Goal: Task Accomplishment & Management: Complete application form

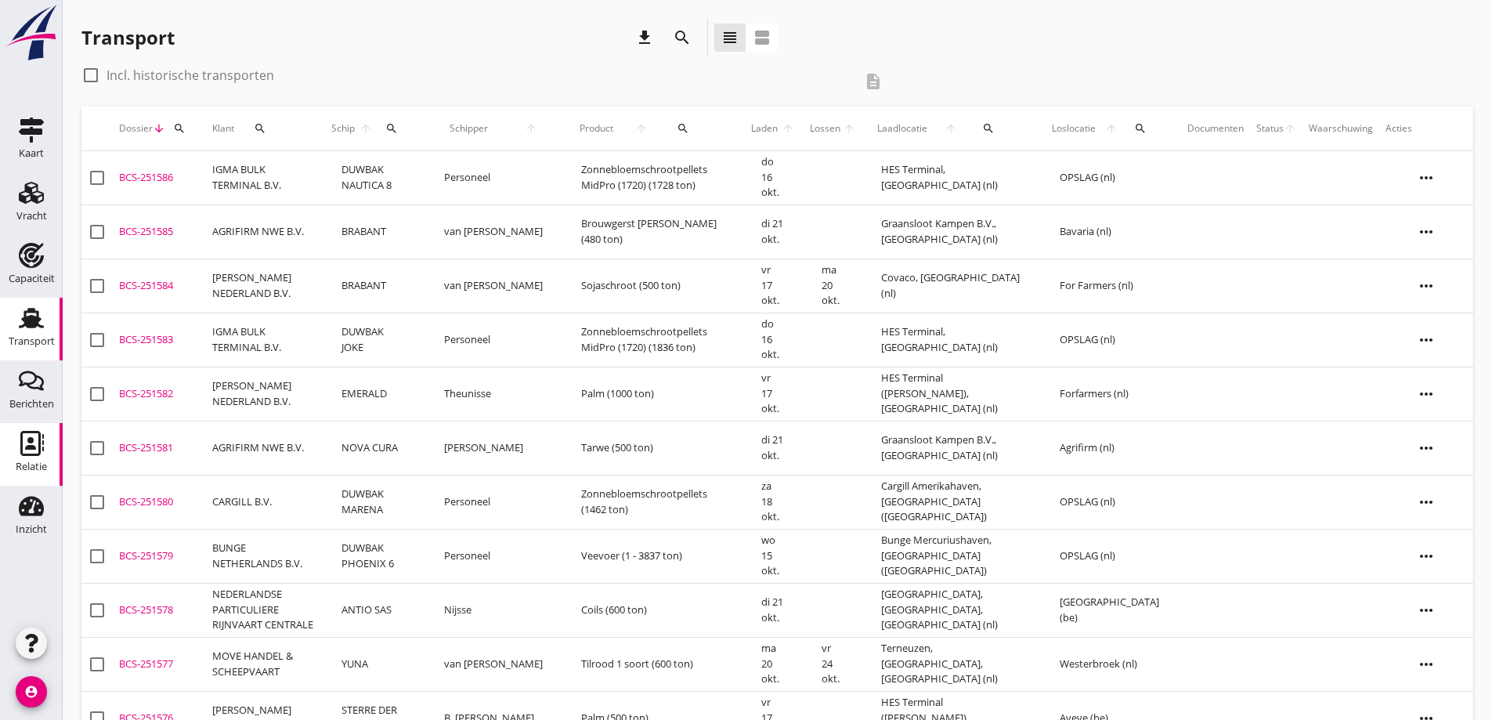
click at [16, 456] on link "Relatie Relatie" at bounding box center [31, 454] width 63 height 63
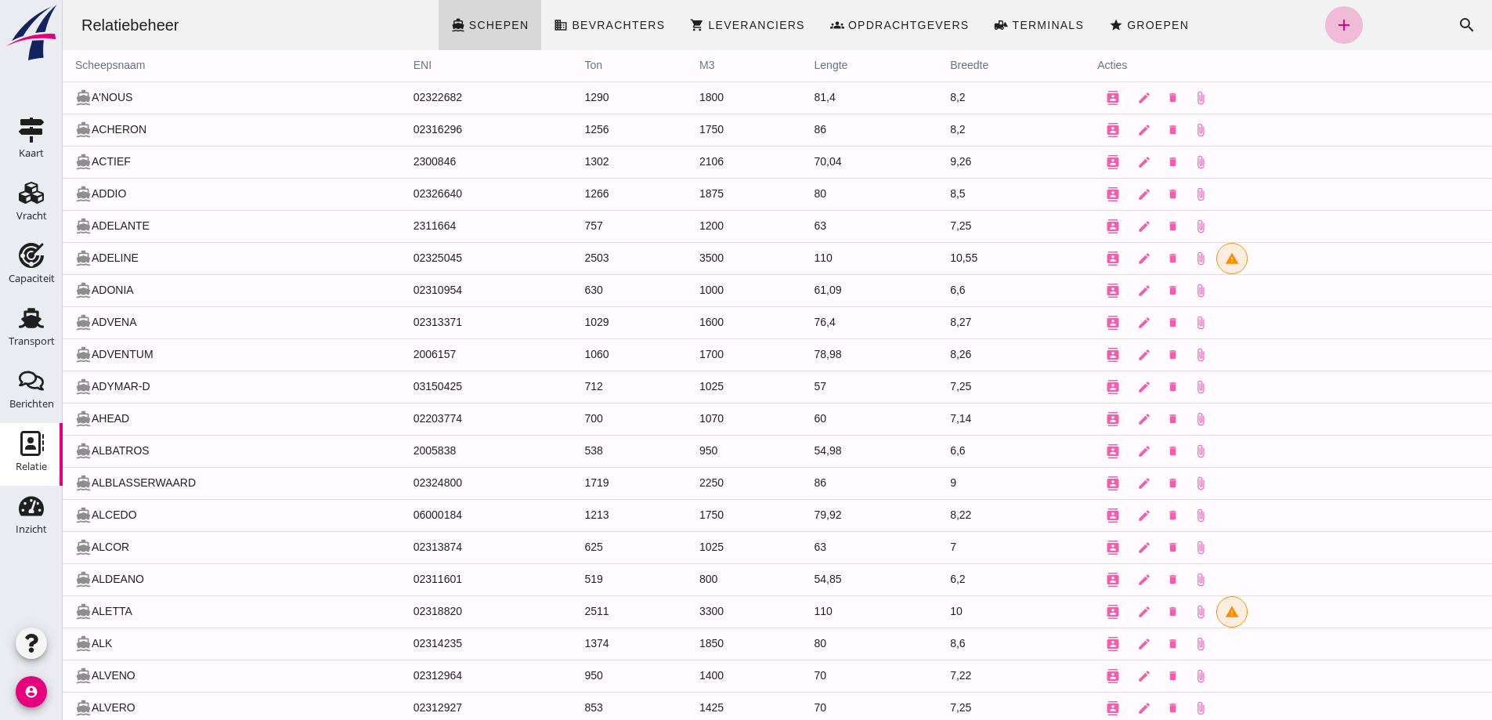
click at [1434, 20] on div "Zoeken... cancel search" at bounding box center [1425, 25] width 124 height 38
click at [1469, 29] on button "search" at bounding box center [1467, 25] width 38 height 38
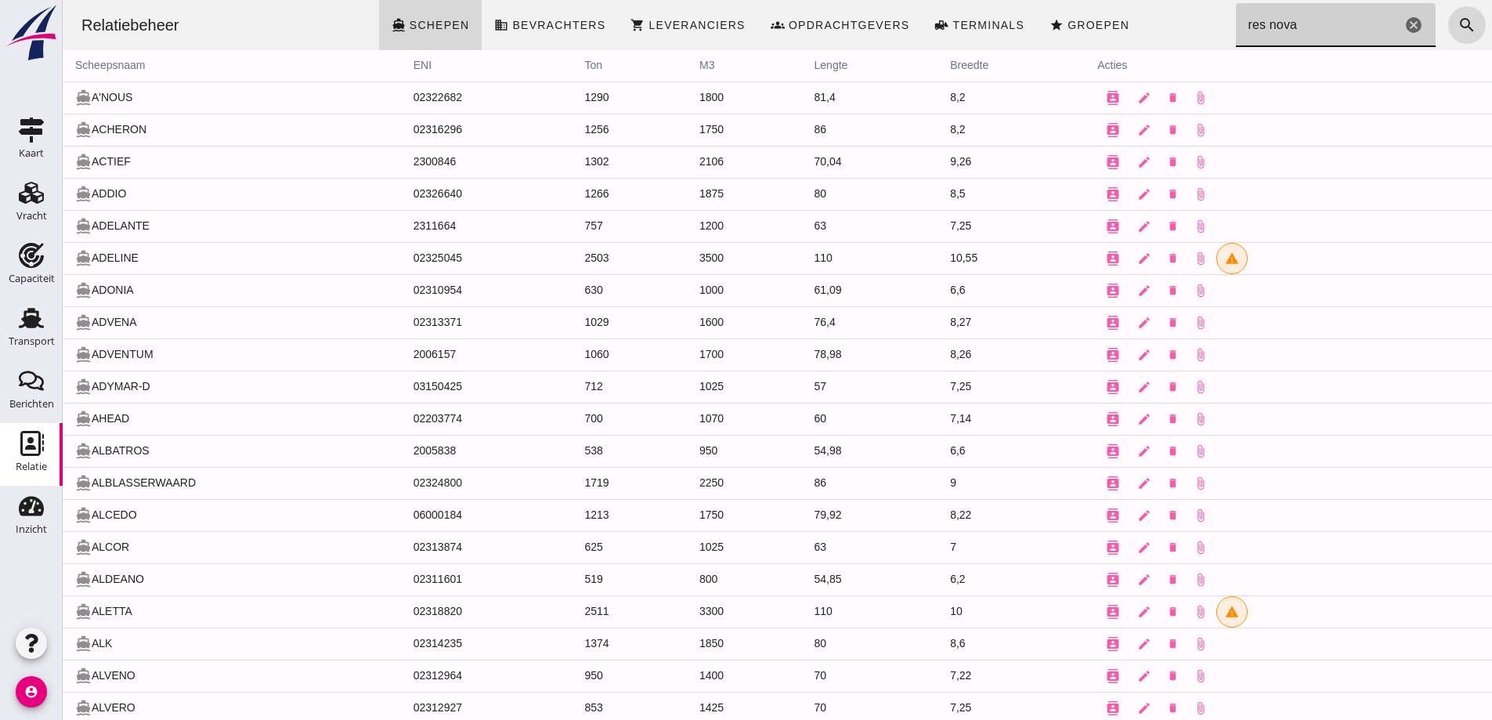
type input "res nova"
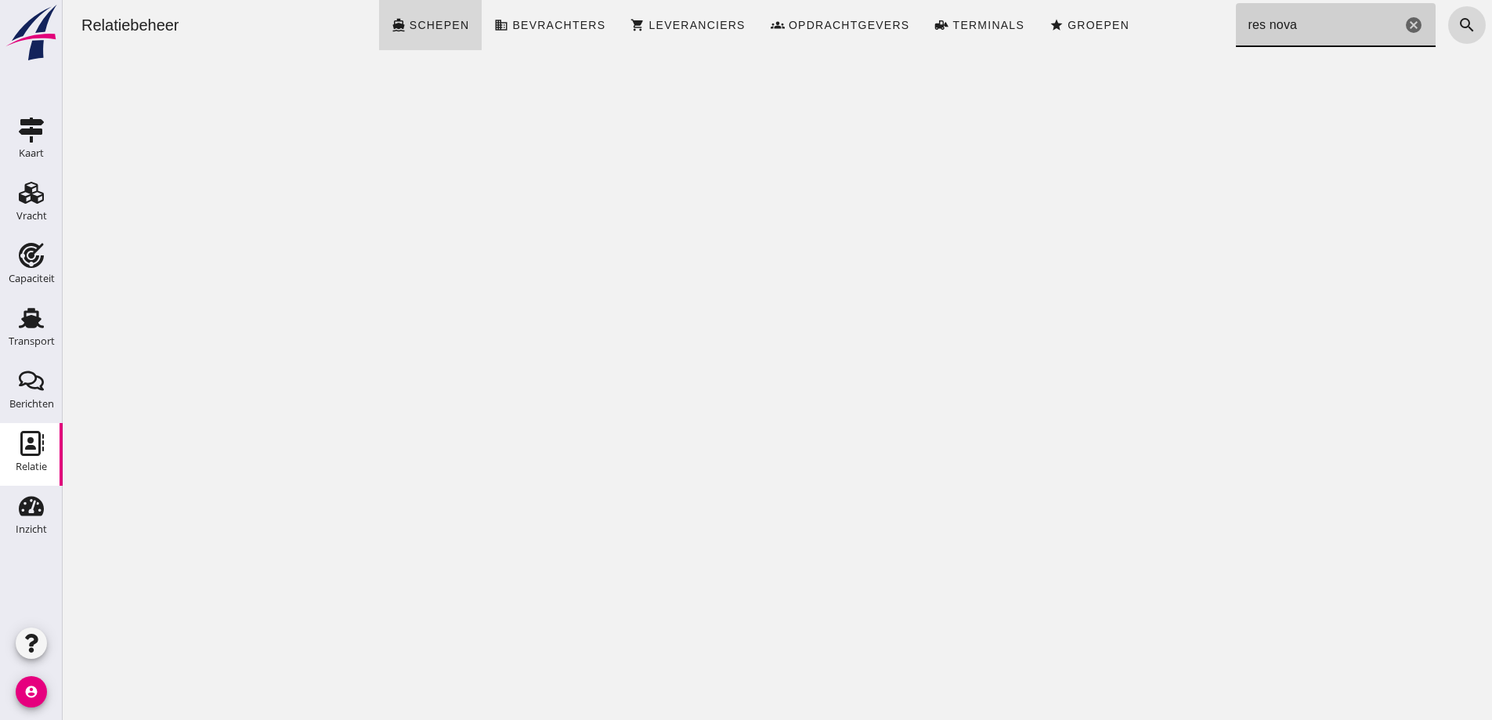
click at [1407, 26] on icon "cancel" at bounding box center [1413, 25] width 19 height 19
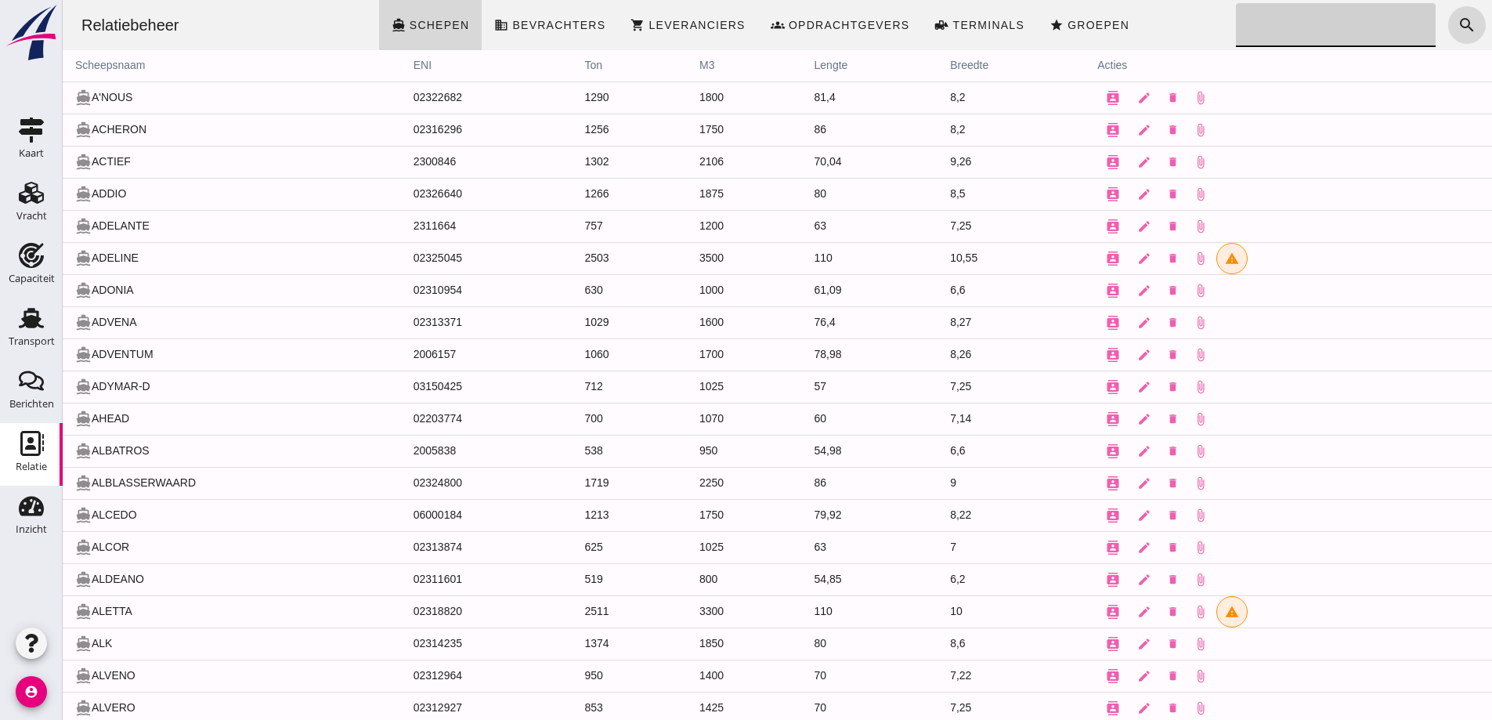
click at [1331, 42] on input "Zoeken..." at bounding box center [1331, 25] width 191 height 44
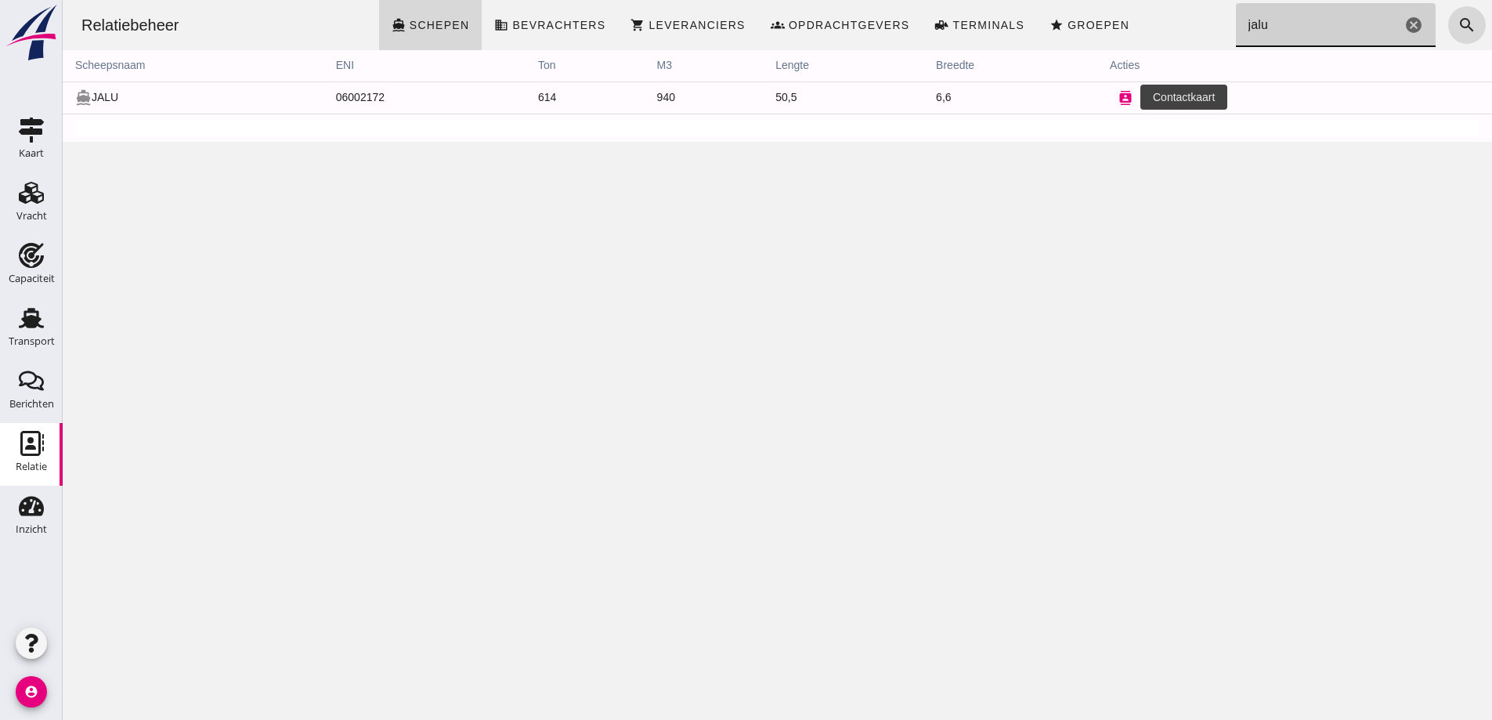
type input "jalu"
click at [1118, 99] on icon "contacts" at bounding box center [1125, 98] width 14 height 14
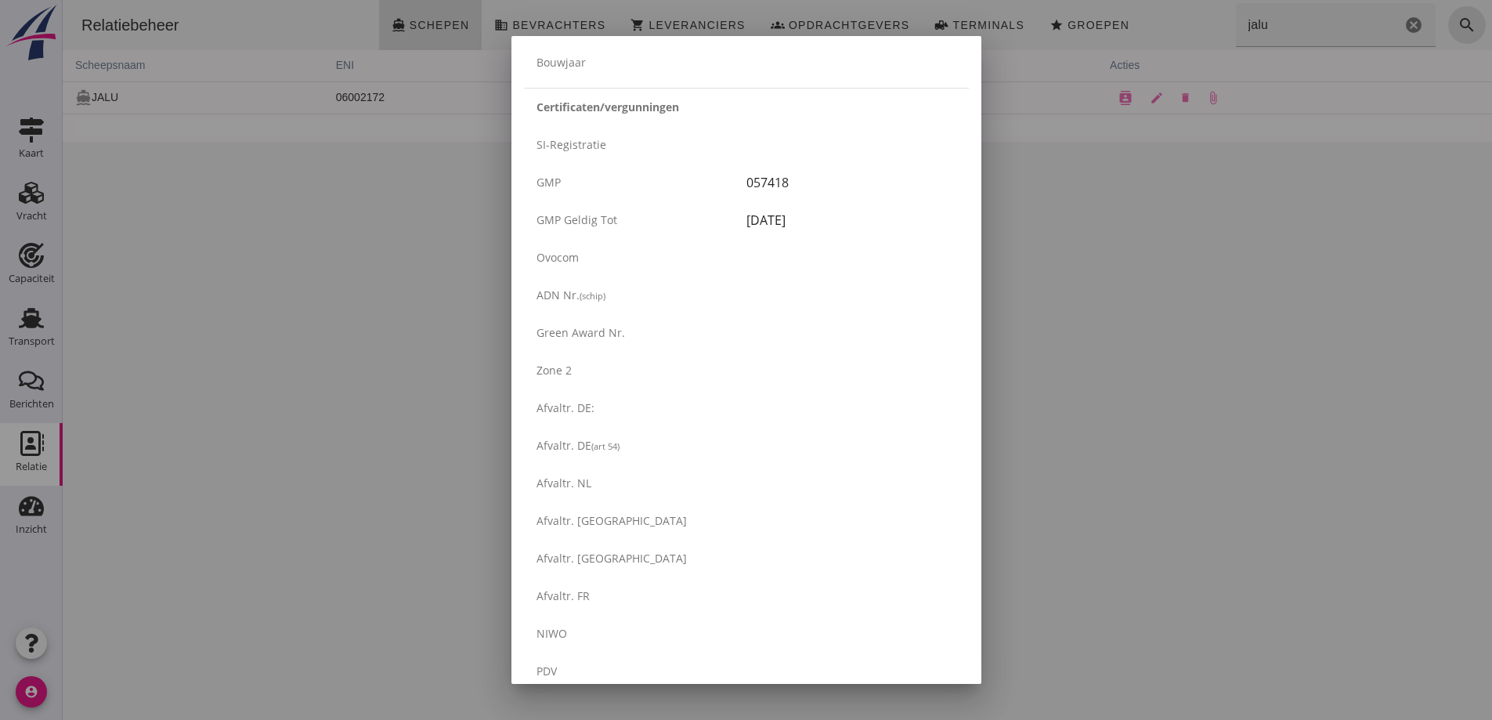
scroll to position [2497, 0]
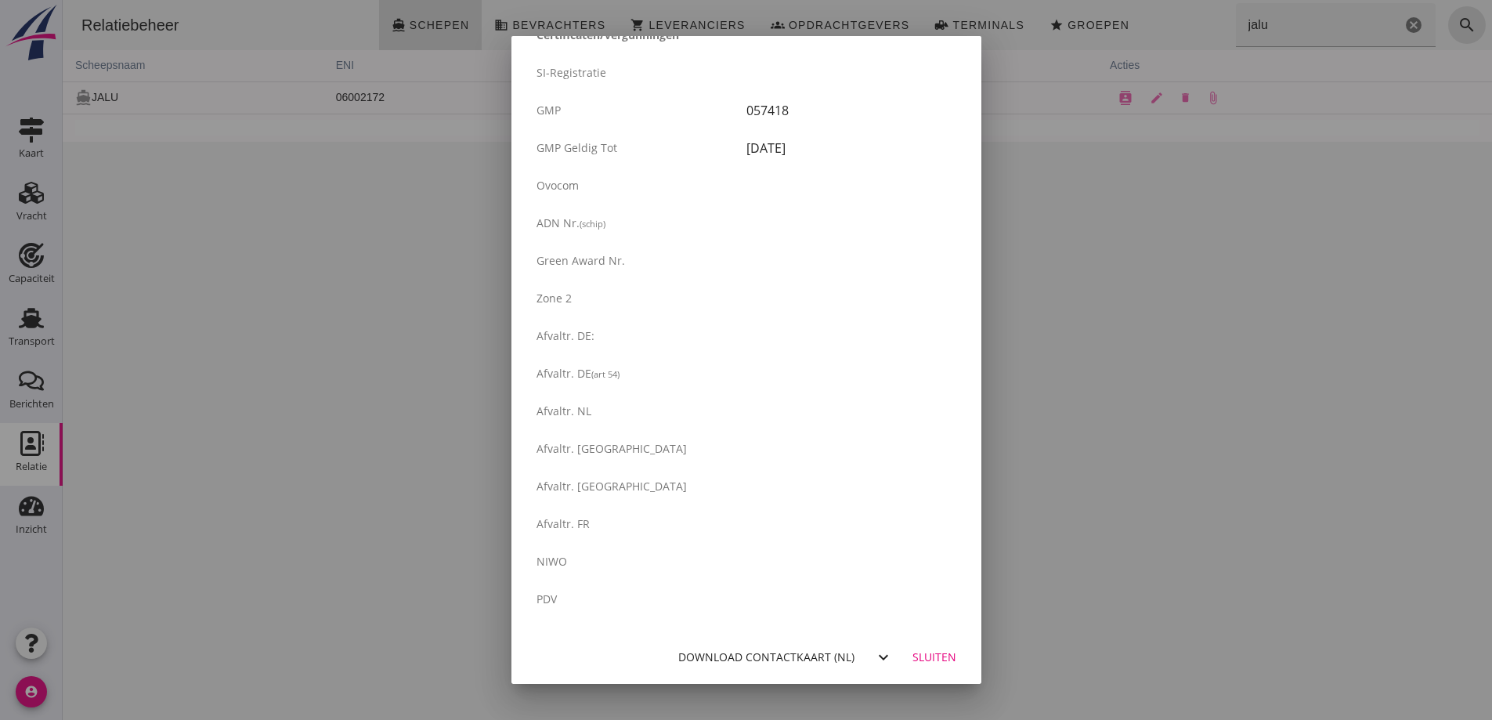
click at [822, 649] on div "Download contactkaart (nl)" at bounding box center [766, 657] width 176 height 16
click at [435, 247] on div at bounding box center [746, 360] width 1492 height 720
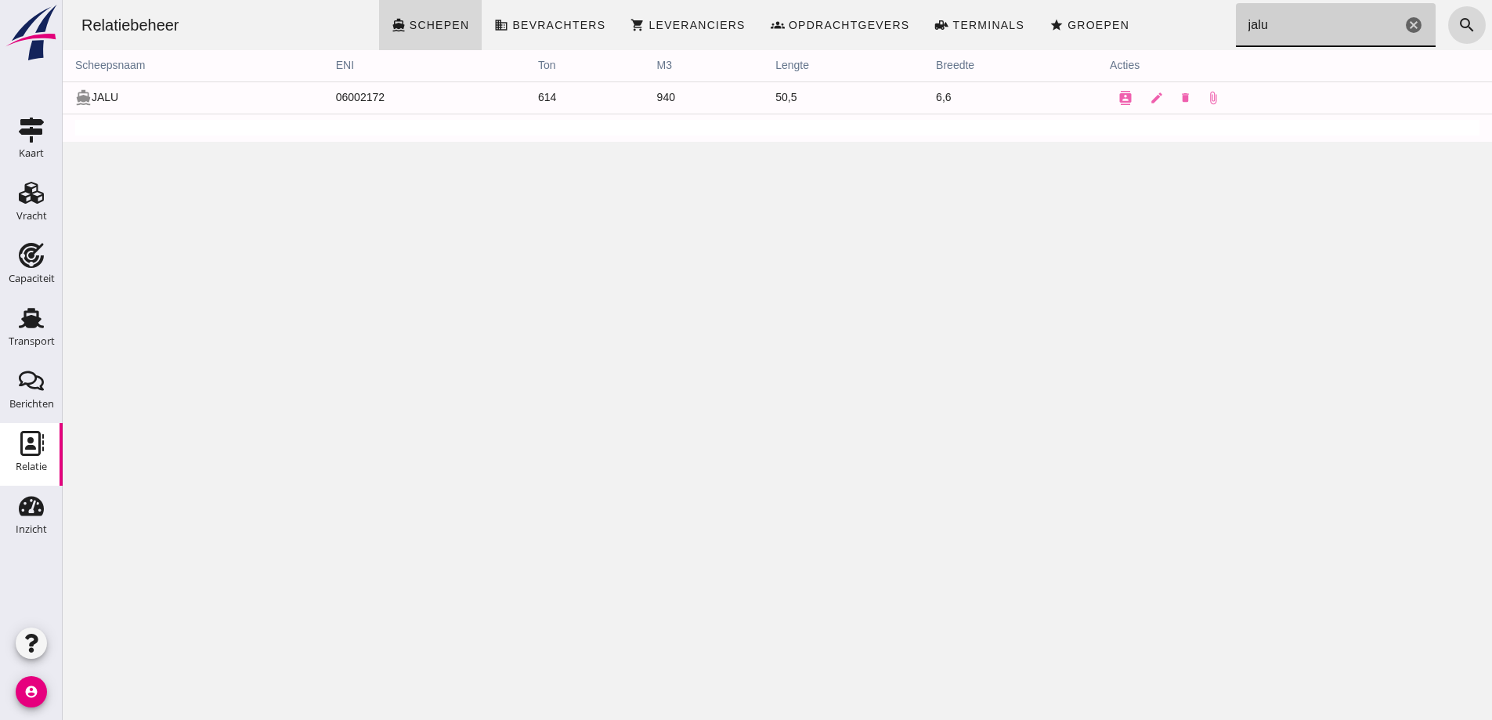
drag, startPoint x: 1280, startPoint y: 27, endPoint x: 1211, endPoint y: -2, distance: 75.1
click at [1211, 0] on html "Relatiebeheer directions_boat Schepen business Bevrachters shopping_cart Levera…" at bounding box center [777, 360] width 1429 height 720
type input "v"
type input "fort"
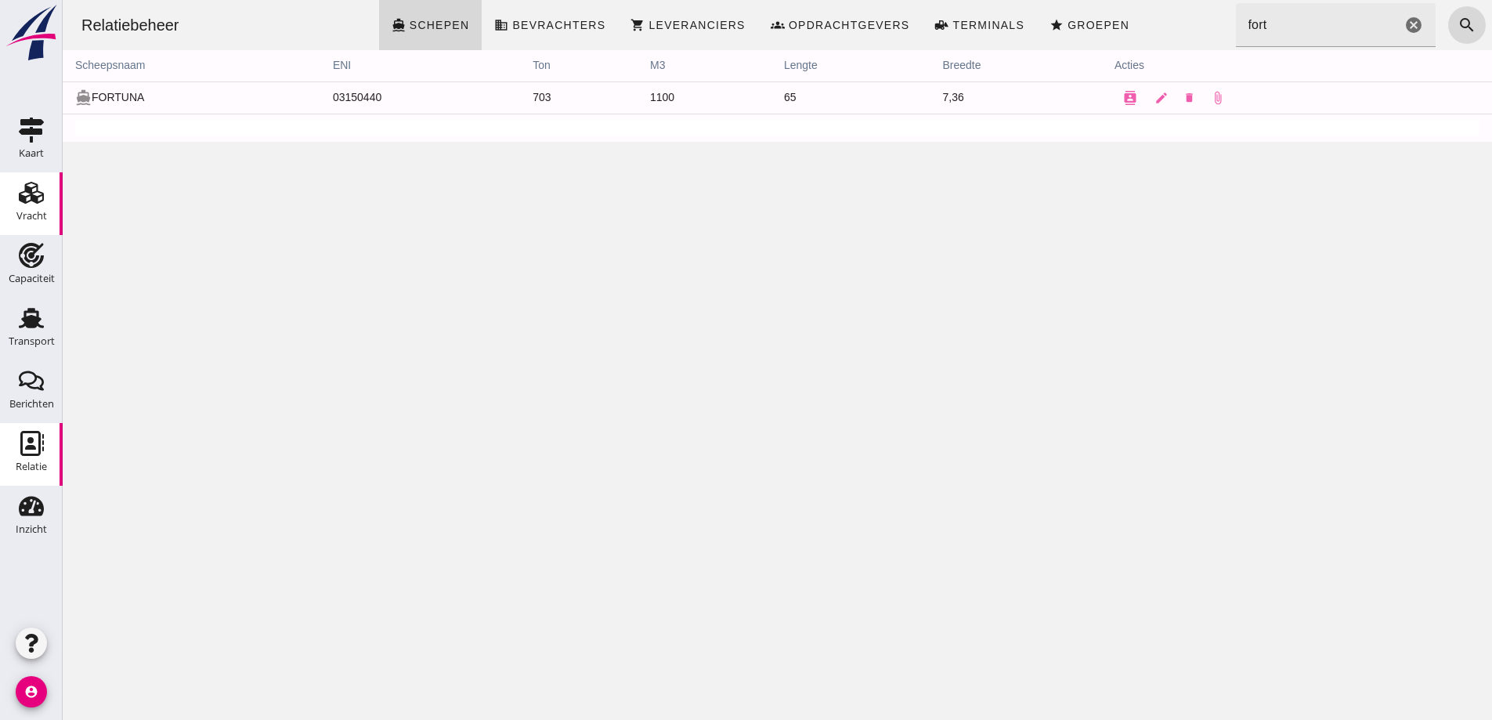
click at [38, 218] on div "Vracht" at bounding box center [31, 216] width 31 height 10
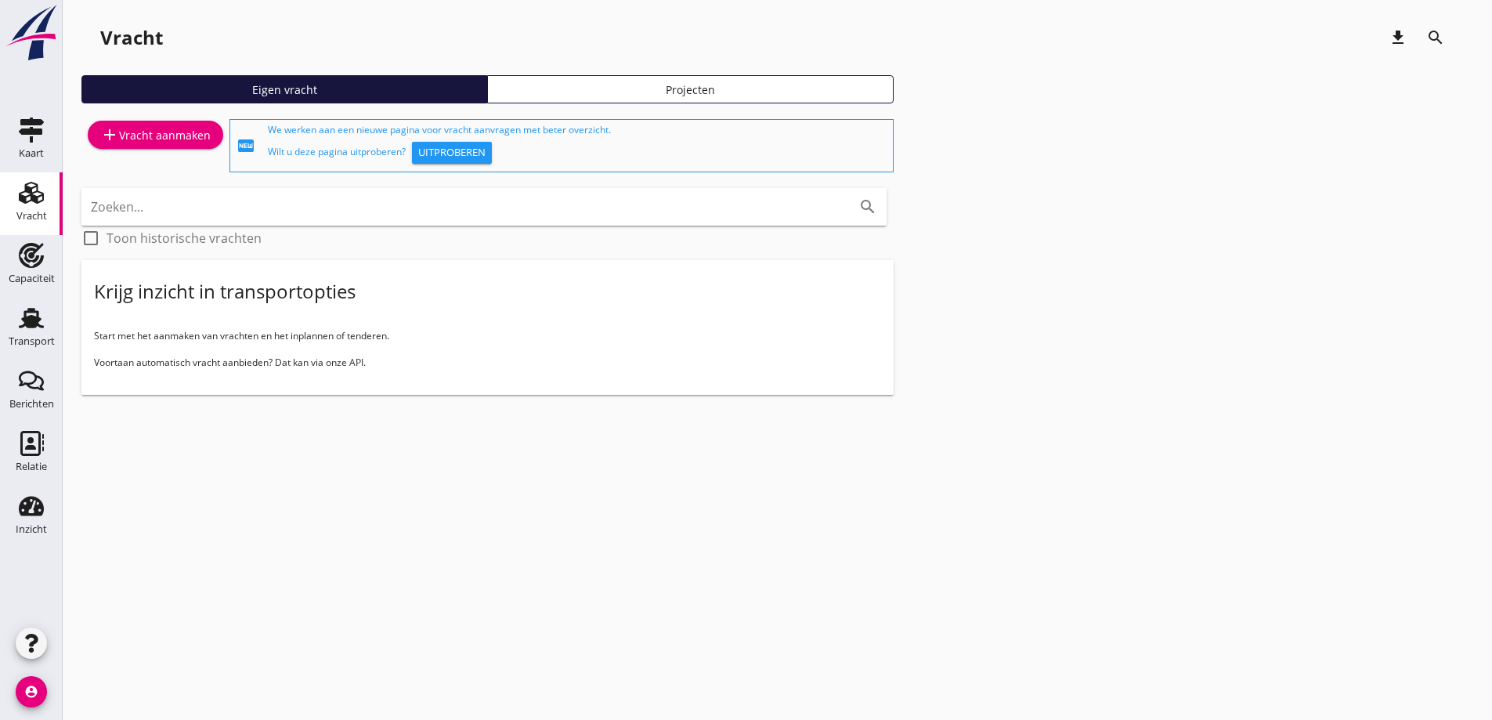
click at [167, 135] on div "add Vracht aanmaken" at bounding box center [155, 134] width 110 height 19
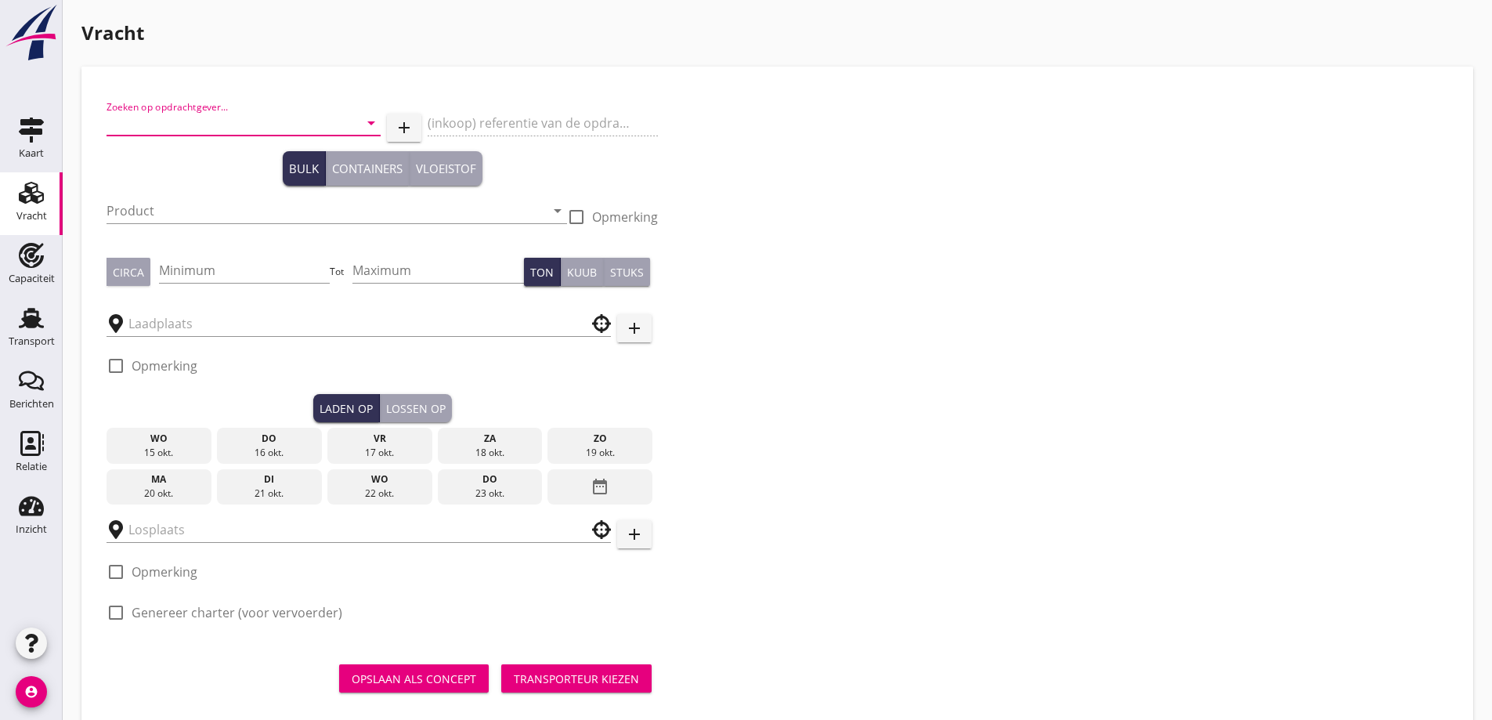
click at [294, 122] on input "Zoeken op opdrachtgever..." at bounding box center [222, 122] width 230 height 25
type input "a"
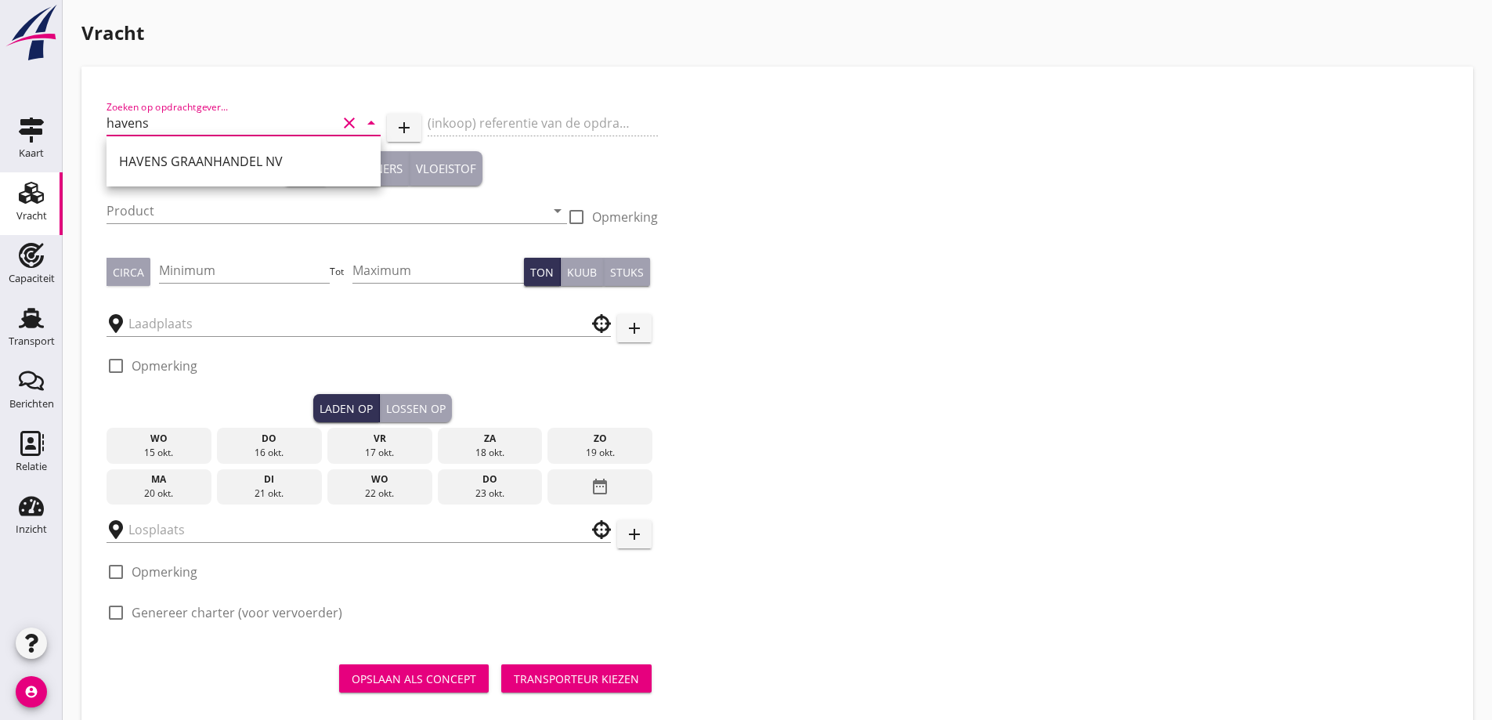
click at [220, 160] on div "HAVENS GRAANHANDEL NV" at bounding box center [243, 161] width 249 height 19
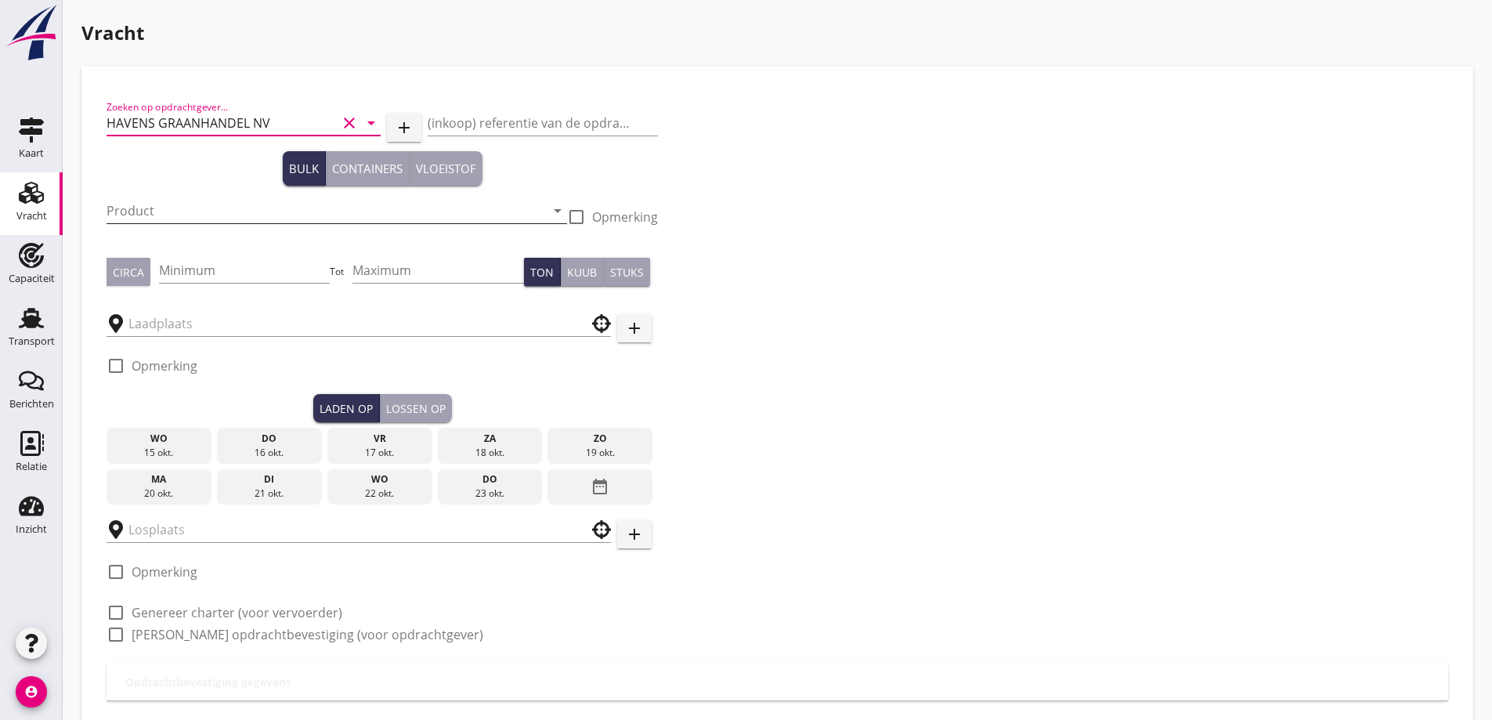
type input "HAVENS GRAANHANDEL NV"
click at [227, 209] on input "Product" at bounding box center [326, 210] width 439 height 25
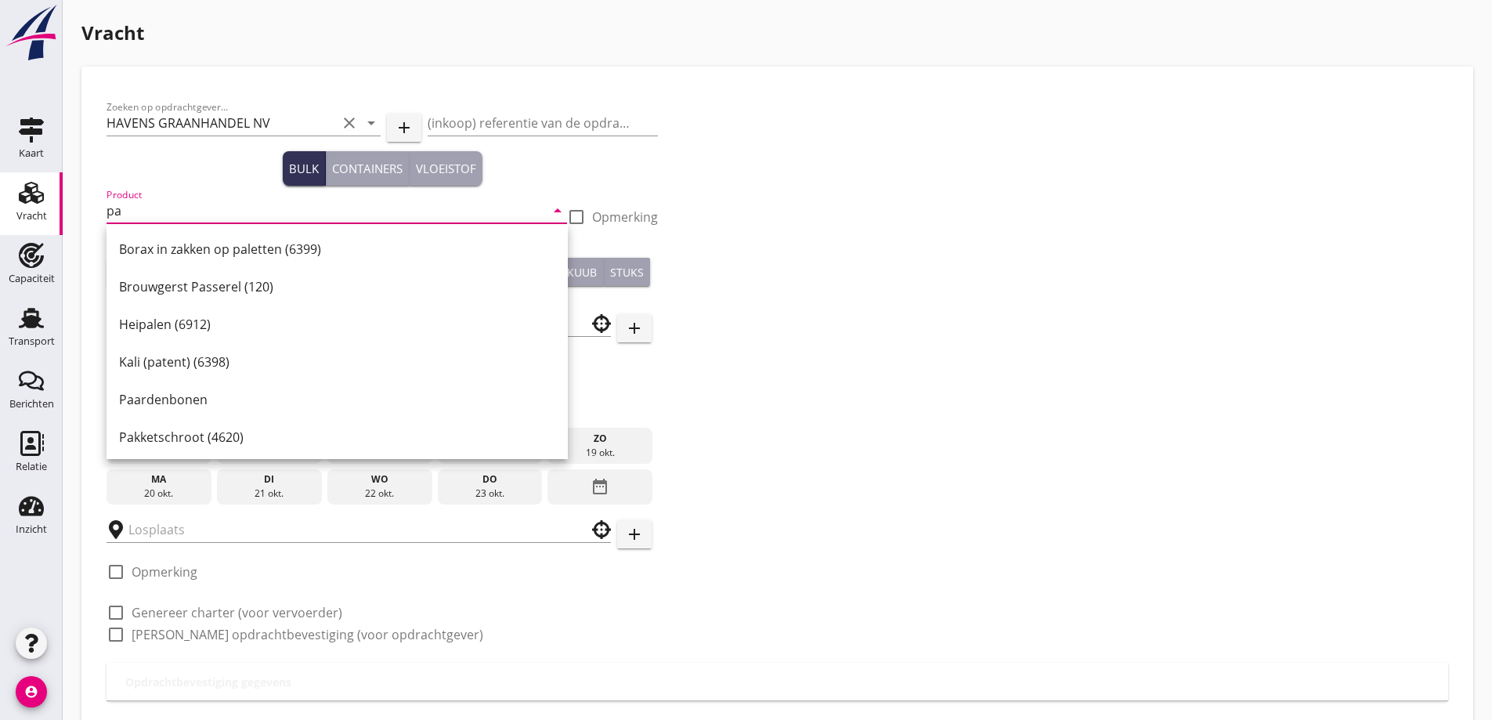
type input "p"
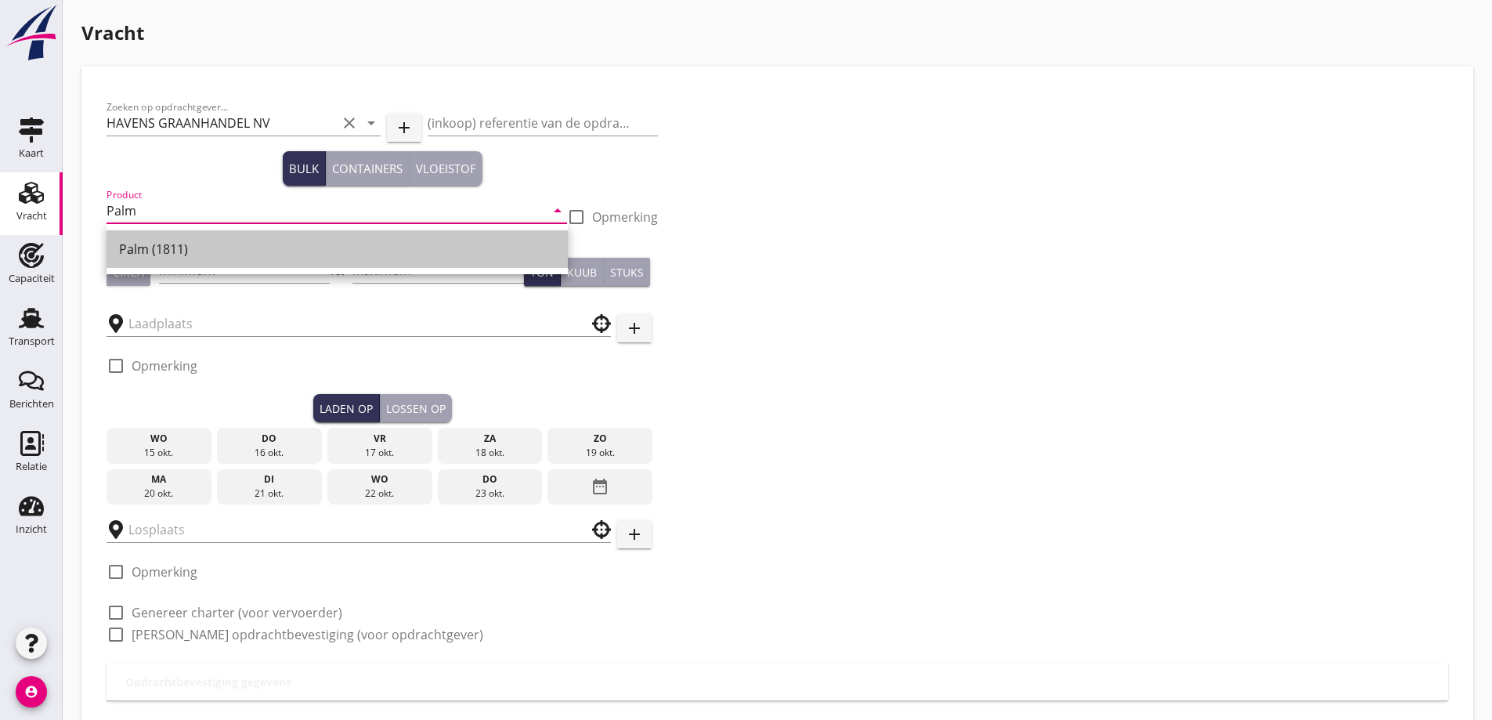
click at [217, 252] on div "Palm (1811)" at bounding box center [337, 249] width 436 height 19
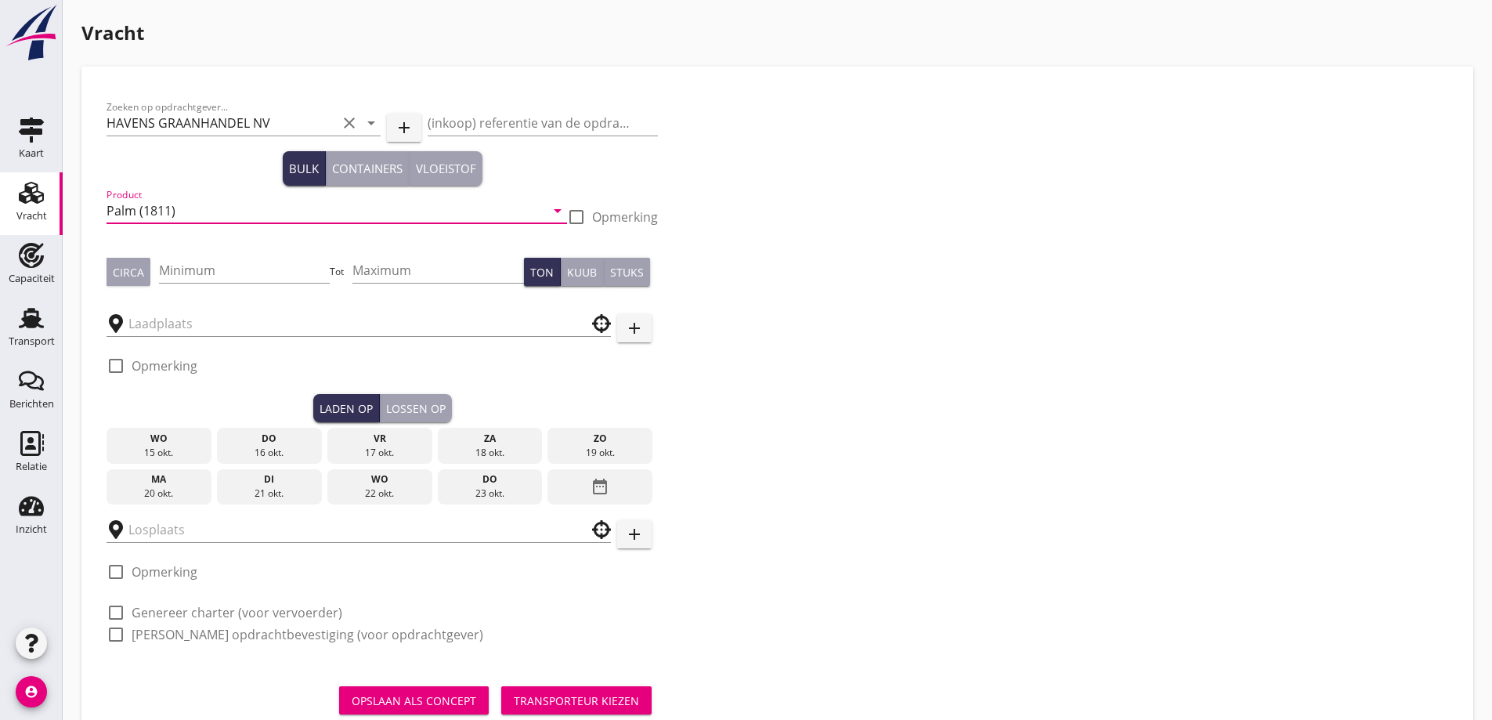
type input "Palm (1811)"
click at [589, 218] on div at bounding box center [576, 217] width 27 height 27
checkbox input "true"
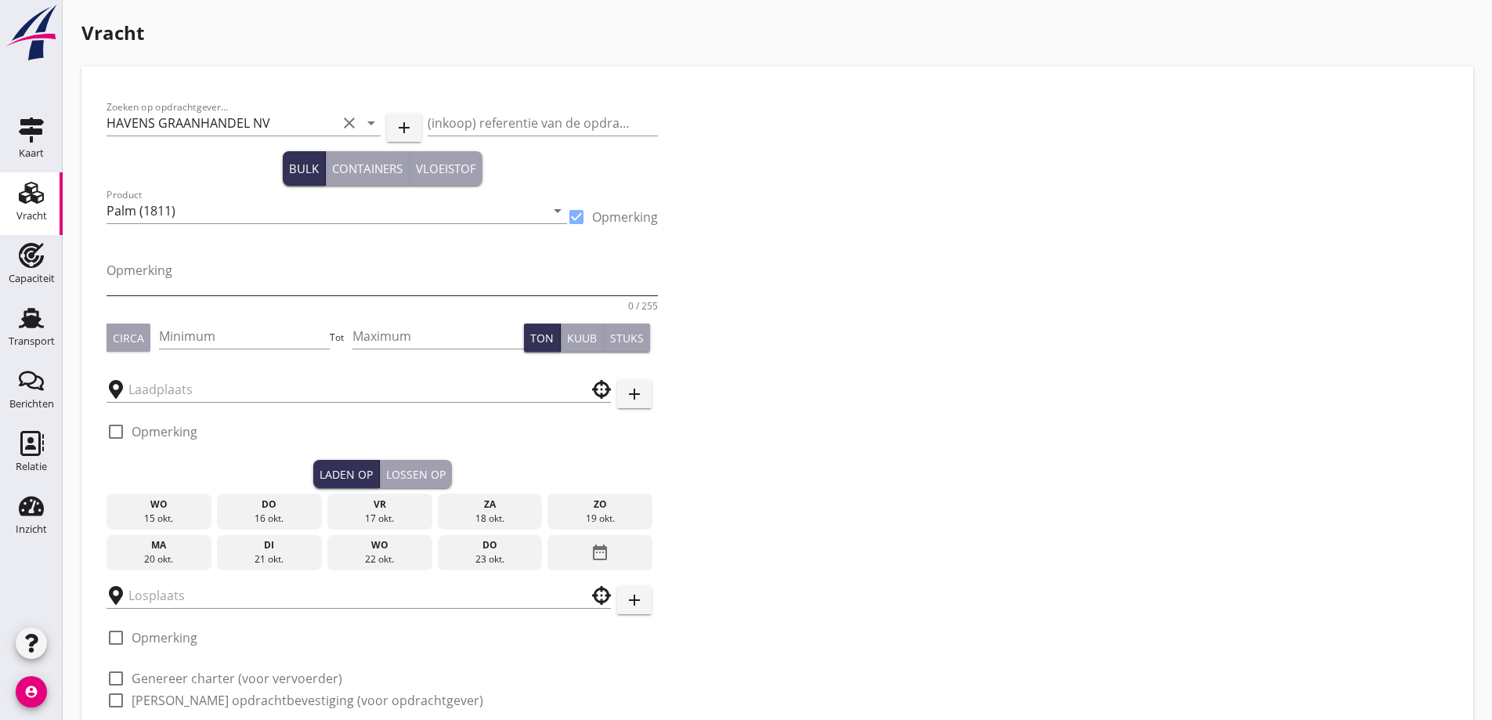
click at [343, 264] on textarea "Opmerking" at bounding box center [382, 277] width 551 height 38
type textarea "Cefetra"
click at [123, 352] on div "Circa Minimum Tot Maximum Ton Kuub Stuks" at bounding box center [382, 337] width 551 height 53
click at [127, 341] on div "Circa" at bounding box center [128, 338] width 31 height 16
click at [201, 344] on input "Minimum" at bounding box center [245, 335] width 172 height 25
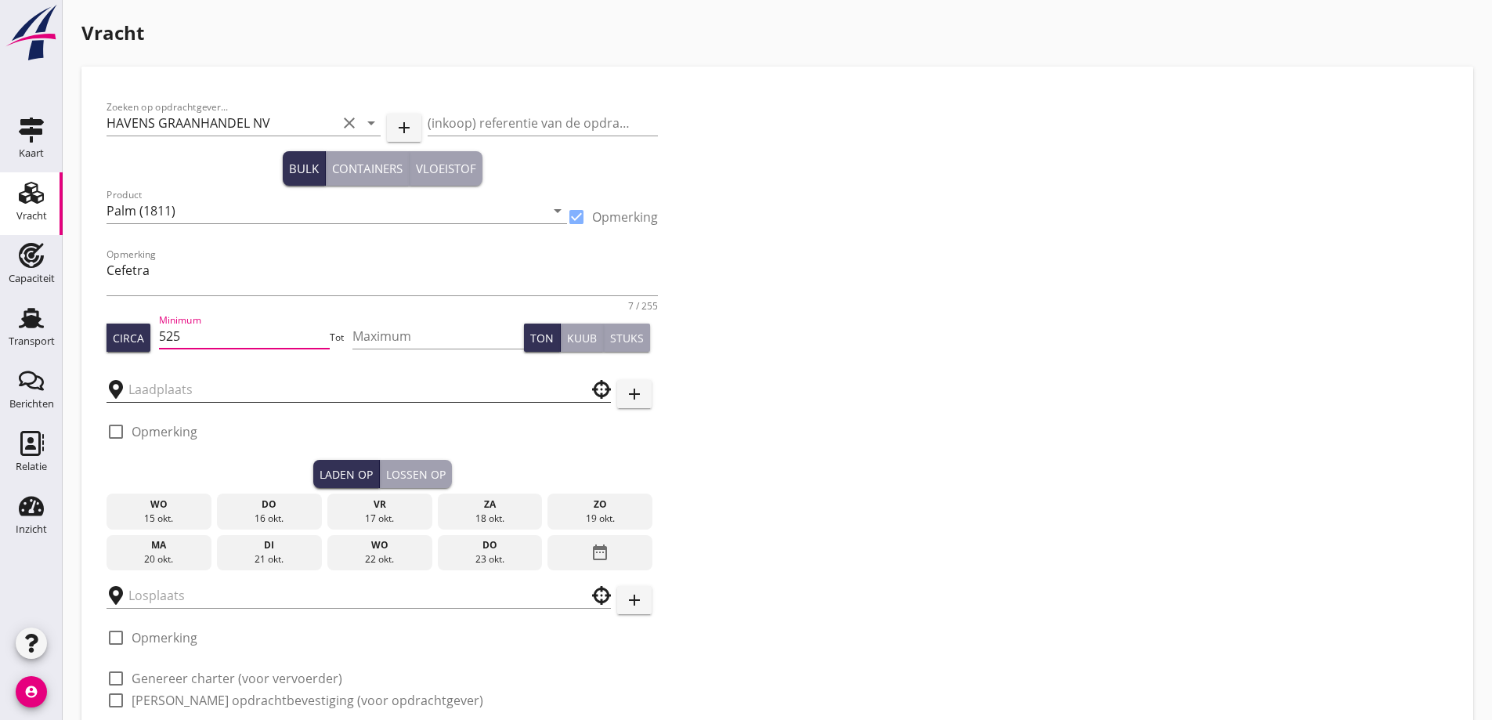
type input "525"
click at [201, 393] on input "text" at bounding box center [347, 389] width 439 height 25
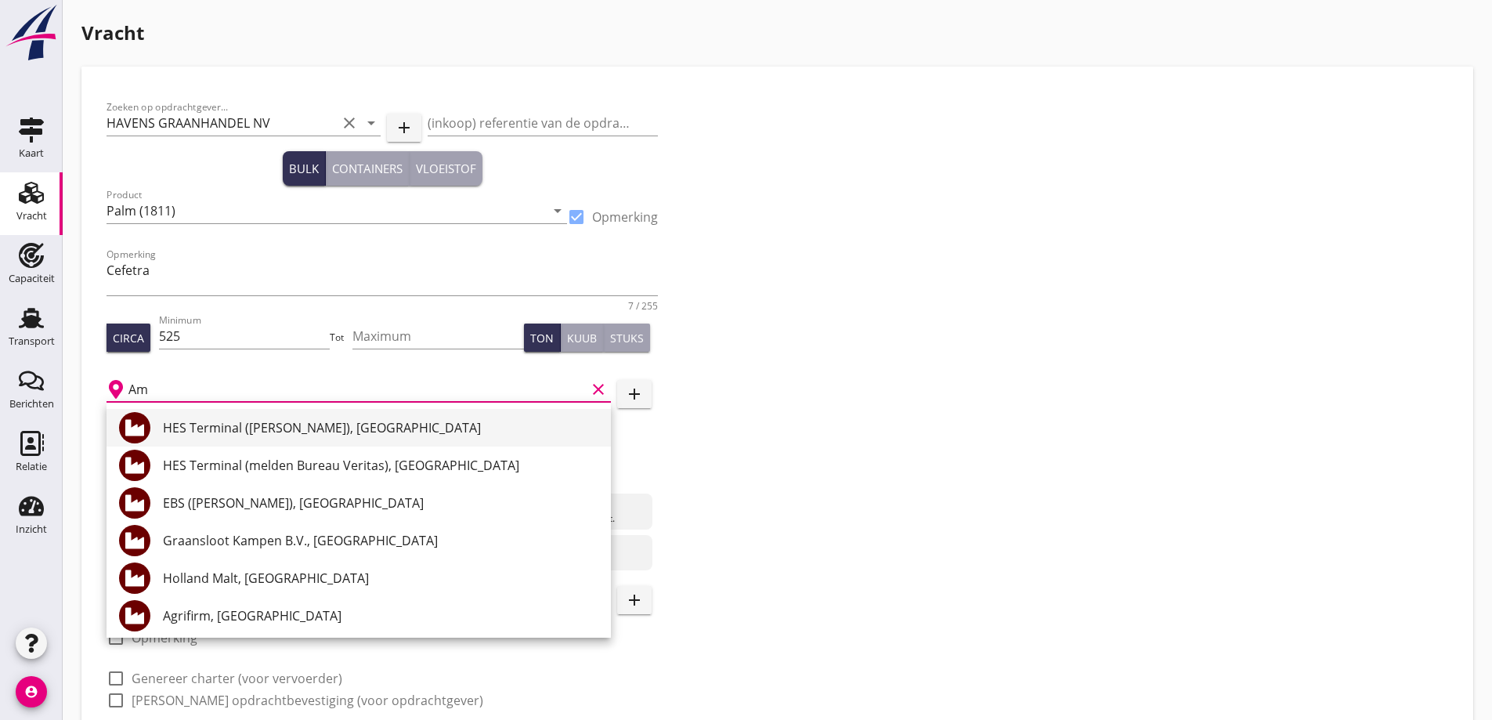
type input "A"
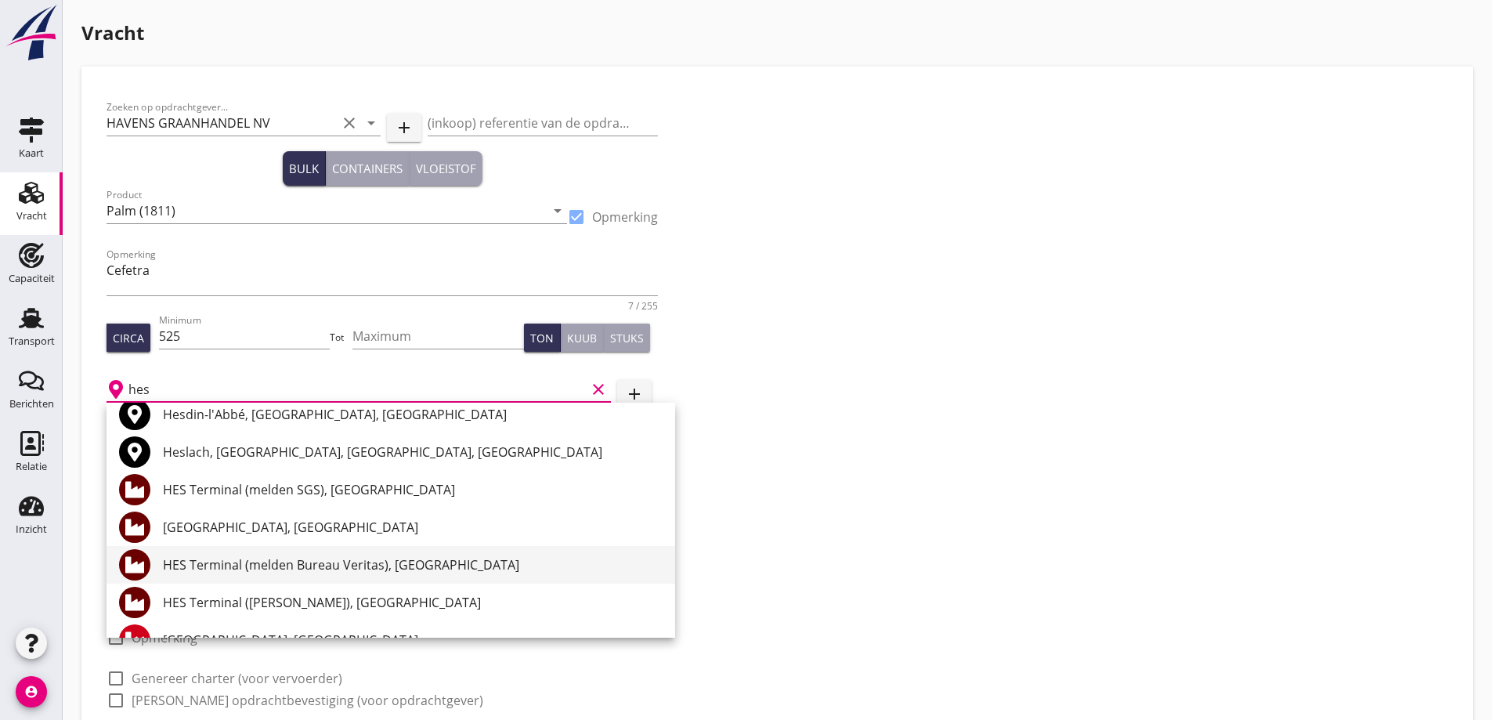
scroll to position [78, 0]
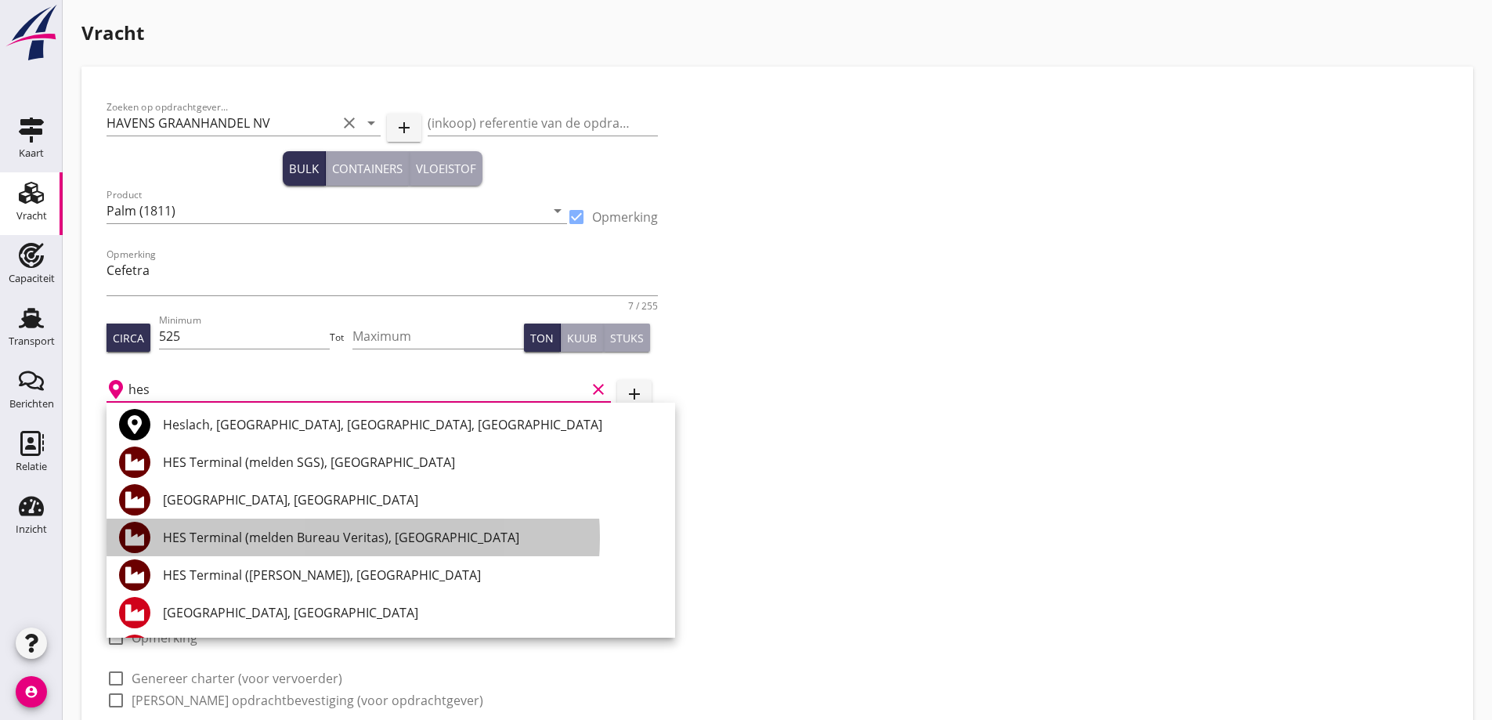
click at [324, 537] on div "HES Terminal (melden Bureau Veritas), [GEOGRAPHIC_DATA]" at bounding box center [413, 537] width 500 height 19
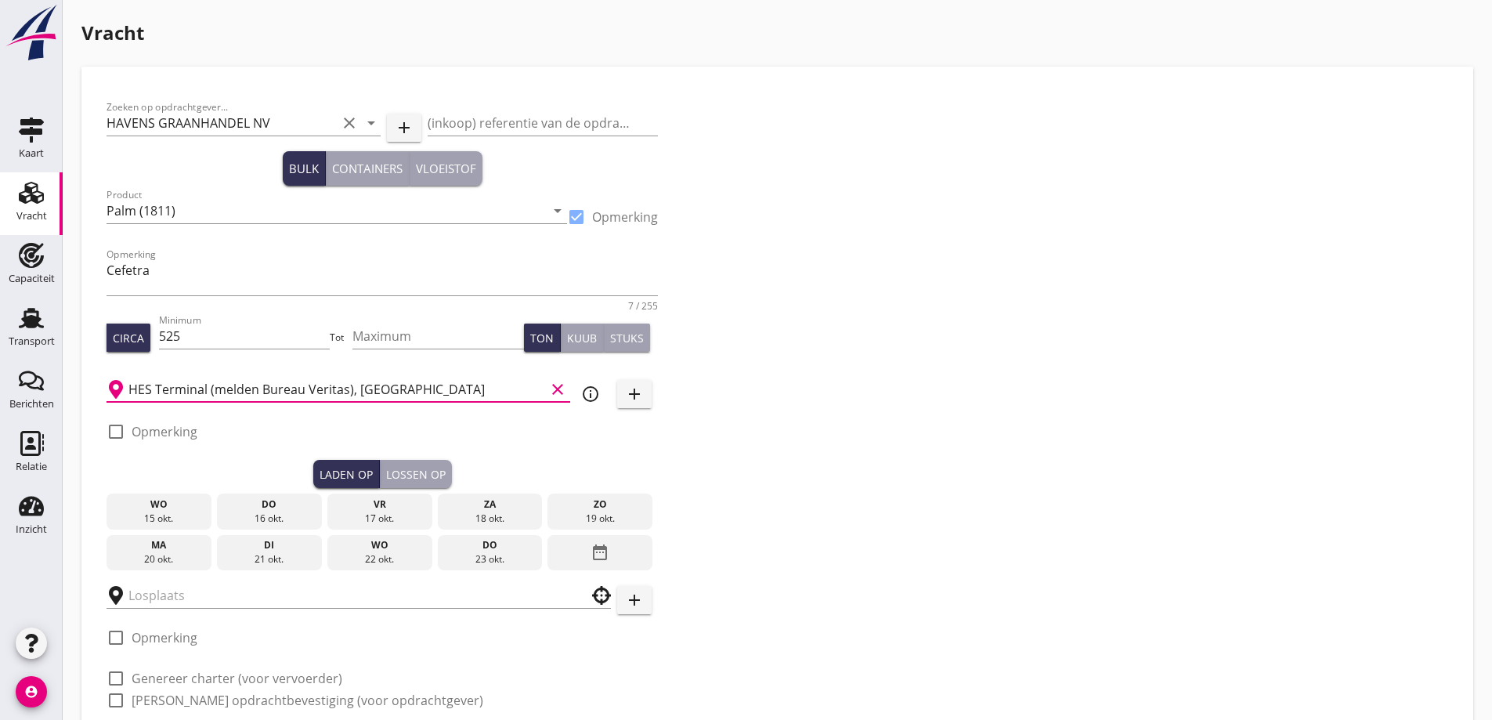
type input "HES Terminal (melden Bureau Veritas), [GEOGRAPHIC_DATA]"
drag, startPoint x: 171, startPoint y: 431, endPoint x: 190, endPoint y: 433, distance: 18.9
click at [172, 431] on label "Opmerking" at bounding box center [165, 432] width 66 height 16
checkbox input "true"
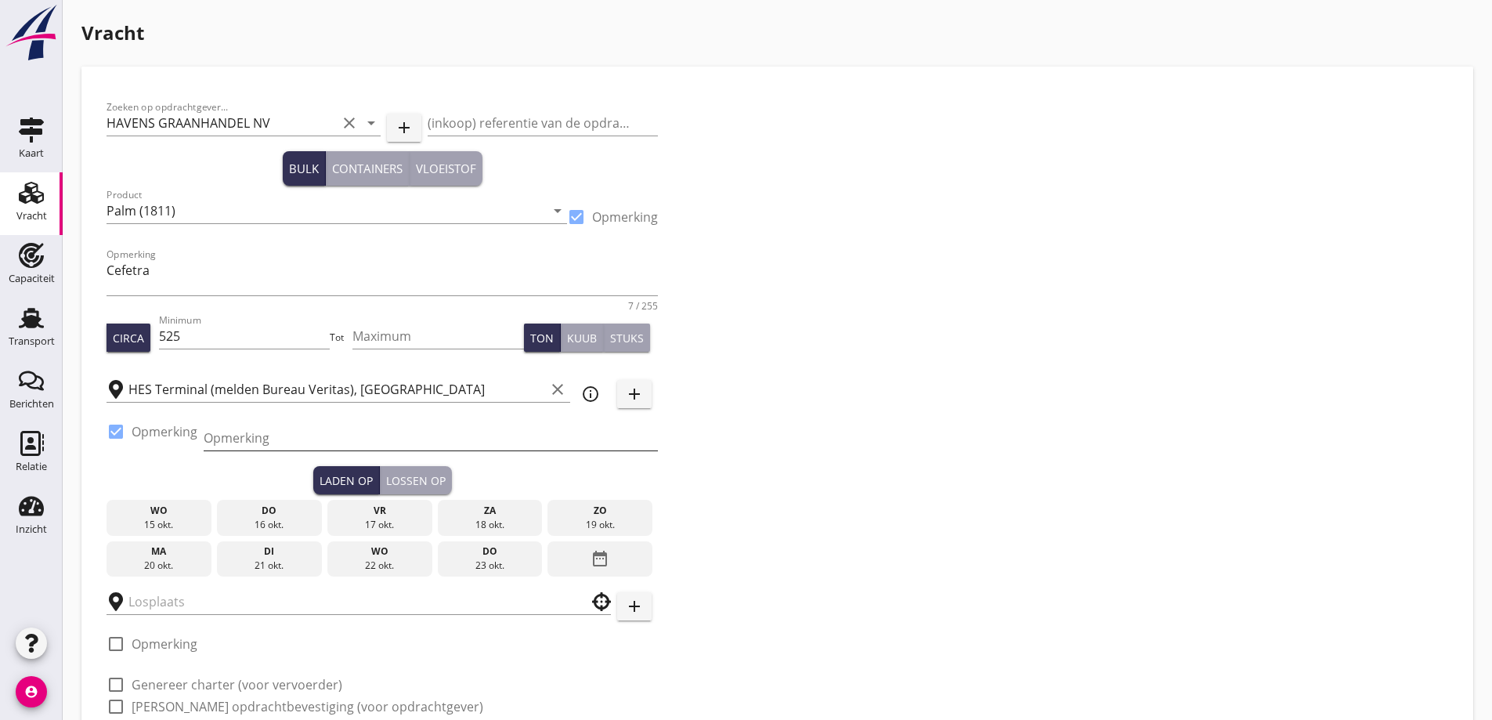
click at [276, 442] on input "Opmerking" at bounding box center [431, 437] width 454 height 25
click at [411, 438] on input "Ex. [GEOGRAPHIC_DATA] -" at bounding box center [431, 437] width 454 height 25
paste input "ROSTRUM SCEPTIC"
type input "Ex. Westhaven - ROSTRUM SCEPTIC"
click at [403, 525] on div "17 okt." at bounding box center [379, 525] width 97 height 14
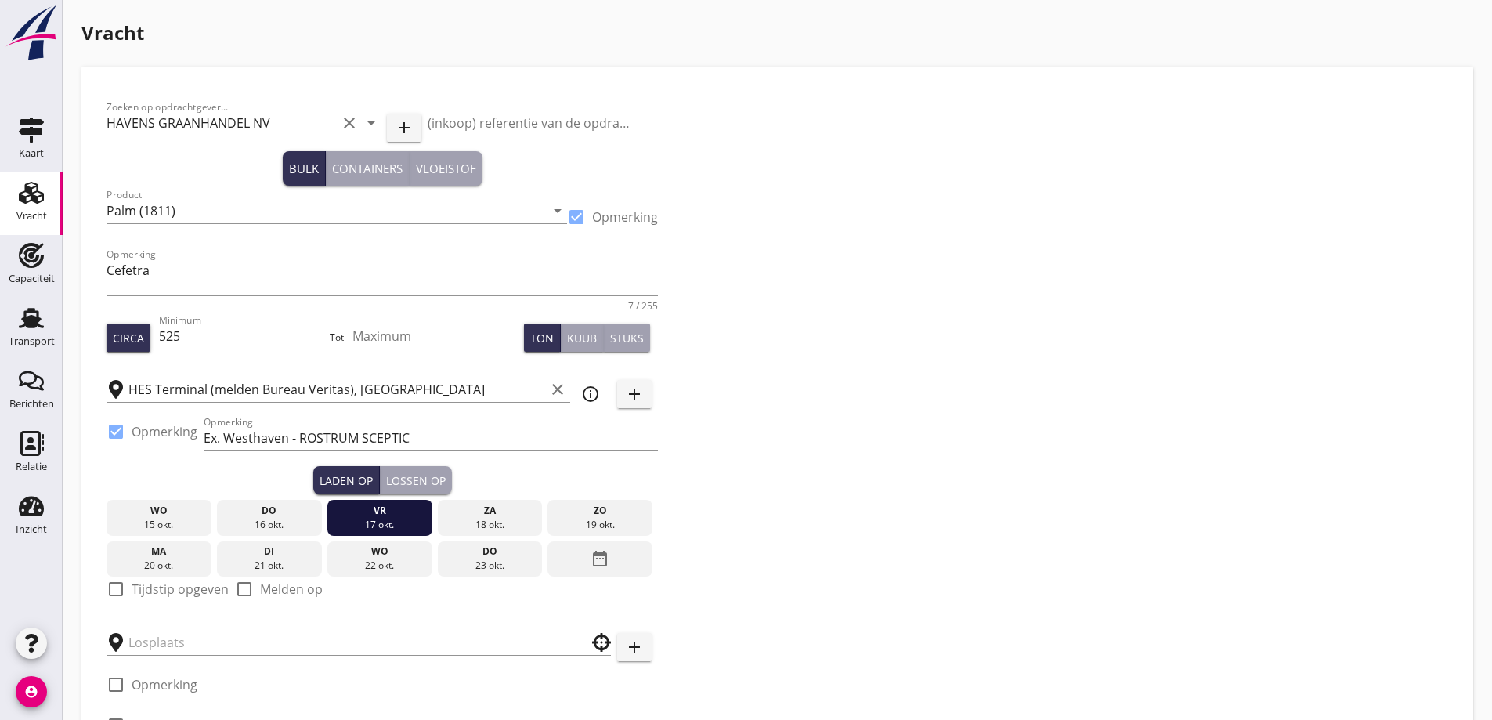
click at [157, 583] on label "Tijdstip opgeven" at bounding box center [180, 589] width 97 height 16
checkbox input "true"
click at [111, 646] on input "06:00" at bounding box center [382, 642] width 551 height 25
type input "15:00"
click at [435, 467] on div "Zoeken op opdrachtgever... HAVENS GRAANHANDEL NV clear arrow_drop_down add (ink…" at bounding box center [382, 460] width 564 height 737
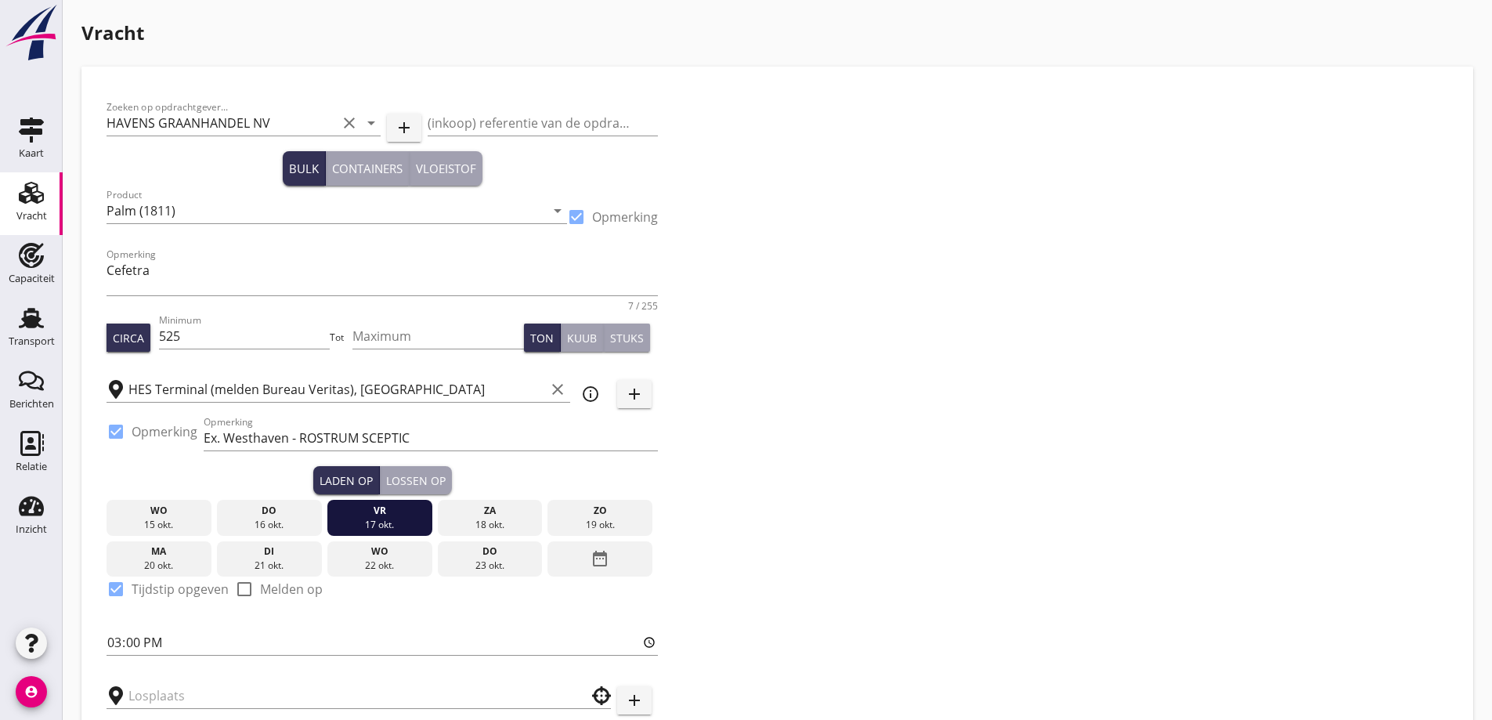
click at [434, 475] on div "Lossen op" at bounding box center [416, 480] width 60 height 16
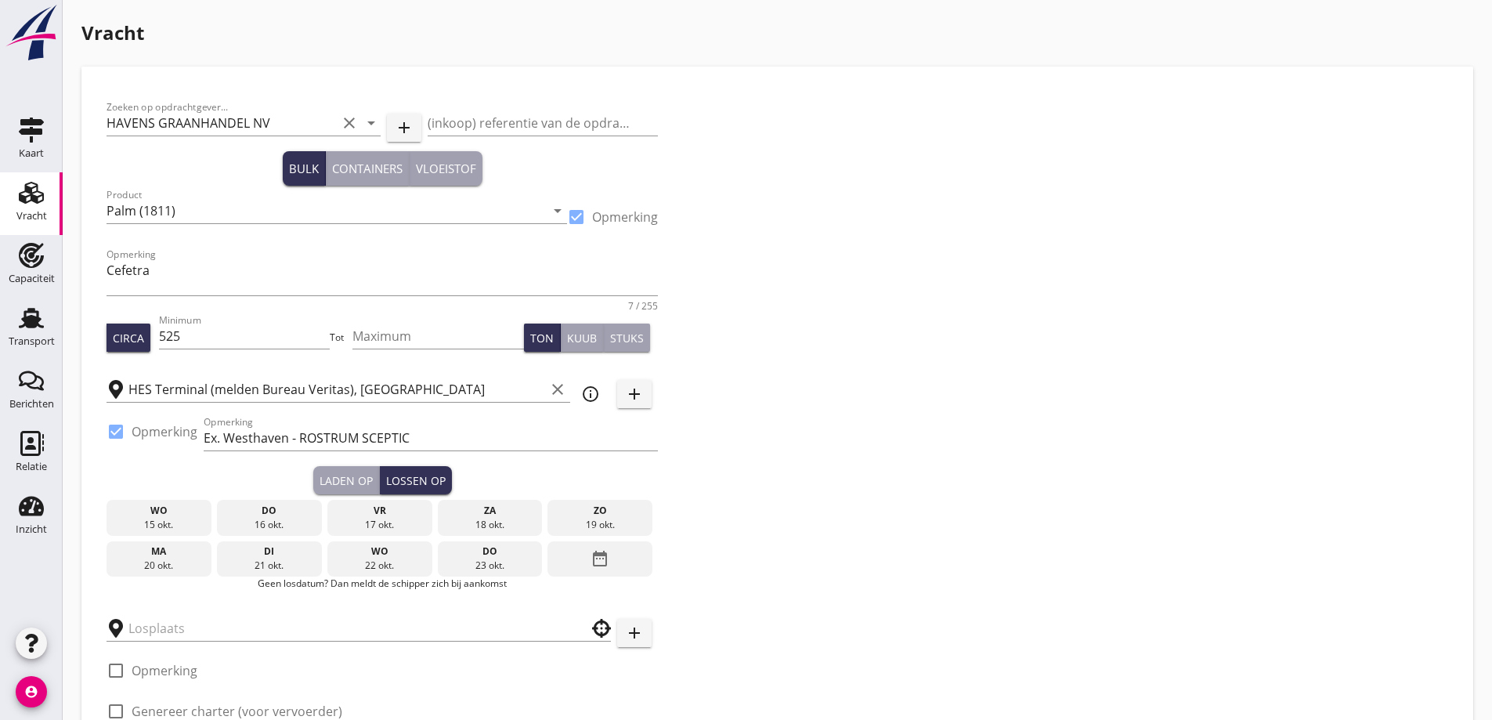
click at [171, 564] on div "20 okt." at bounding box center [158, 565] width 97 height 14
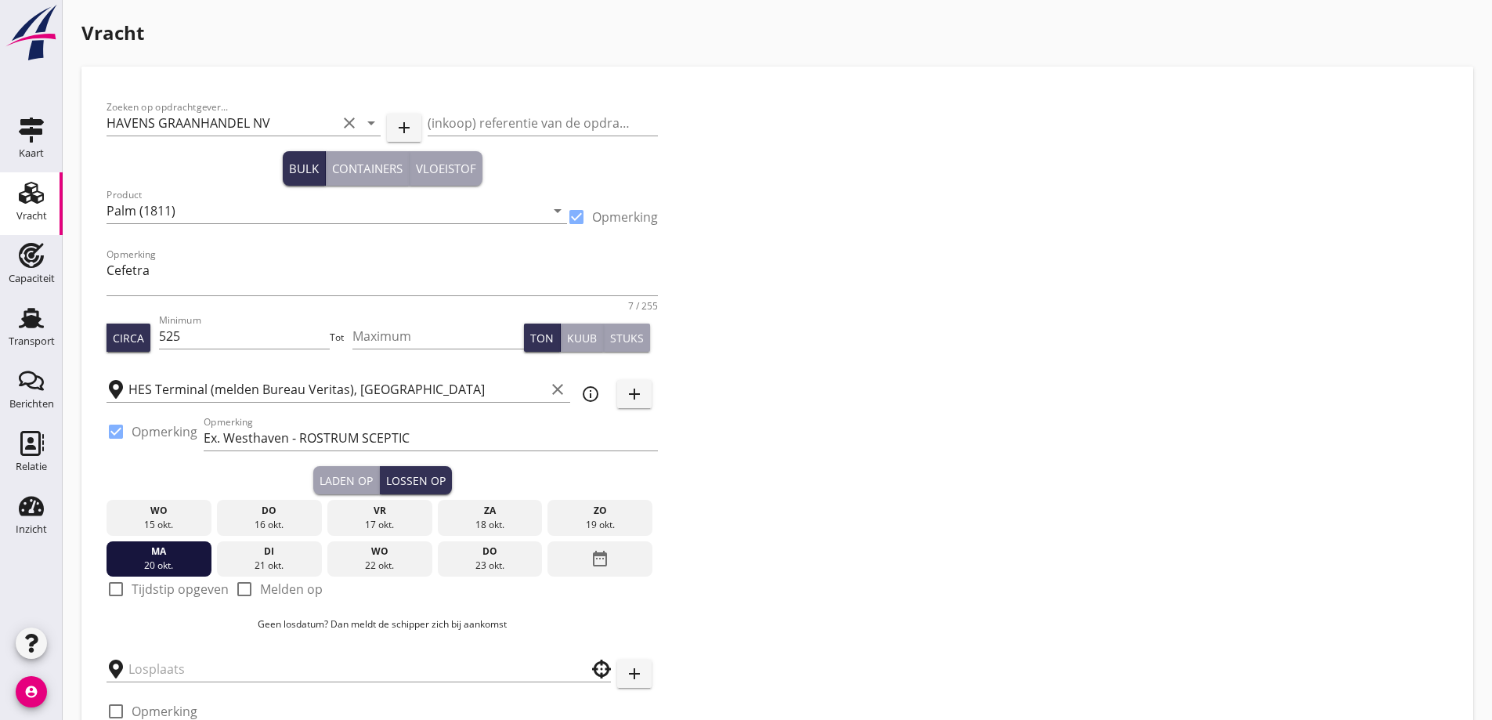
click at [164, 596] on label "Tijdstip opgeven" at bounding box center [180, 589] width 97 height 16
checkbox input "true"
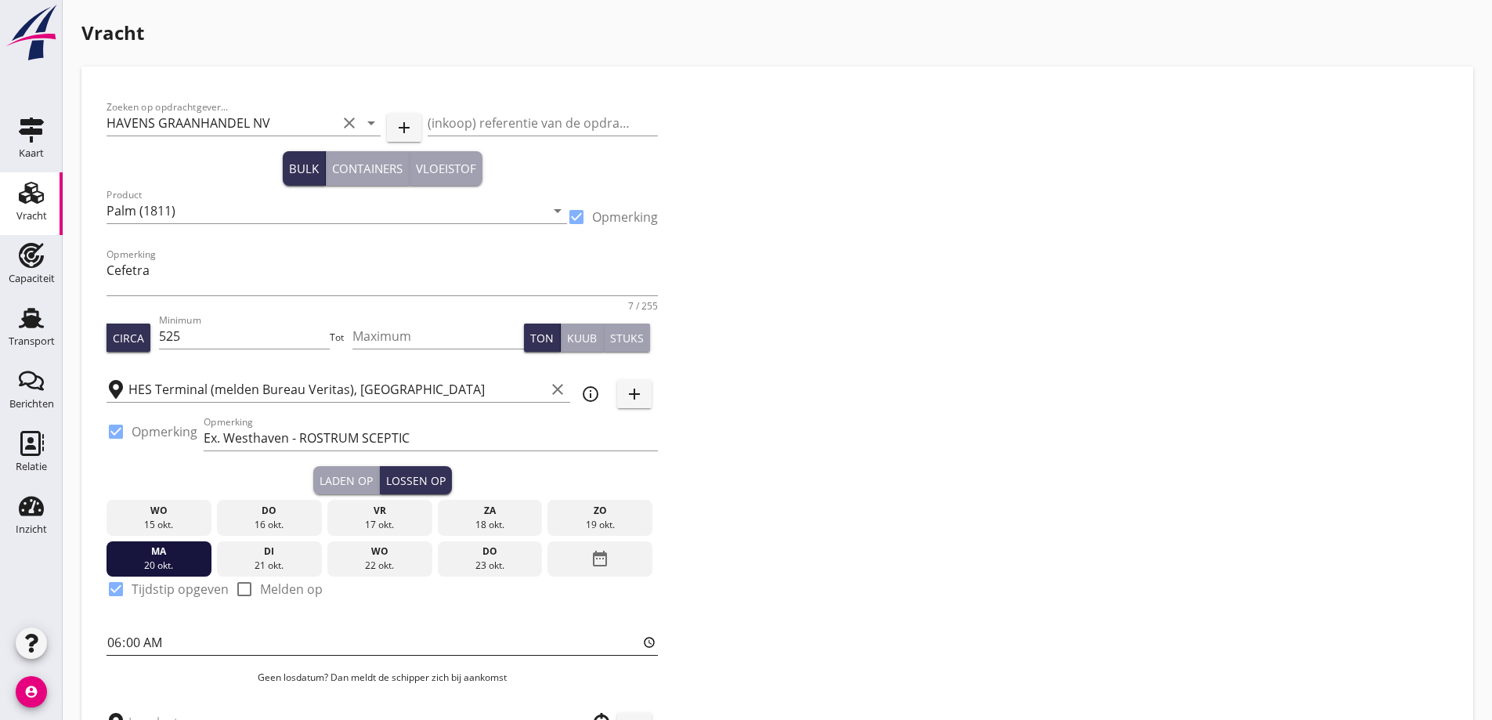
click at [161, 645] on input "06:00" at bounding box center [382, 642] width 551 height 25
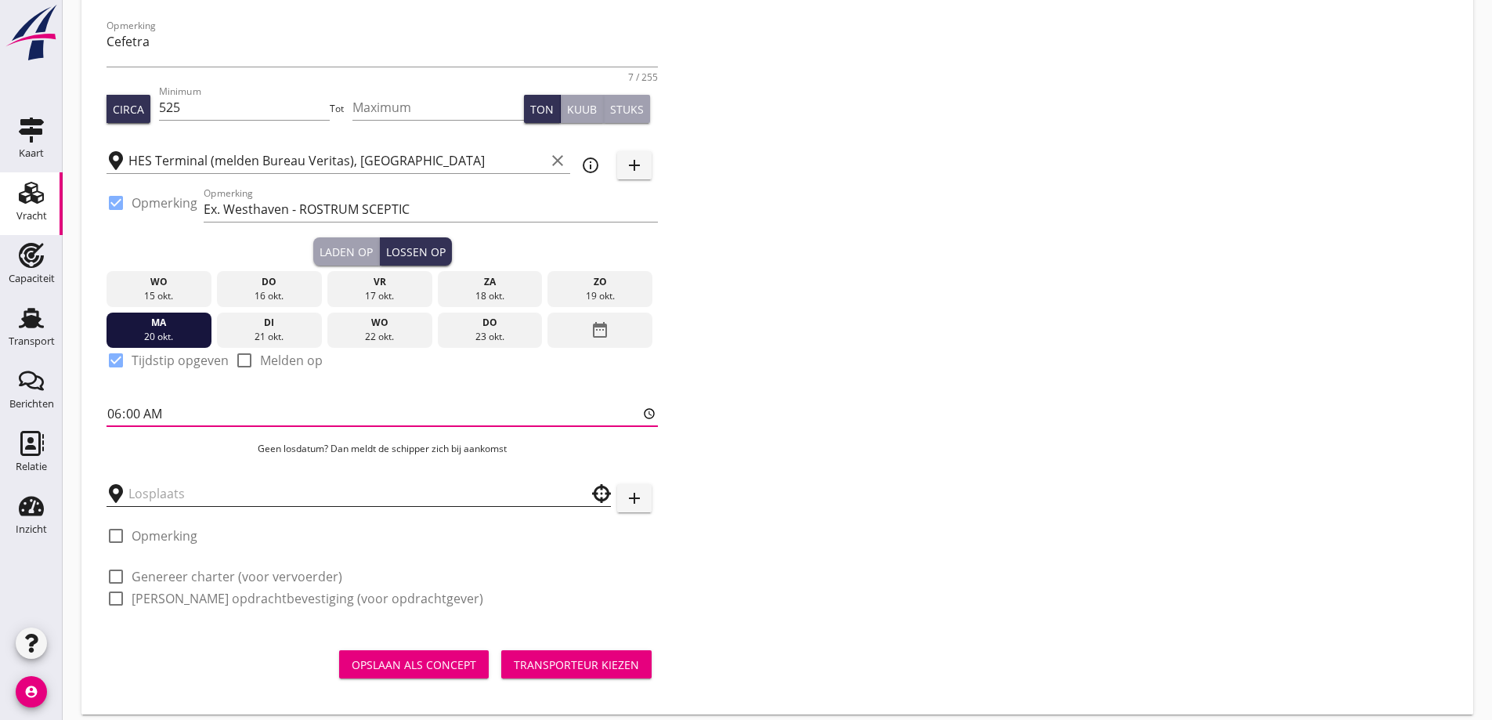
scroll to position [242, 0]
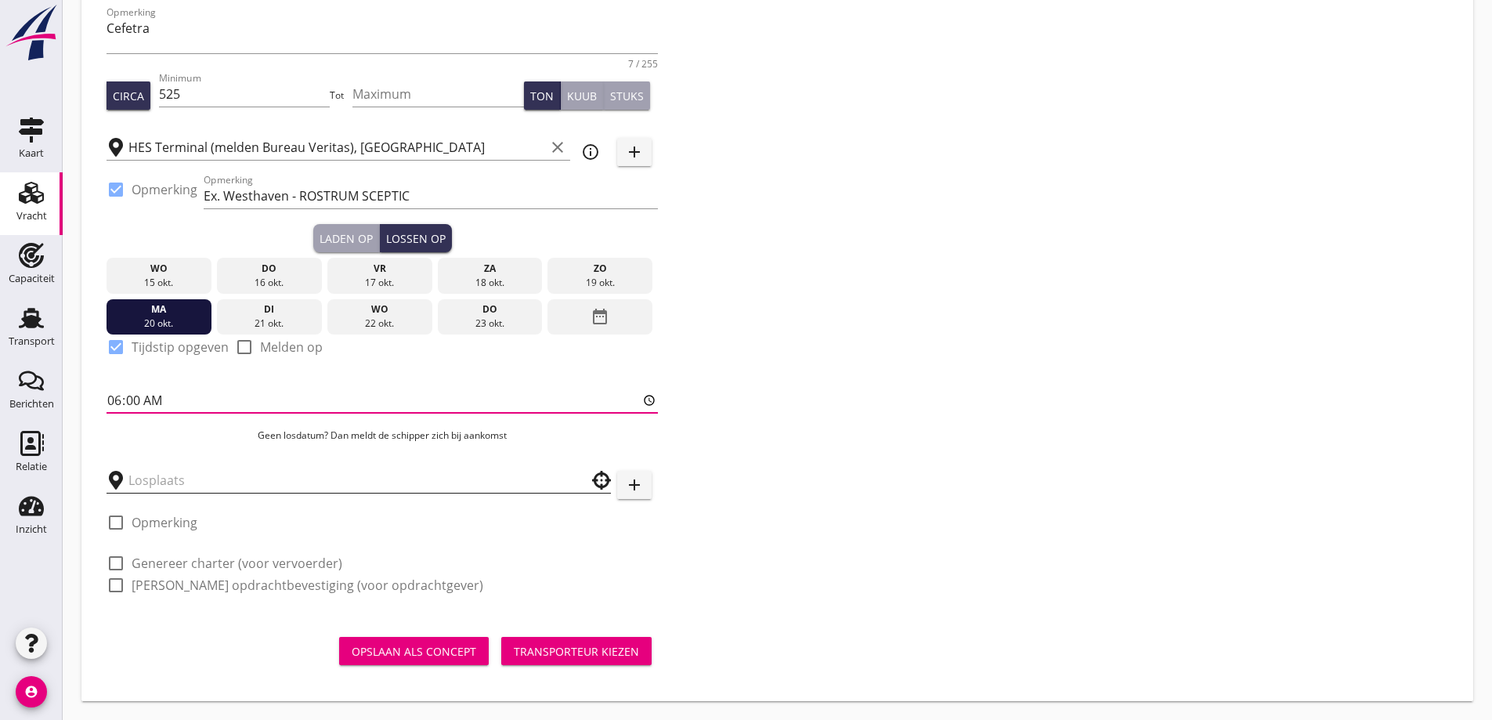
click at [204, 488] on input "text" at bounding box center [347, 480] width 439 height 25
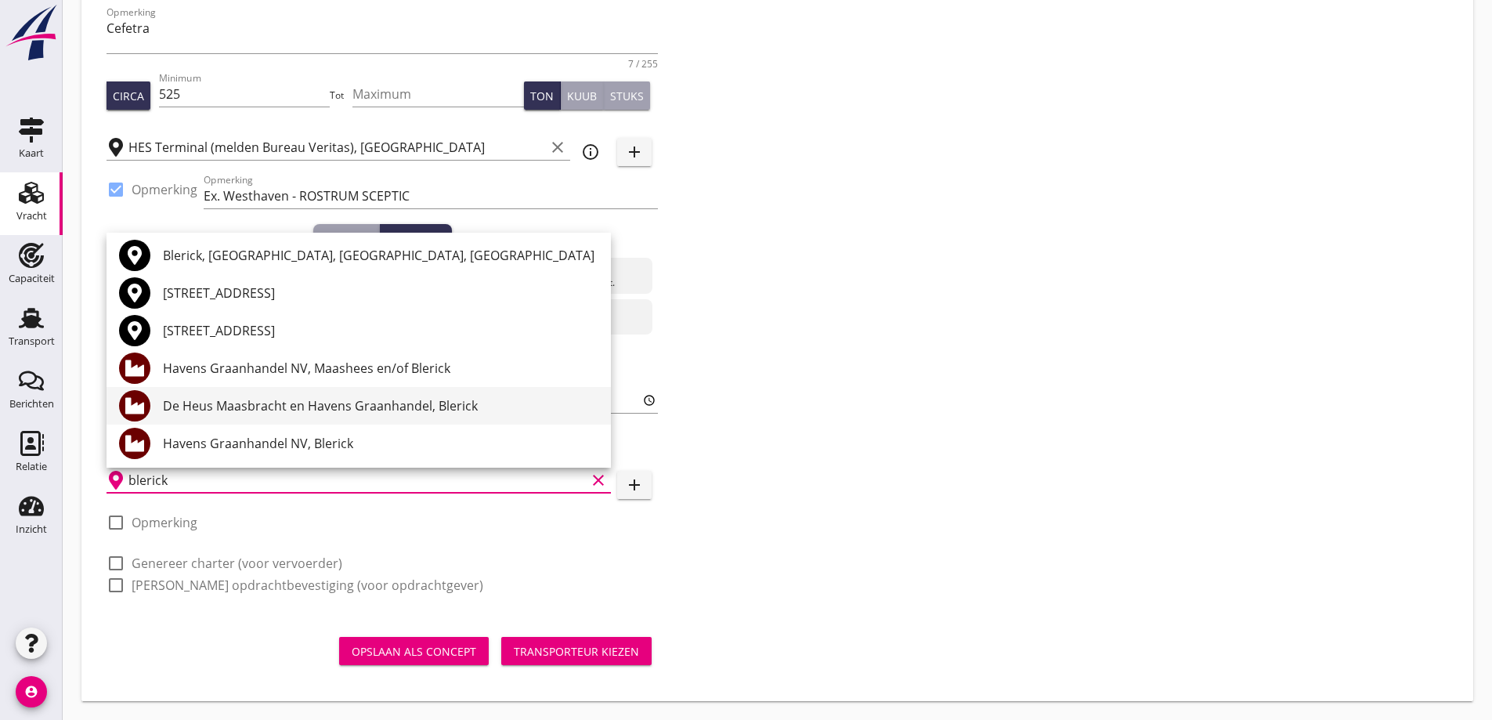
scroll to position [3, 0]
click at [336, 446] on div "Havens Graanhandel NV, Blerick" at bounding box center [380, 442] width 435 height 19
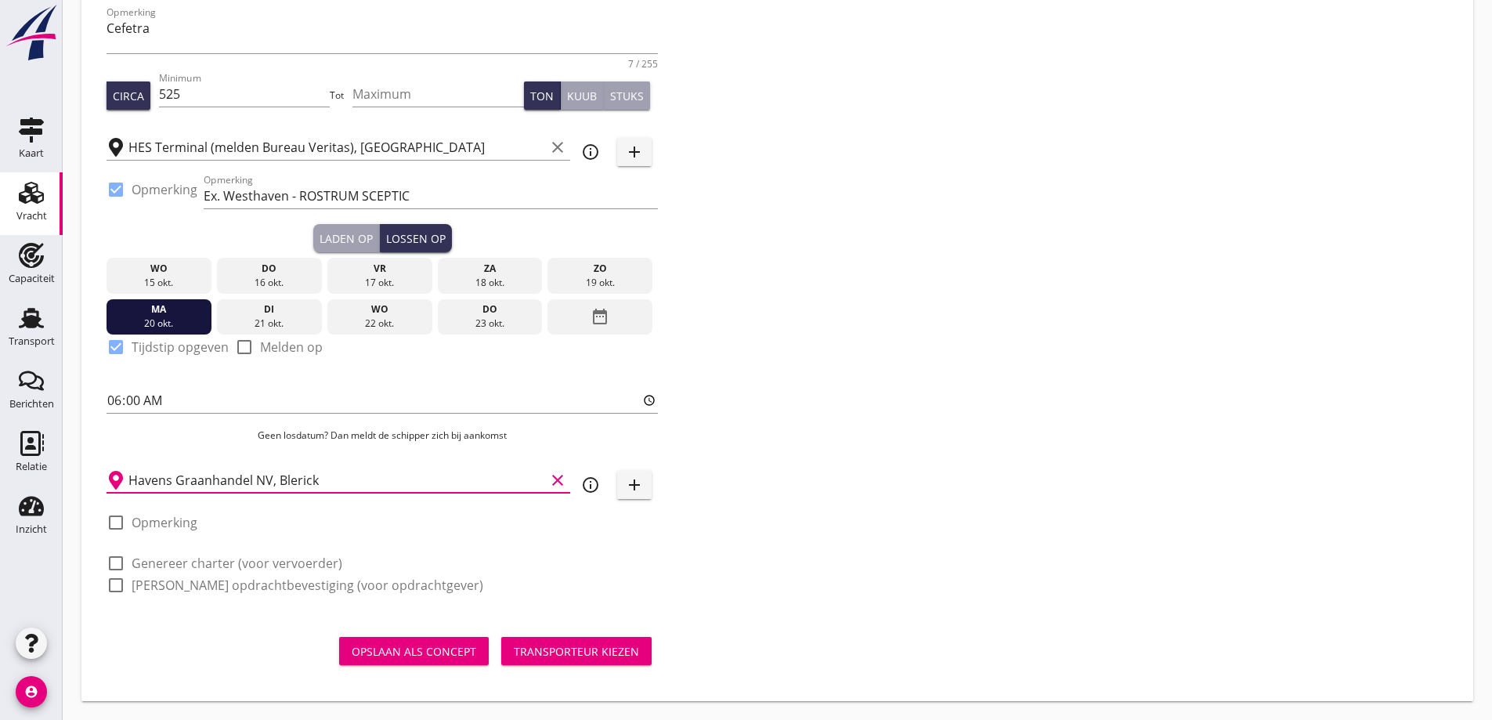
type input "Havens Graanhandel NV, Blerick"
drag, startPoint x: 181, startPoint y: 567, endPoint x: 187, endPoint y: 584, distance: 18.3
click at [183, 570] on label "Genereer charter (voor vervoerder)" at bounding box center [237, 563] width 211 height 16
checkbox input "true"
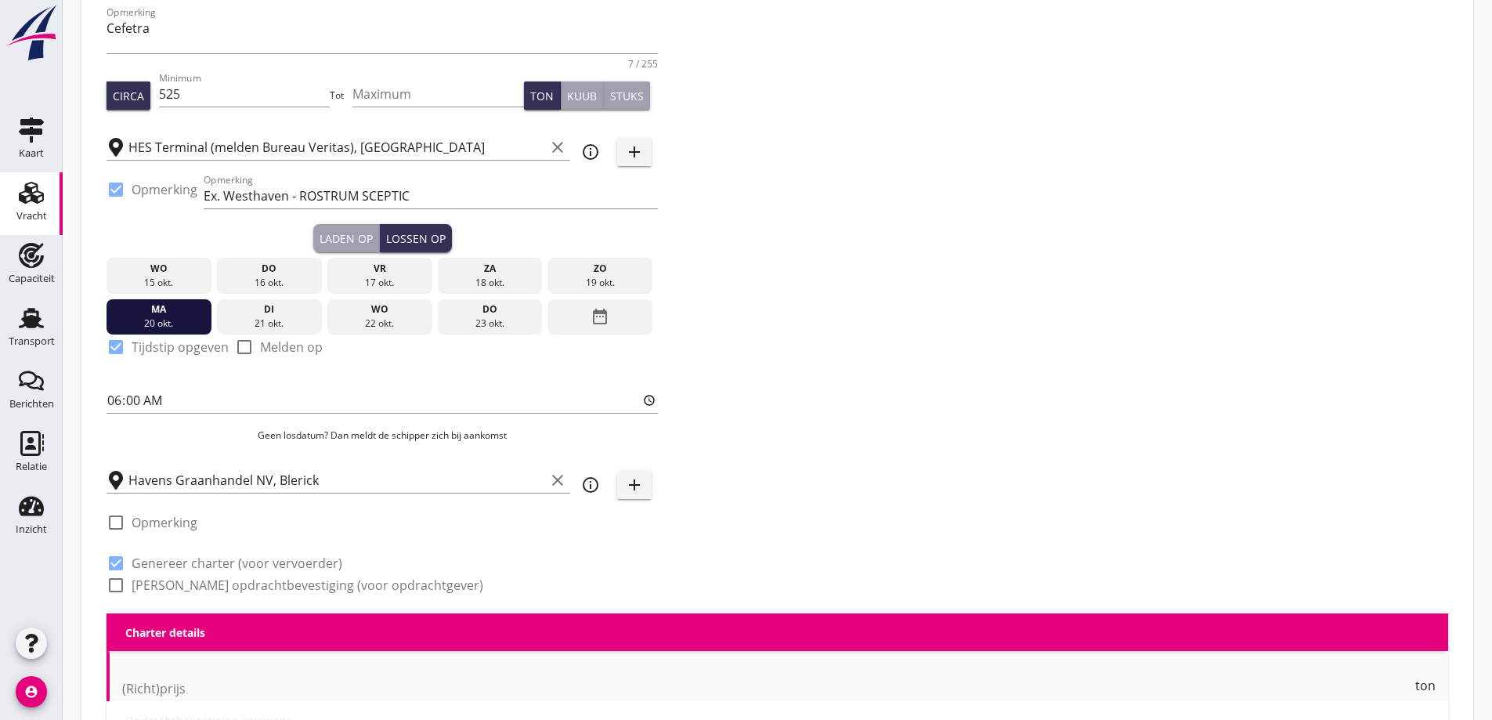
click at [187, 584] on label "[PERSON_NAME] opdrachtbevestiging (voor opdrachtgever)" at bounding box center [308, 585] width 352 height 16
checkbox input "true"
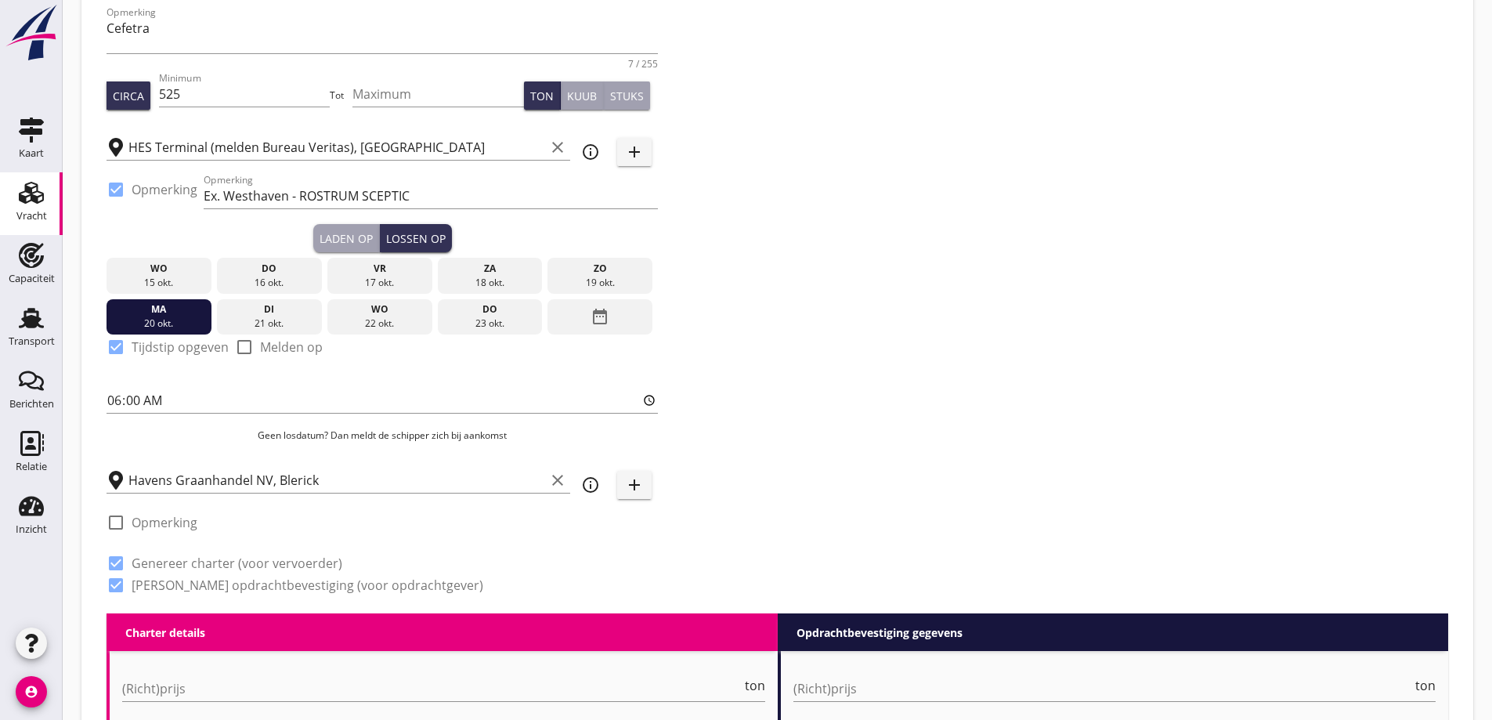
scroll to position [555, 0]
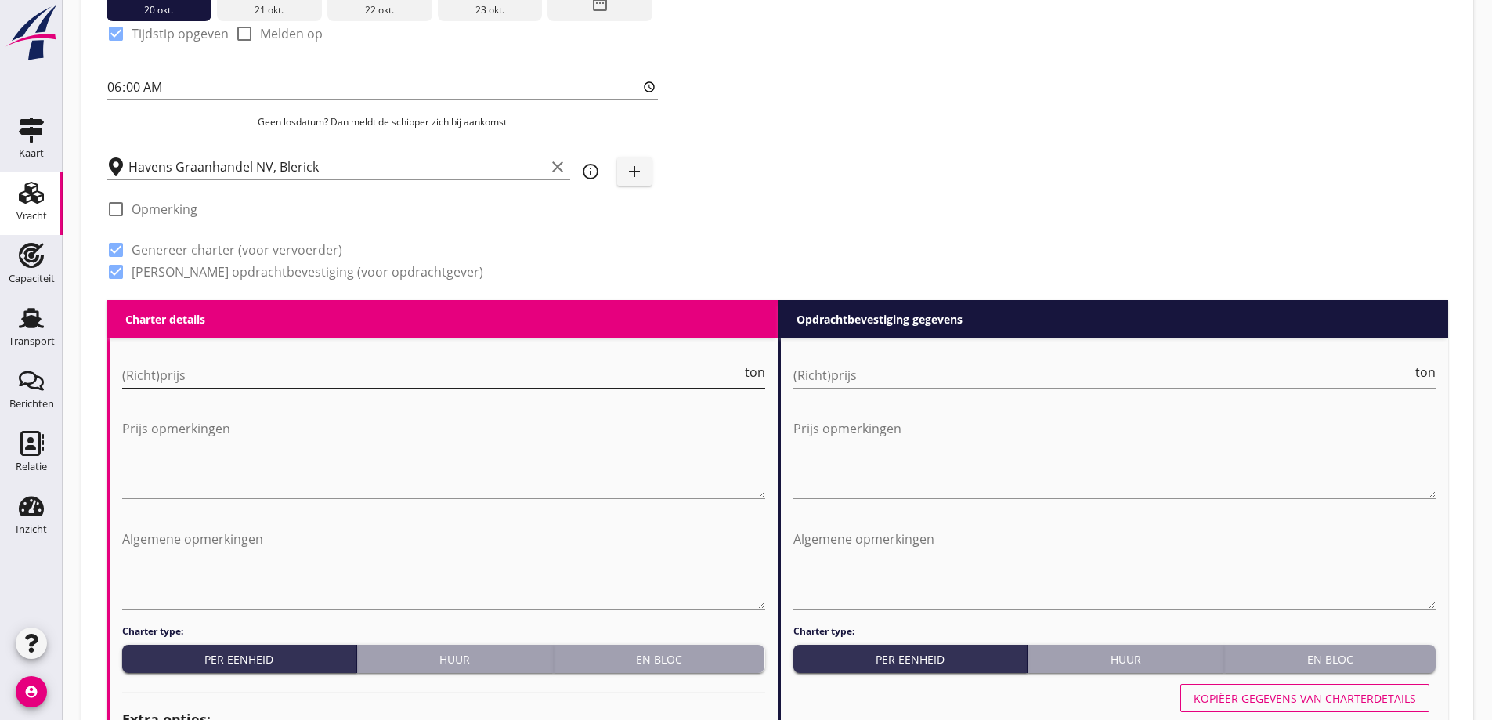
click at [310, 379] on input "(Richt)prijs" at bounding box center [432, 375] width 620 height 25
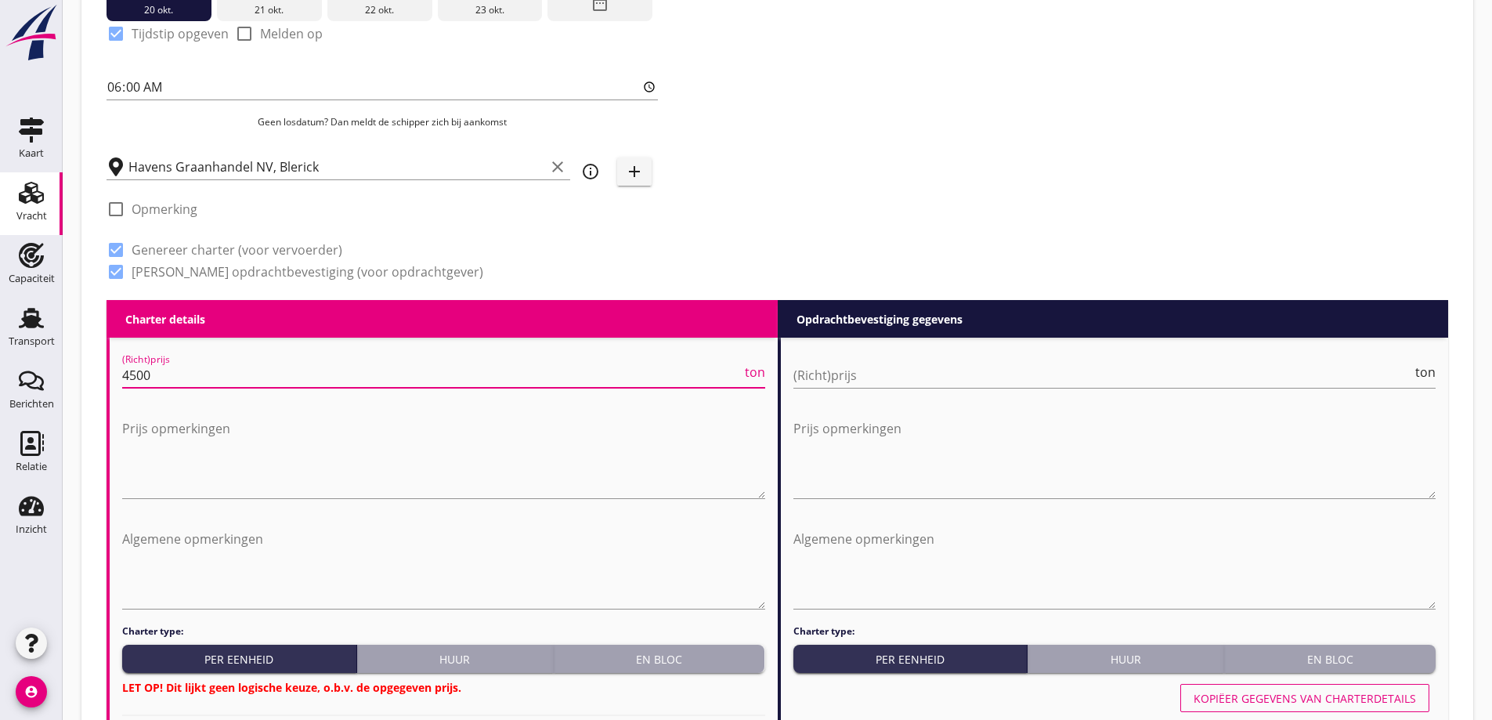
click at [760, 378] on span "ton" at bounding box center [755, 372] width 20 height 13
click at [753, 374] on span "TEU" at bounding box center [753, 372] width 23 height 13
type input "4500"
click at [721, 656] on div "En bloc" at bounding box center [659, 659] width 199 height 16
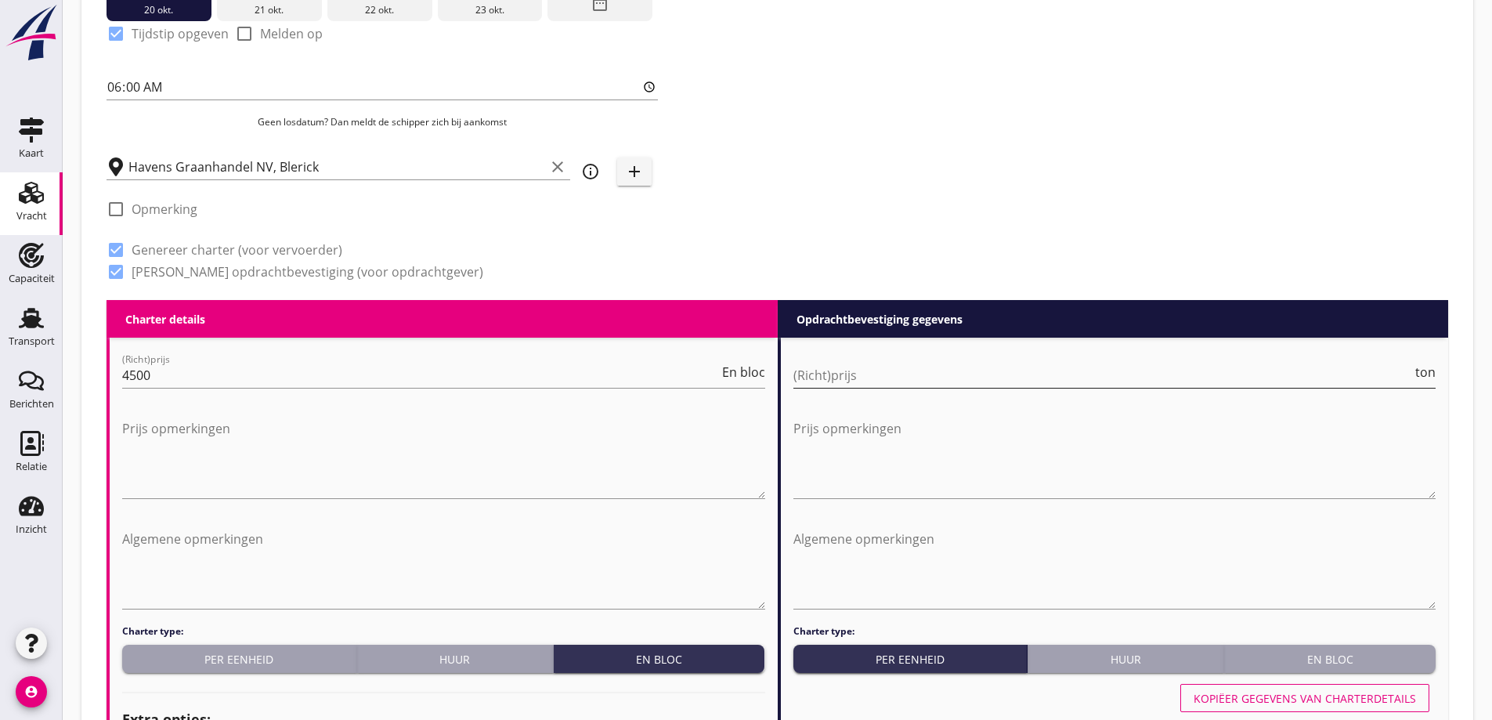
click at [1303, 378] on input "(Richt)prijs" at bounding box center [1103, 375] width 620 height 25
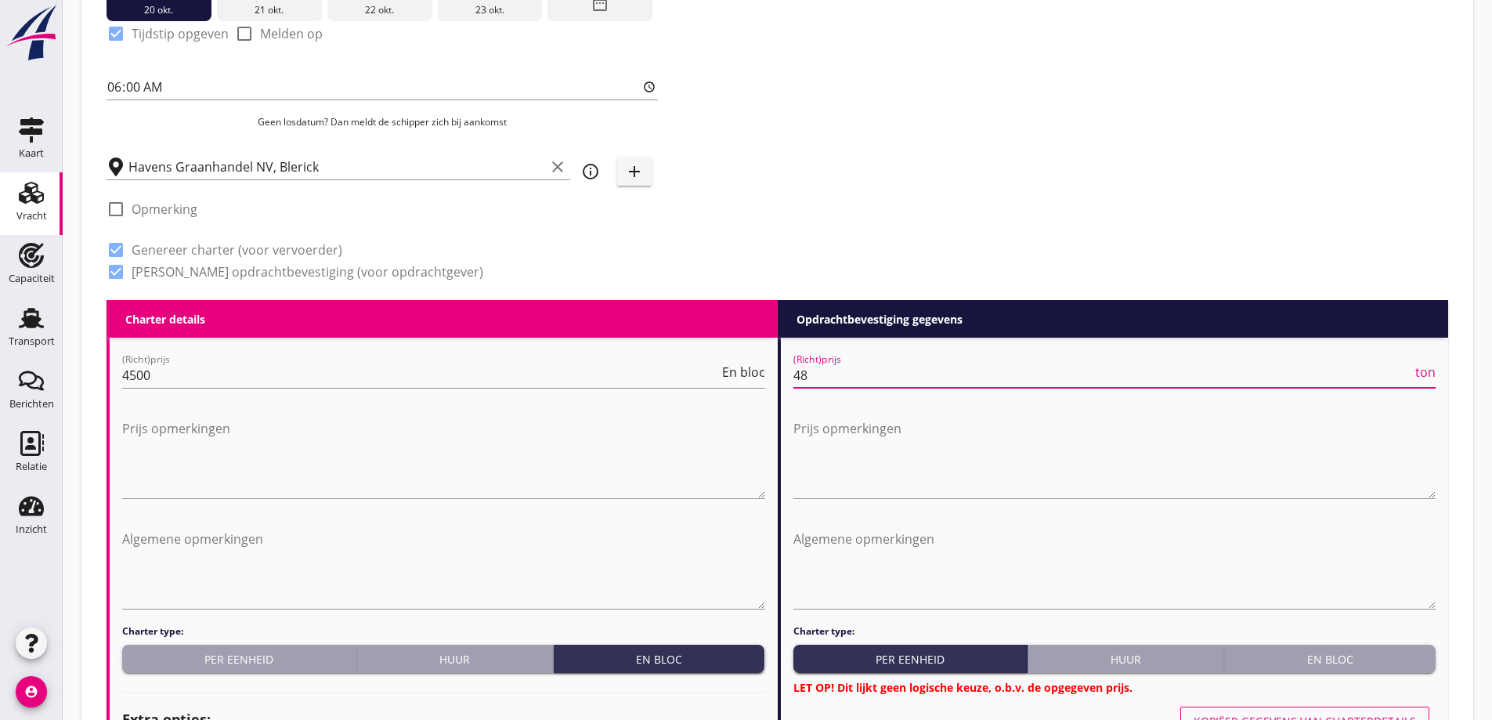
type input "4"
type input "4750"
drag, startPoint x: 1393, startPoint y: 656, endPoint x: 1467, endPoint y: 674, distance: 76.6
click at [1393, 656] on div "En bloc" at bounding box center [1329, 659] width 199 height 16
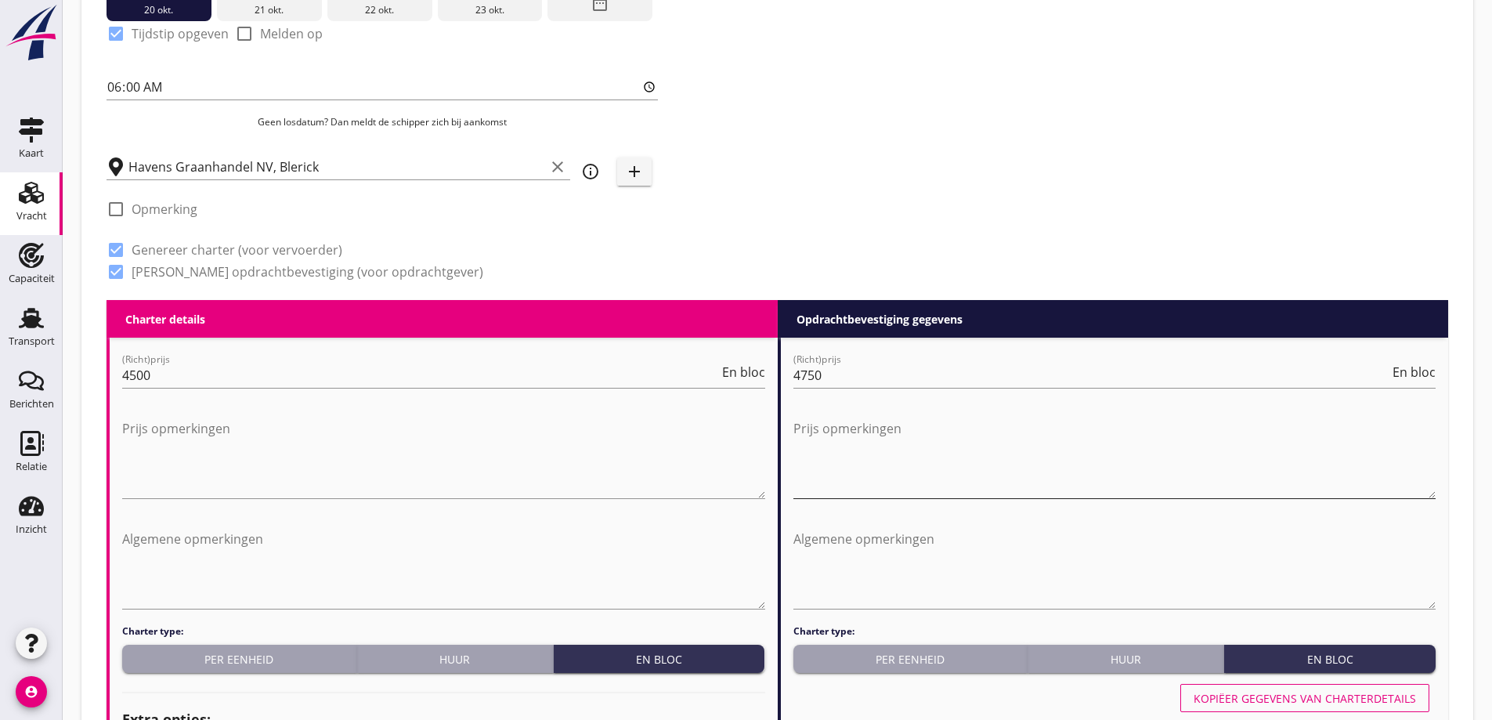
click at [1153, 486] on textarea "Prijs opmerkingen" at bounding box center [1114, 457] width 643 height 82
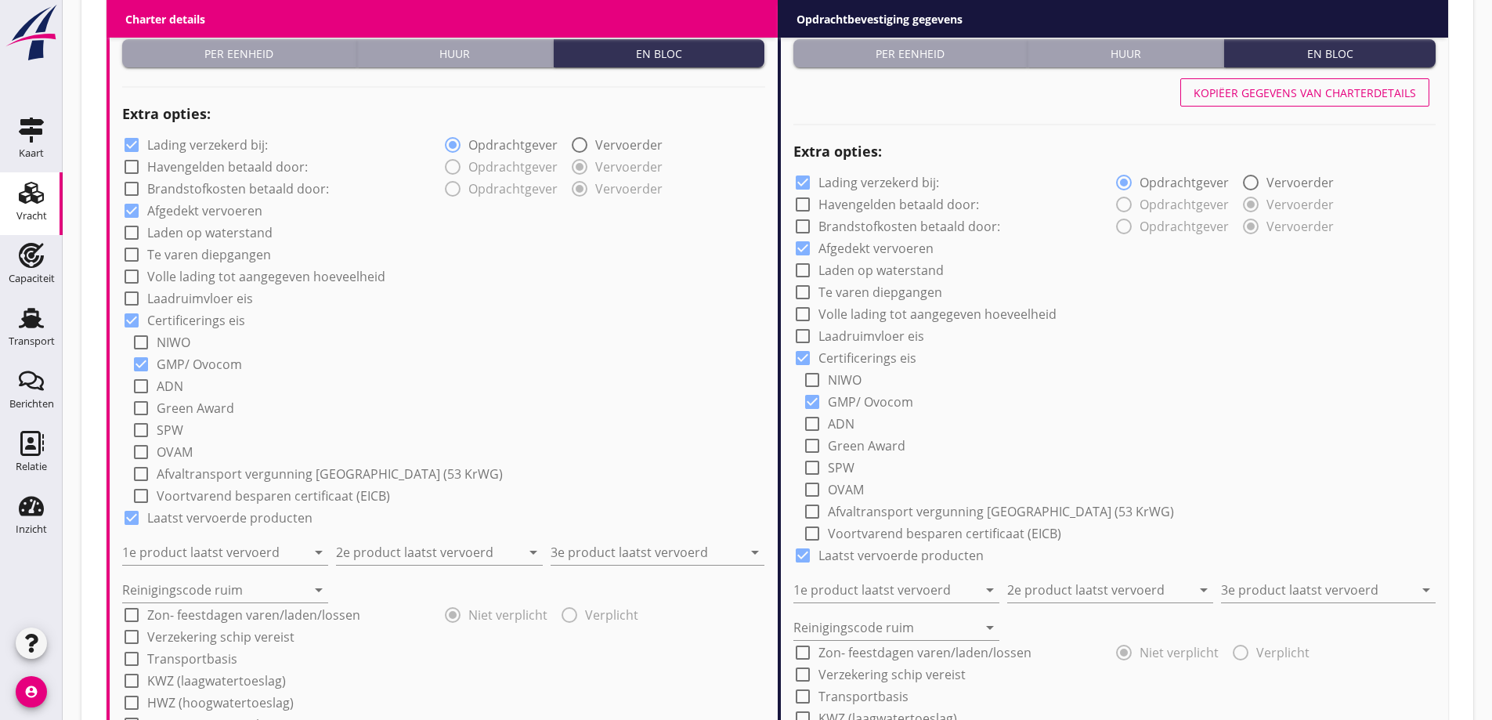
scroll to position [1260, 0]
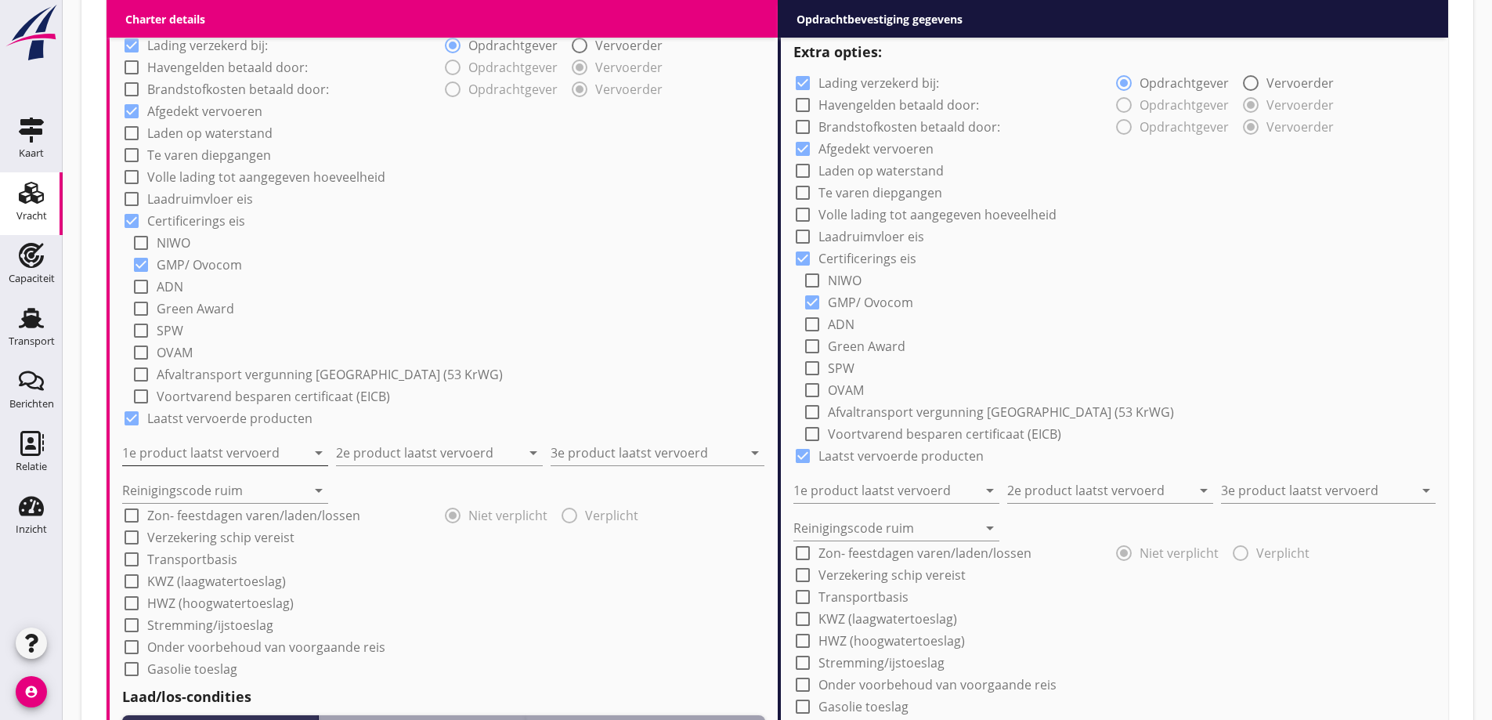
click at [222, 457] on input "1e product laatst vervoerd" at bounding box center [214, 452] width 184 height 25
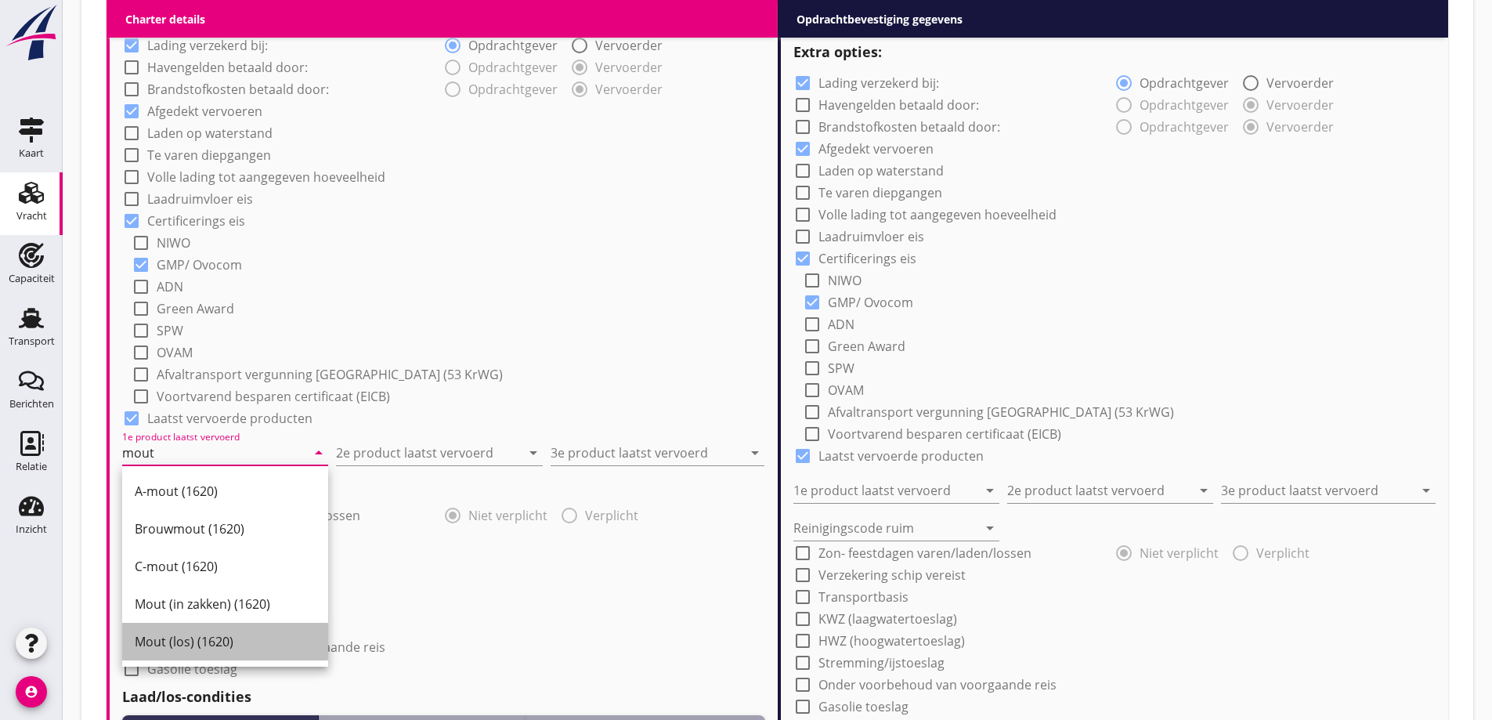
click at [215, 642] on div "Mout (los) (1620)" at bounding box center [225, 641] width 181 height 19
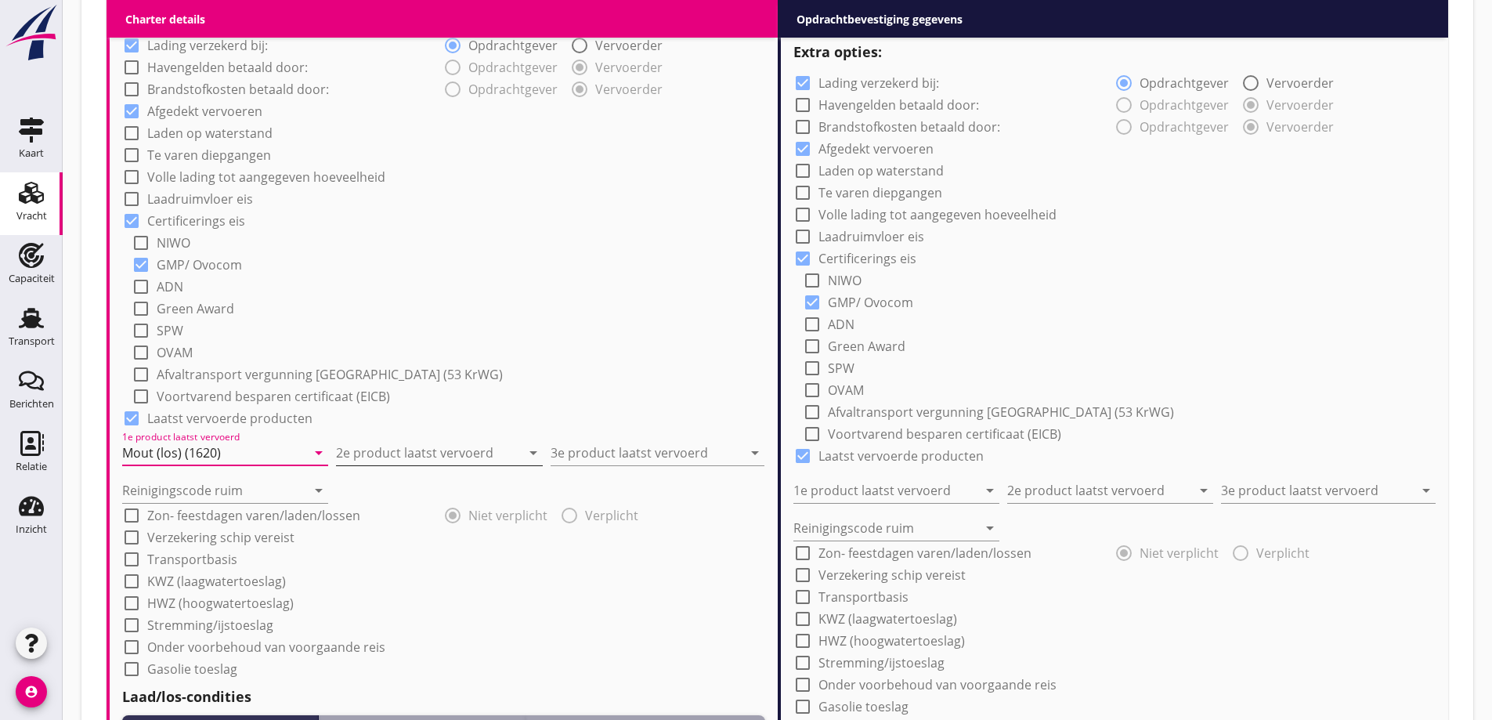
type input "Mout (los) (1620)"
click at [361, 461] on input "2e product laatst vervoerd" at bounding box center [428, 452] width 184 height 25
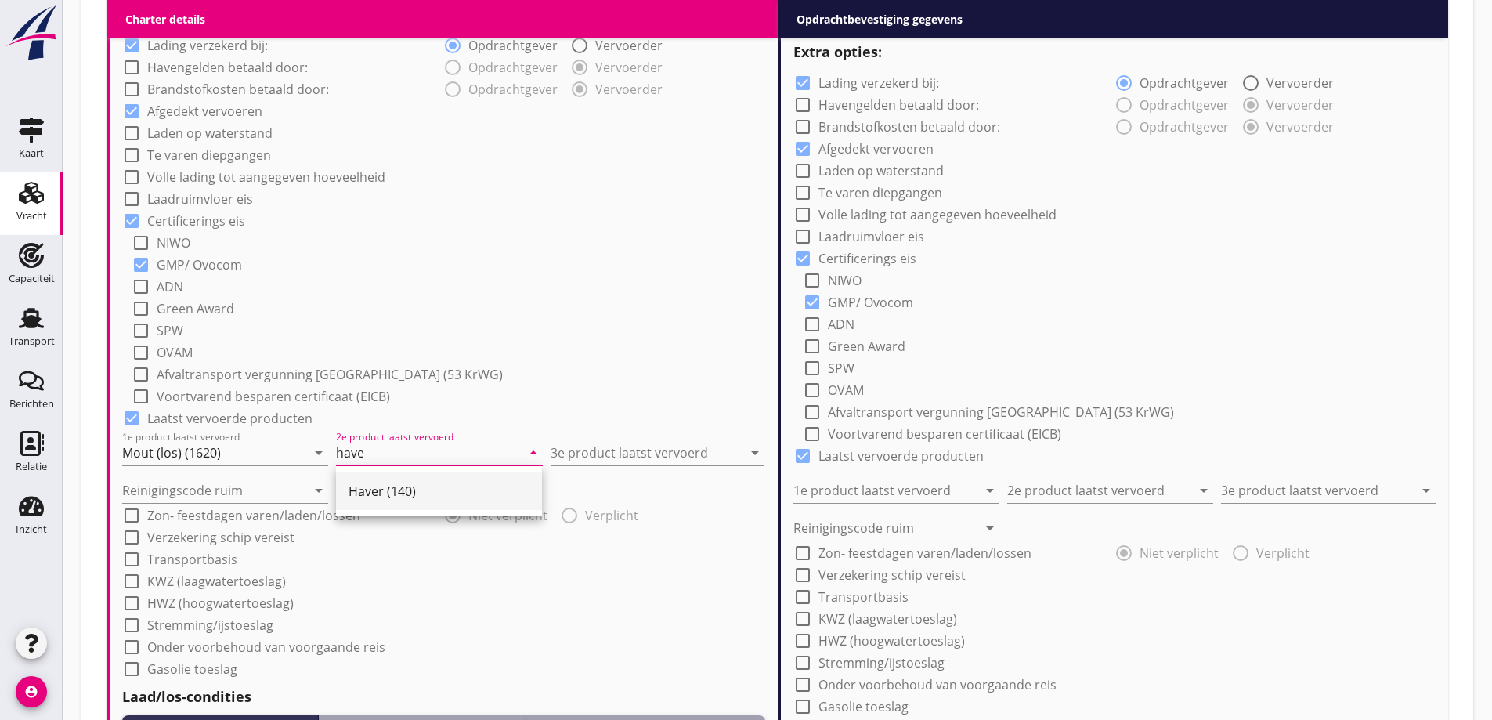
drag, startPoint x: 388, startPoint y: 482, endPoint x: 638, endPoint y: 490, distance: 250.0
click at [388, 482] on div "Haver (140)" at bounding box center [439, 491] width 181 height 19
type input "Haver (140)"
click at [672, 446] on input "3e product laatst vervoerd" at bounding box center [647, 452] width 192 height 25
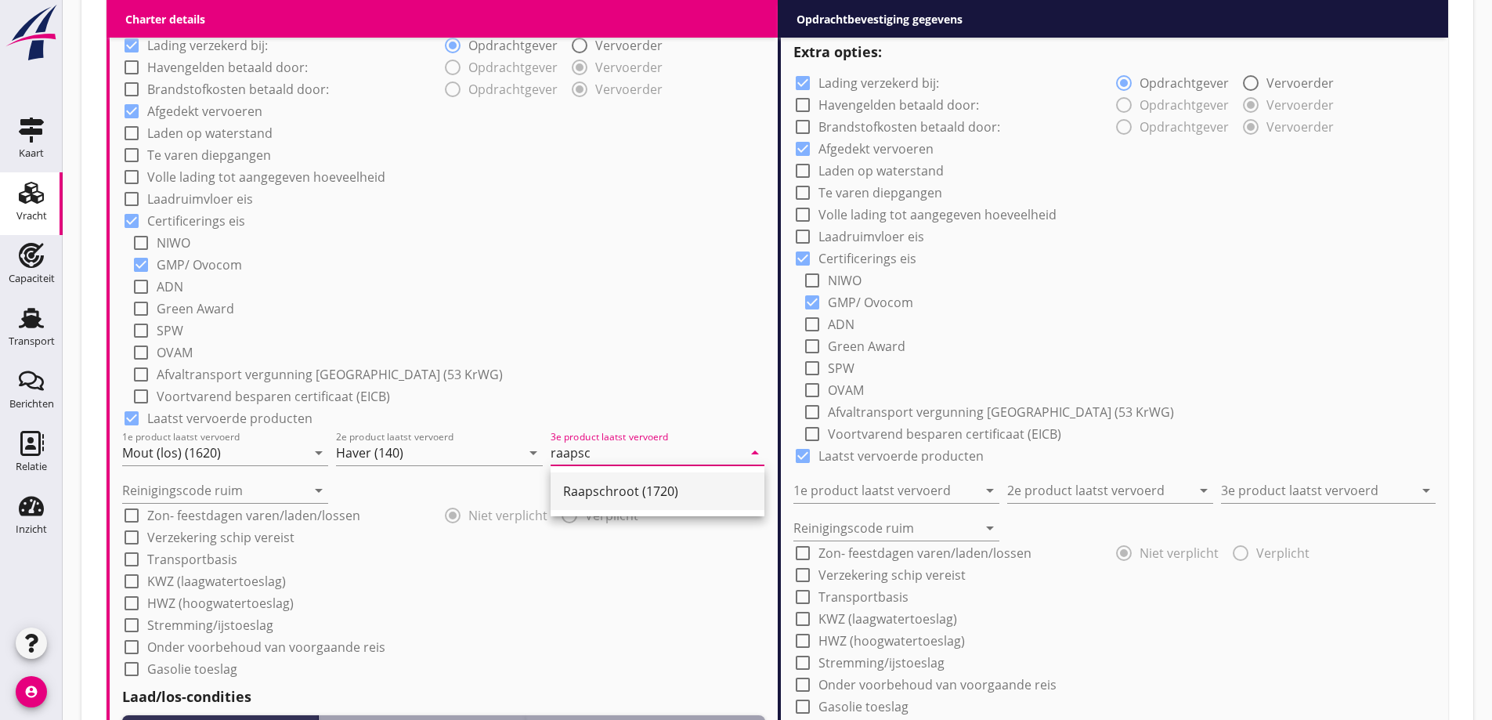
click at [583, 476] on div "Raapschroot (1720)" at bounding box center [657, 491] width 189 height 38
type input "Raapschroot (1720)"
click at [226, 483] on input "Reinigingscode ruim" at bounding box center [214, 490] width 184 height 25
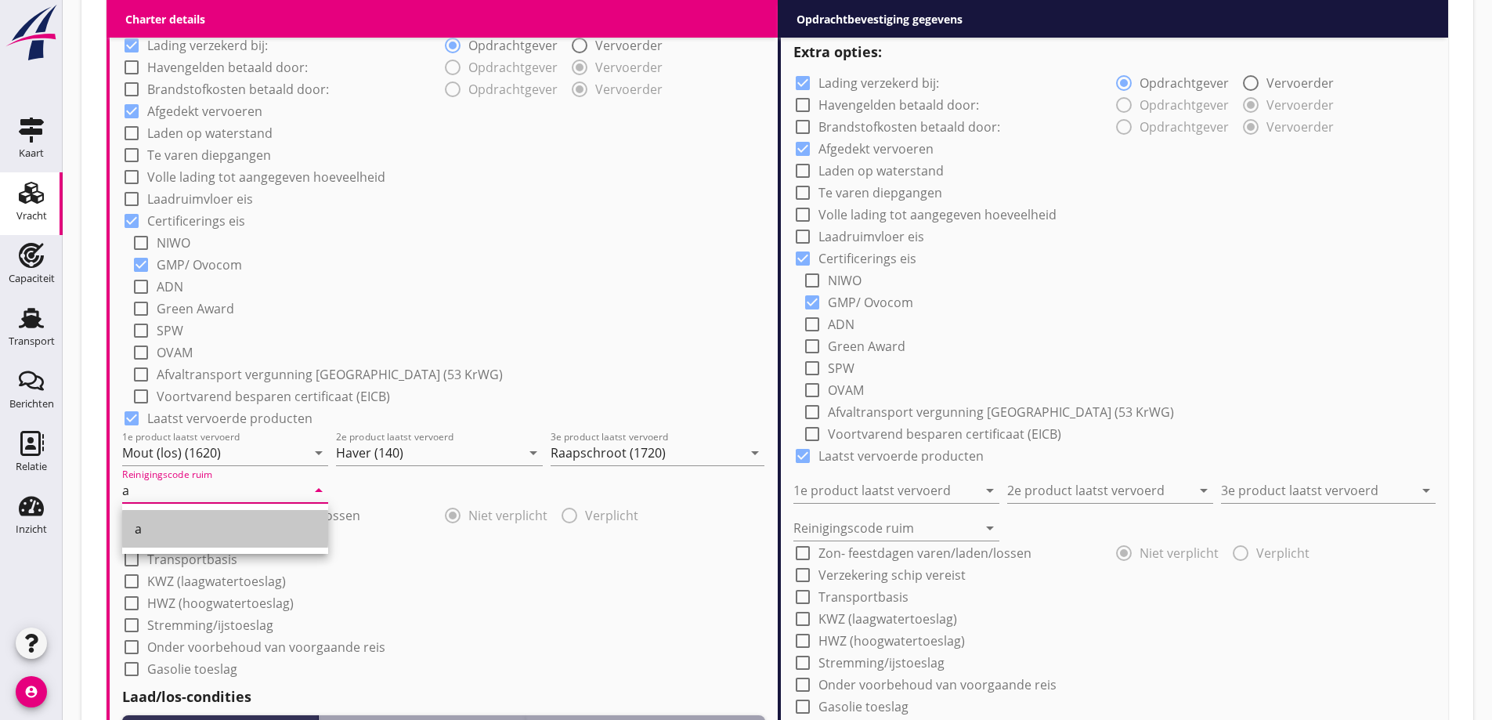
click at [210, 523] on div "a" at bounding box center [225, 528] width 181 height 19
type input "a"
click at [465, 579] on div "check_box_outline_blank KWZ (laagwatertoeslag)" at bounding box center [443, 580] width 643 height 22
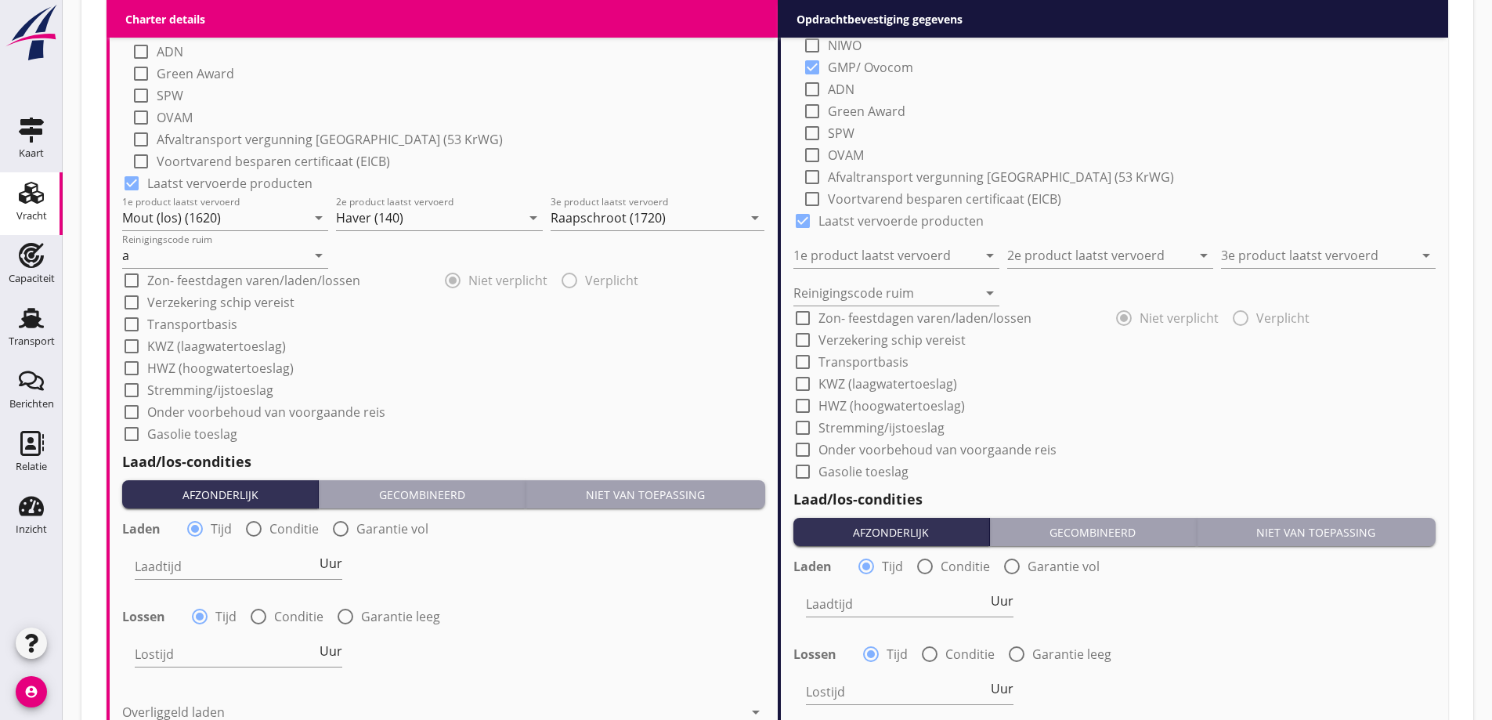
click at [283, 522] on label "Conditie" at bounding box center [293, 529] width 49 height 16
radio input "false"
radio input "true"
click at [273, 608] on div "radio_button_unchecked Conditie" at bounding box center [286, 616] width 74 height 19
click at [272, 621] on div "radio_button_unchecked Conditie" at bounding box center [286, 616] width 74 height 19
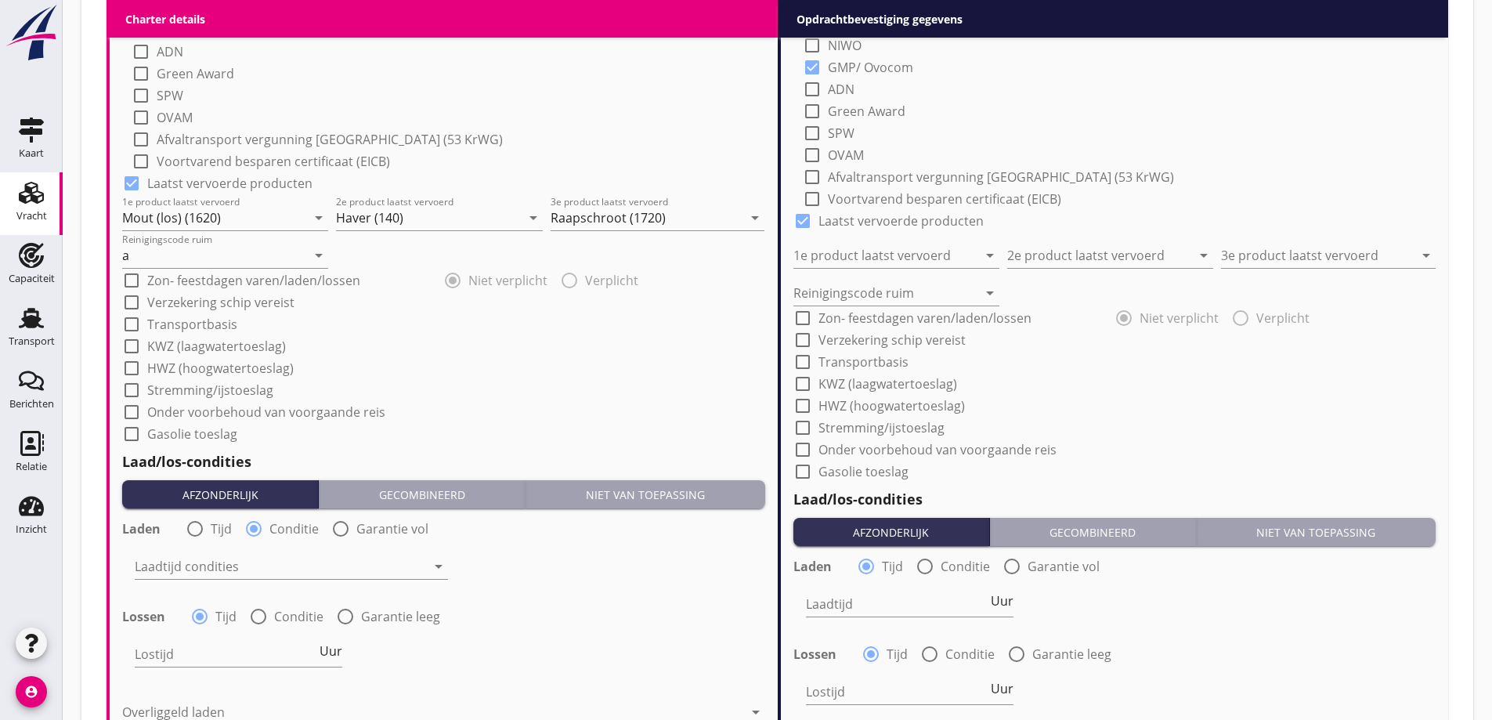
click at [269, 611] on div at bounding box center [258, 616] width 27 height 27
radio input "false"
radio input "true"
click at [264, 573] on div at bounding box center [280, 566] width 291 height 25
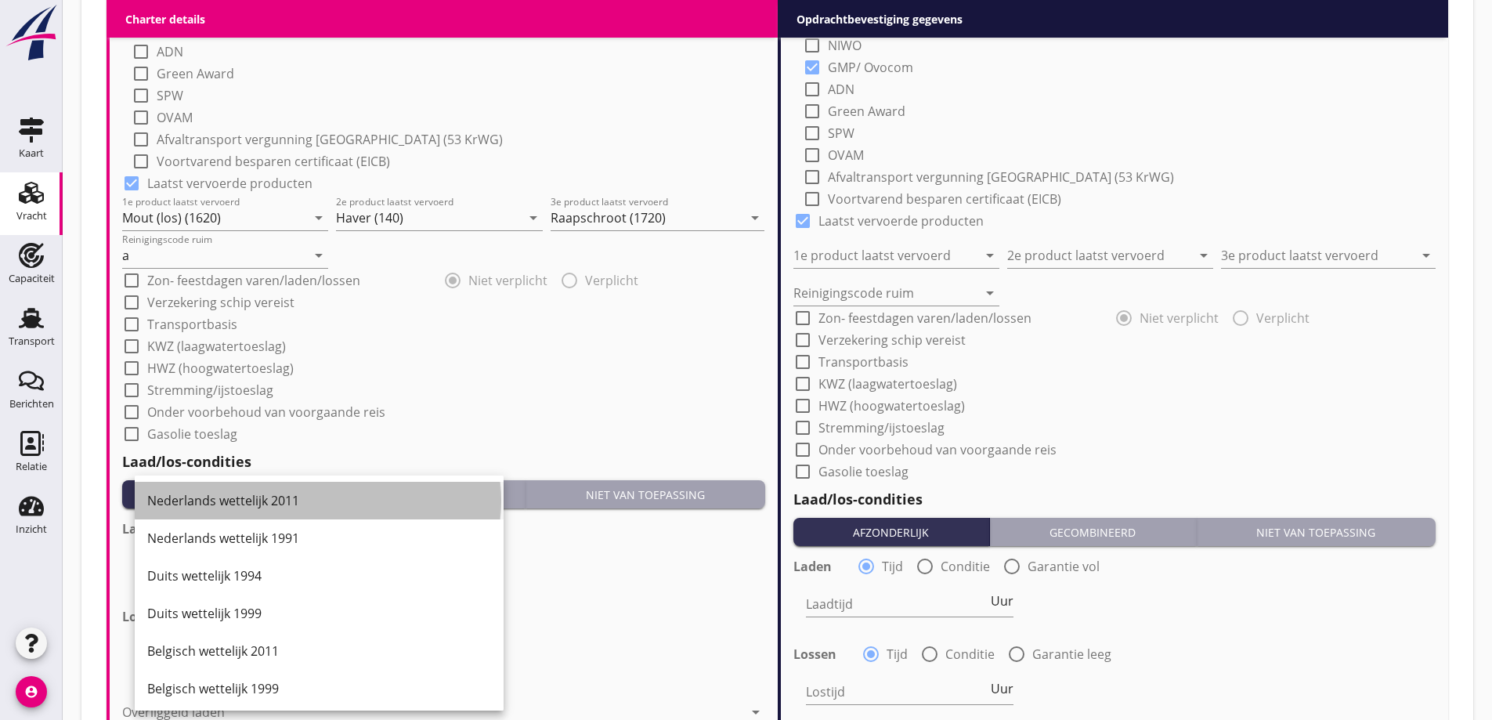
drag, startPoint x: 280, startPoint y: 493, endPoint x: 302, endPoint y: 568, distance: 78.5
click at [281, 494] on div "Nederlands wettelijk 2011" at bounding box center [319, 500] width 344 height 19
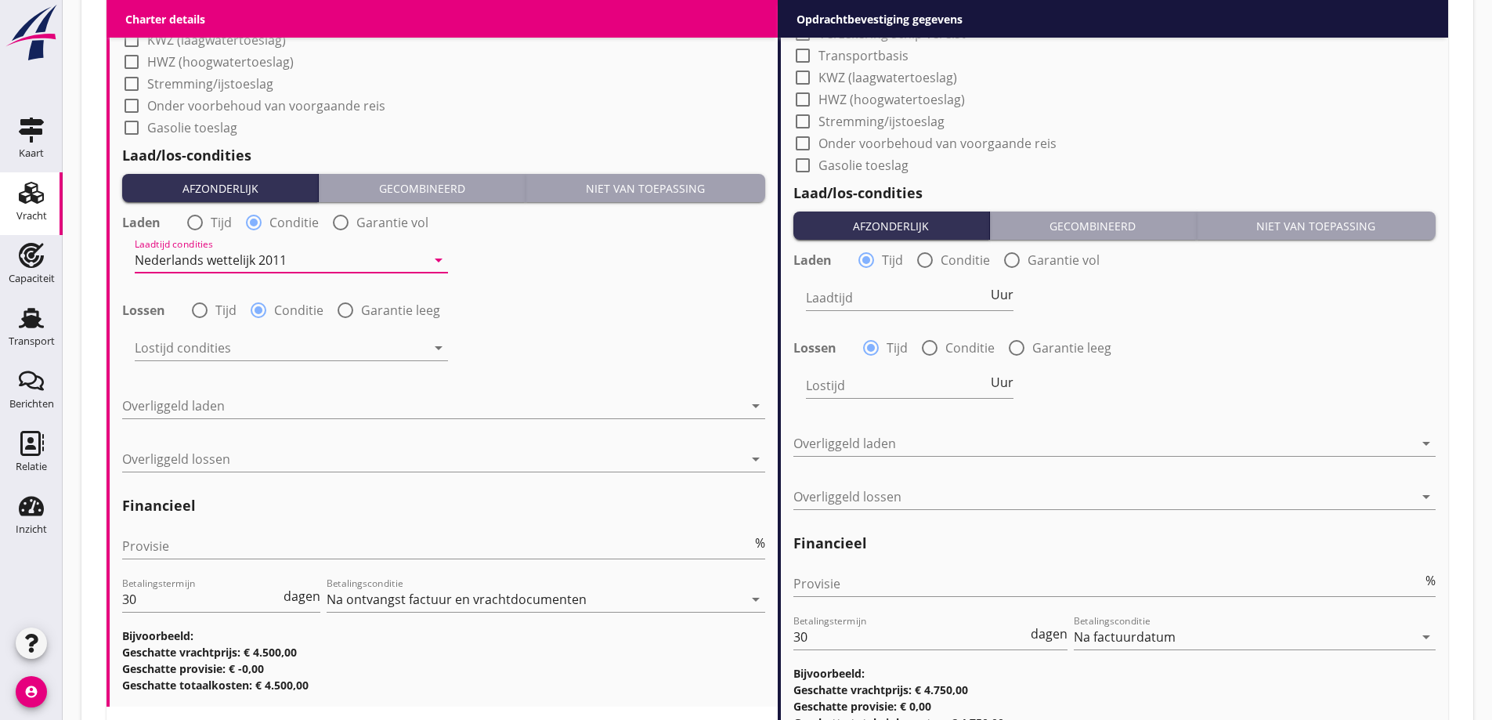
scroll to position [1808, 0]
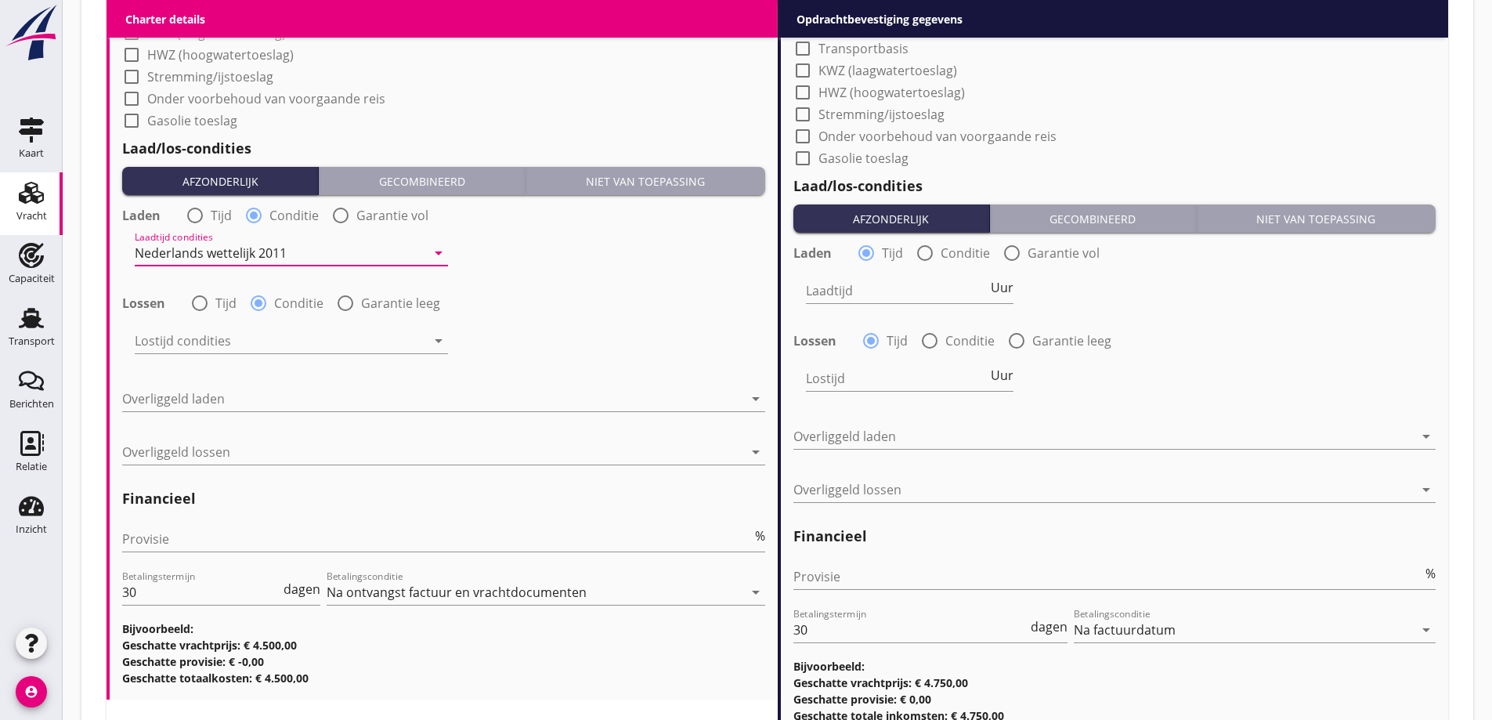
click at [289, 351] on div at bounding box center [280, 340] width 291 height 25
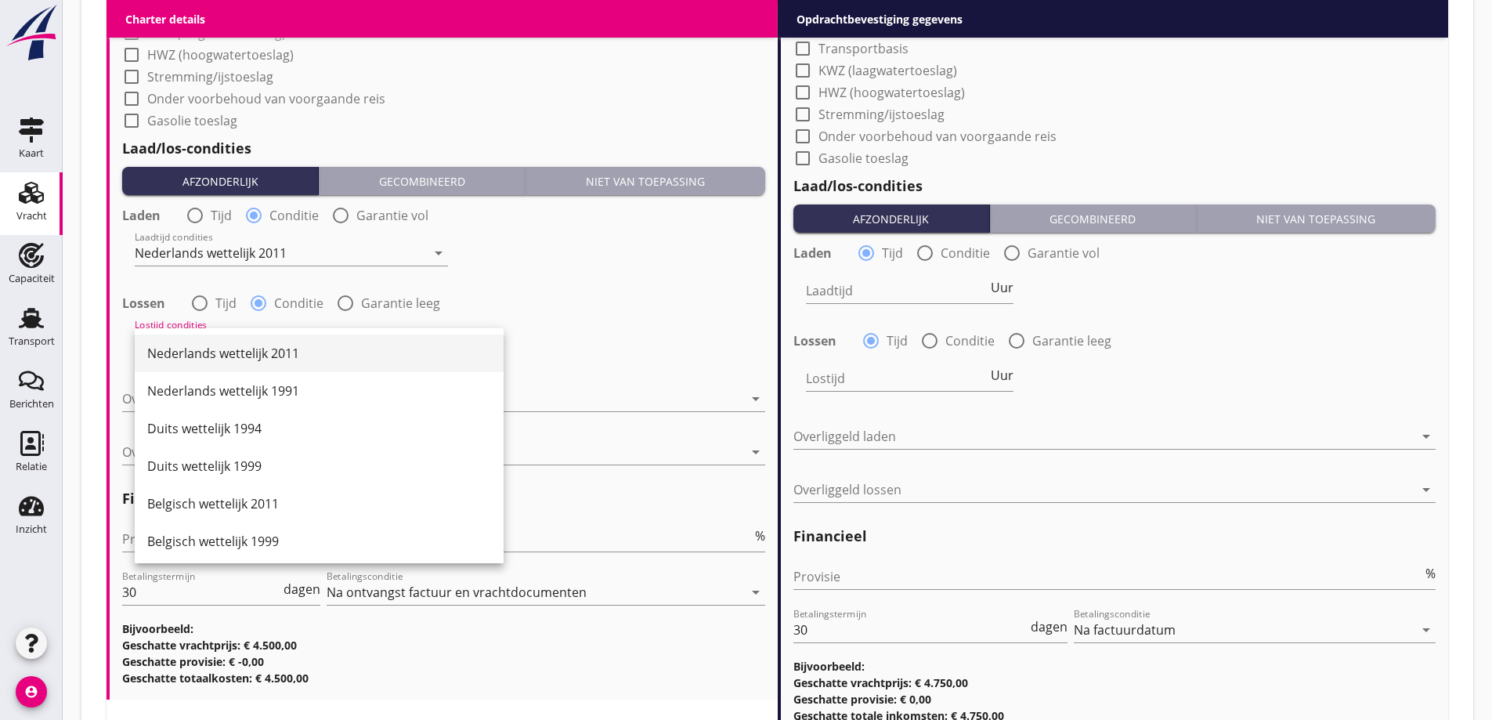
click at [284, 364] on div "Nederlands wettelijk 2011" at bounding box center [319, 353] width 344 height 38
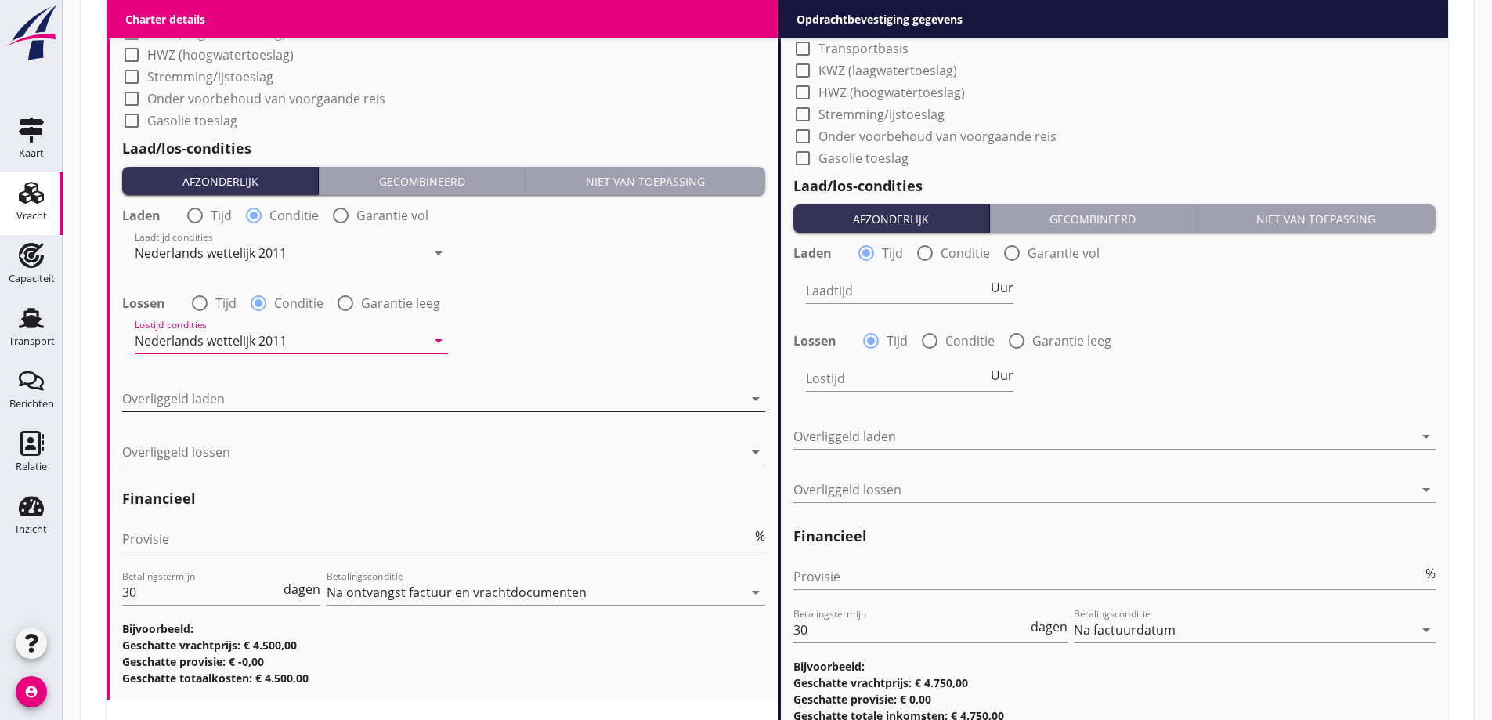
click at [284, 386] on div at bounding box center [432, 398] width 621 height 25
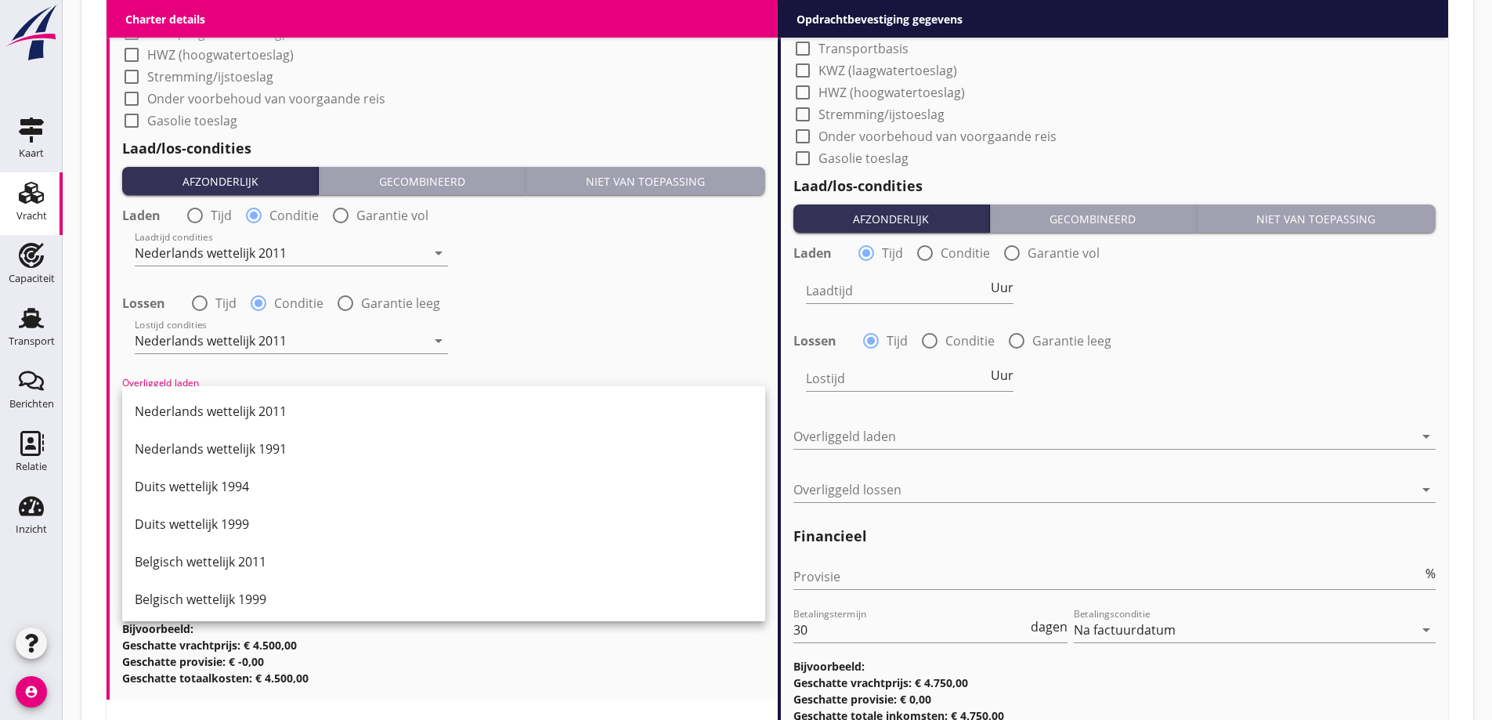
drag, startPoint x: 284, startPoint y: 408, endPoint x: 285, endPoint y: 439, distance: 30.6
click at [284, 409] on div "Nederlands wettelijk 2011" at bounding box center [444, 411] width 618 height 19
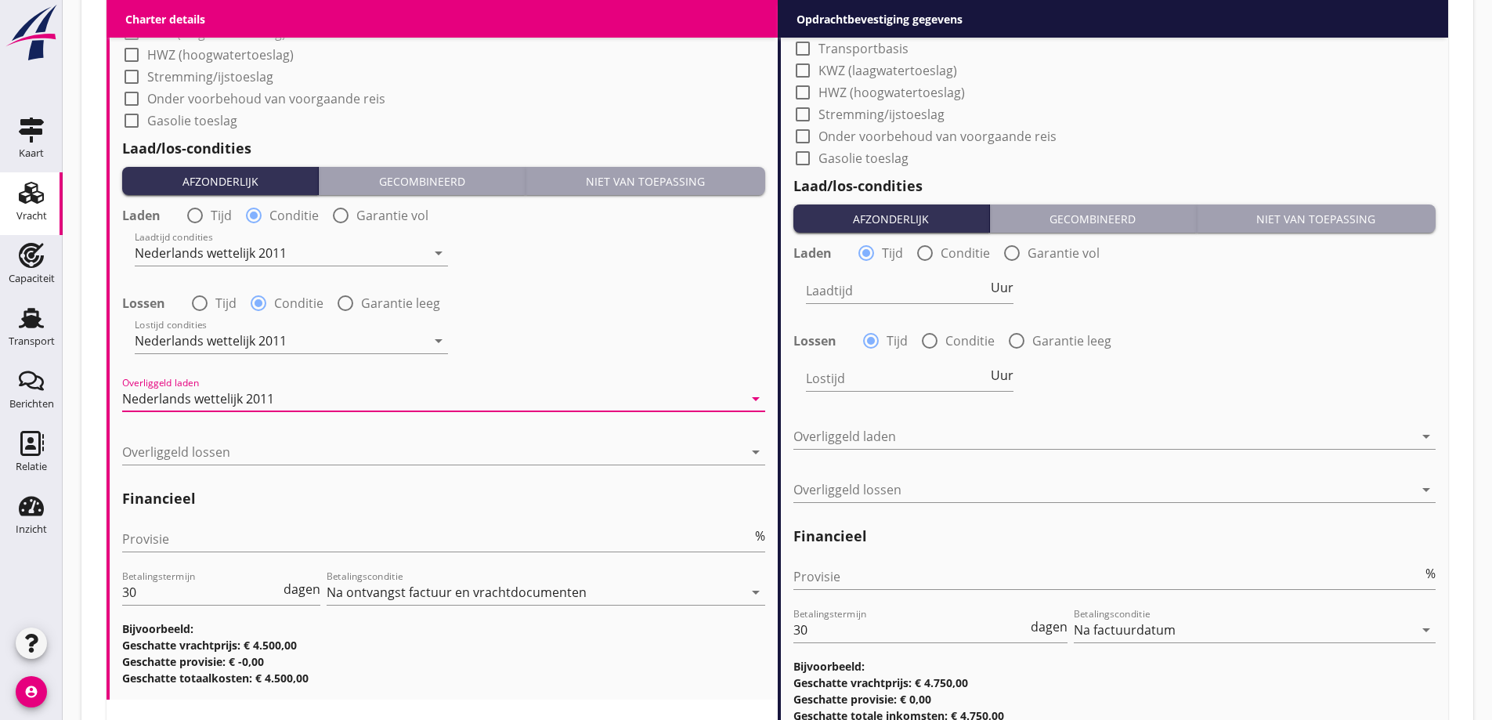
click at [261, 464] on div at bounding box center [432, 451] width 621 height 25
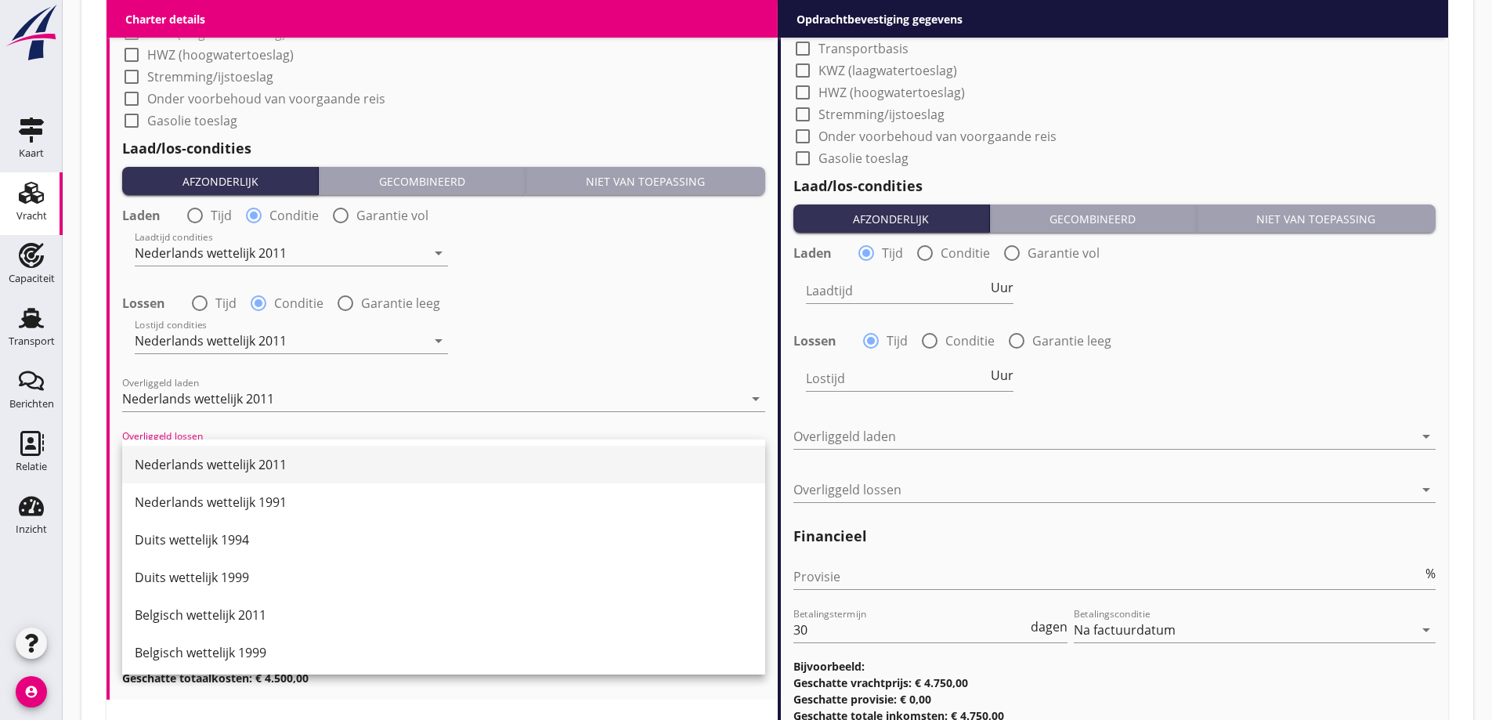
click at [262, 474] on div "Nederlands wettelijk 2011" at bounding box center [444, 465] width 618 height 38
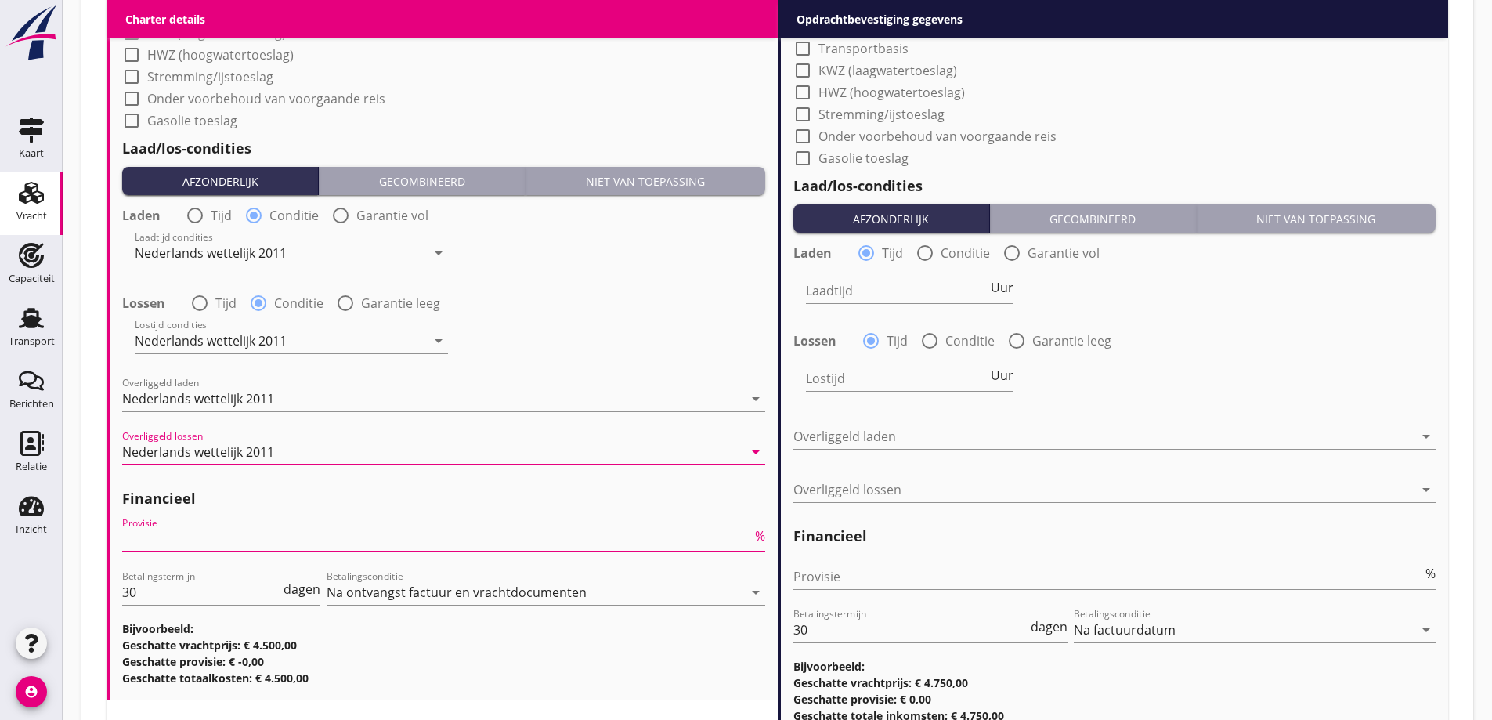
click at [193, 529] on input "Provisie" at bounding box center [437, 538] width 630 height 25
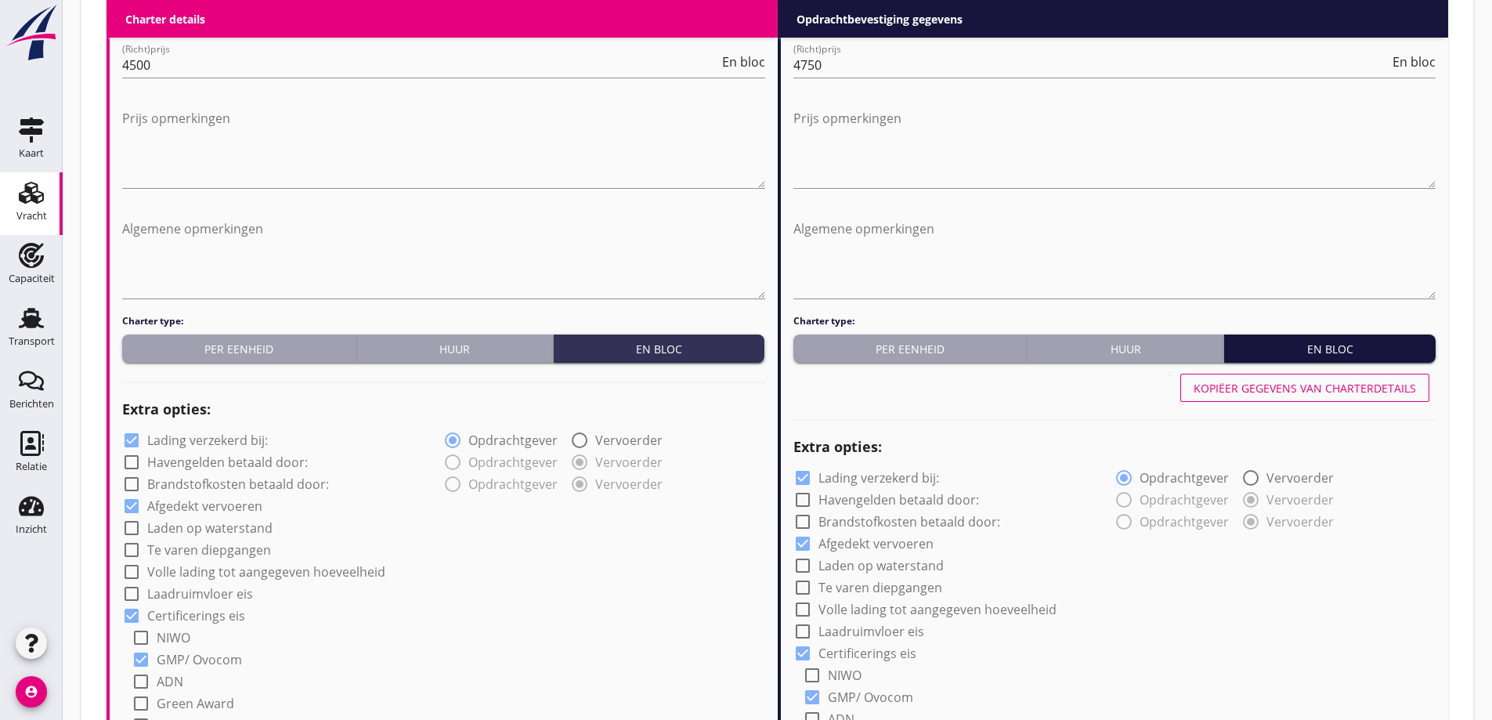
scroll to position [836, 0]
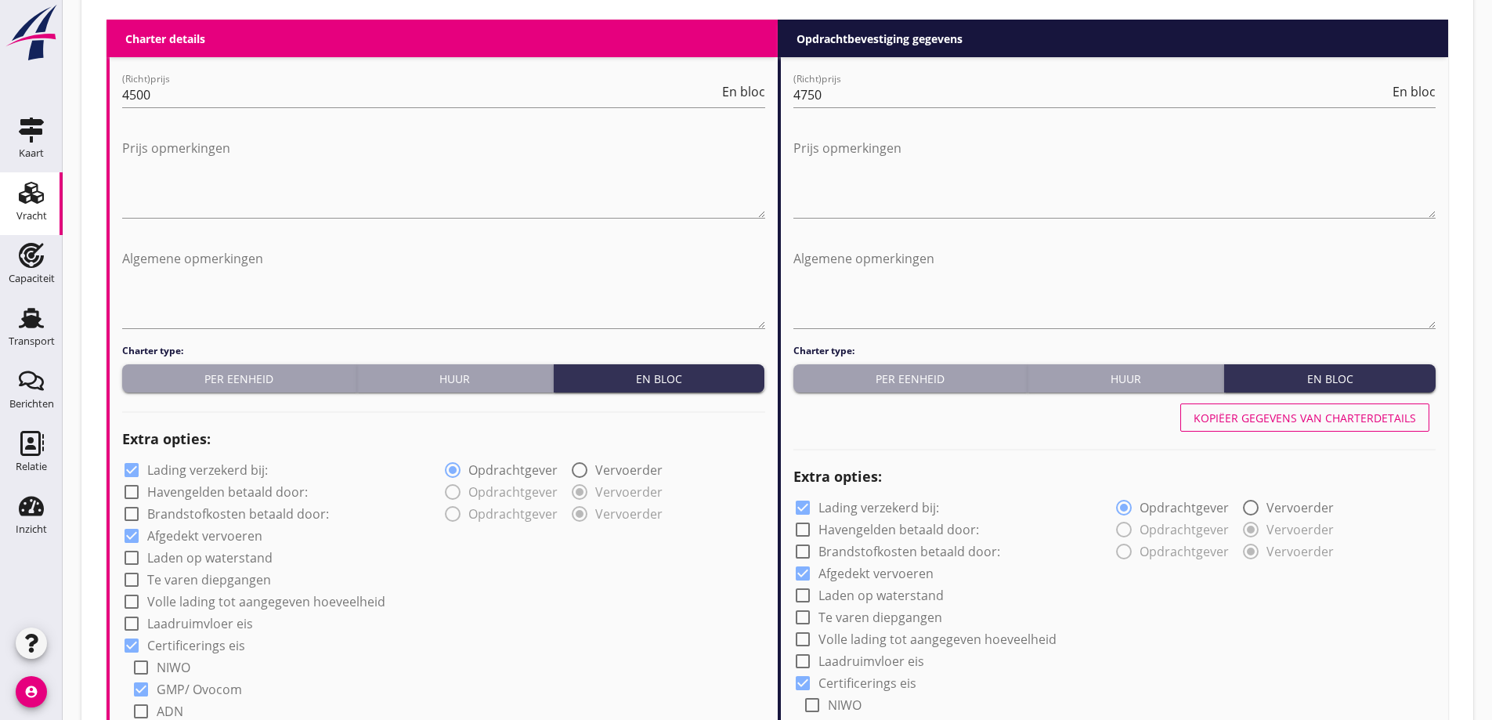
click at [1312, 414] on div "Kopiëer gegevens van charterdetails" at bounding box center [1305, 418] width 222 height 16
type input "Mout (los) (1620)"
type input "Haver (140)"
type input "Raapschroot (1720)"
type input "a"
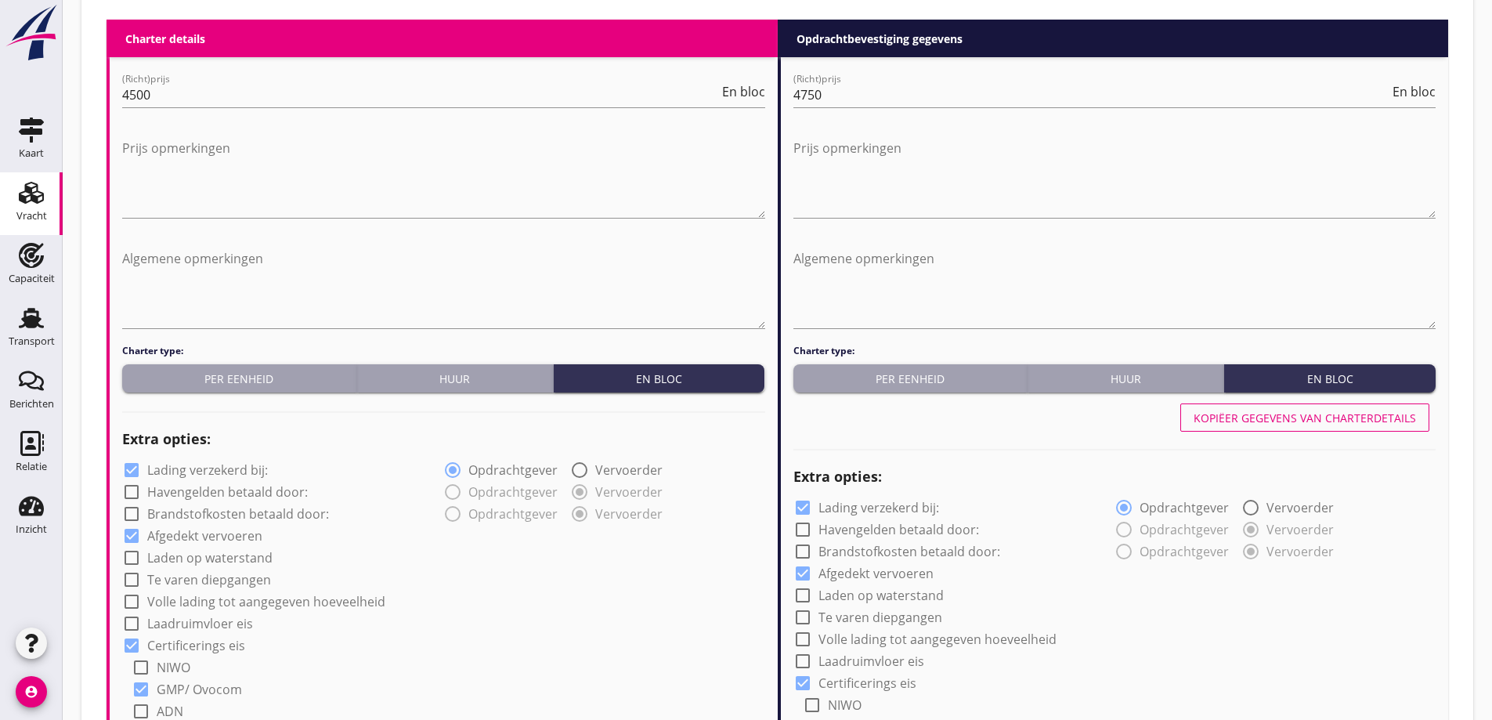
radio input "false"
radio input "true"
radio input "false"
radio input "true"
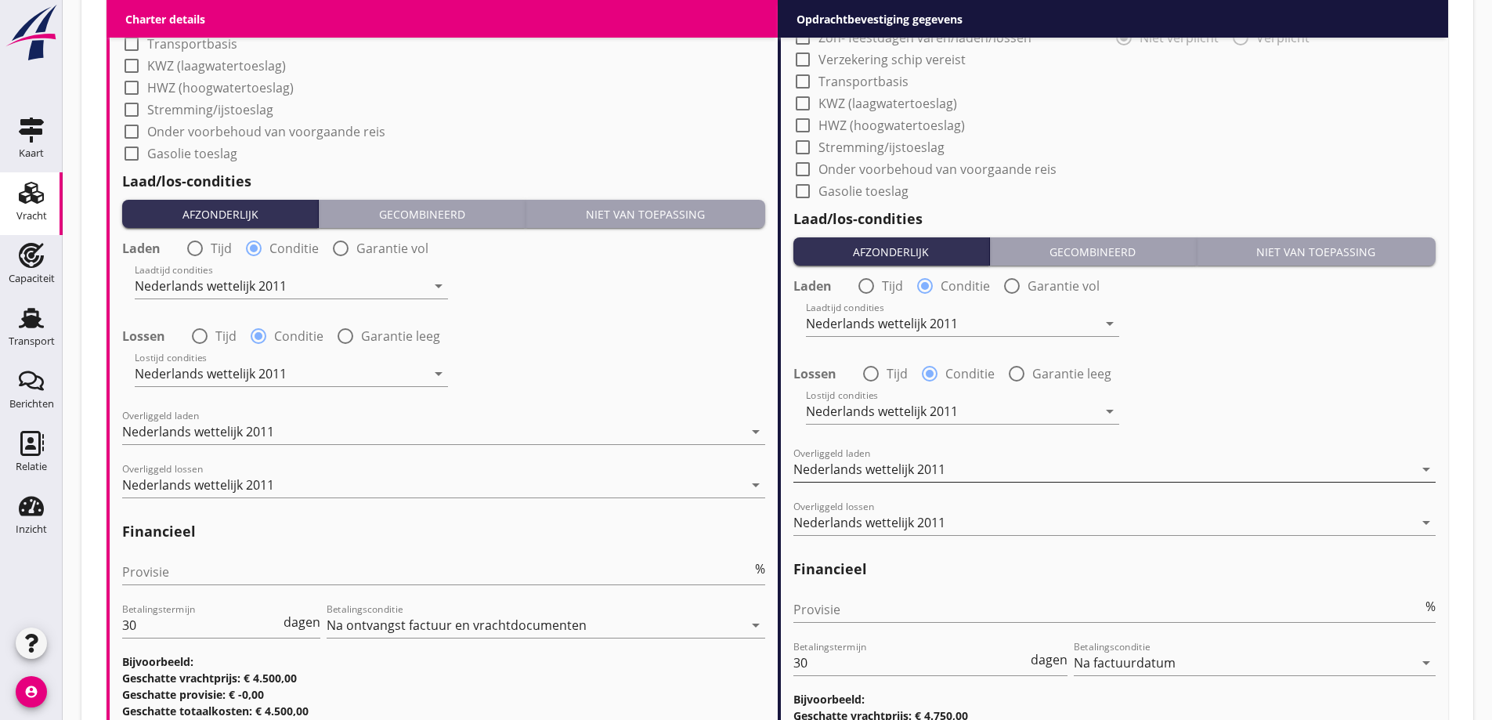
scroll to position [1932, 0]
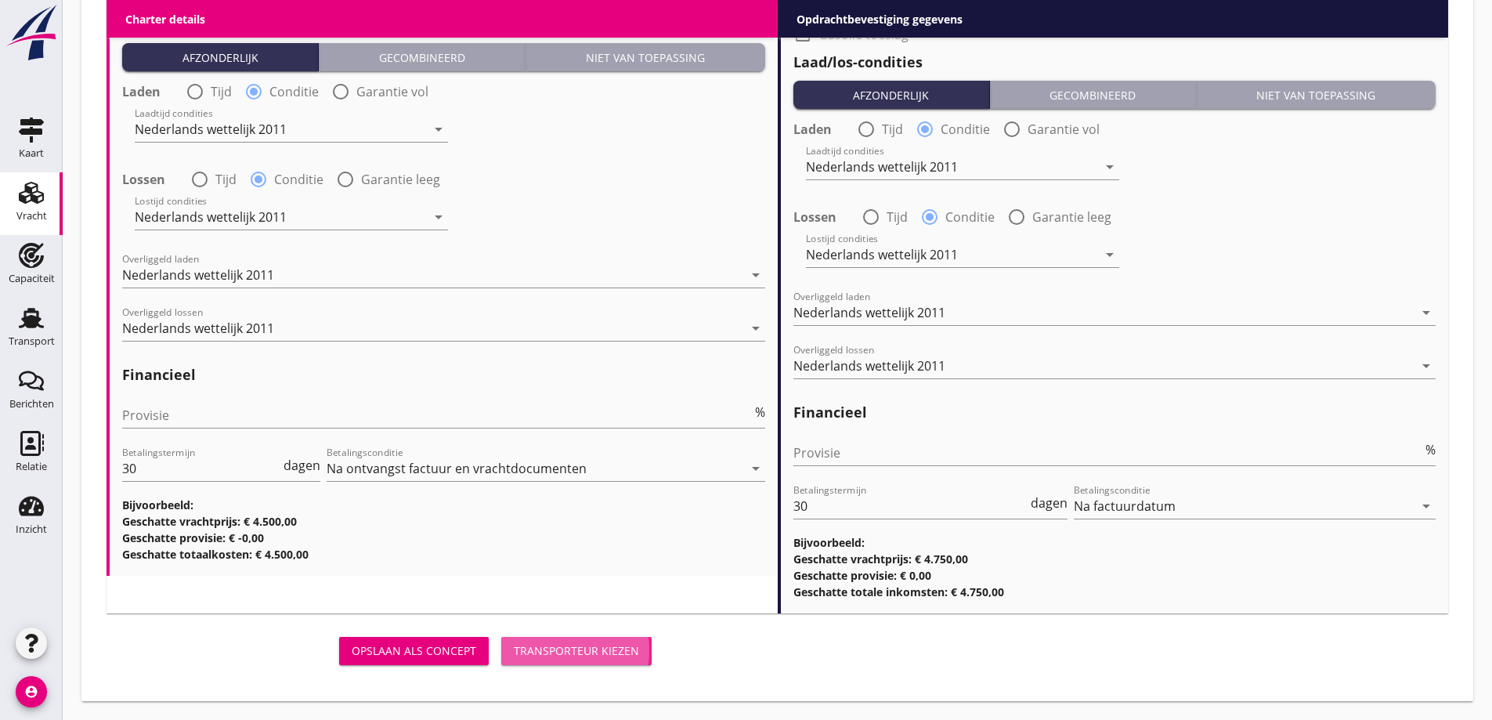
drag, startPoint x: 596, startPoint y: 650, endPoint x: 712, endPoint y: 608, distance: 123.4
click at [597, 651] on div "Transporteur kiezen" at bounding box center [576, 650] width 125 height 16
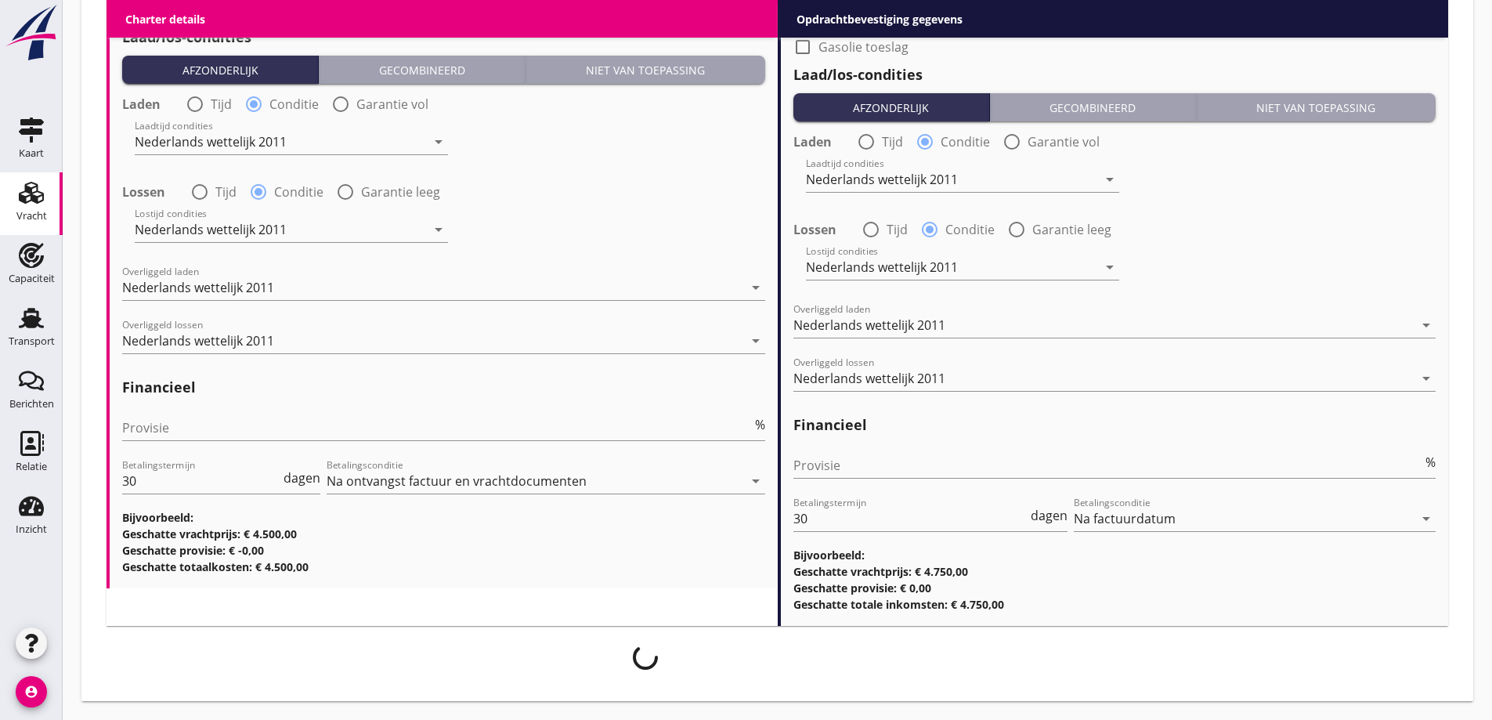
scroll to position [1841, 0]
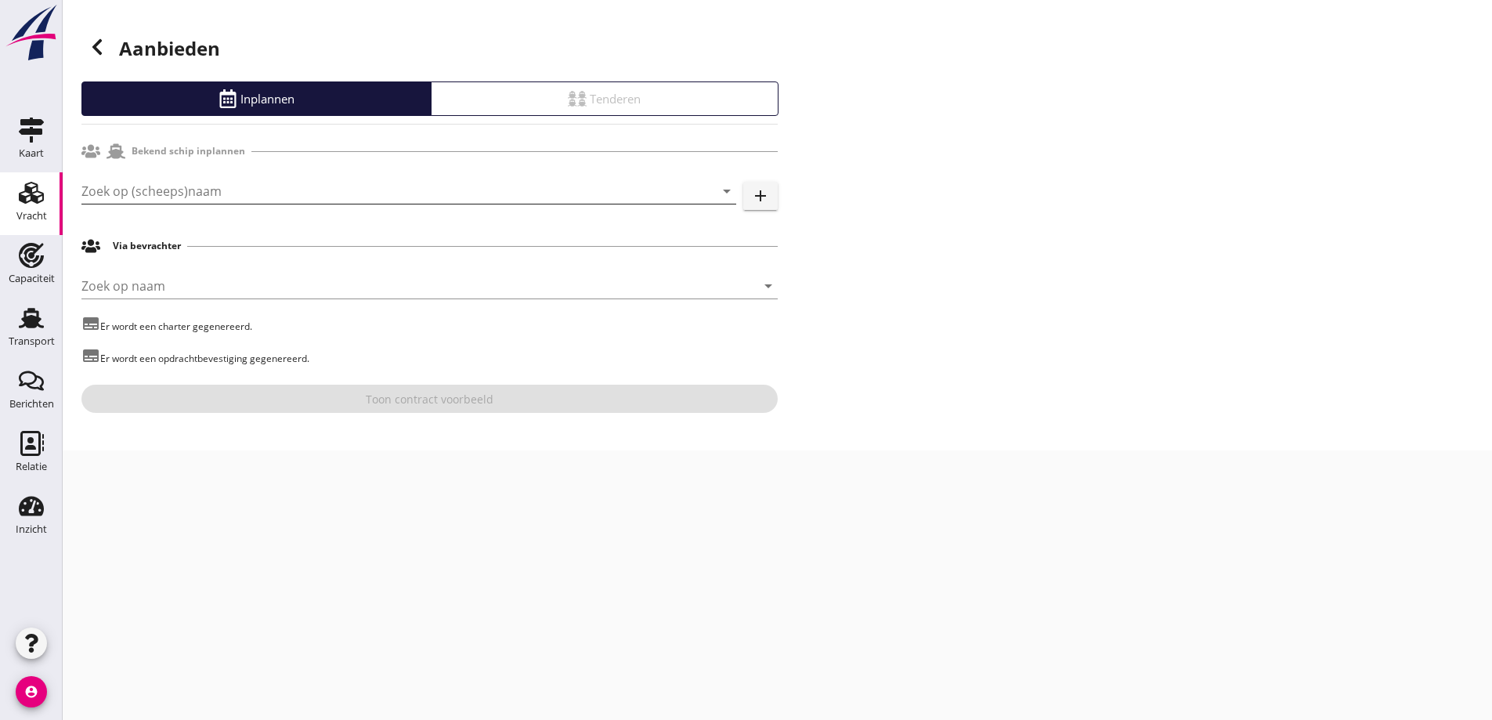
click at [255, 194] on input "Zoek op (scheeps)naam" at bounding box center [386, 191] width 611 height 25
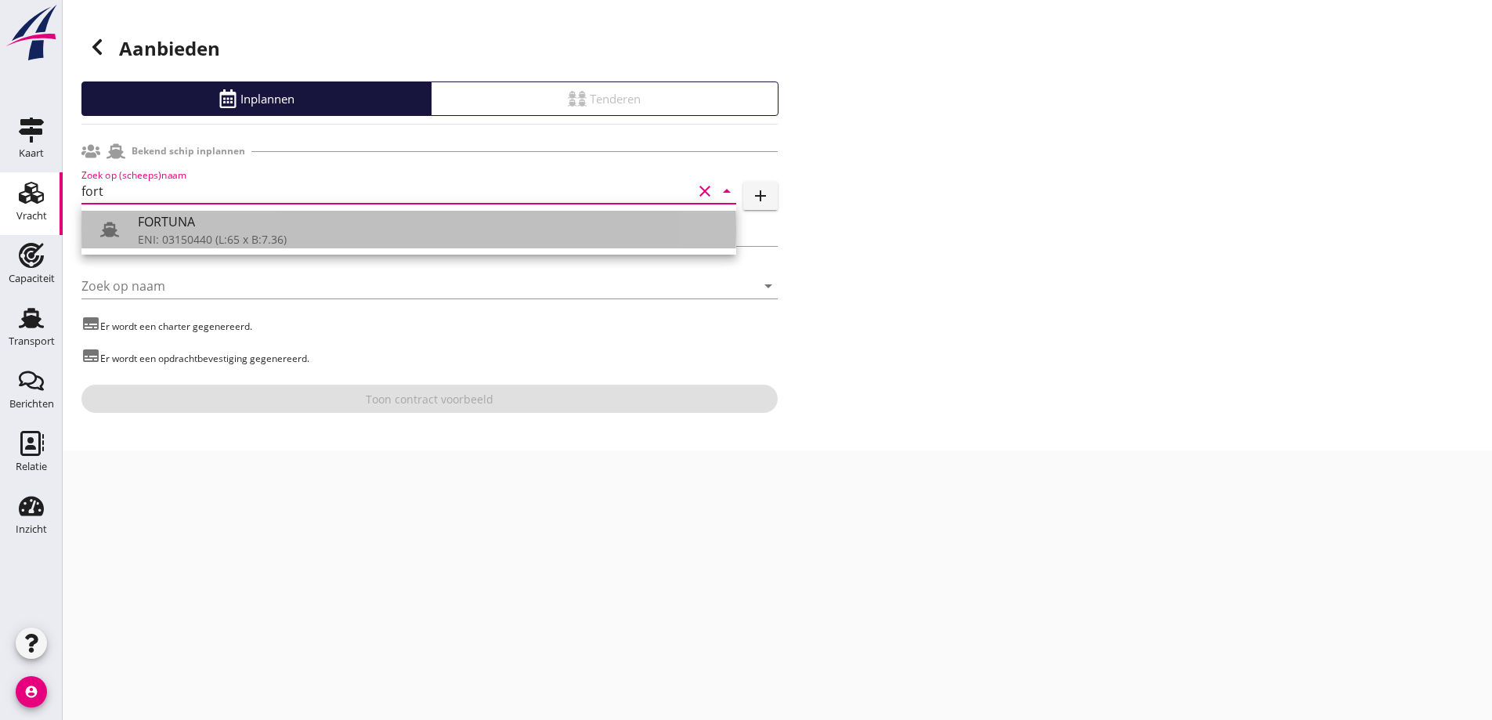
click at [229, 219] on div "FORTUNA" at bounding box center [431, 221] width 586 height 19
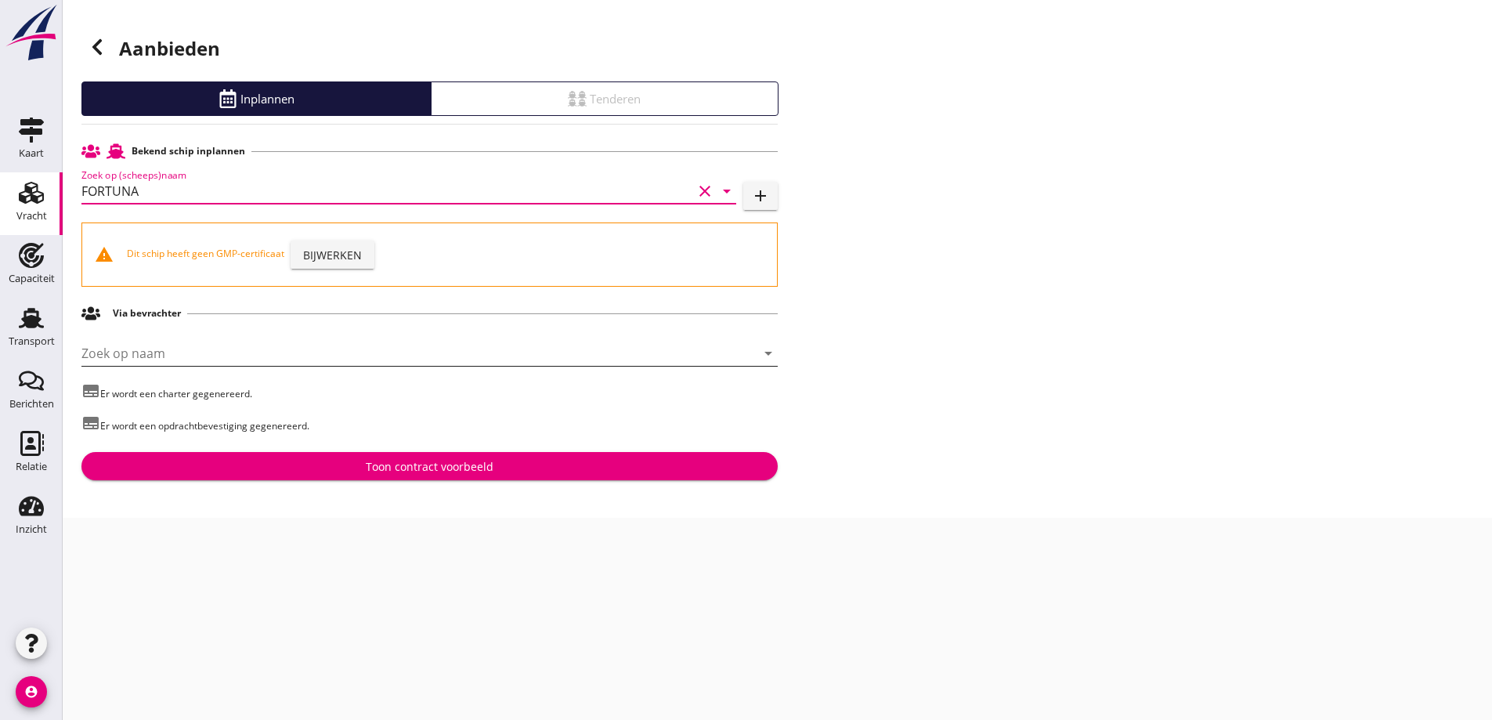
type input "FORTUNA"
click at [175, 349] on input "Zoek op naam" at bounding box center [407, 353] width 652 height 25
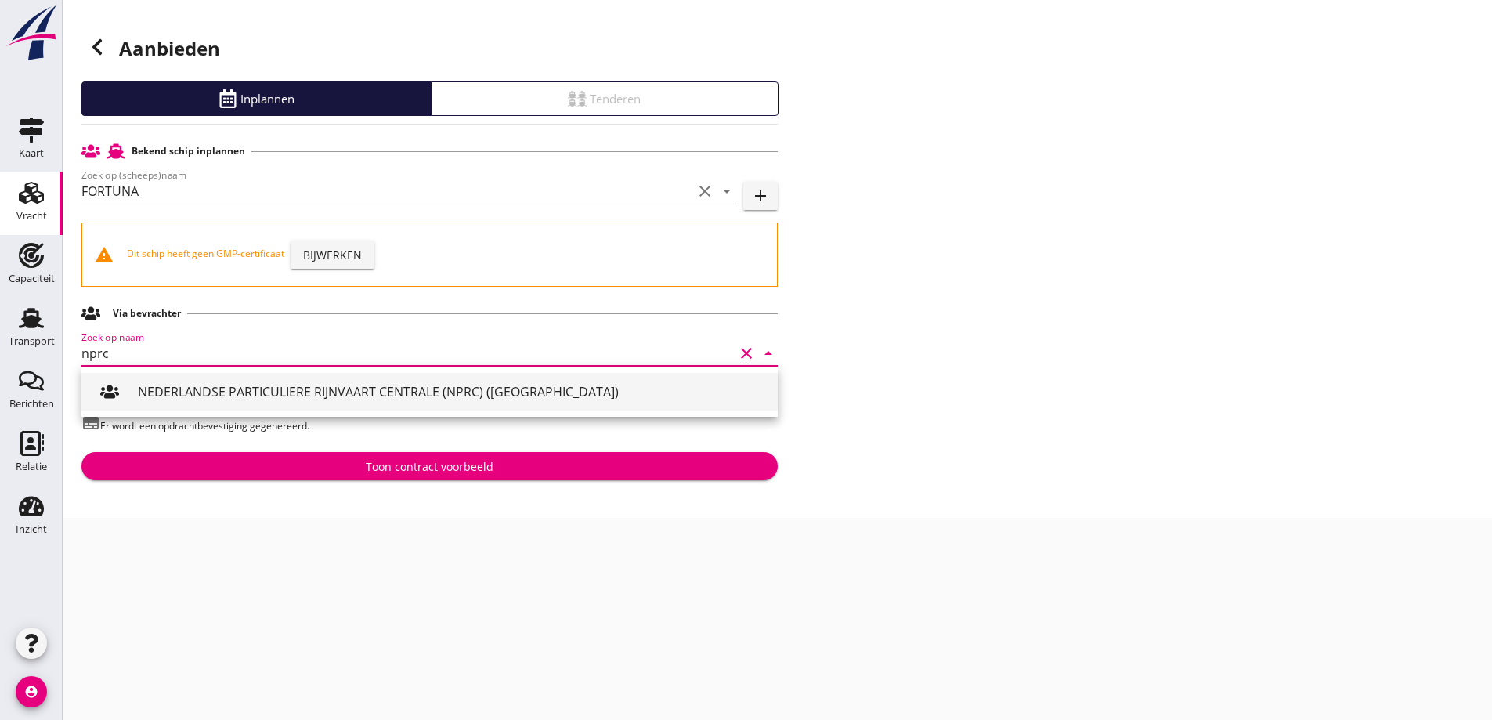
click at [334, 387] on div "NEDERLANDSE PARTICULIERE RIJNVAART CENTRALE (NPRC) (ROTTERDAM)" at bounding box center [451, 391] width 627 height 19
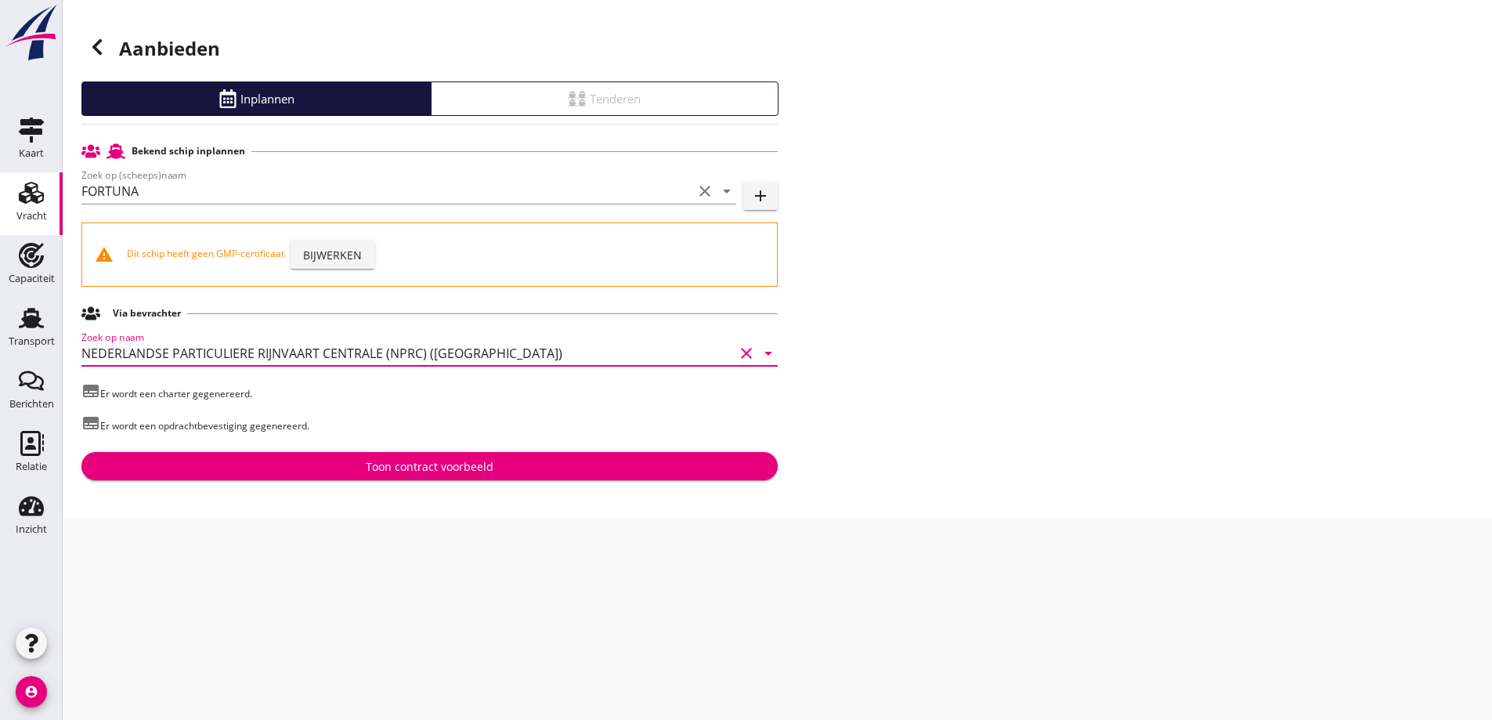
type input "NEDERLANDSE PARTICULIERE RIJNVAART CENTRALE (NPRC) (ROTTERDAM)"
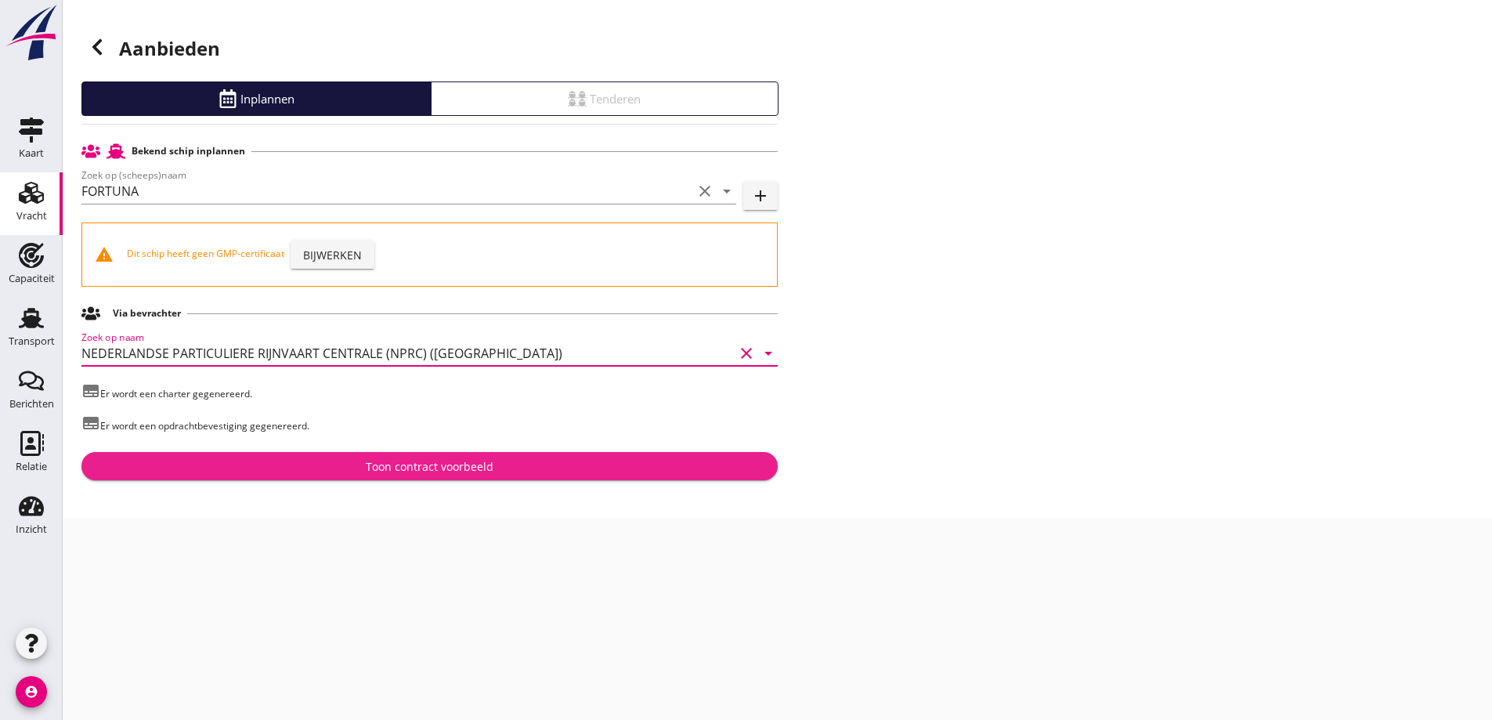
click at [391, 470] on div "Toon contract voorbeeld" at bounding box center [430, 466] width 128 height 16
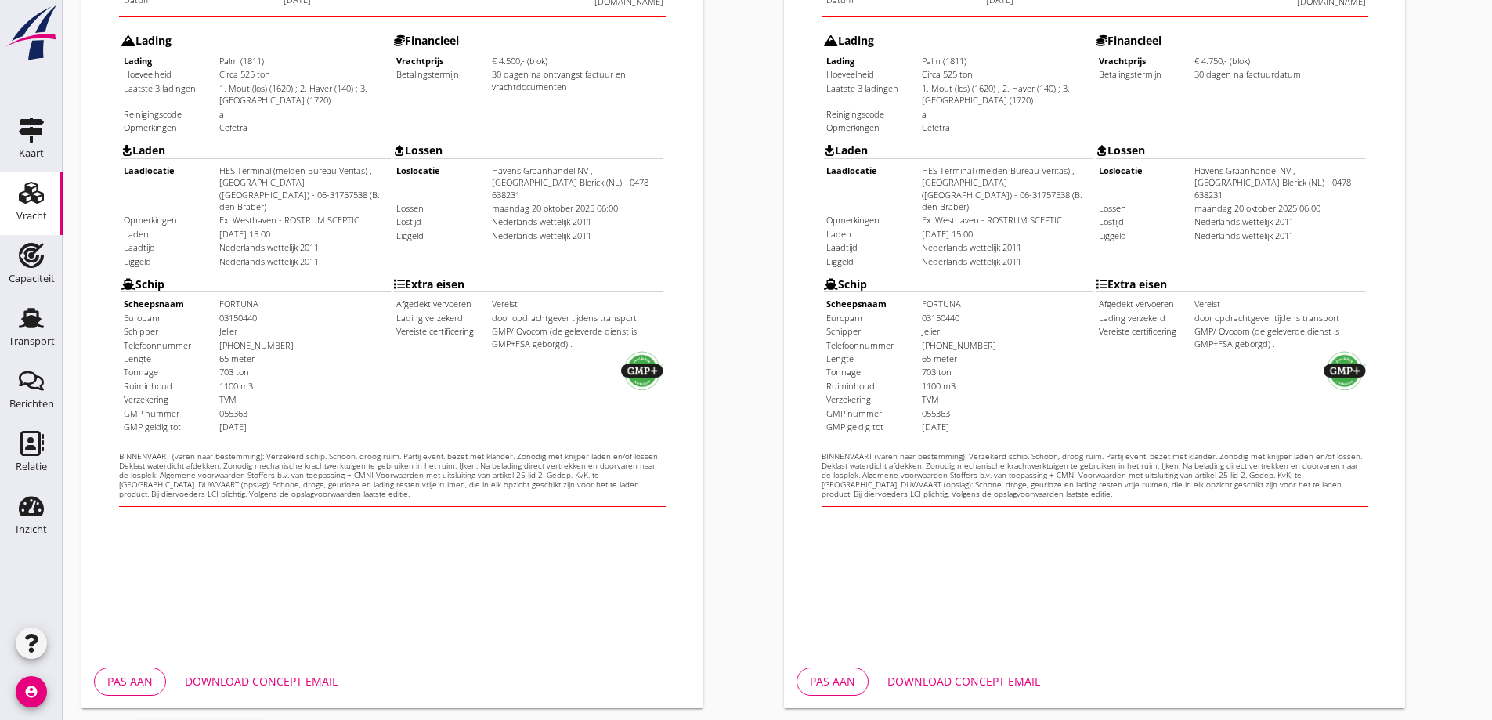
scroll to position [440, 0]
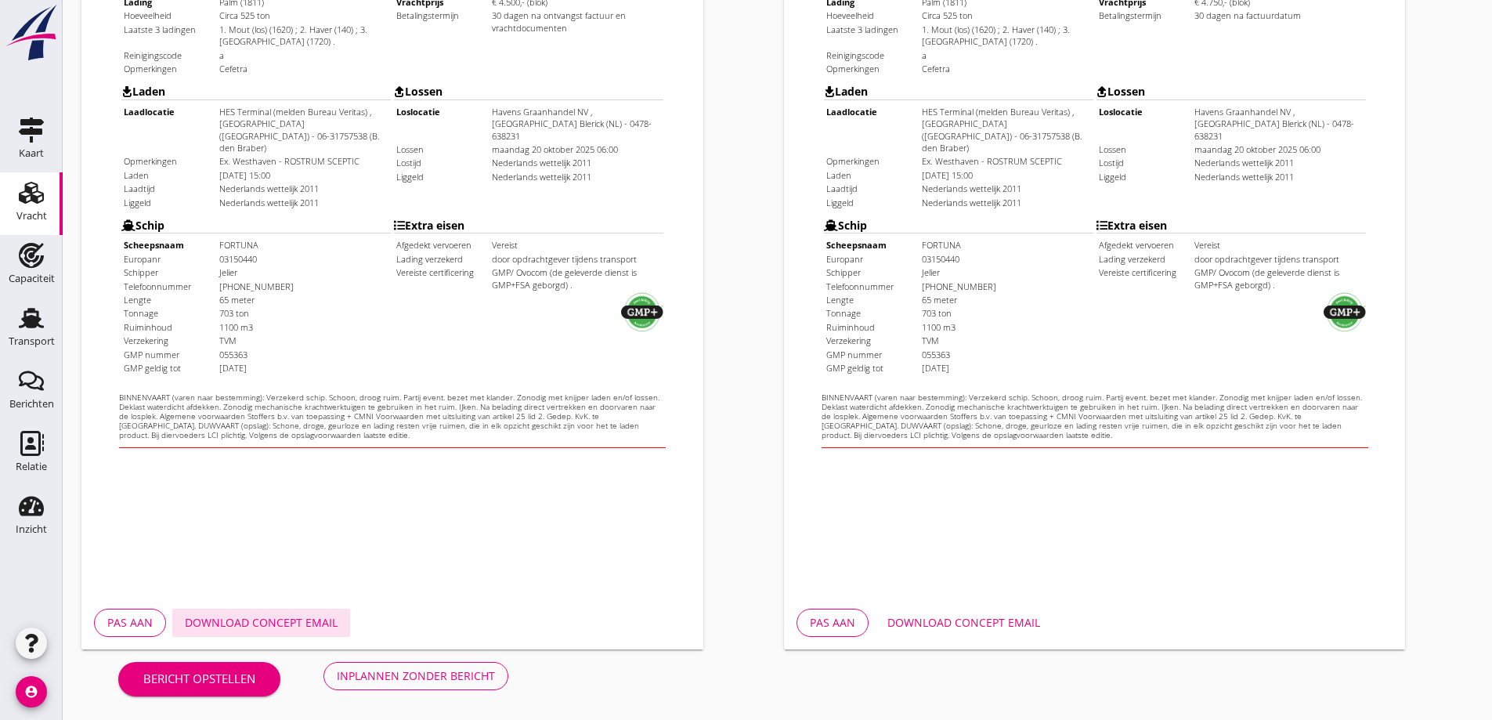
click at [322, 627] on div "Download concept email" at bounding box center [261, 622] width 153 height 16
click at [1241, 591] on iframe at bounding box center [1095, 156] width 622 height 880
click at [1027, 620] on div "Download concept email" at bounding box center [963, 622] width 153 height 16
click at [381, 678] on div "Inplannen zonder bericht" at bounding box center [416, 675] width 158 height 16
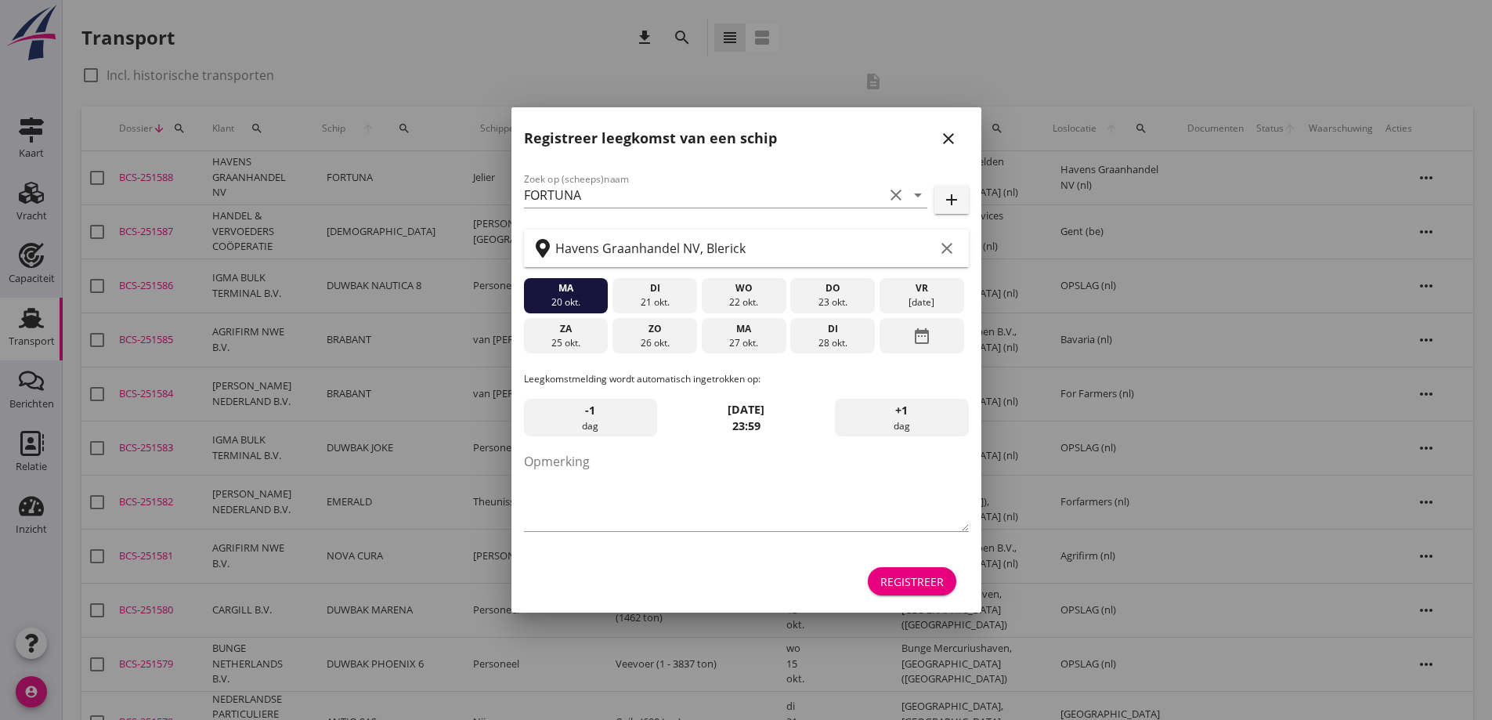
click at [544, 302] on div "20 okt." at bounding box center [565, 302] width 77 height 14
click at [952, 142] on icon "close" at bounding box center [948, 138] width 19 height 19
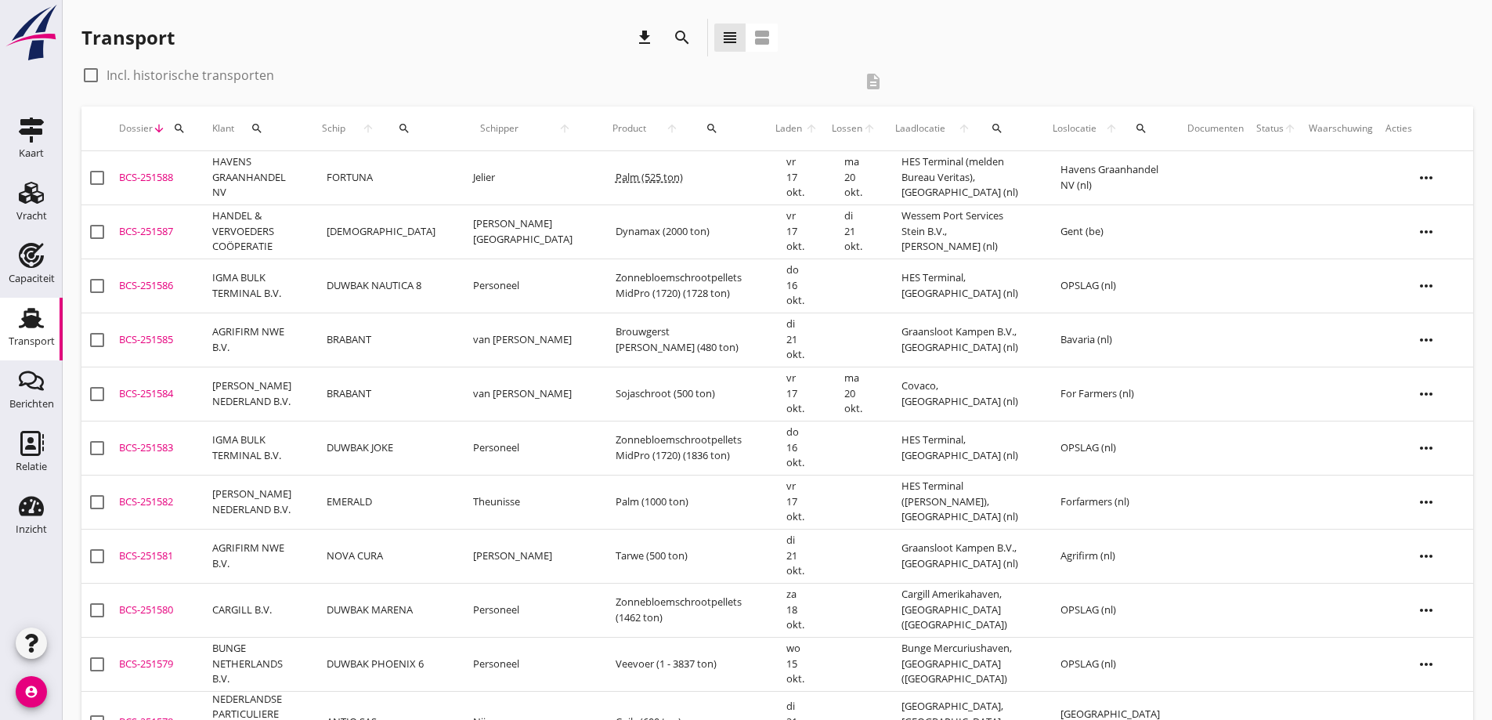
click at [198, 181] on div "BCS-251588" at bounding box center [159, 178] width 81 height 16
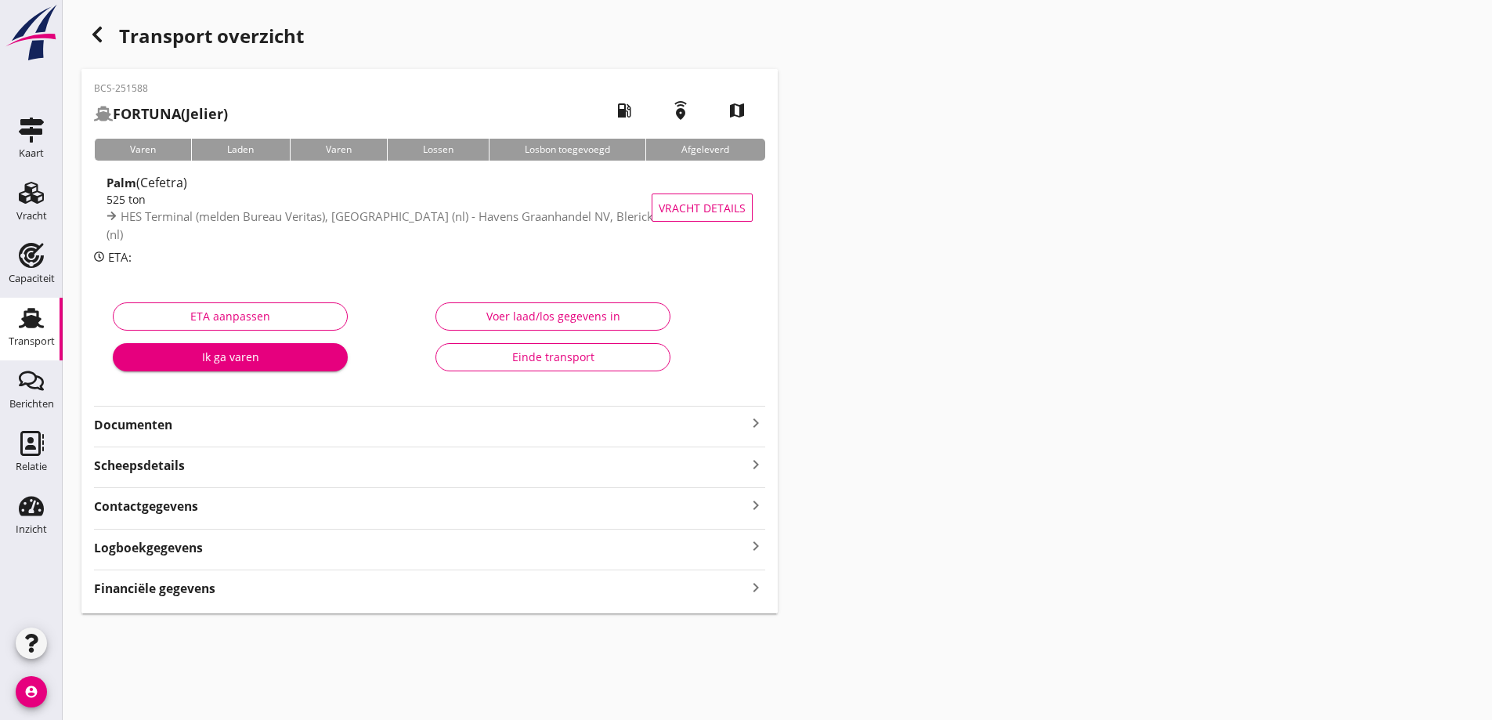
click at [327, 417] on strong "Documenten" at bounding box center [420, 425] width 652 height 18
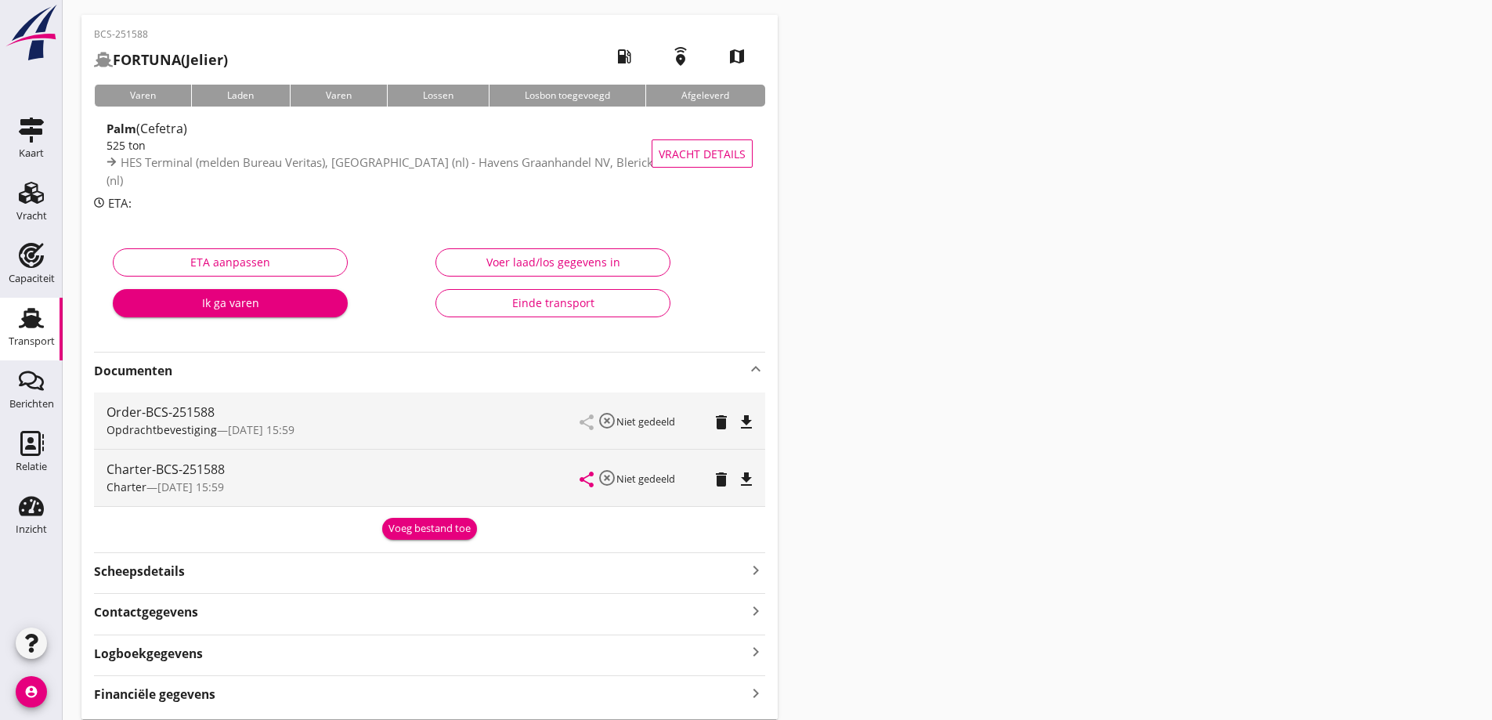
scroll to position [78, 0]
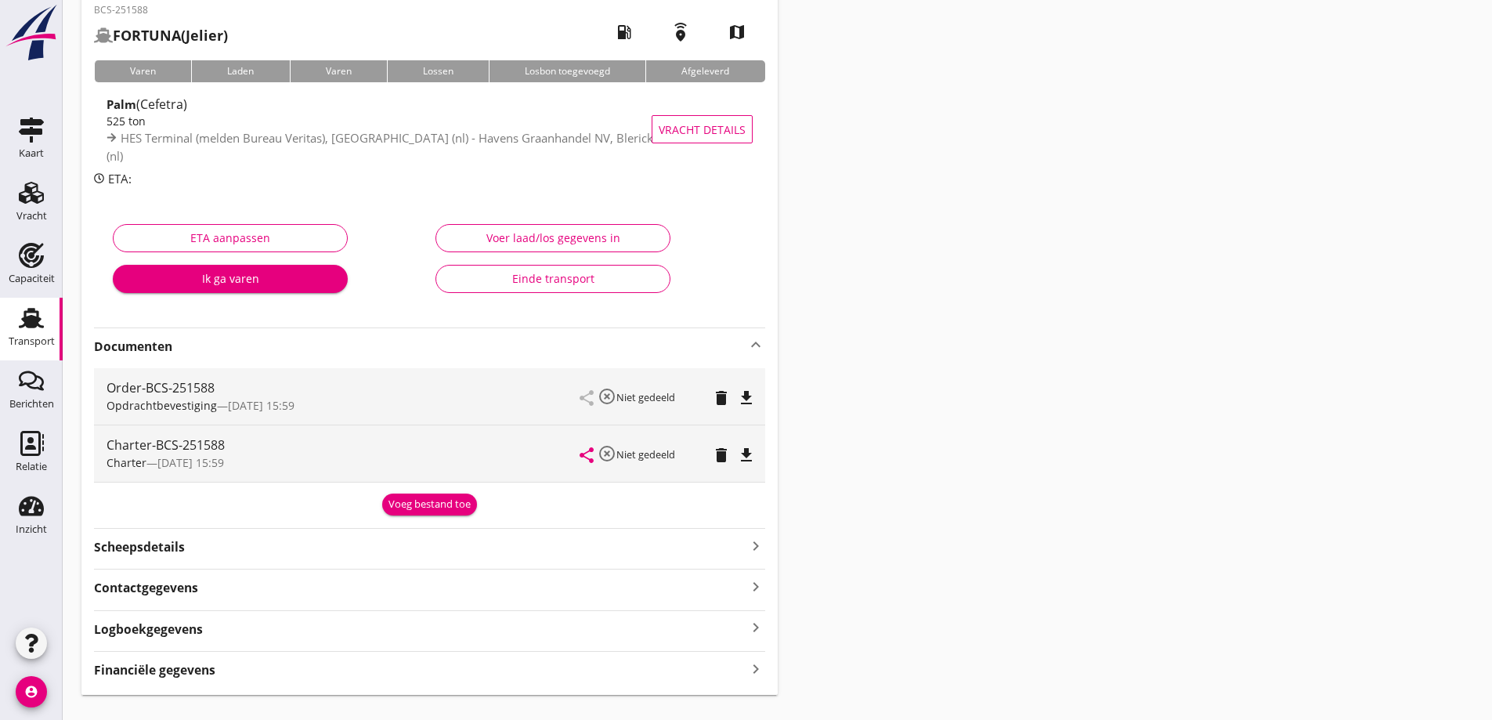
click at [420, 507] on div "Voeg bestand toe" at bounding box center [429, 505] width 82 height 16
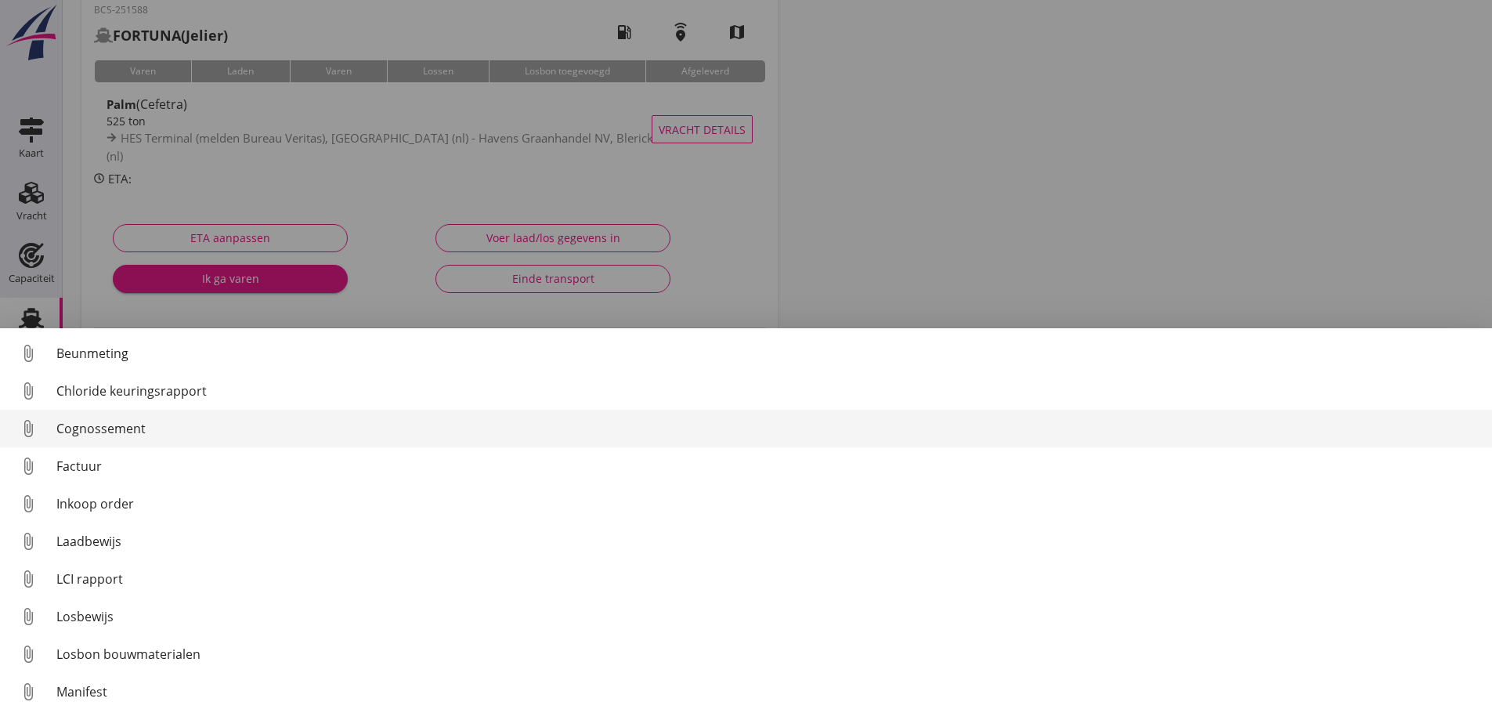
click at [146, 433] on div "Cognossement" at bounding box center [767, 428] width 1423 height 19
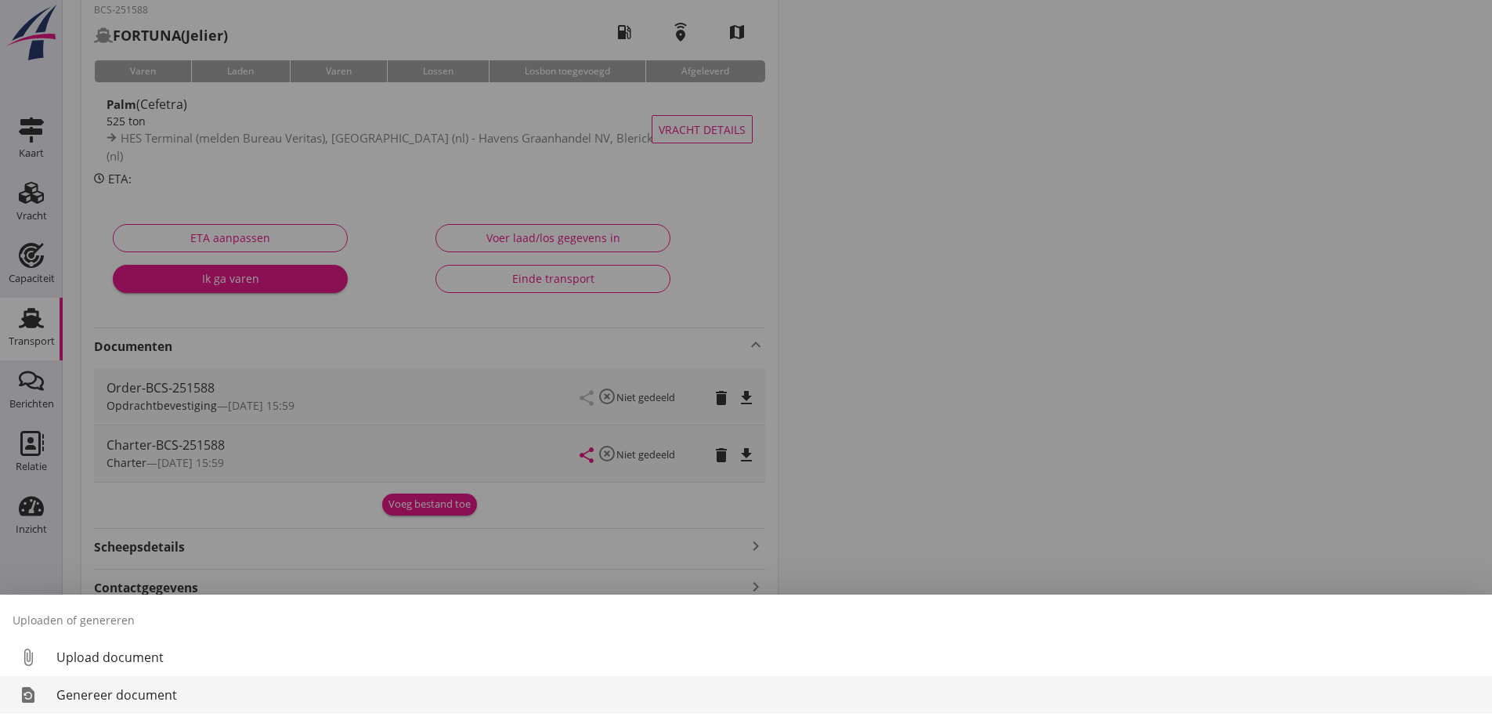
click at [141, 692] on div "Genereer document" at bounding box center [767, 694] width 1423 height 19
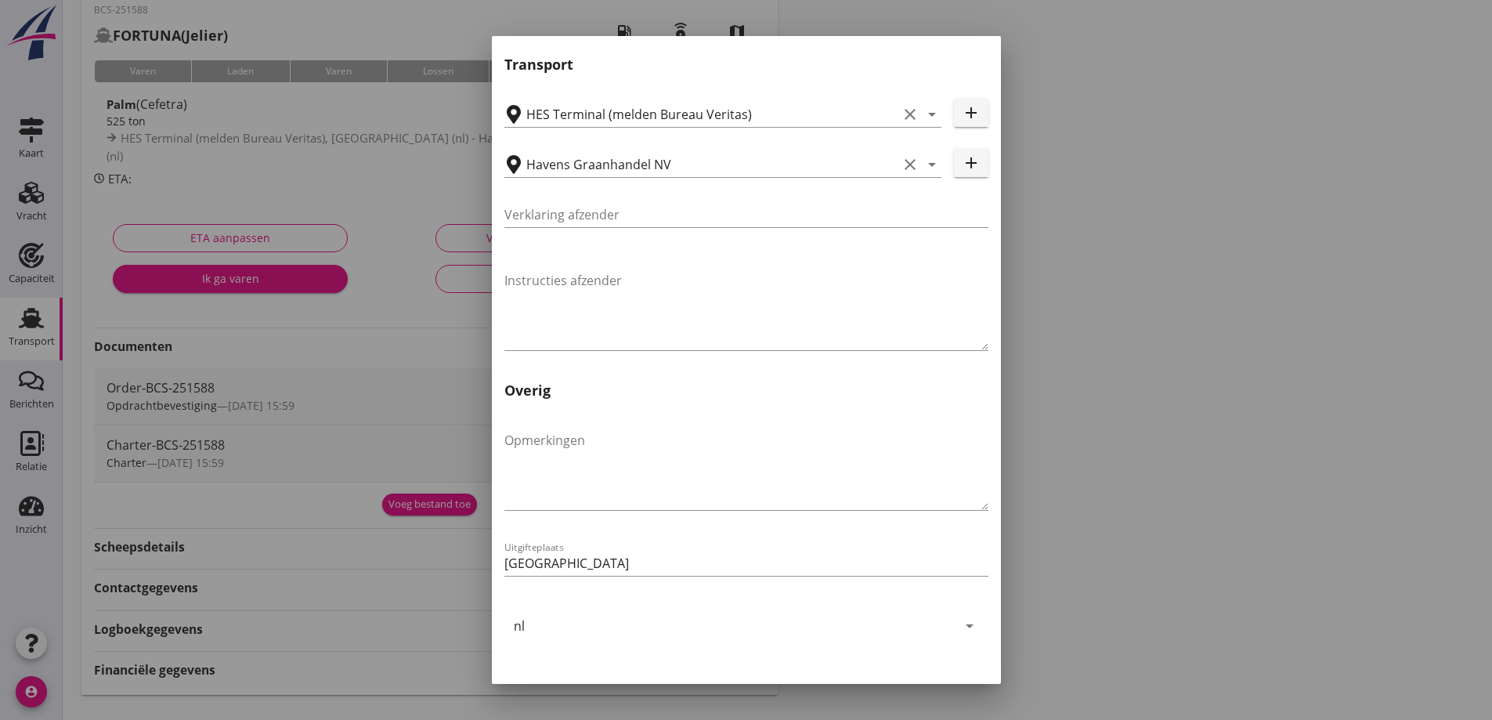
scroll to position [468, 0]
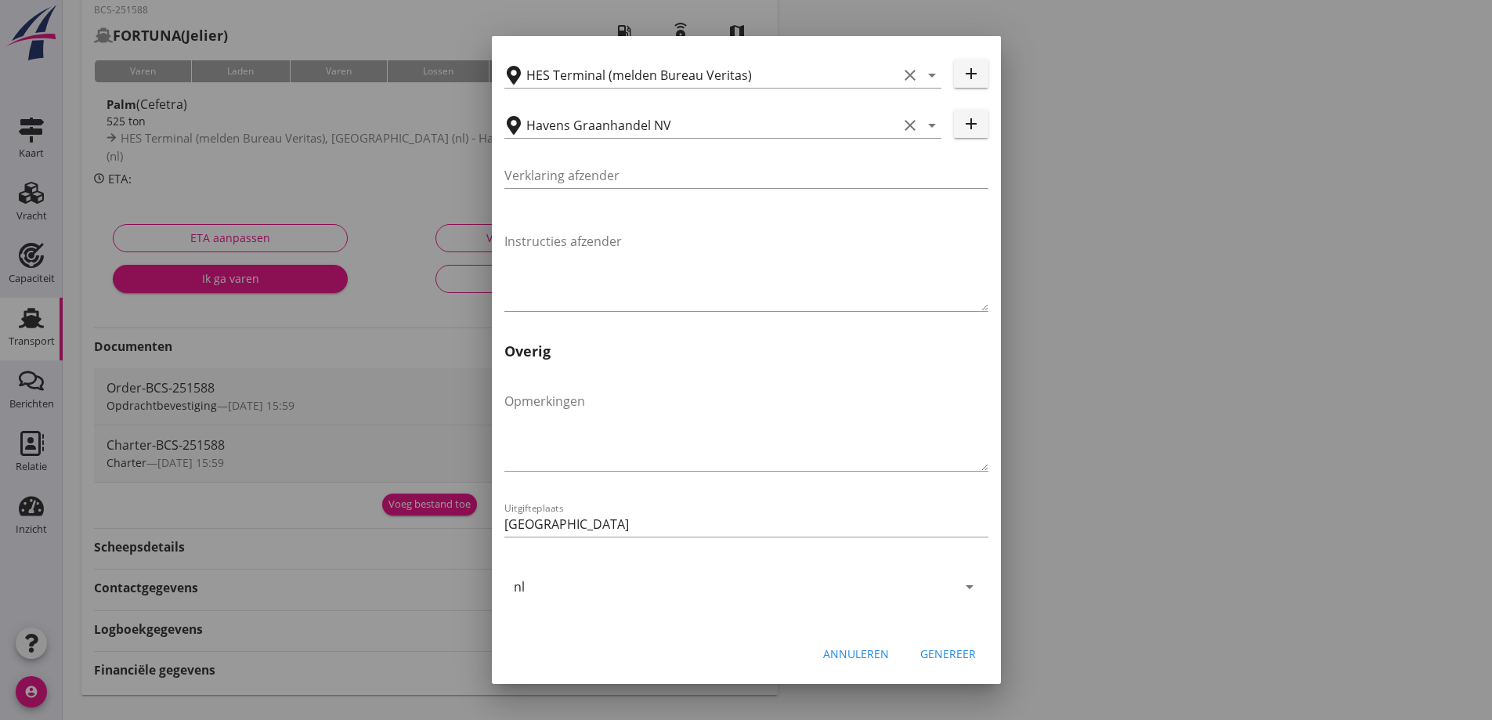
click at [944, 658] on div "Genereer" at bounding box center [948, 653] width 56 height 16
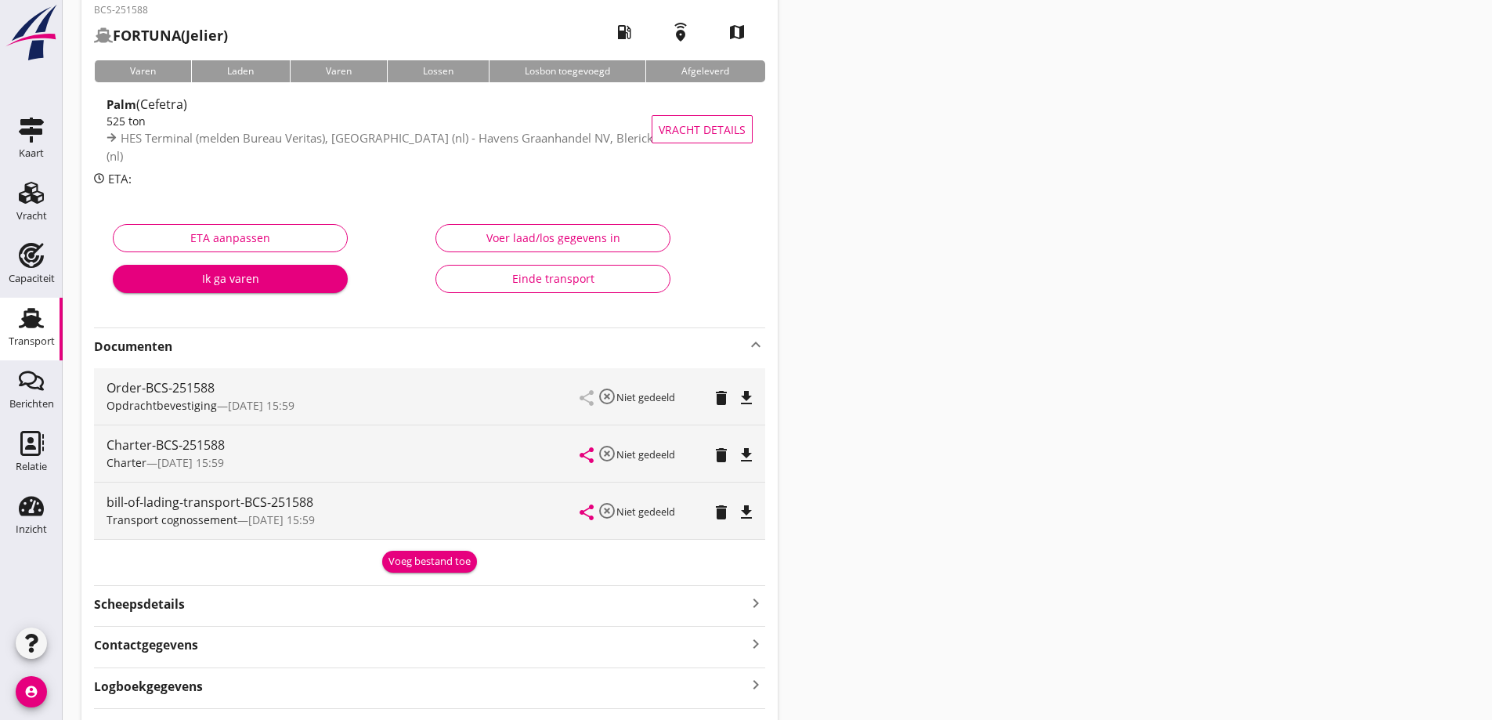
click at [746, 511] on icon "file_download" at bounding box center [746, 512] width 19 height 19
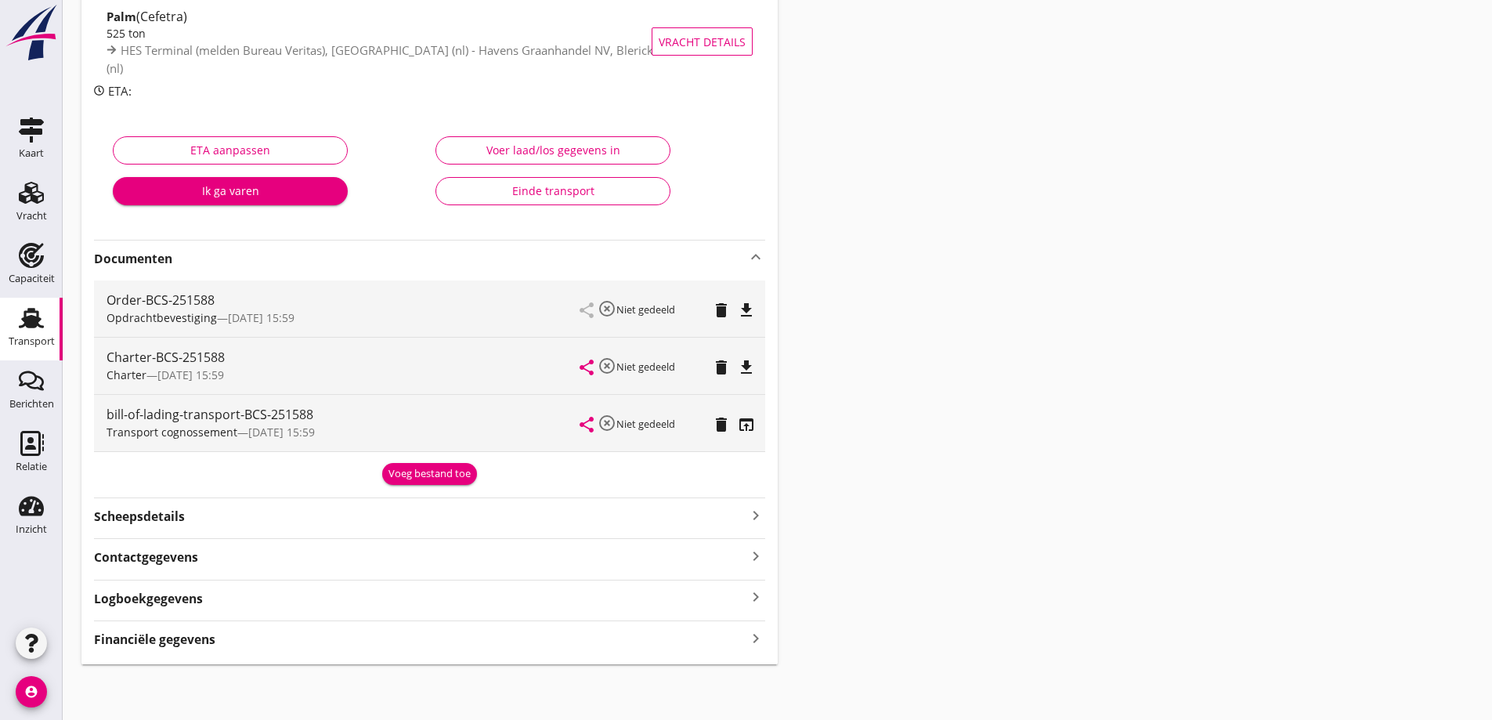
scroll to position [167, 0]
click at [266, 634] on div "Financiële gegevens keyboard_arrow_right" at bounding box center [429, 637] width 671 height 21
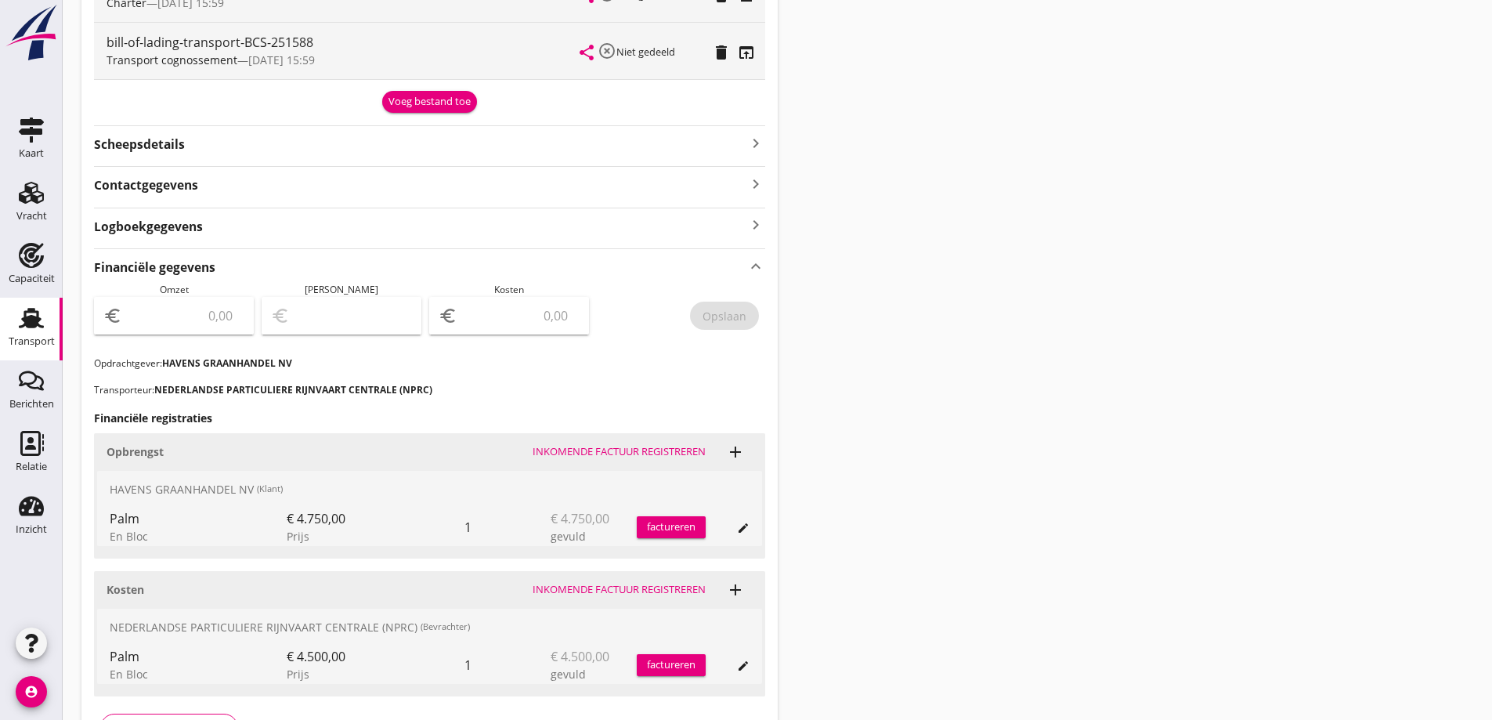
scroll to position [558, 0]
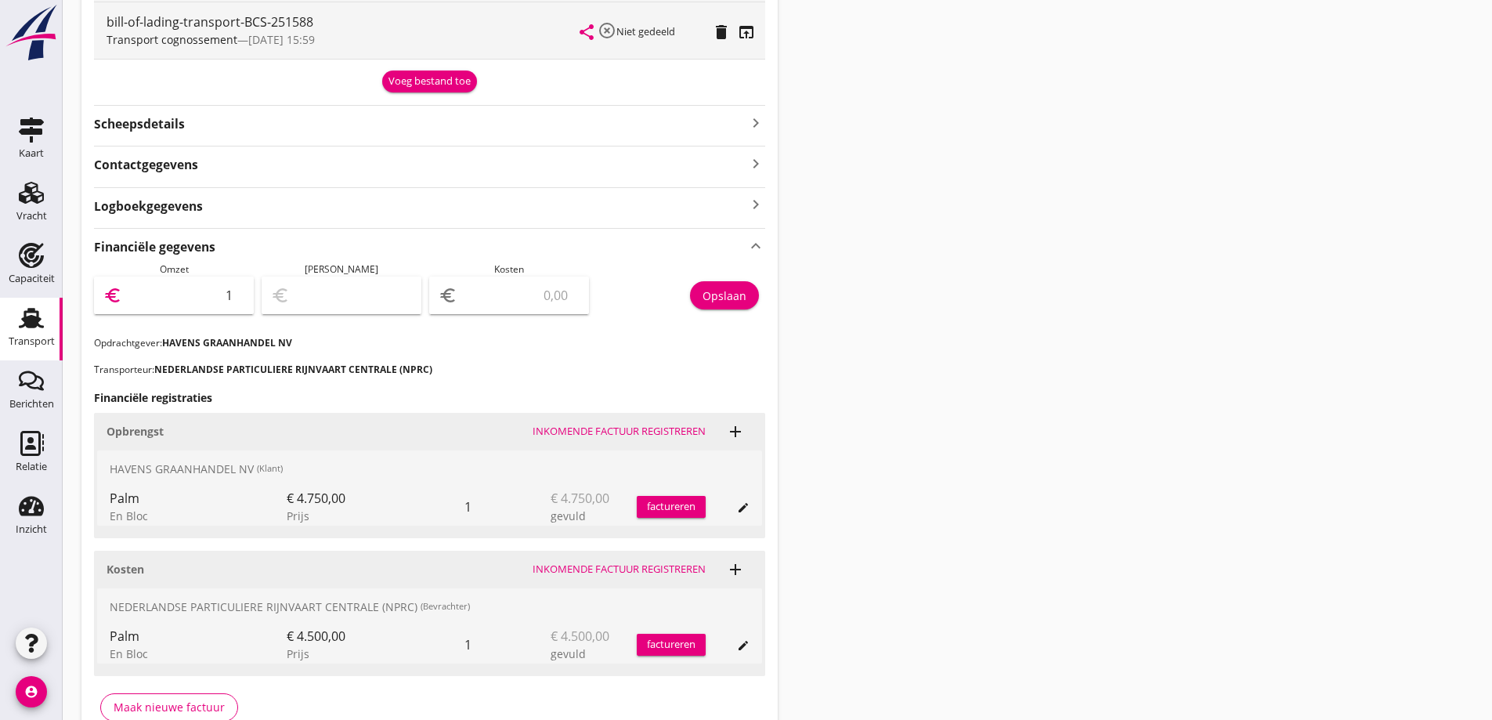
type input "1"
click at [233, 289] on input "1" at bounding box center [184, 295] width 119 height 25
type input "4750"
click at [547, 293] on input "number" at bounding box center [520, 295] width 119 height 25
type input "4746.00"
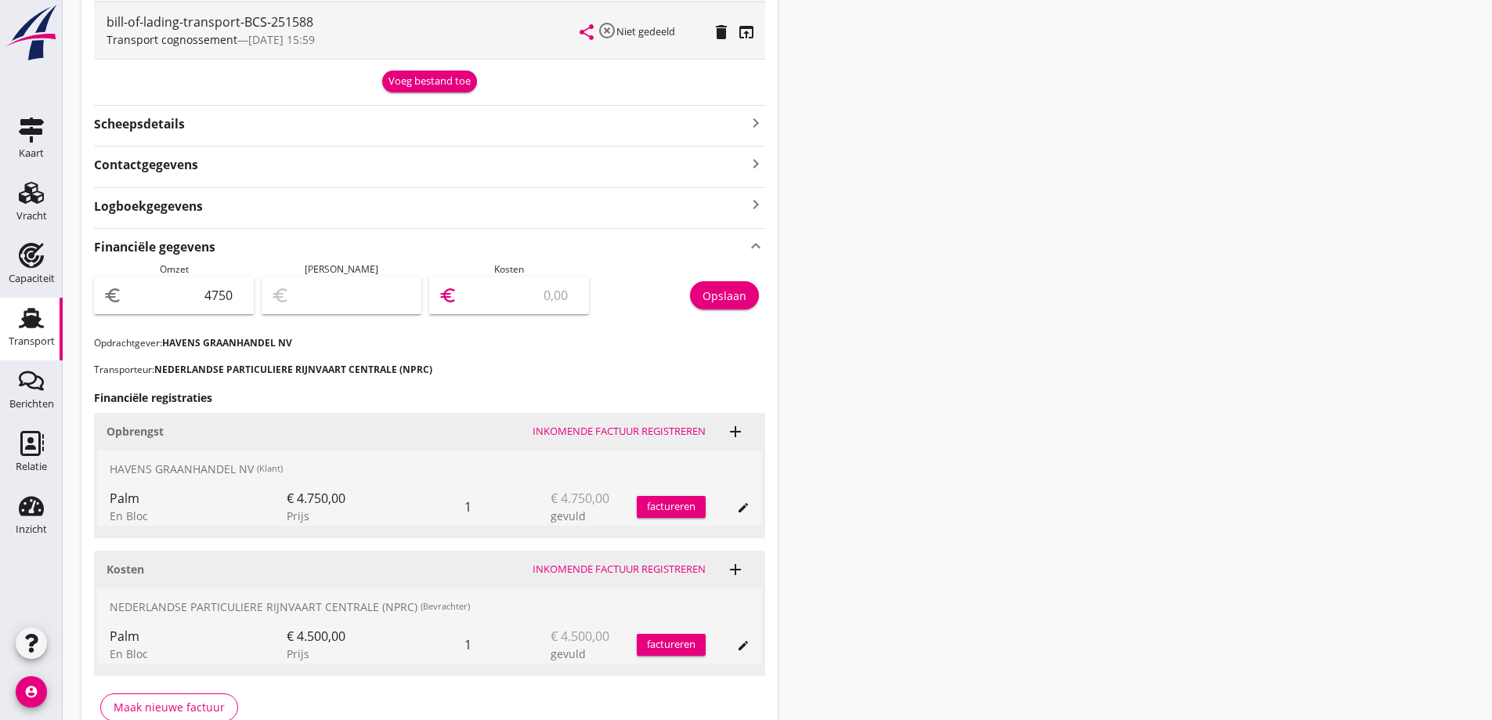
type input "4"
type input "4705.00"
type input "45"
type input "4300.00"
type input "450"
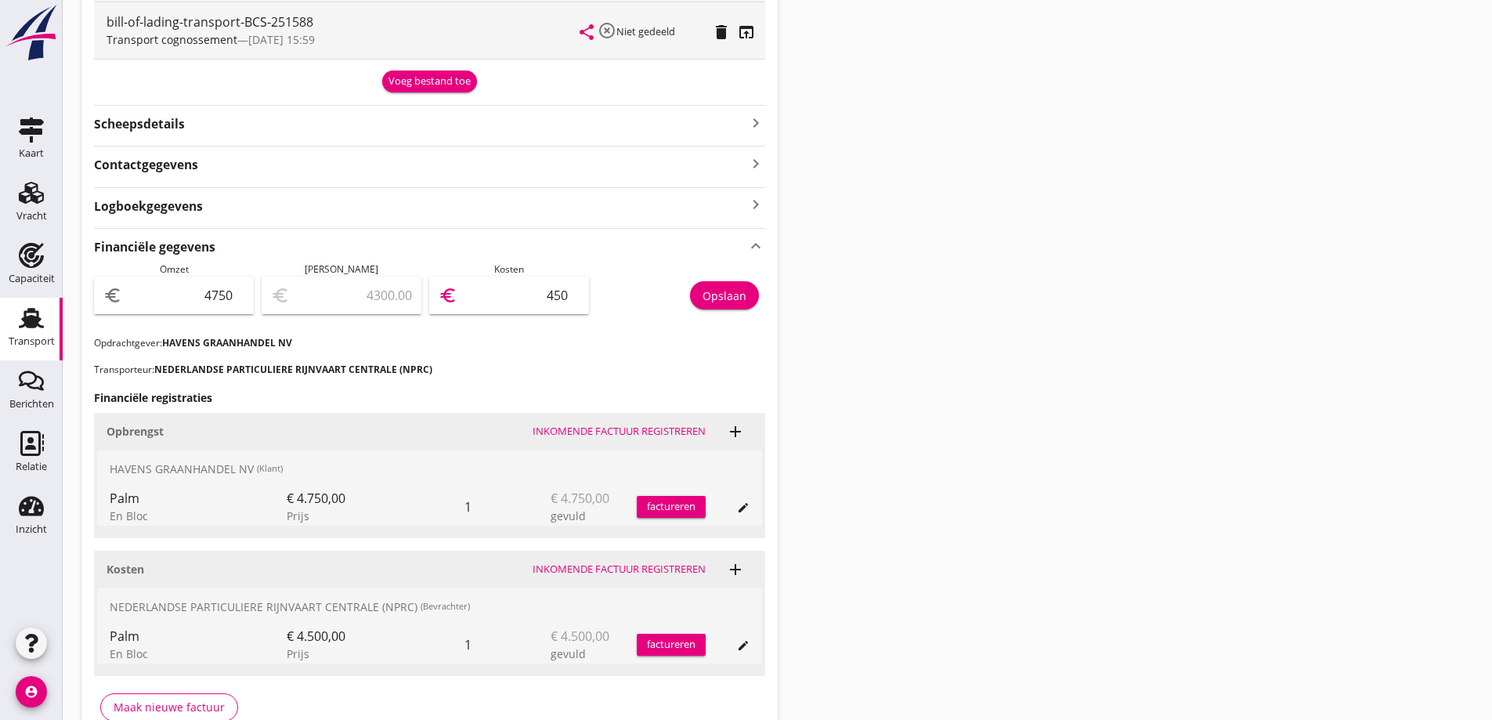
type input "250.00"
type input "4500"
click at [739, 280] on div "Opslaan" at bounding box center [681, 299] width 168 height 74
click at [738, 292] on div "Opslaan" at bounding box center [725, 295] width 44 height 16
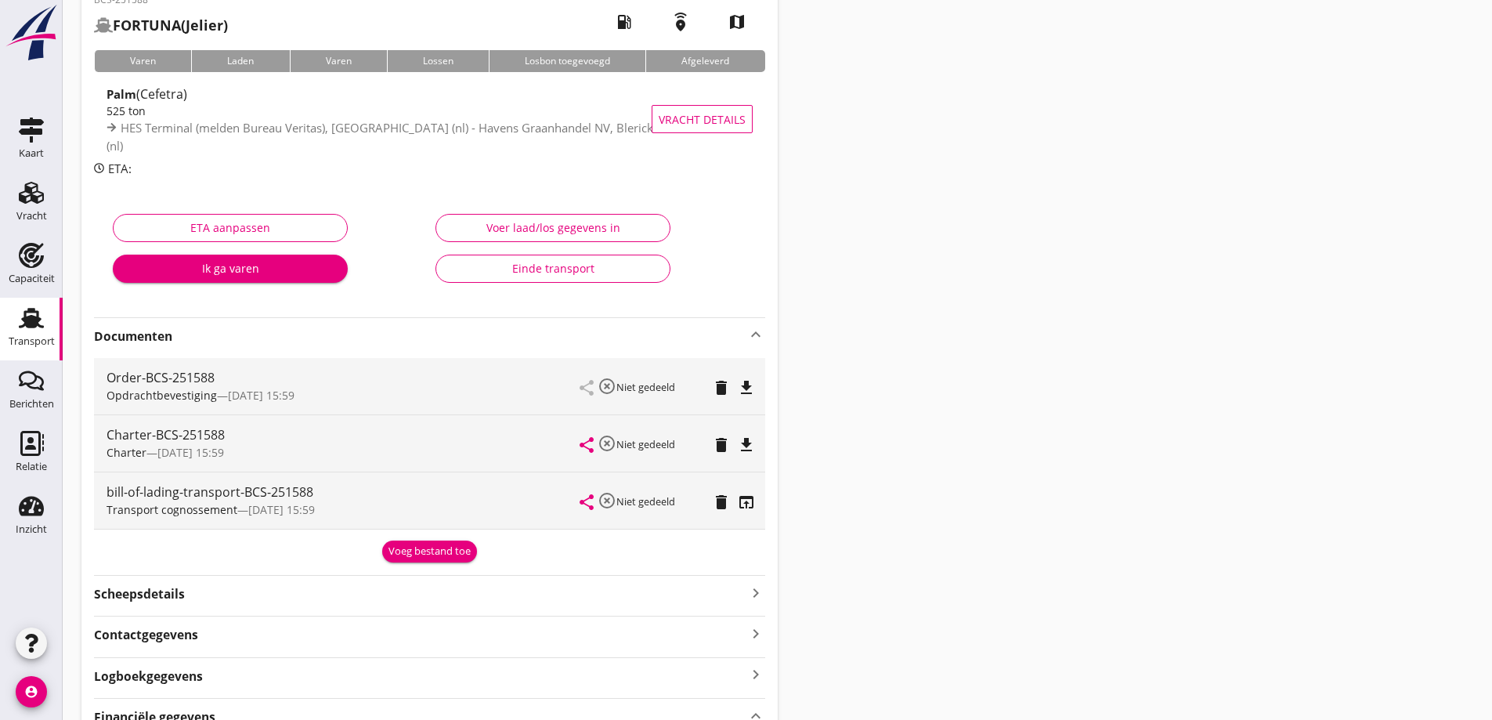
scroll to position [0, 0]
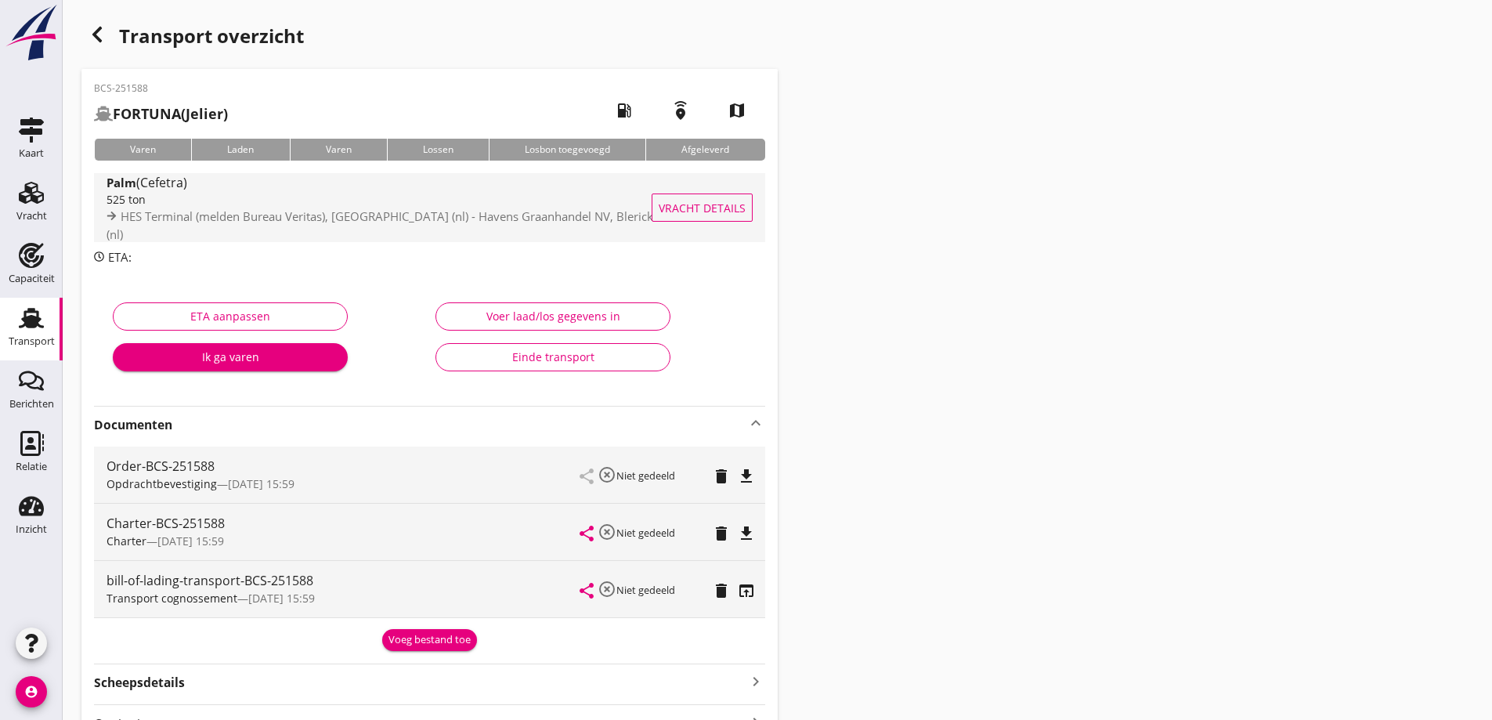
click at [711, 215] on span "Vracht details" at bounding box center [702, 208] width 87 height 16
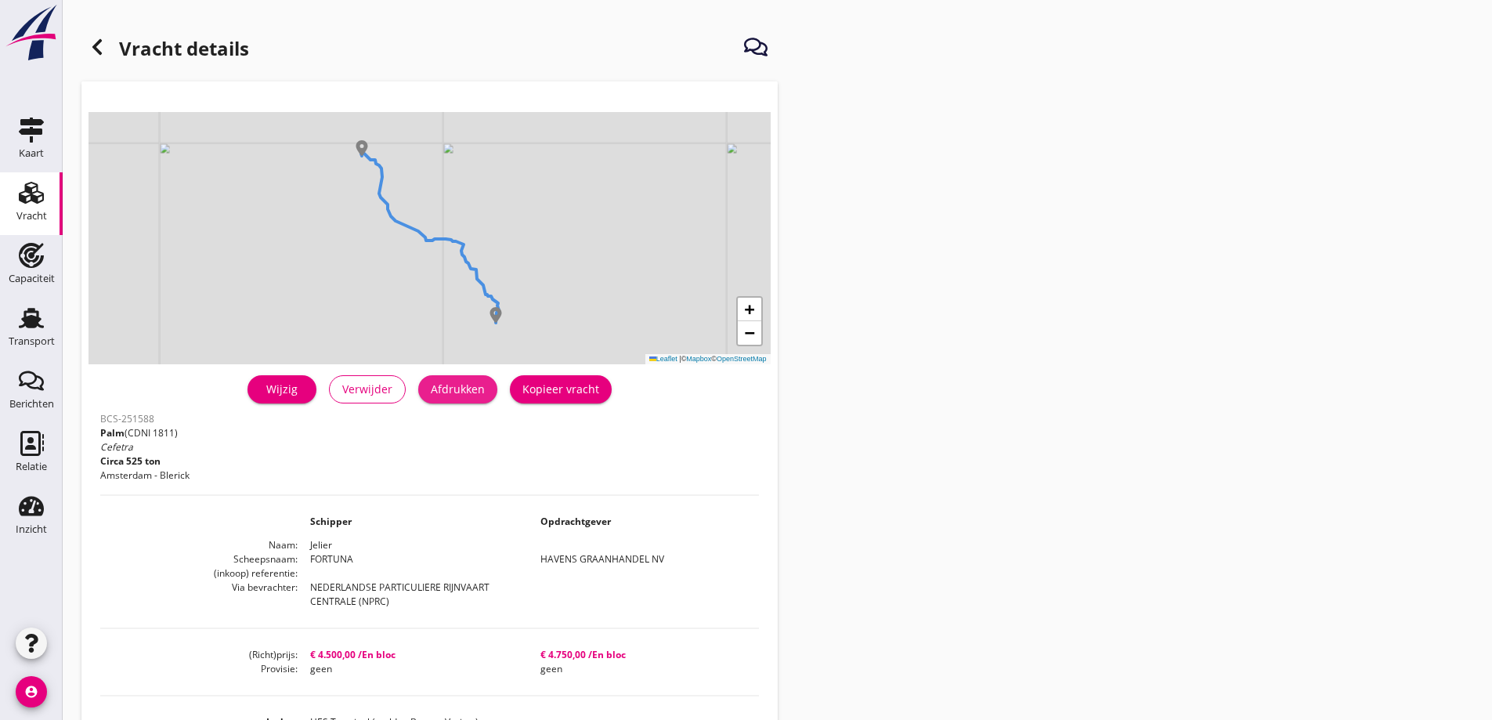
drag, startPoint x: 475, startPoint y: 399, endPoint x: 1138, endPoint y: 610, distance: 696.3
click at [475, 400] on button "Afdrukken" at bounding box center [457, 389] width 79 height 28
click at [42, 342] on div "Transport" at bounding box center [32, 341] width 46 height 10
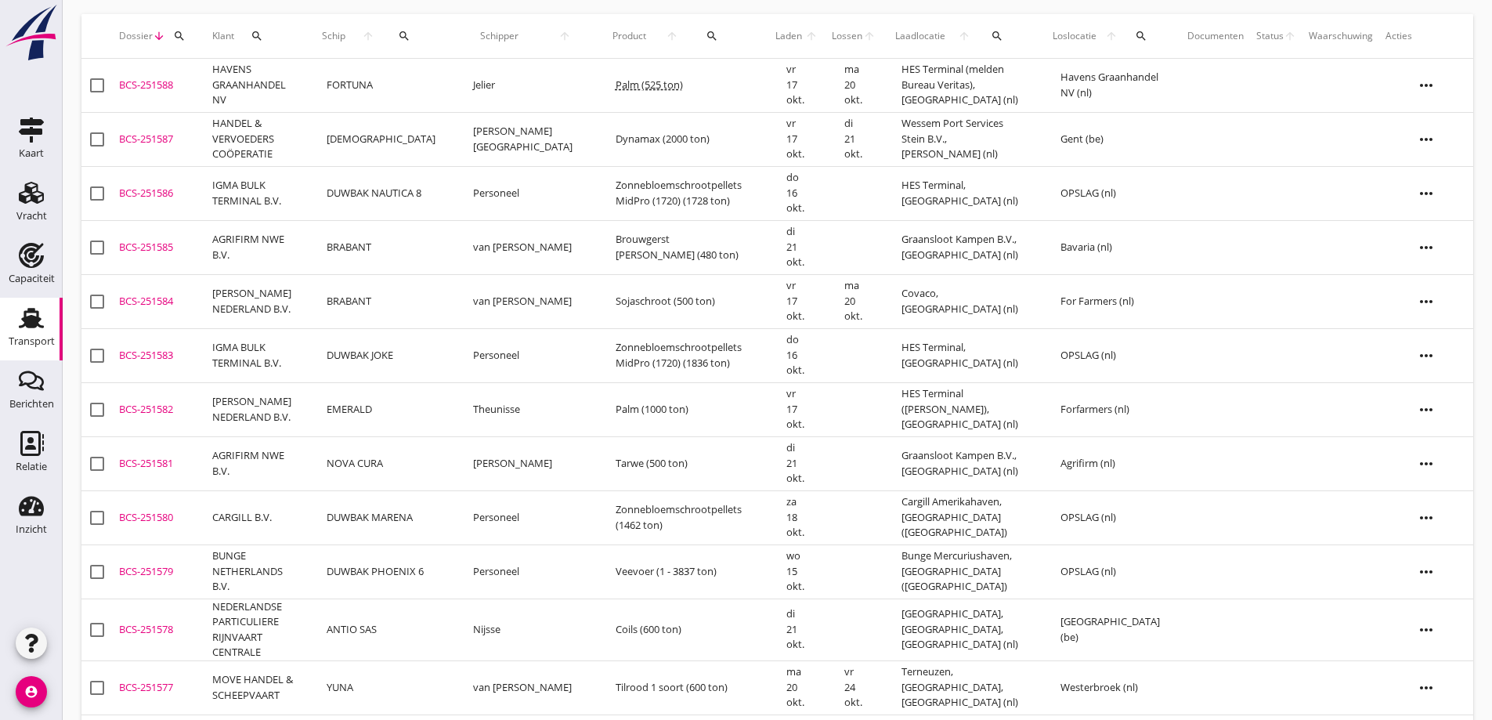
scroll to position [117, 0]
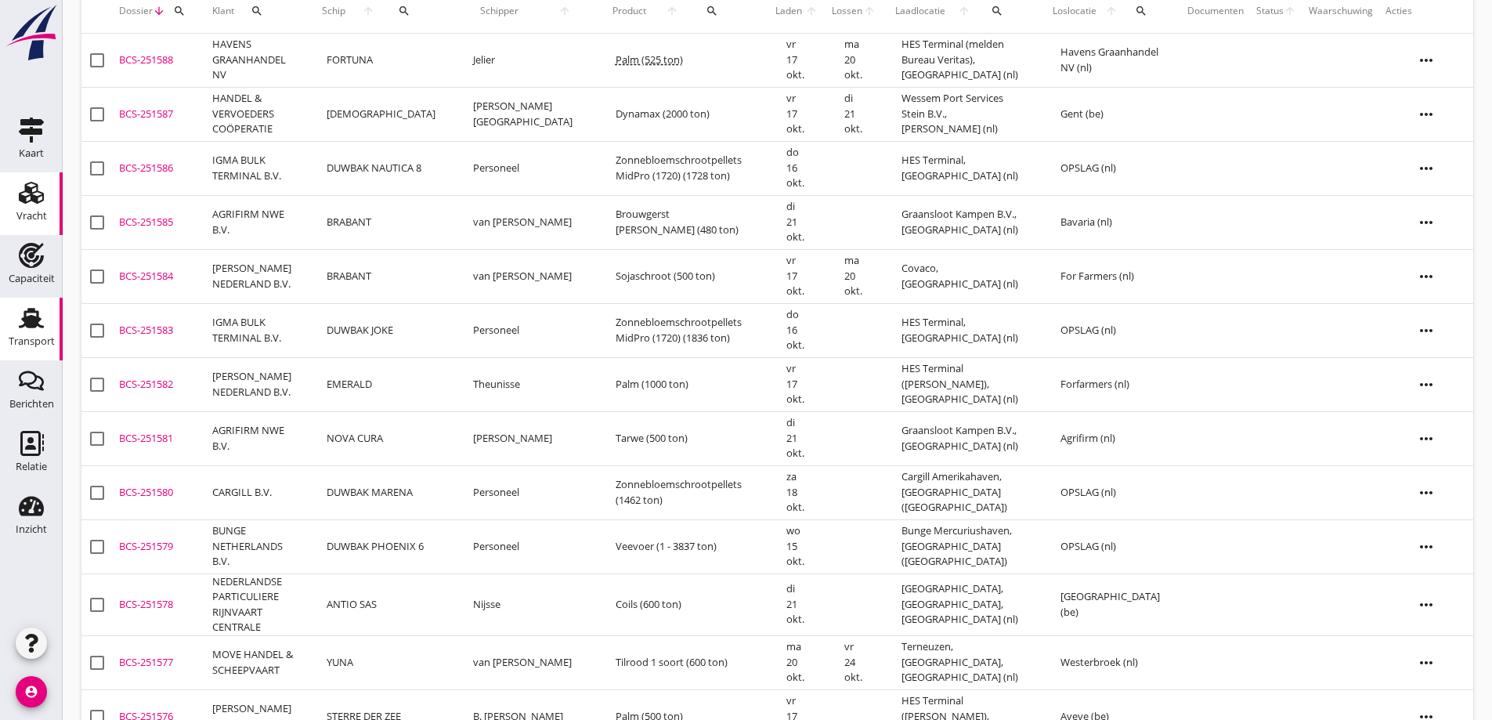
click at [10, 201] on link "Vracht Vracht" at bounding box center [31, 203] width 63 height 63
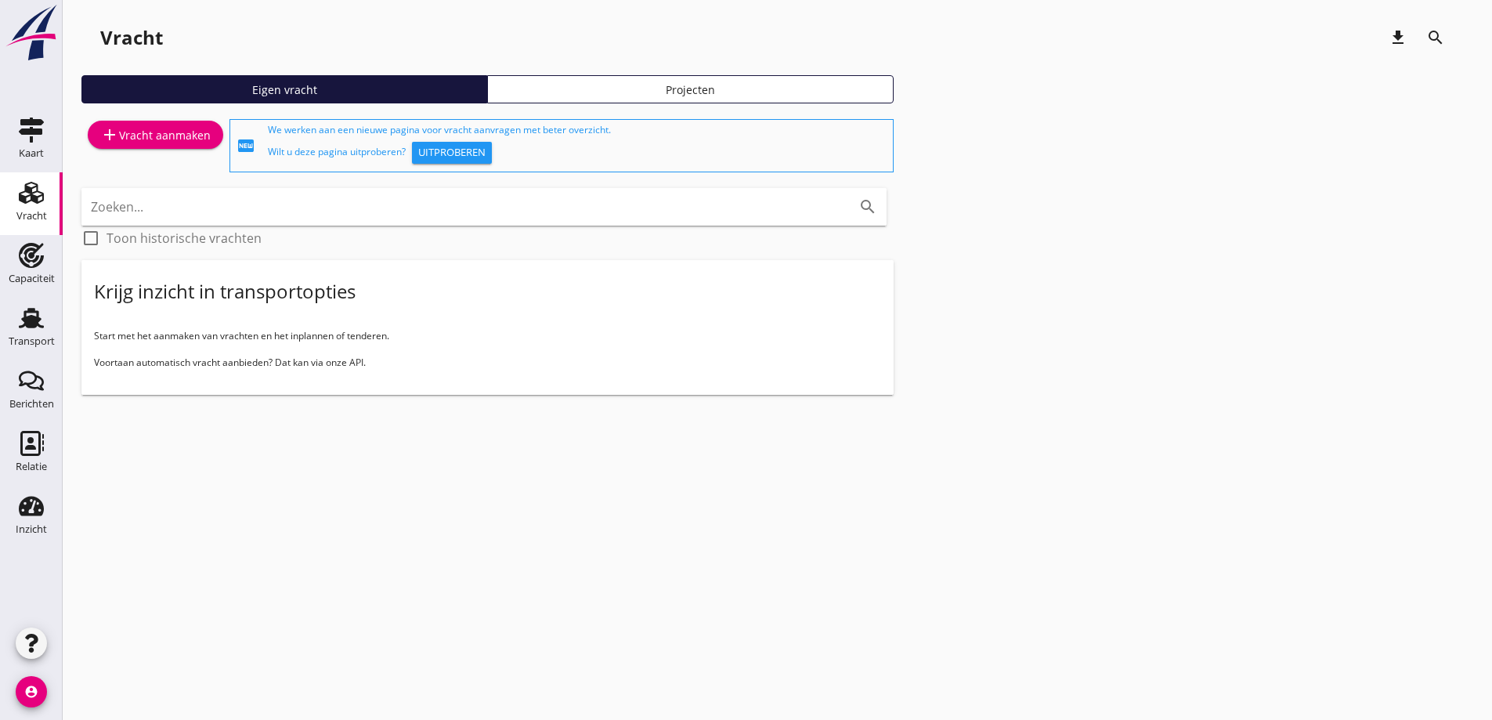
click at [196, 138] on div "add Vracht aanmaken" at bounding box center [155, 134] width 110 height 19
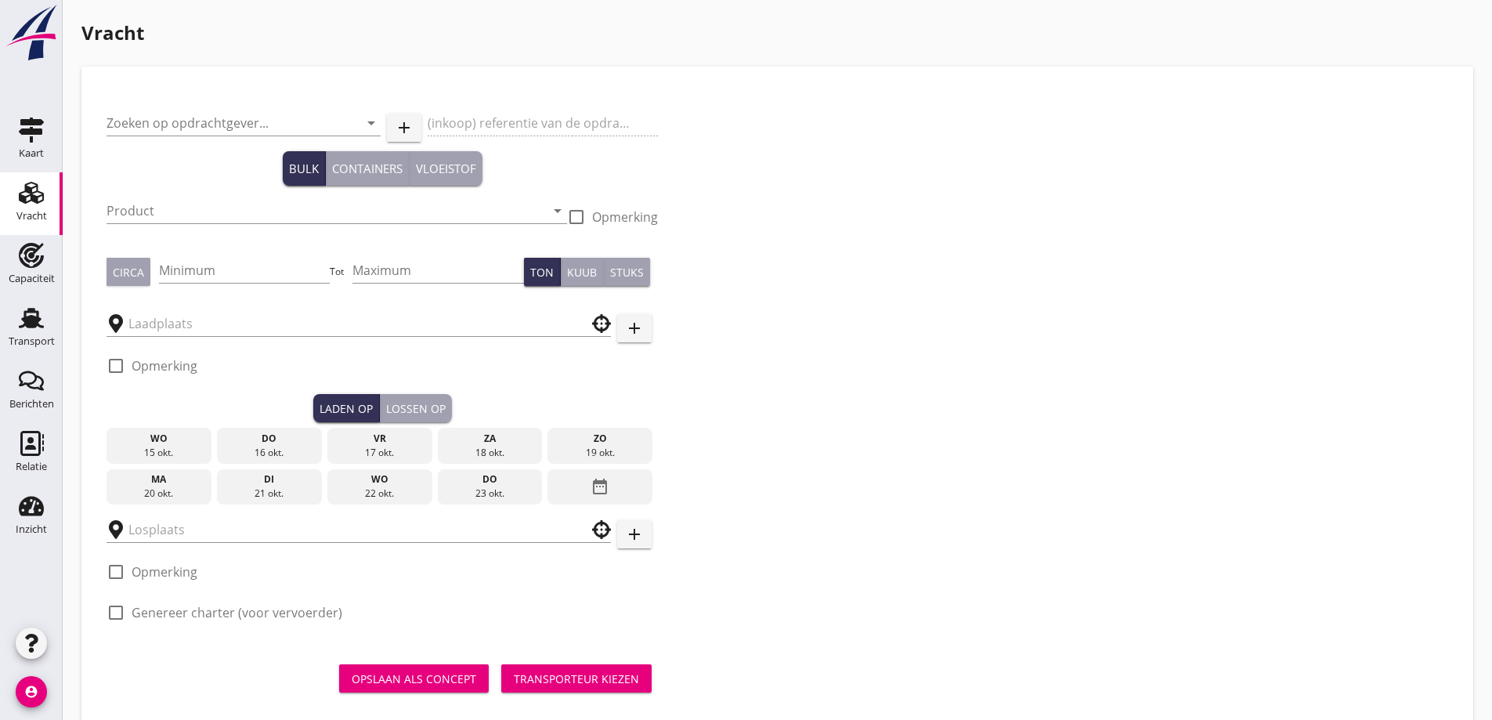
drag, startPoint x: 1432, startPoint y: 206, endPoint x: 1378, endPoint y: 221, distance: 56.1
click at [1432, 206] on div "Zoeken op opdrachtgever... arrow_drop_down add (inkoop) referentie van de opdra…" at bounding box center [777, 366] width 1354 height 549
click at [137, 108] on div "Zoeken op opdrachtgever... arrow_drop_down" at bounding box center [244, 126] width 274 height 50
click at [144, 125] on input "Zoeken op opdrachtgever..." at bounding box center [222, 122] width 230 height 25
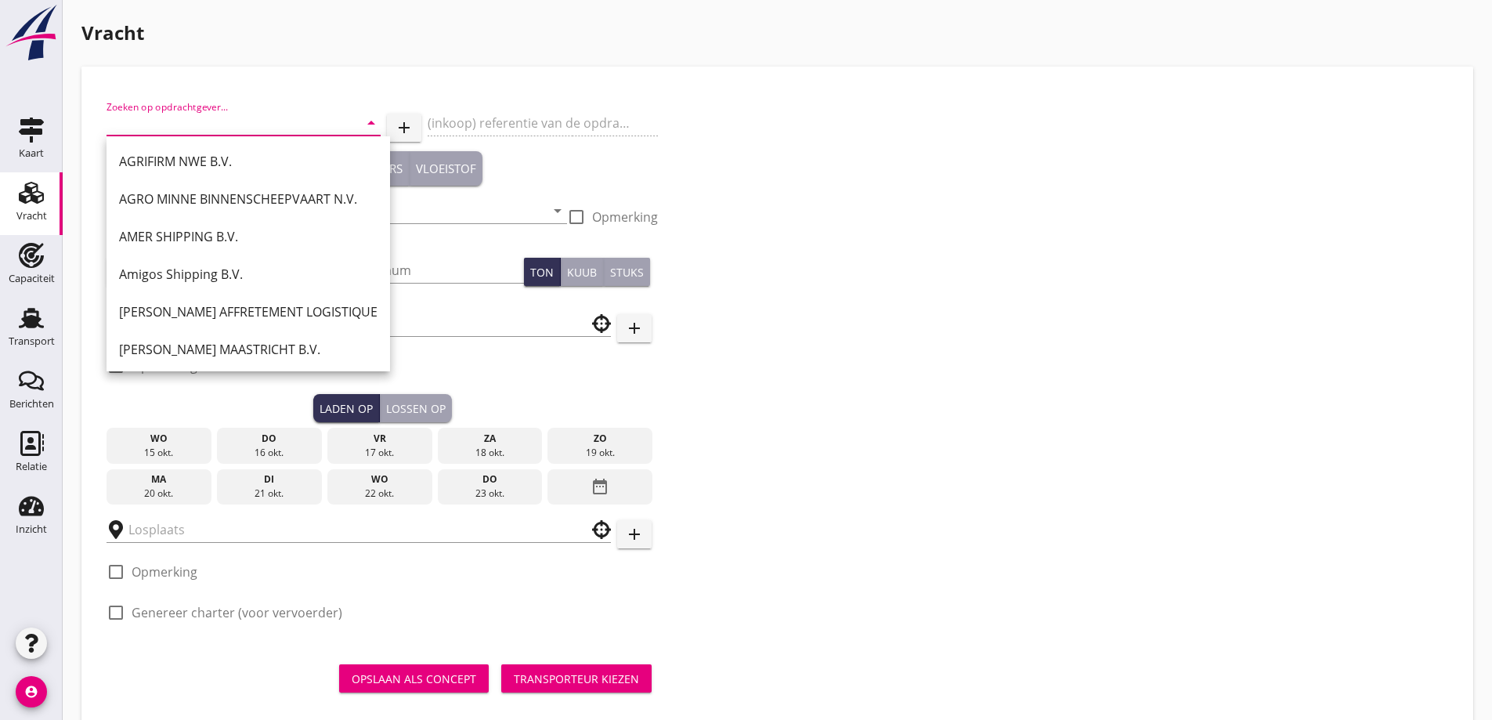
click at [179, 123] on input "Zoeken op opdrachtgever..." at bounding box center [222, 122] width 230 height 25
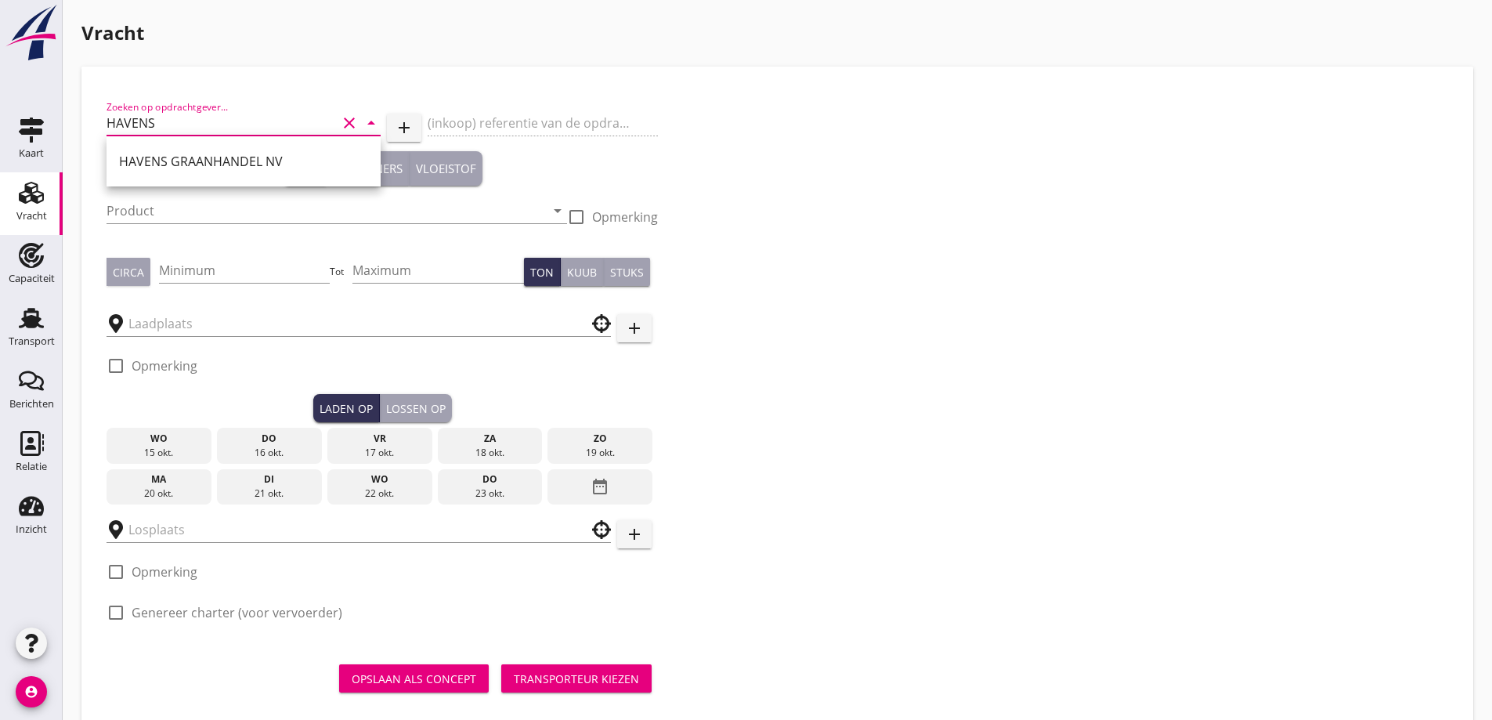
click at [231, 157] on div "HAVENS GRAANHANDEL NV" at bounding box center [243, 161] width 249 height 19
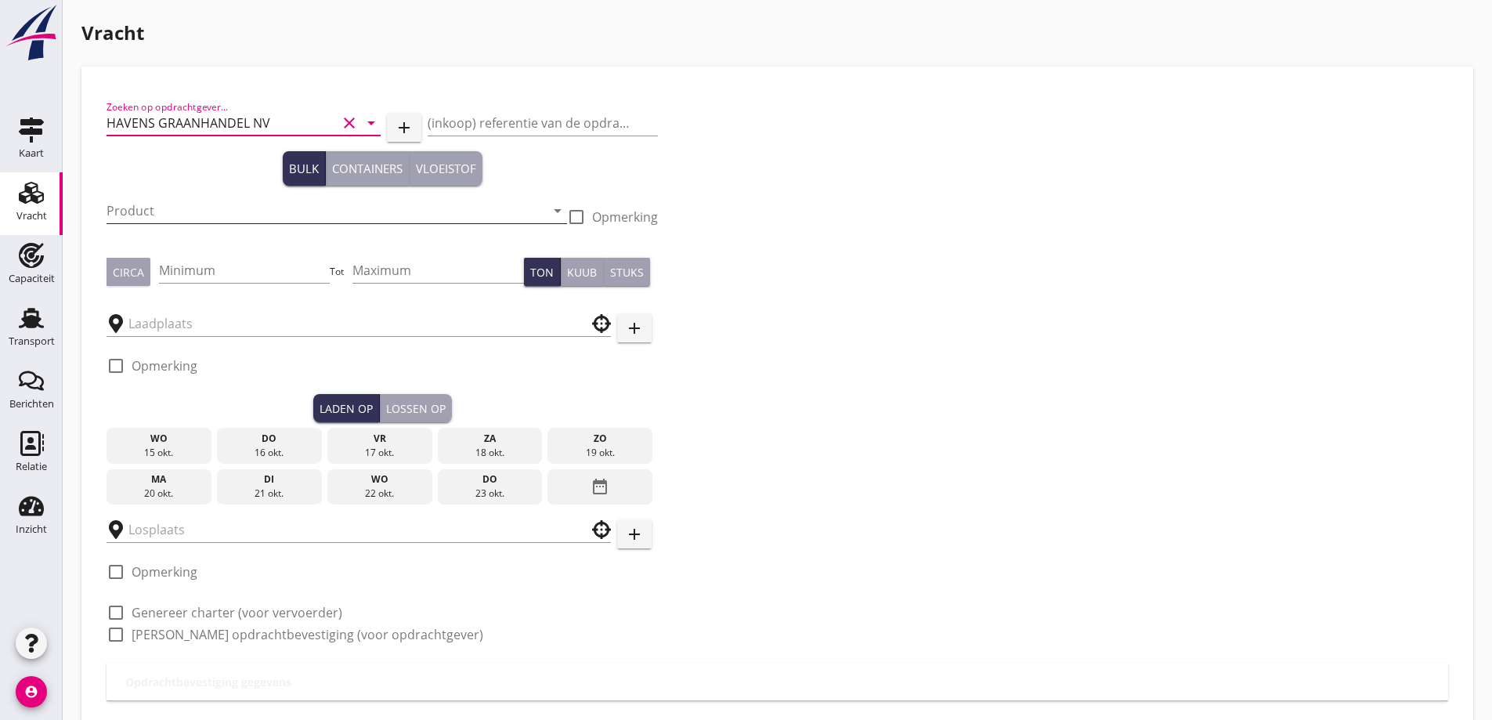
type input "HAVENS GRAANHANDEL NV"
click at [185, 205] on input "Product" at bounding box center [326, 210] width 439 height 25
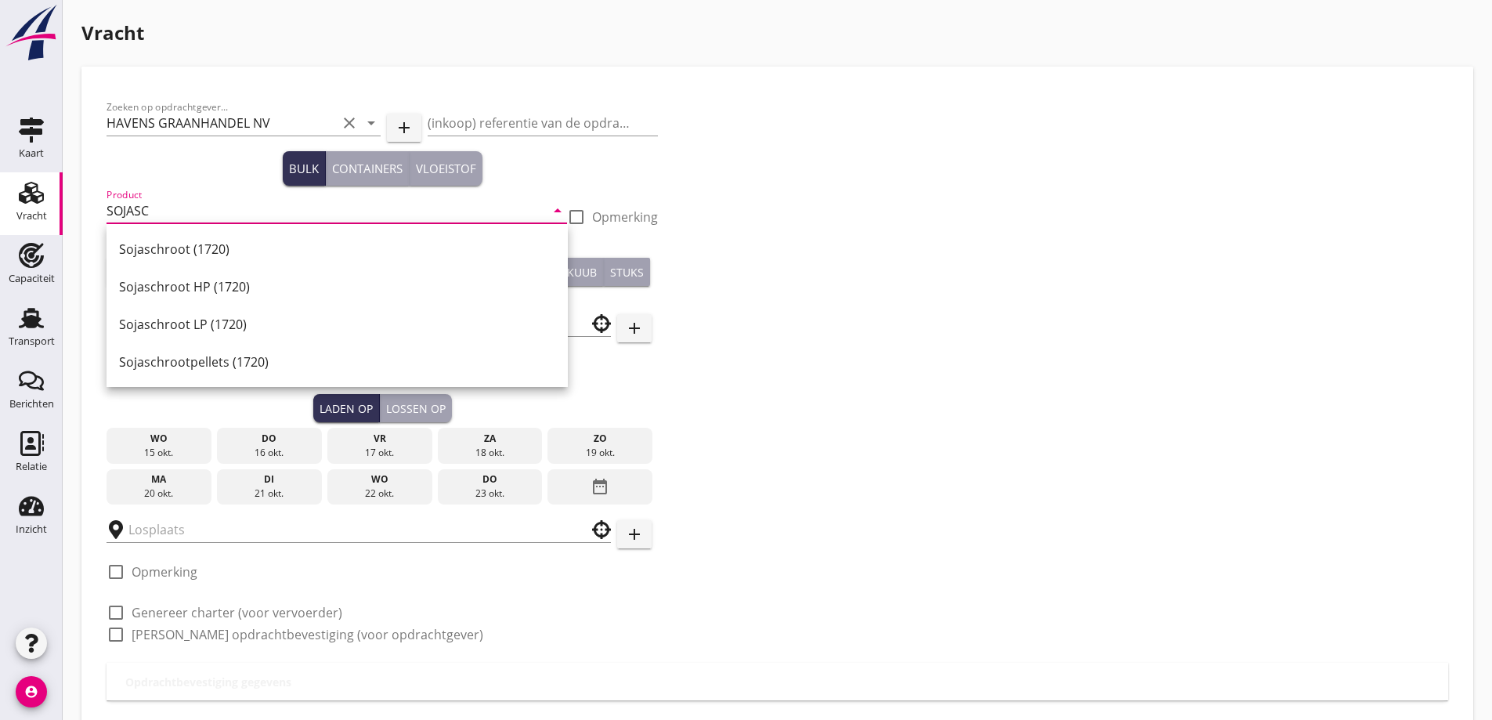
click at [227, 280] on div "Sojaschroot HP (1720)" at bounding box center [337, 286] width 436 height 19
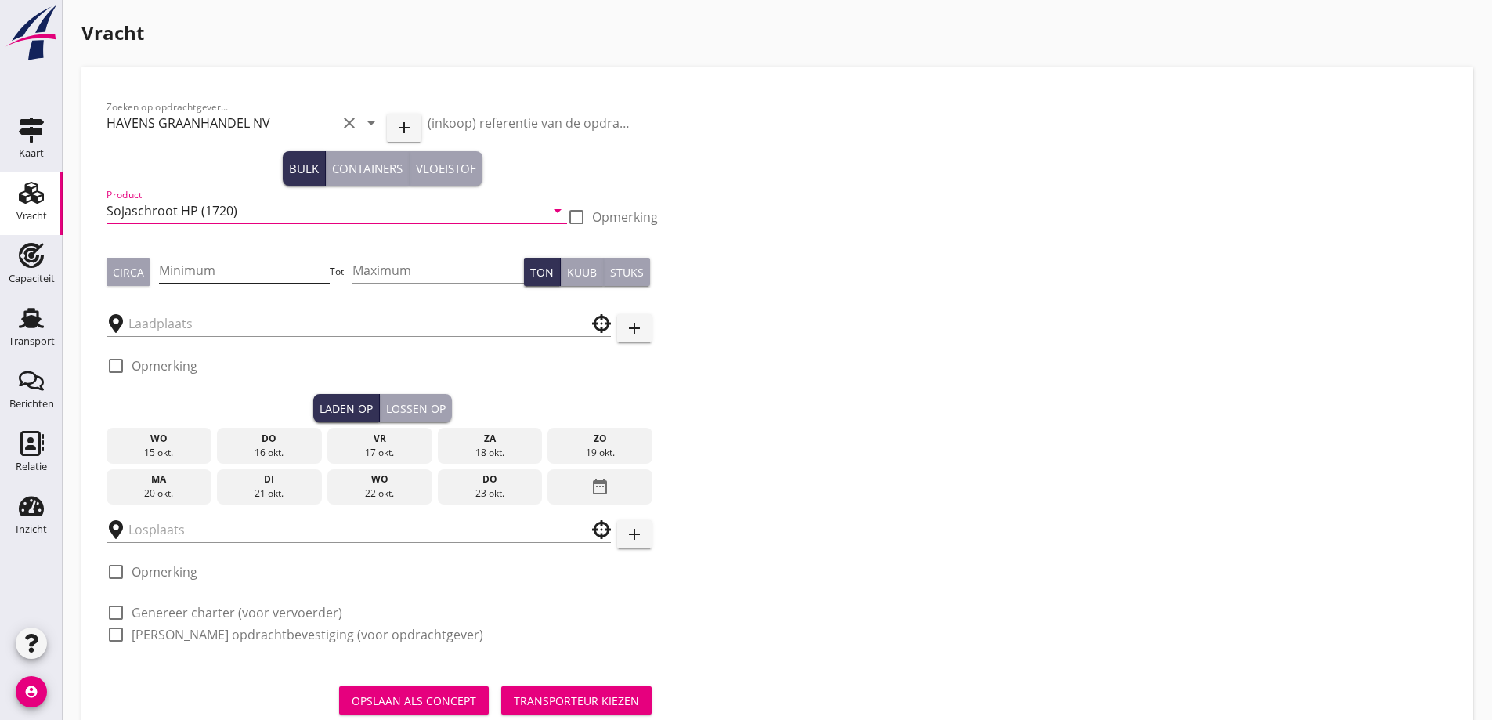
type input "Sojaschroot HP (1720)"
click at [213, 270] on input "Minimum" at bounding box center [245, 270] width 172 height 25
click at [147, 276] on button "Circa" at bounding box center [129, 272] width 44 height 28
click at [188, 266] on input "Minimum" at bounding box center [245, 270] width 172 height 25
type input "500"
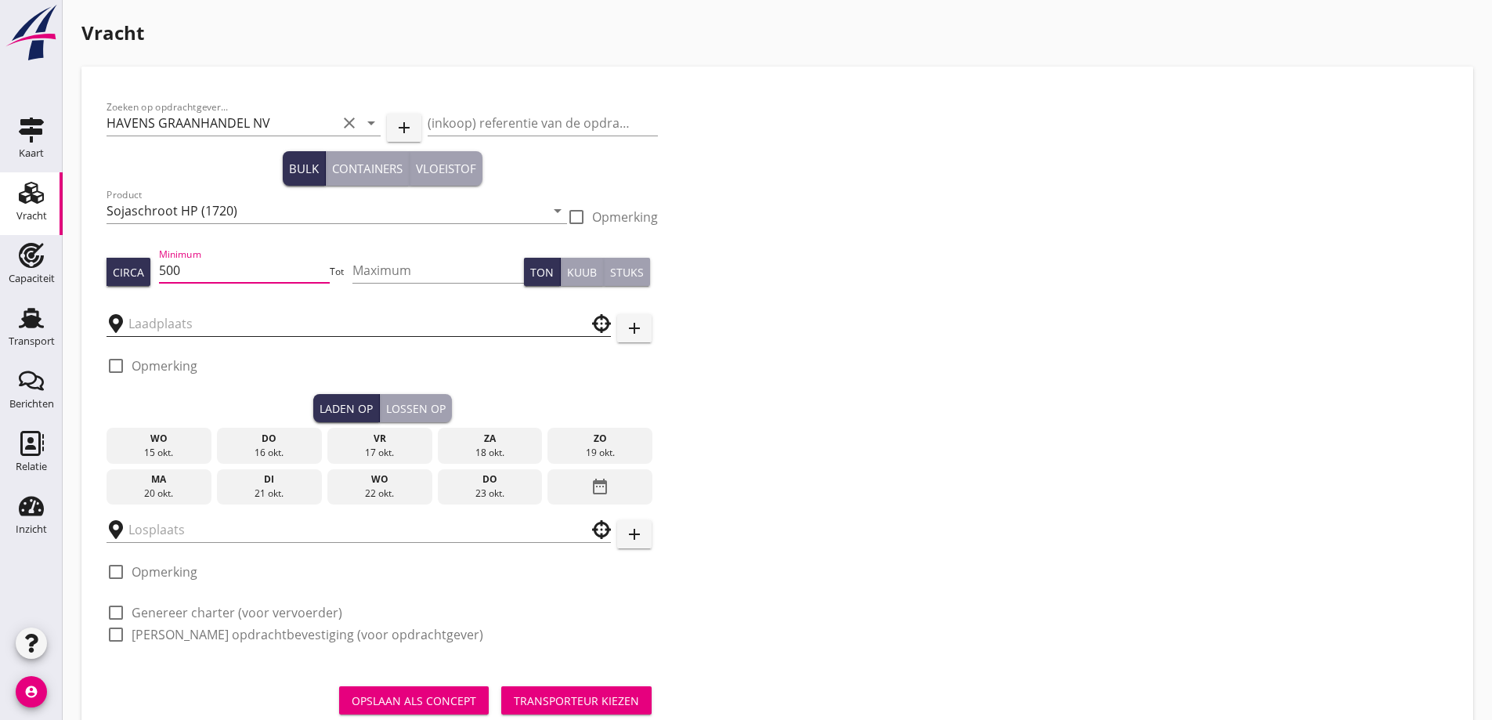
click at [247, 336] on div at bounding box center [359, 323] width 504 height 25
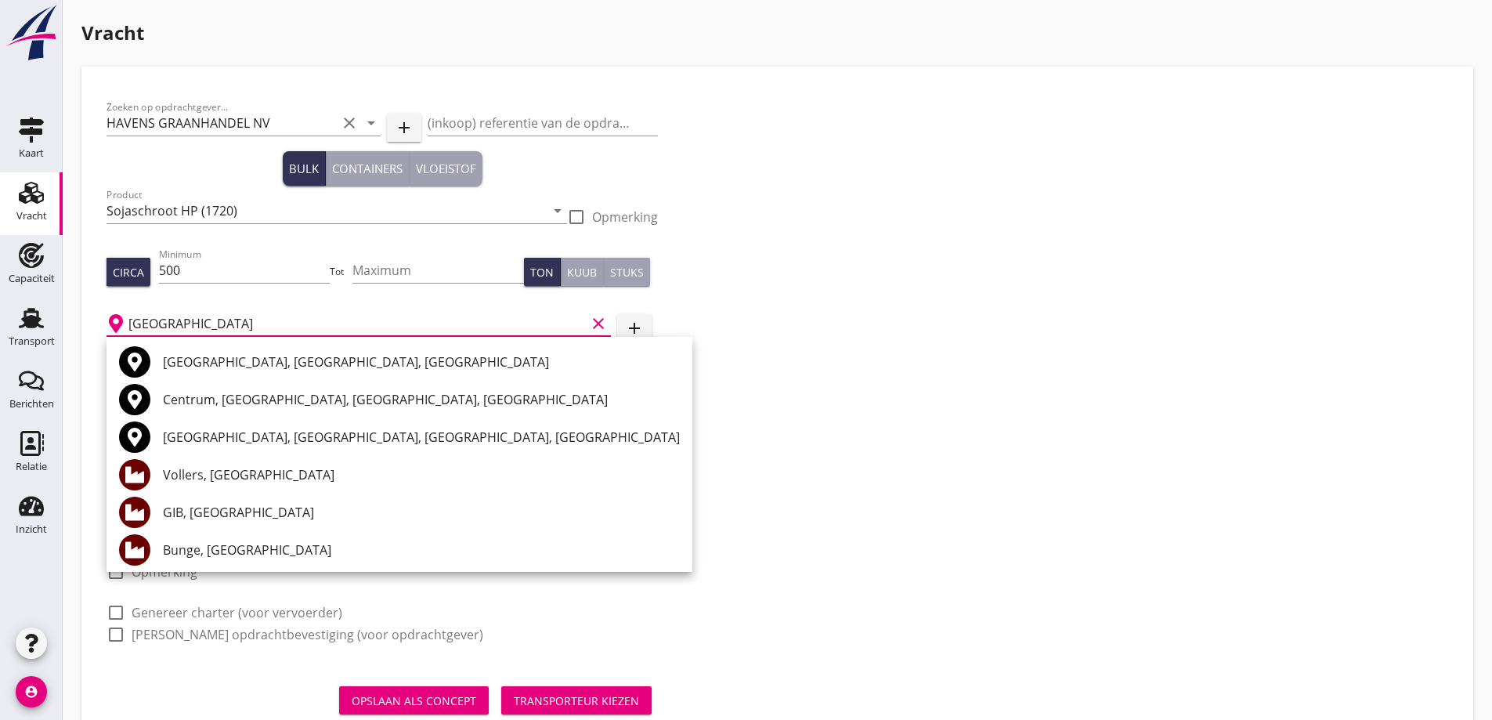
drag, startPoint x: 255, startPoint y: 322, endPoint x: 92, endPoint y: 320, distance: 162.9
click at [94, 320] on div "Zoeken op opdrachtgever... HAVENS GRAANHANDEL NV clear arrow_drop_down add (ink…" at bounding box center [777, 408] width 1367 height 659
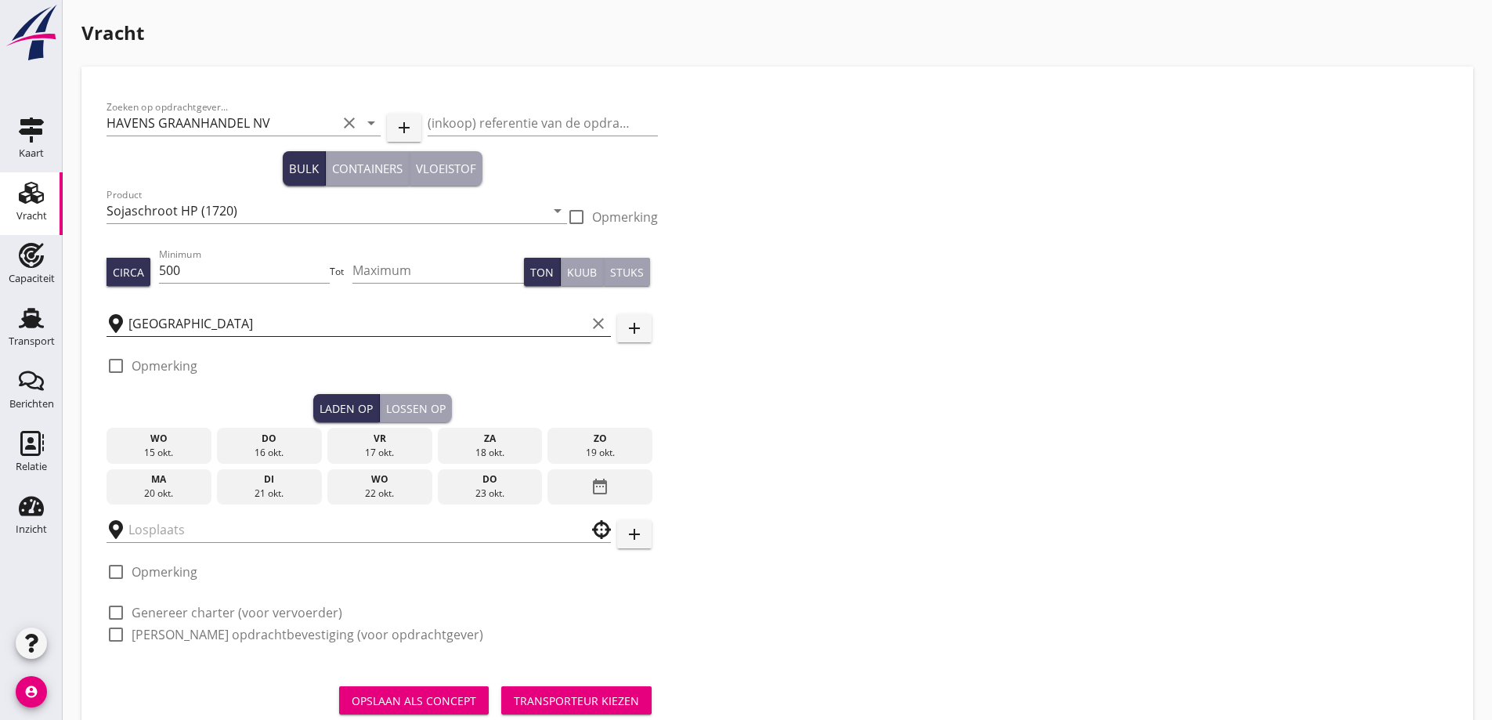
click at [226, 328] on input "AMSTERDAM" at bounding box center [356, 323] width 457 height 25
click at [219, 330] on input "AMSTERDAM" at bounding box center [356, 323] width 457 height 25
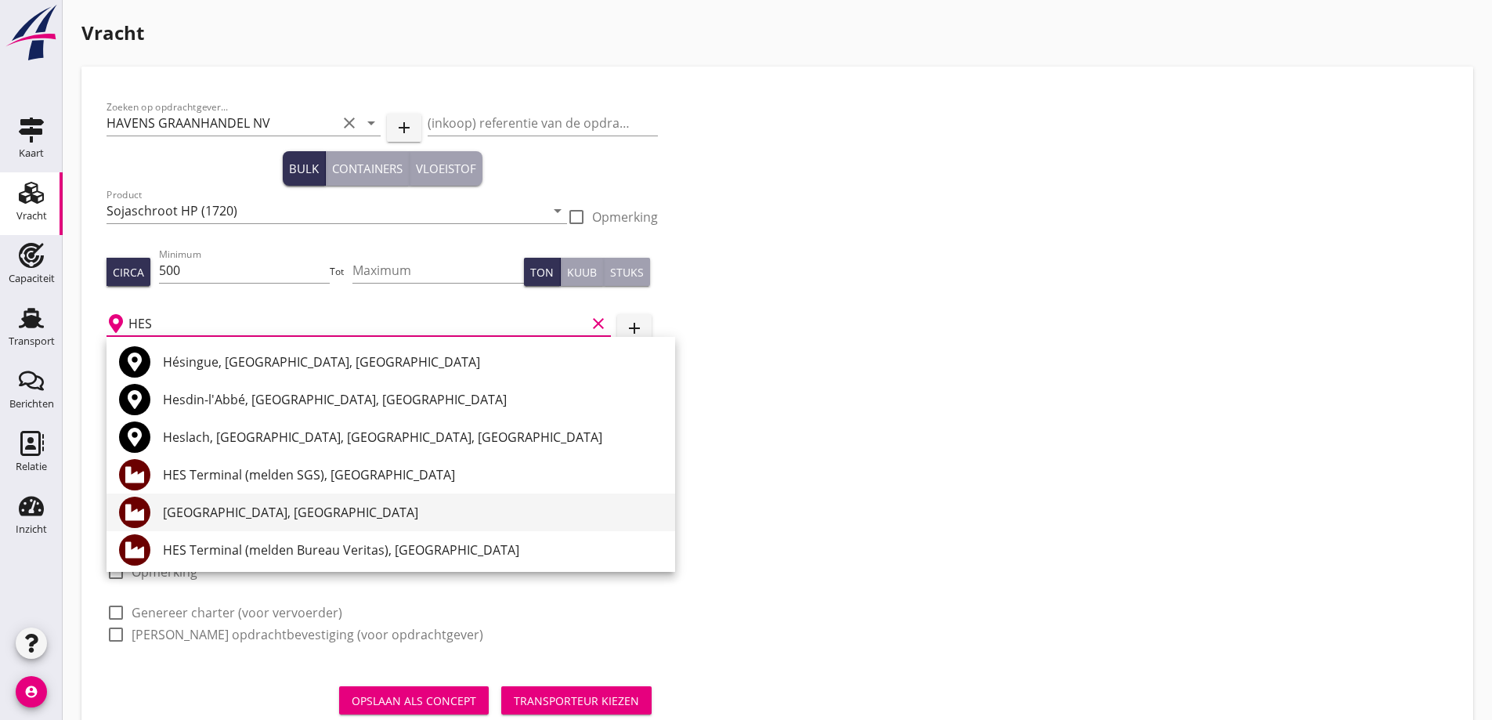
scroll to position [78, 0]
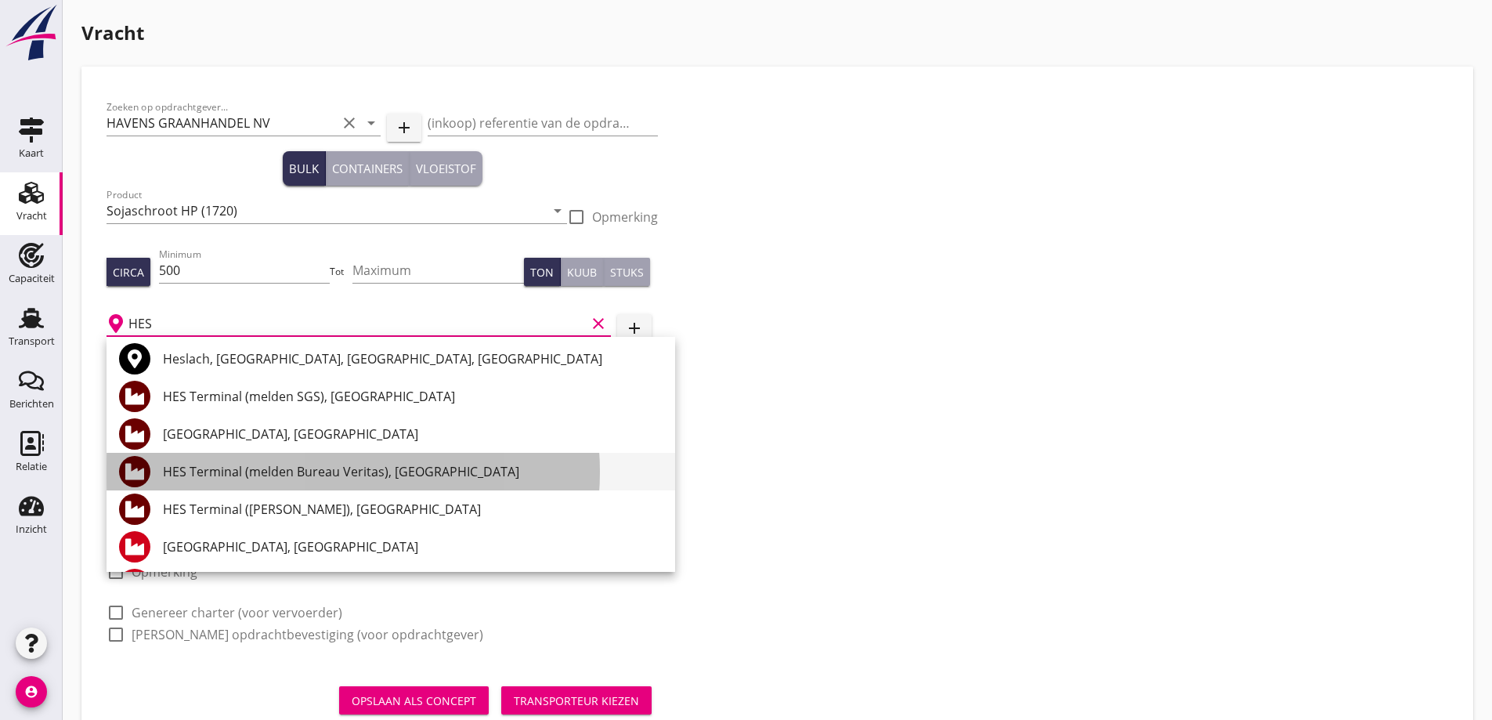
click at [325, 458] on div "HES Terminal (melden Bureau Veritas), [GEOGRAPHIC_DATA]" at bounding box center [413, 472] width 500 height 38
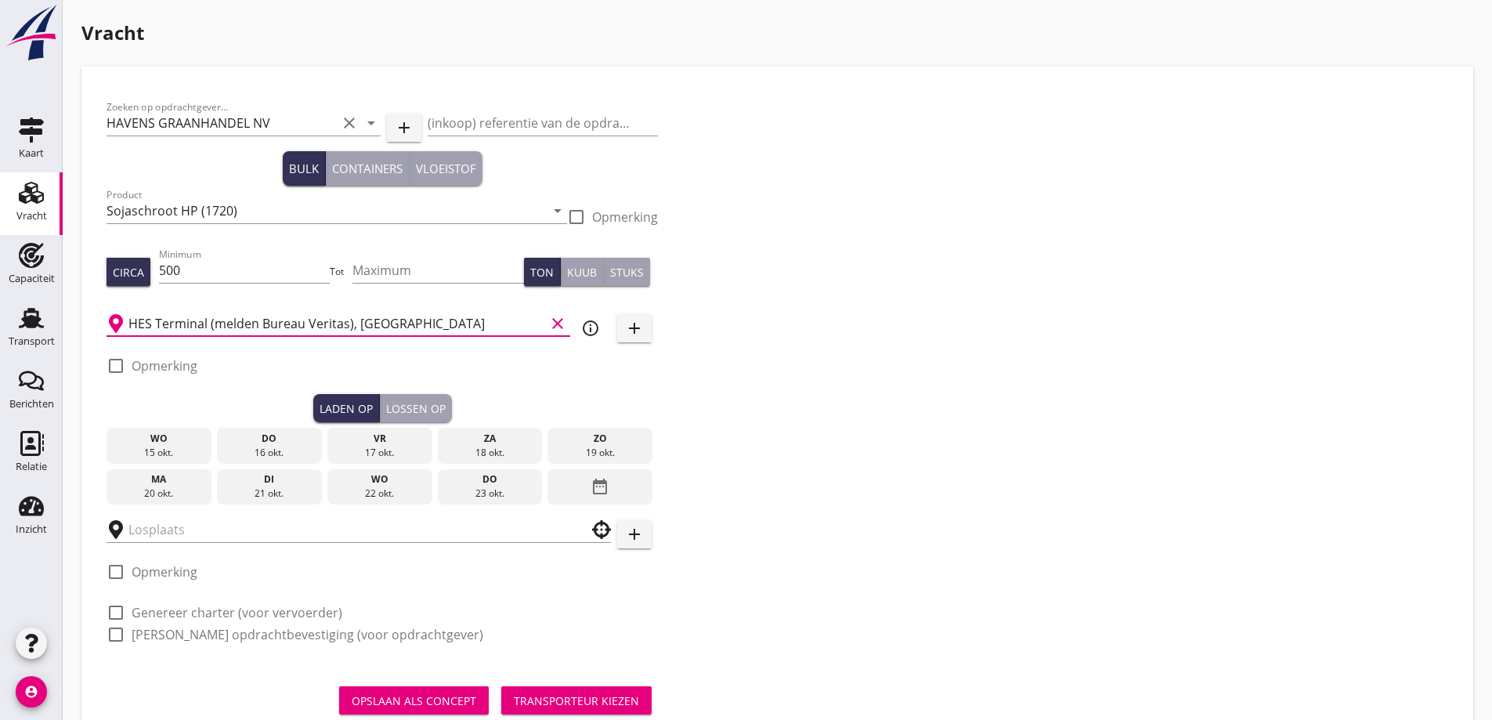
type input "HES Terminal (melden Bureau Veritas), [GEOGRAPHIC_DATA]"
drag, startPoint x: 153, startPoint y: 363, endPoint x: 180, endPoint y: 367, distance: 27.7
click at [154, 363] on label "Opmerking" at bounding box center [165, 366] width 66 height 16
checkbox input "true"
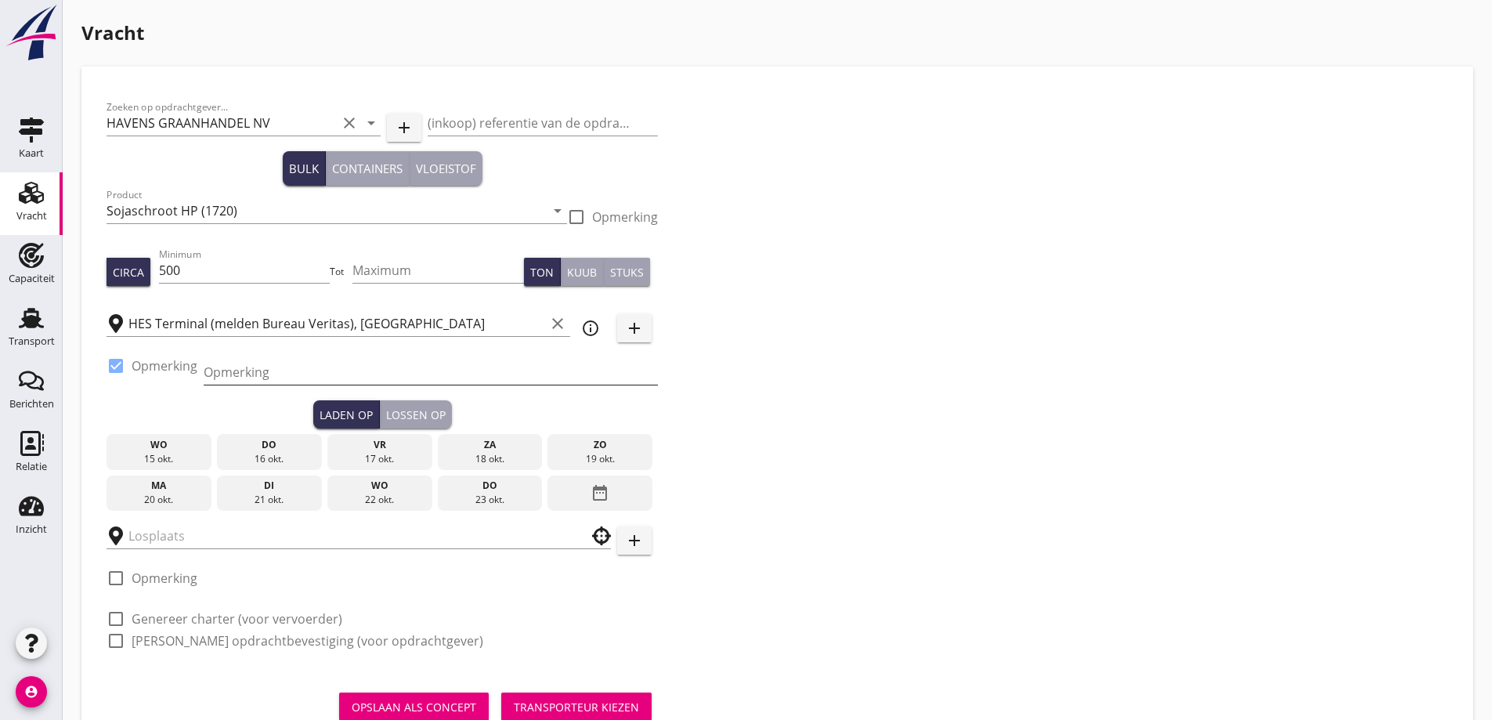
click at [269, 377] on input "Opmerking" at bounding box center [431, 371] width 454 height 25
drag, startPoint x: 269, startPoint y: 370, endPoint x: 246, endPoint y: 378, distance: 23.8
click at [226, 377] on input "Ex. Opslag [GEOGRAPHIC_DATA]" at bounding box center [431, 371] width 454 height 25
click at [338, 371] on input "Ex. [GEOGRAPHIC_DATA]" at bounding box center [431, 371] width 454 height 25
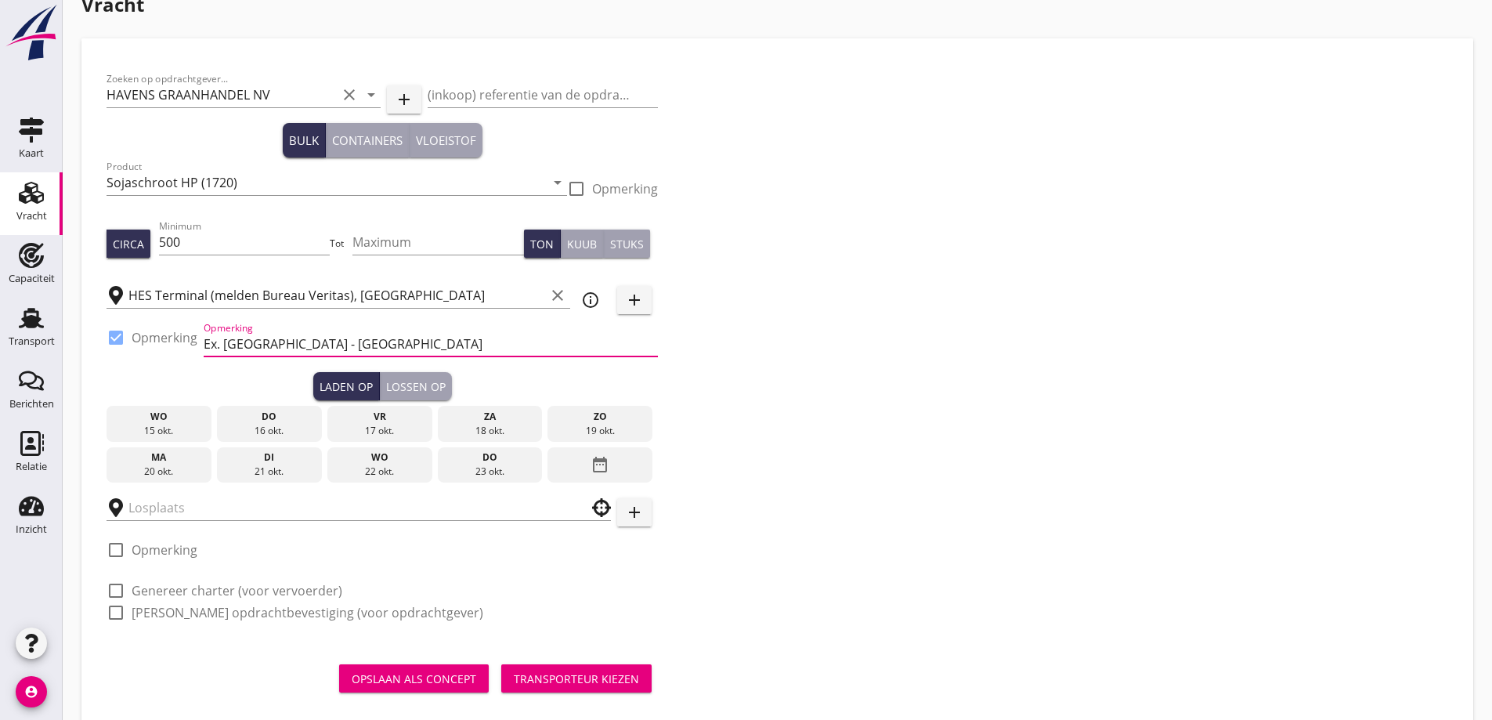
scroll to position [56, 0]
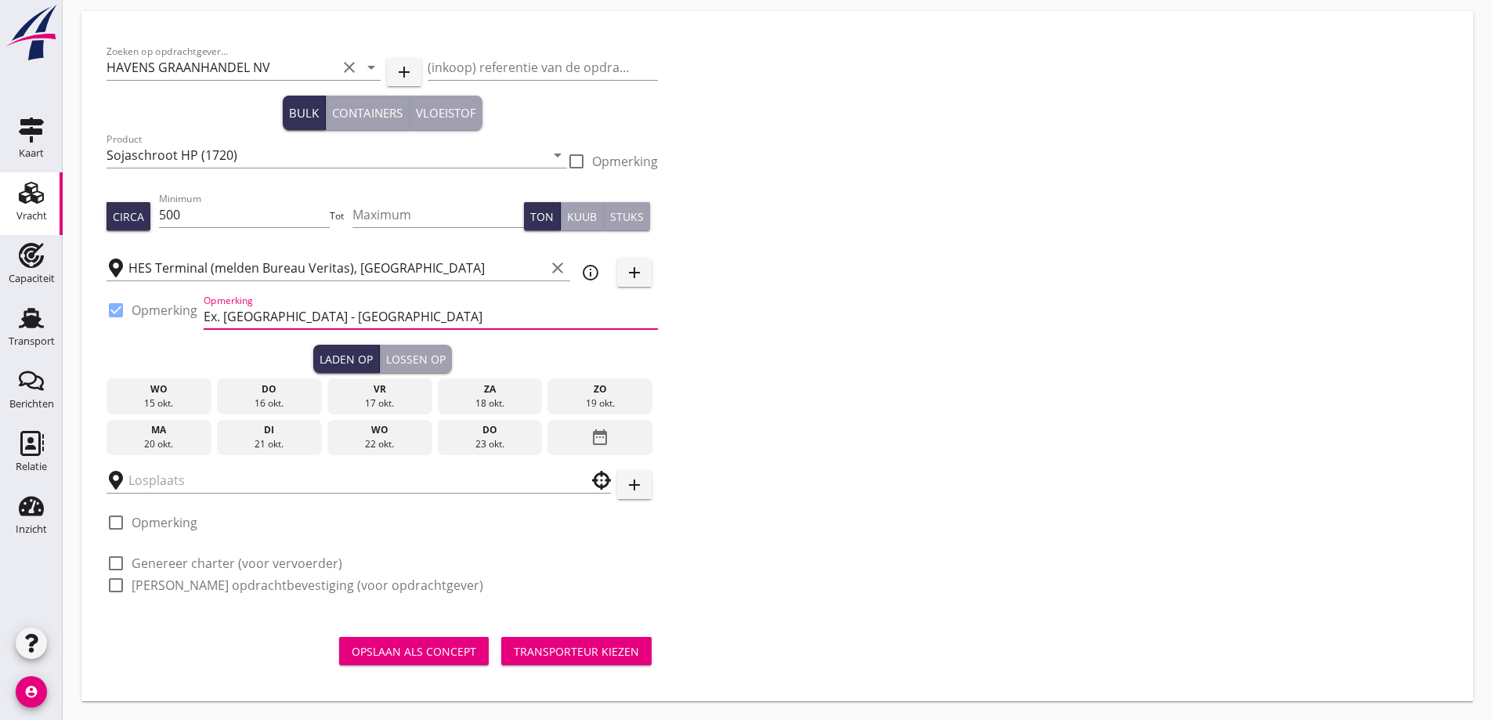
click button "Opslaan als concept" at bounding box center [414, 651] width 150 height 28
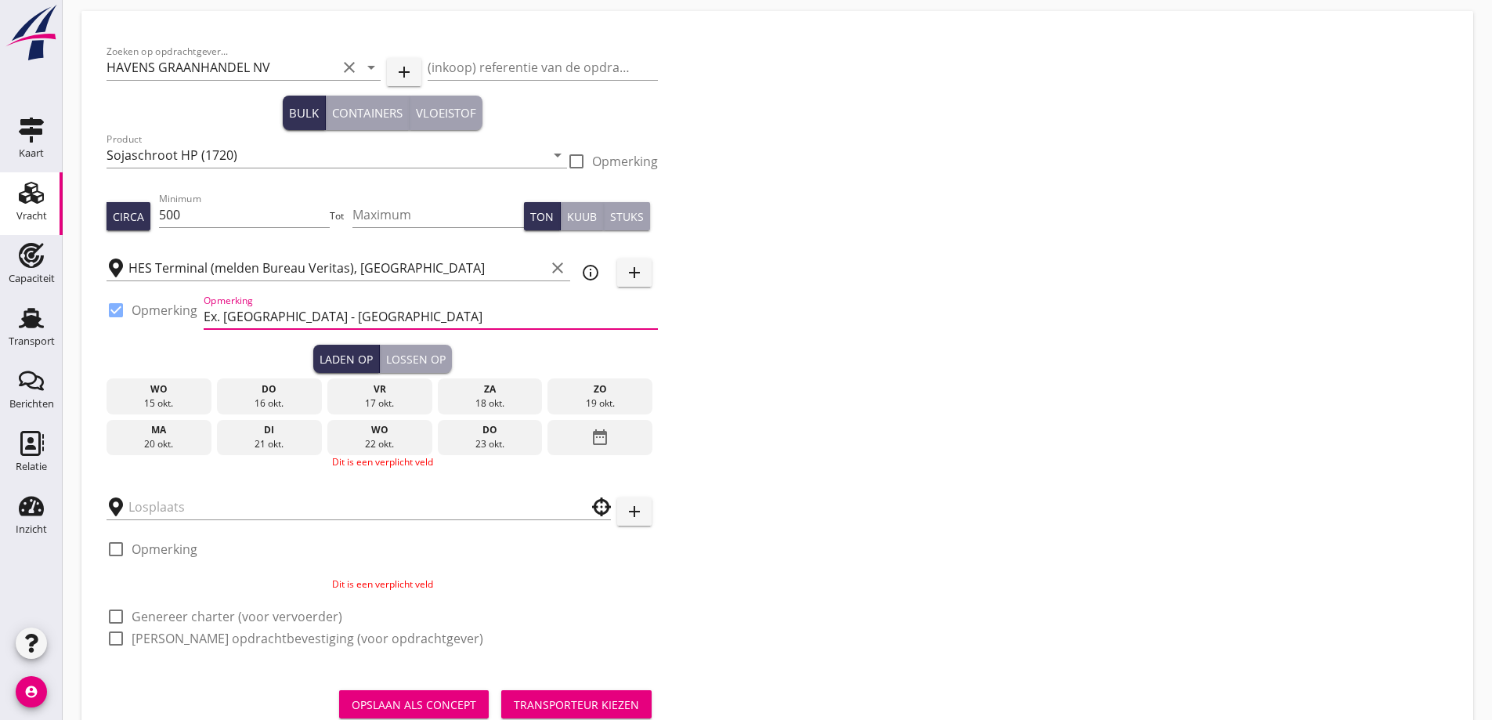
type input "Ex. [GEOGRAPHIC_DATA] - [GEOGRAPHIC_DATA]"
drag, startPoint x: 895, startPoint y: 398, endPoint x: 704, endPoint y: 371, distance: 193.0
click at [895, 397] on div "Zoeken op opdrachtgever... HAVENS GRAANHANDEL NV clear arrow_drop_down add (ink…" at bounding box center [777, 351] width 1354 height 630
click at [379, 394] on div "vr" at bounding box center [379, 389] width 97 height 14
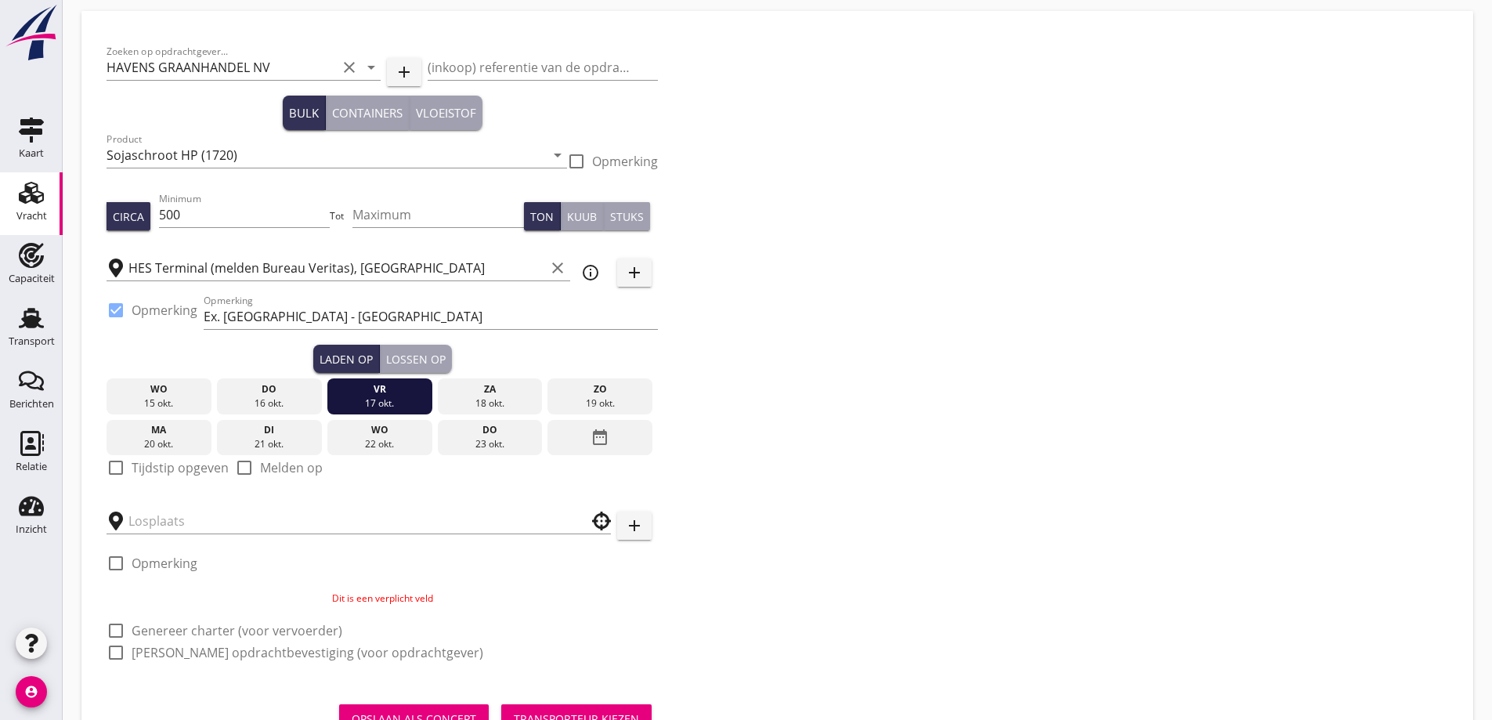
click at [204, 471] on label "Tijdstip opgeven" at bounding box center [180, 468] width 97 height 16
checkbox input "true"
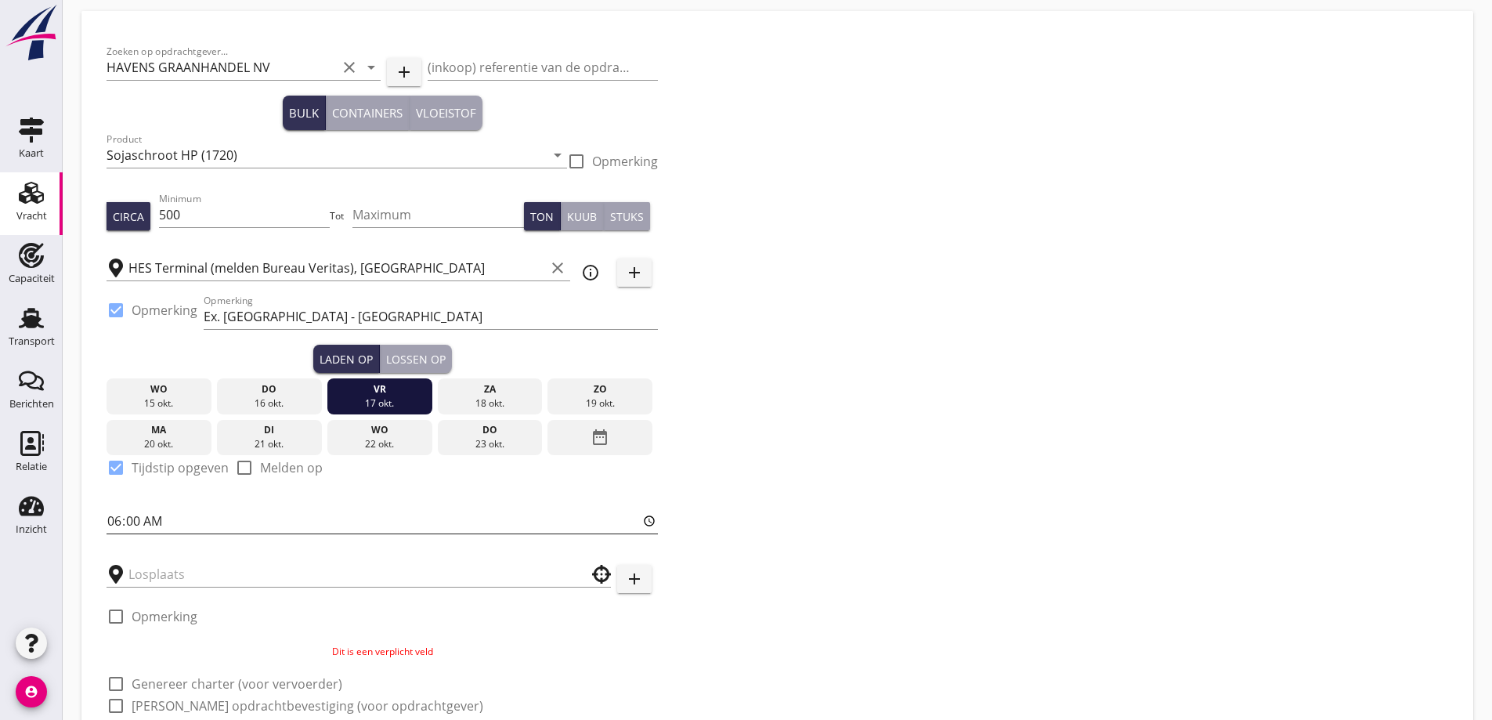
click at [110, 518] on input "06:00" at bounding box center [382, 520] width 551 height 25
type input "20:00"
click at [201, 571] on input "text" at bounding box center [347, 574] width 439 height 25
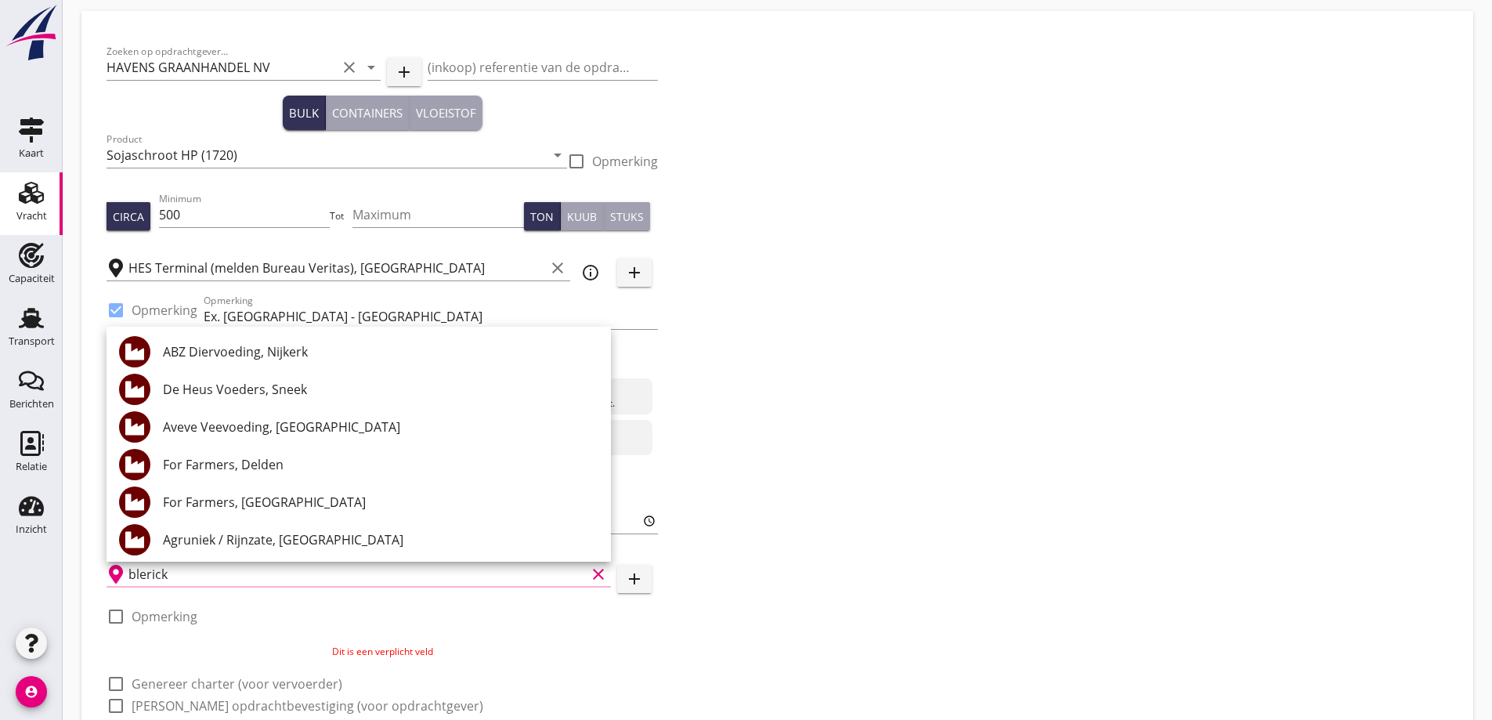
type input "blerick"
click at [353, 602] on div "check_box_outline_blank Opmerking" at bounding box center [382, 621] width 551 height 47
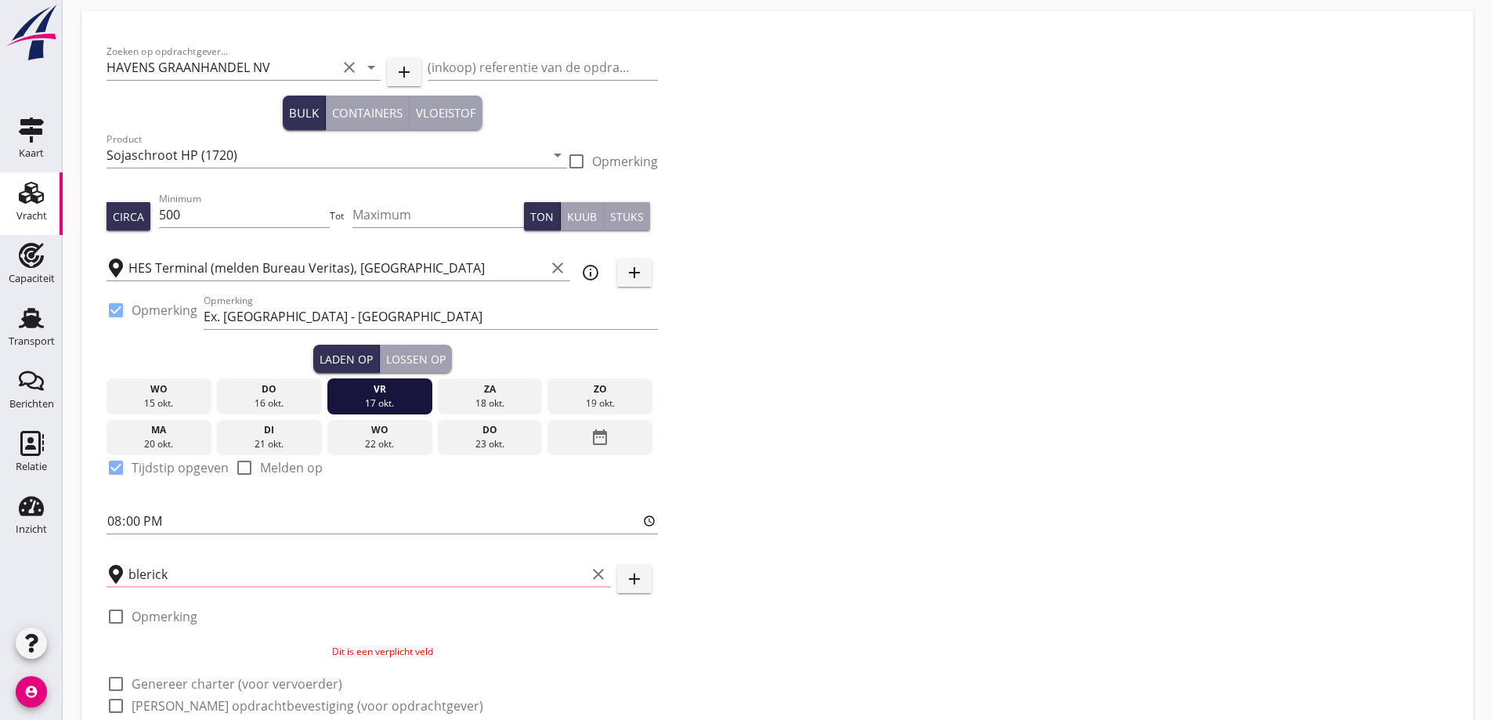
click at [384, 627] on div "check_box_outline_blank Opmerking" at bounding box center [382, 621] width 551 height 47
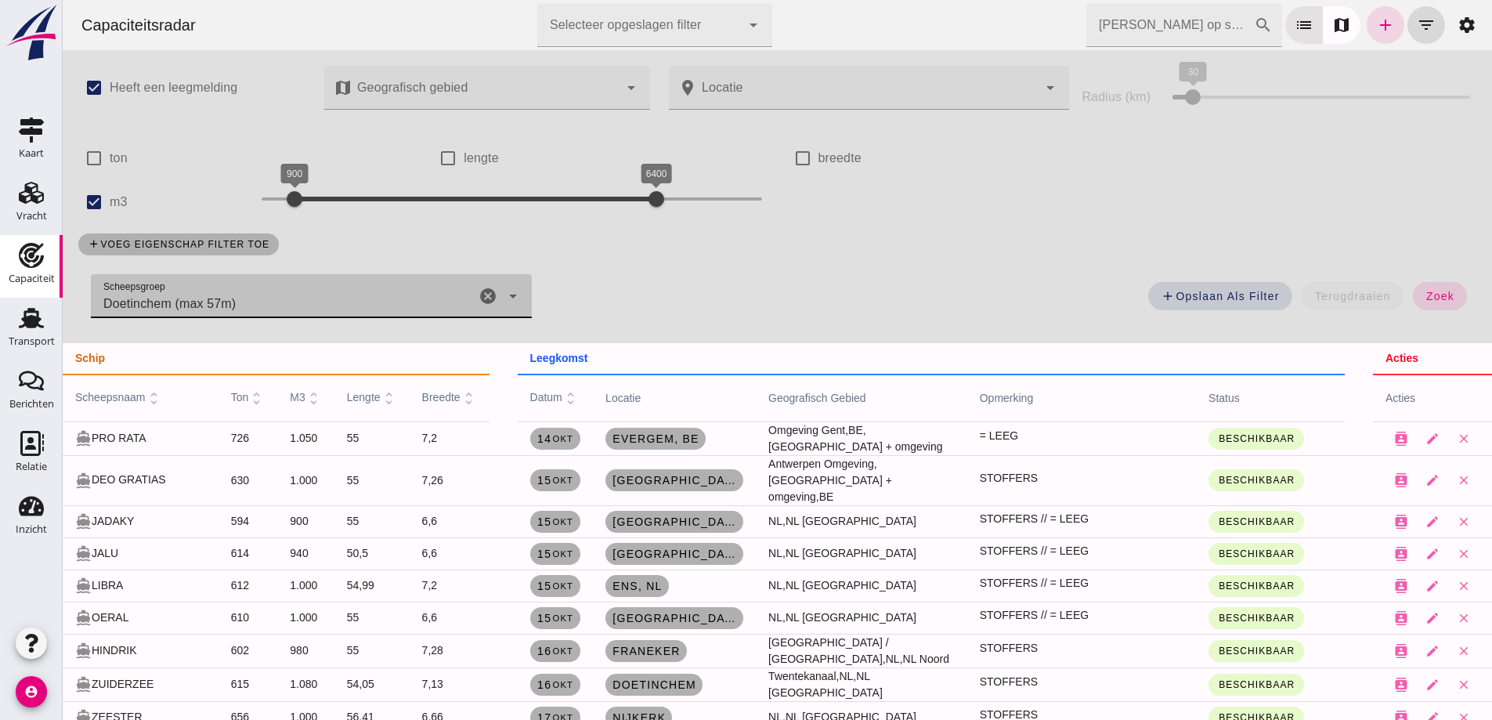
scroll to position [140, 0]
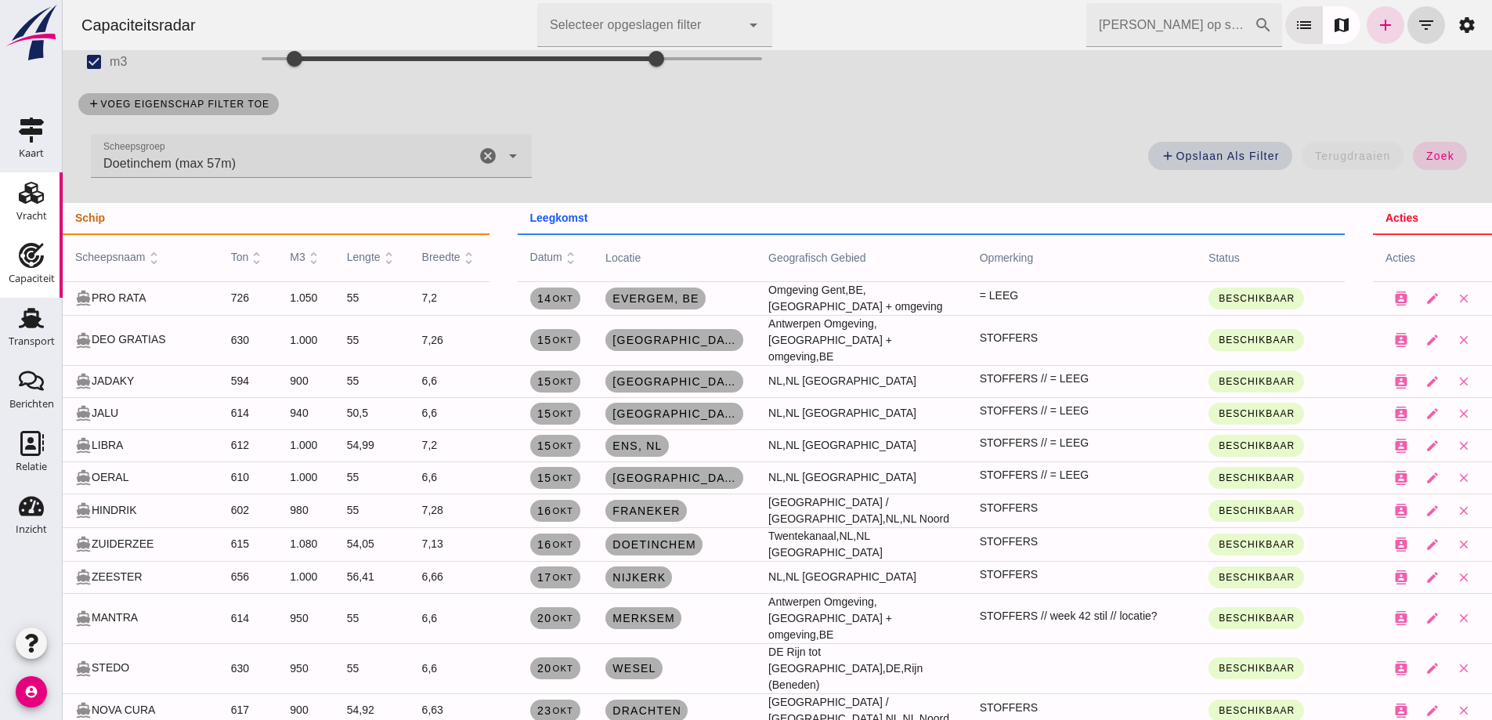
click at [27, 226] on div "Vracht" at bounding box center [31, 216] width 31 height 22
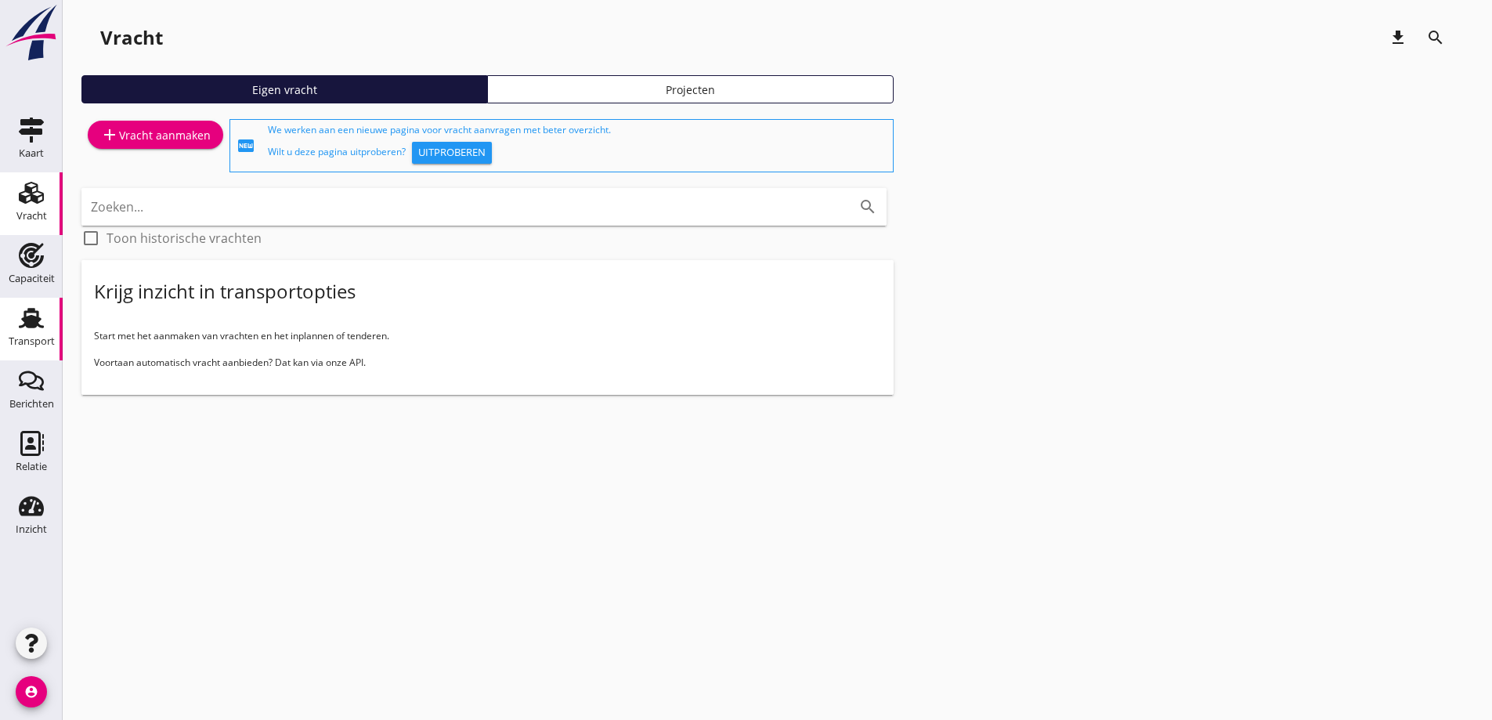
click at [42, 327] on use at bounding box center [31, 318] width 25 height 20
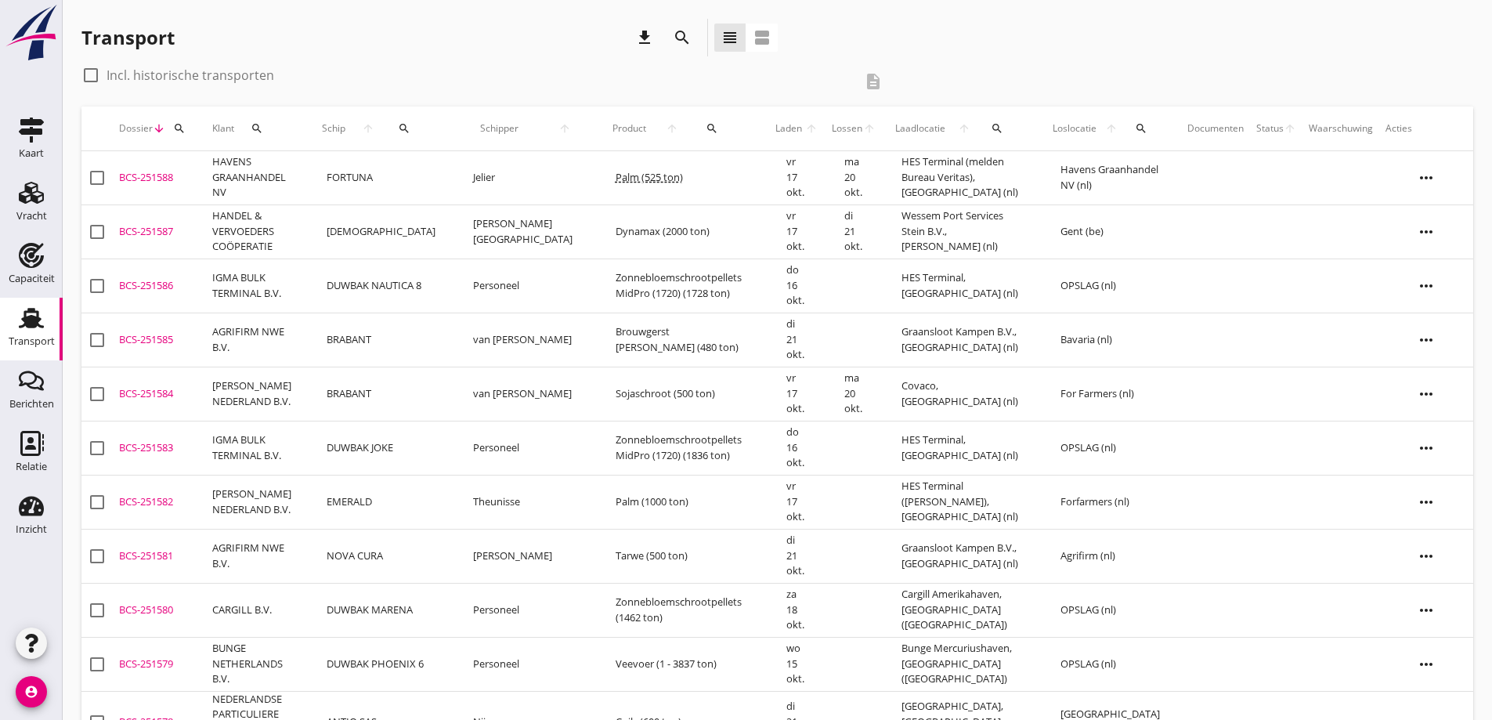
click at [287, 175] on td "HAVENS GRAANHANDEL NV" at bounding box center [257, 178] width 102 height 54
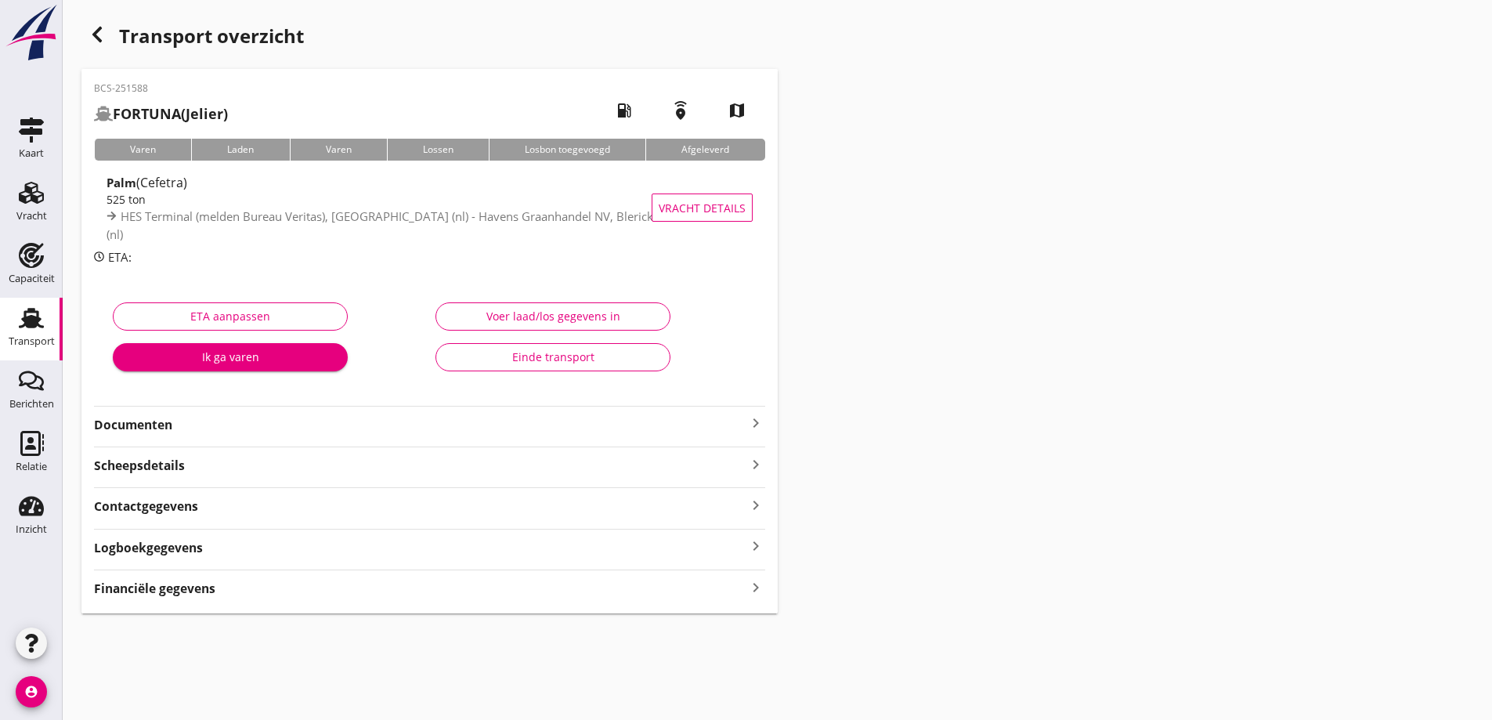
click at [323, 421] on strong "Documenten" at bounding box center [420, 425] width 652 height 18
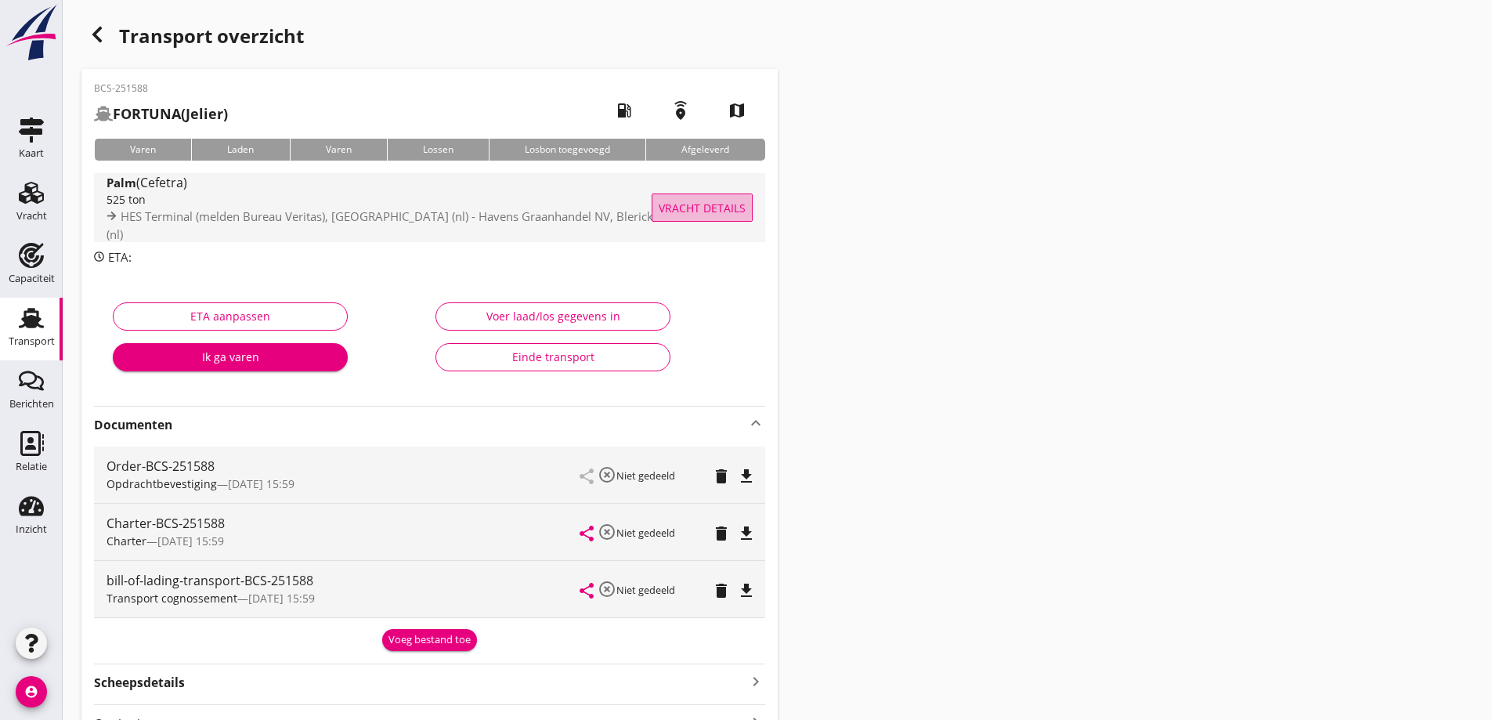
click at [752, 218] on button "Vracht details" at bounding box center [702, 207] width 101 height 28
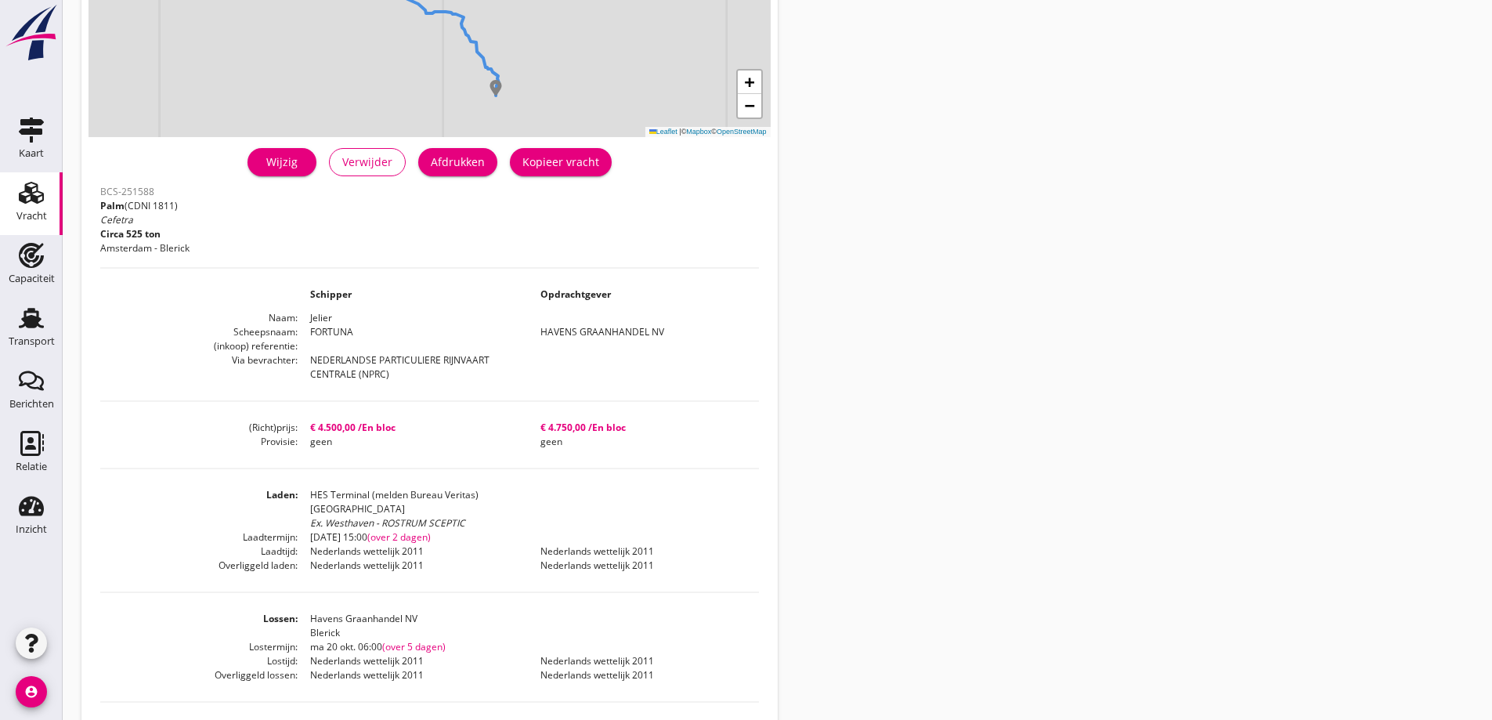
scroll to position [235, 0]
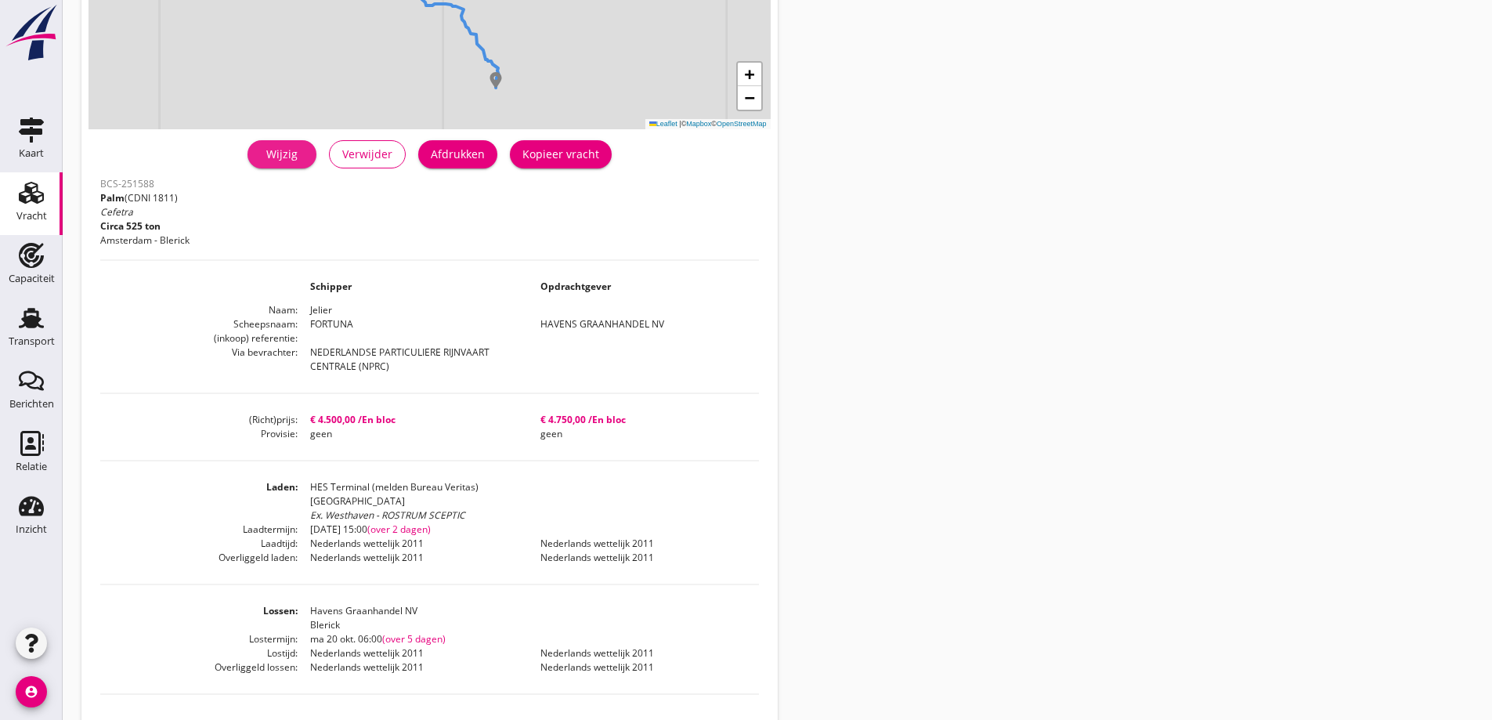
click at [296, 150] on div "Wijzig" at bounding box center [282, 154] width 44 height 16
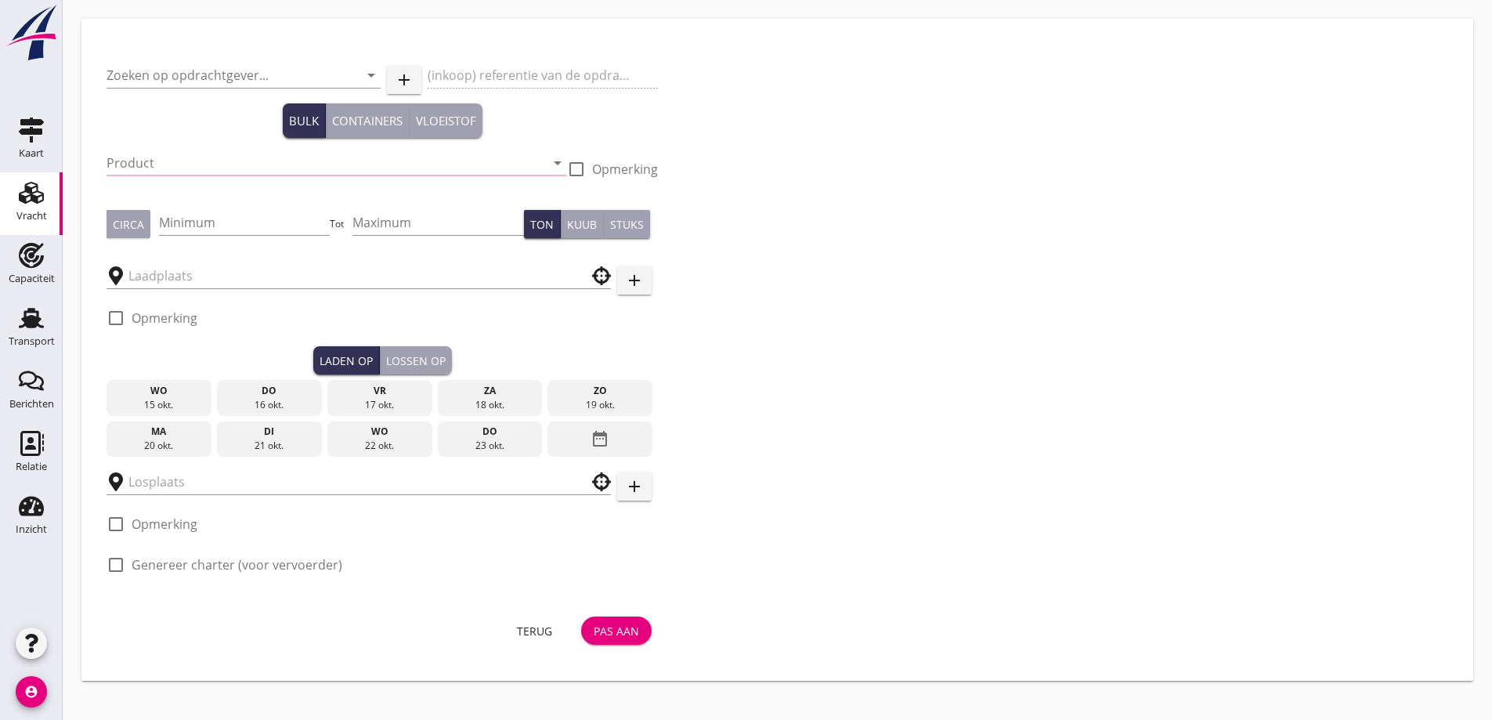
type input "HAVENS GRAANHANDEL NV"
type input "Palm (1811)"
checkbox input "true"
type input "525"
checkbox input "true"
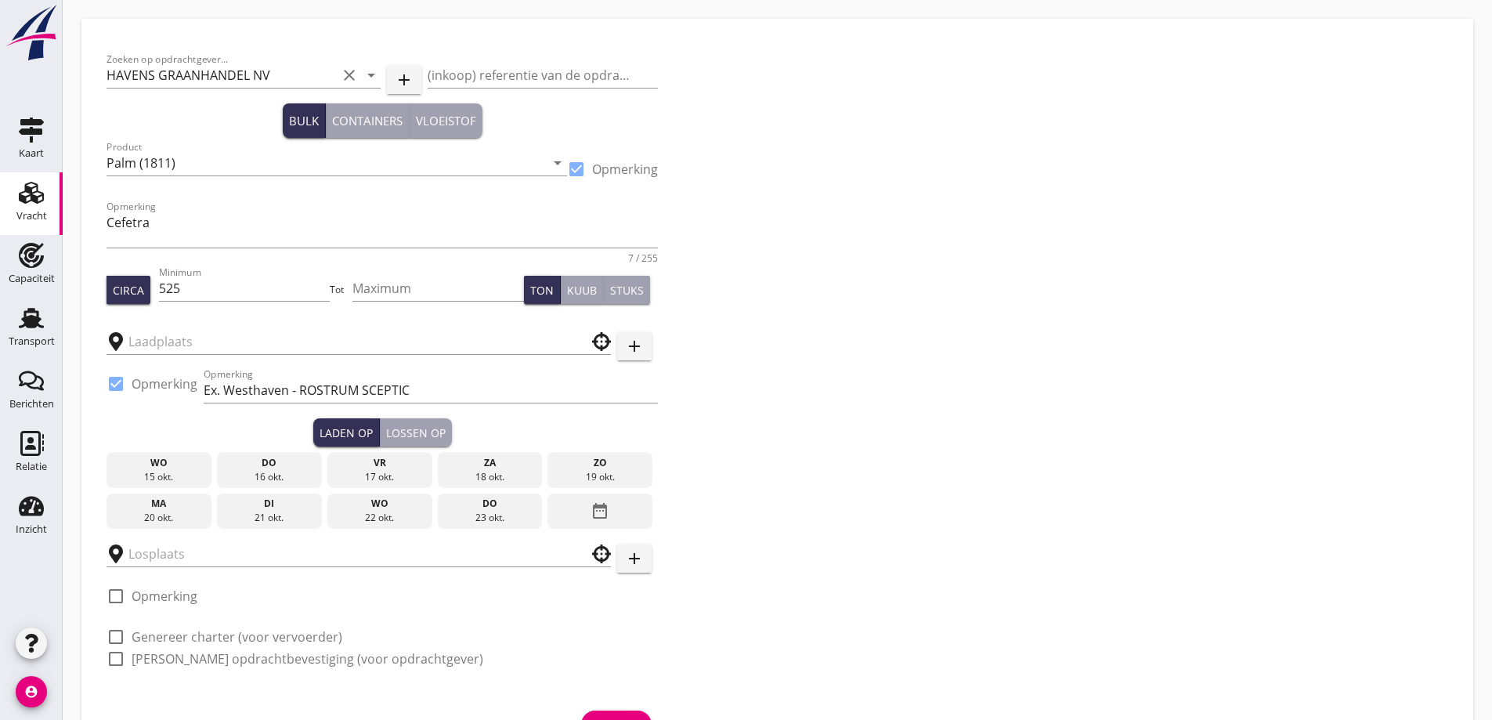
type input "HES Terminal (melden Bureau Veritas)"
type input "Havens Graanhandel NV"
checkbox input "true"
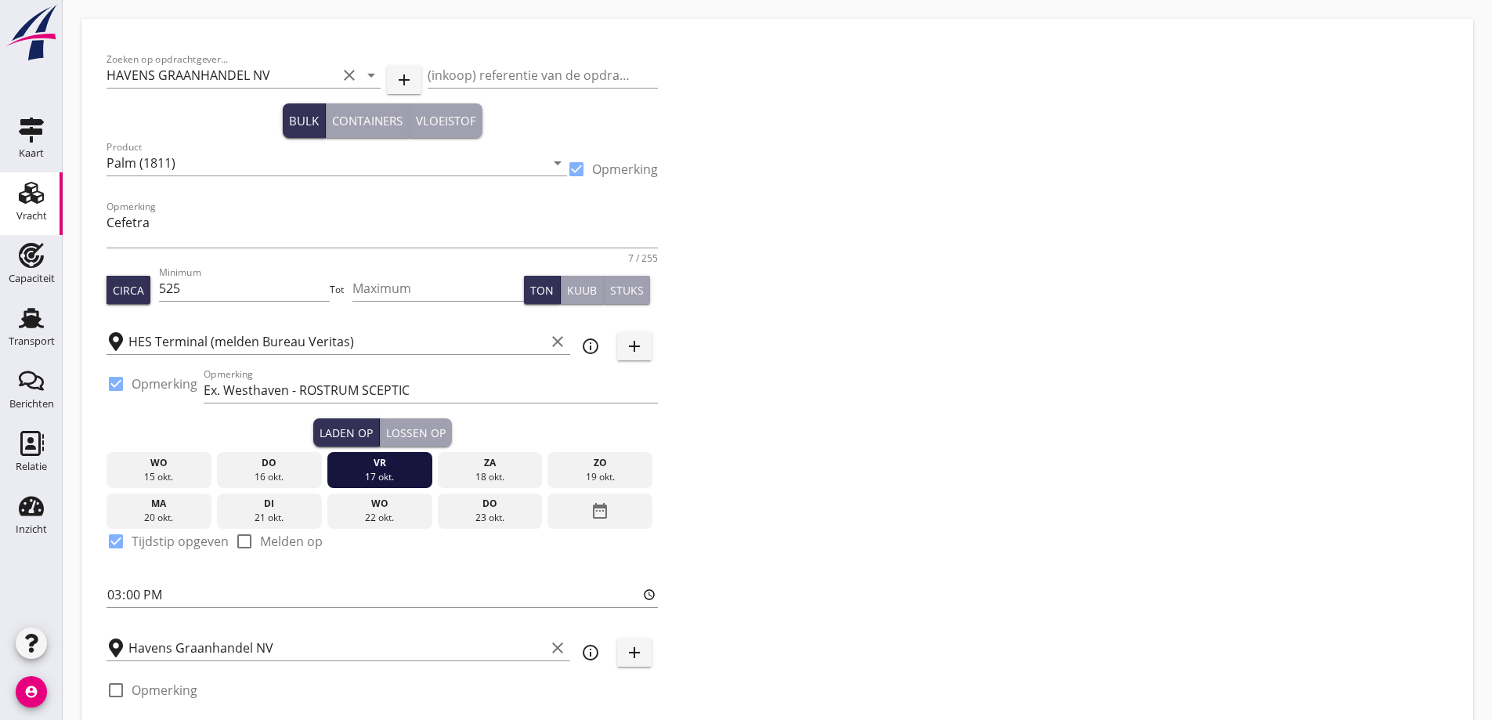
type input "4500"
radio input "false"
checkbox input "true"
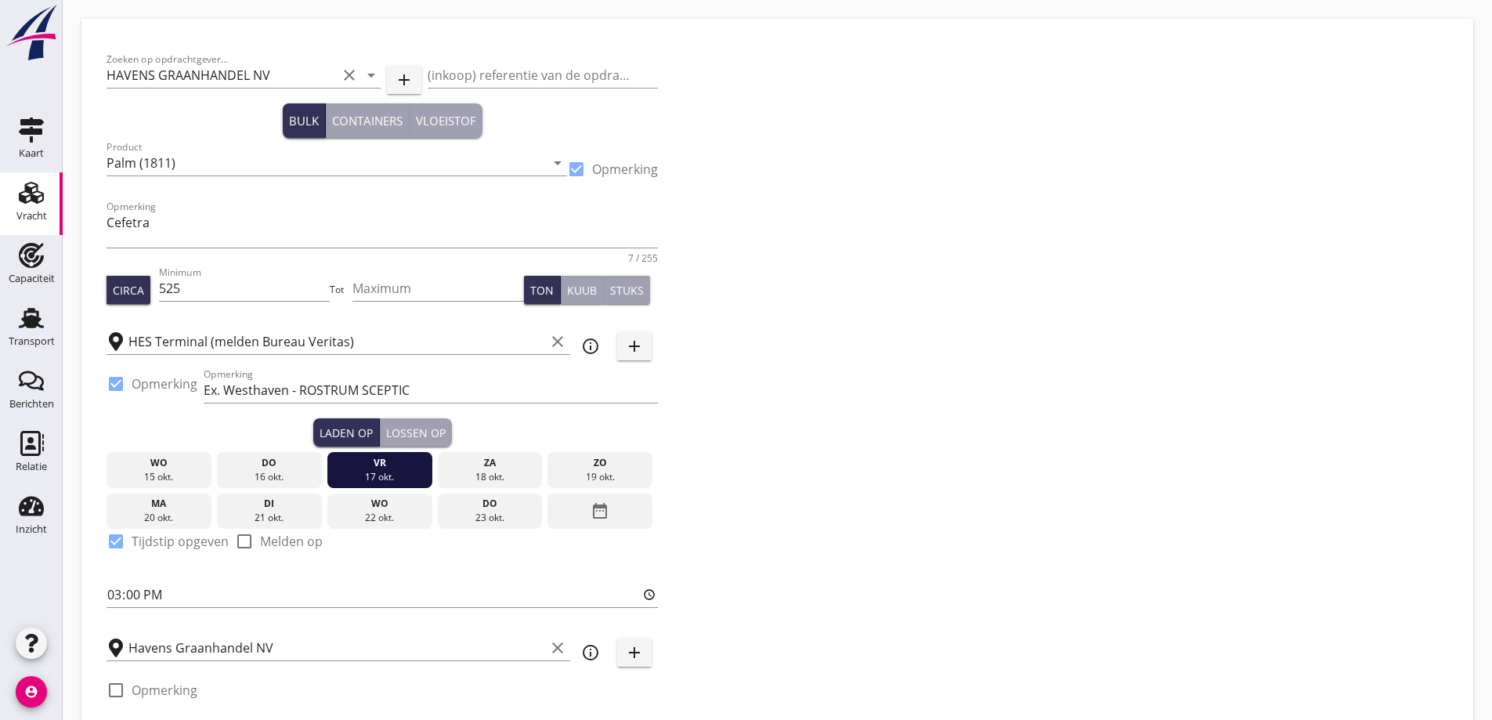
checkbox input "true"
radio input "false"
radio input "true"
radio input "false"
radio input "true"
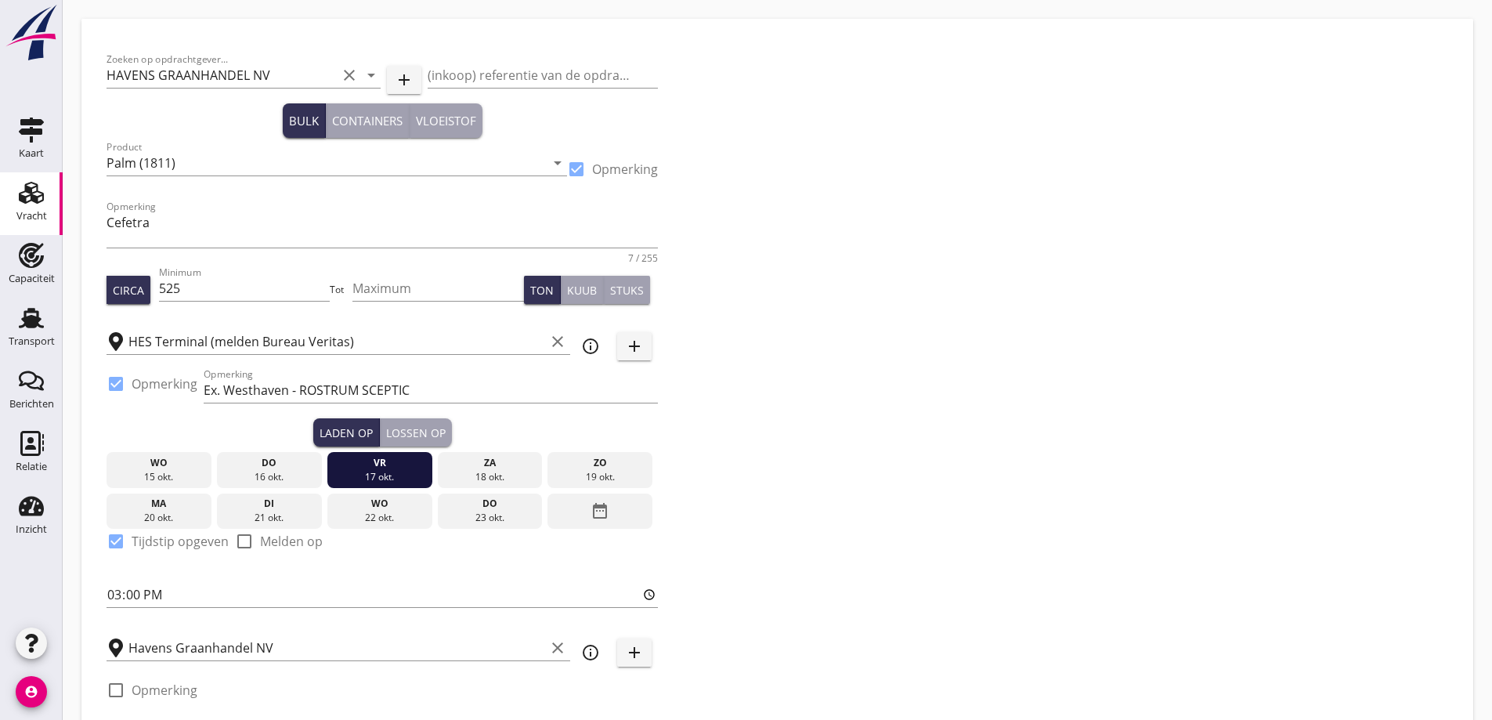
type input "4750"
radio input "false"
checkbox input "true"
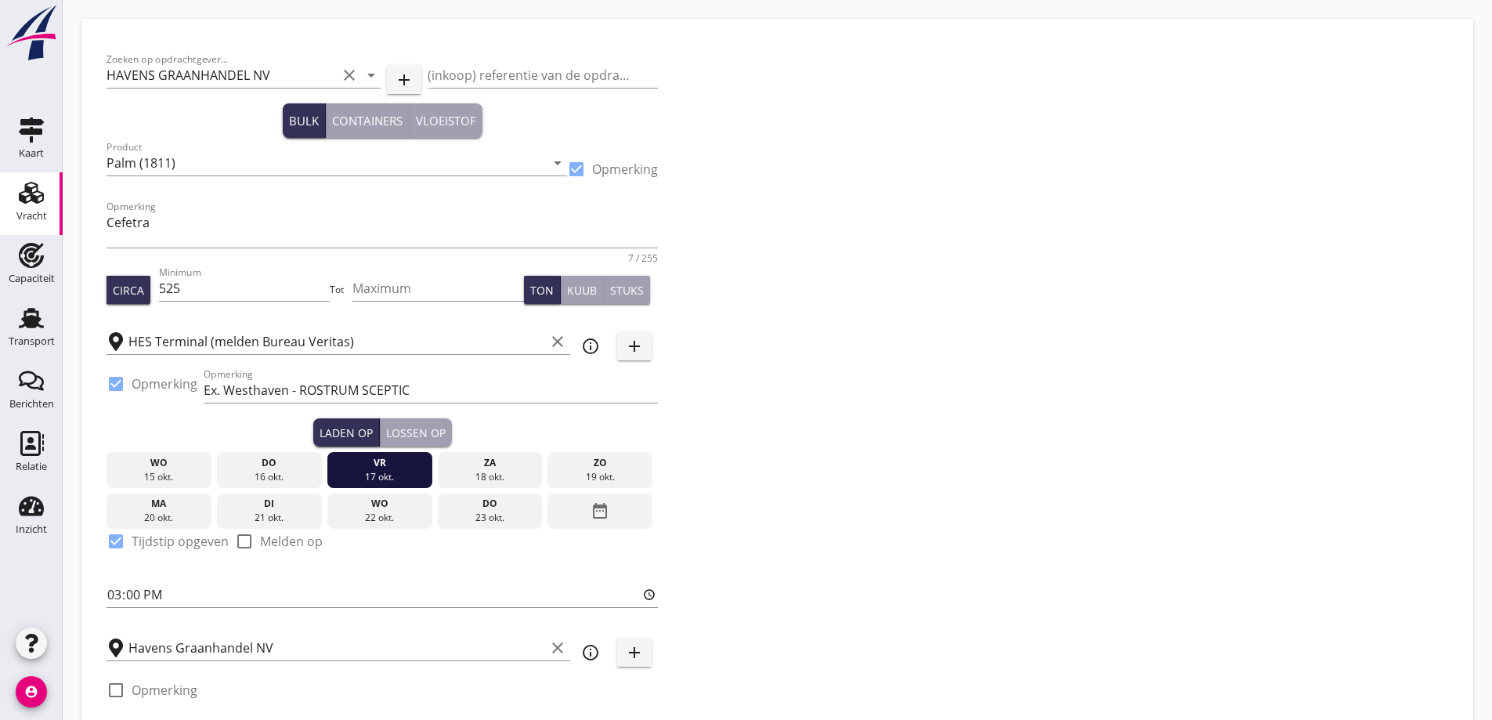
checkbox input "true"
radio input "false"
radio input "true"
radio input "false"
radio input "true"
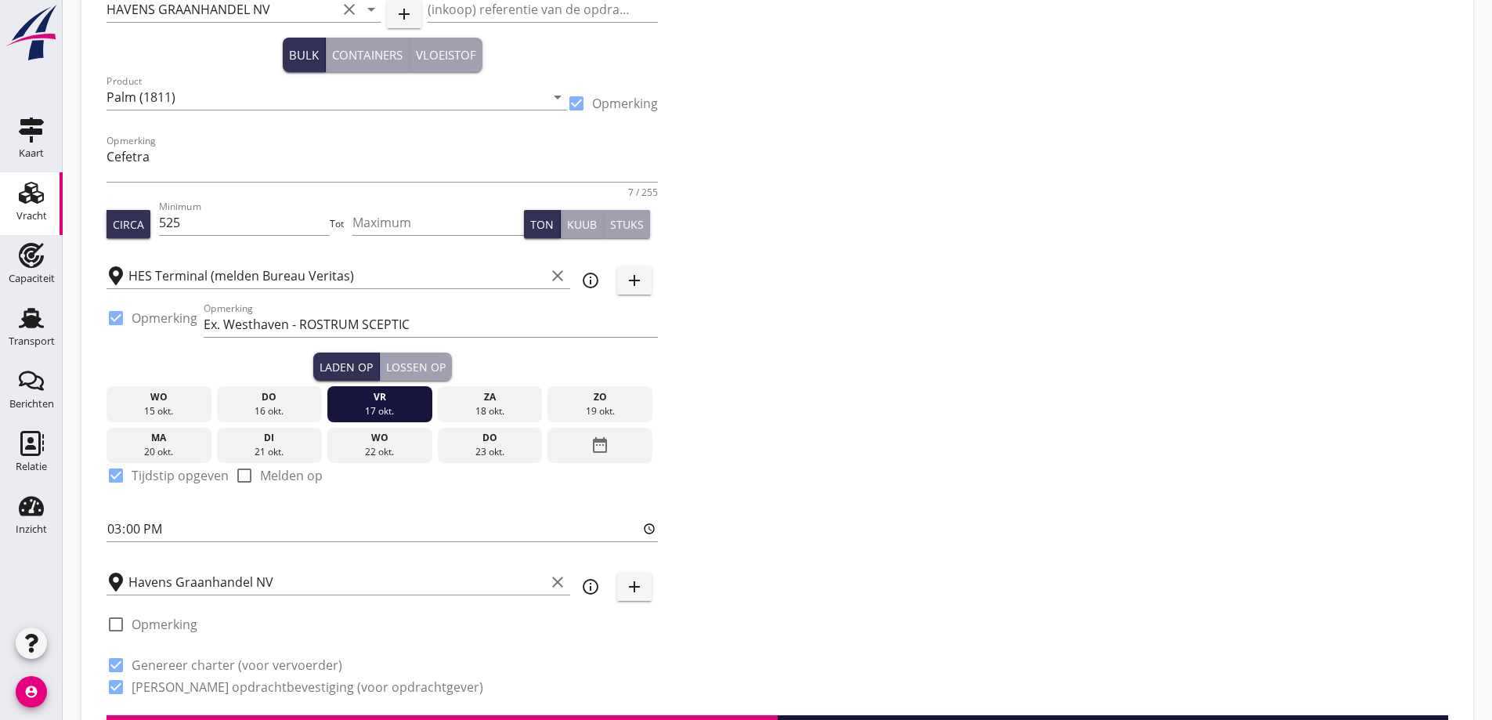
scroll to position [157, 0]
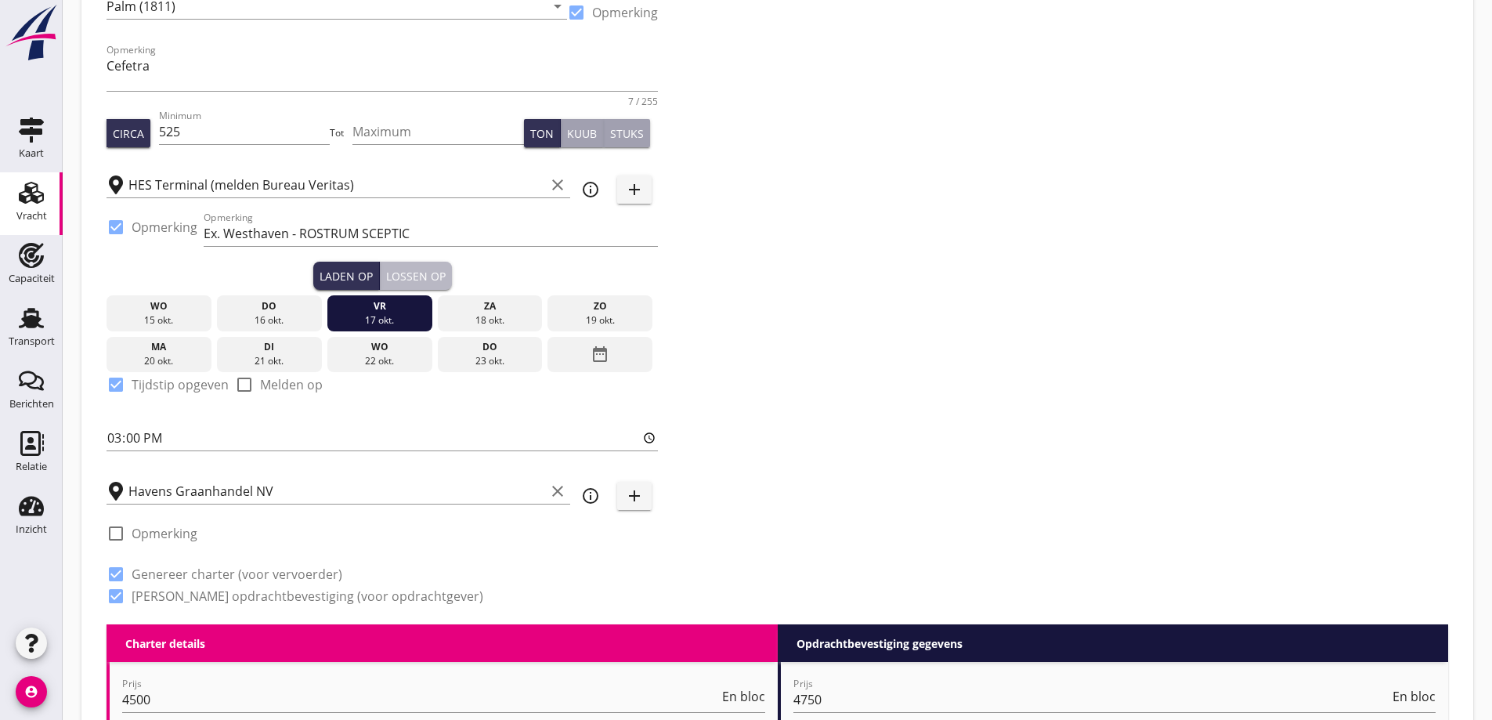
click at [404, 276] on div "Lossen op" at bounding box center [416, 276] width 60 height 16
type input "06:00"
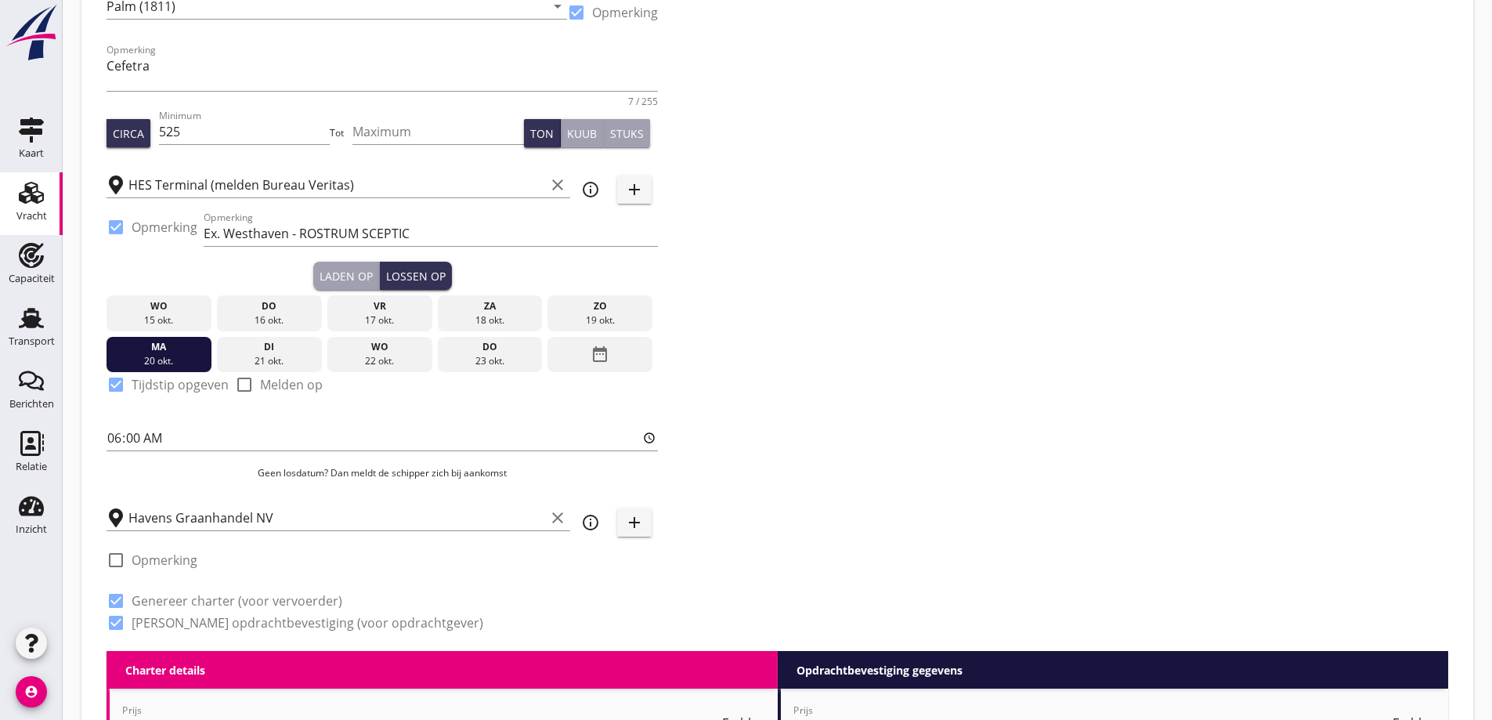
click at [387, 356] on div "22 okt." at bounding box center [379, 361] width 97 height 14
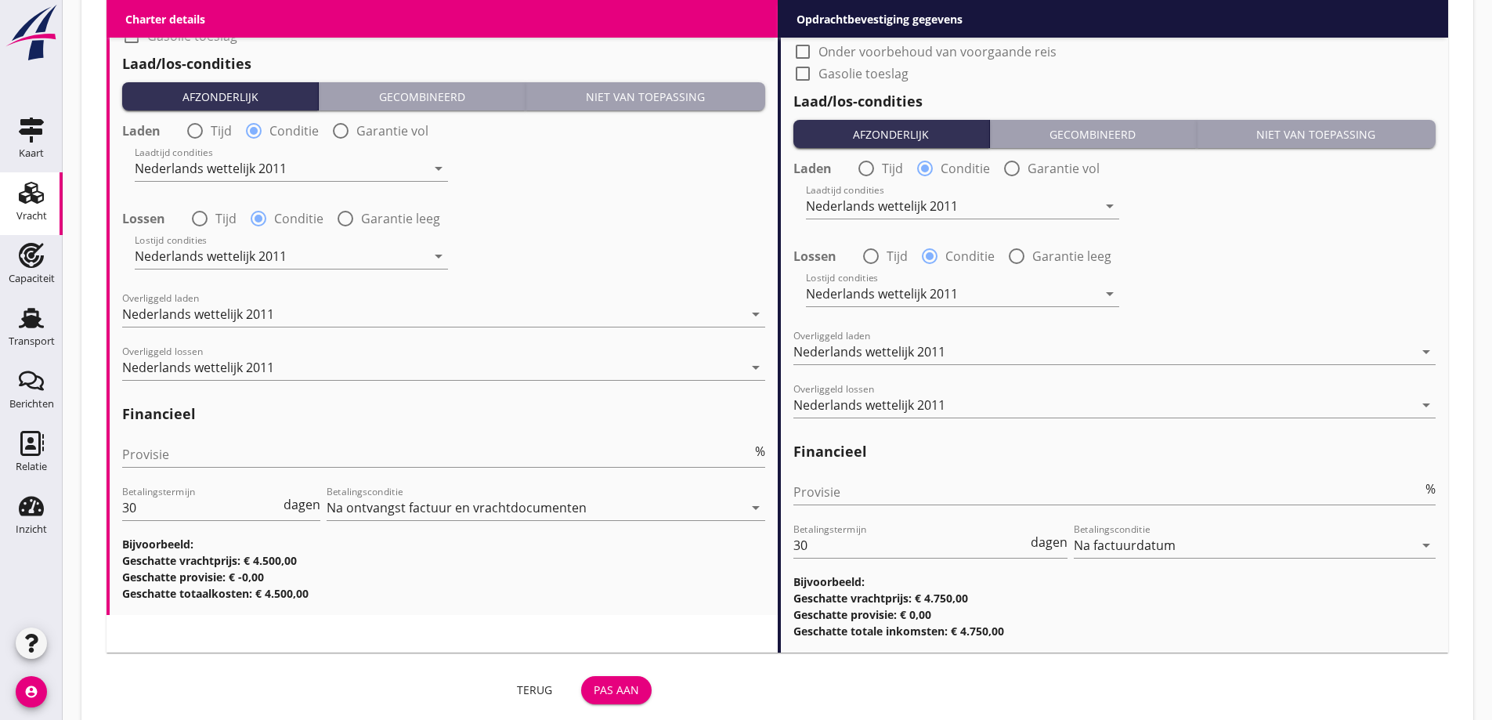
scroll to position [1884, 0]
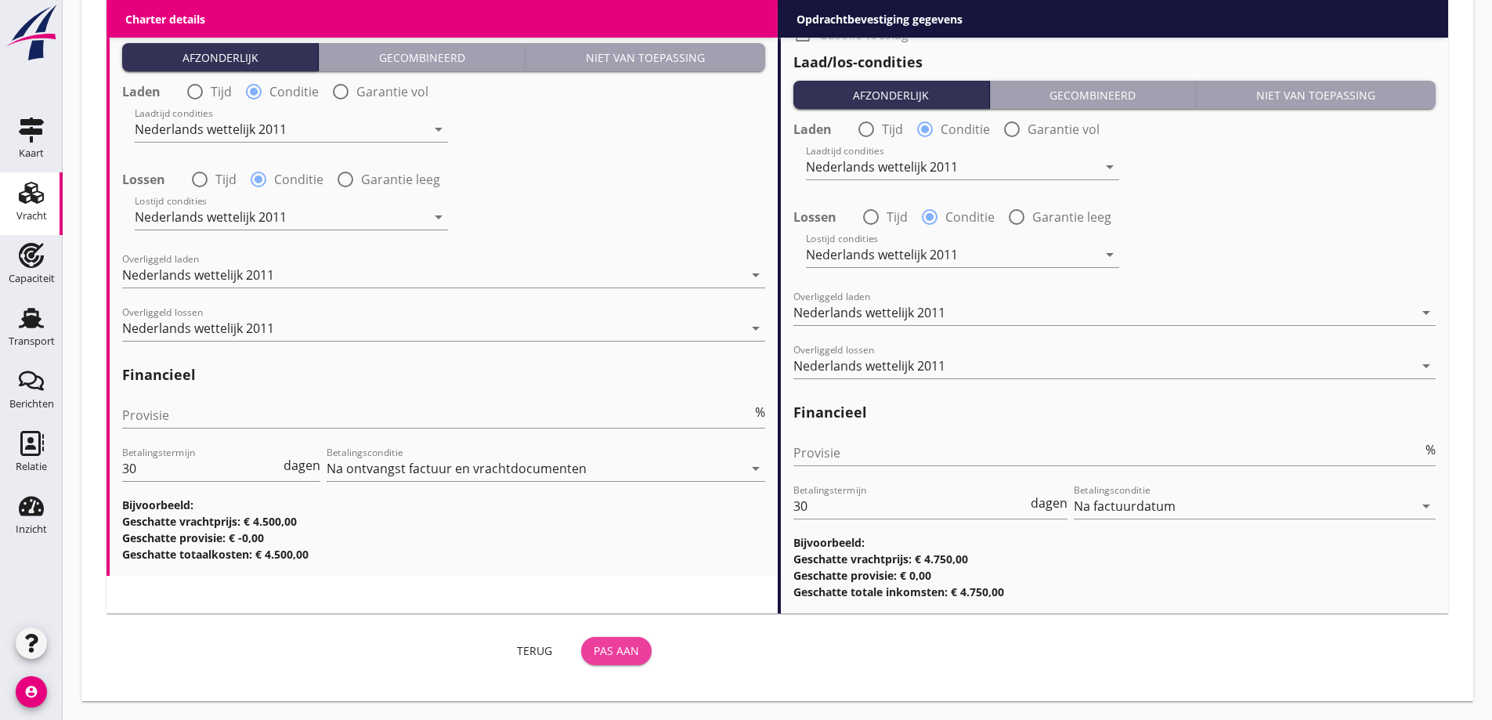
click at [616, 654] on div "Pas aan" at bounding box center [616, 650] width 45 height 16
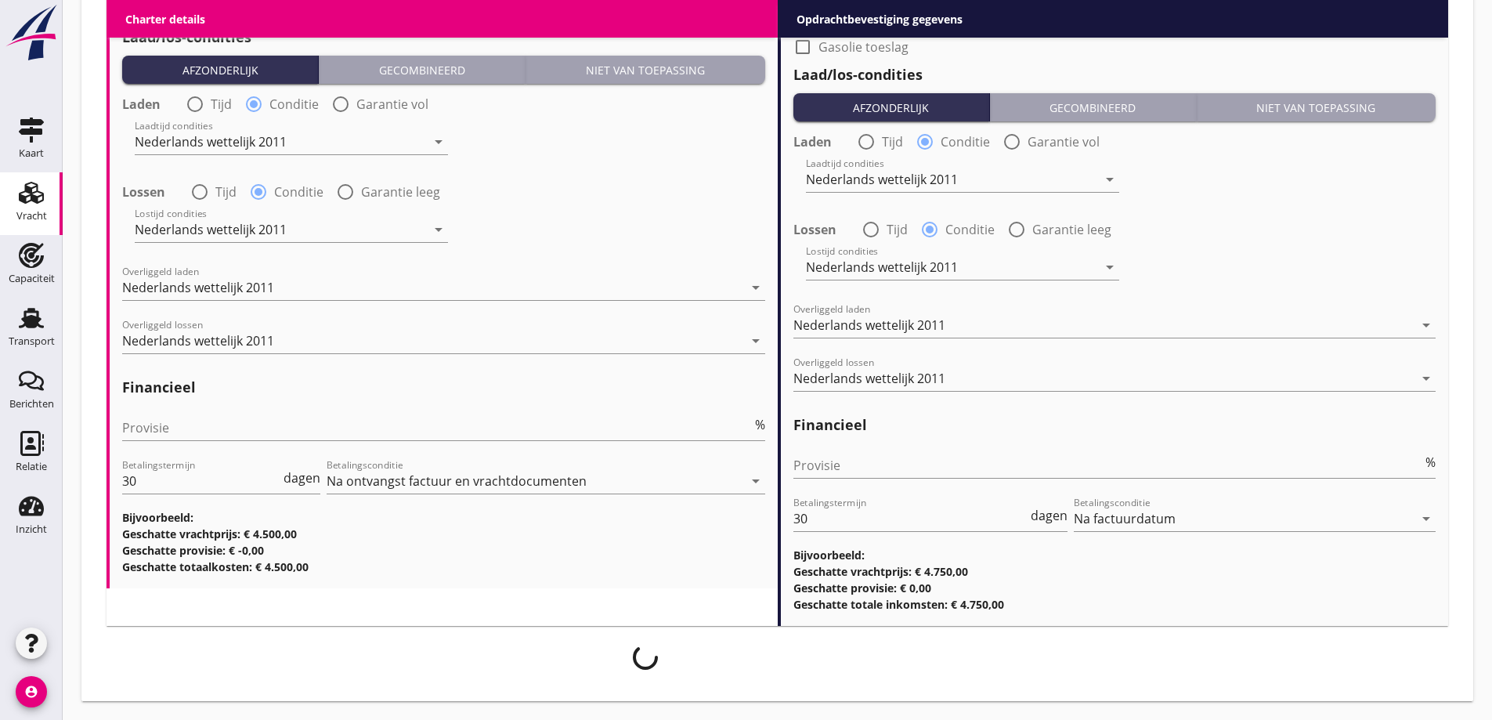
scroll to position [1872, 0]
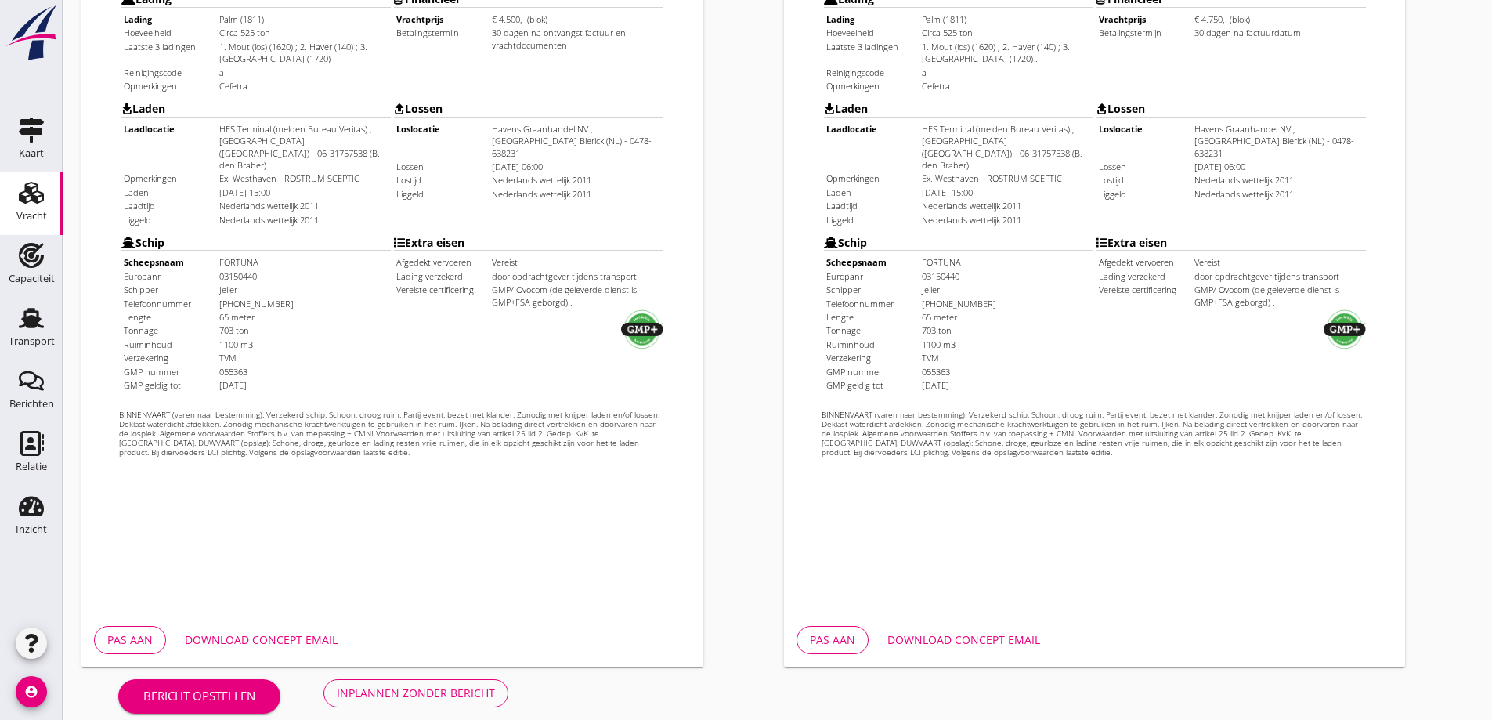
scroll to position [440, 0]
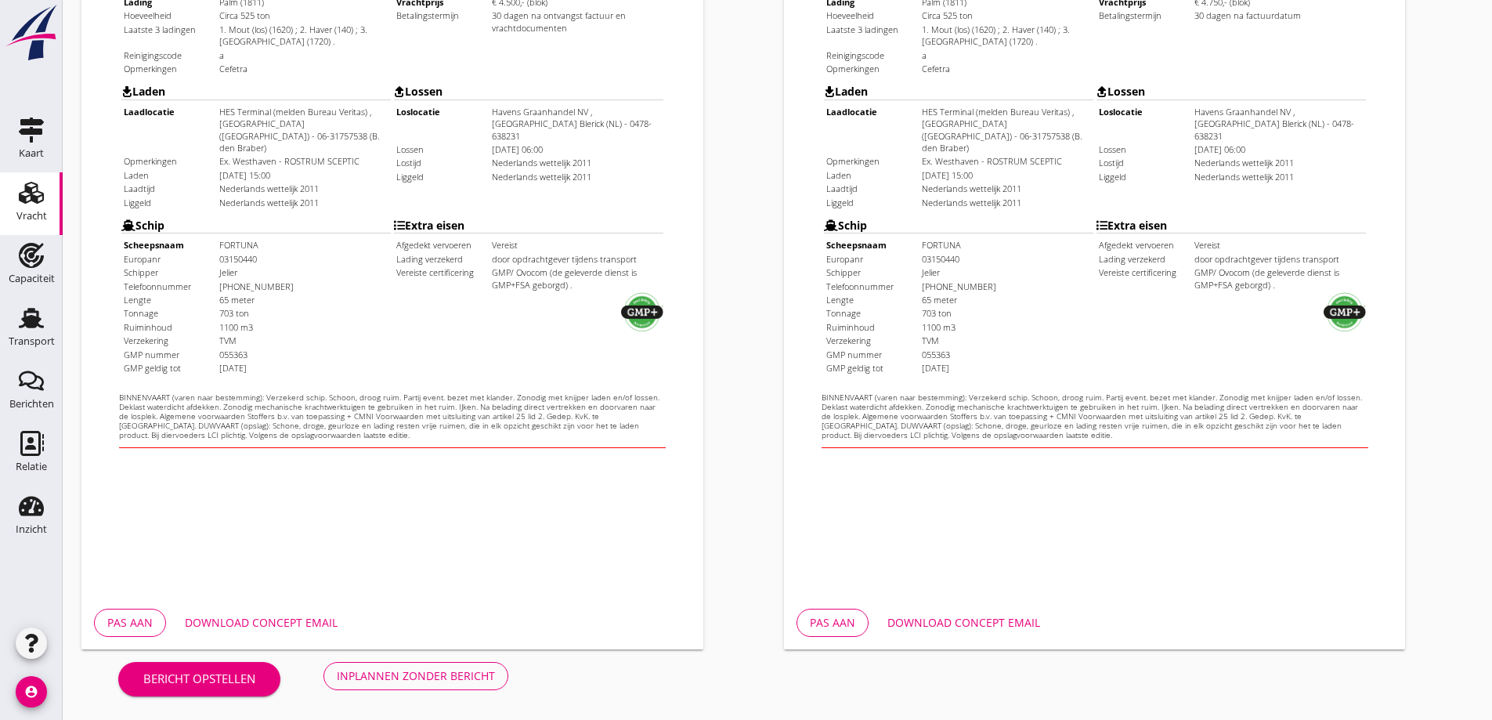
click at [302, 615] on div "Download concept email" at bounding box center [261, 622] width 153 height 16
click at [988, 616] on div "Download concept email" at bounding box center [963, 622] width 153 height 16
drag, startPoint x: 1263, startPoint y: 450, endPoint x: 904, endPoint y: 513, distance: 364.3
click at [1263, 432] on html "Opdracht­bevestiging HAVENS GRAANHANDEL NV Monseigneur Geurtsstraat 41 5823 AC …" at bounding box center [1062, 74] width 559 height 716
click at [403, 689] on button "Inplannen zonder bericht" at bounding box center [415, 676] width 185 height 28
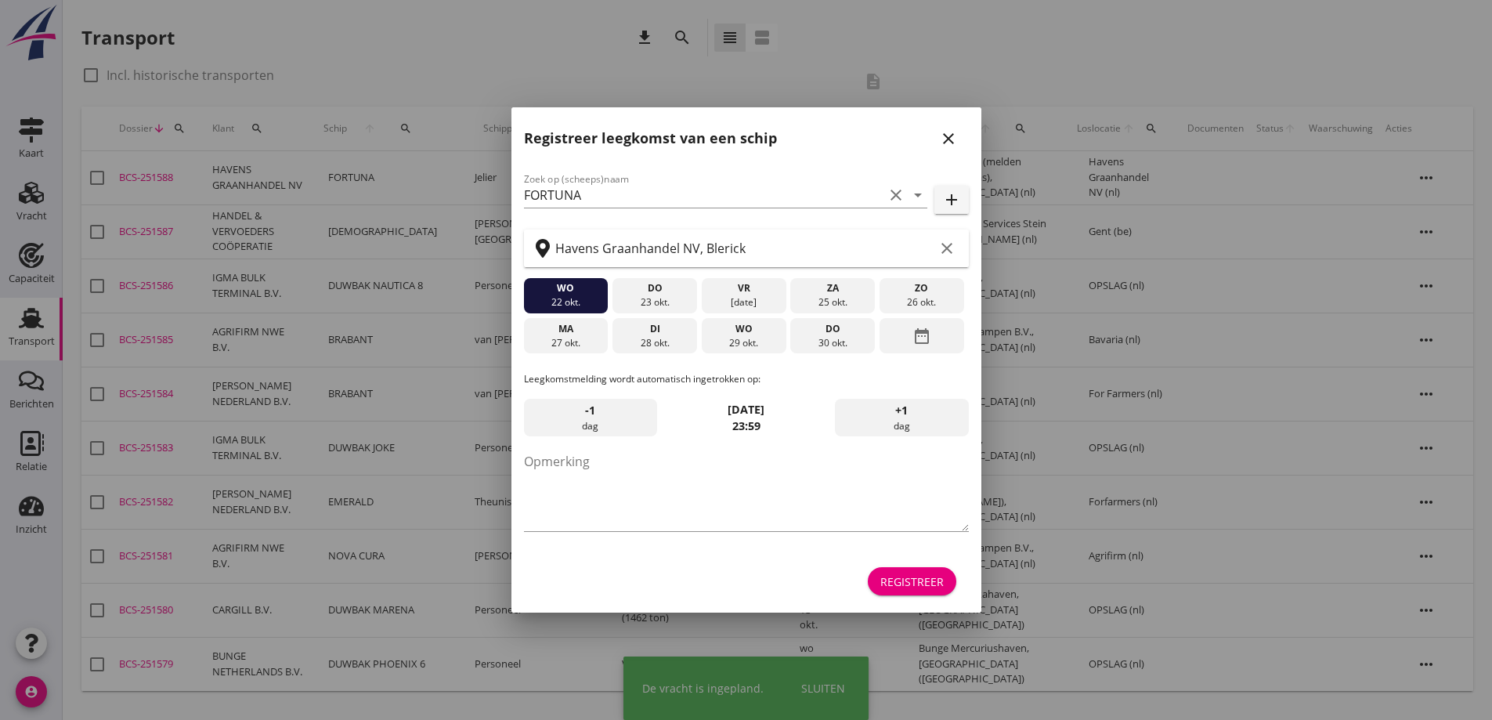
click at [960, 139] on div "close" at bounding box center [948, 138] width 28 height 19
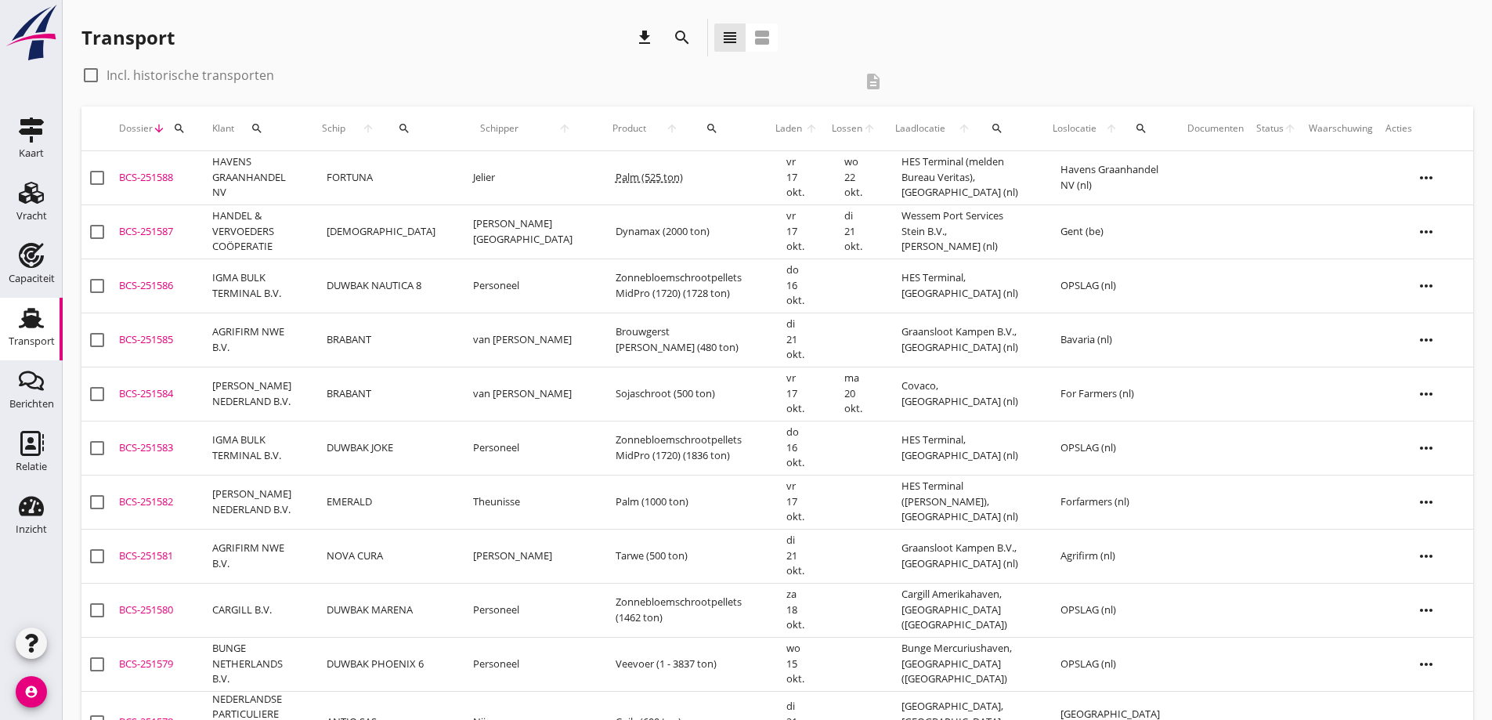
click at [196, 176] on div "BCS-251588" at bounding box center [159, 178] width 81 height 16
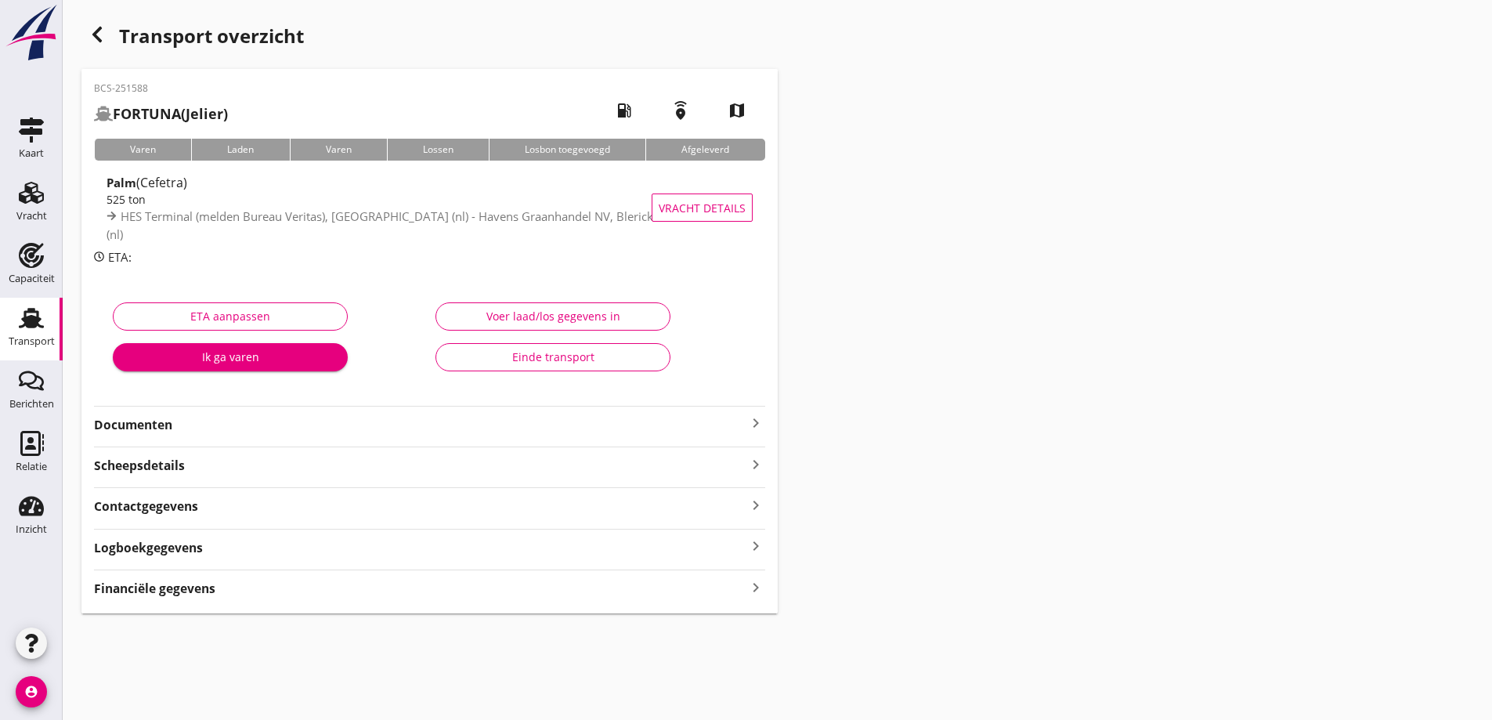
click at [262, 431] on strong "Documenten" at bounding box center [420, 425] width 652 height 18
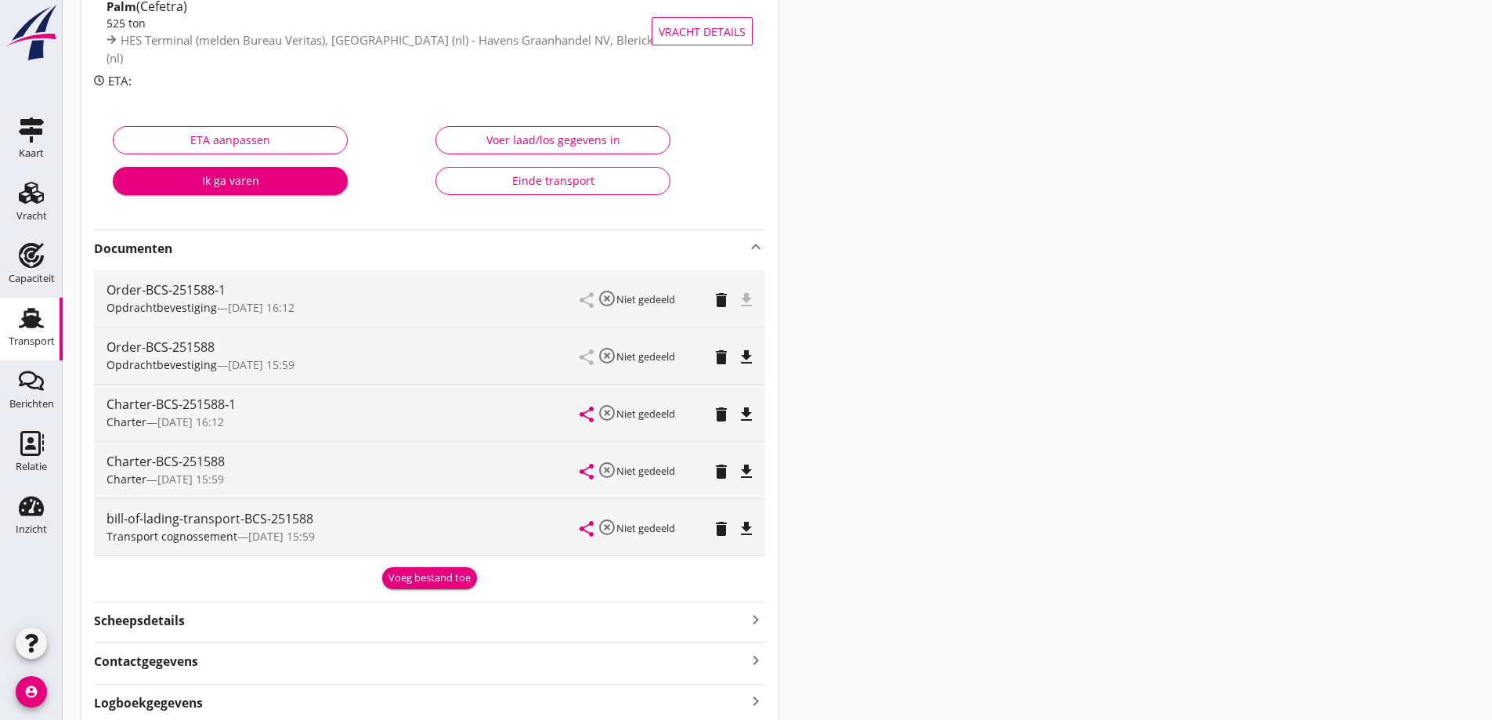
scroll to position [235, 0]
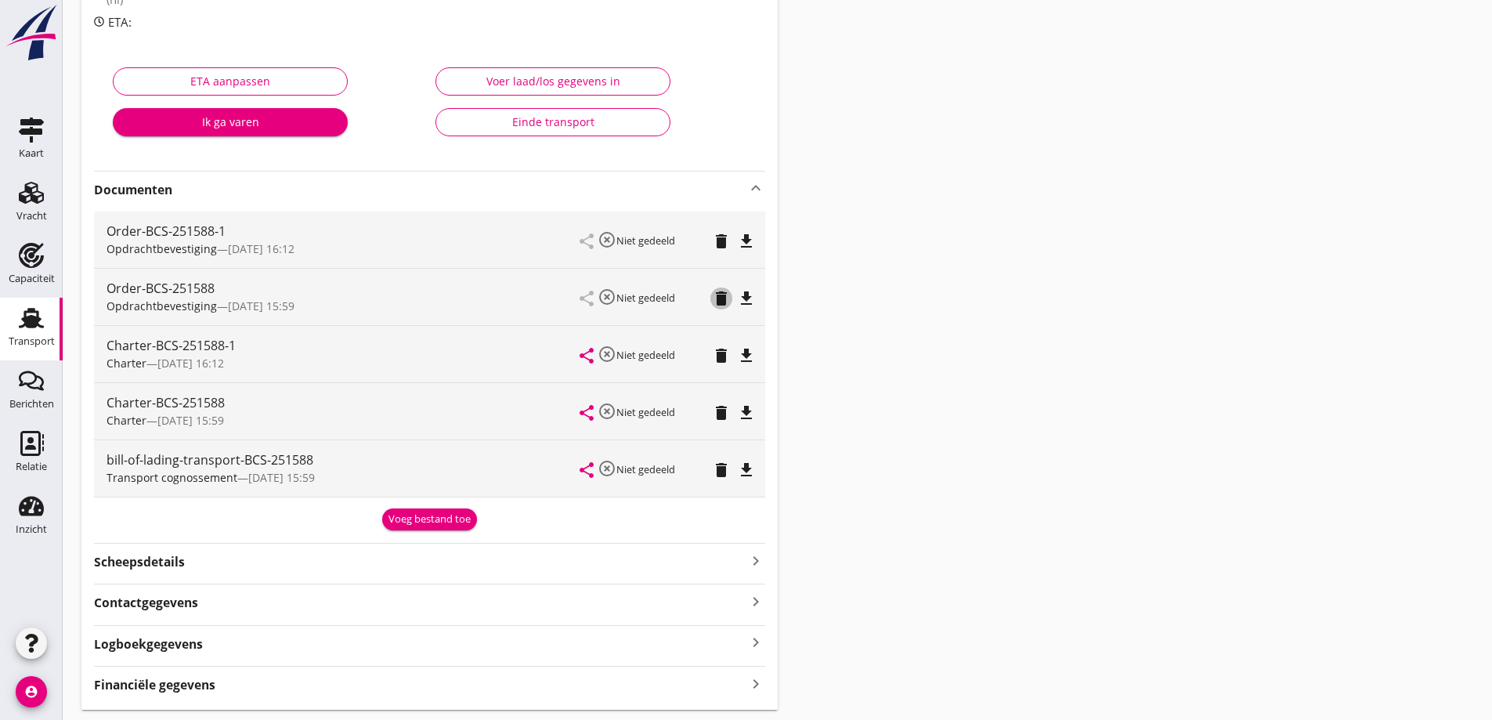
click at [724, 304] on icon "delete" at bounding box center [721, 298] width 19 height 19
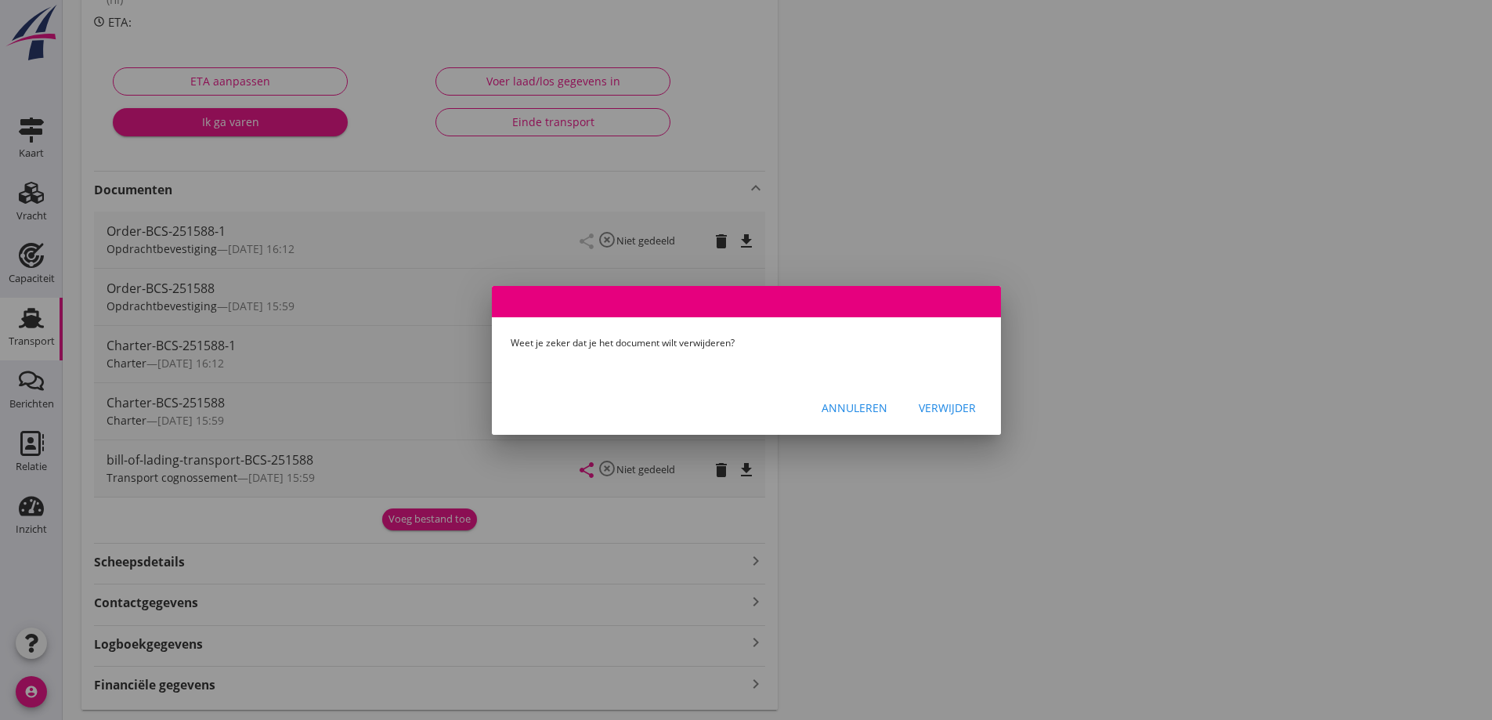
click at [931, 408] on div "Verwijder" at bounding box center [947, 407] width 57 height 16
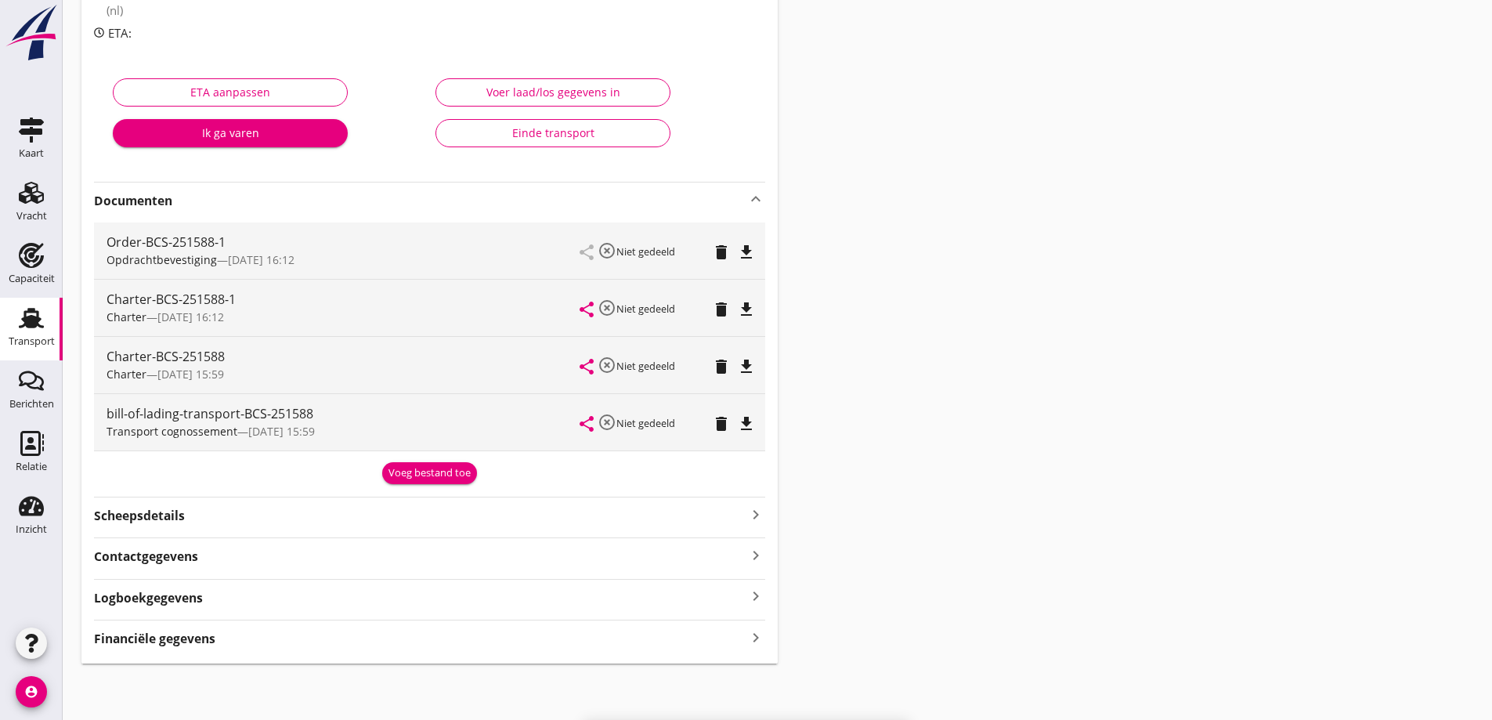
scroll to position [224, 0]
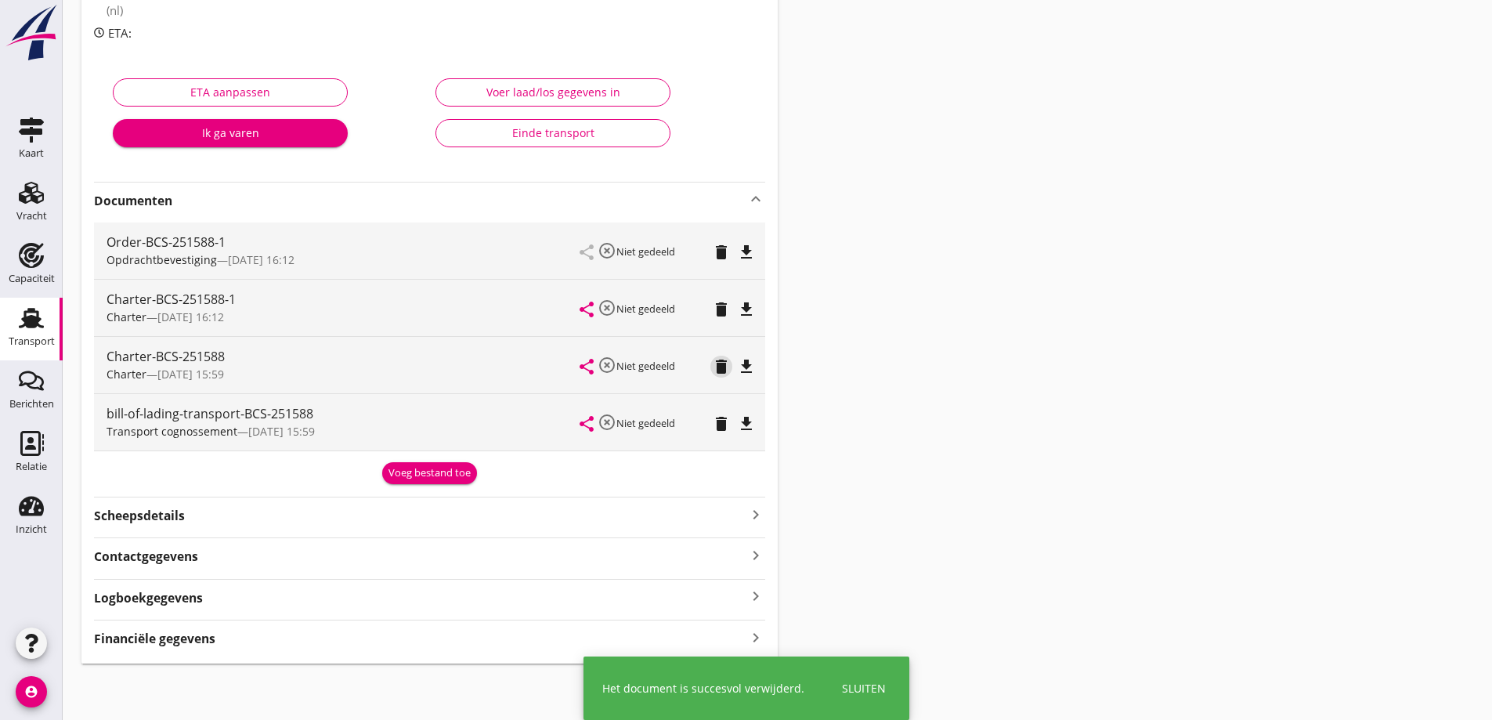
click at [717, 371] on icon "delete" at bounding box center [721, 366] width 19 height 19
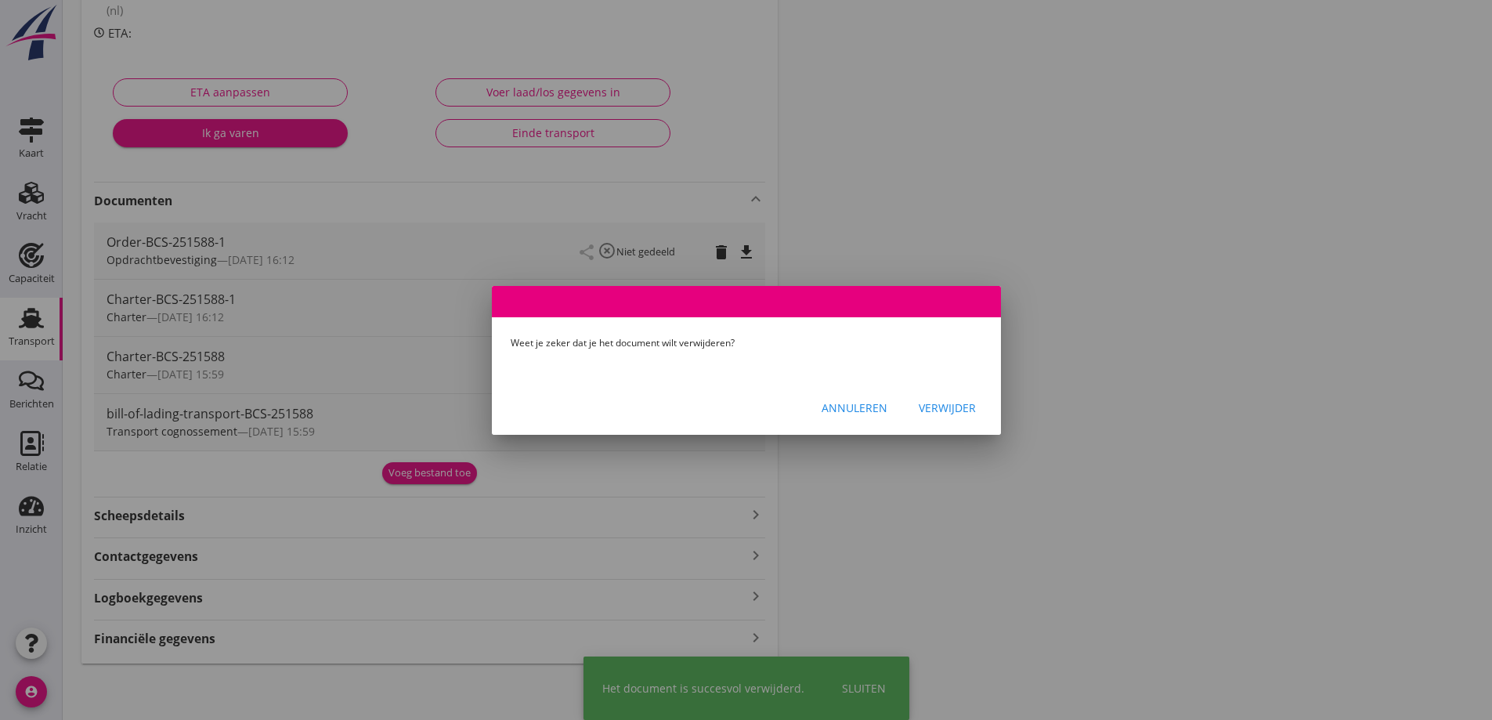
click at [948, 407] on div "Verwijder" at bounding box center [947, 407] width 57 height 16
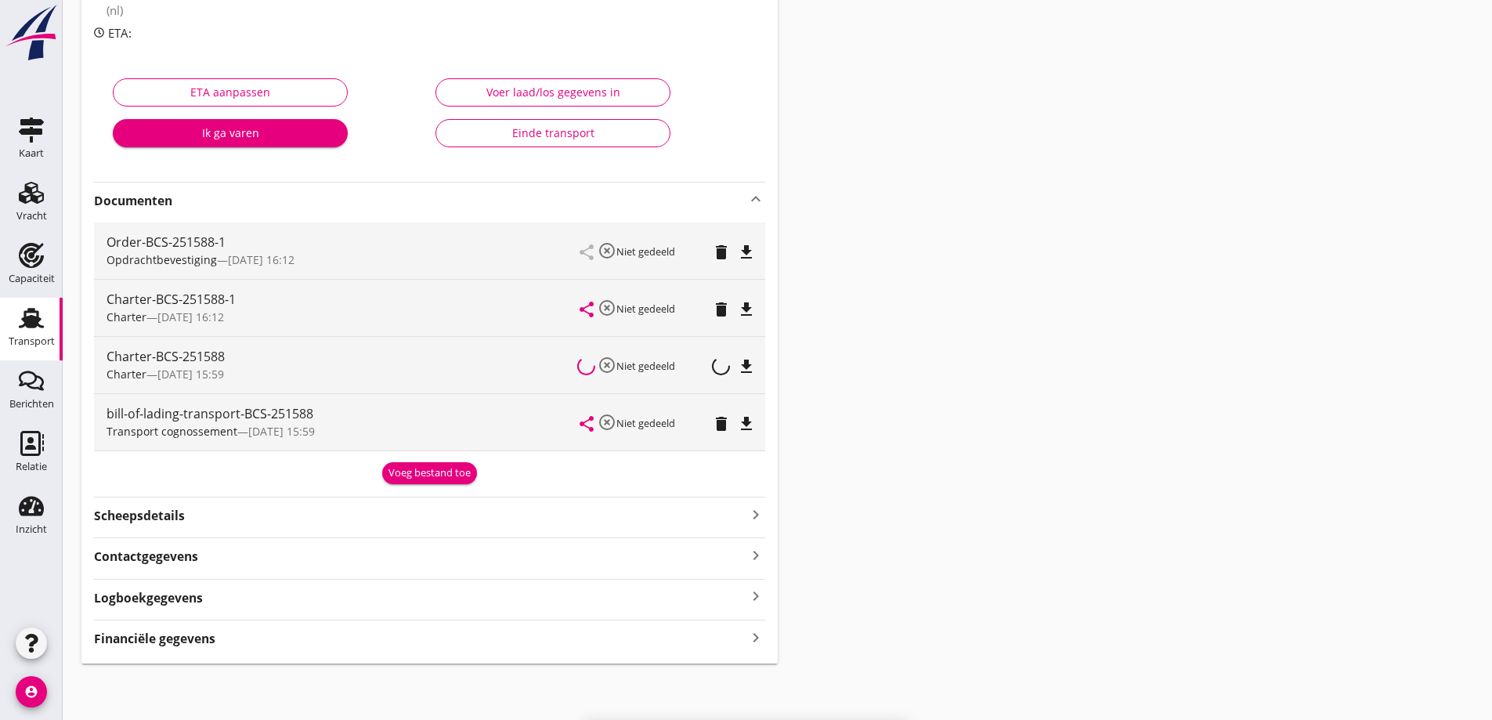
scroll to position [167, 0]
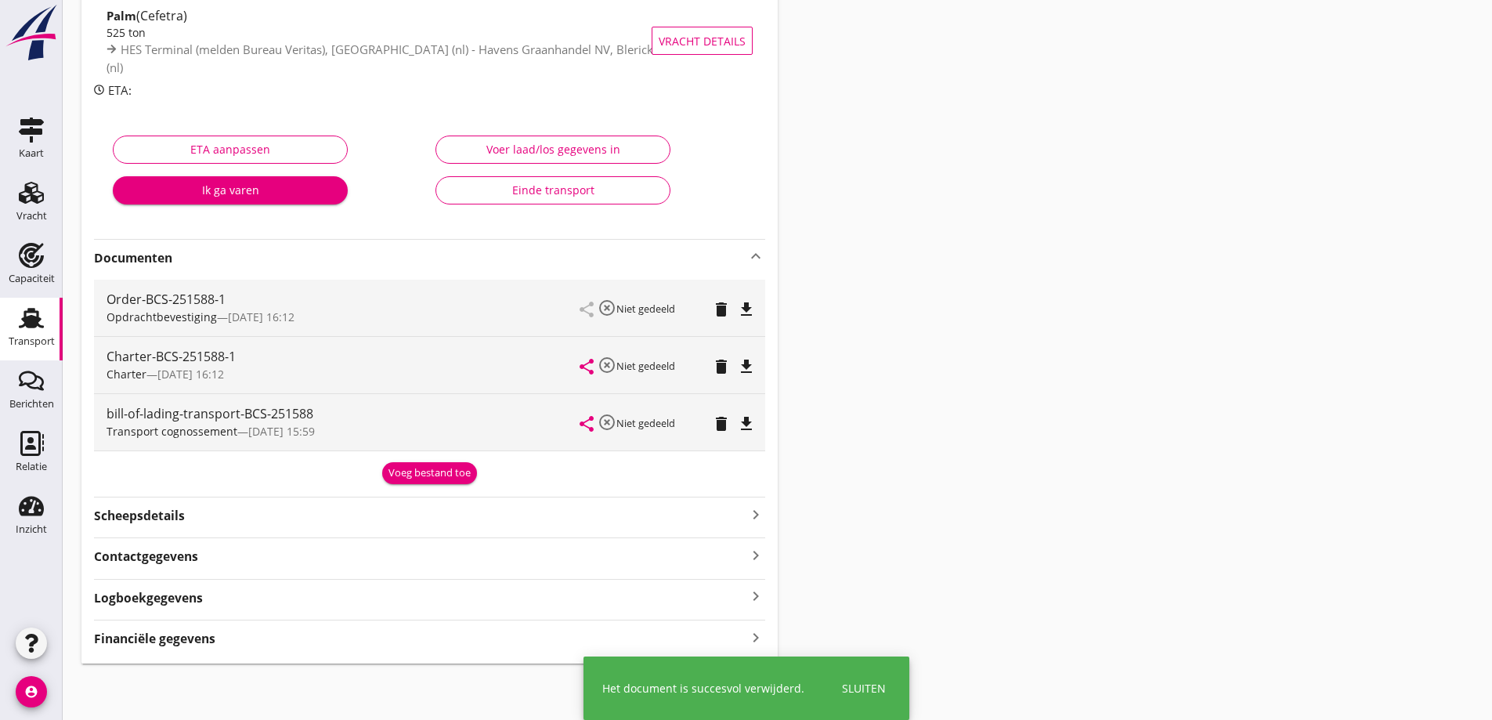
click at [724, 422] on icon "delete" at bounding box center [721, 423] width 19 height 19
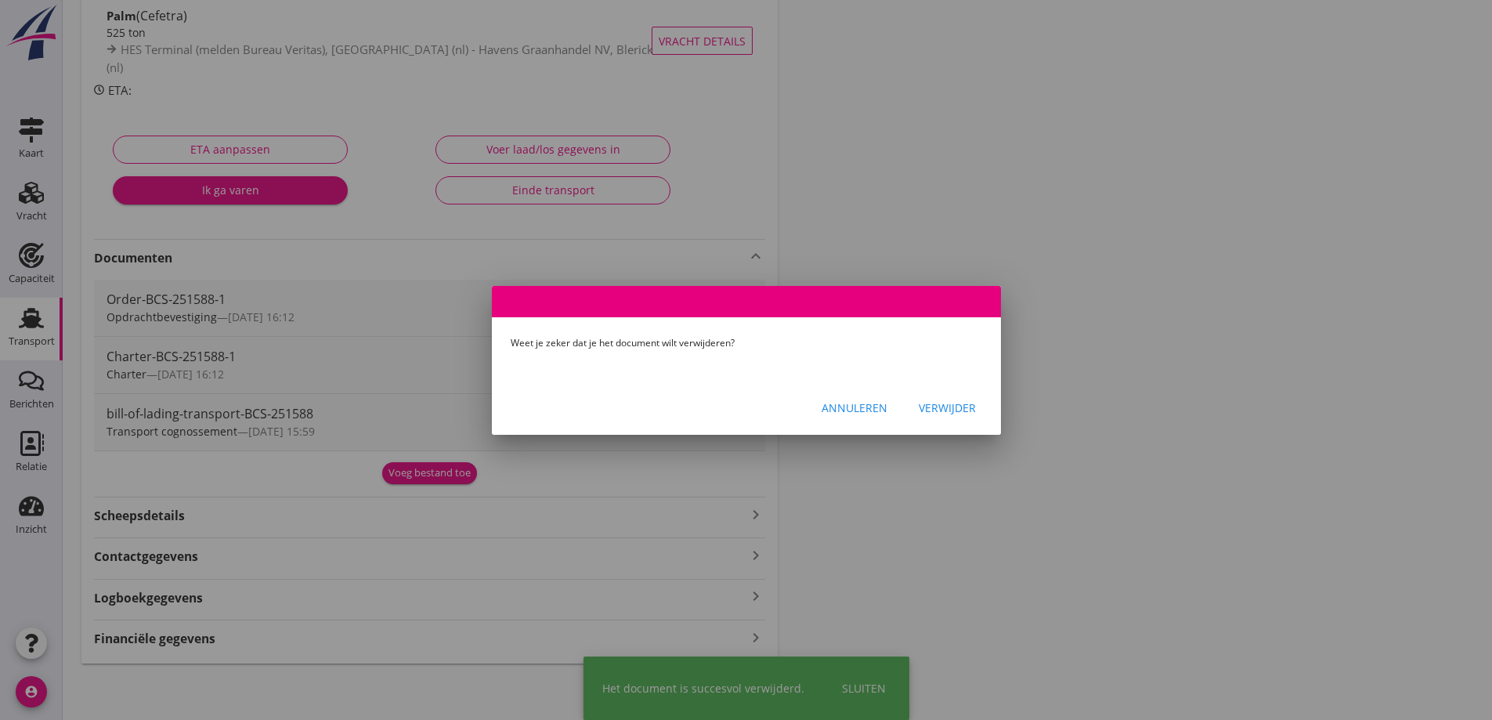
click at [948, 406] on div "Verwijder" at bounding box center [947, 407] width 57 height 16
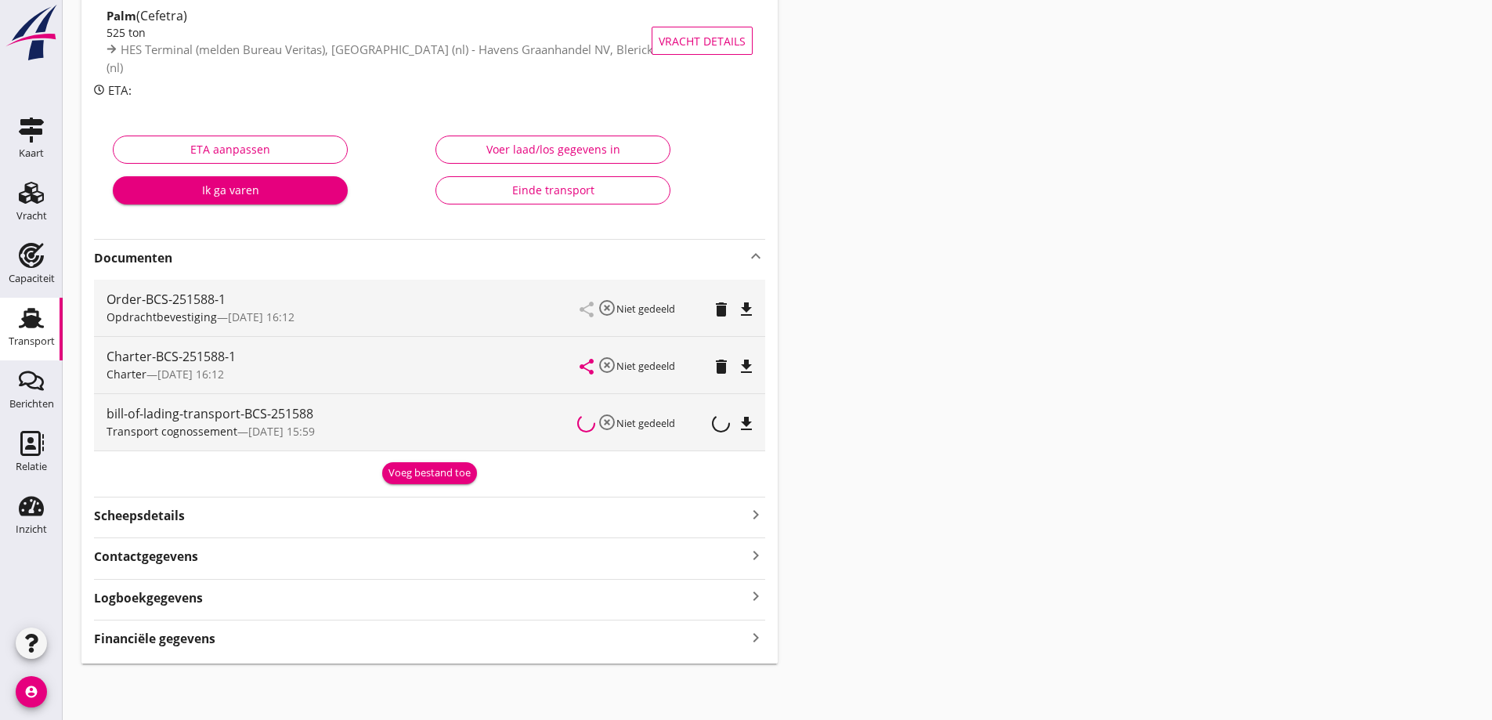
scroll to position [110, 0]
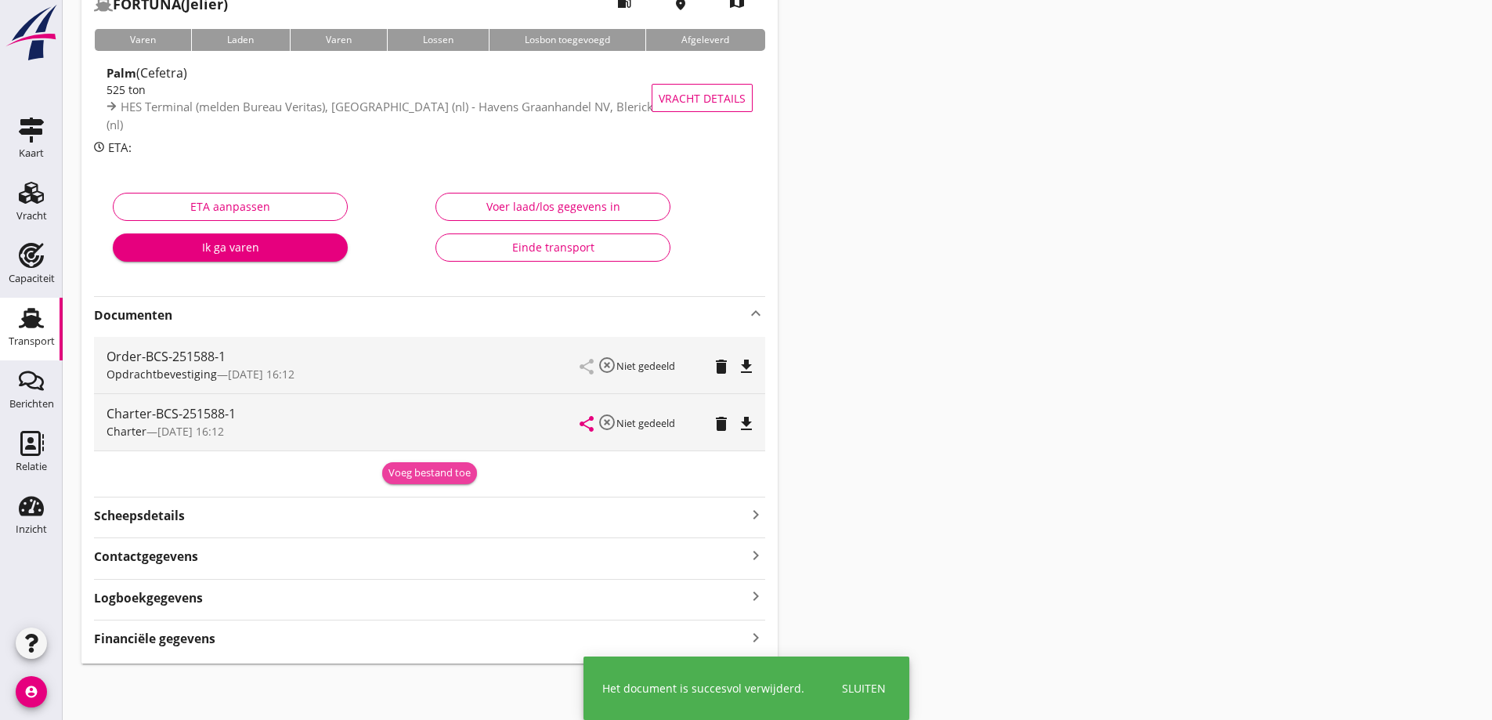
click at [417, 473] on div "Voeg bestand toe" at bounding box center [429, 473] width 82 height 16
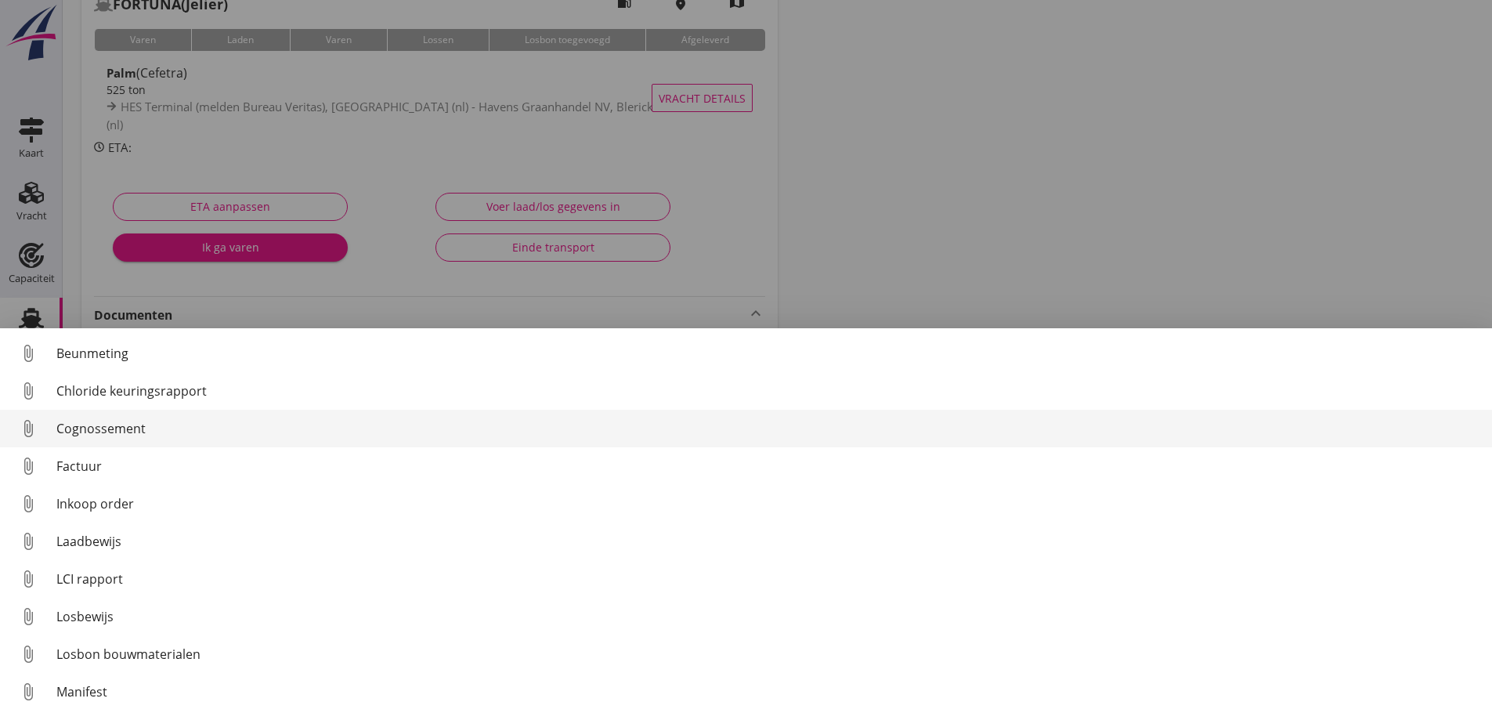
click at [161, 410] on link "attach_file Cognossement" at bounding box center [746, 429] width 1492 height 38
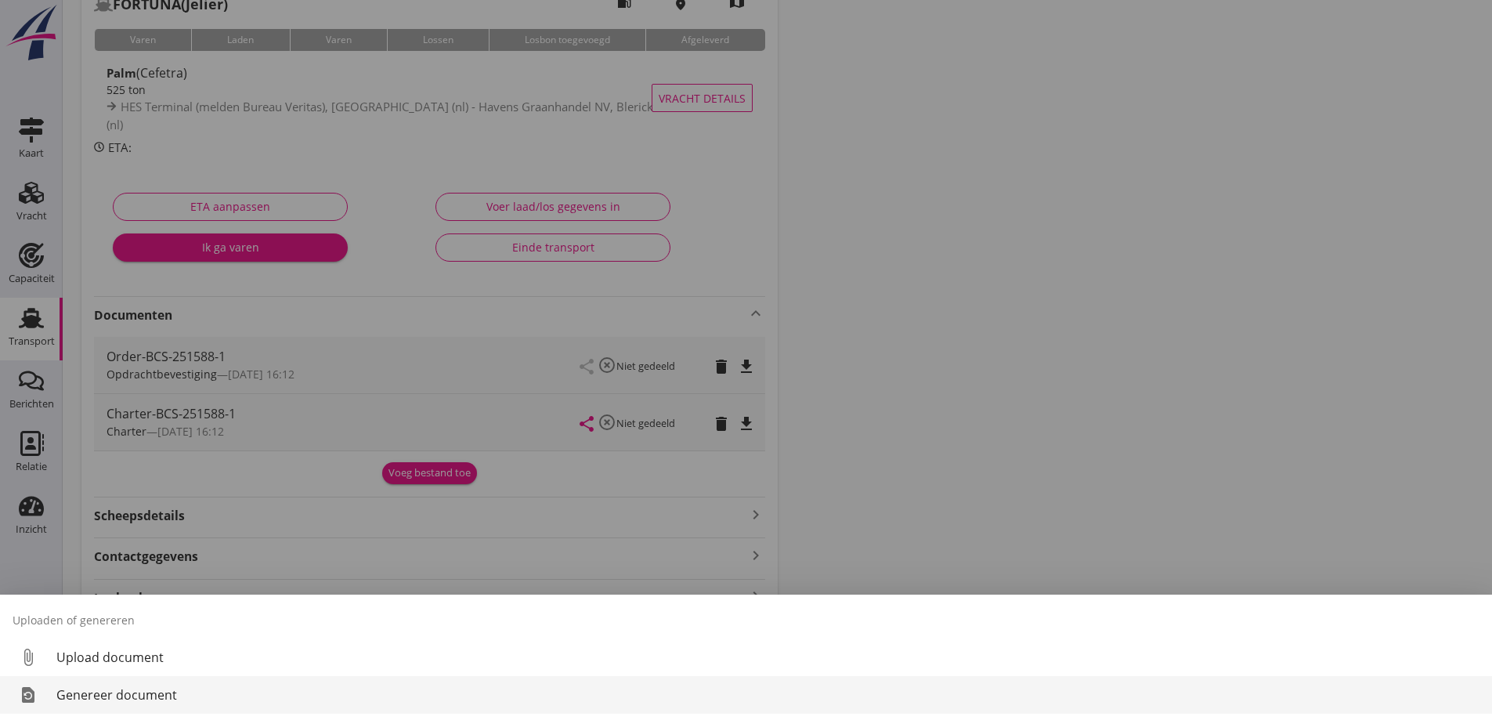
click at [217, 700] on div "Genereer document" at bounding box center [767, 694] width 1423 height 19
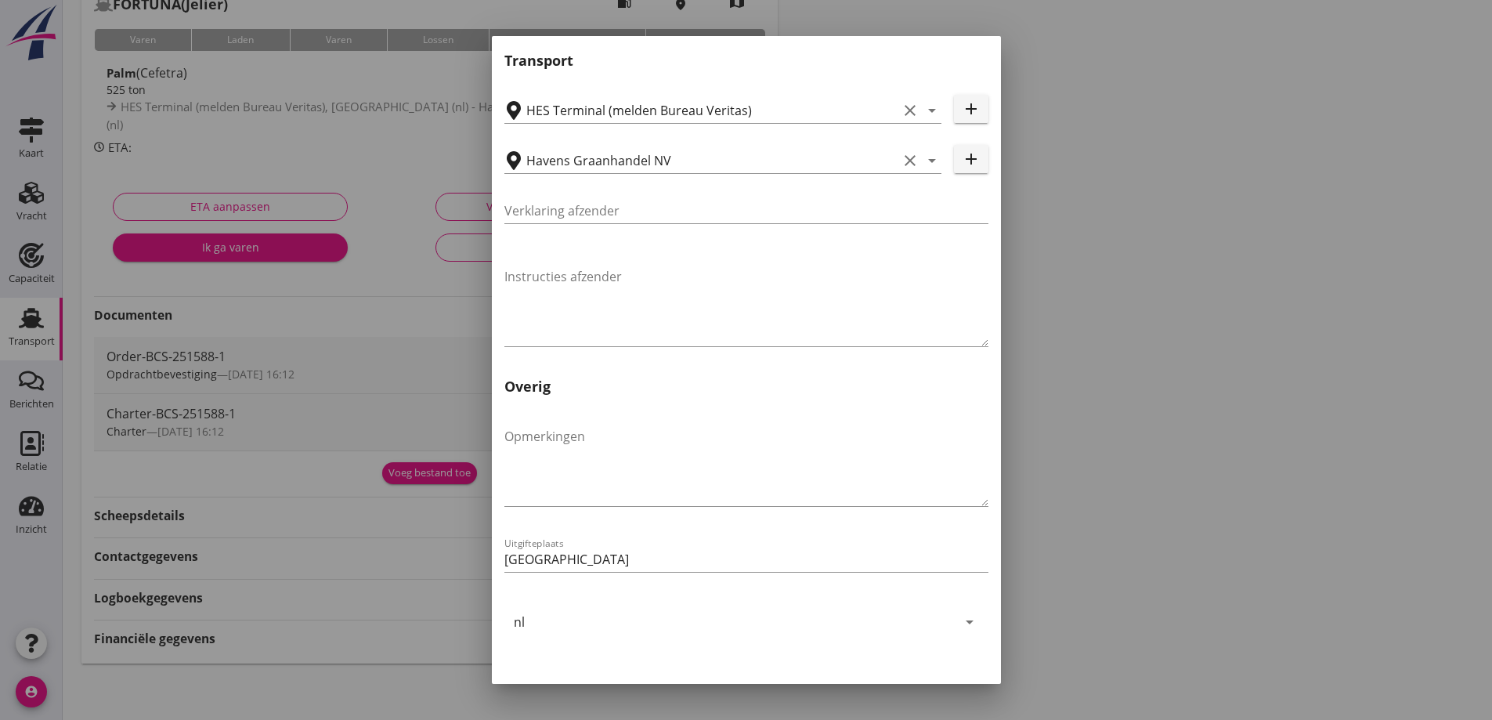
scroll to position [468, 0]
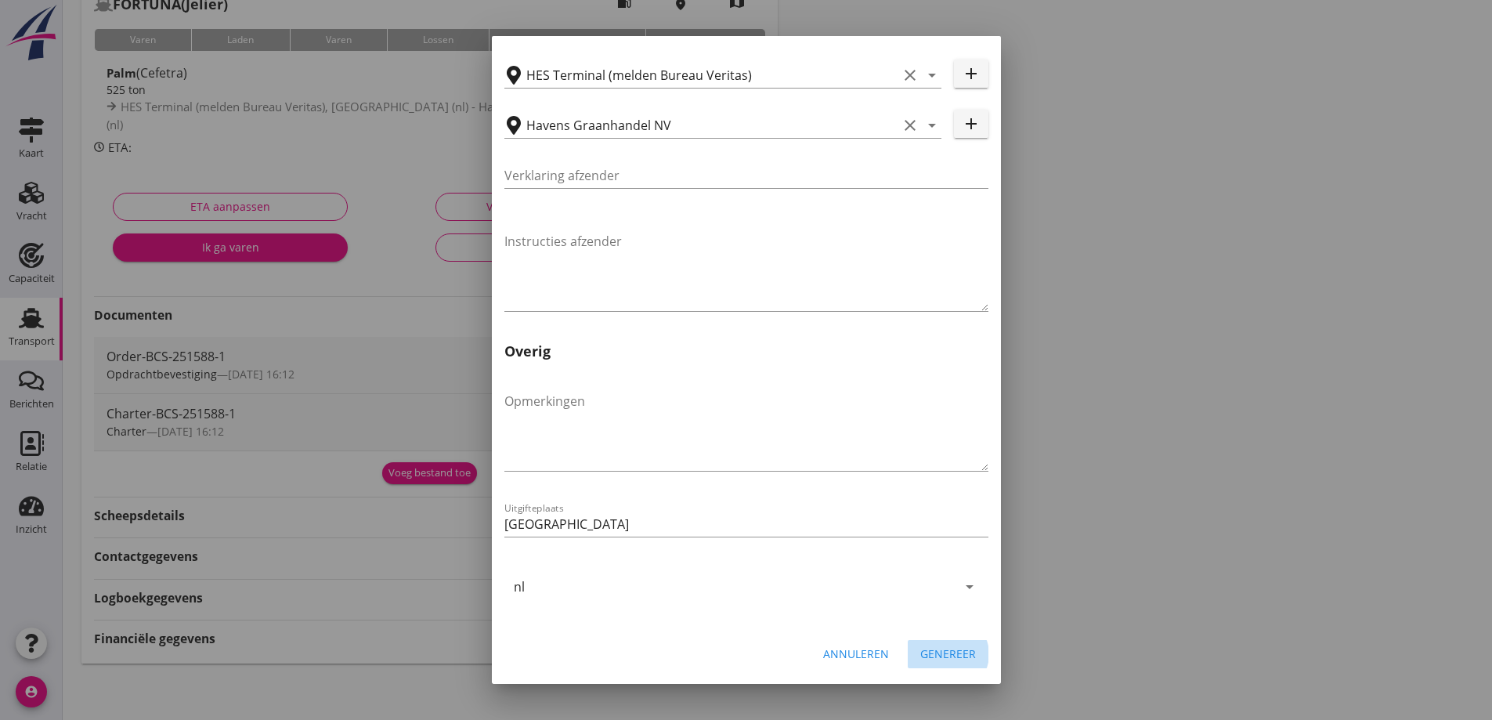
click at [927, 649] on div "Genereer" at bounding box center [948, 653] width 56 height 16
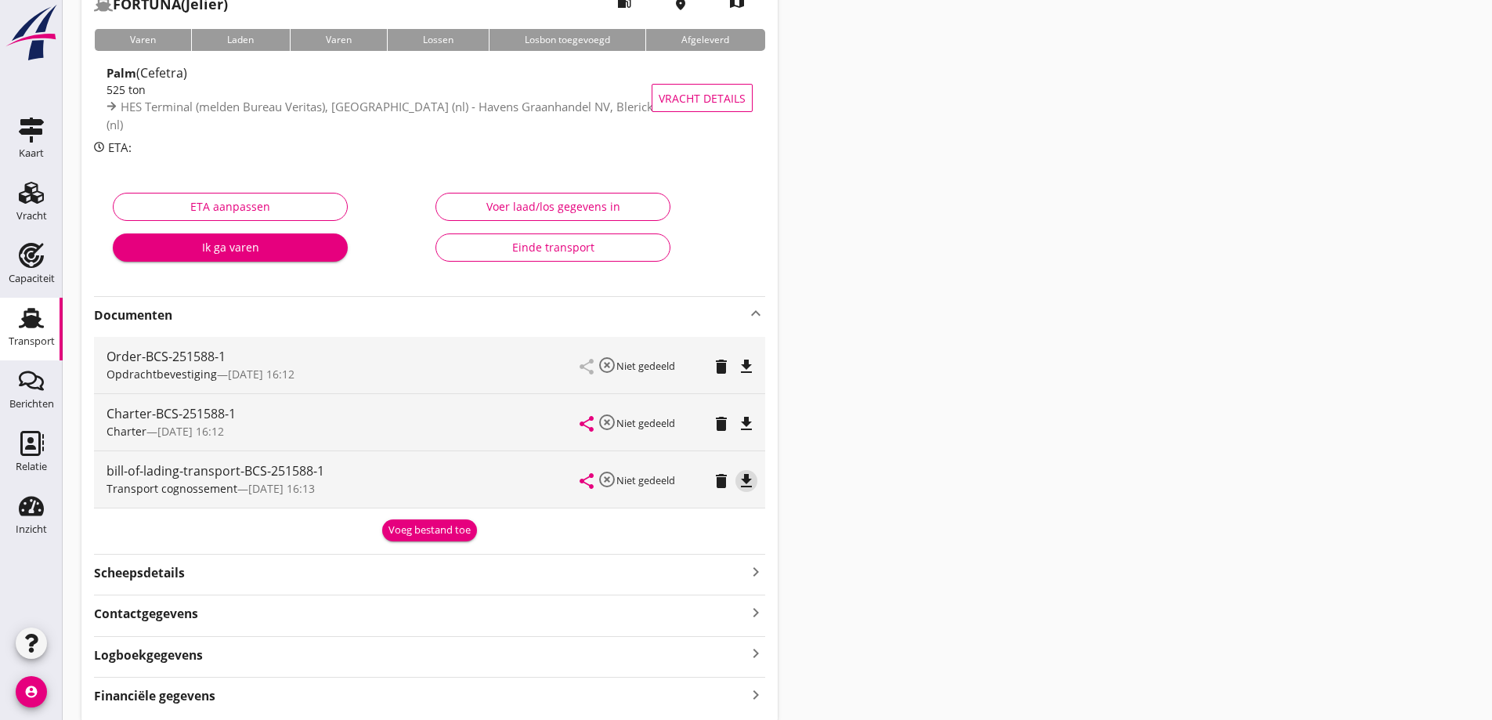
click at [751, 483] on icon "file_download" at bounding box center [746, 480] width 19 height 19
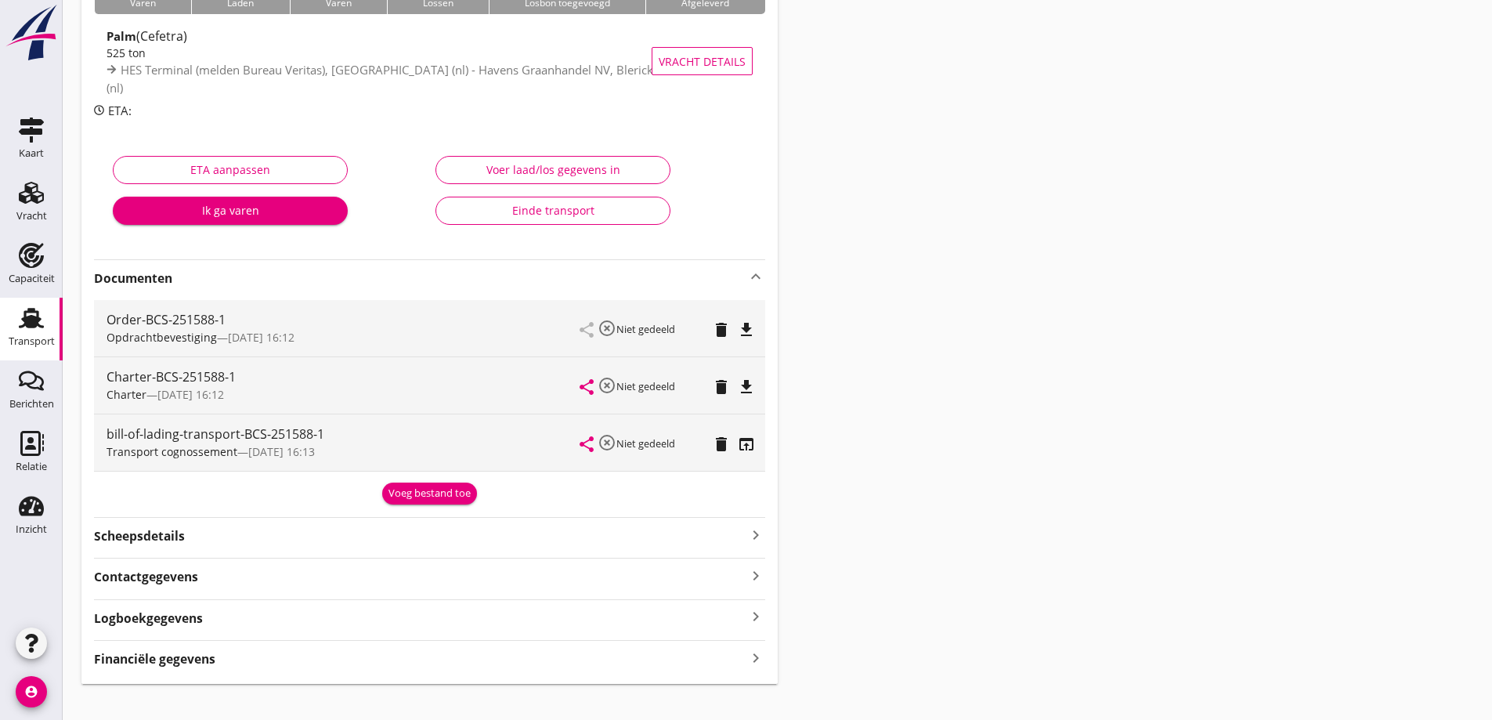
scroll to position [167, 0]
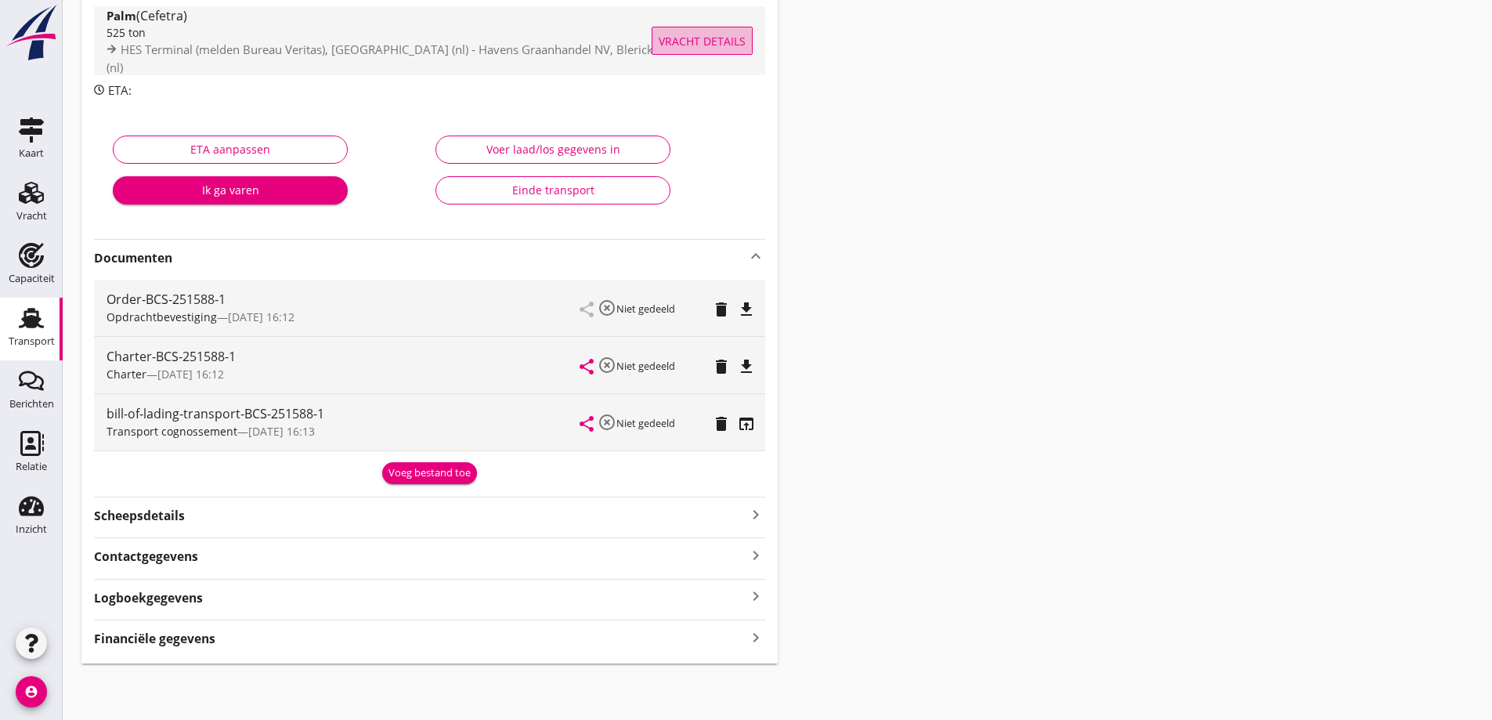
click at [700, 34] on span "Vracht details" at bounding box center [702, 41] width 87 height 16
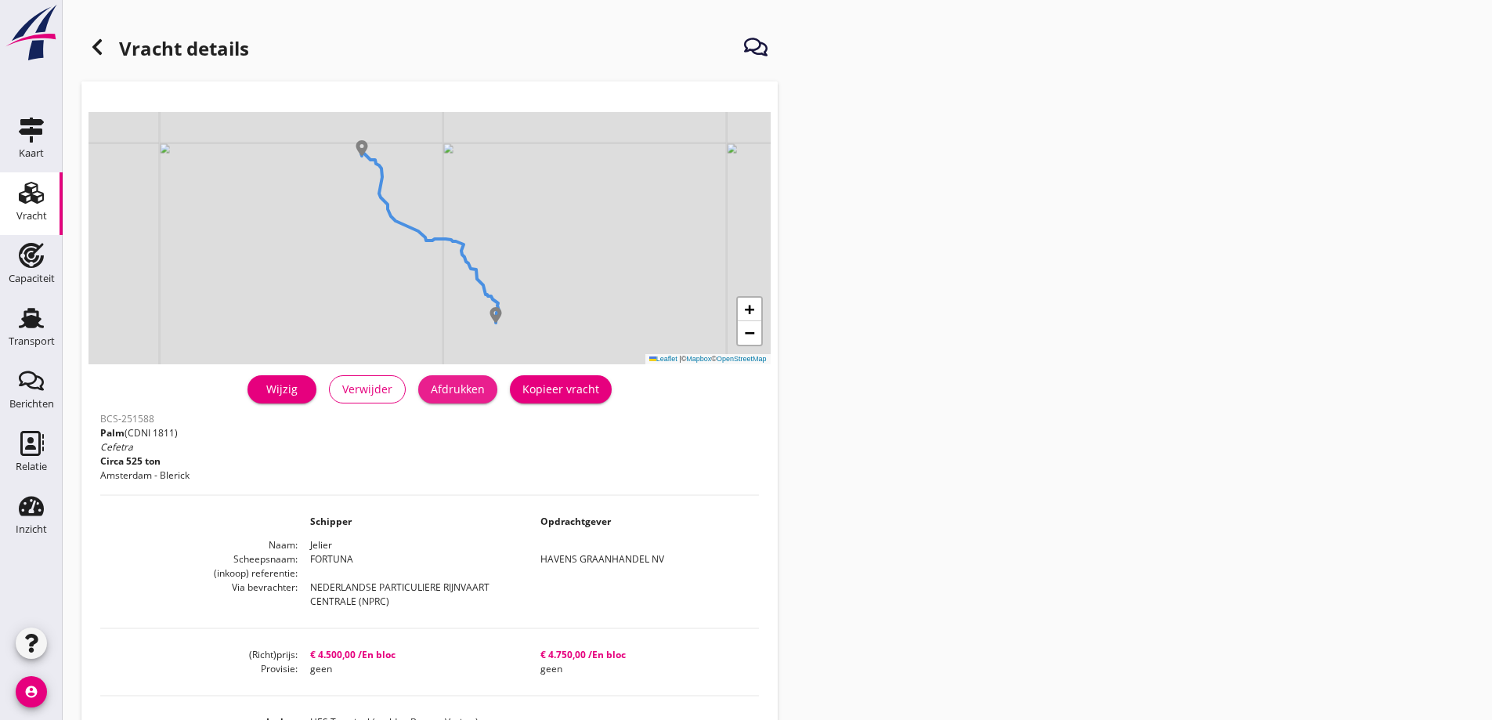
click at [483, 393] on div "Afdrukken" at bounding box center [458, 389] width 54 height 16
click at [46, 220] on div "Vracht" at bounding box center [31, 216] width 31 height 10
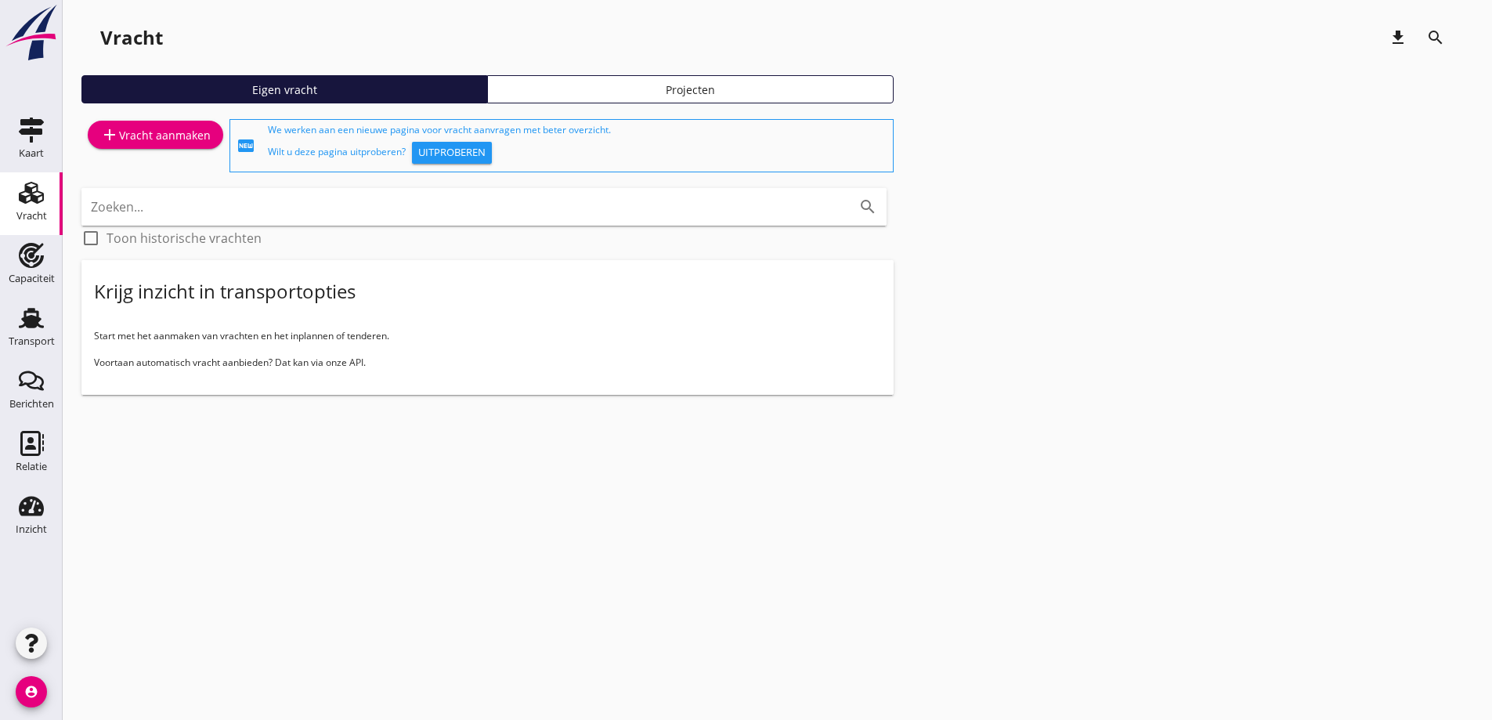
click at [152, 136] on div "add Vracht aanmaken" at bounding box center [155, 134] width 110 height 19
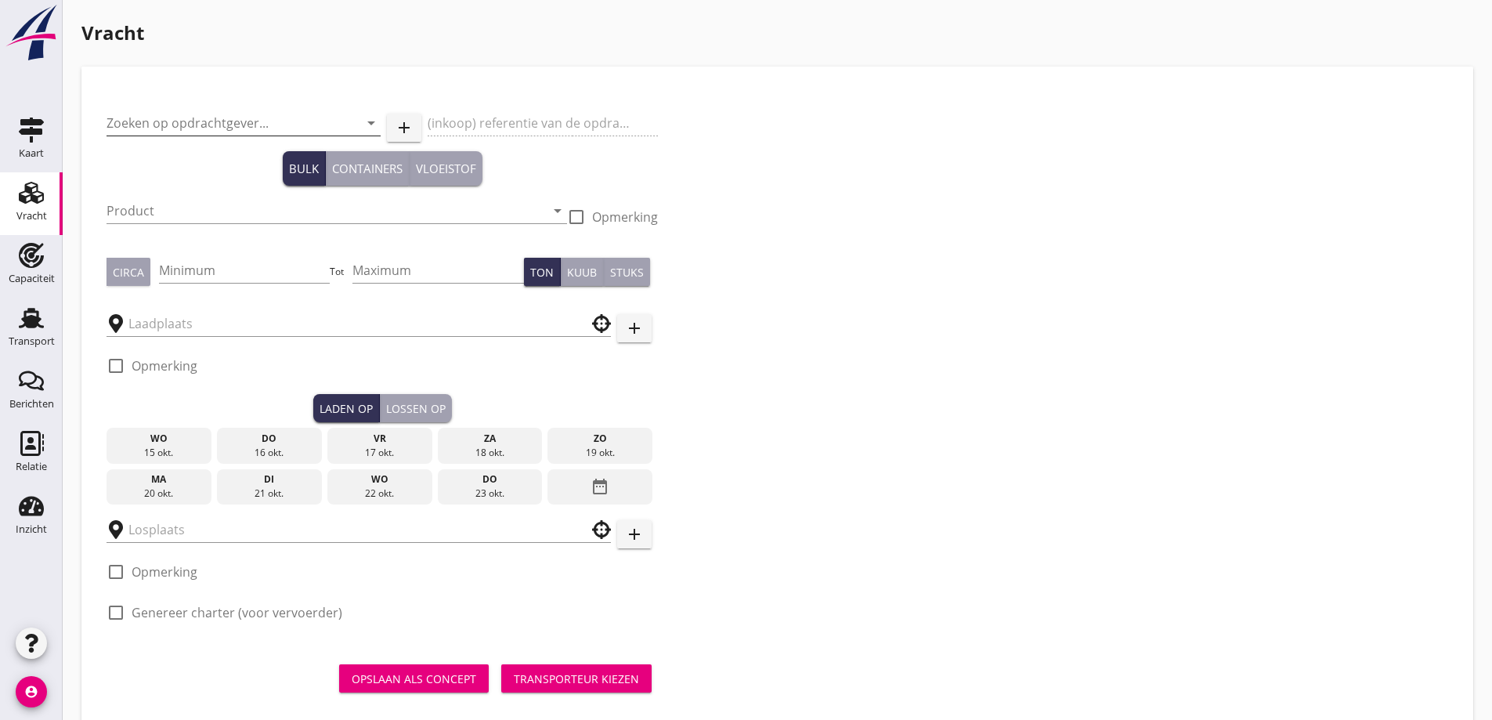
click at [237, 128] on input "Zoeken op opdrachtgever..." at bounding box center [222, 122] width 230 height 25
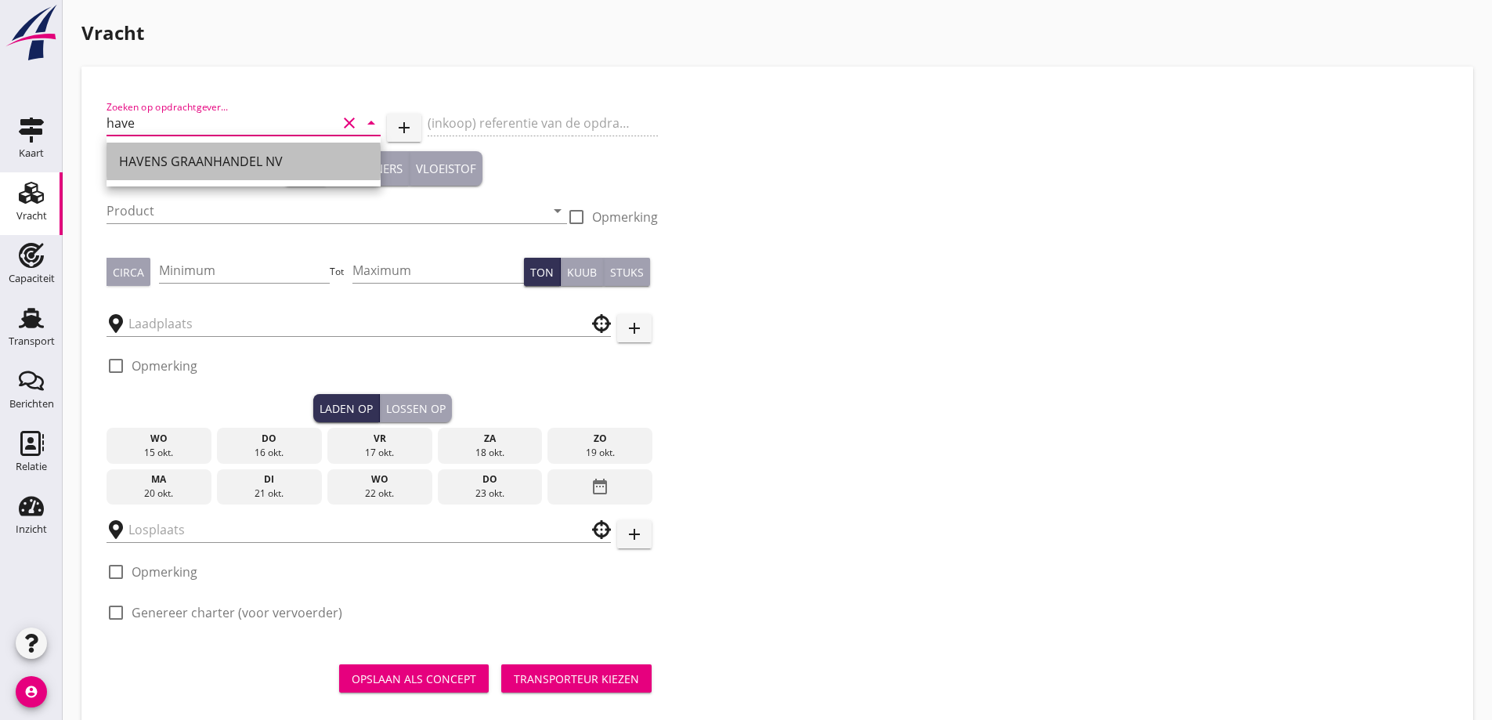
click at [237, 160] on div "HAVENS GRAANHANDEL NV" at bounding box center [243, 161] width 249 height 19
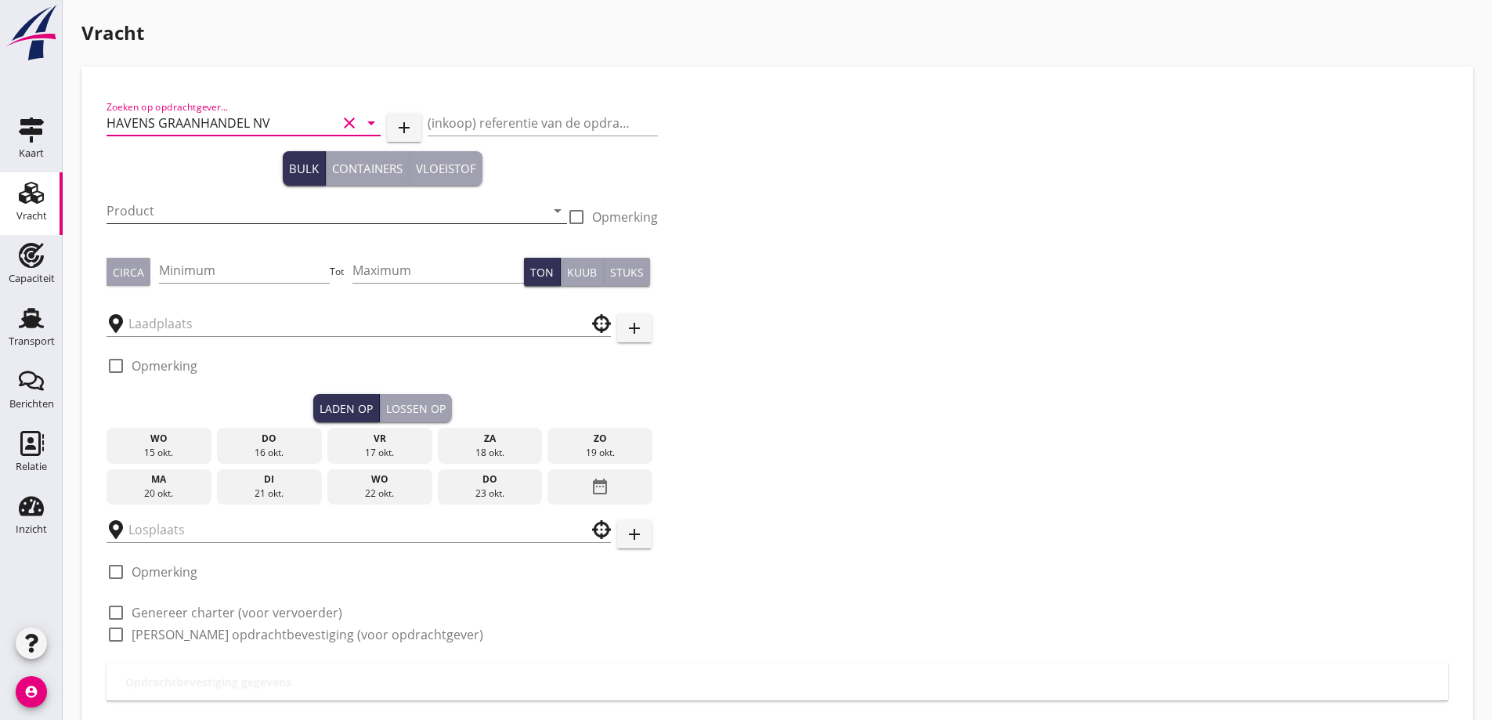
type input "HAVENS GRAANHANDEL NV"
click at [225, 201] on input "Product" at bounding box center [326, 210] width 439 height 25
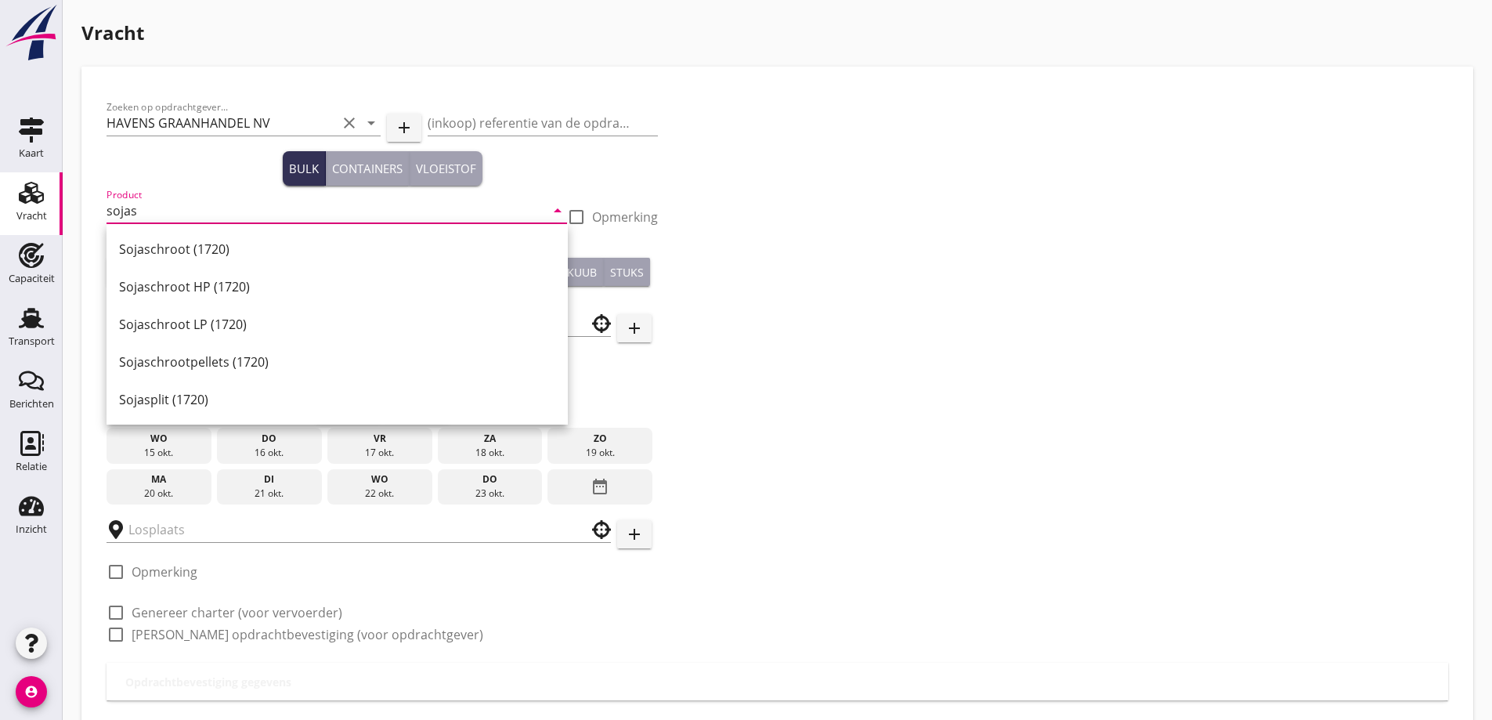
type input "sojas"
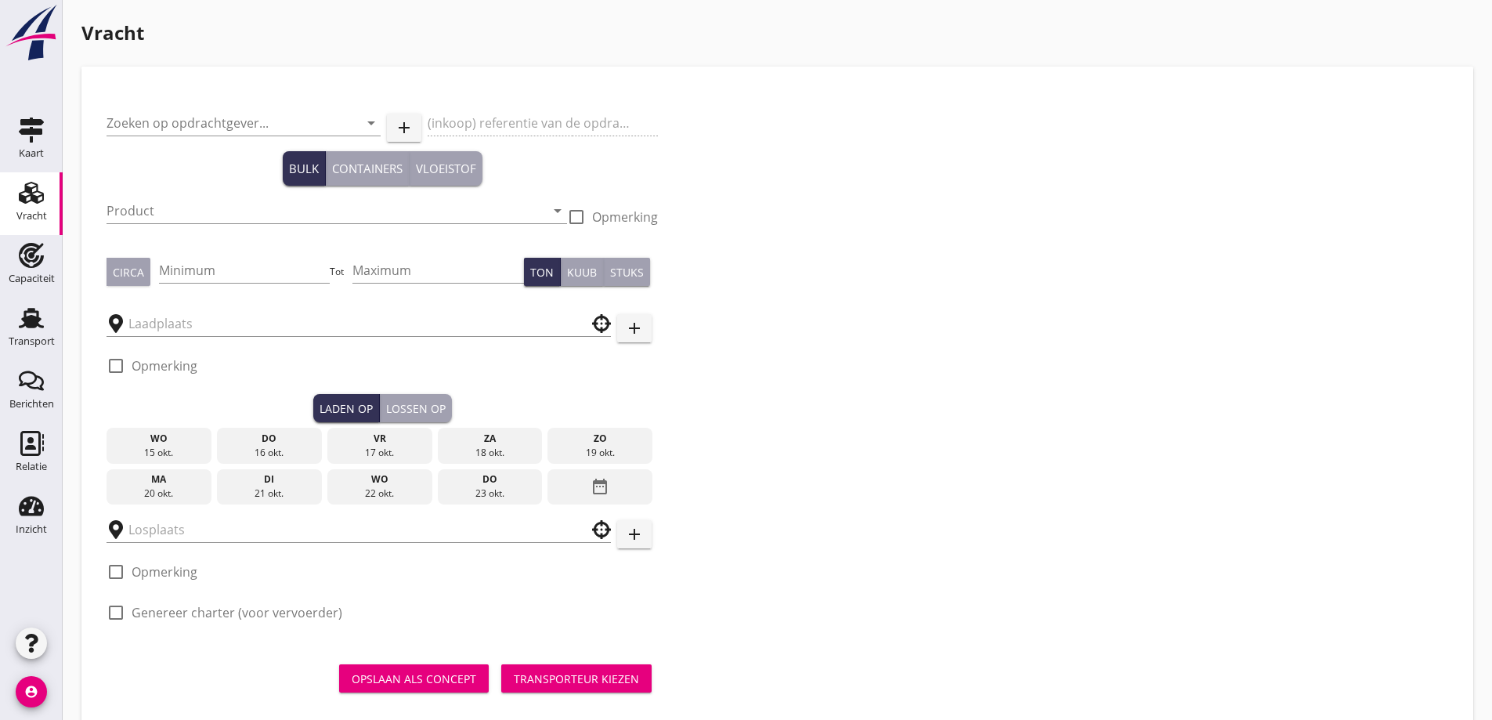
click at [100, 128] on div "Zoeken op opdrachtgever... arrow_drop_down add (inkoop) referentie van de opdra…" at bounding box center [777, 397] width 1367 height 637
click at [121, 126] on input "Zoeken op opdrachtgever..." at bounding box center [222, 122] width 230 height 25
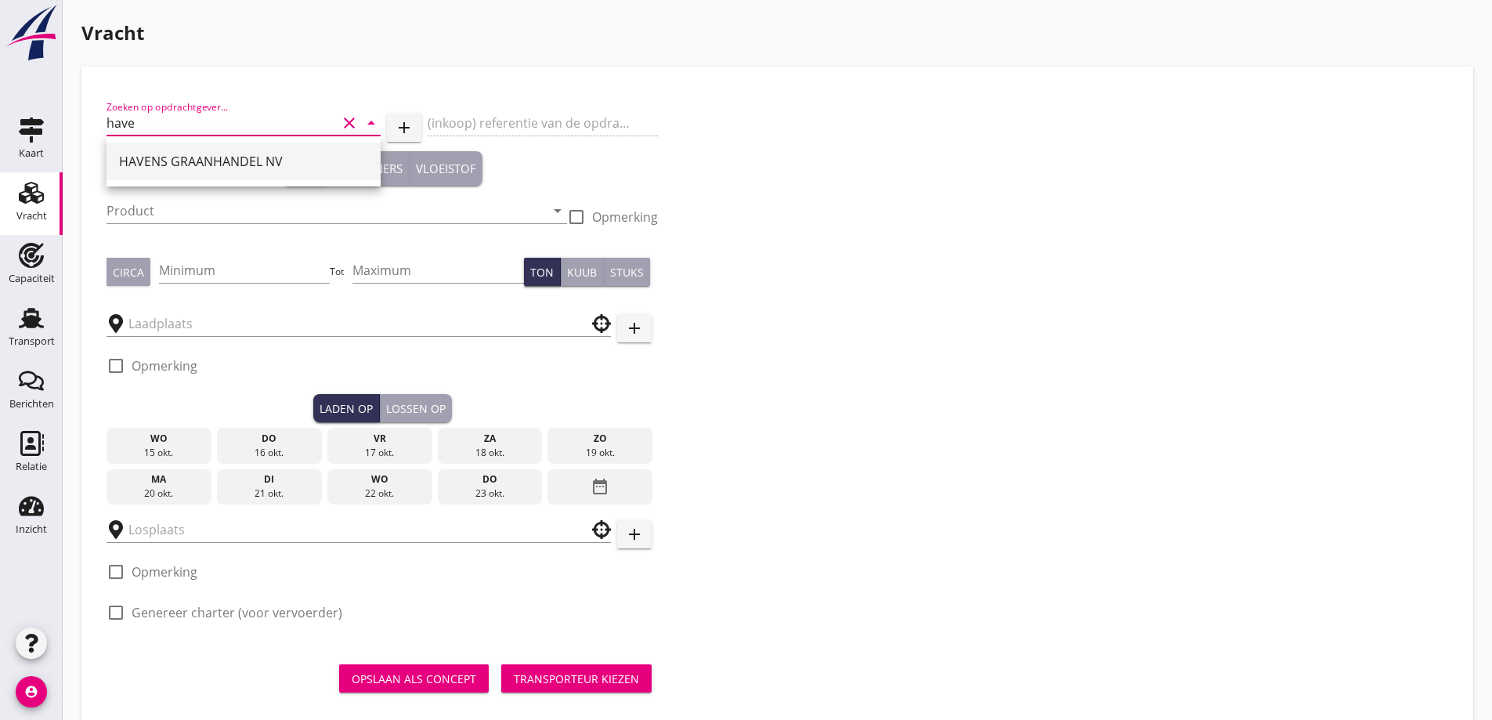
click at [133, 151] on div "HAVENS GRAANHANDEL NV" at bounding box center [243, 162] width 249 height 38
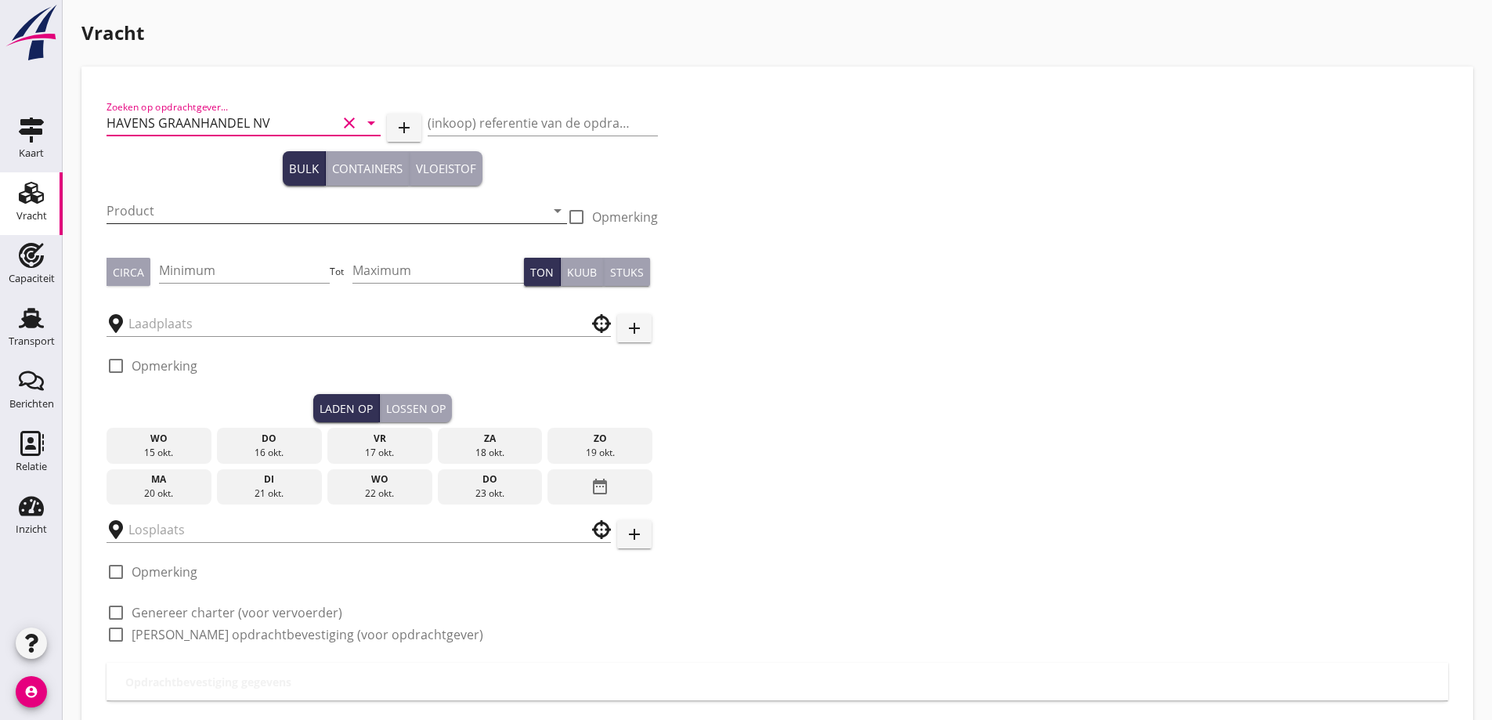
type input "HAVENS GRAANHANDEL NV"
click at [162, 215] on input "Product" at bounding box center [326, 210] width 439 height 25
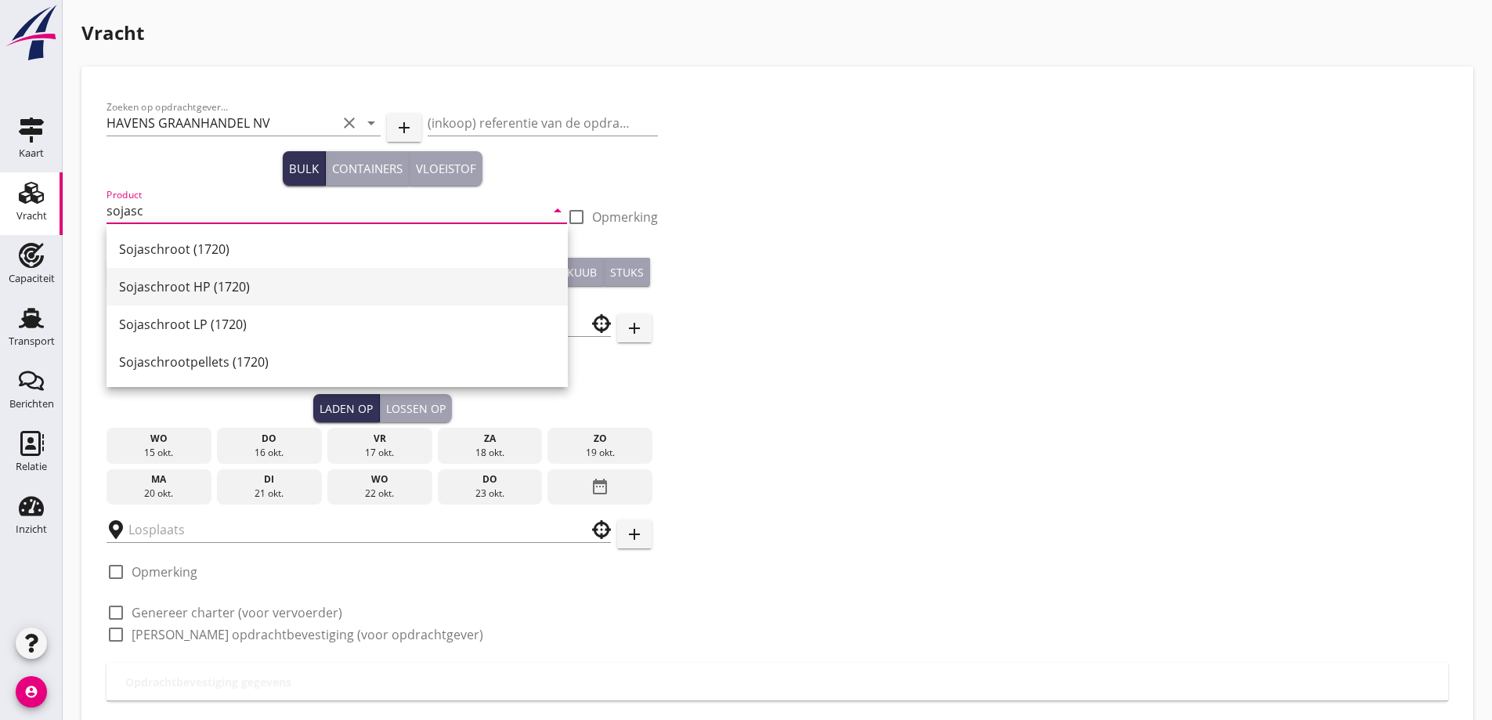
click at [164, 287] on div "Sojaschroot HP (1720)" at bounding box center [337, 286] width 436 height 19
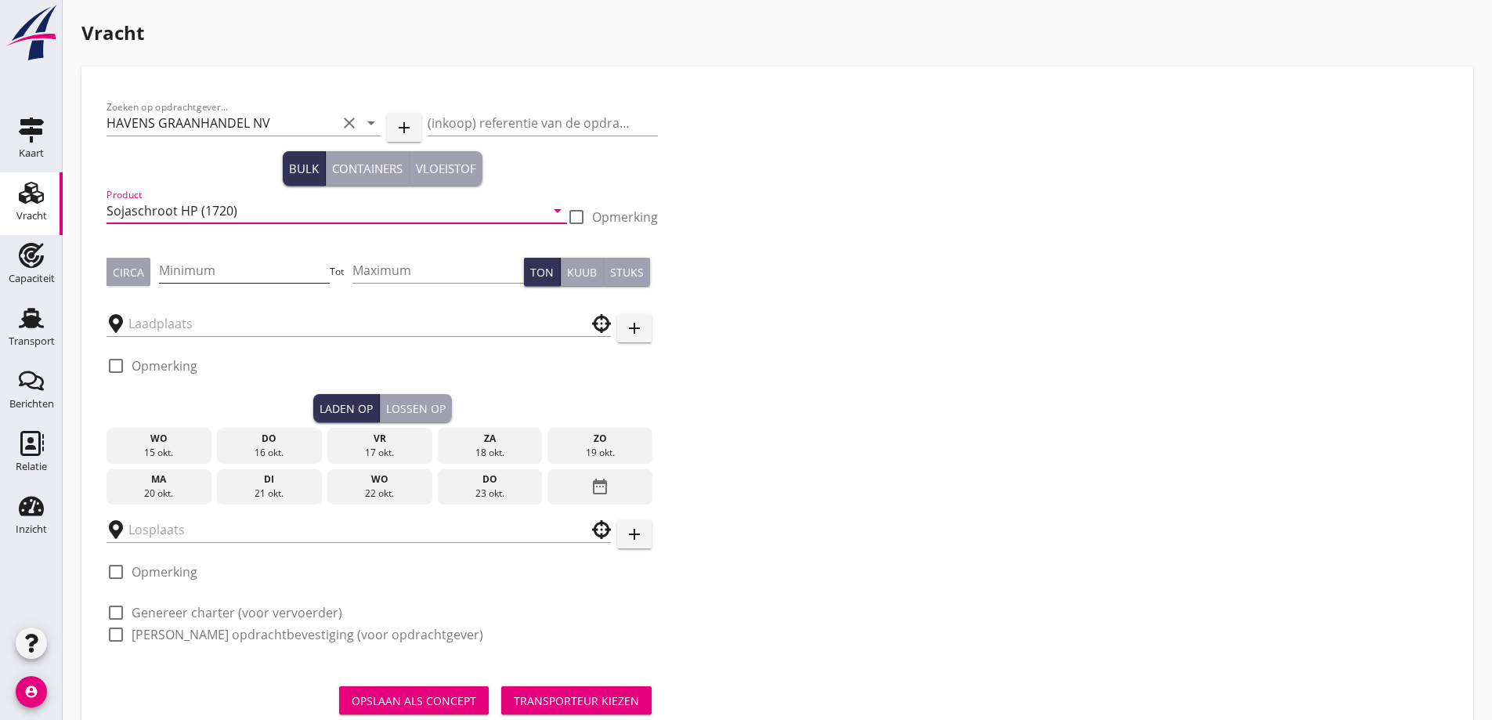
type input "Sojaschroot HP (1720)"
click at [192, 274] on input "Minimum" at bounding box center [245, 270] width 172 height 25
click at [128, 271] on div "Circa" at bounding box center [128, 272] width 31 height 16
click at [204, 276] on input "Minimum" at bounding box center [245, 270] width 172 height 25
type input "500"
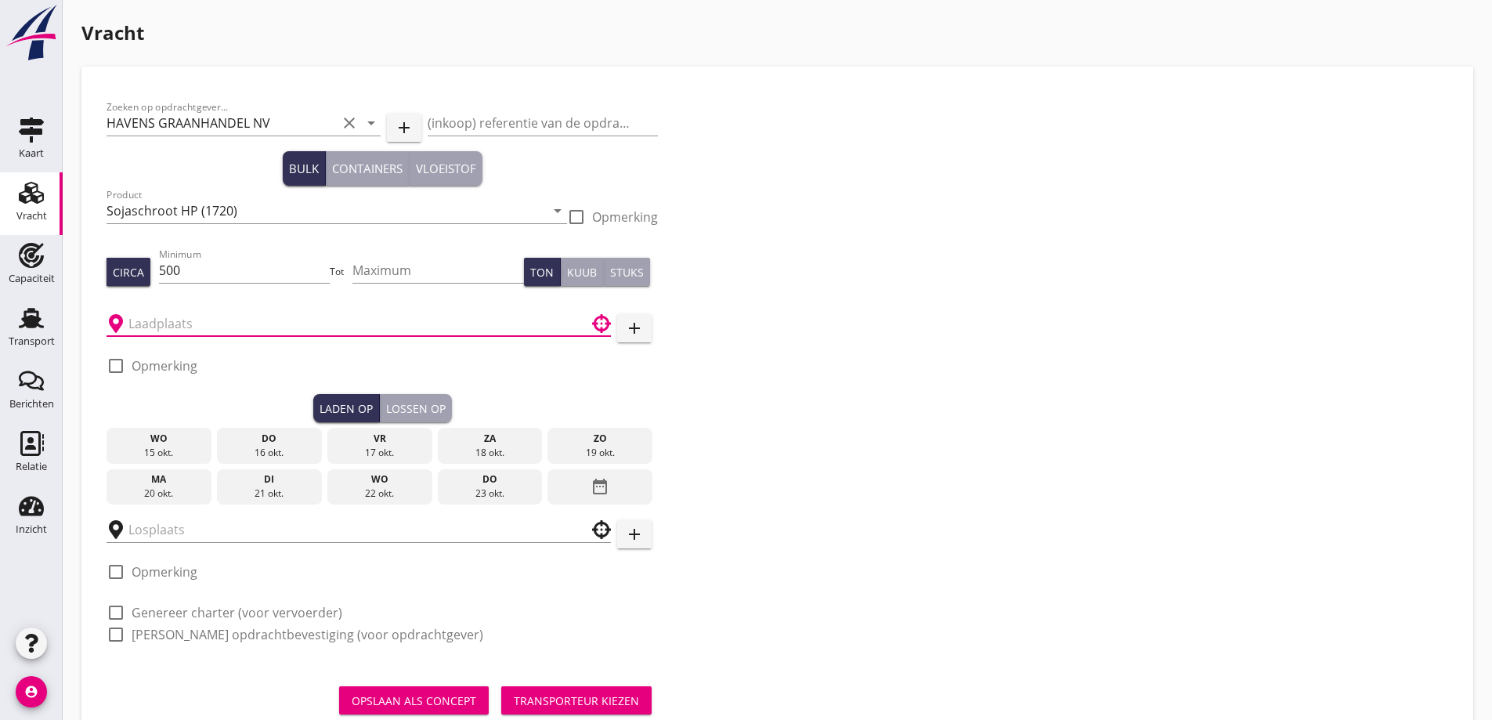
click at [220, 319] on input "text" at bounding box center [347, 323] width 439 height 25
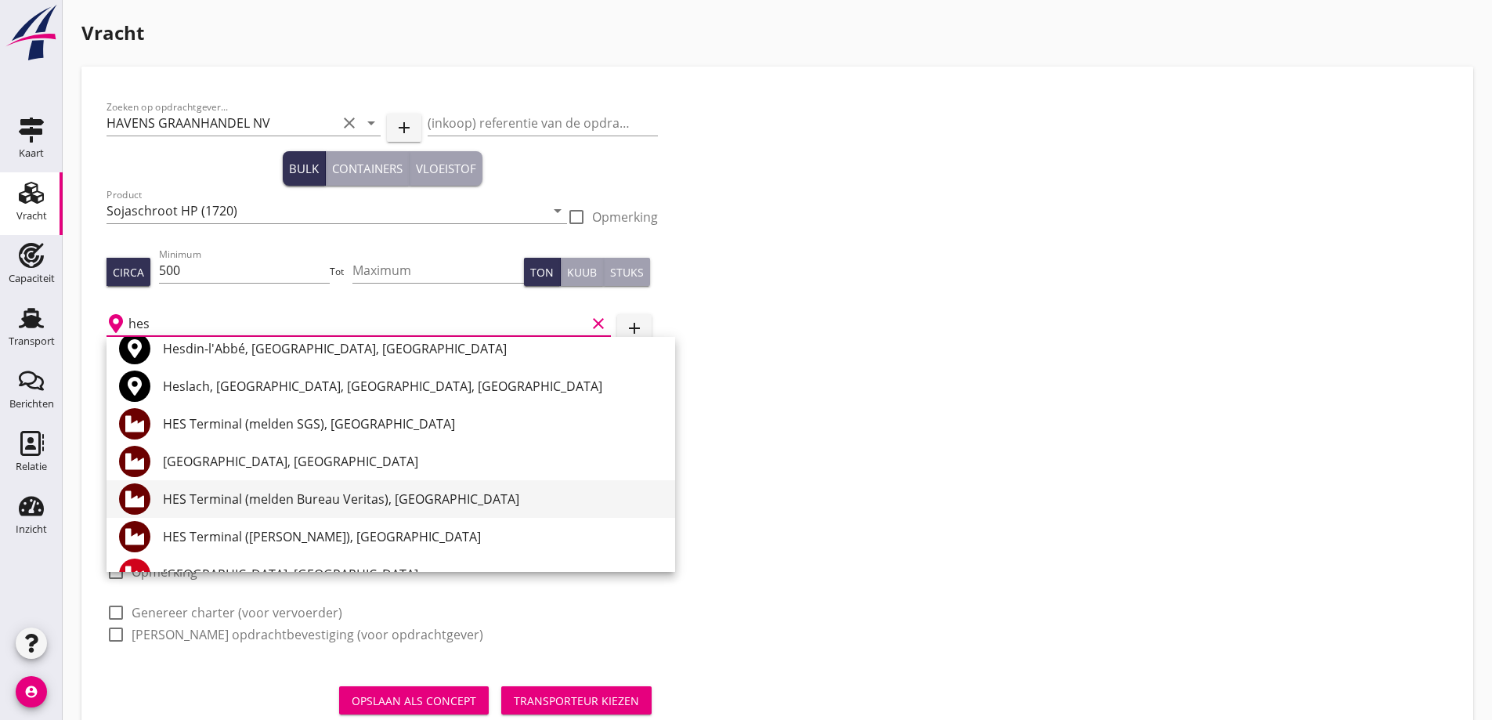
scroll to position [78, 0]
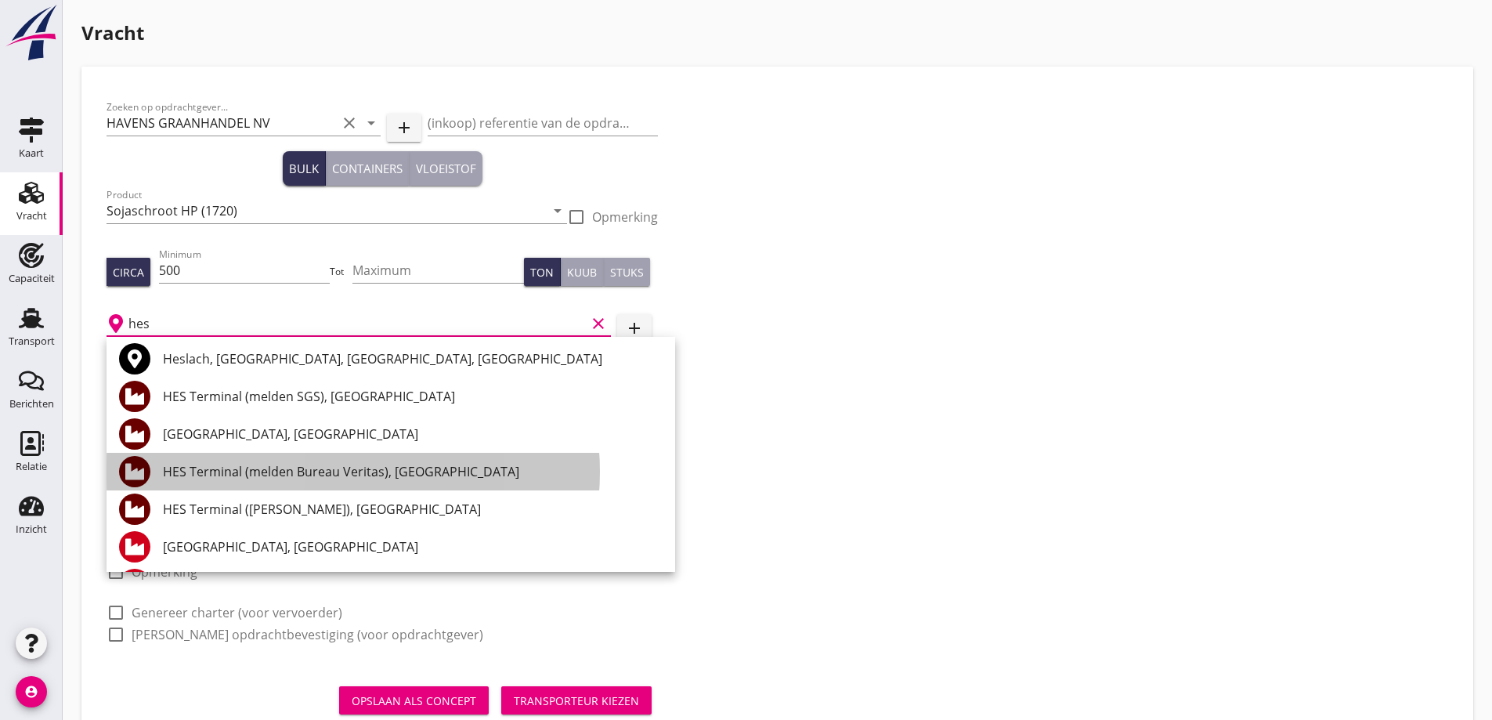
drag, startPoint x: 328, startPoint y: 479, endPoint x: 320, endPoint y: 459, distance: 21.8
click at [330, 479] on div "HES Terminal (melden Bureau Veritas), [GEOGRAPHIC_DATA]" at bounding box center [413, 471] width 500 height 19
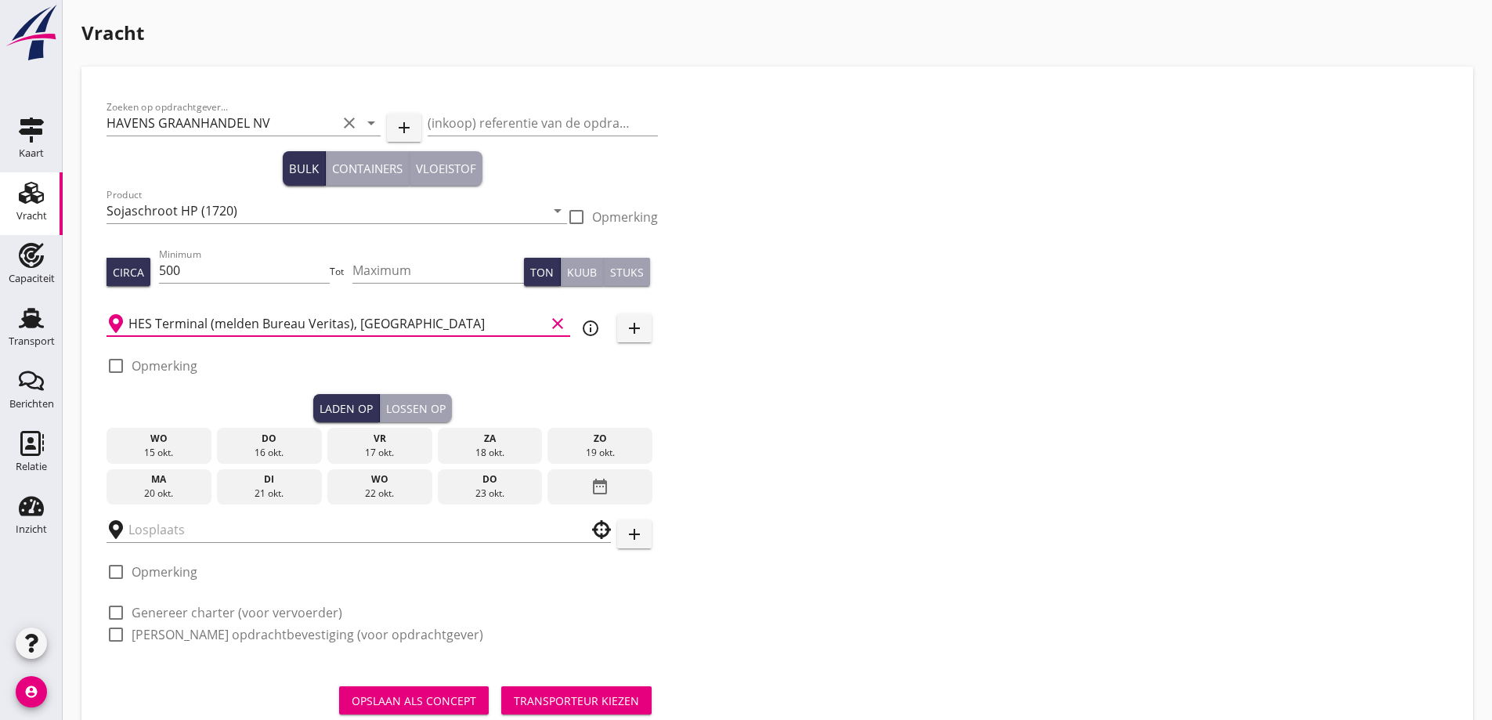
type input "HES Terminal (melden Bureau Veritas), [GEOGRAPHIC_DATA]"
click at [182, 366] on label "Opmerking" at bounding box center [165, 366] width 66 height 16
checkbox input "true"
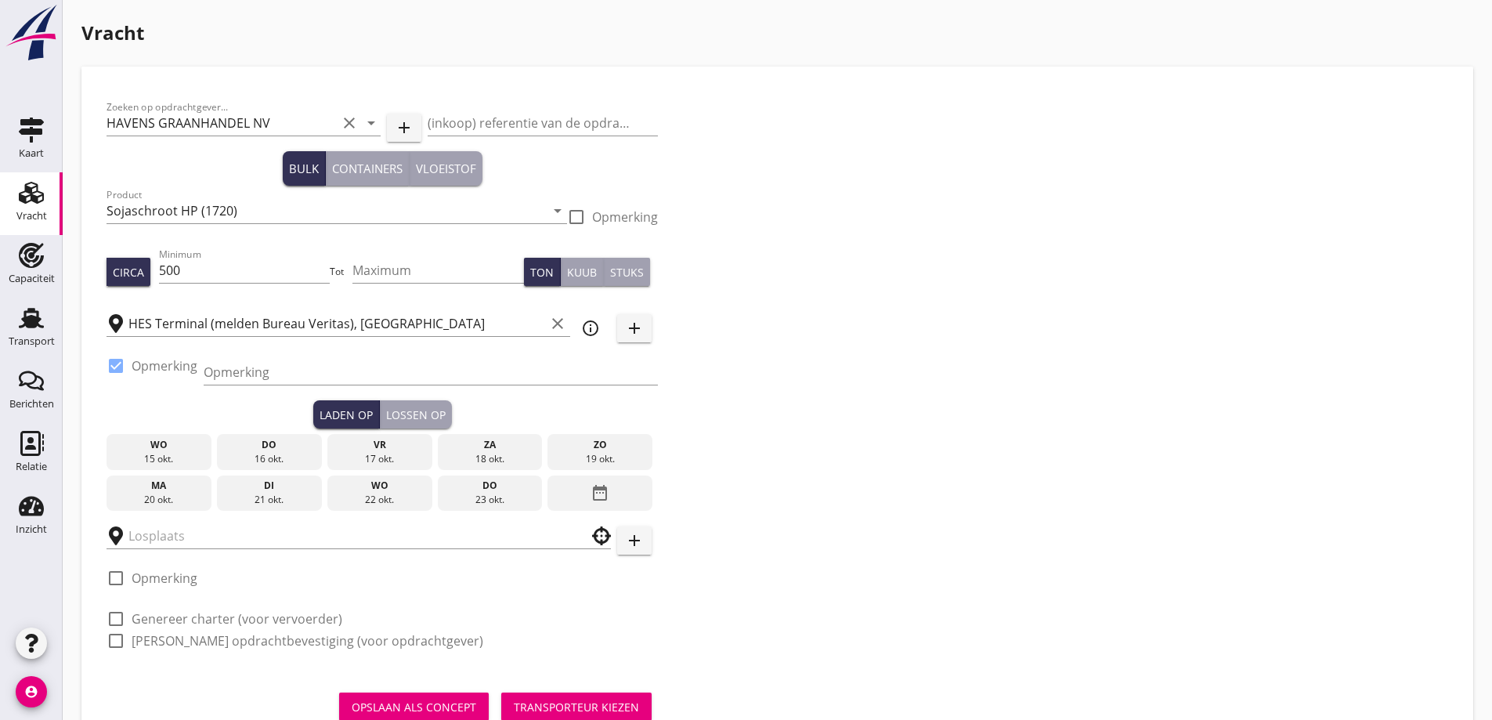
click at [251, 385] on div "Opmerking" at bounding box center [431, 379] width 454 height 41
click at [255, 376] on input "Opmerking" at bounding box center [431, 371] width 454 height 25
click at [268, 374] on input "Ex. Opslag [GEOGRAPHIC_DATA]" at bounding box center [431, 371] width 454 height 25
type input "Ex. [GEOGRAPHIC_DATA] - [GEOGRAPHIC_DATA]"
type button "load"
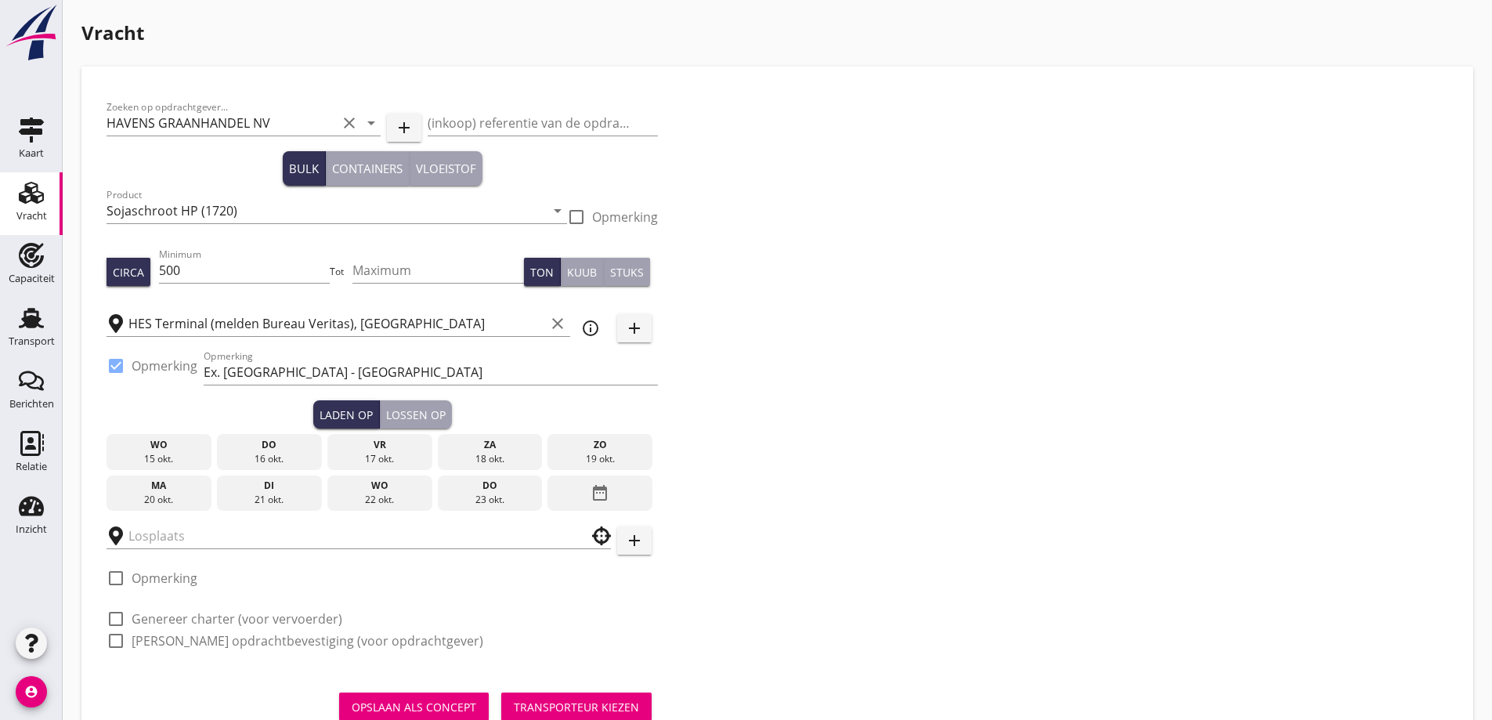
click at [385, 453] on div "17 okt." at bounding box center [379, 459] width 97 height 14
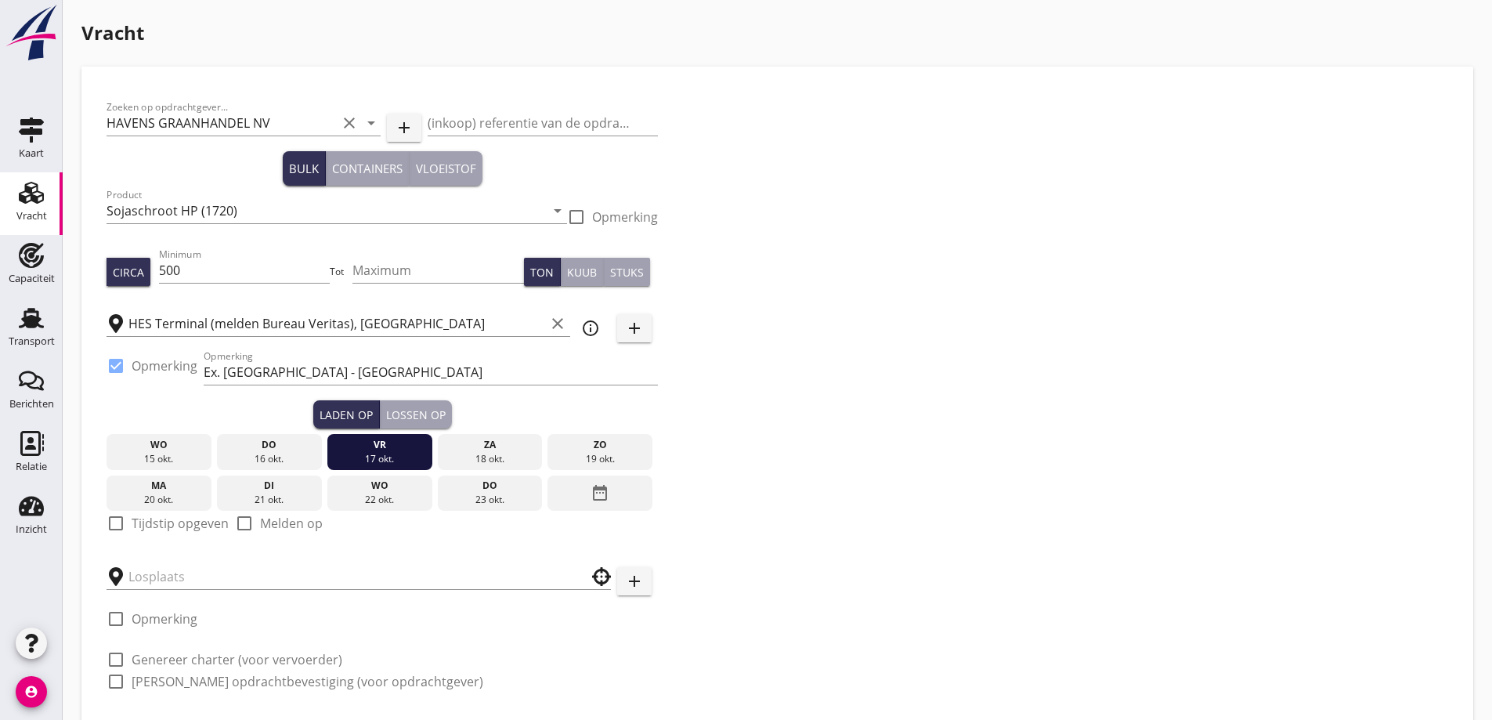
click at [150, 519] on label "Tijdstip opgeven" at bounding box center [180, 523] width 97 height 16
checkbox input "true"
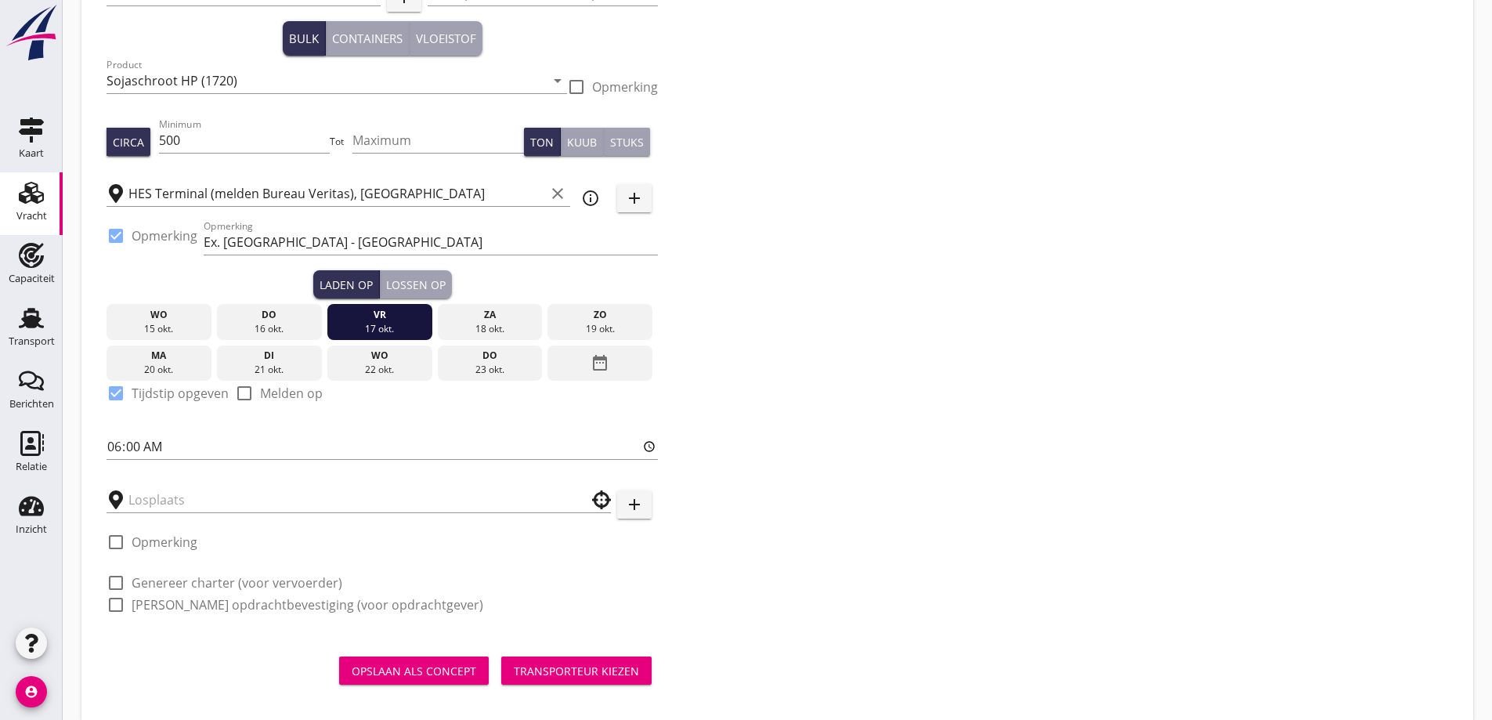
scroll to position [150, 0]
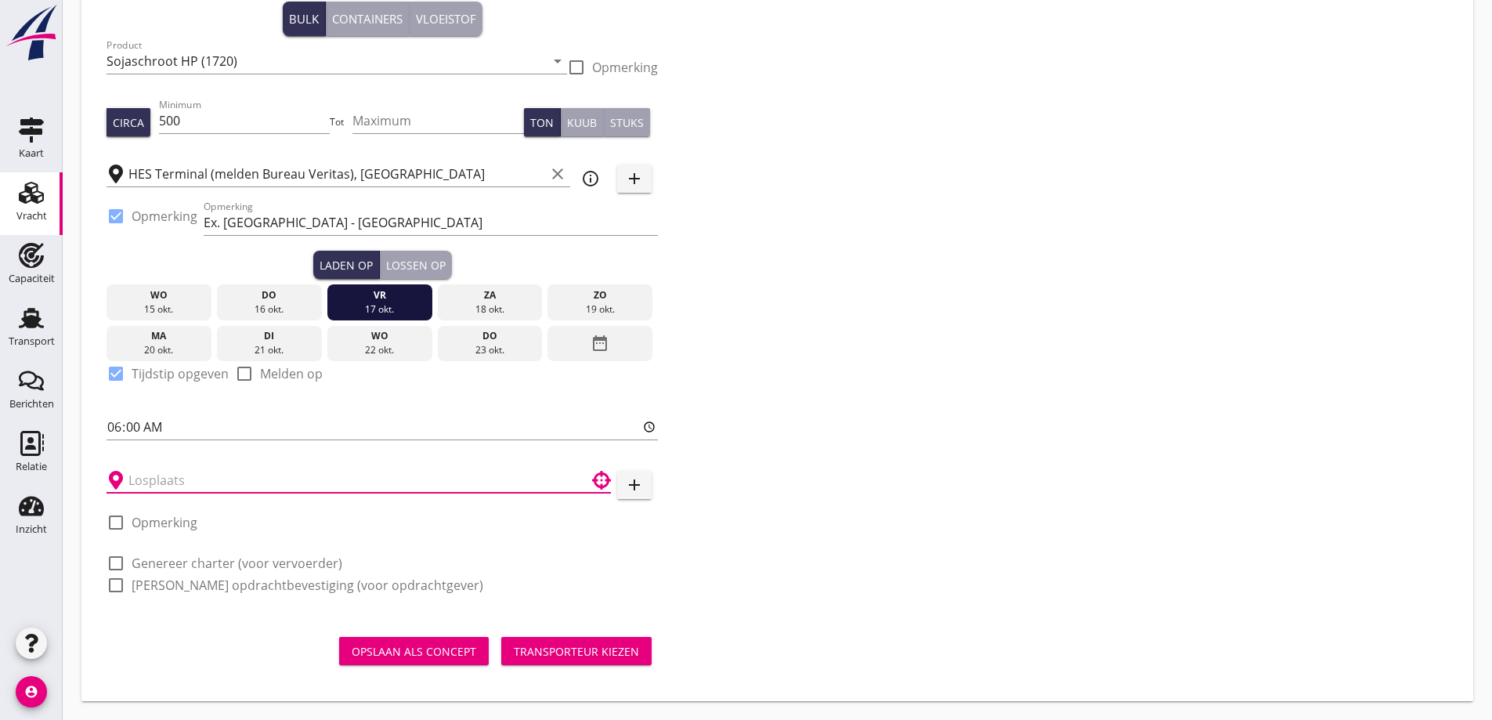
click at [166, 471] on input "text" at bounding box center [347, 480] width 439 height 25
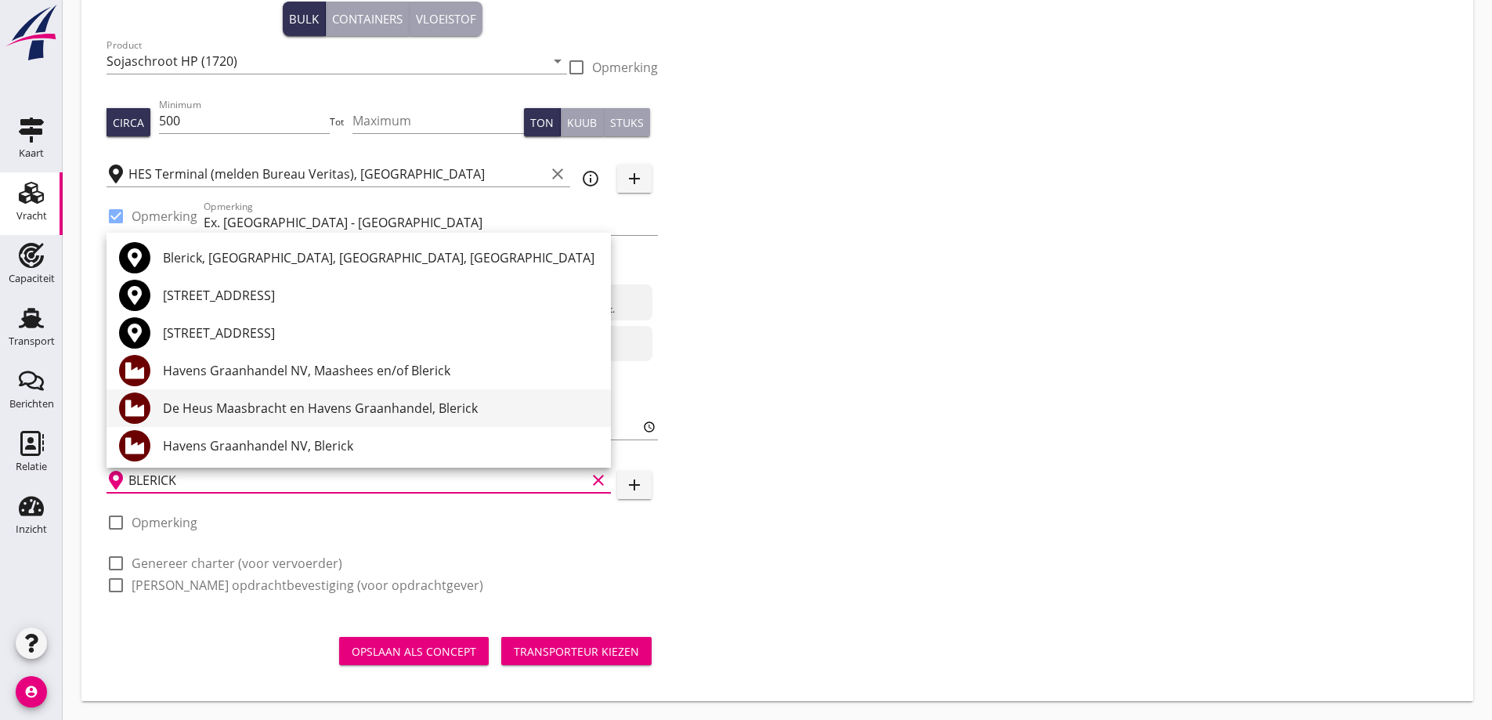
scroll to position [3, 0]
click at [262, 446] on div "Havens Graanhandel NV, Blerick" at bounding box center [380, 442] width 435 height 19
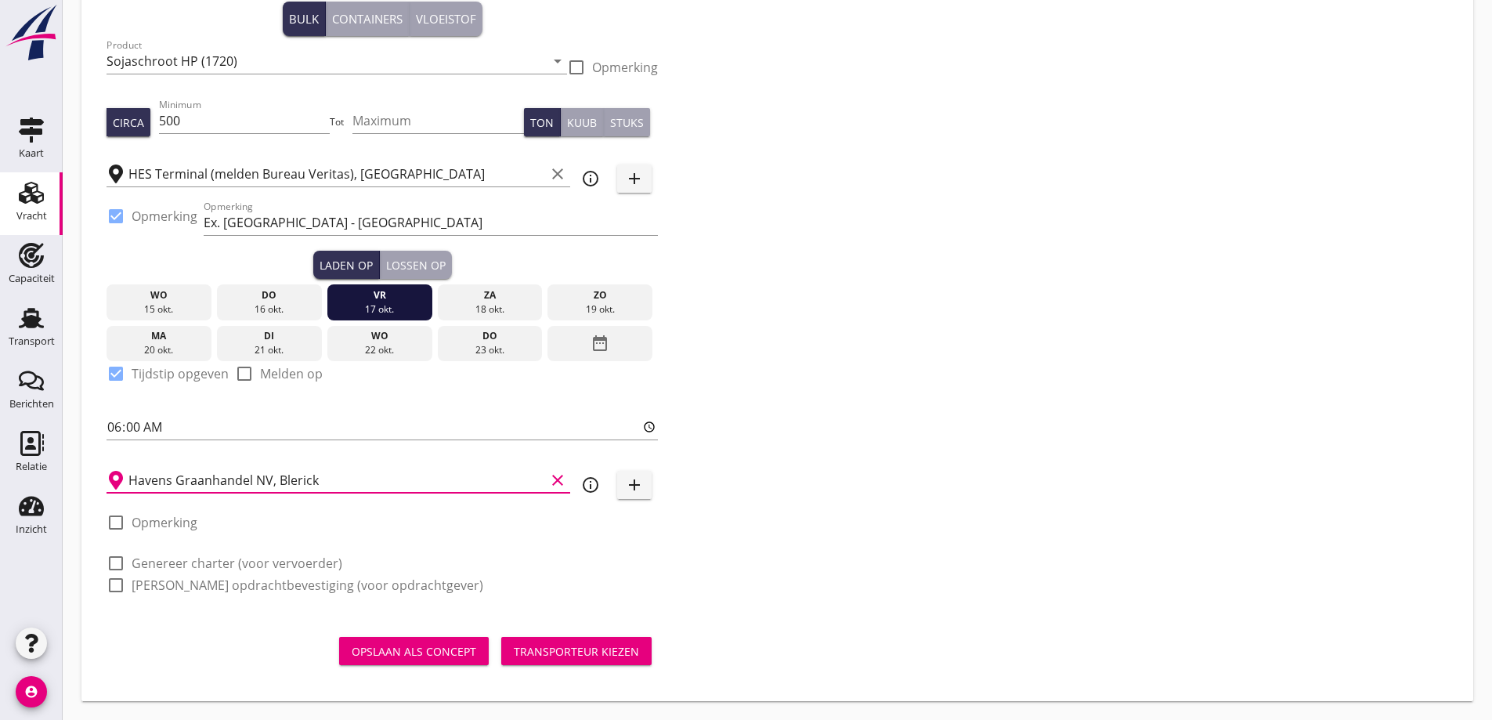
type input "Havens Graanhandel NV, Blerick"
click at [418, 264] on div "Lossen op" at bounding box center [416, 265] width 60 height 16
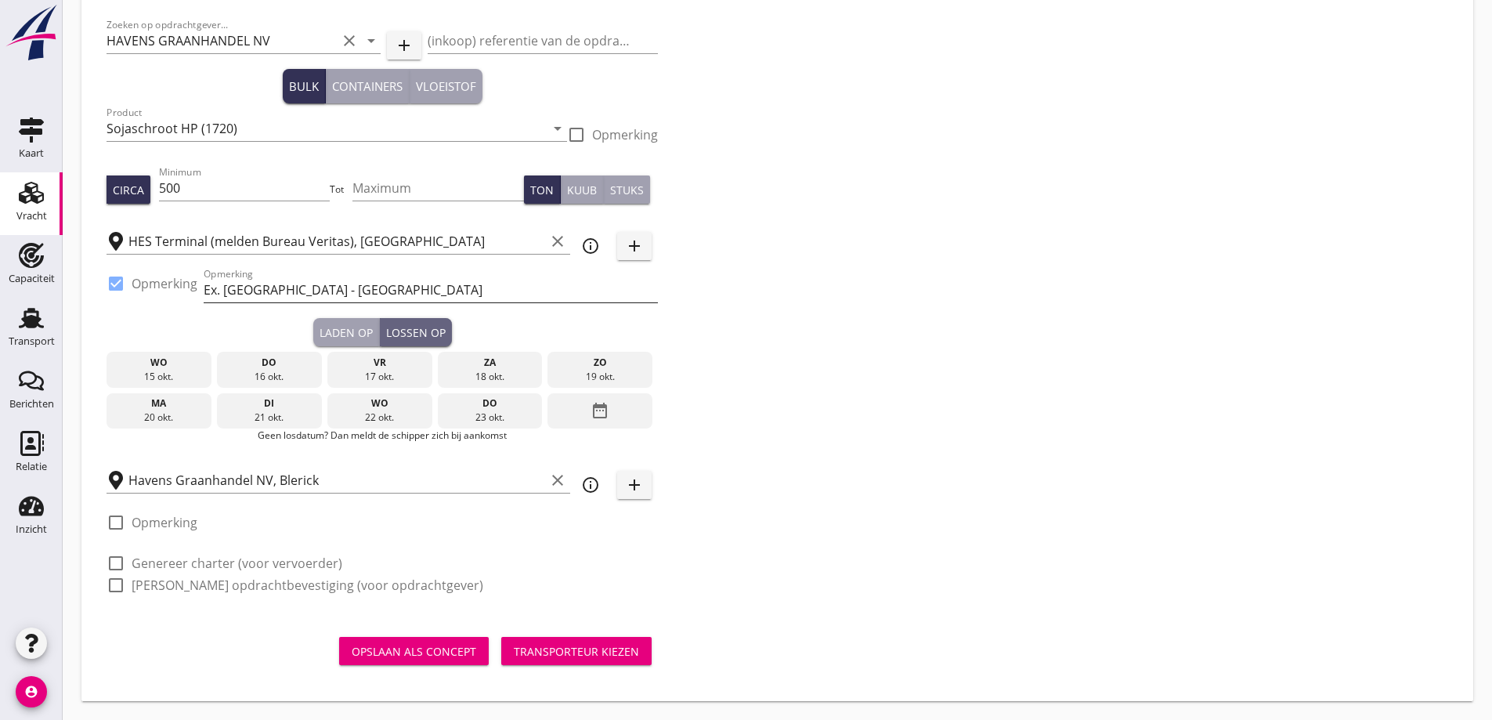
scroll to position [82, 0]
click at [168, 410] on div "20 okt." at bounding box center [158, 417] width 97 height 14
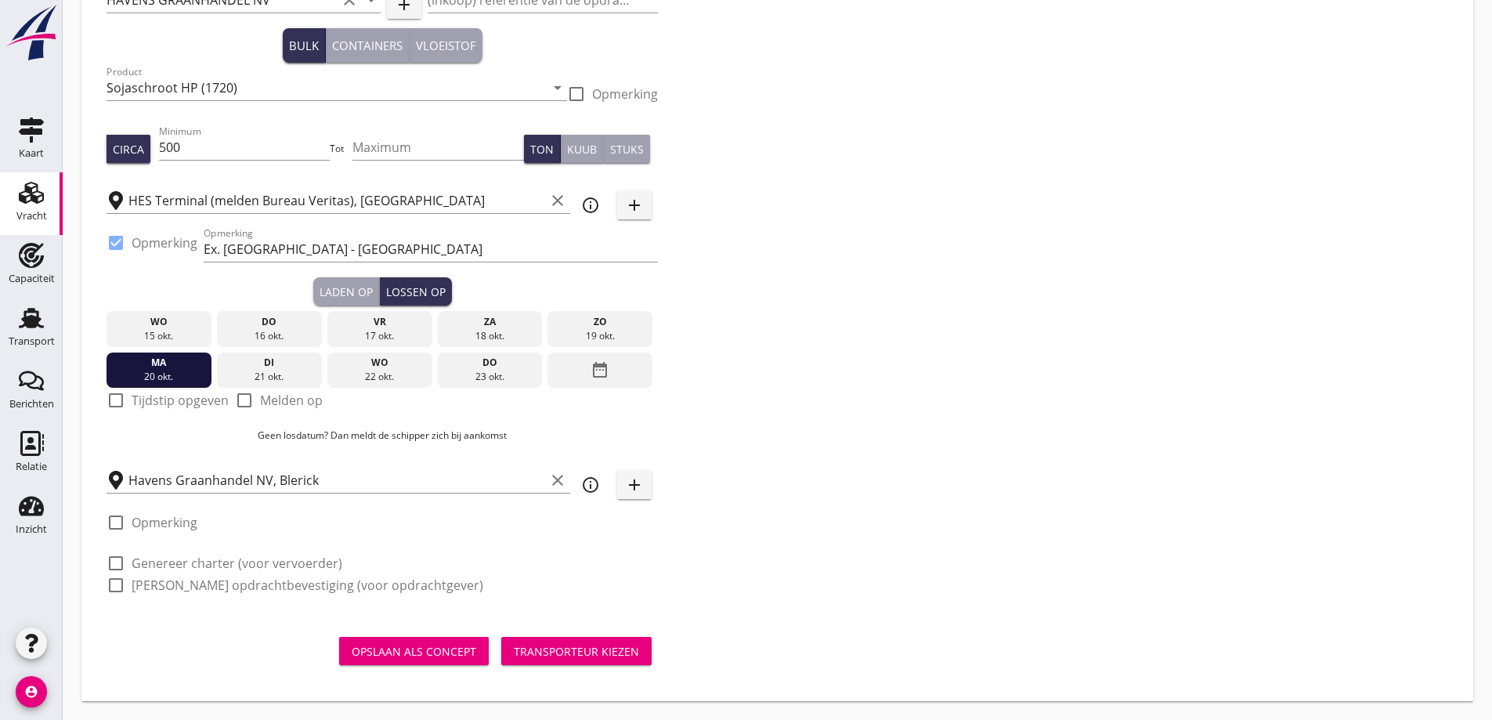
click at [178, 408] on label "Tijdstip opgeven" at bounding box center [180, 400] width 97 height 16
checkbox input "true"
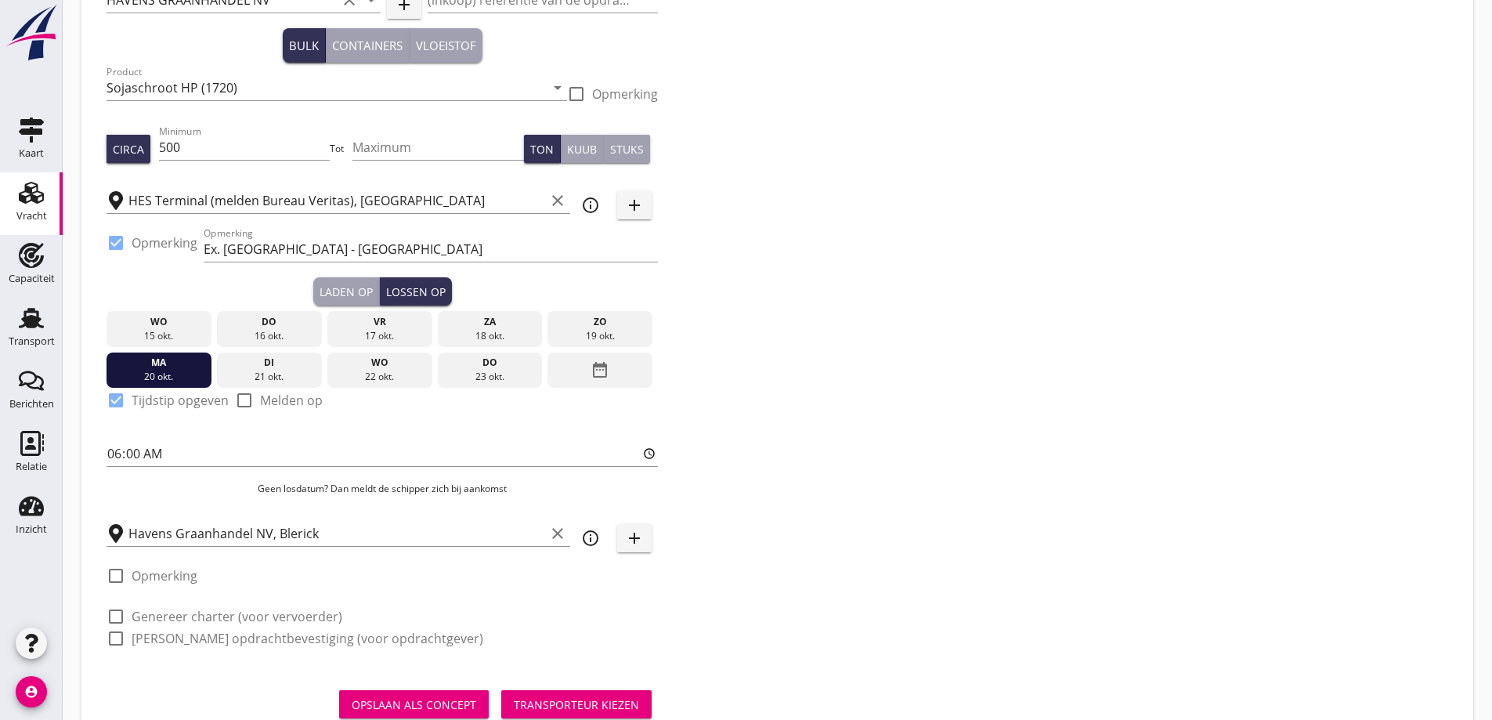
scroll to position [150, 0]
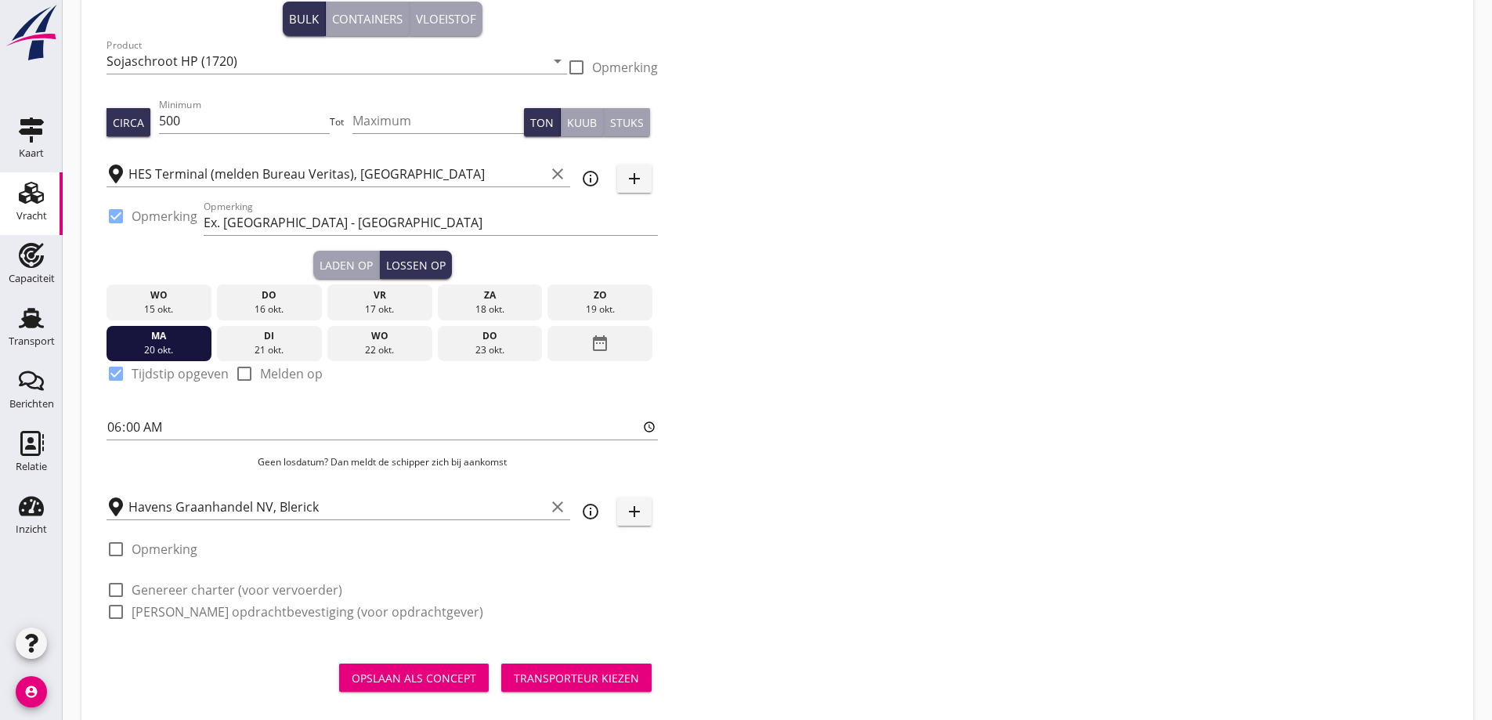
click at [356, 268] on div "Laden op" at bounding box center [346, 265] width 53 height 16
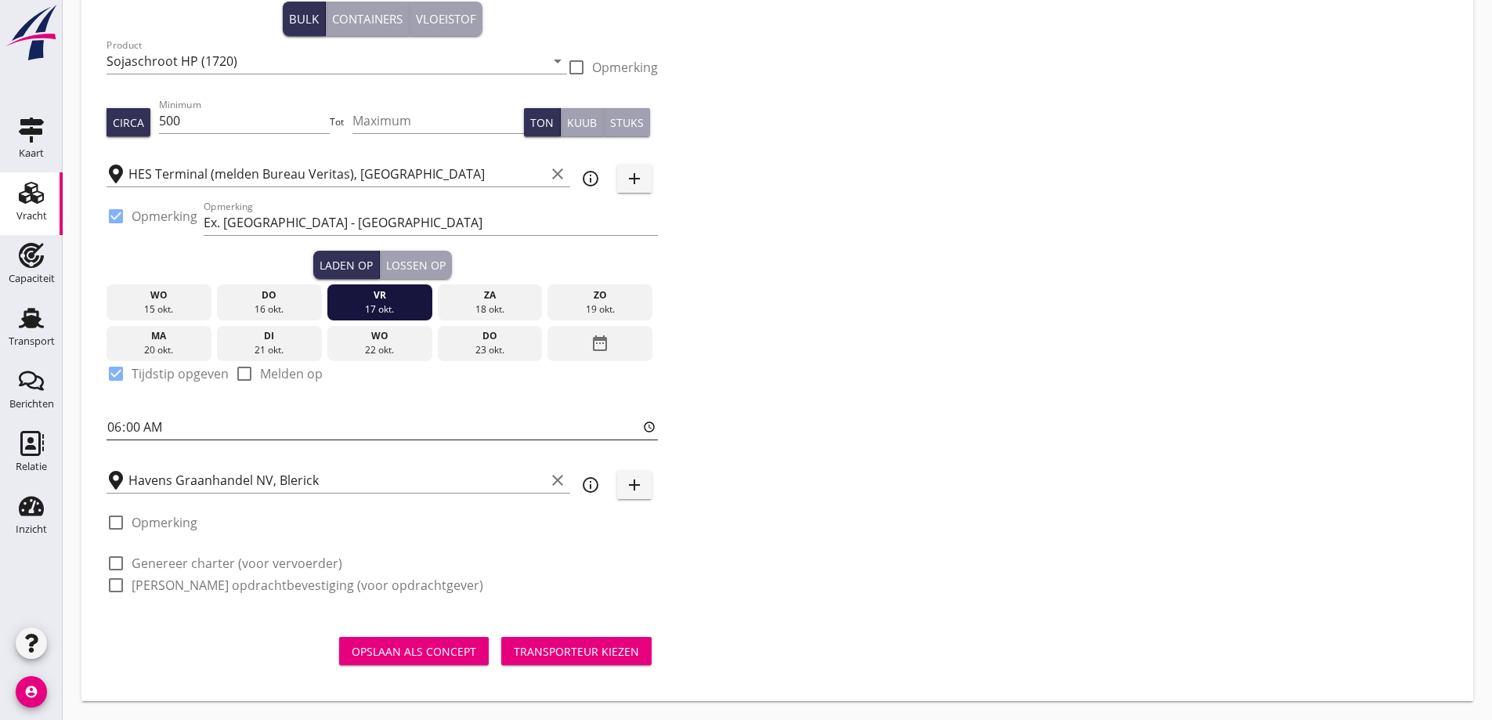
click at [112, 431] on input "06:00" at bounding box center [382, 426] width 551 height 25
click at [114, 432] on input "06:00" at bounding box center [382, 426] width 551 height 25
type input "23:30"
click at [356, 514] on div "check_box_outline_blank Opmerking" at bounding box center [382, 527] width 551 height 47
click at [262, 567] on label "Genereer charter (voor vervoerder)" at bounding box center [237, 563] width 211 height 16
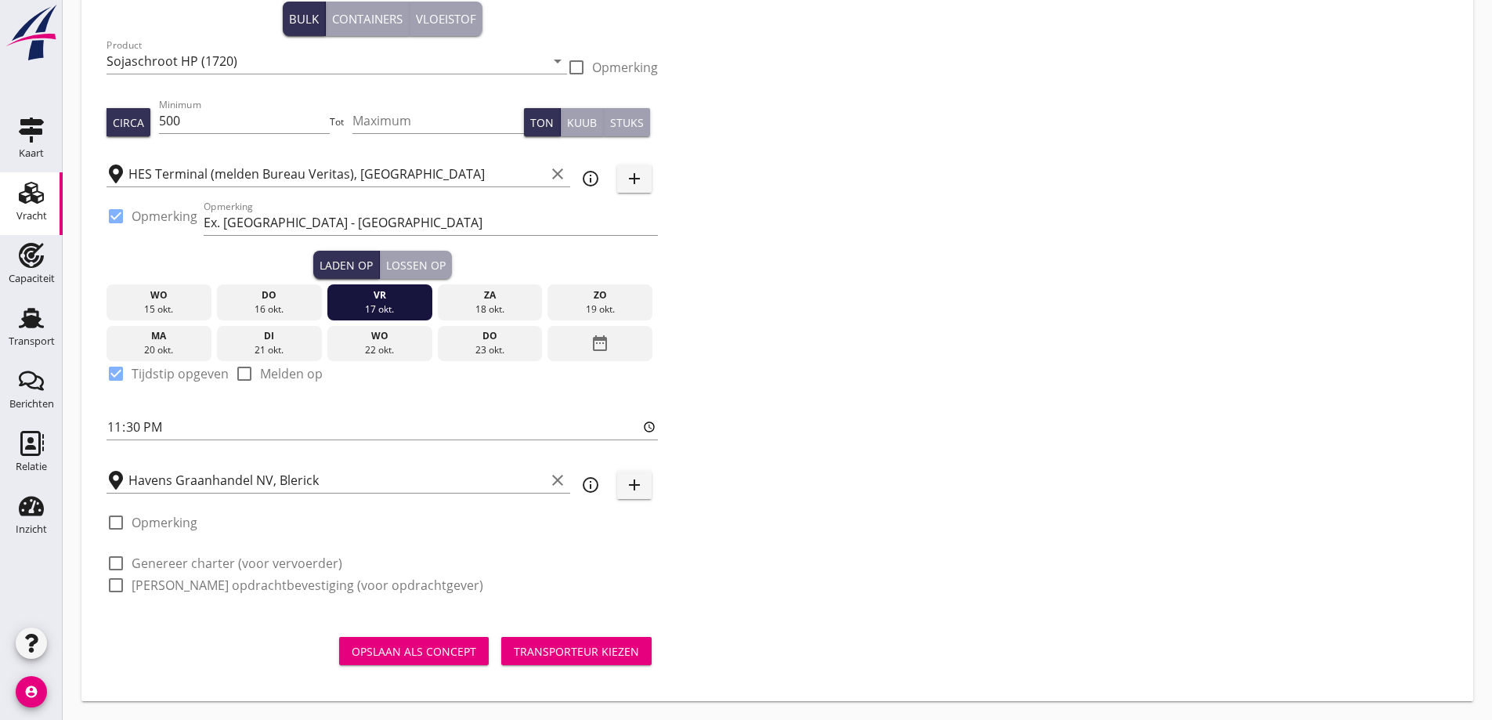
checkbox input "true"
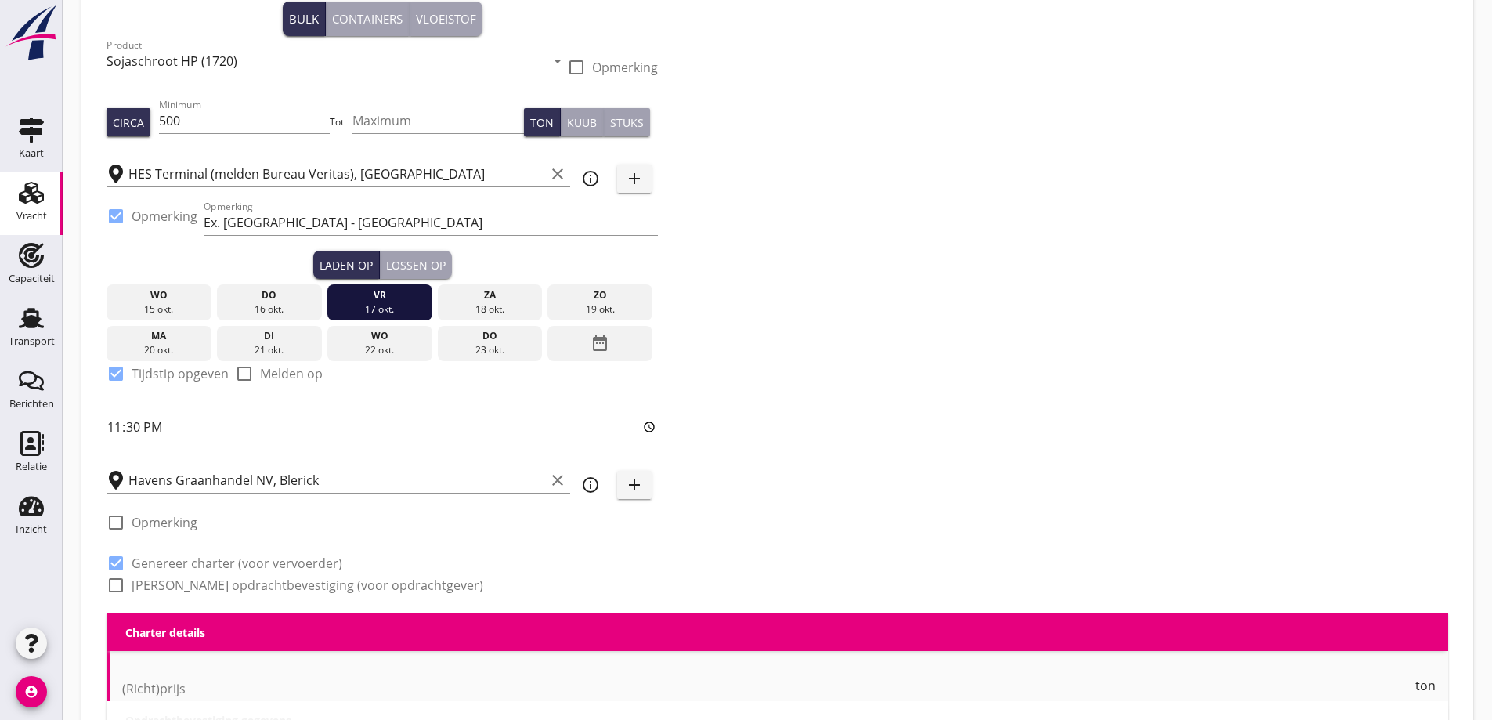
click at [260, 578] on label "[PERSON_NAME] opdrachtbevestiging (voor opdrachtgever)" at bounding box center [308, 585] width 352 height 16
checkbox input "true"
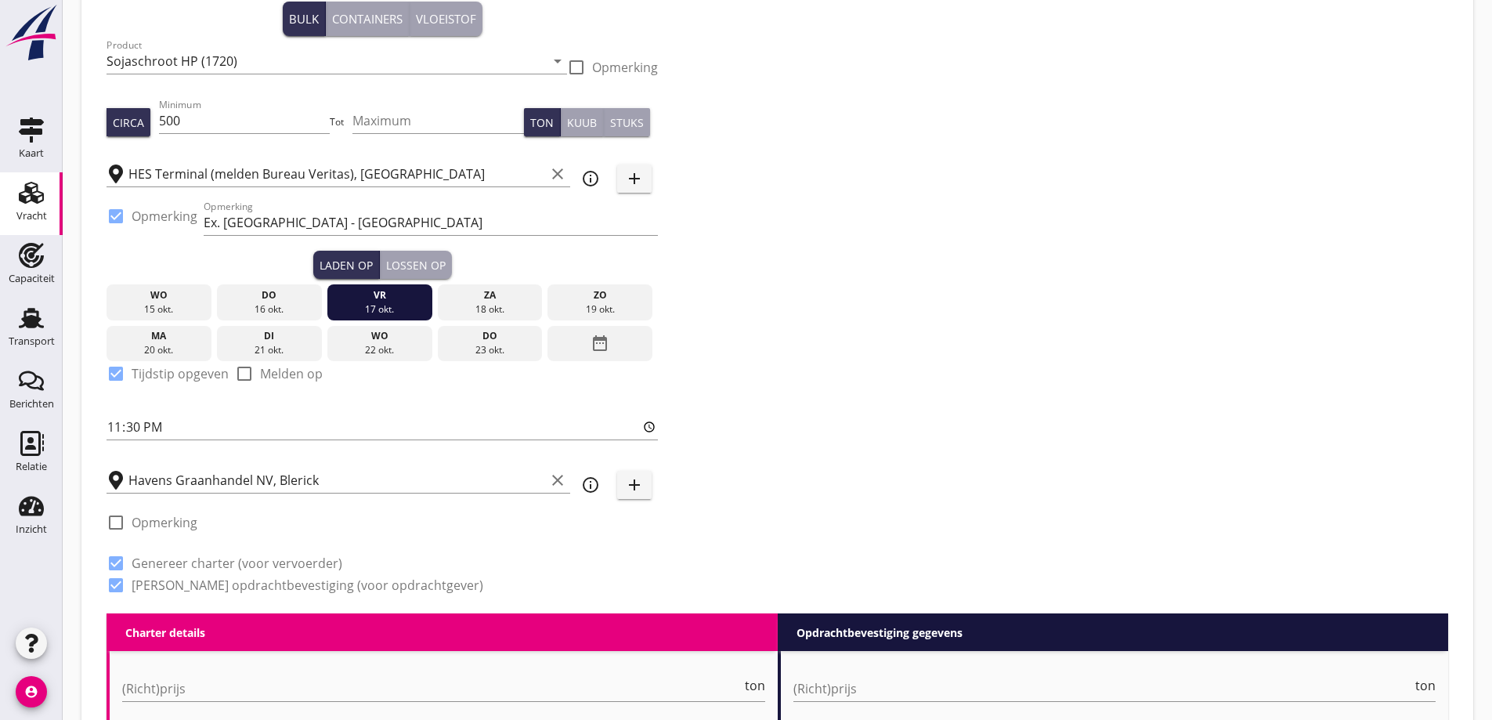
checkbox input "true"
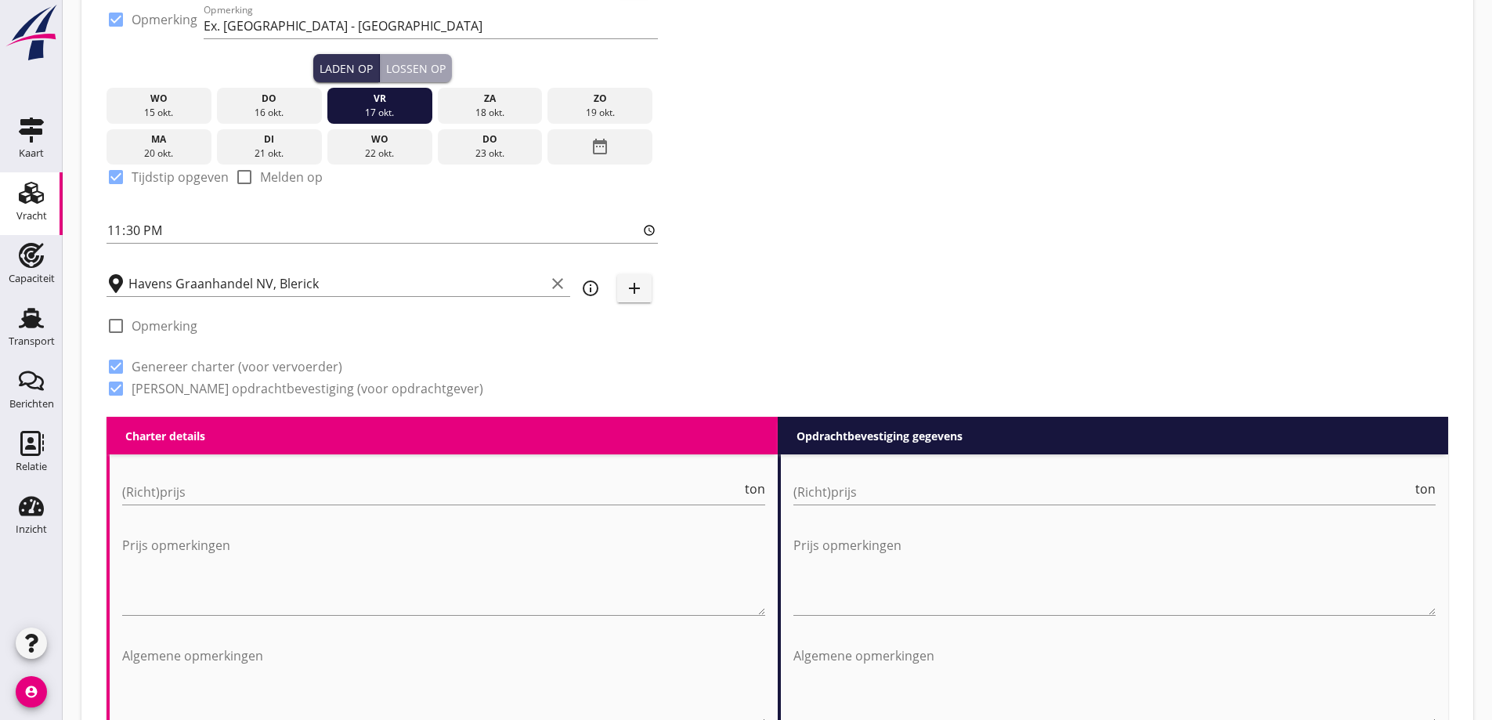
scroll to position [385, 0]
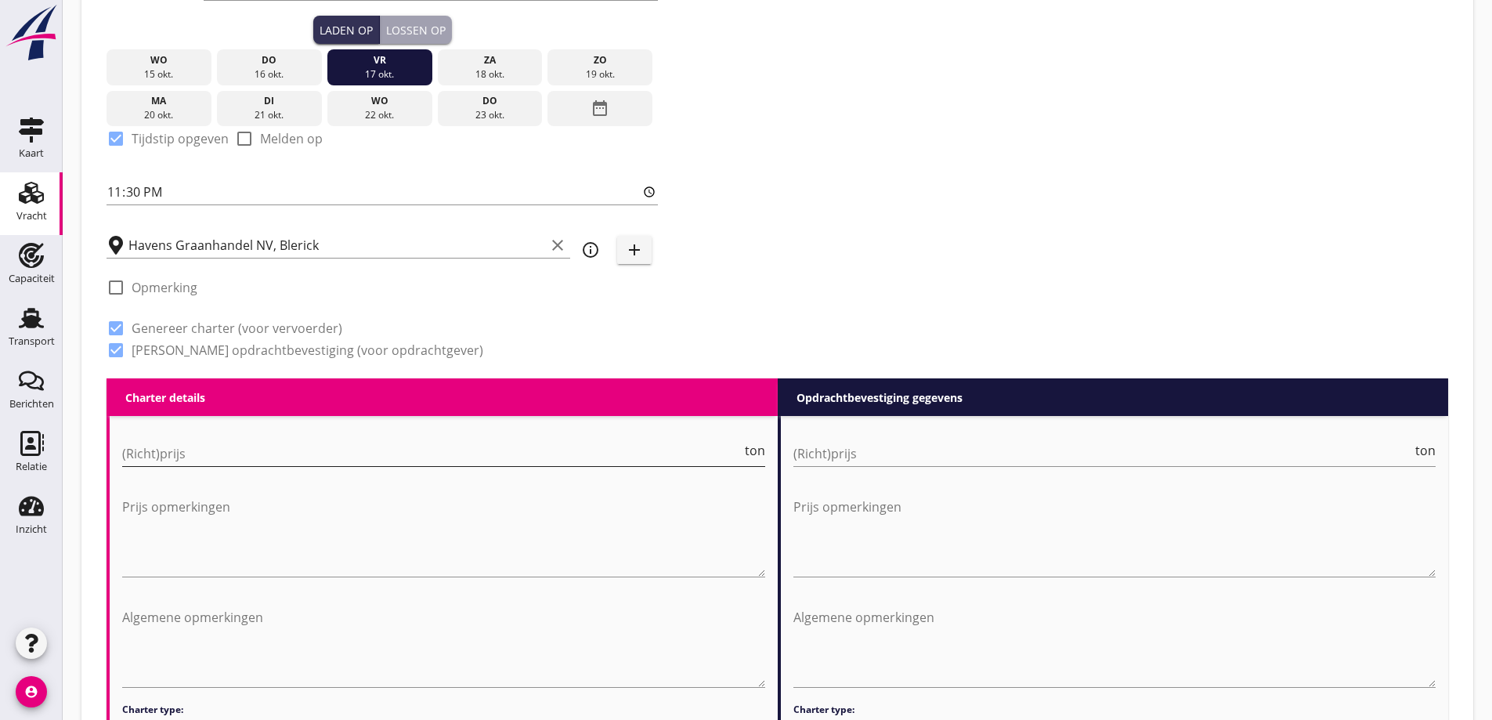
click at [281, 445] on input "(Richt)prijs" at bounding box center [432, 453] width 620 height 25
type input "3750"
click at [843, 460] on input "(Richt)prijs" at bounding box center [1103, 453] width 620 height 25
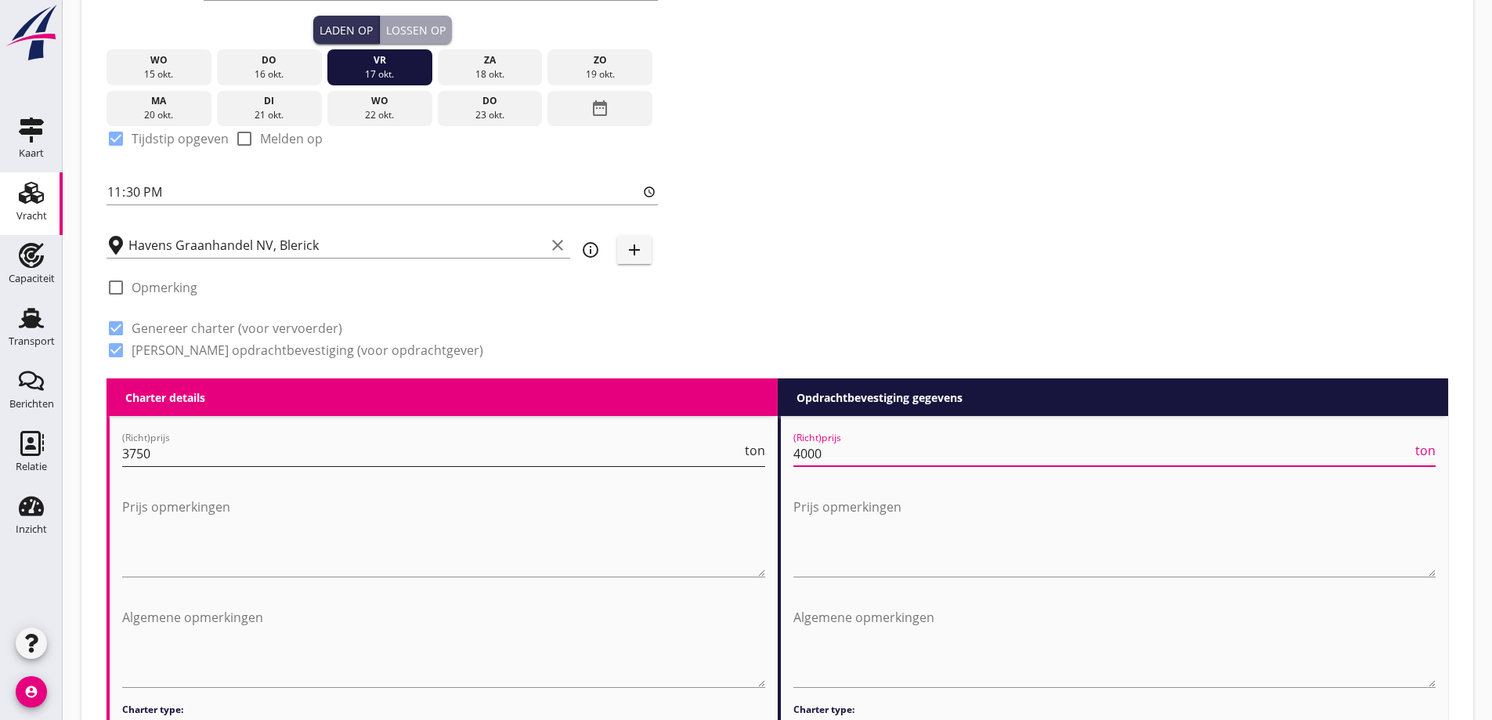
type input "4000"
click at [762, 452] on span "ton" at bounding box center [755, 450] width 20 height 13
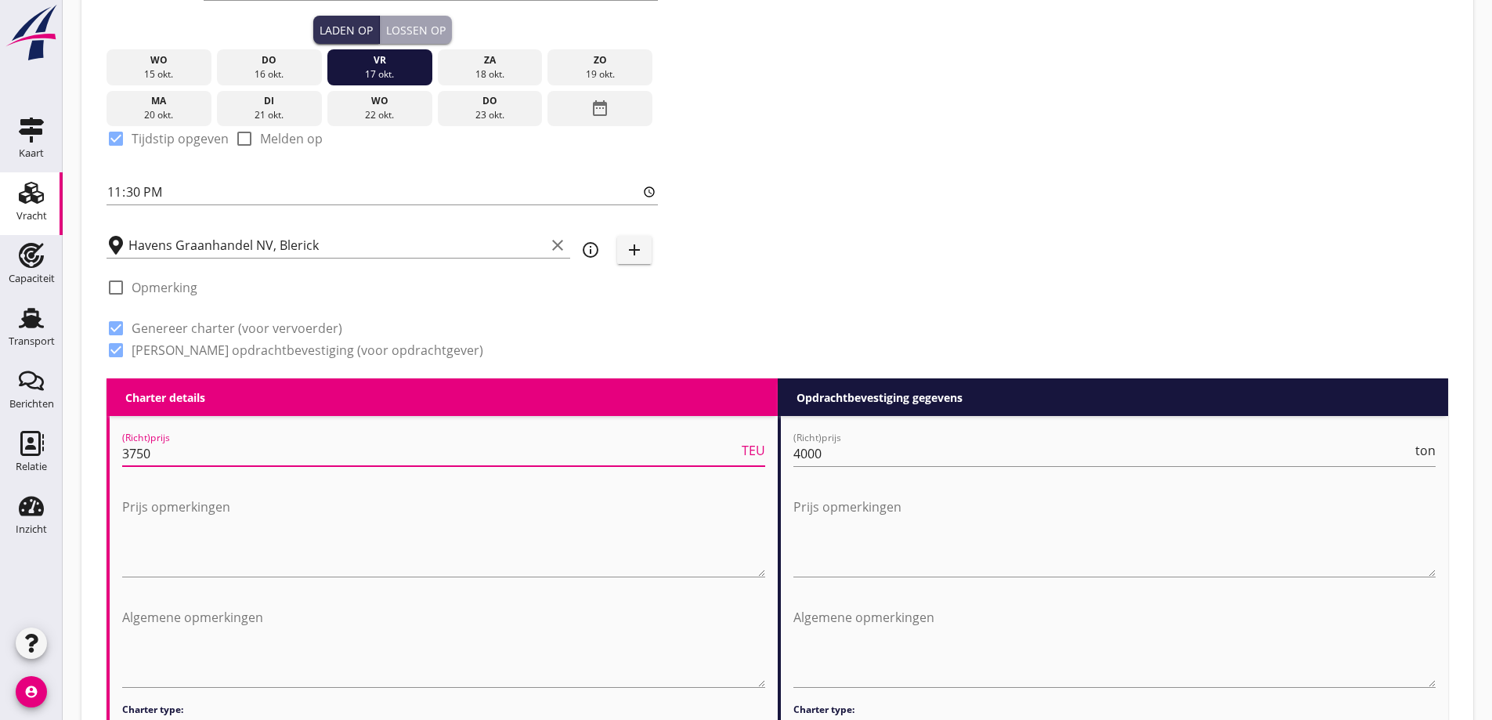
click at [761, 453] on span "TEU" at bounding box center [753, 450] width 23 height 13
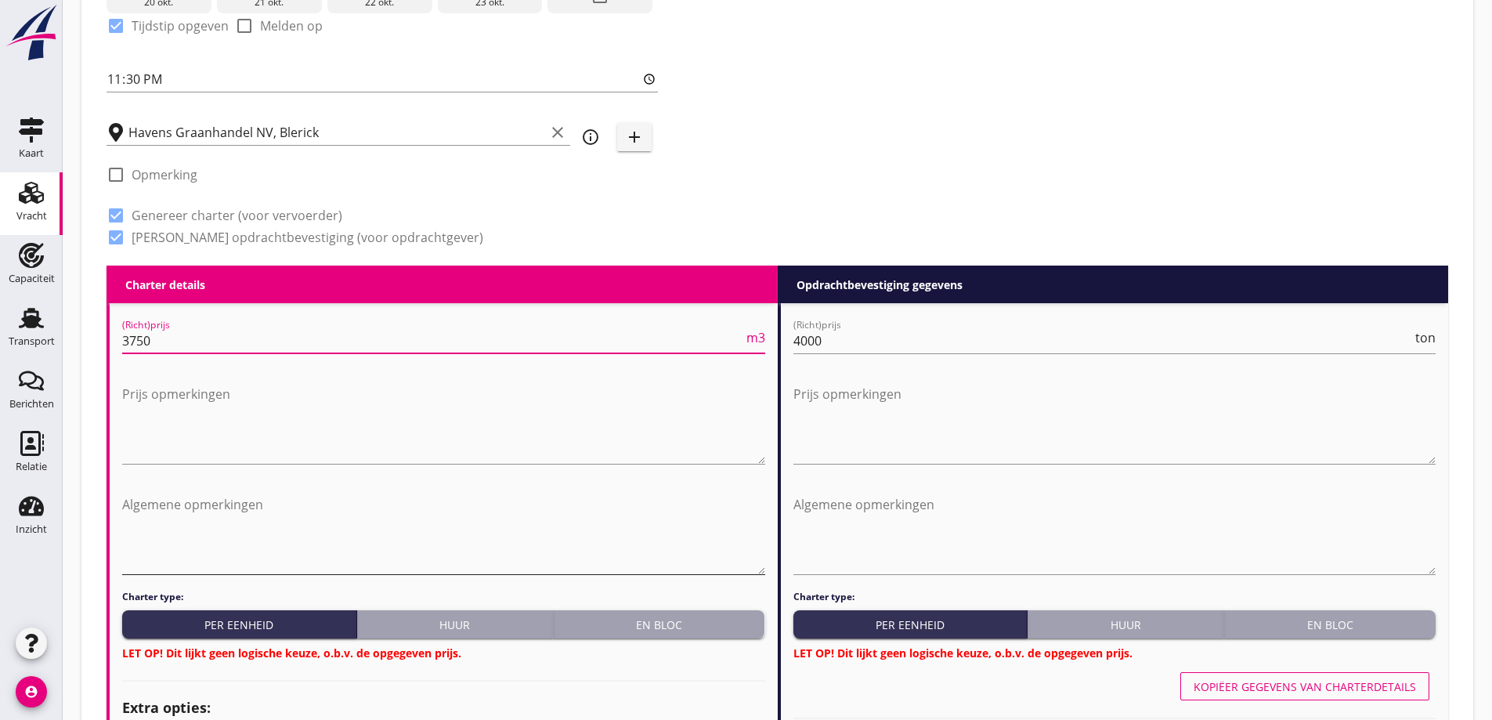
scroll to position [698, 0]
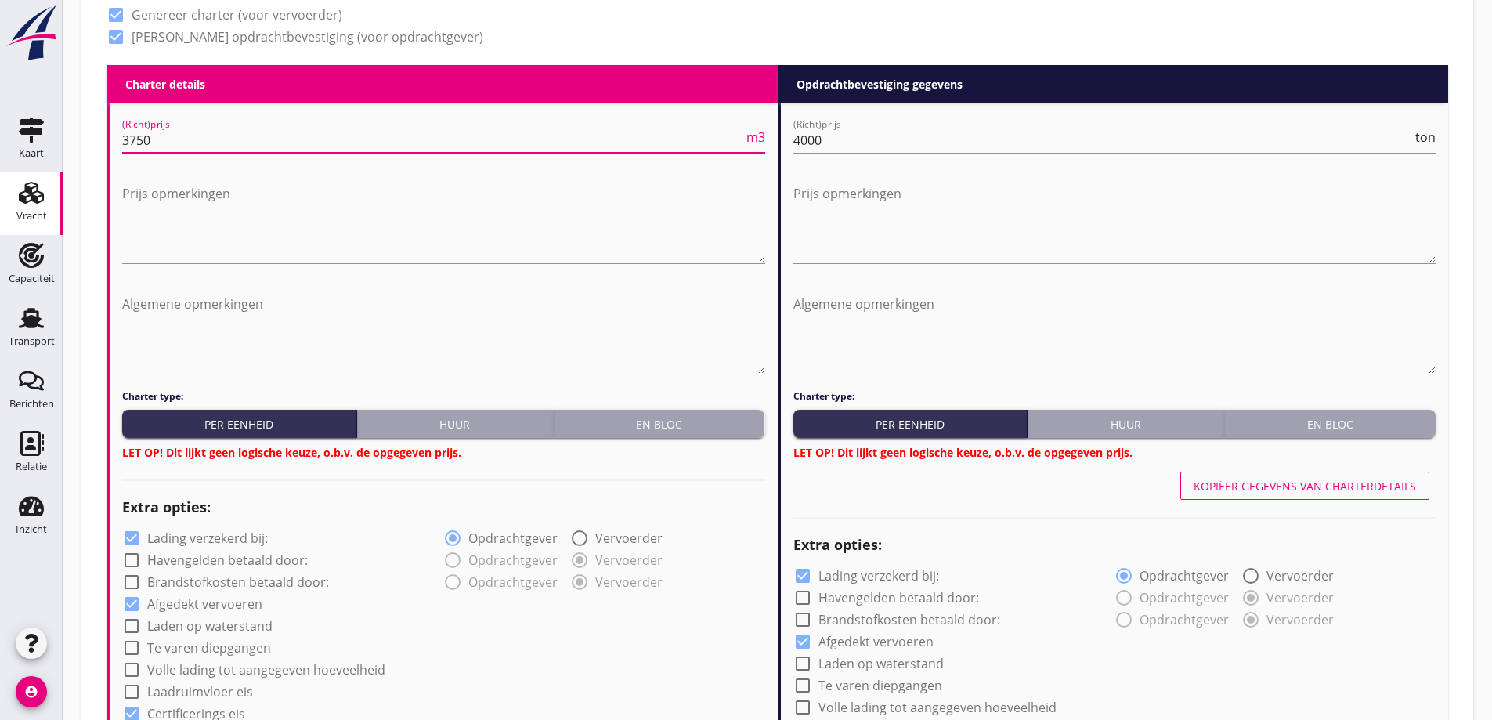
click at [726, 427] on div "En bloc" at bounding box center [659, 424] width 199 height 16
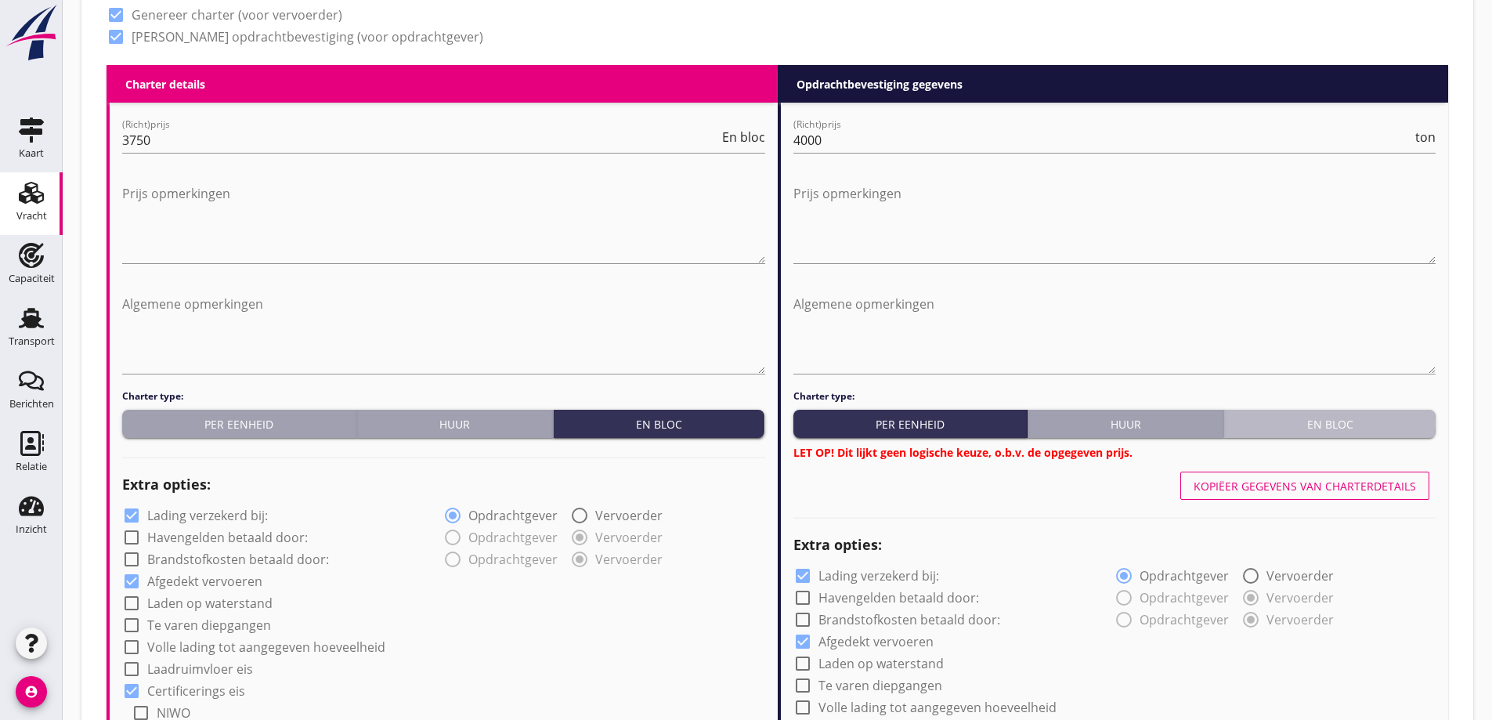
click at [1382, 410] on button "En bloc" at bounding box center [1329, 424] width 211 height 28
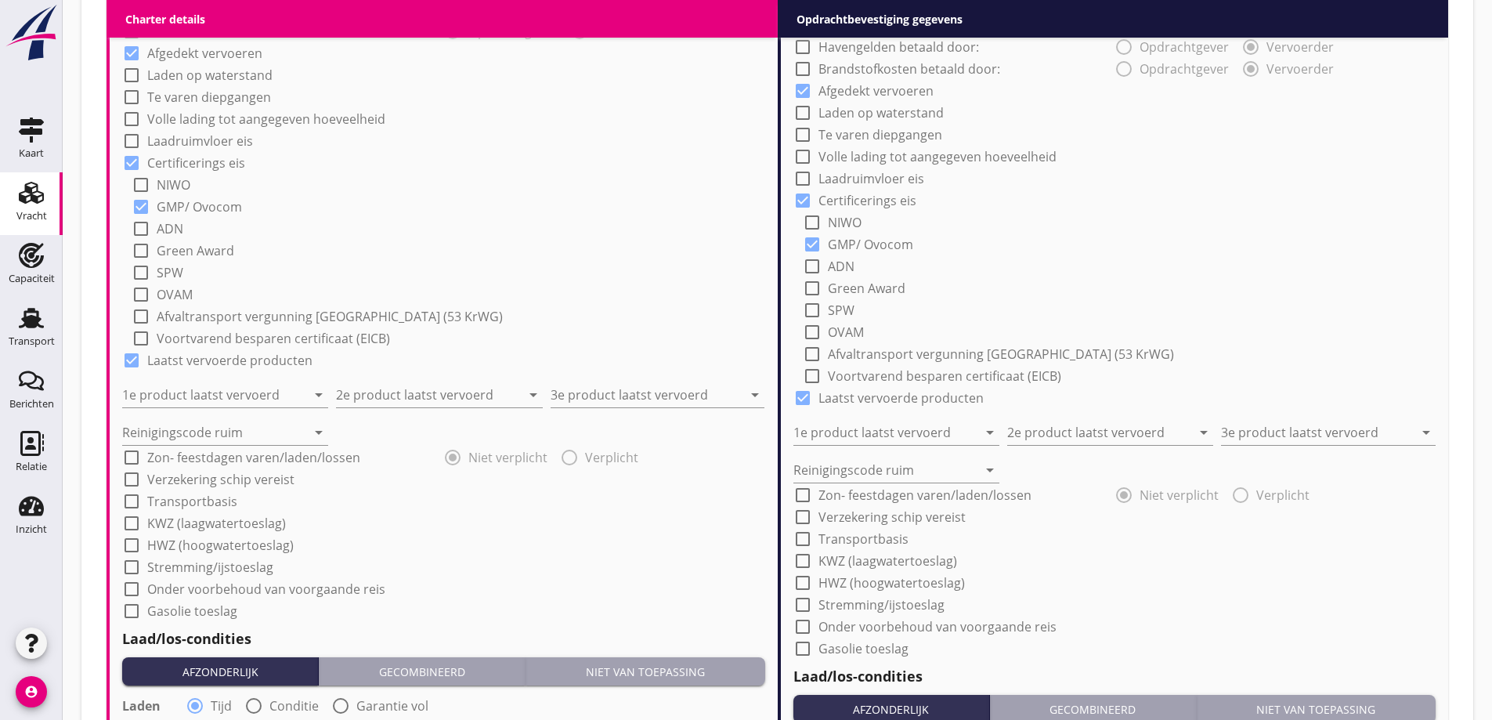
scroll to position [1246, 0]
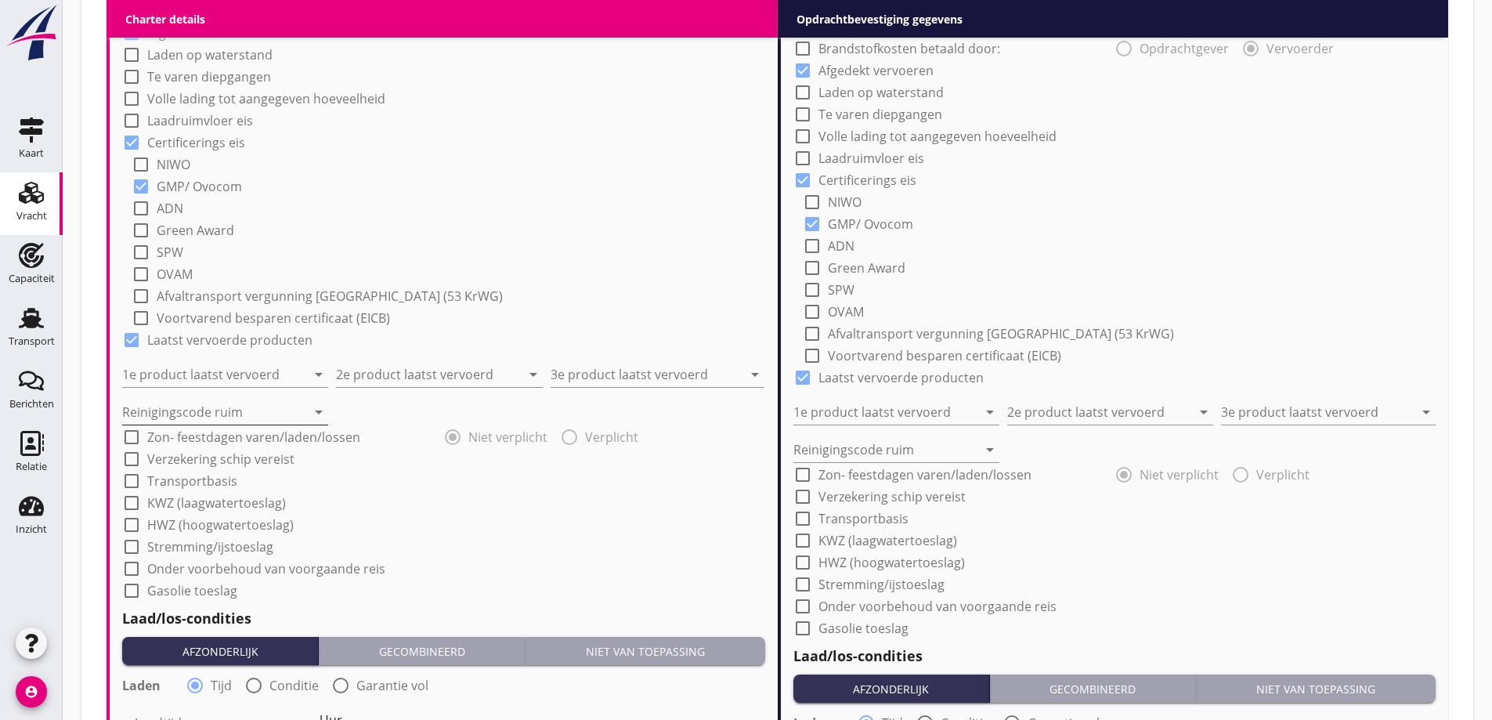
click at [219, 409] on input "Reinigingscode ruim" at bounding box center [214, 411] width 184 height 25
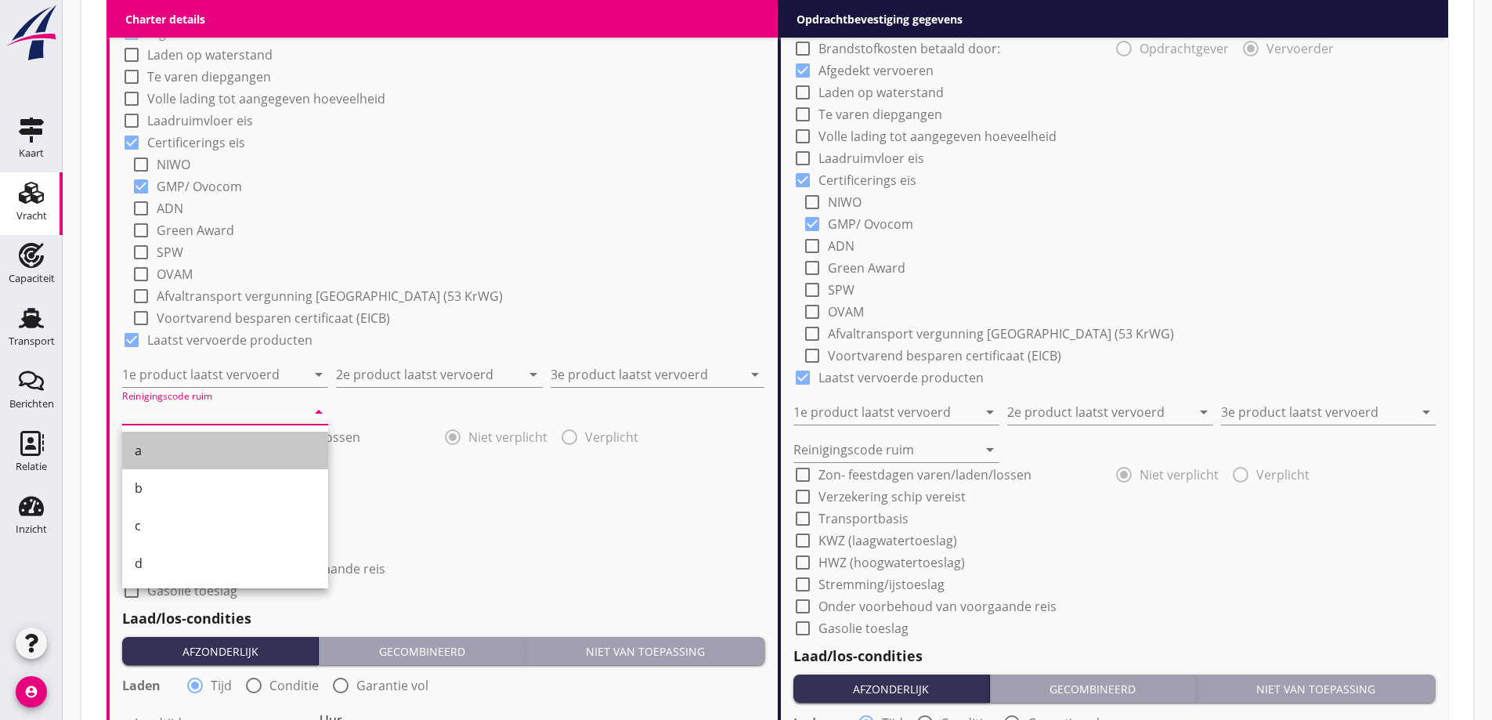
click at [221, 445] on div "a" at bounding box center [225, 450] width 181 height 19
type input "a"
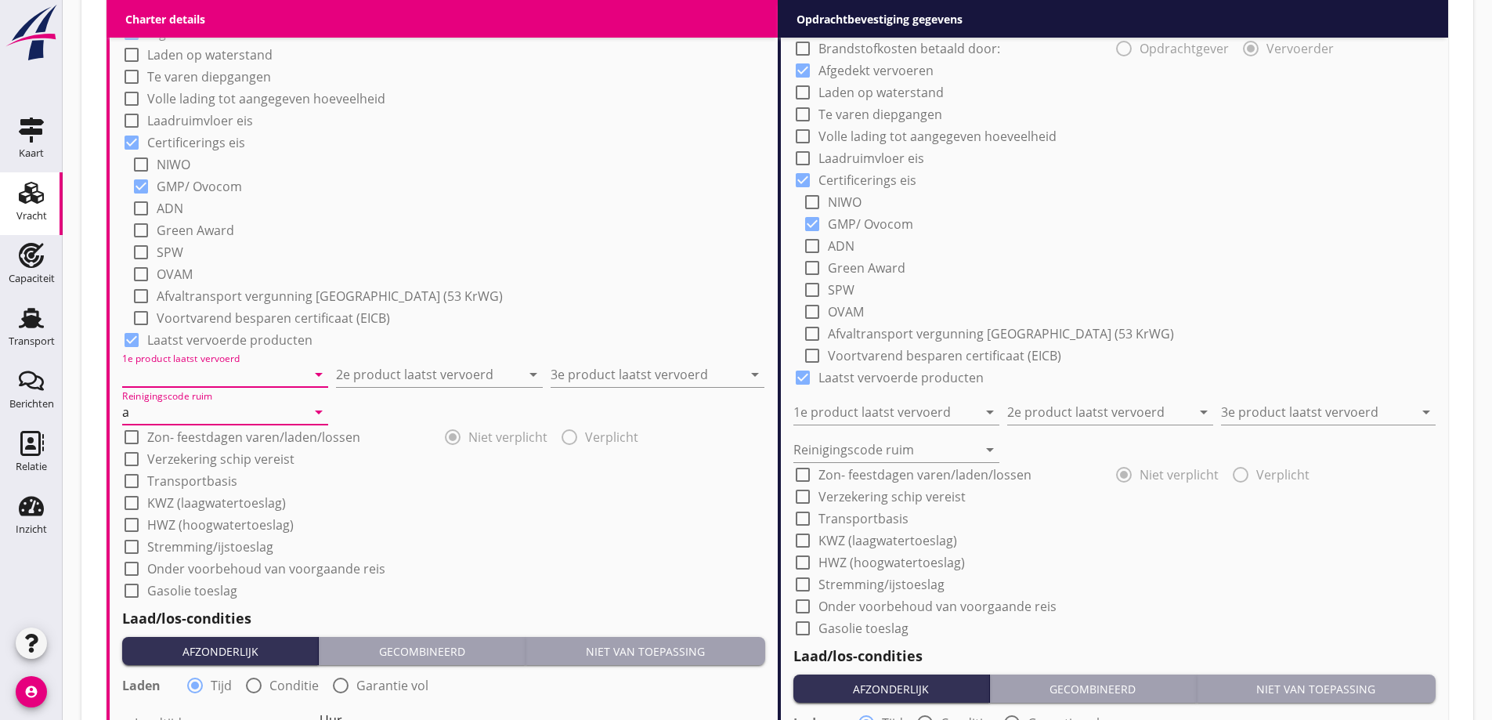
click at [221, 371] on input "1e product laatst vervoerd" at bounding box center [214, 374] width 184 height 25
type input "o"
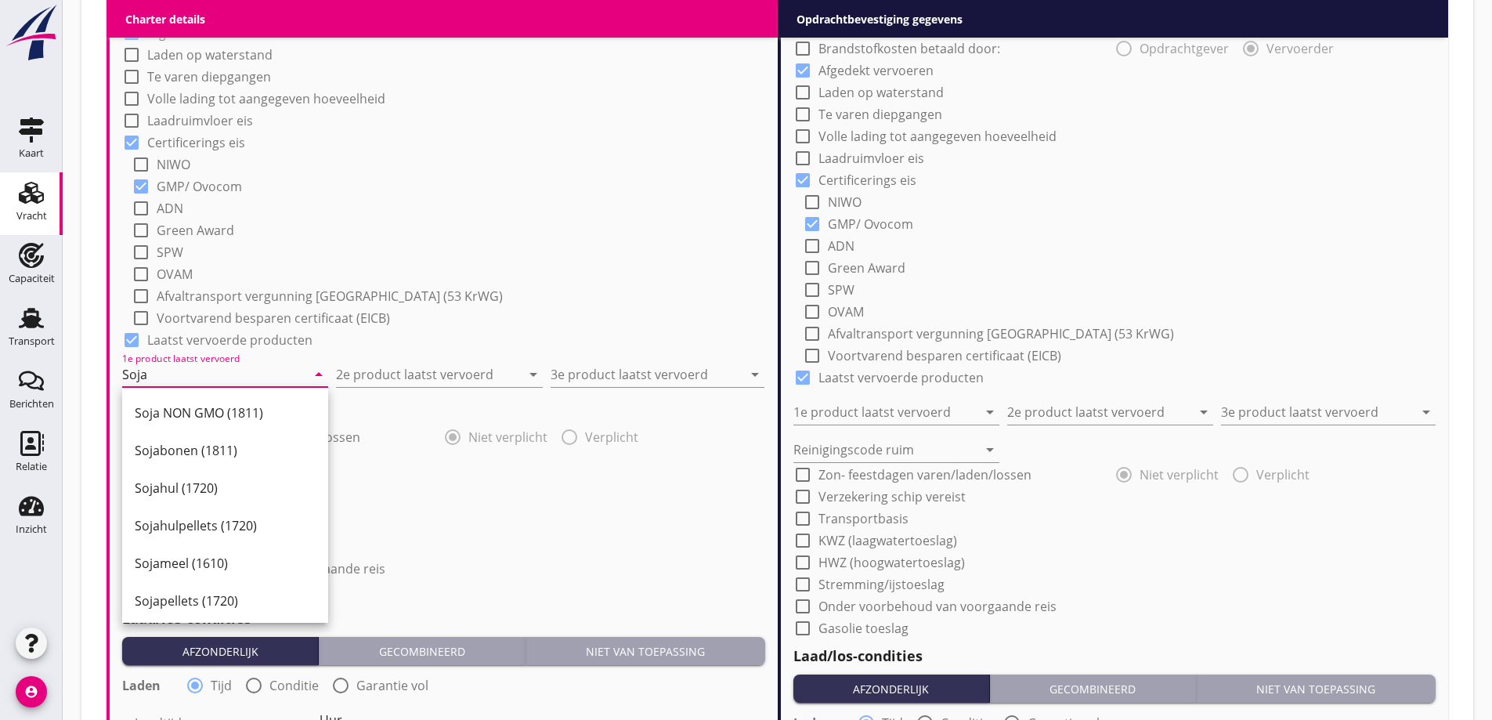
type input "Soja"
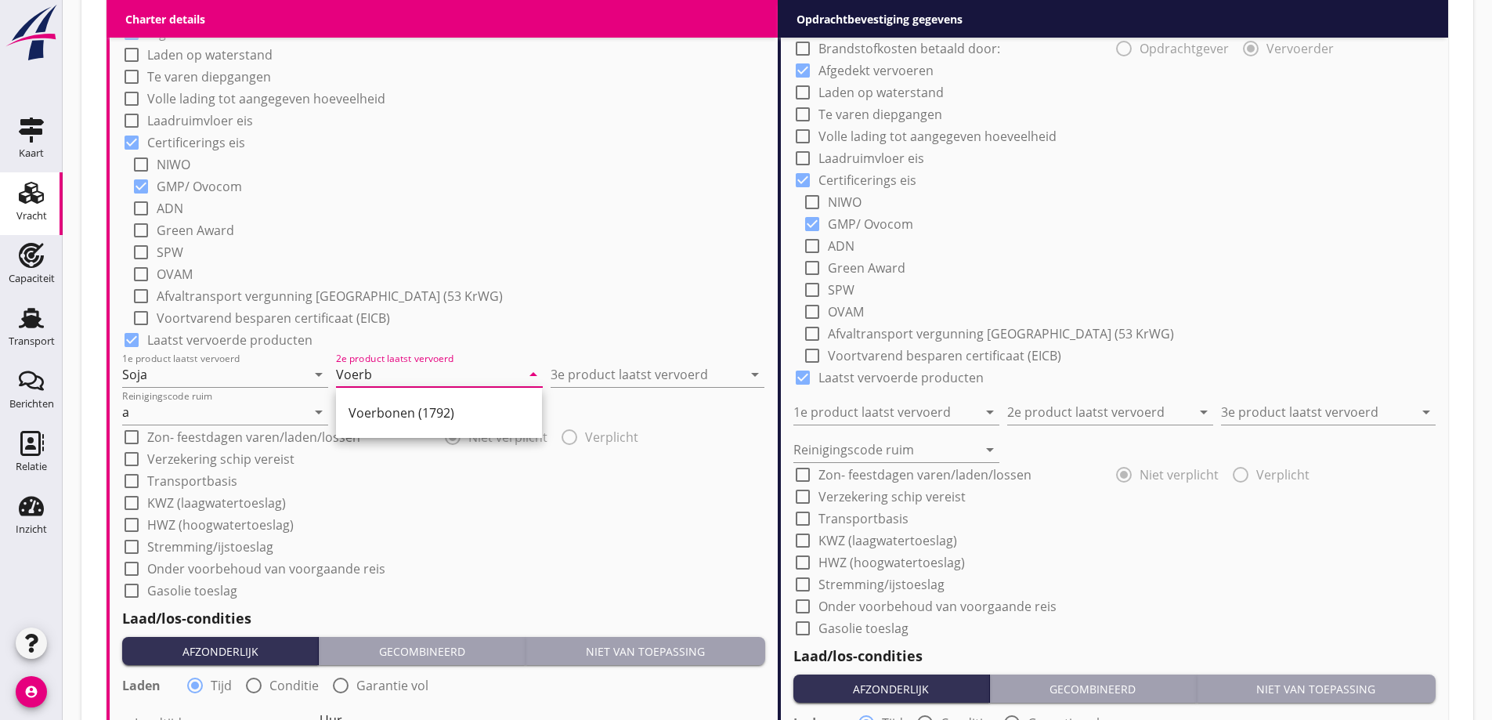
click at [385, 405] on div "Voerbonen (1792)" at bounding box center [439, 412] width 181 height 19
type input "Voerbonen (1792)"
click at [685, 372] on input "3e product laatst vervoerd" at bounding box center [647, 374] width 192 height 25
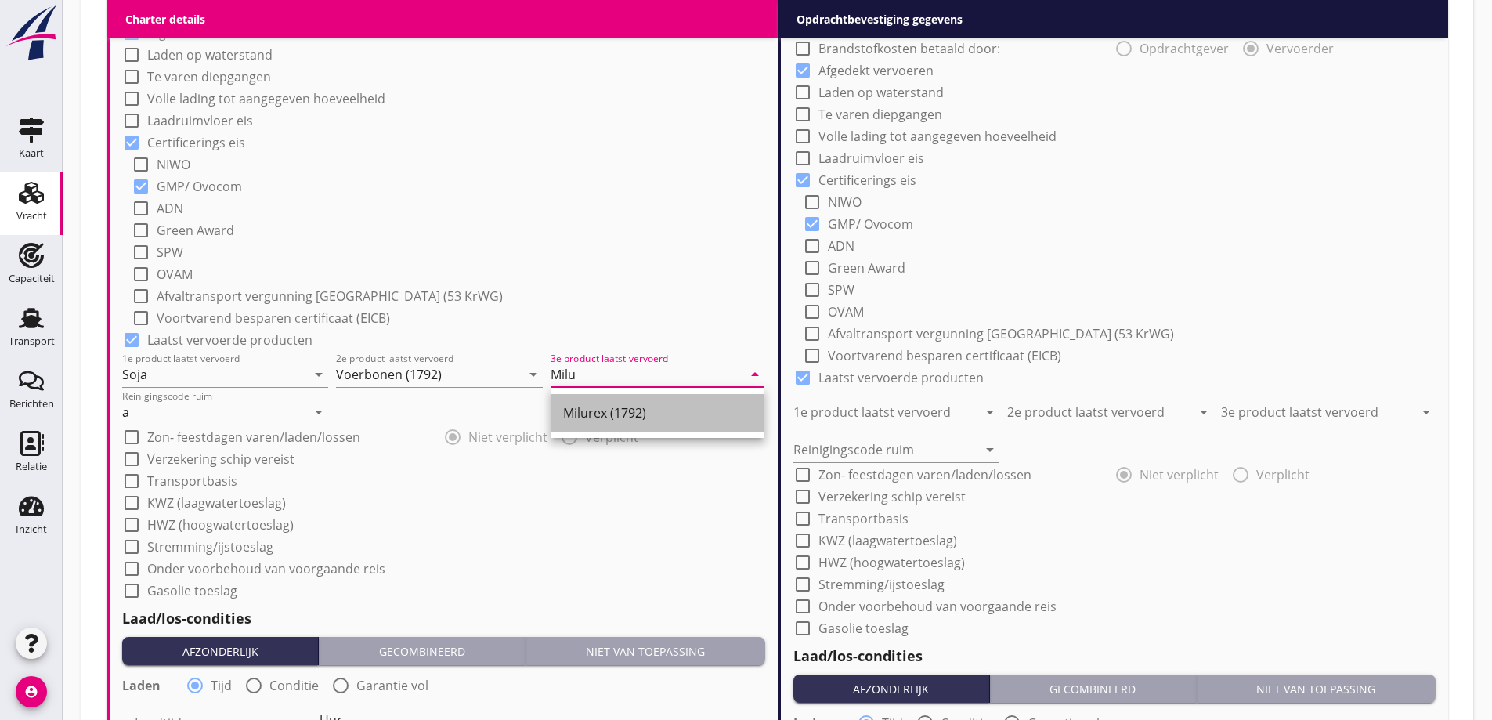
click at [641, 419] on div "Milurex (1792)" at bounding box center [657, 412] width 189 height 19
type input "Milurex (1792)"
click at [237, 376] on input "Soja" at bounding box center [214, 374] width 184 height 25
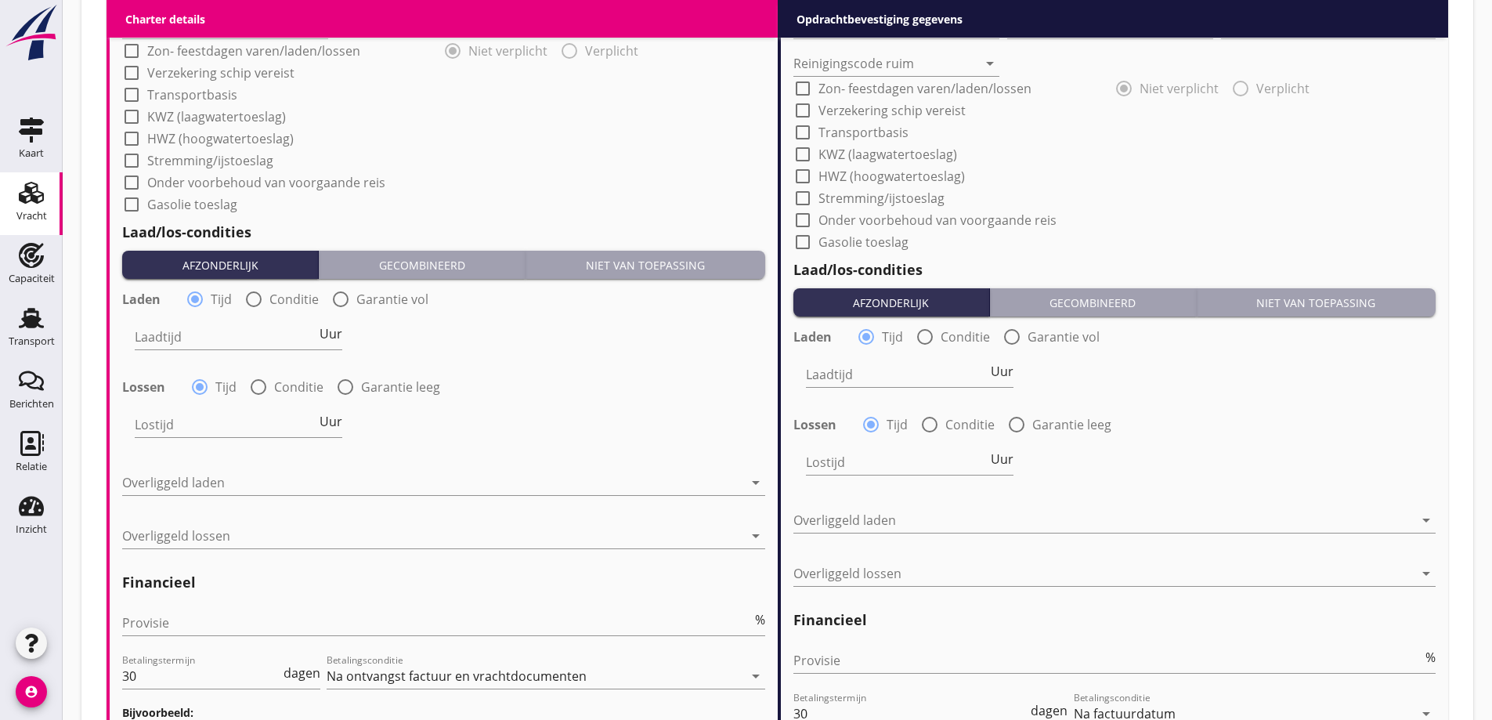
scroll to position [1638, 0]
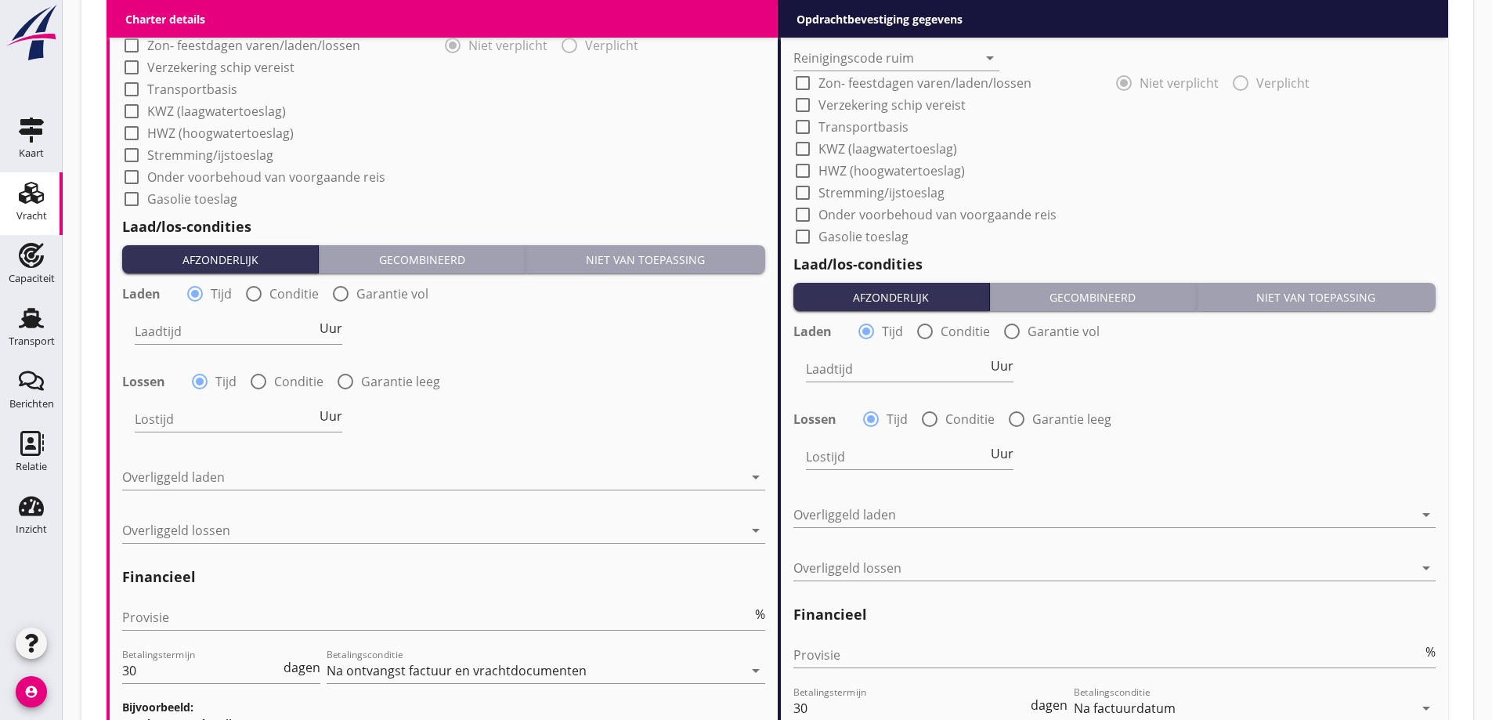
type input "Soja + Raapschroot"
click at [265, 297] on div at bounding box center [253, 293] width 27 height 27
radio input "false"
radio input "true"
click at [264, 331] on div at bounding box center [280, 331] width 291 height 25
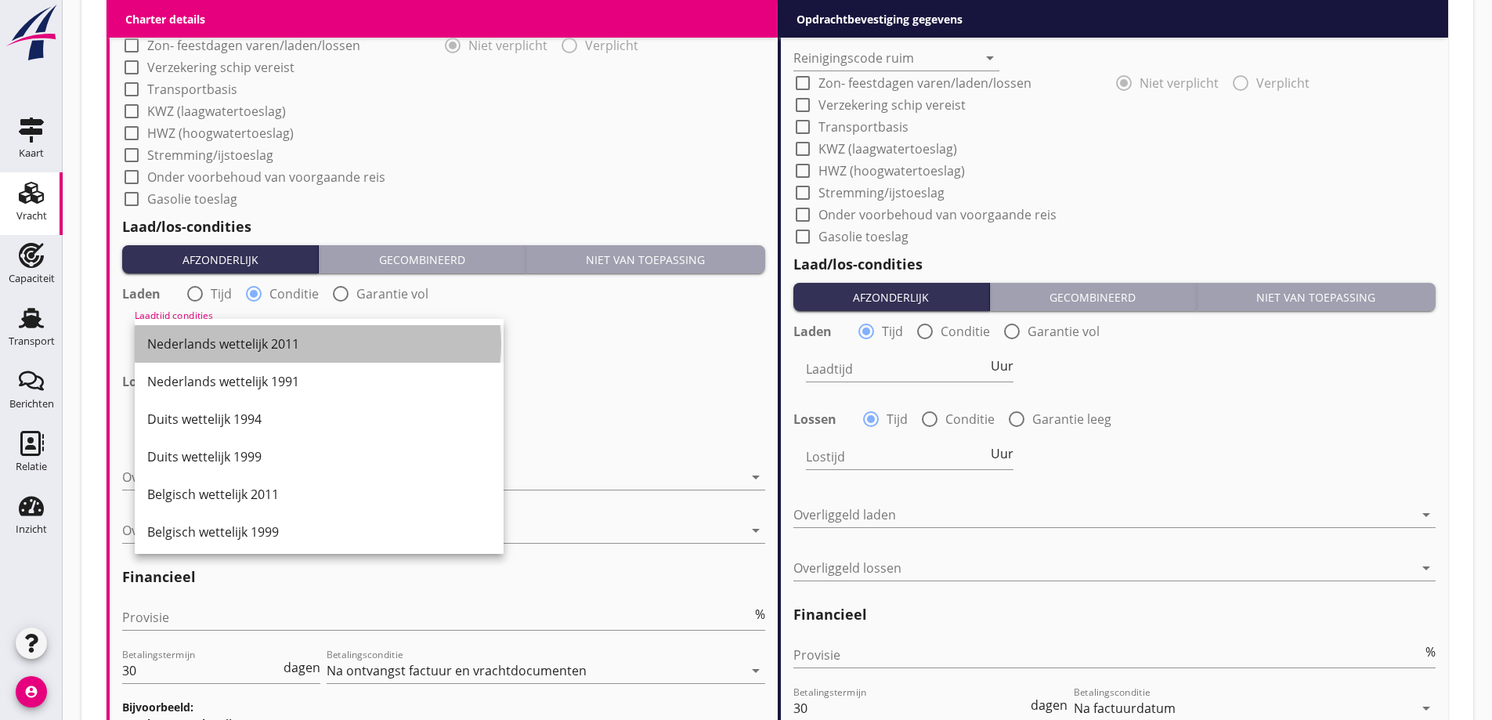
click at [256, 345] on div "Nederlands wettelijk 2011" at bounding box center [319, 343] width 344 height 19
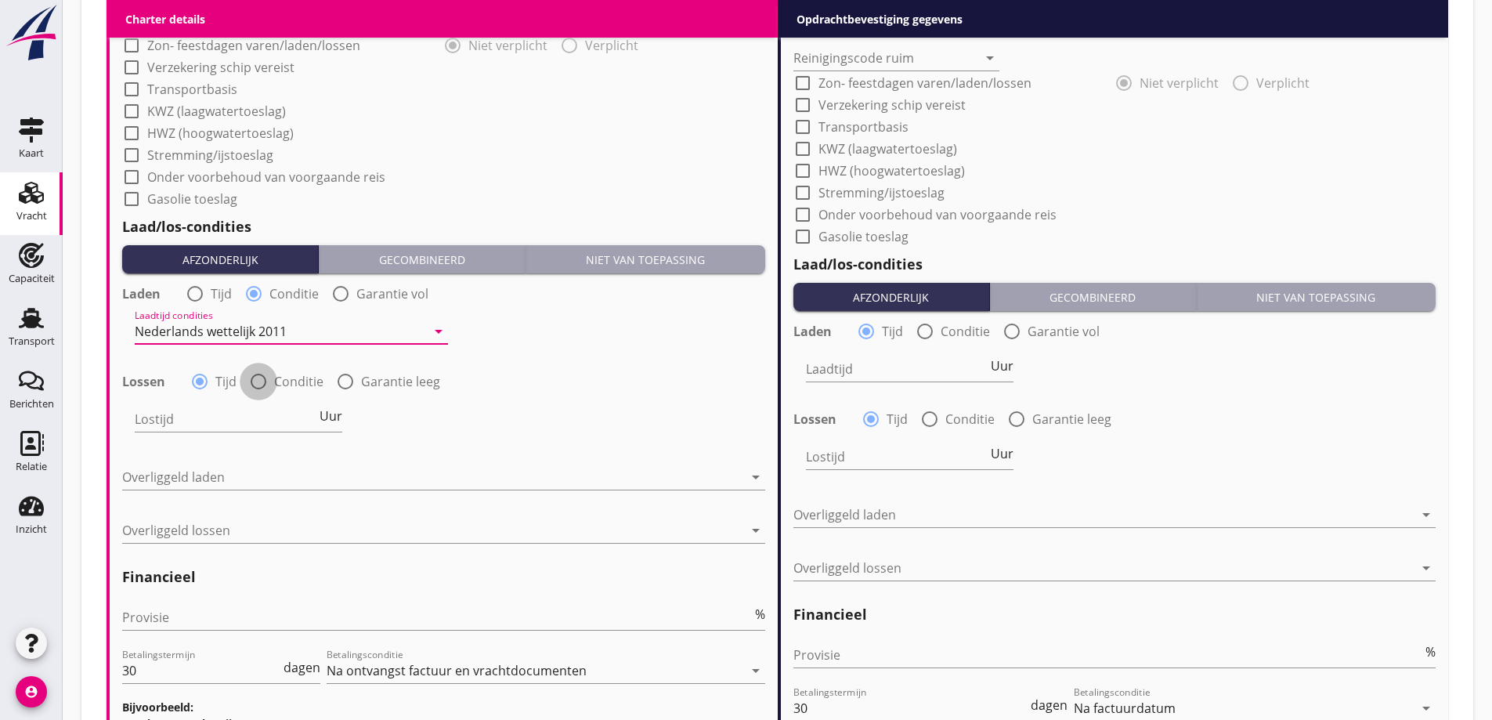
click at [271, 378] on div at bounding box center [258, 381] width 27 height 27
radio input "false"
radio input "true"
click at [276, 426] on div at bounding box center [280, 418] width 291 height 25
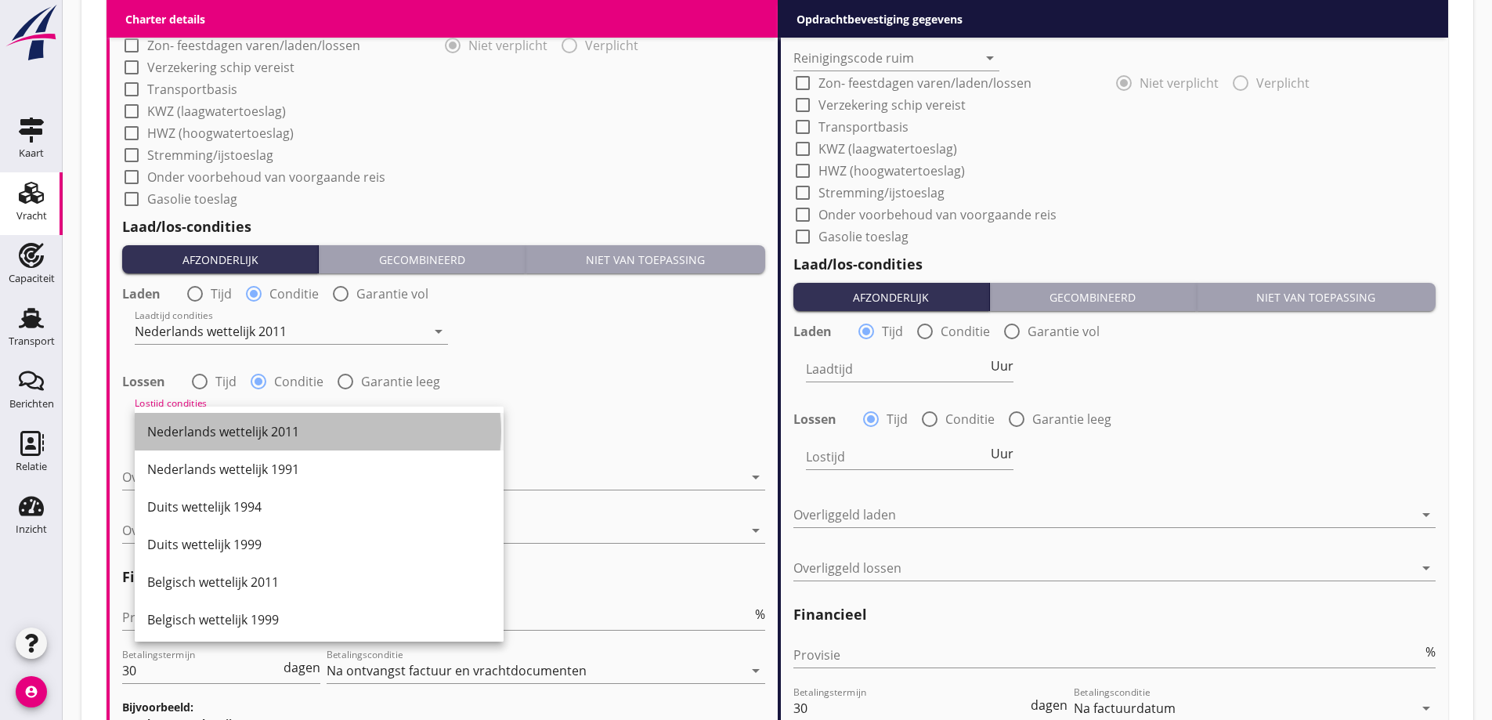
click at [267, 425] on div "Nederlands wettelijk 2011" at bounding box center [319, 431] width 344 height 19
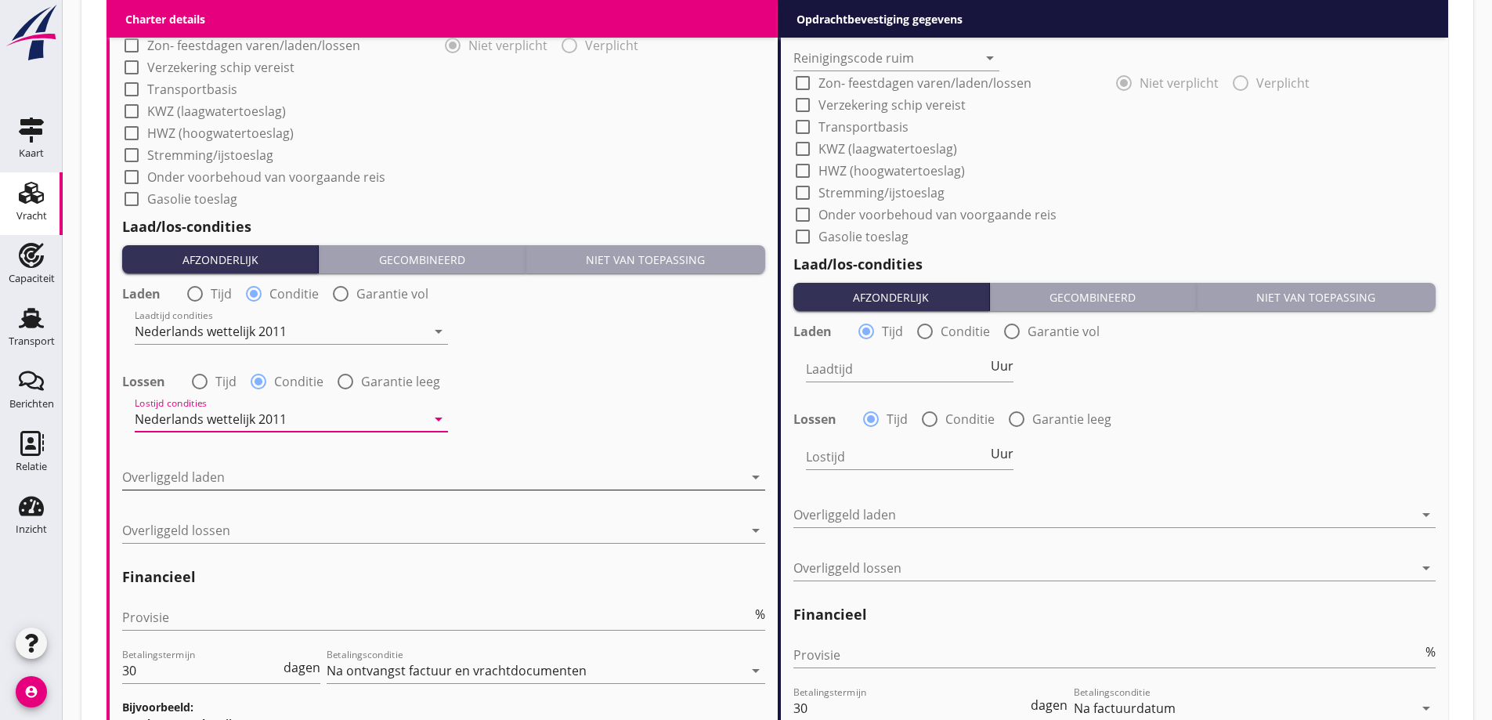
click at [277, 482] on div at bounding box center [432, 476] width 621 height 25
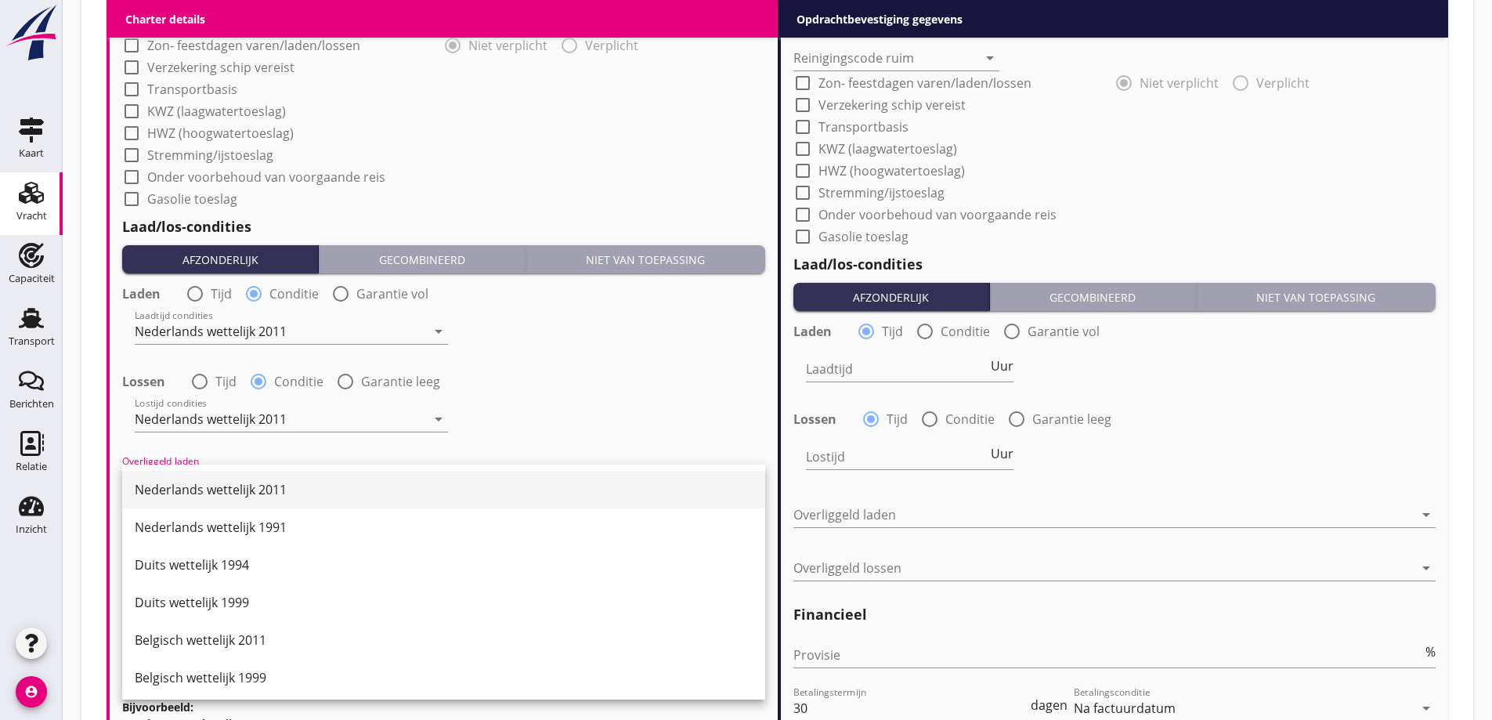
click at [279, 489] on div "Nederlands wettelijk 2011" at bounding box center [444, 489] width 618 height 19
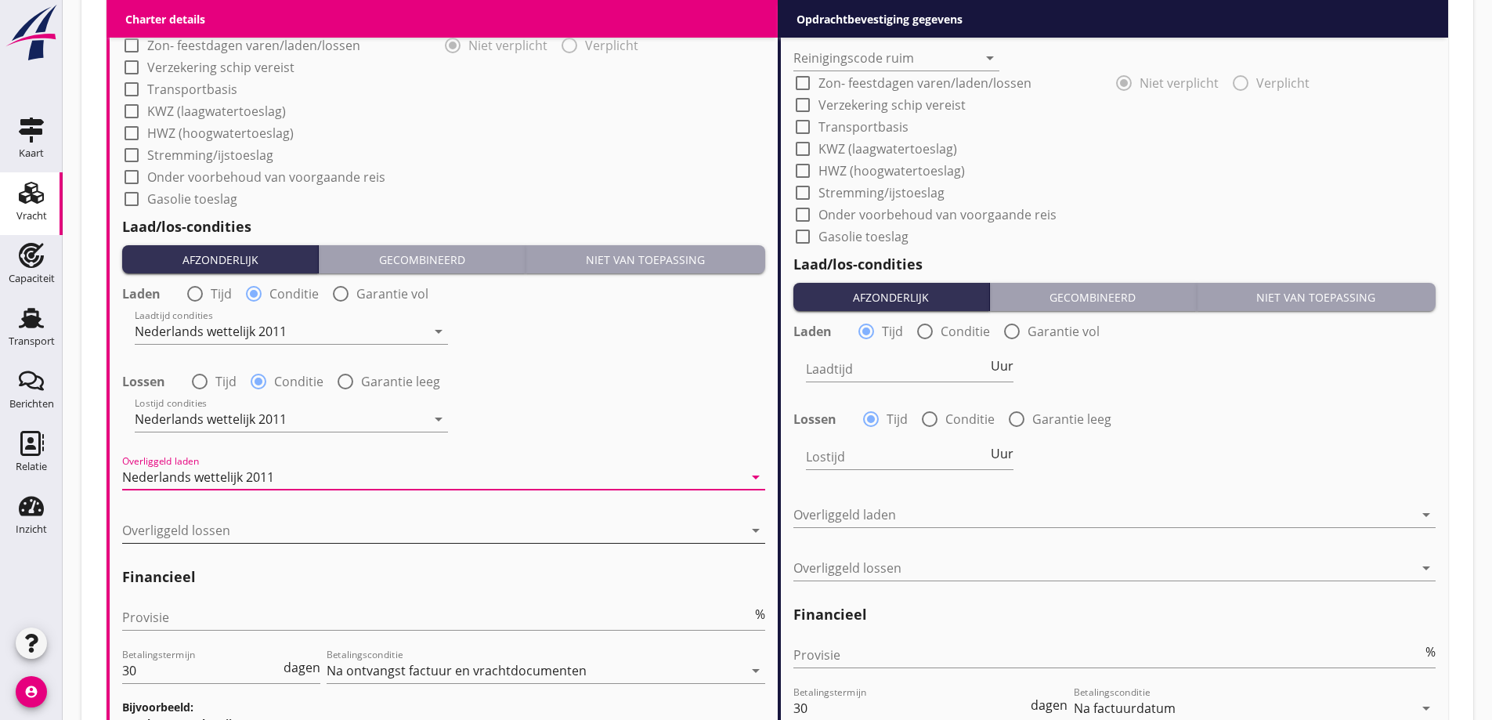
click at [273, 534] on div at bounding box center [432, 530] width 621 height 25
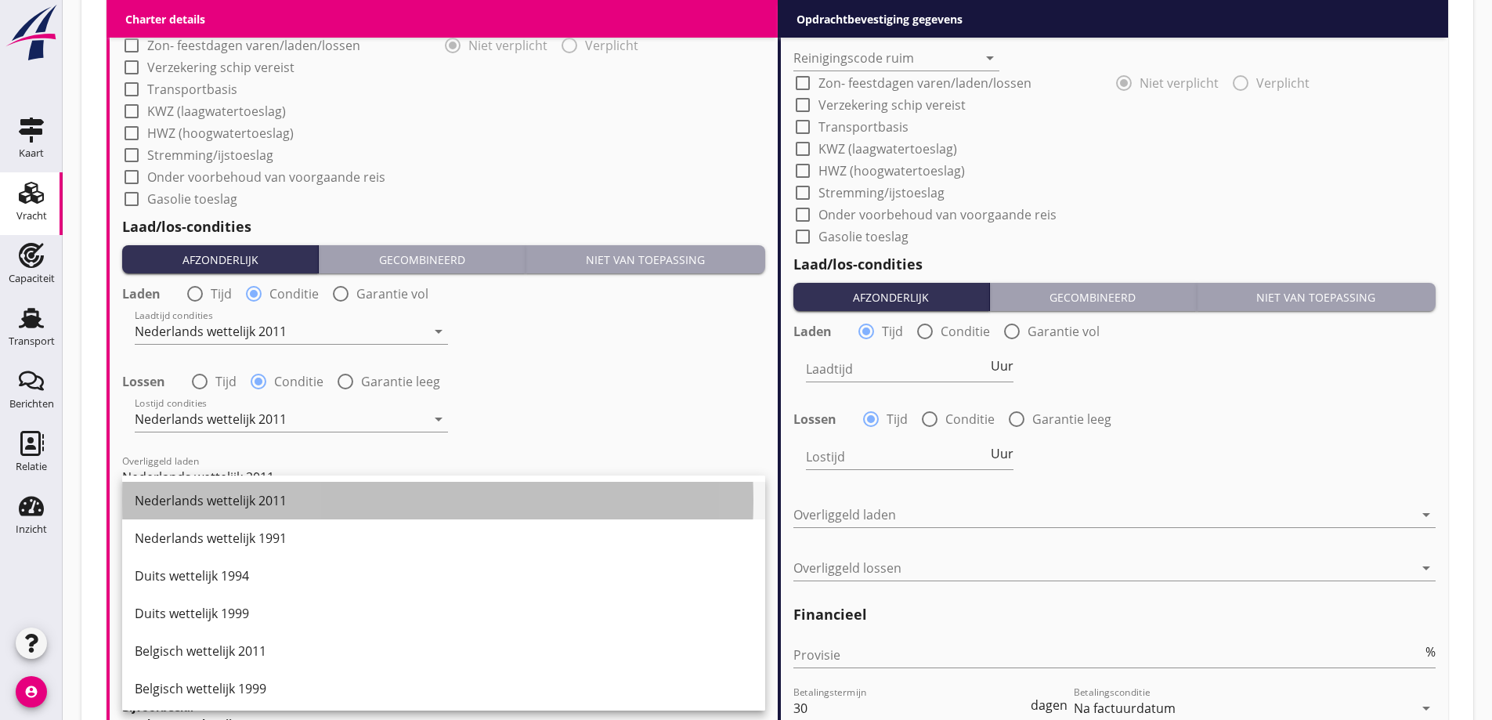
click at [267, 490] on div "Nederlands wettelijk 2011" at bounding box center [444, 501] width 618 height 38
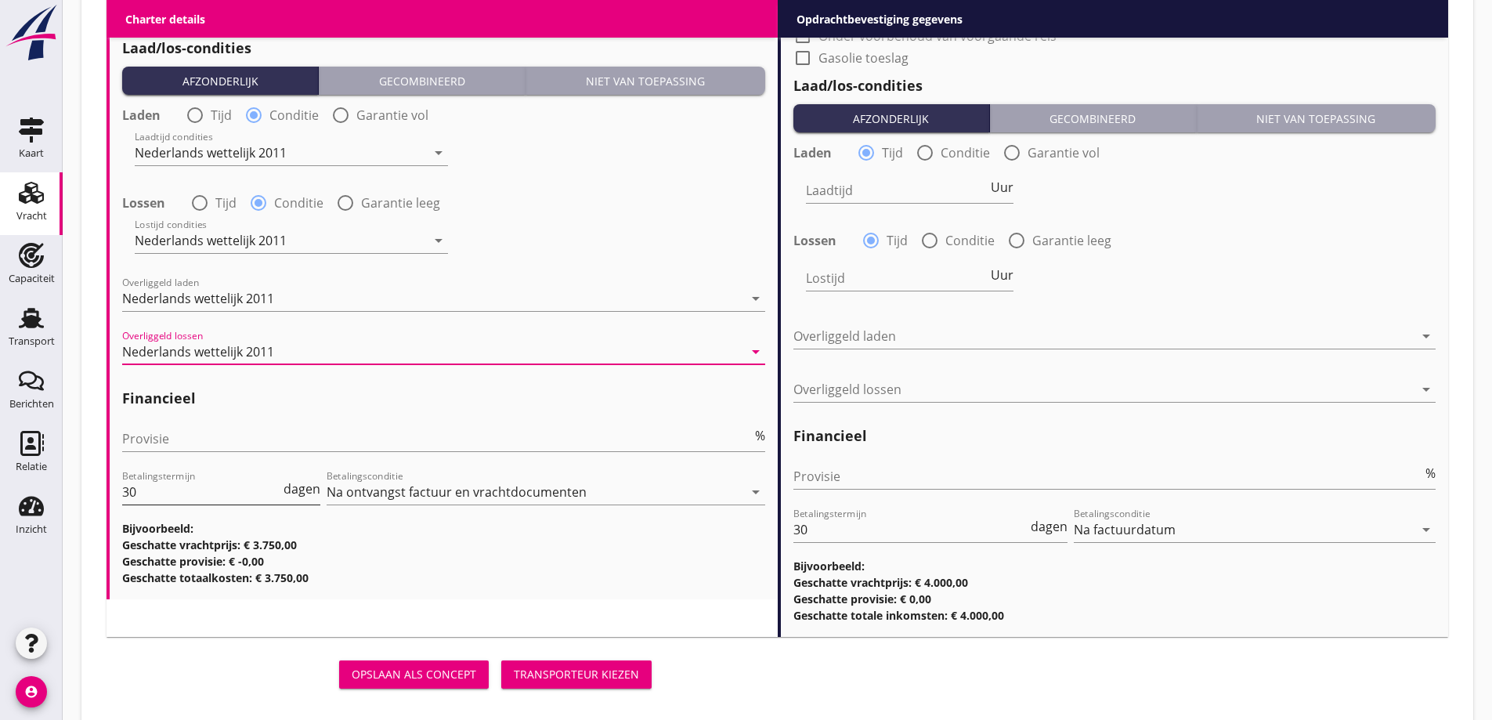
scroll to position [1840, 0]
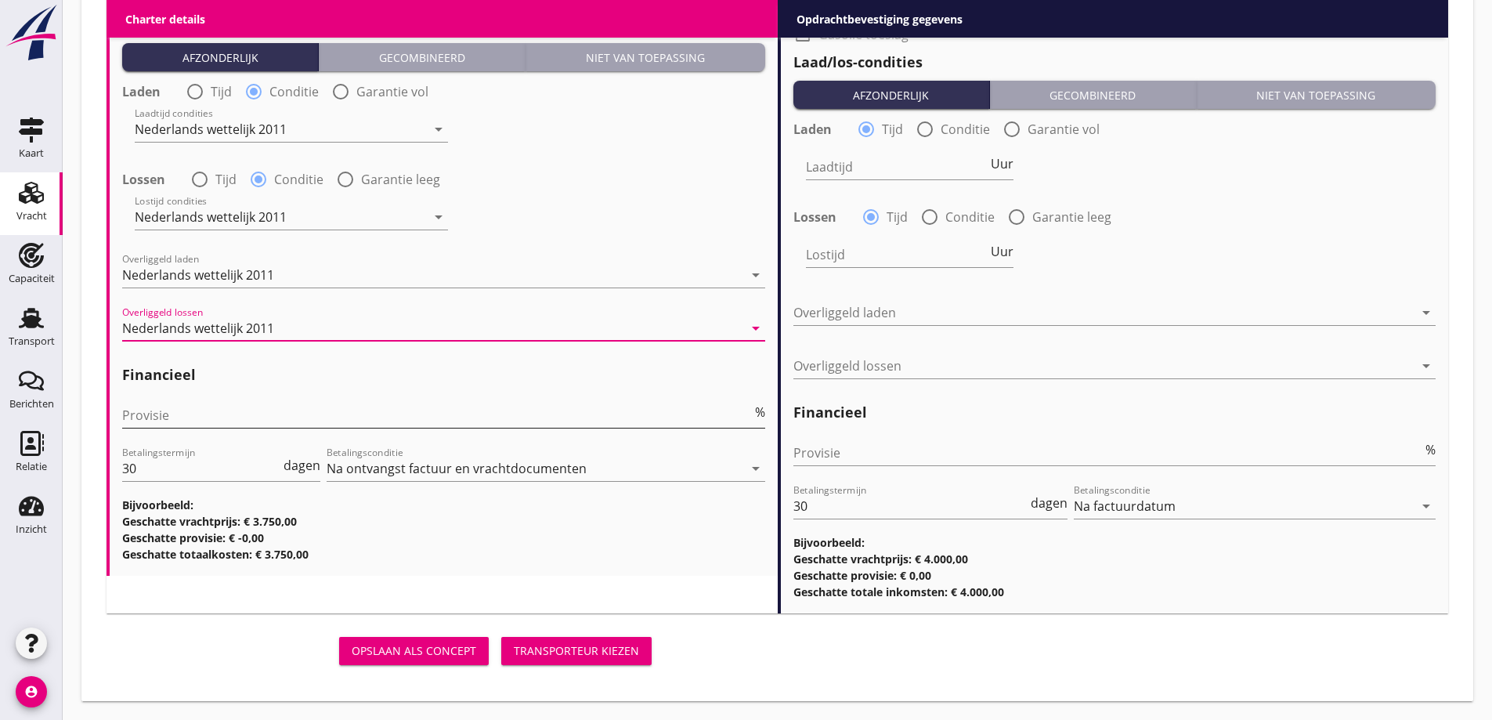
click at [233, 418] on input "Provisie" at bounding box center [437, 415] width 630 height 25
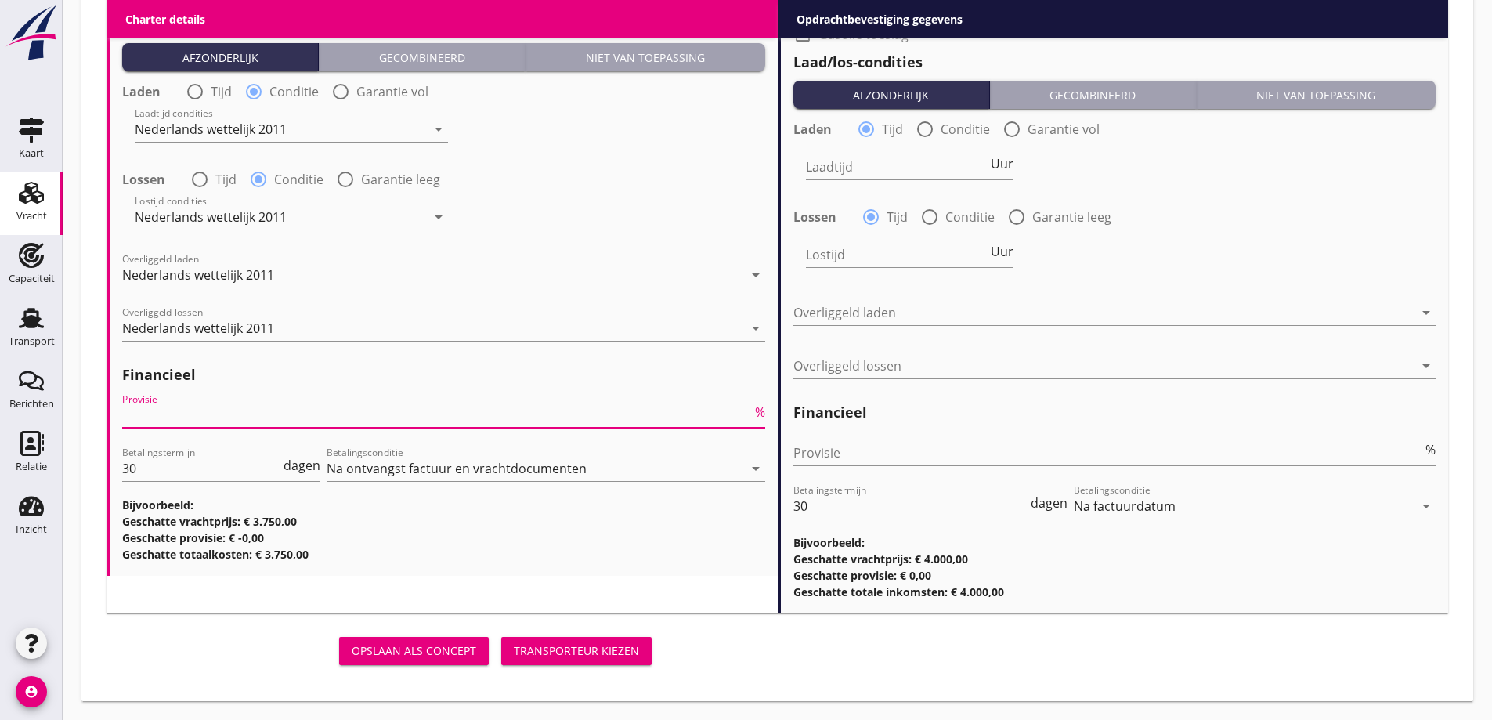
type input "2"
type input "2.5"
type input "2"
click at [728, 645] on div "Opslaan als concept Transporteur kiezen" at bounding box center [777, 651] width 1354 height 50
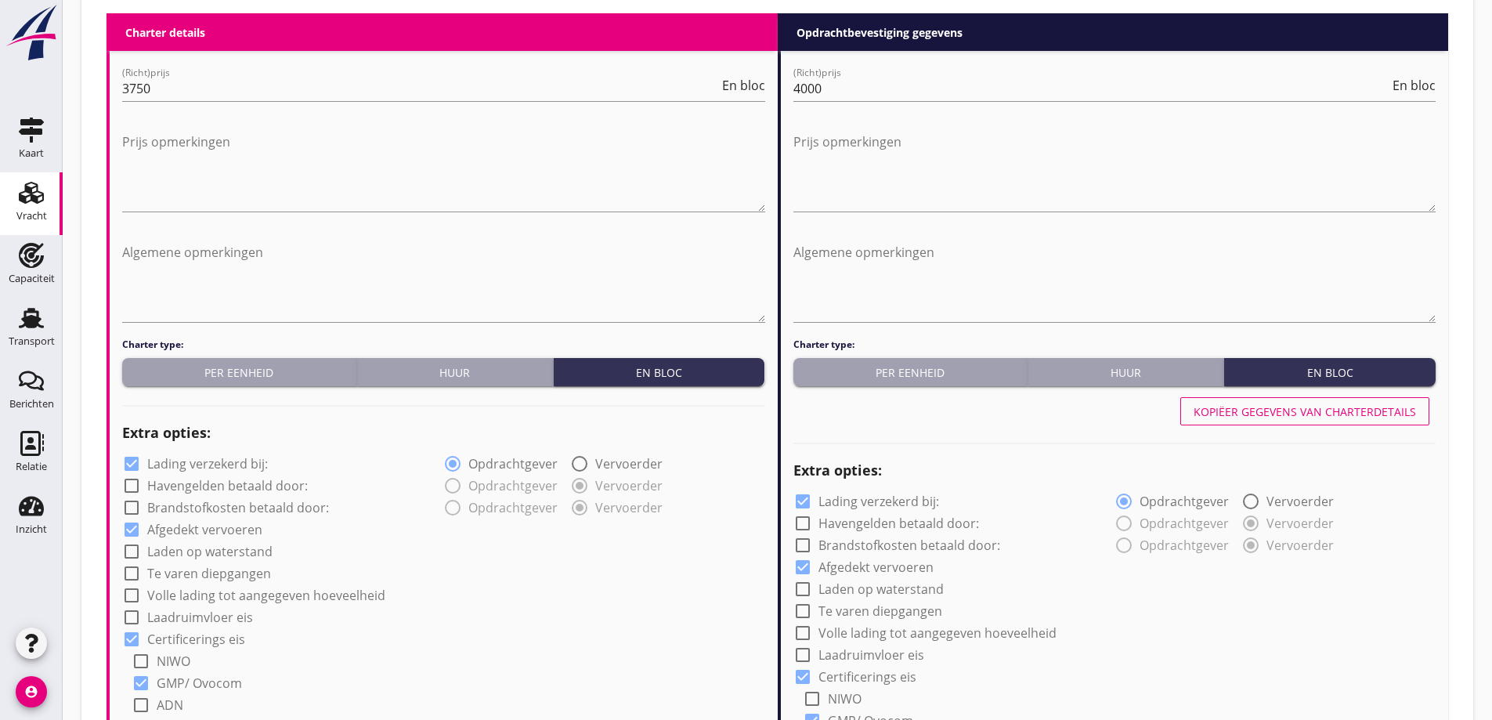
scroll to position [743, 0]
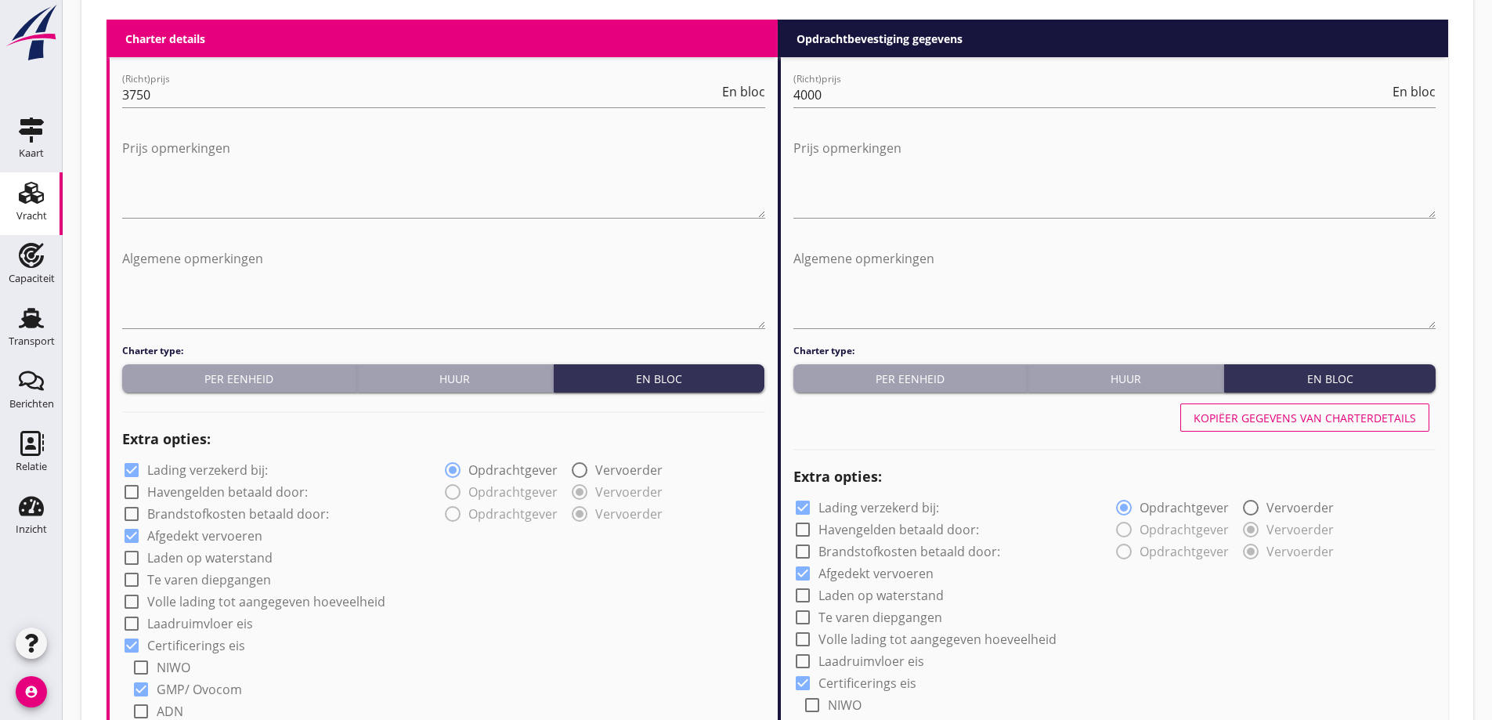
click at [1373, 412] on div "Kopiëer gegevens van charterdetails" at bounding box center [1305, 418] width 222 height 16
type input "Soja + Raapschroot"
type input "Voerbonen (1792)"
type input "Milurex (1792)"
type input "a"
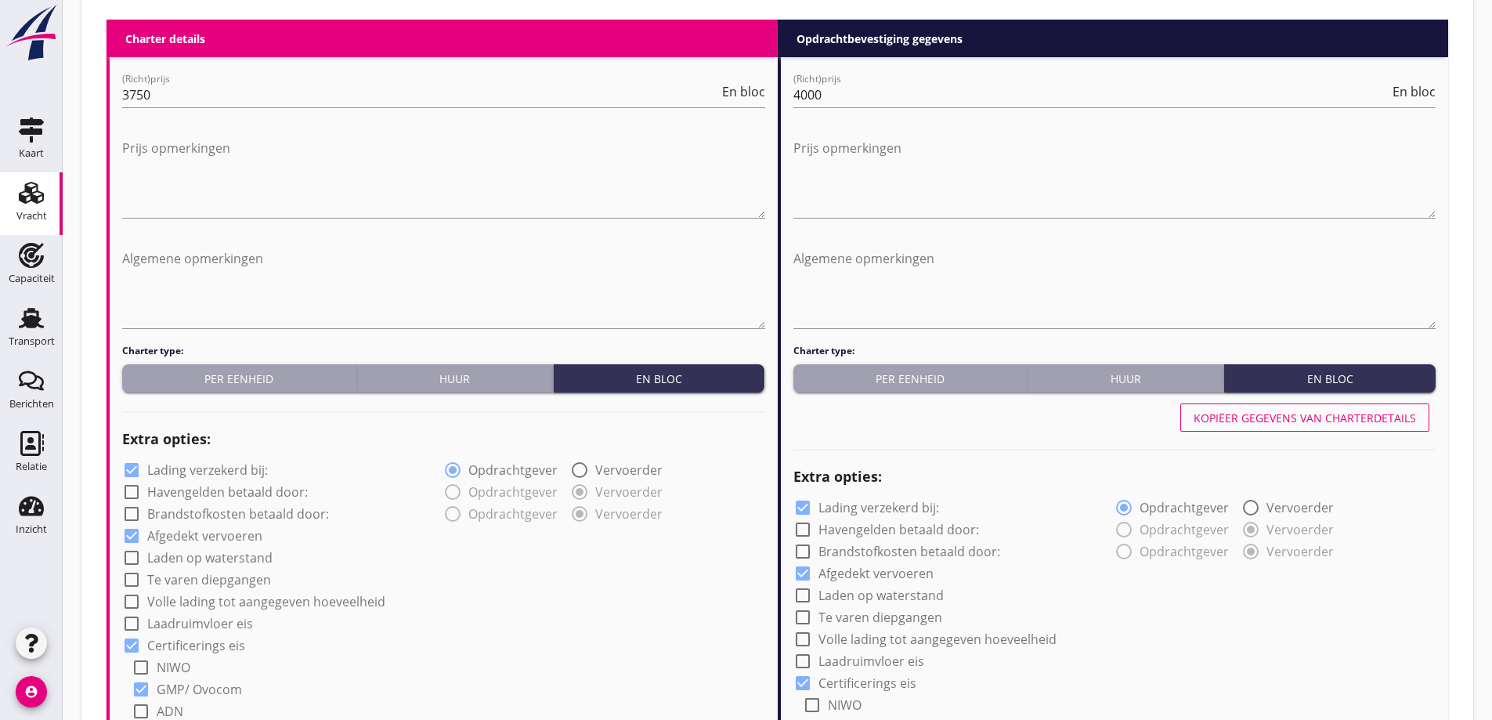
radio input "false"
radio input "true"
radio input "false"
radio input "true"
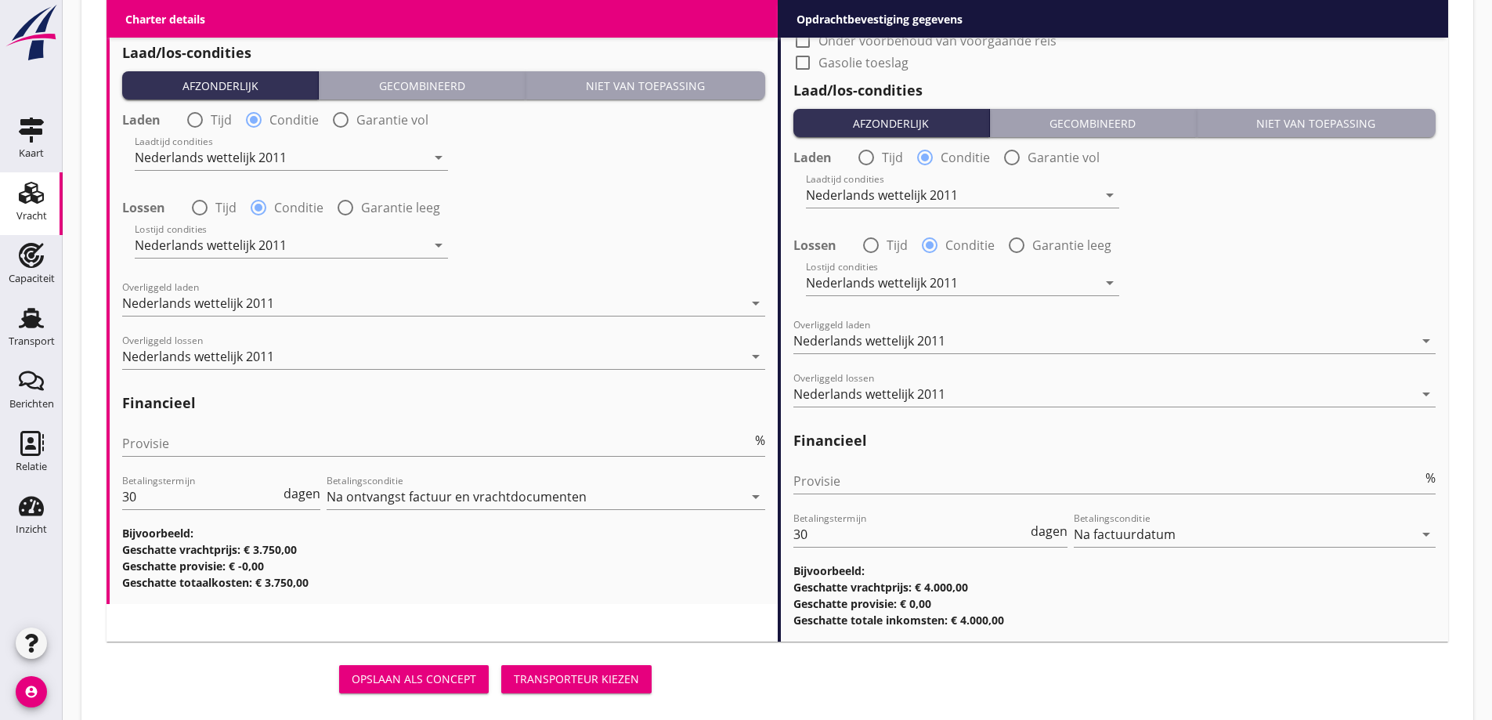
scroll to position [1840, 0]
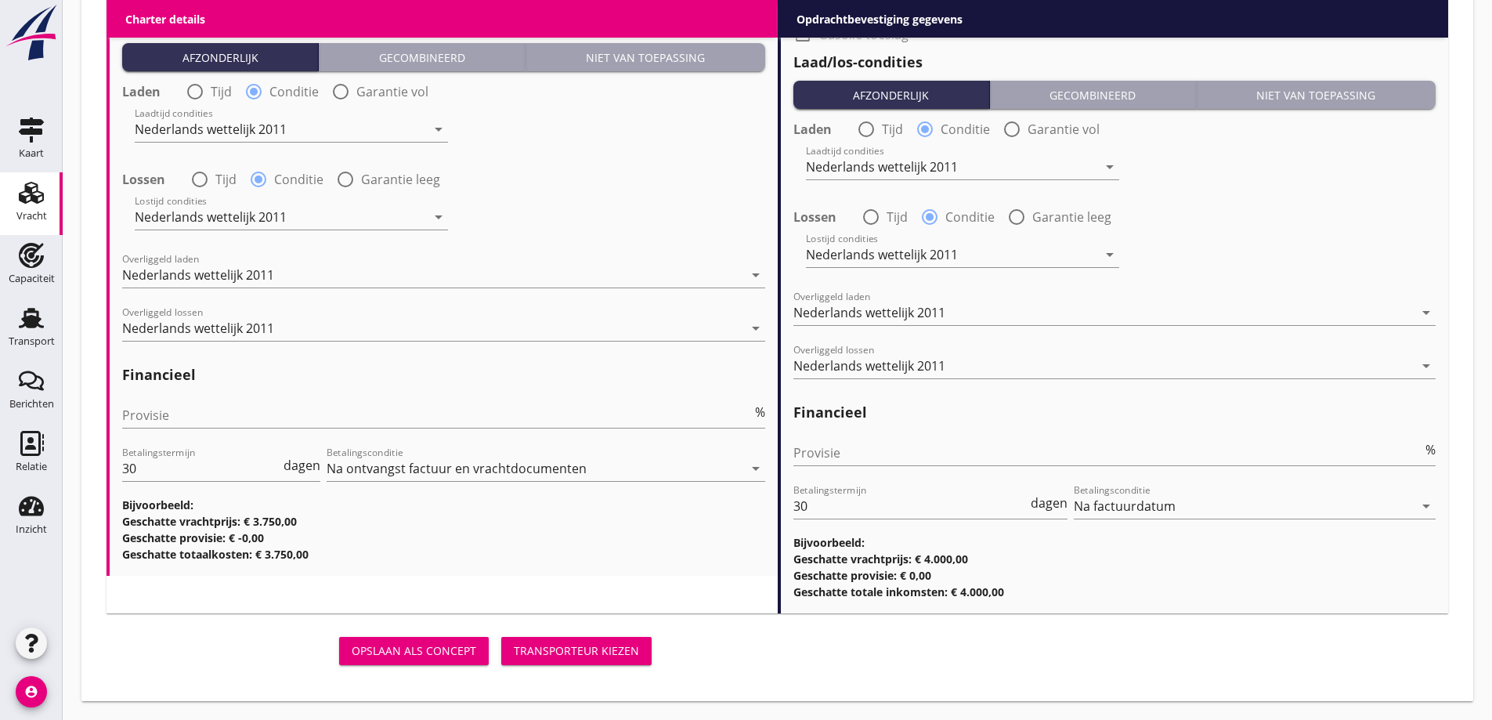
click at [590, 653] on div "Transporteur kiezen" at bounding box center [576, 650] width 125 height 16
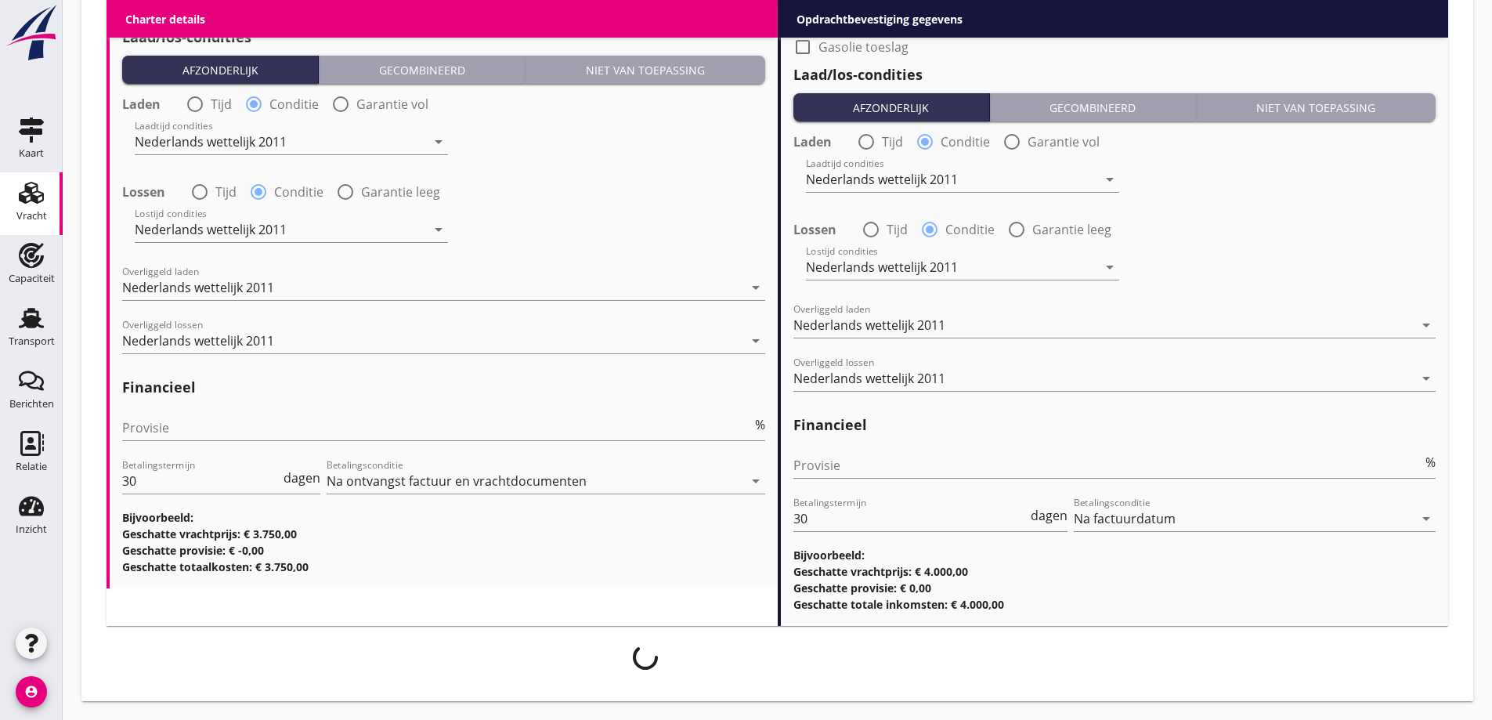
scroll to position [1827, 0]
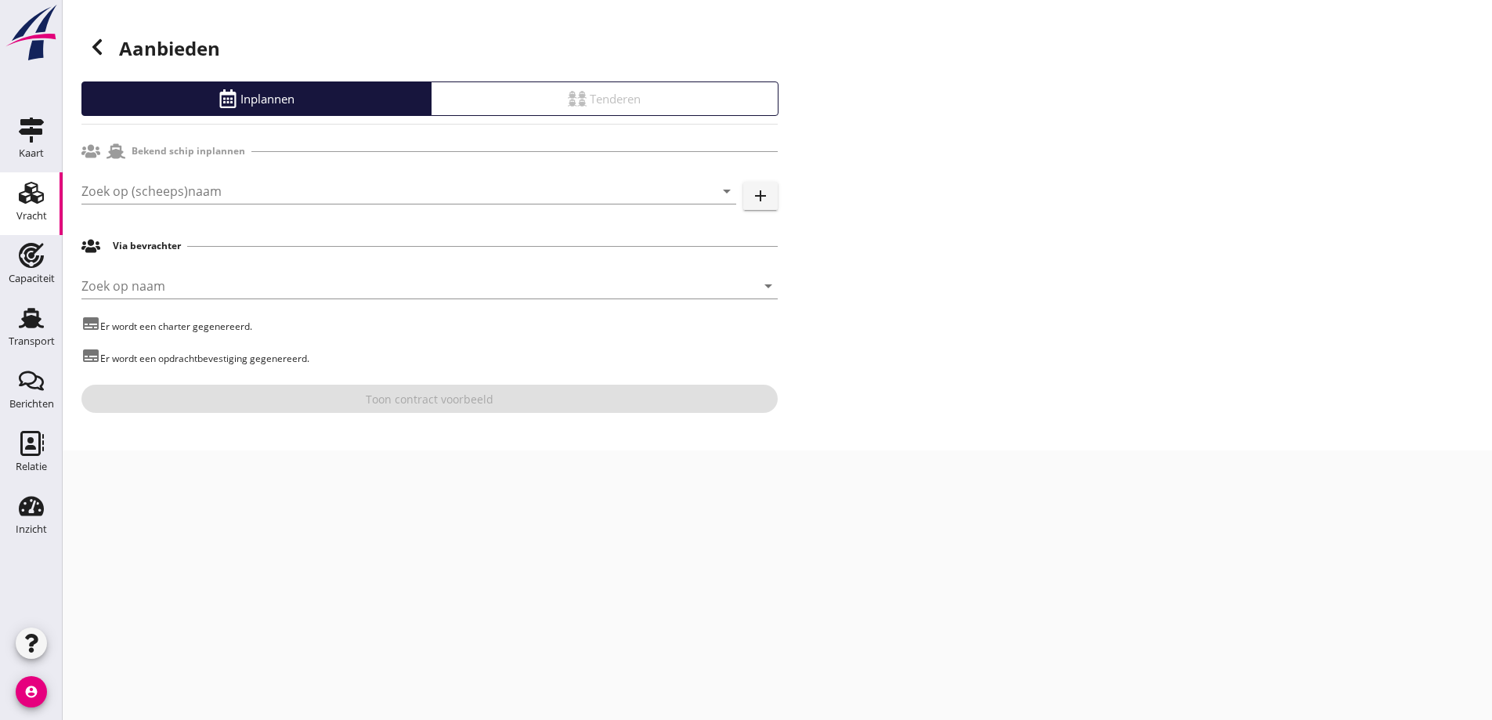
click at [205, 174] on div "Zoek op (scheeps)naam arrow_drop_down add" at bounding box center [429, 194] width 696 height 50
click at [206, 182] on input "Zoek op (scheeps)naam" at bounding box center [386, 191] width 611 height 25
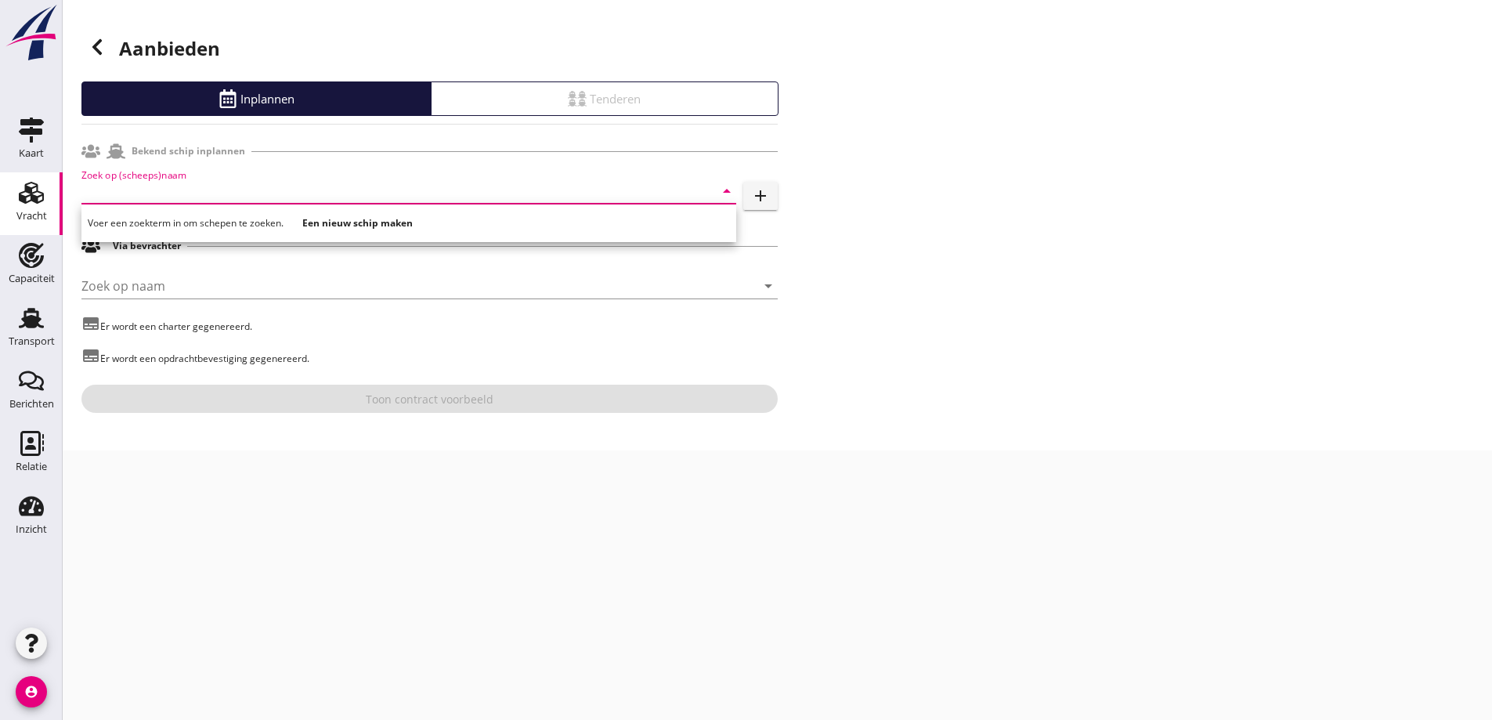
click at [339, 211] on div "Voer een zoekterm in om schepen te zoeken. Een nieuw schip maken" at bounding box center [408, 223] width 655 height 38
click at [343, 220] on strong "Een nieuw schip maken" at bounding box center [357, 222] width 110 height 13
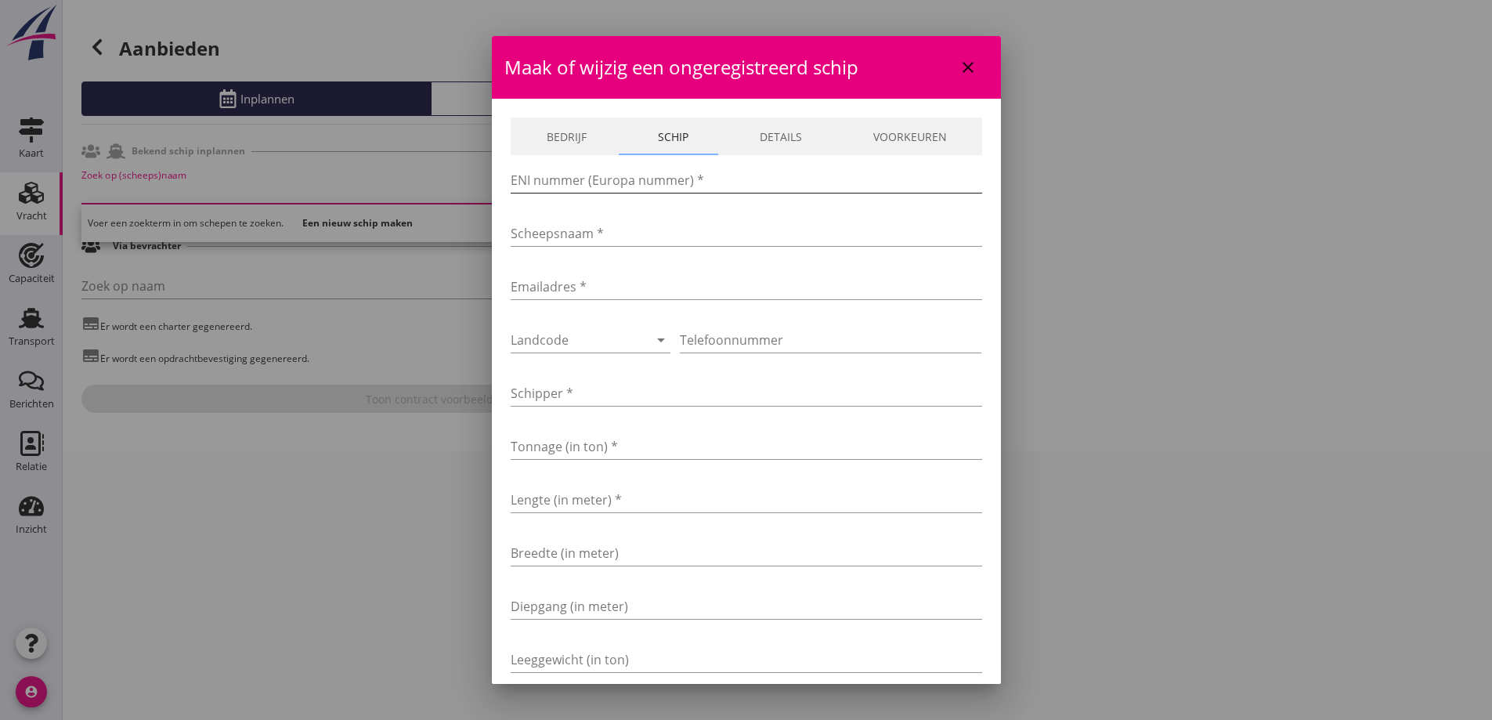
click at [549, 177] on input "ENI nummer (Europa nummer) *" at bounding box center [746, 180] width 471 height 25
click at [635, 183] on input "ENI nummer (Europa nummer) *" at bounding box center [746, 180] width 471 height 25
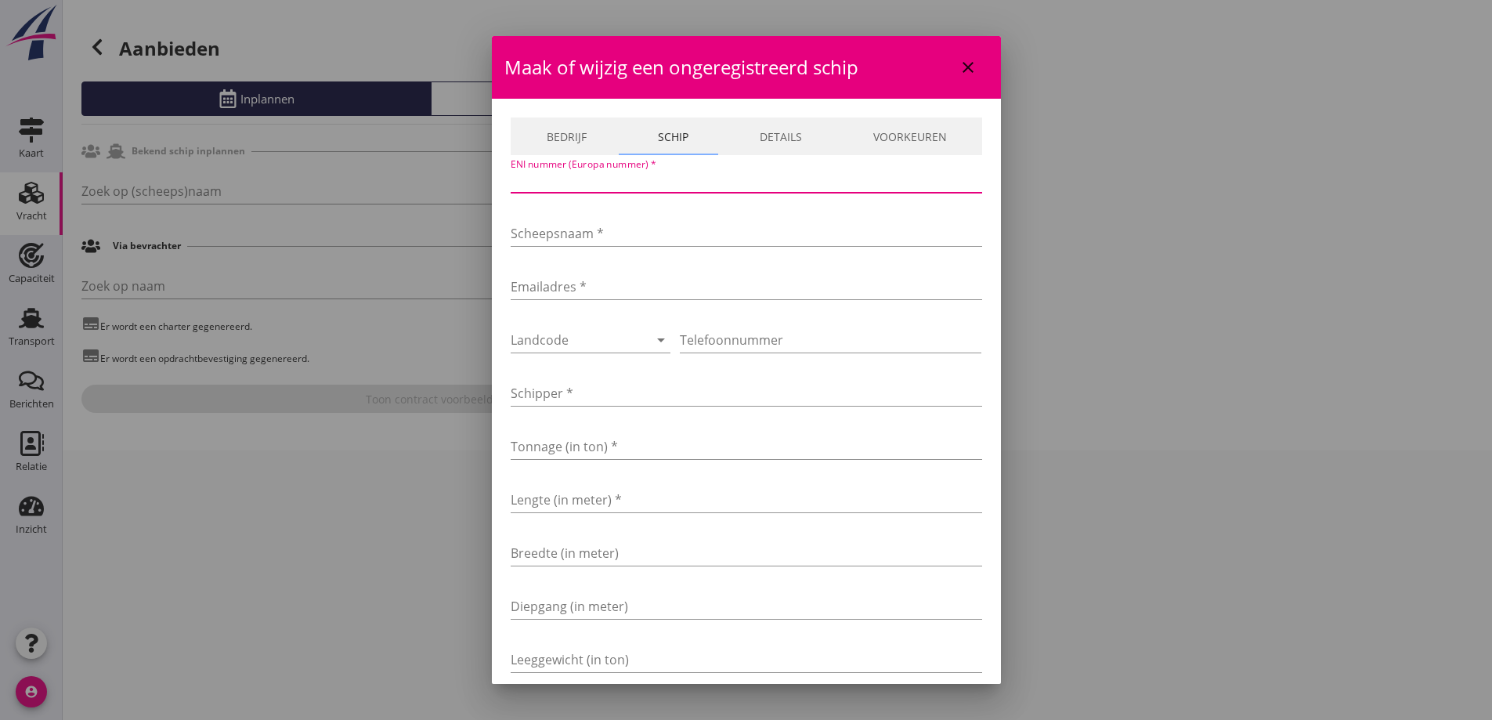
paste input "05307240"
type input "05307240"
click at [670, 226] on input "Scheepsnaam *" at bounding box center [746, 233] width 471 height 25
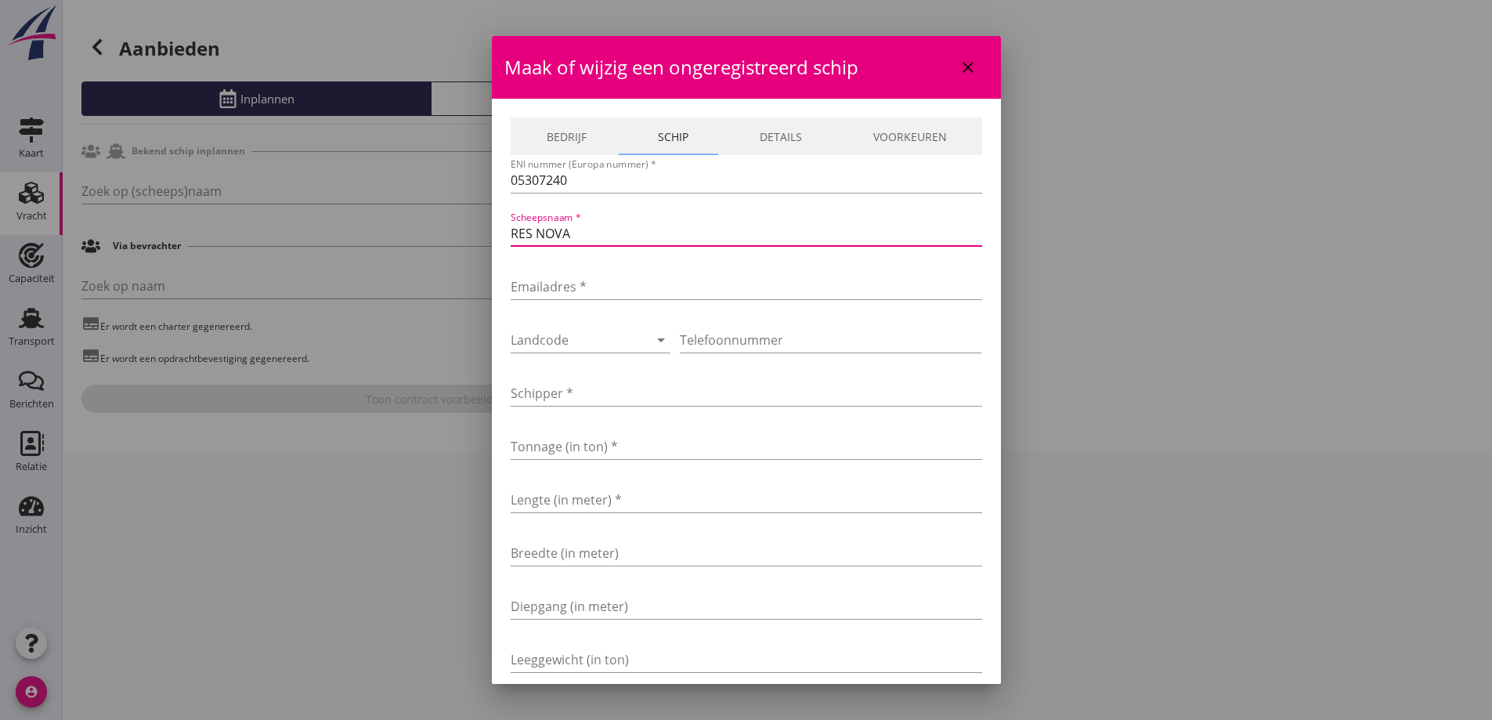
type input "RES NOVA"
click at [576, 272] on div "Emailadres *" at bounding box center [746, 290] width 471 height 50
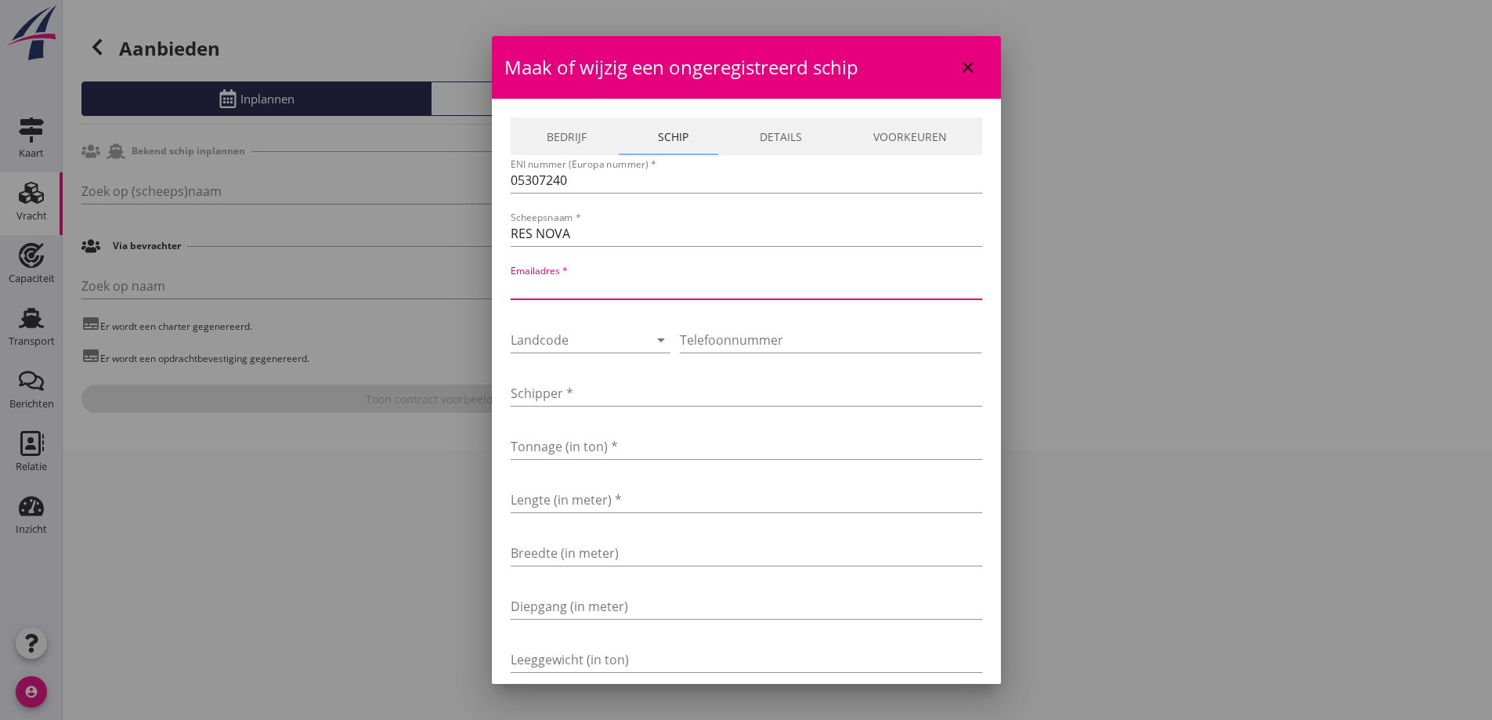
click at [579, 284] on input "Emailadres *" at bounding box center [746, 286] width 471 height 25
paste input "[EMAIL_ADDRESS][DOMAIN_NAME]"
click at [518, 284] on input "[EMAIL_ADDRESS][DOMAIN_NAME]" at bounding box center [746, 286] width 471 height 25
type input "[EMAIL_ADDRESS][DOMAIN_NAME]"
click at [572, 344] on div at bounding box center [569, 339] width 117 height 25
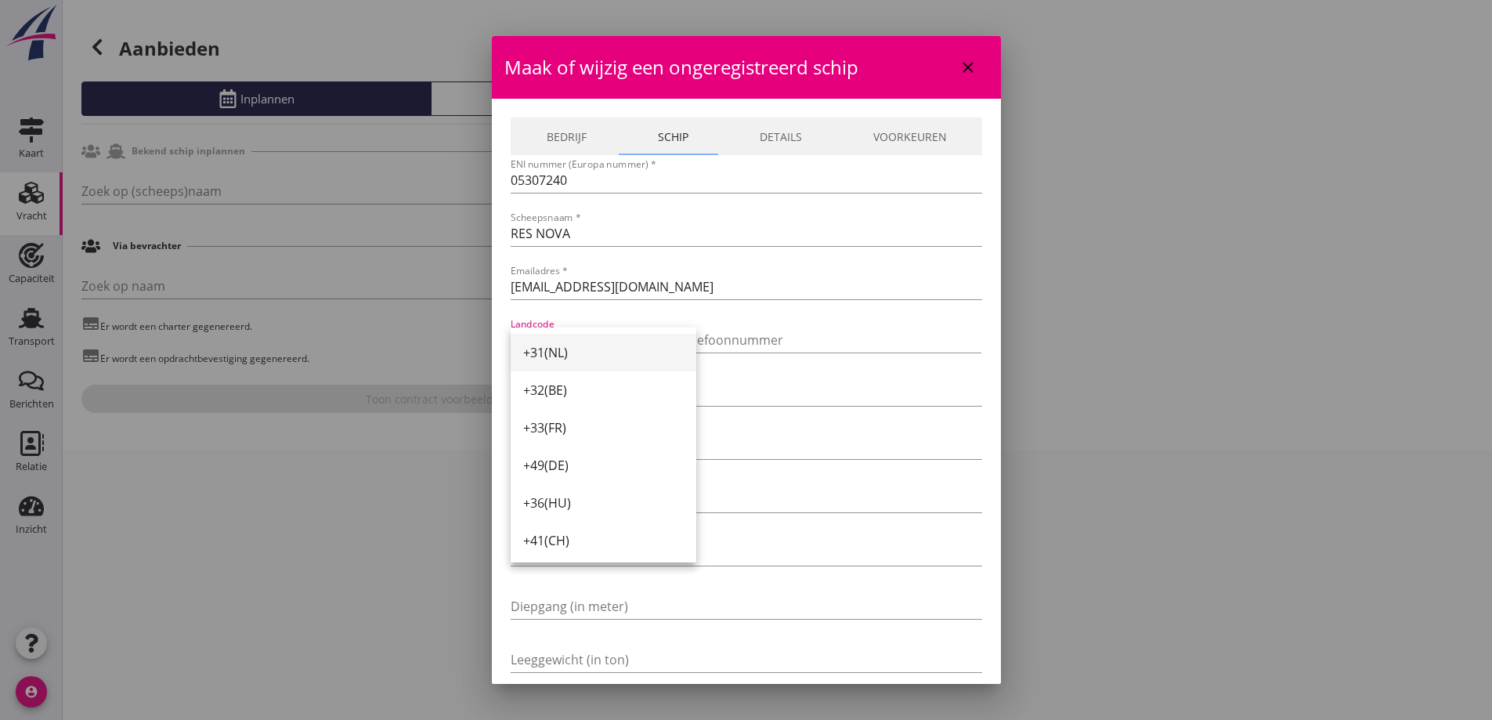
click at [564, 356] on div "+31(NL)" at bounding box center [603, 352] width 161 height 19
click at [851, 339] on input "Telefoonnummer" at bounding box center [831, 339] width 302 height 25
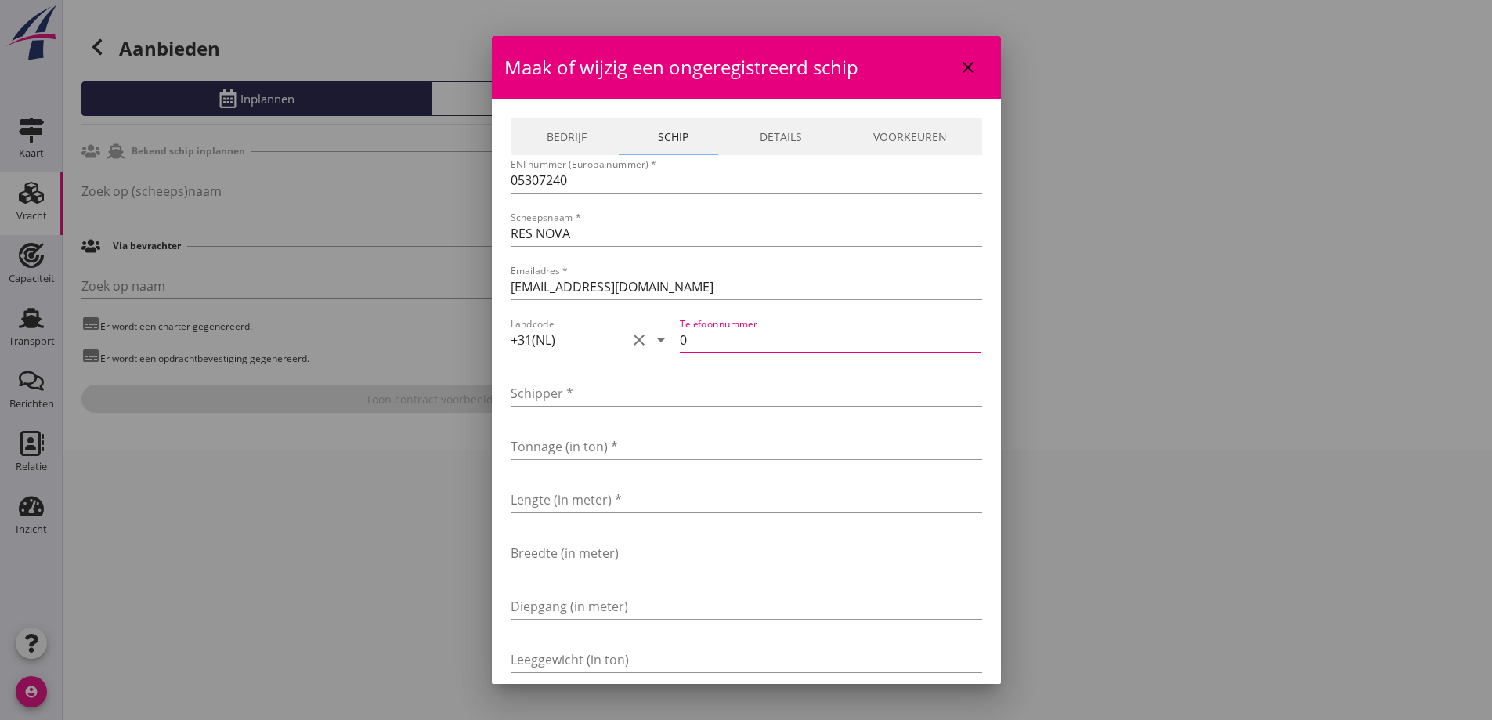
paste input "627 082 145"
type input "0627 082 145"
click at [650, 399] on input "Schipper *" at bounding box center [746, 393] width 471 height 25
type input "k"
type input "Koekkoek"
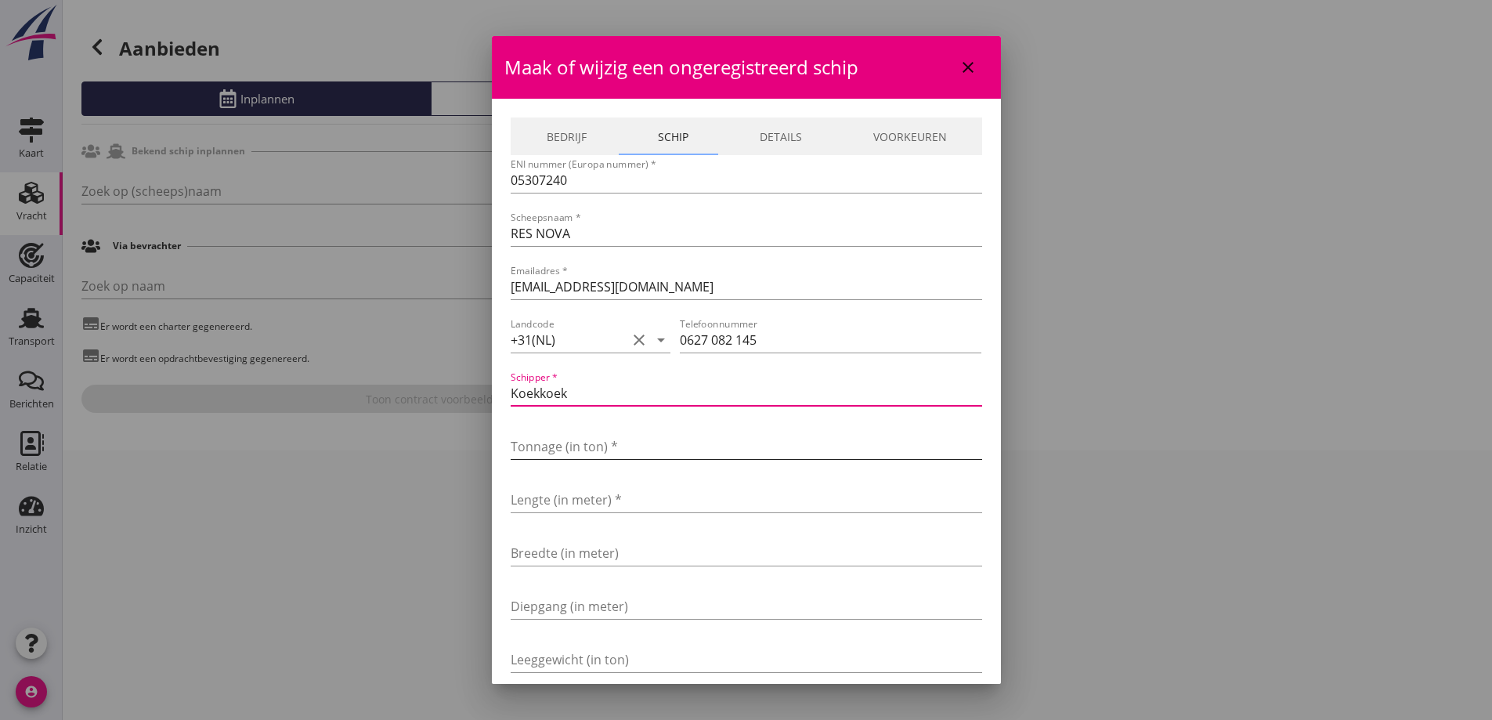
drag, startPoint x: 668, startPoint y: 429, endPoint x: 667, endPoint y: 438, distance: 8.8
click at [668, 430] on div "Tonnage (in ton) *" at bounding box center [746, 450] width 471 height 50
click at [665, 445] on input "Tonnage (in ton) *" at bounding box center [746, 446] width 471 height 25
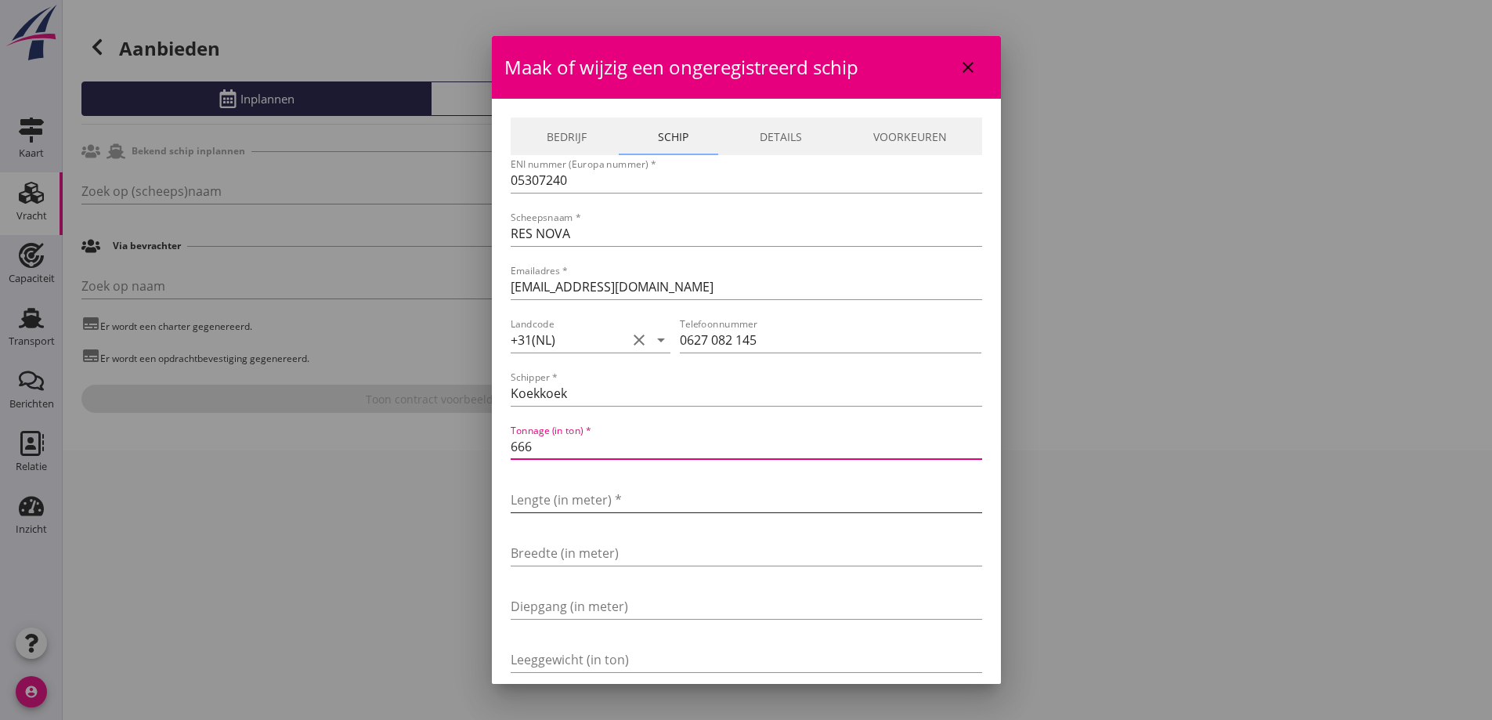
type input "666"
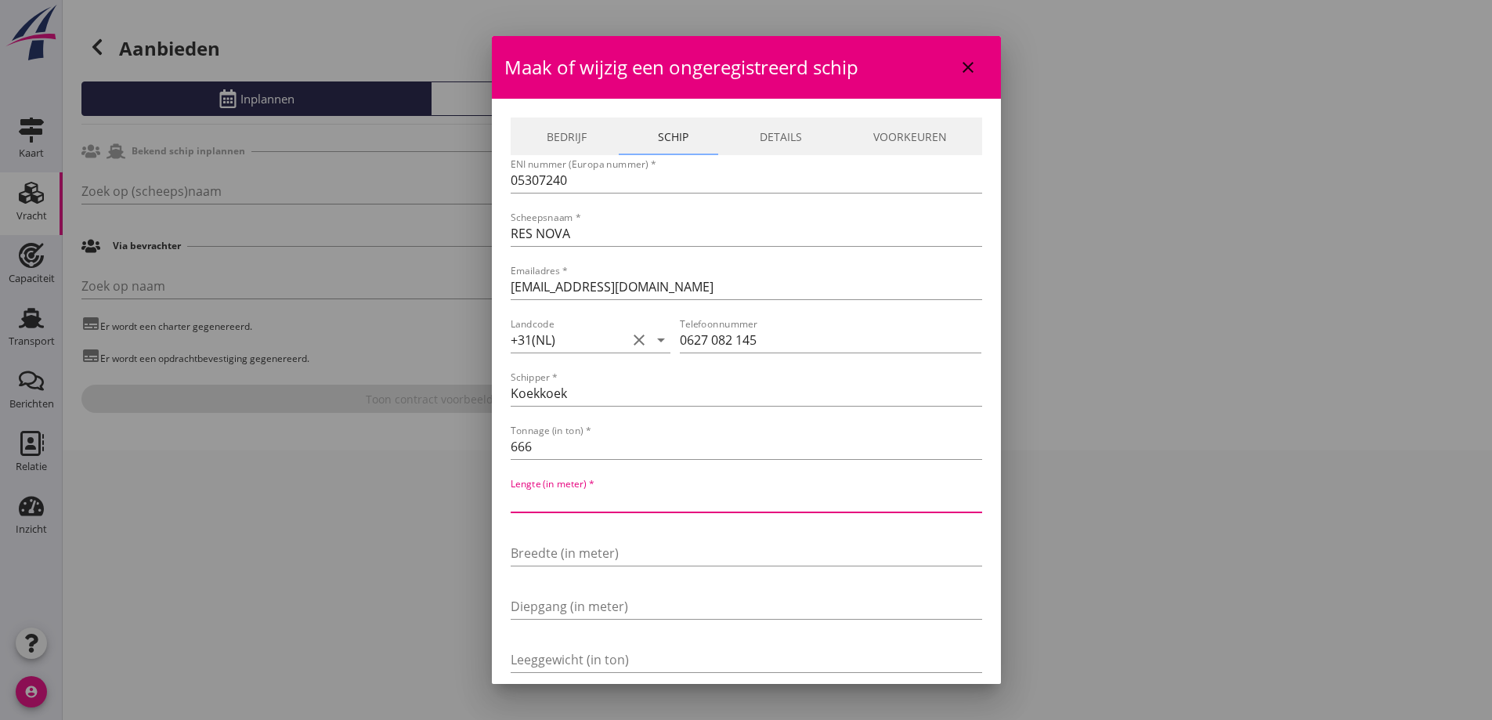
click at [611, 501] on input "Lengte (in meter) *" at bounding box center [746, 499] width 471 height 25
type input "57"
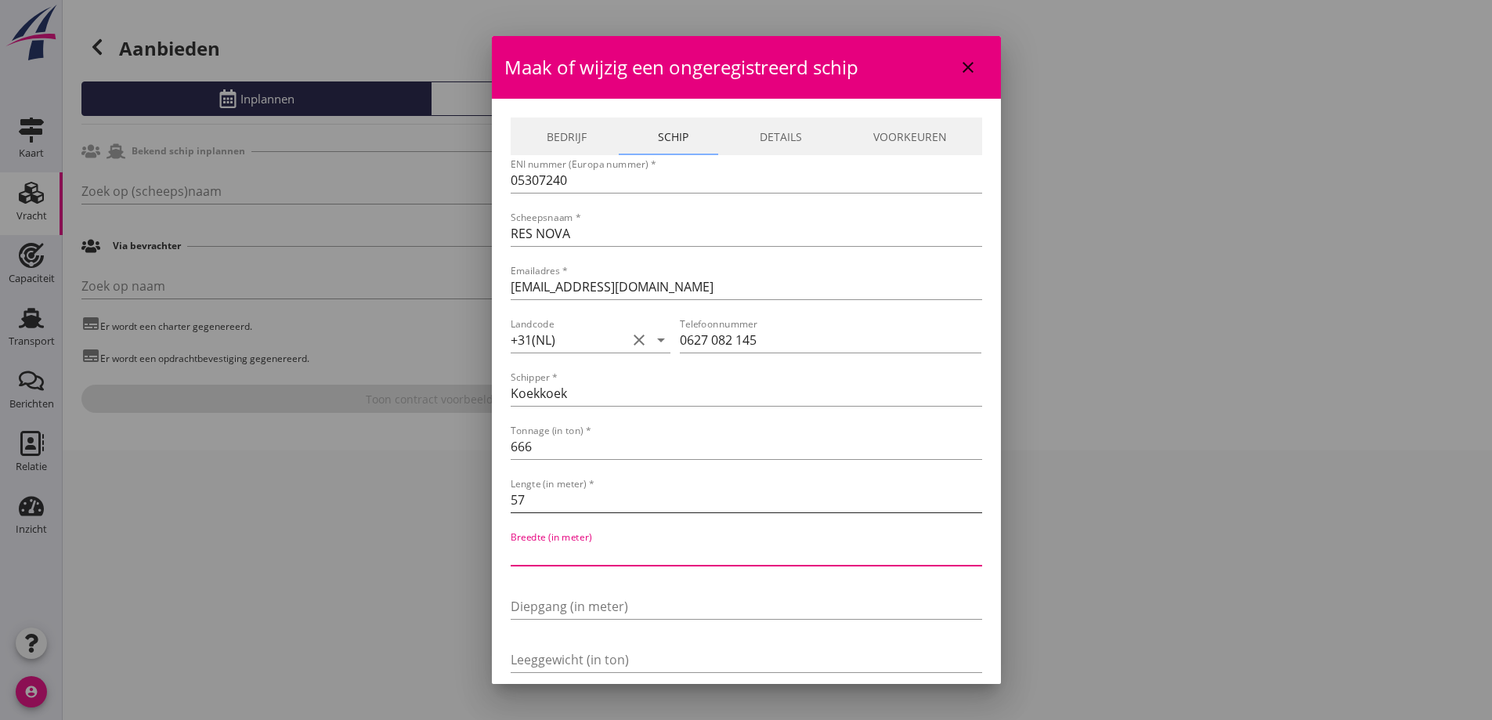
type input "7"
type input "7.15"
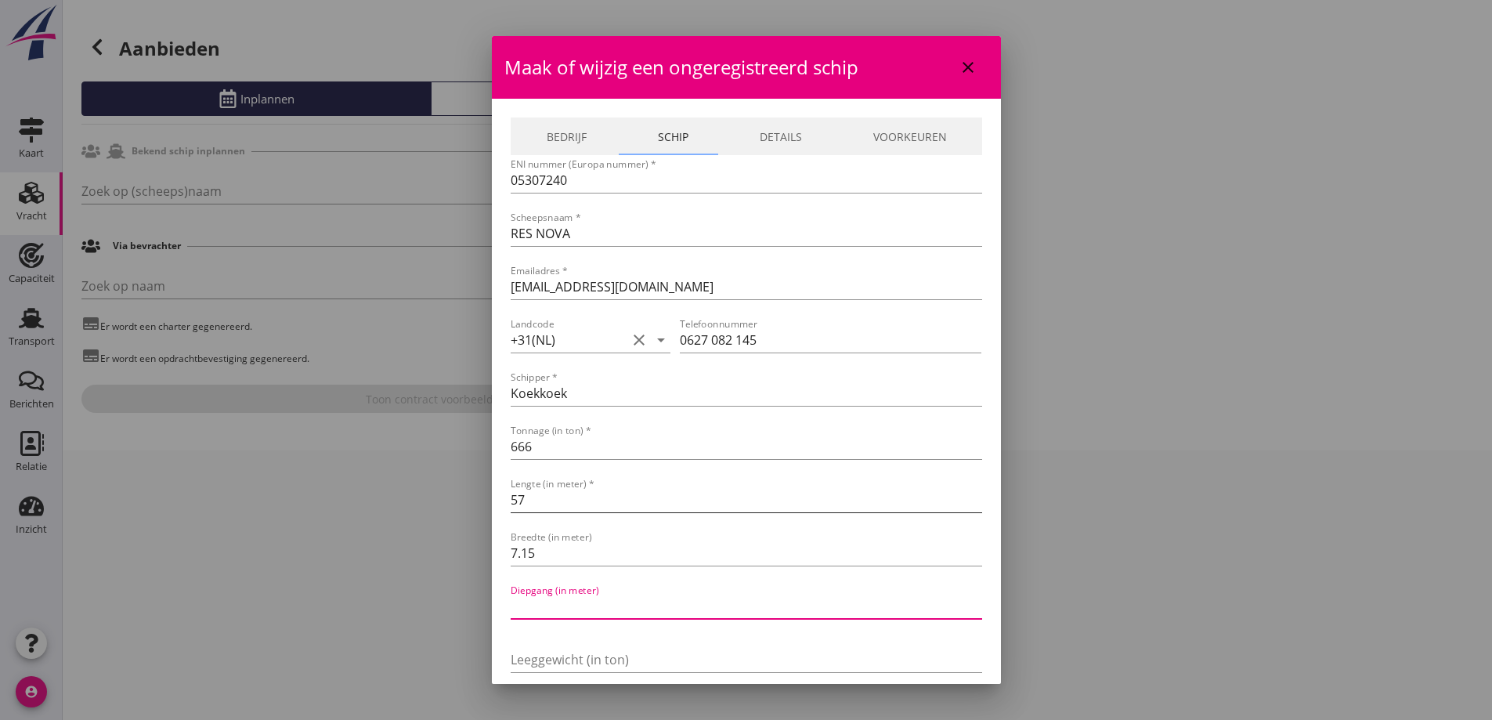
type input "2"
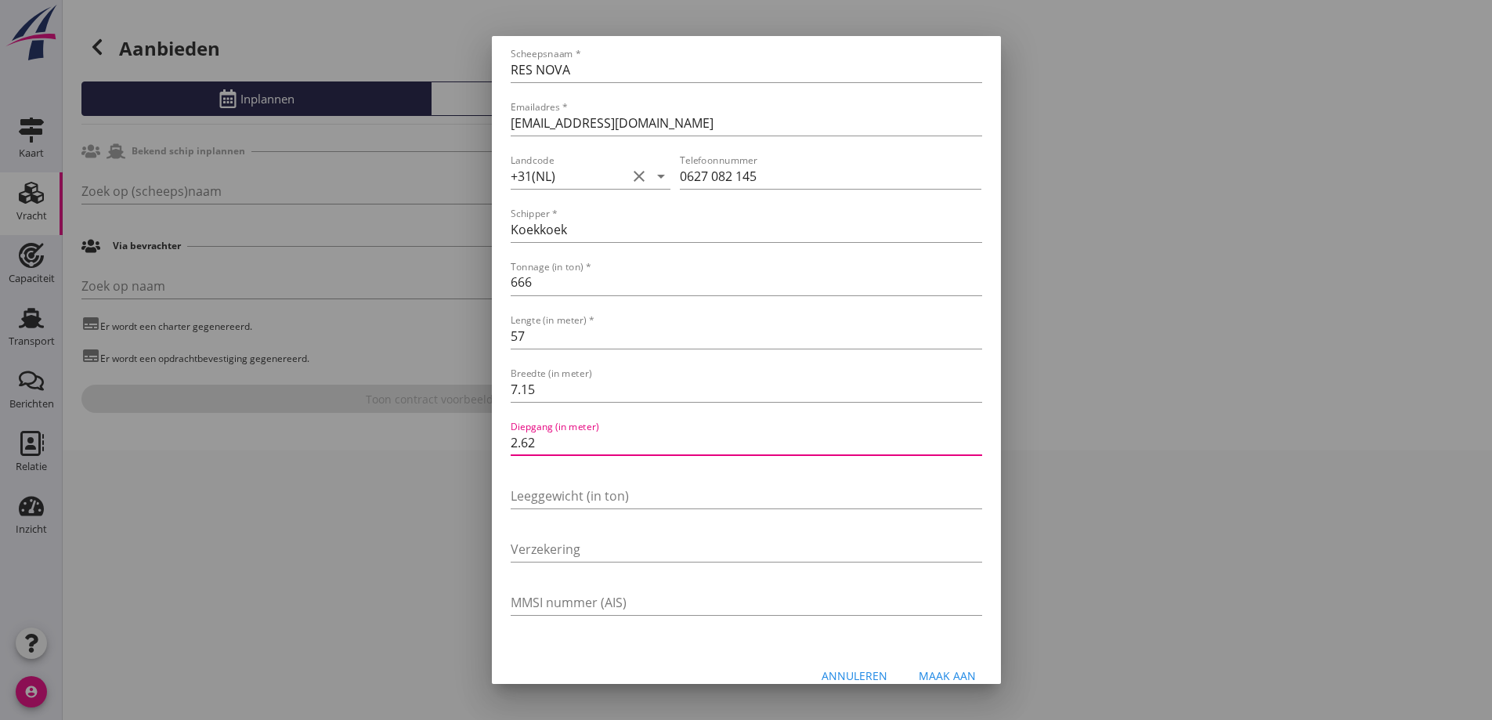
scroll to position [186, 0]
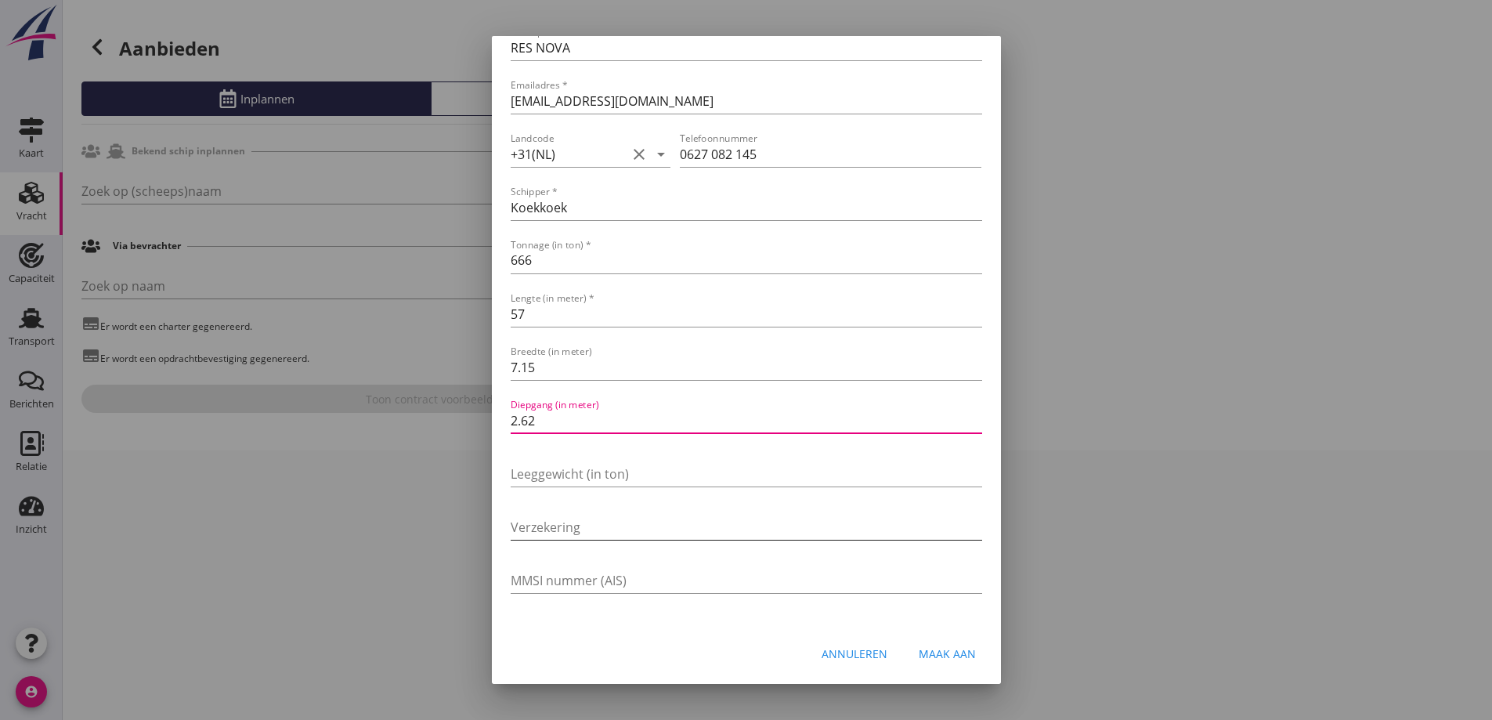
type input "2.62"
click at [692, 529] on input "Verzekering" at bounding box center [746, 527] width 471 height 25
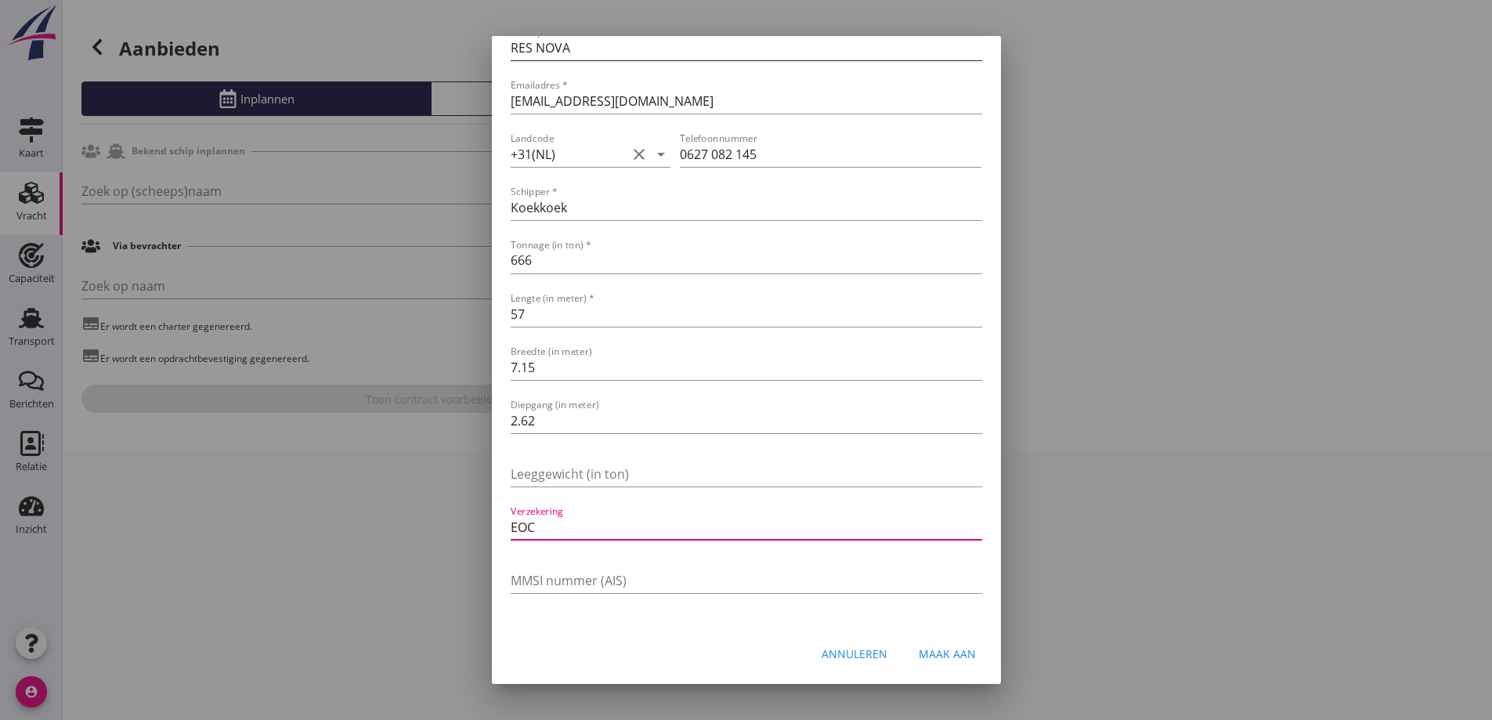
scroll to position [0, 0]
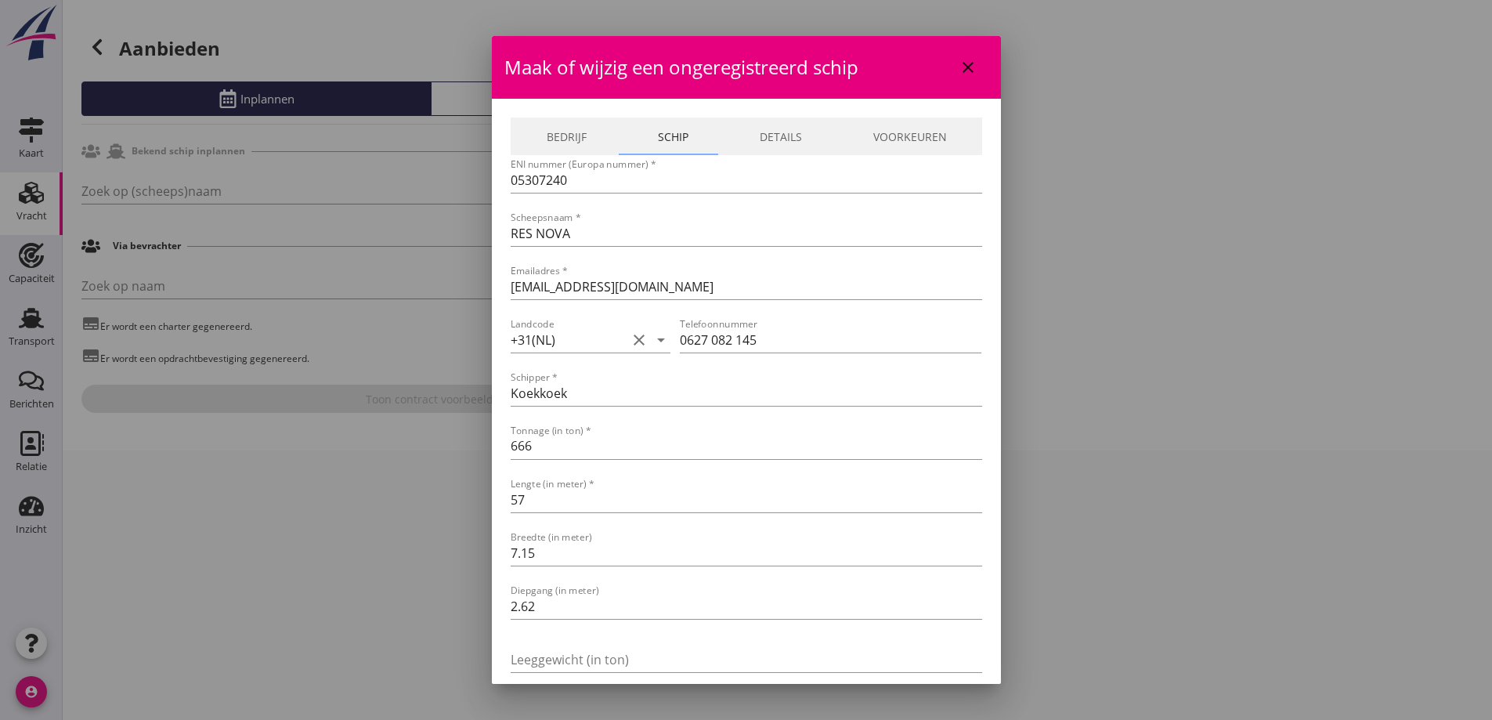
type input "EOC"
click at [576, 135] on link "Bedrijf" at bounding box center [566, 136] width 111 height 38
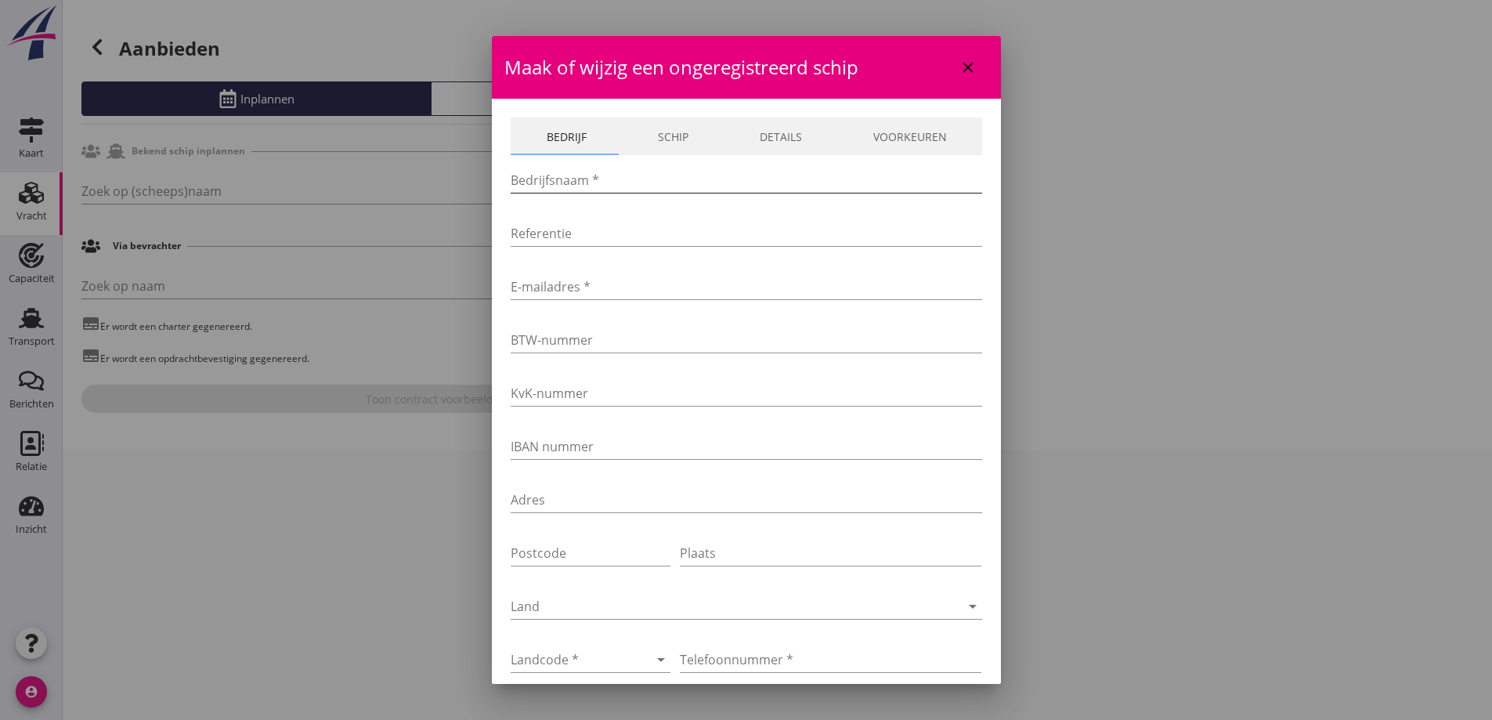
click at [611, 175] on input "Bedrijfsnaam *" at bounding box center [746, 180] width 471 height 25
click at [660, 186] on input "Bedrijfsnaam *" at bounding box center [746, 180] width 471 height 25
paste input "V.O.F. Res Nova"
type input "V.O.F. Res Nova"
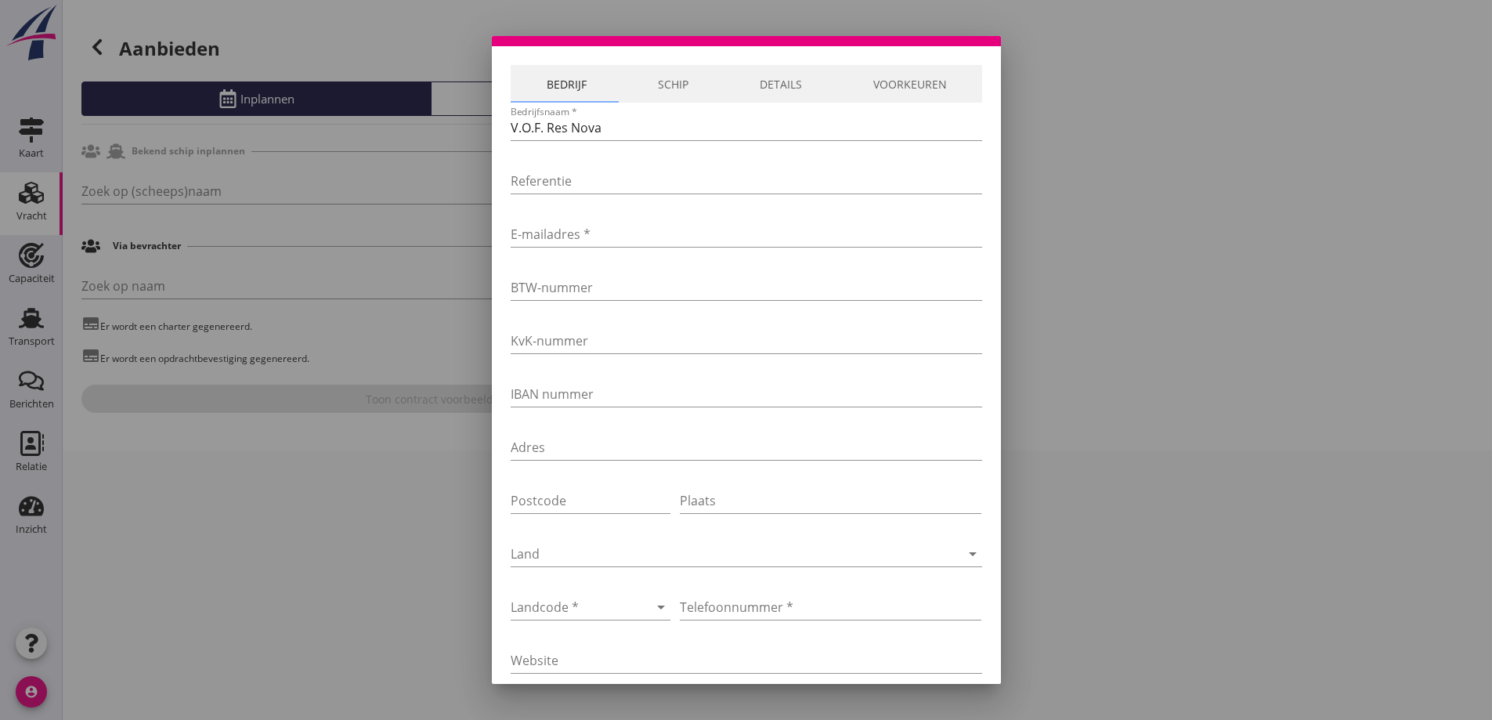
scroll to position [78, 0]
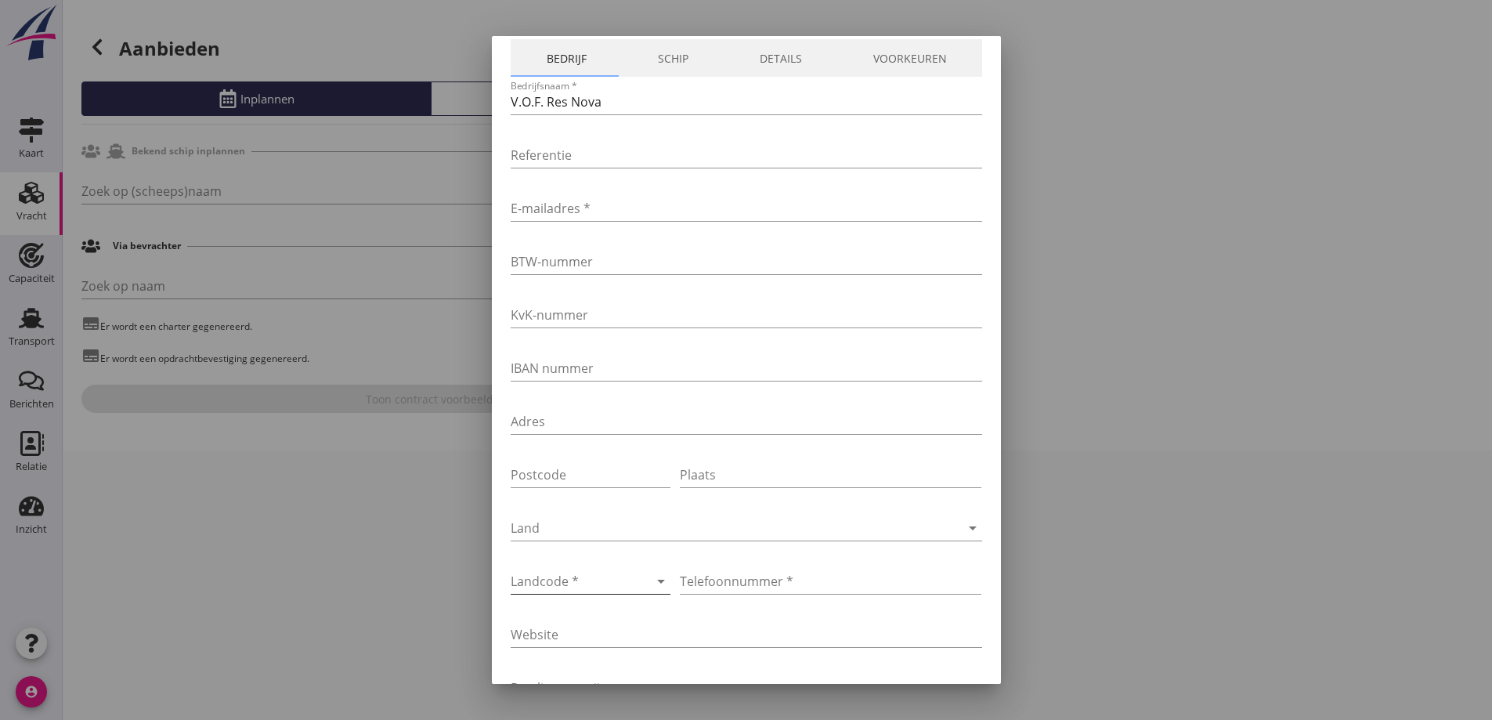
click at [605, 590] on div at bounding box center [569, 581] width 117 height 25
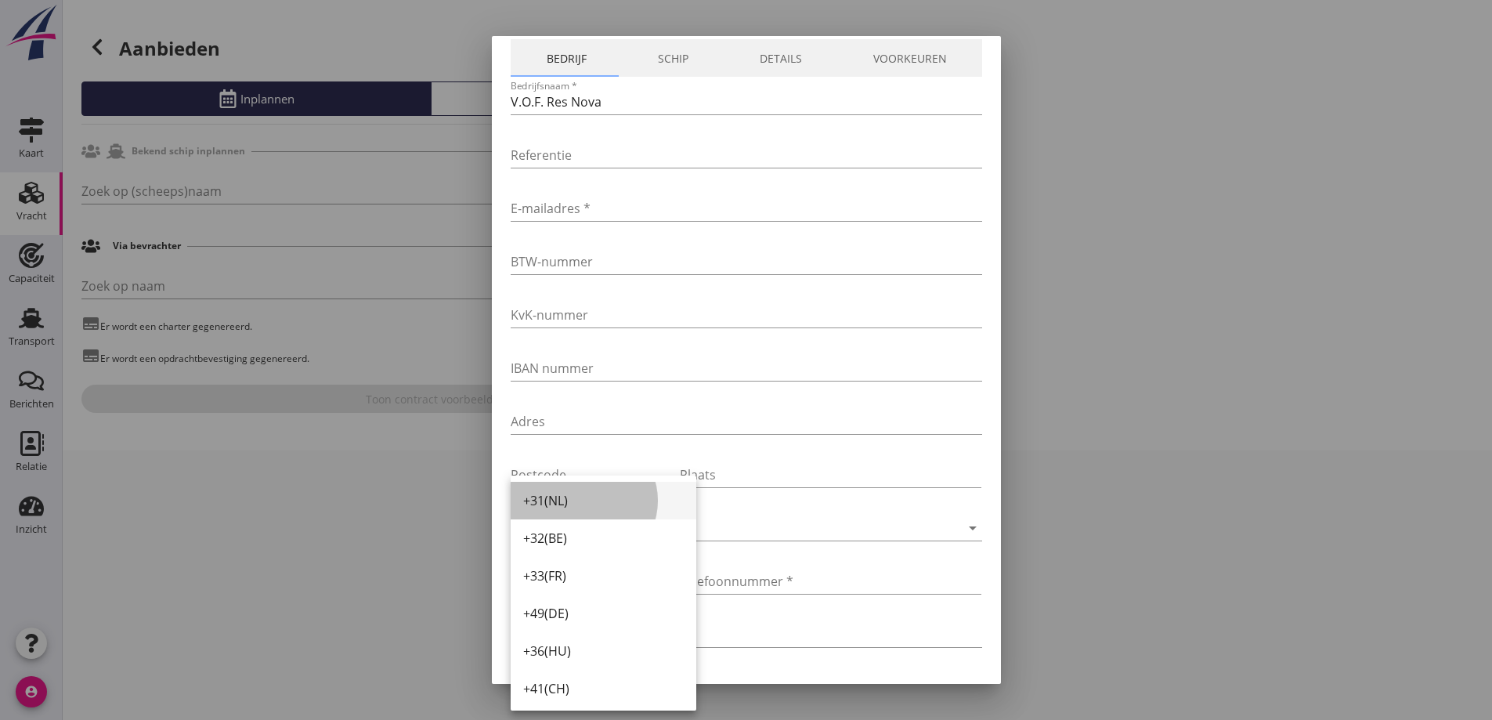
click at [586, 490] on div "+31(NL)" at bounding box center [603, 501] width 161 height 38
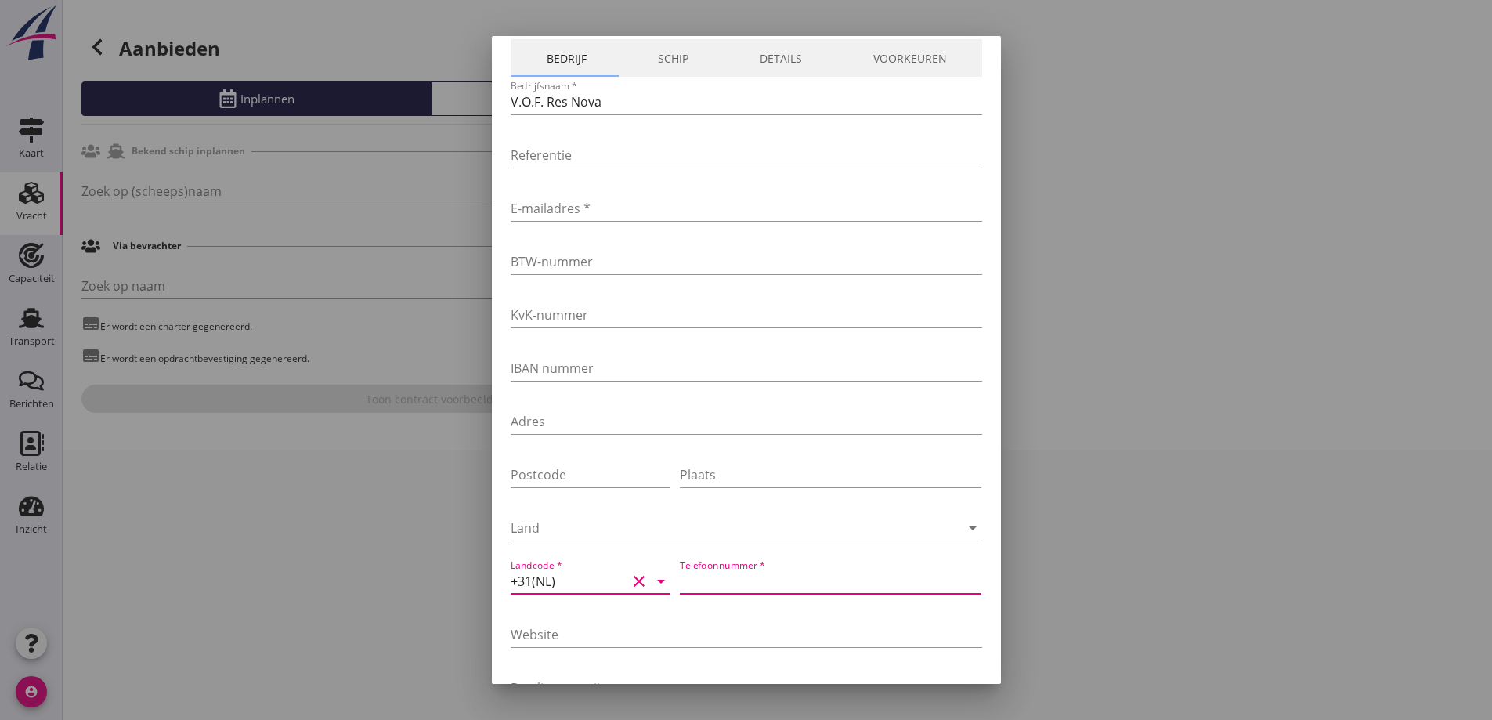
click at [736, 577] on input "Telefoonnummer *" at bounding box center [831, 581] width 302 height 25
paste input "[PHONE_NUMBER]"
click at [686, 580] on input "[PHONE_NUMBER]" at bounding box center [831, 581] width 302 height 25
drag, startPoint x: 689, startPoint y: 580, endPoint x: 668, endPoint y: 571, distance: 23.1
click at [674, 576] on div "Landcode * +31(NL) clear arrow_drop_down Telefoonnummer * [PHONE_NUMBER]" at bounding box center [746, 582] width 471 height 53
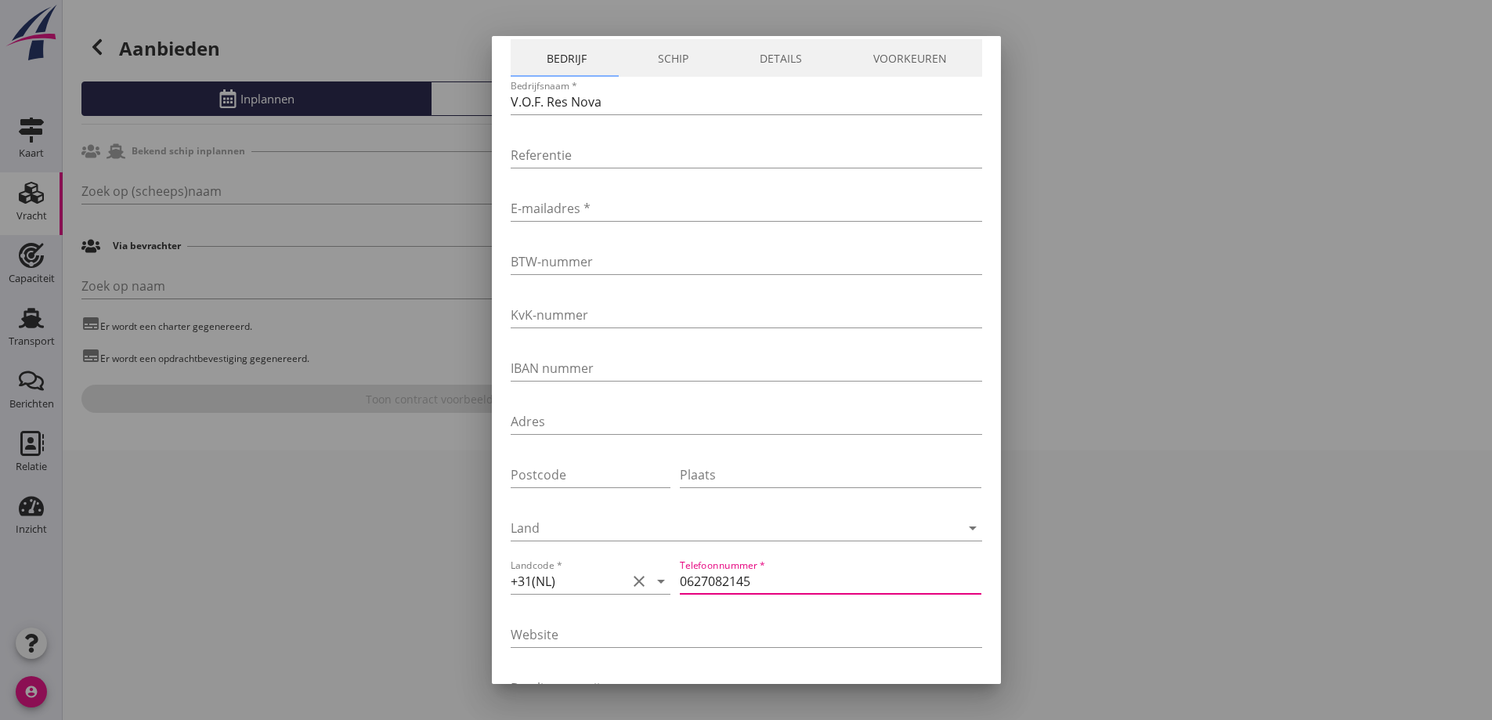
type input "0627082145"
click at [543, 214] on input "E-mailadres *" at bounding box center [746, 208] width 471 height 25
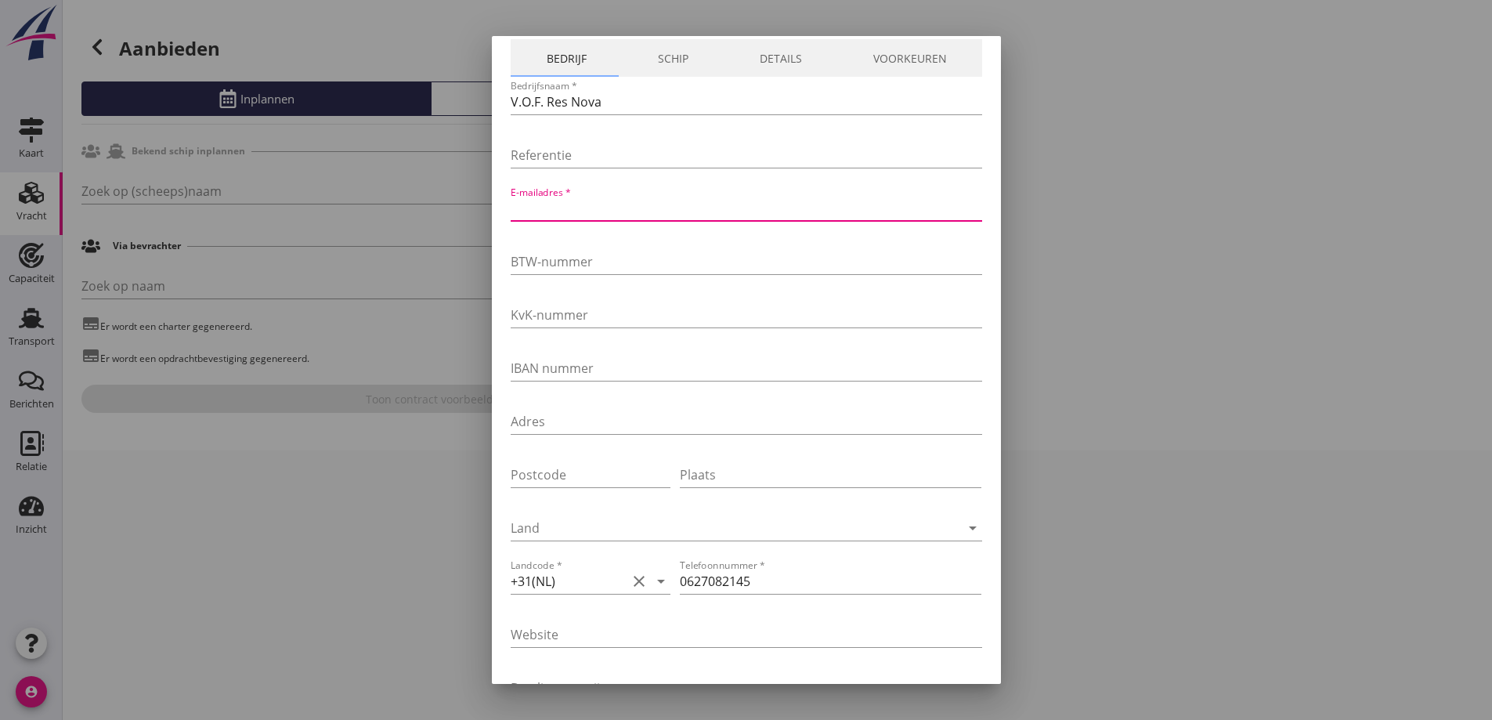
paste input "[EMAIL_ADDRESS][DOMAIN_NAME]"
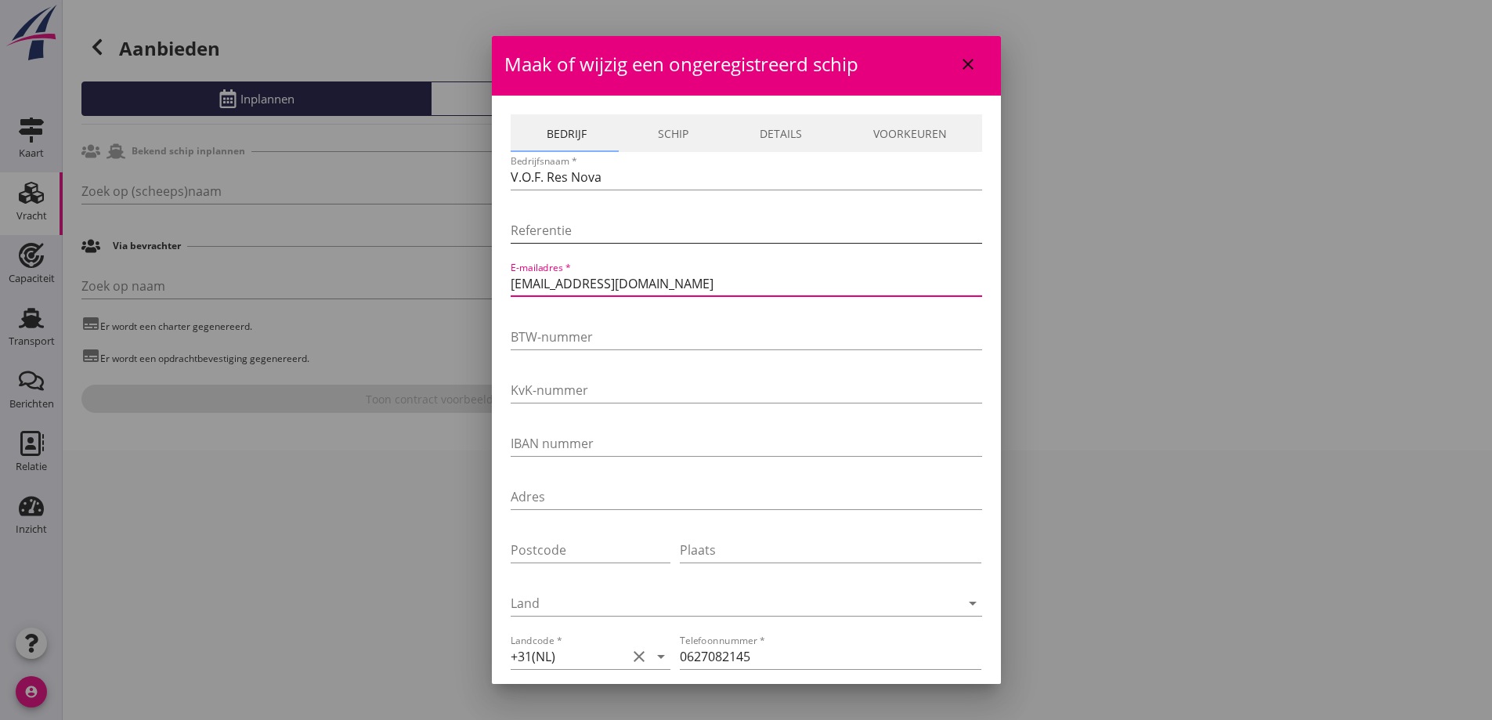
scroll to position [0, 0]
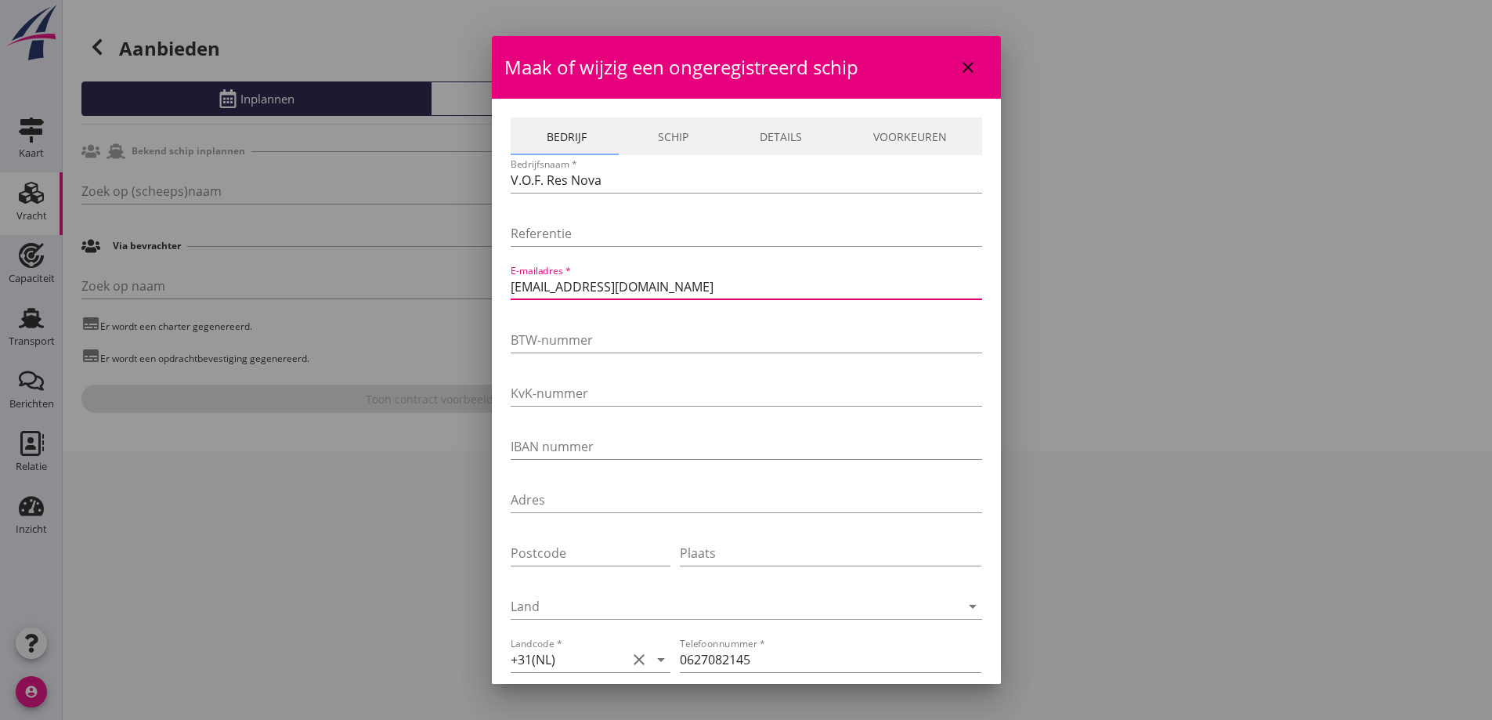
type input "[EMAIL_ADDRESS][DOMAIN_NAME]"
click at [772, 131] on link "Details" at bounding box center [781, 136] width 114 height 38
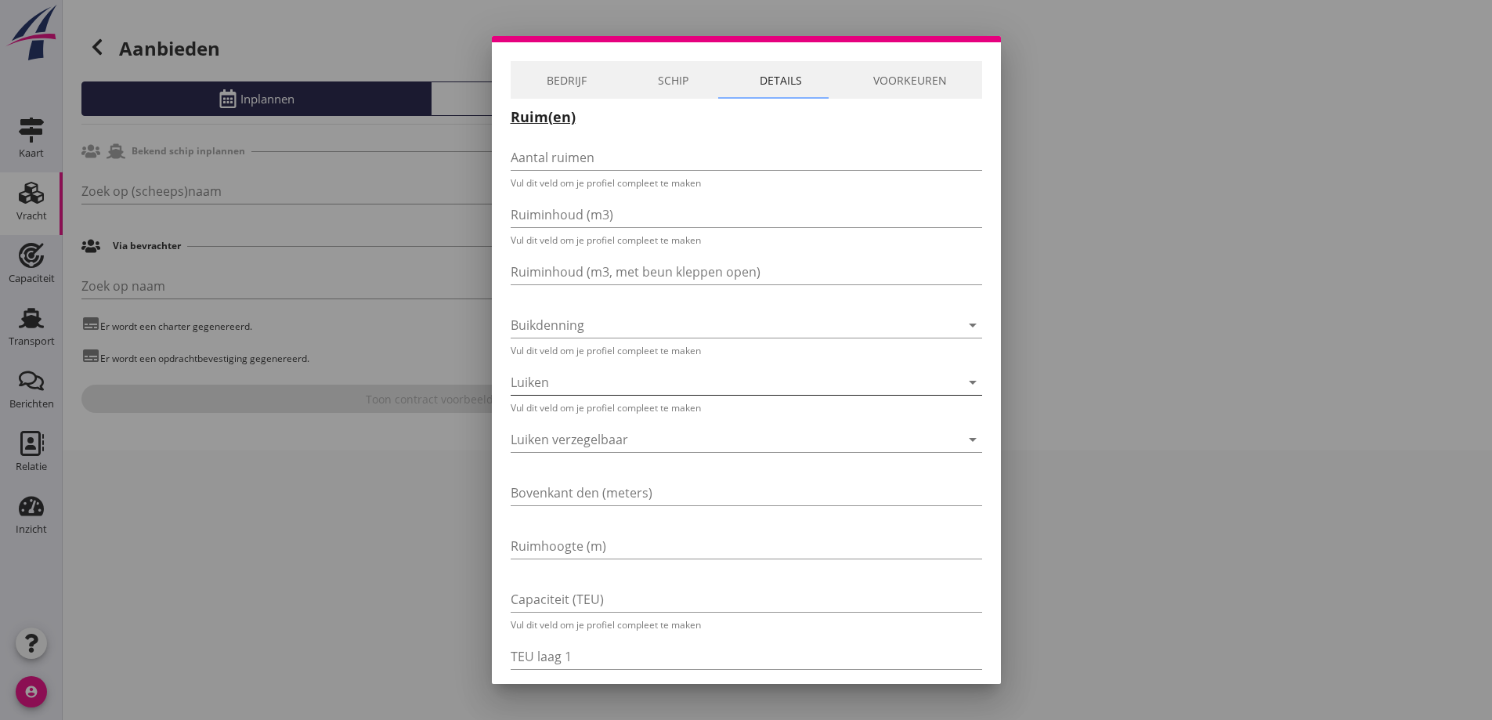
scroll to position [78, 0]
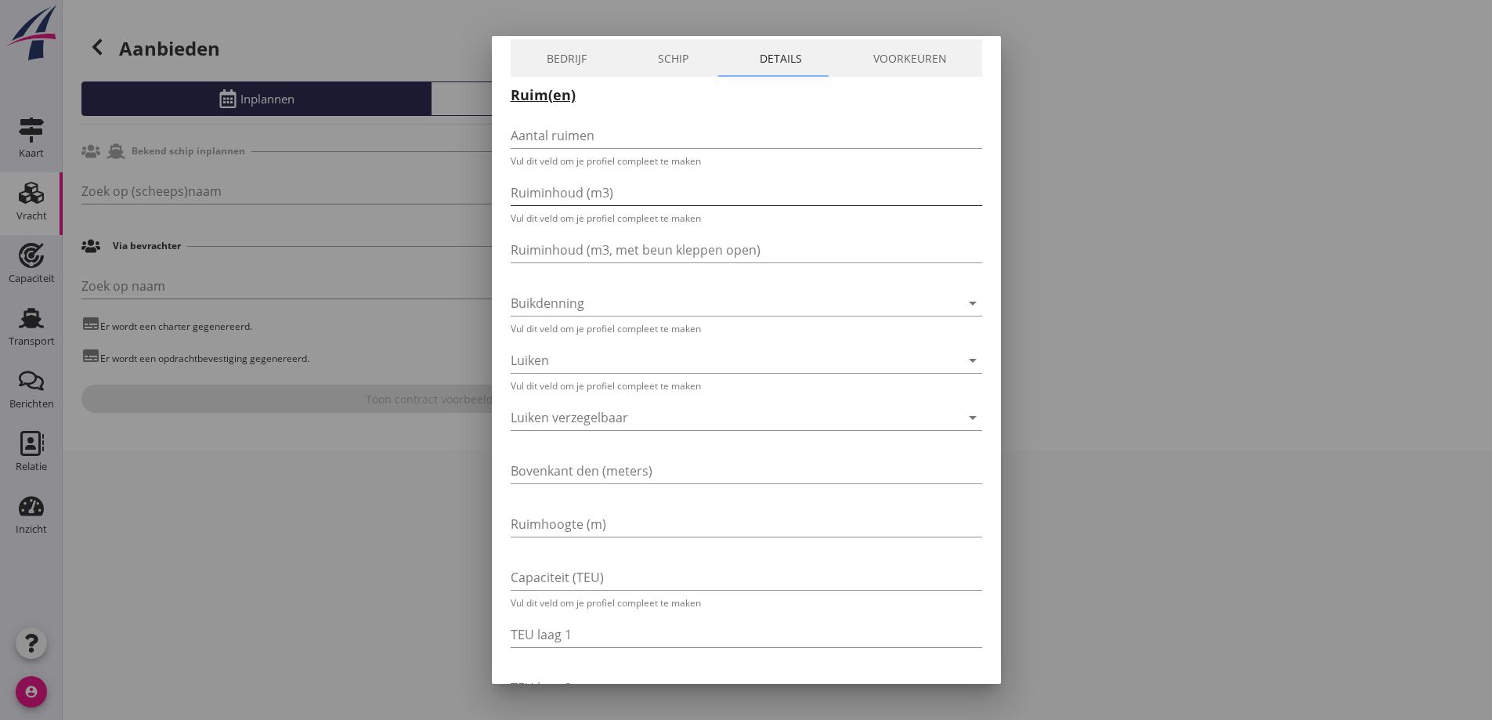
click at [614, 204] on div "Ruiminhoud (m3)" at bounding box center [746, 192] width 471 height 25
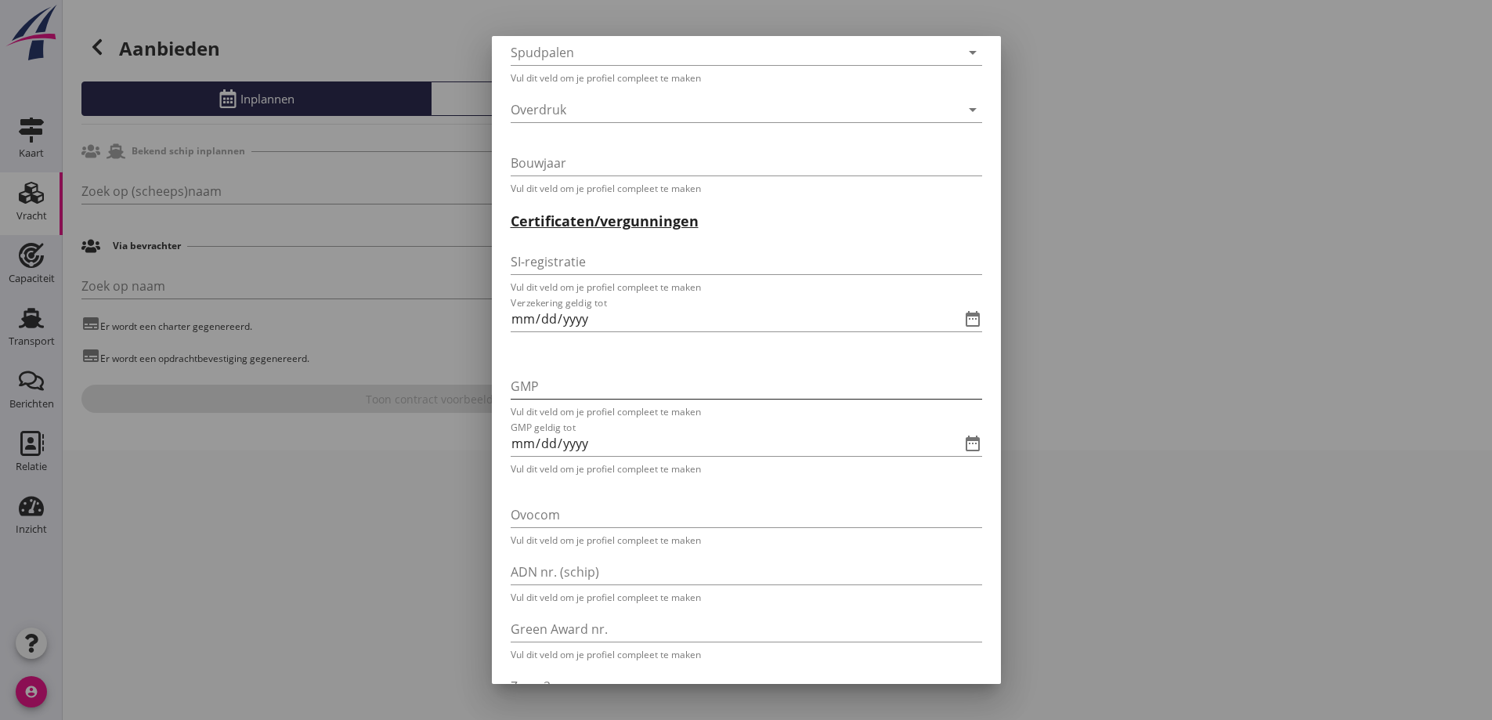
scroll to position [2898, 0]
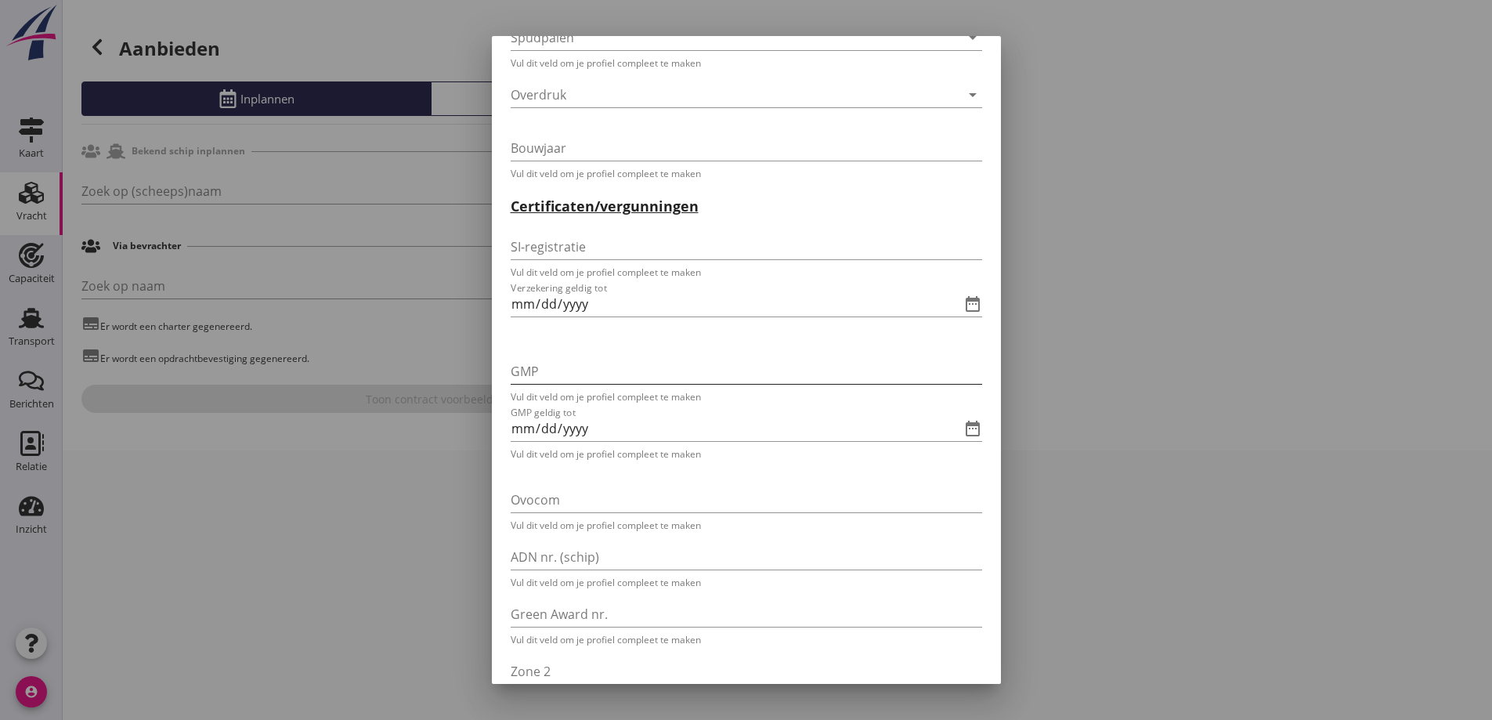
type input "1000"
click at [616, 384] on div "GMP" at bounding box center [746, 371] width 471 height 25
type input "009924"
click at [533, 421] on input "GMP geldig tot" at bounding box center [725, 424] width 428 height 25
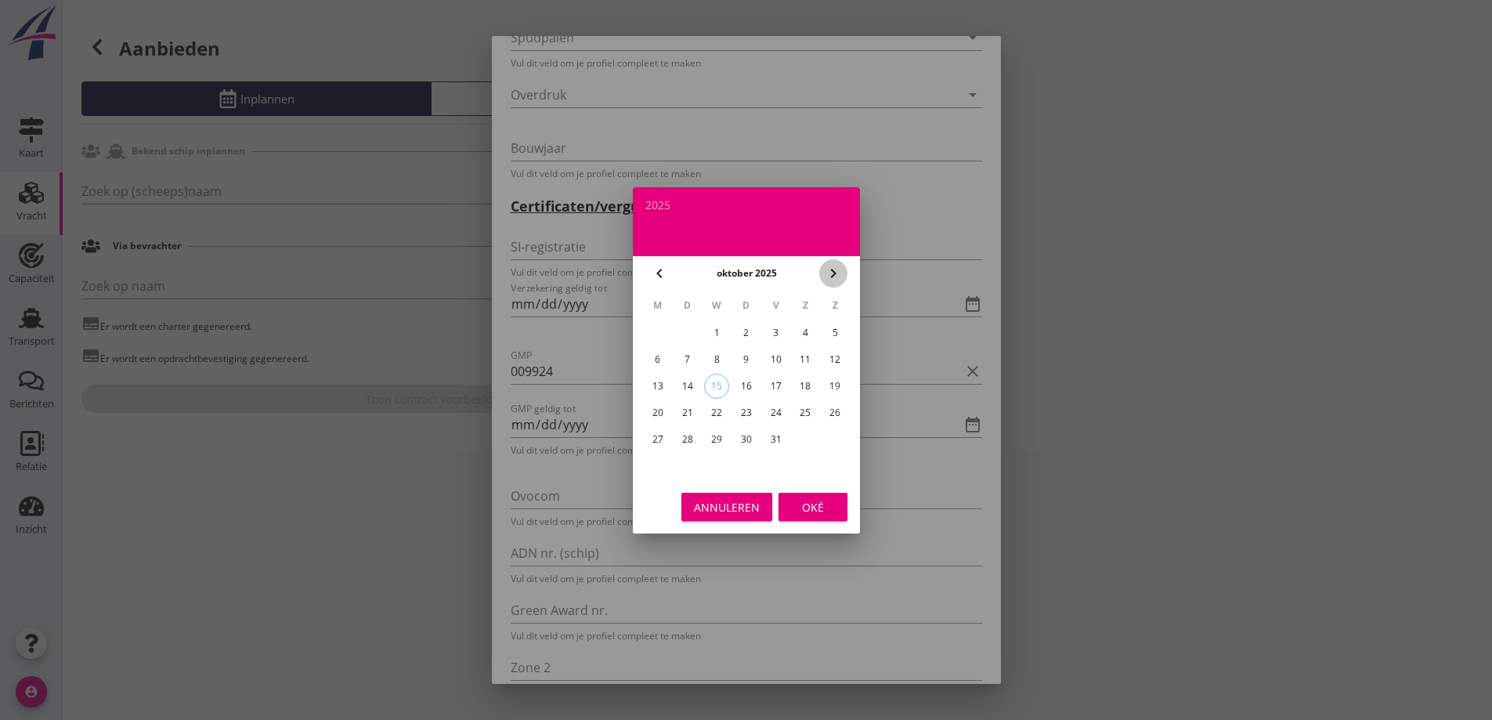
click at [829, 271] on icon "chevron_right" at bounding box center [833, 273] width 19 height 19
click at [766, 273] on button "[DATE]" at bounding box center [746, 273] width 40 height 23
click at [840, 271] on icon "chevron_right" at bounding box center [833, 273] width 19 height 19
click at [812, 448] on div "dec" at bounding box center [815, 450] width 42 height 14
click at [768, 328] on div "4" at bounding box center [775, 332] width 25 height 25
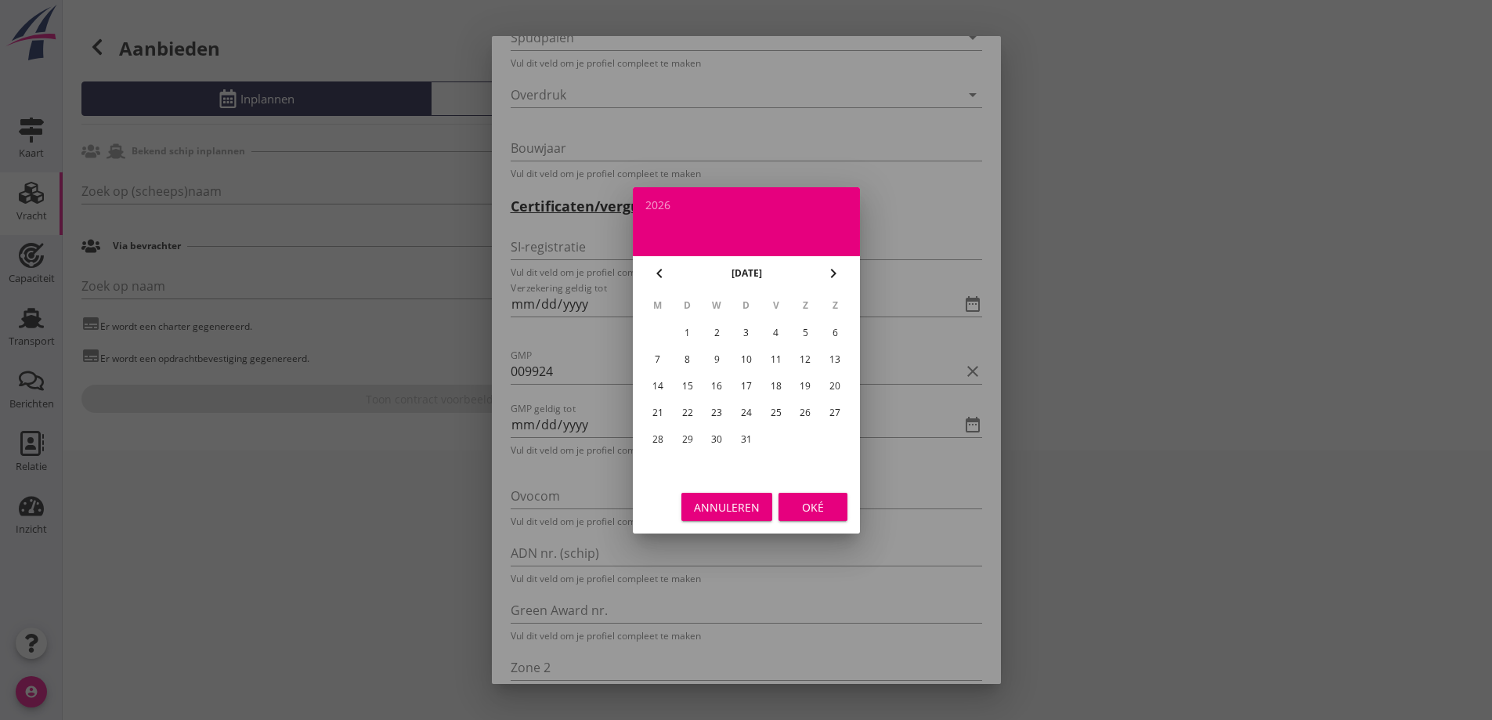
type input "[DATE]"
click at [816, 500] on div "Oké" at bounding box center [813, 506] width 44 height 16
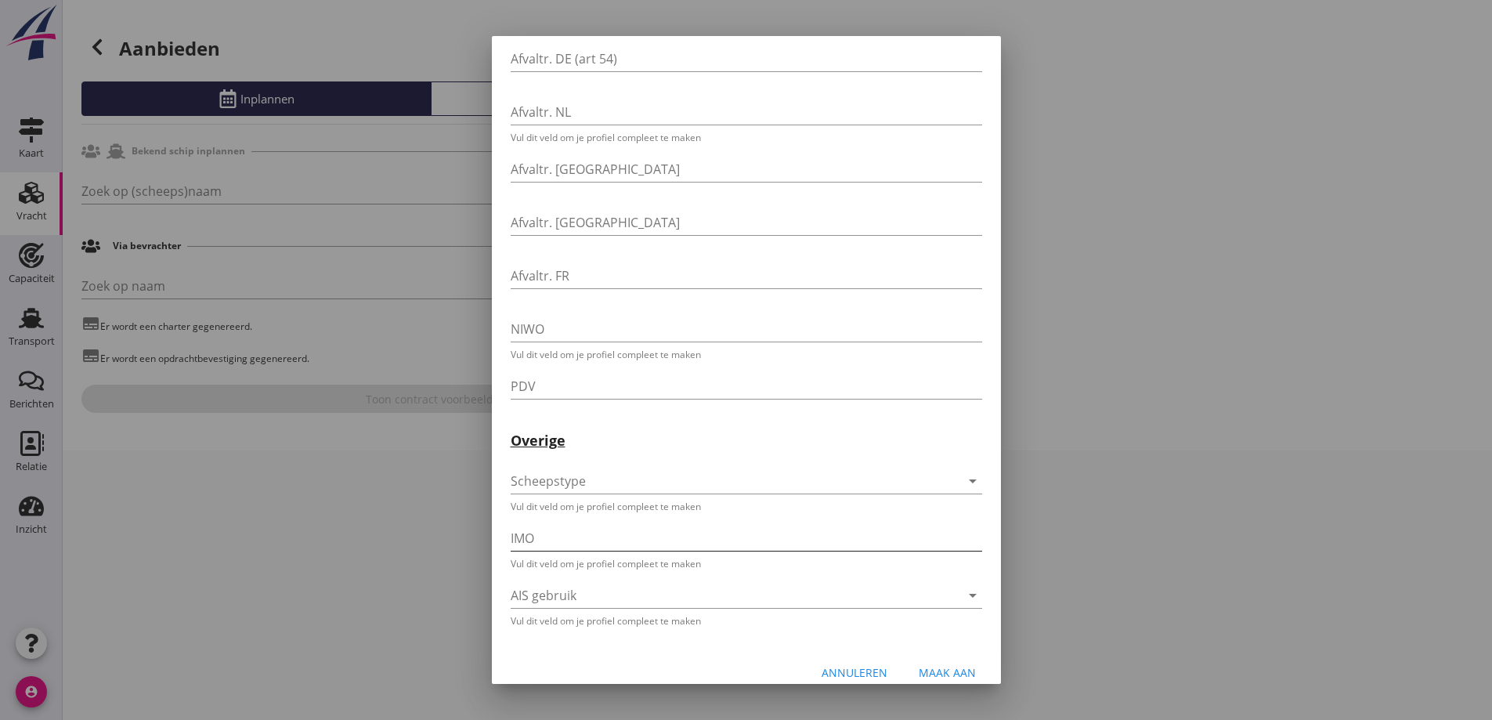
scroll to position [3632, 0]
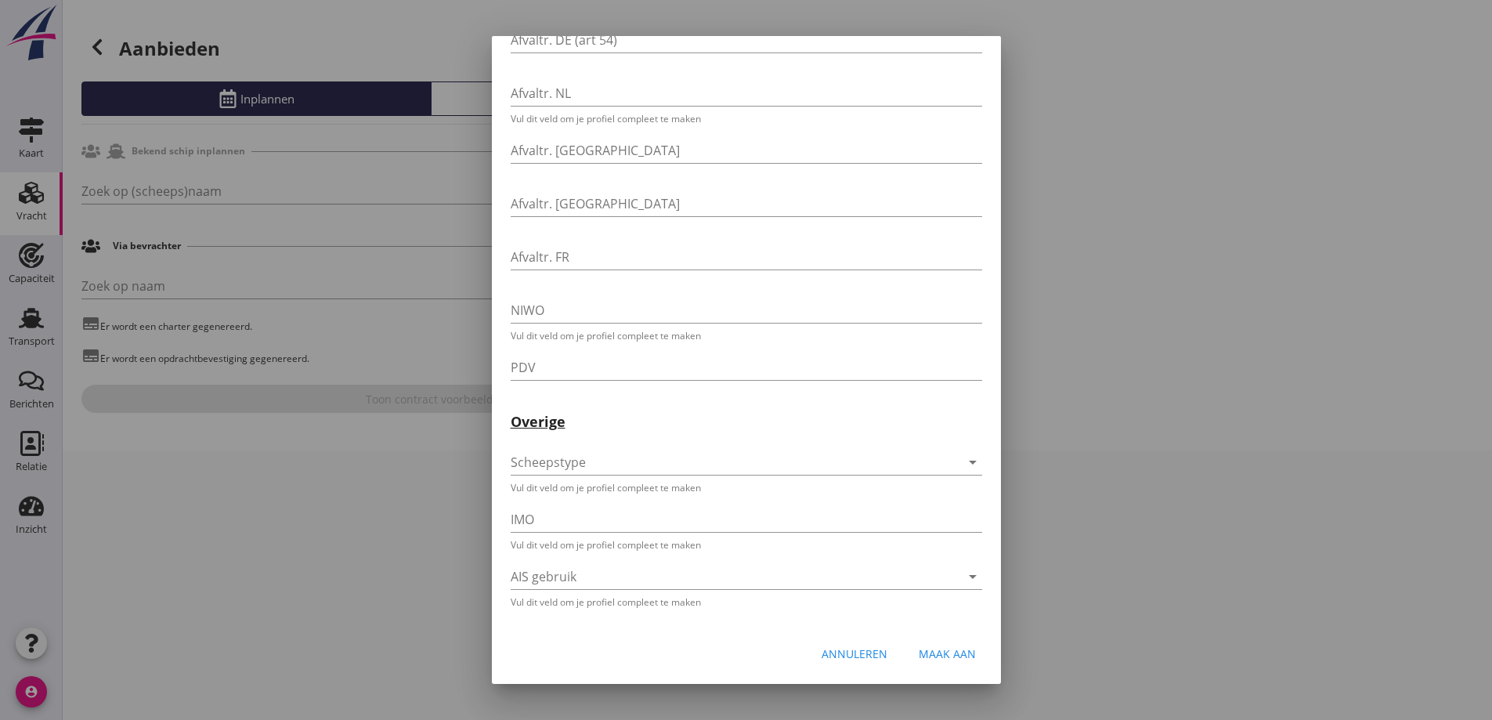
click at [952, 652] on div "Maak aan" at bounding box center [947, 653] width 57 height 16
type input "RES NOVA"
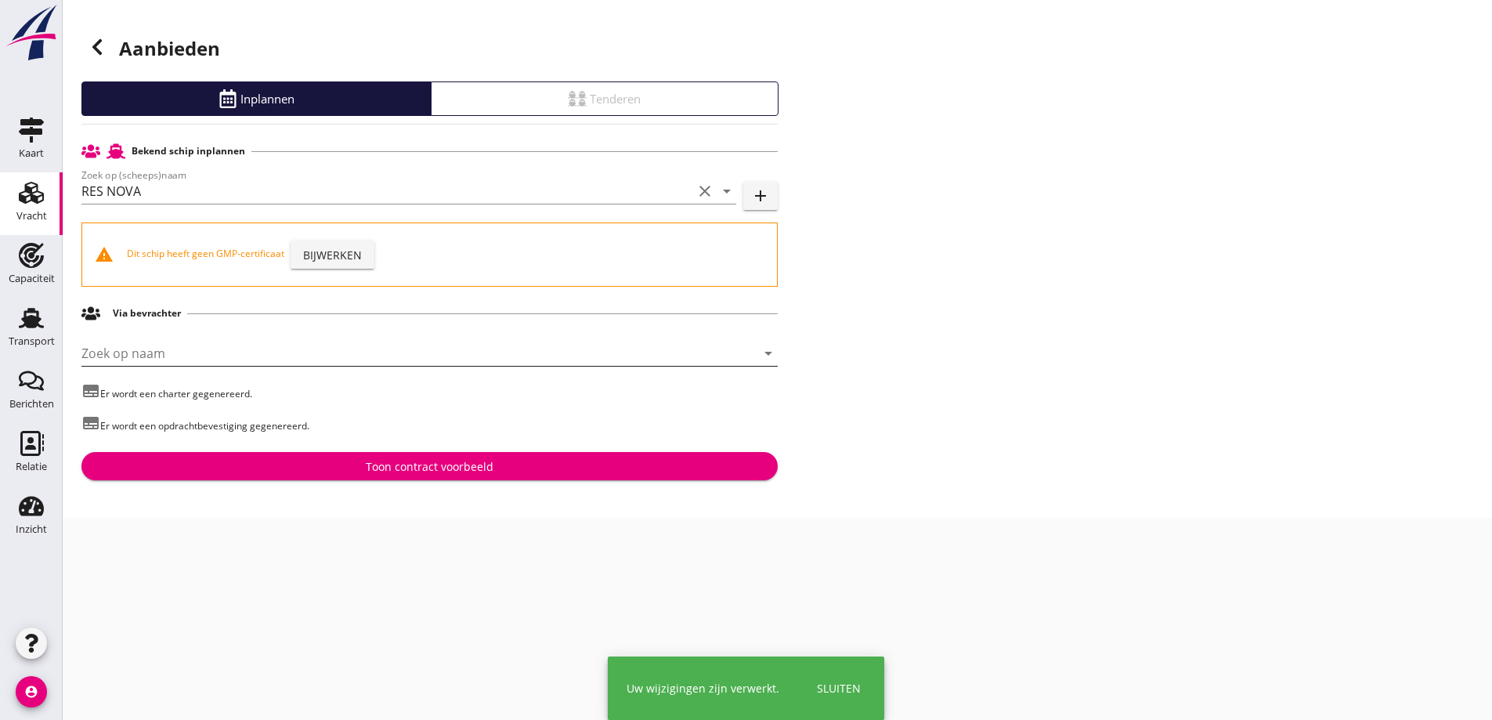
click at [446, 360] on input "Zoek op naam" at bounding box center [407, 353] width 652 height 25
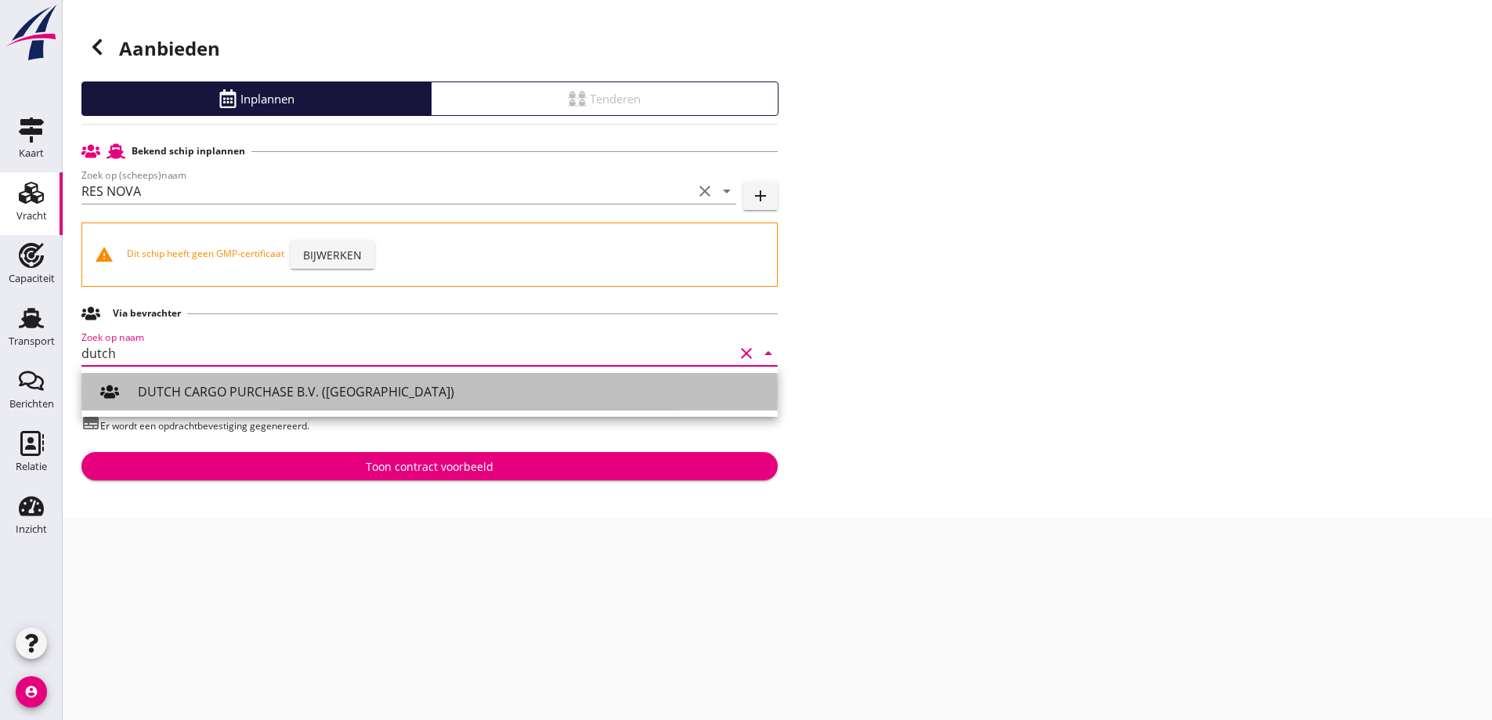
click at [375, 385] on div "DUTCH CARGO PURCHASE B.V. ([GEOGRAPHIC_DATA])" at bounding box center [451, 391] width 627 height 19
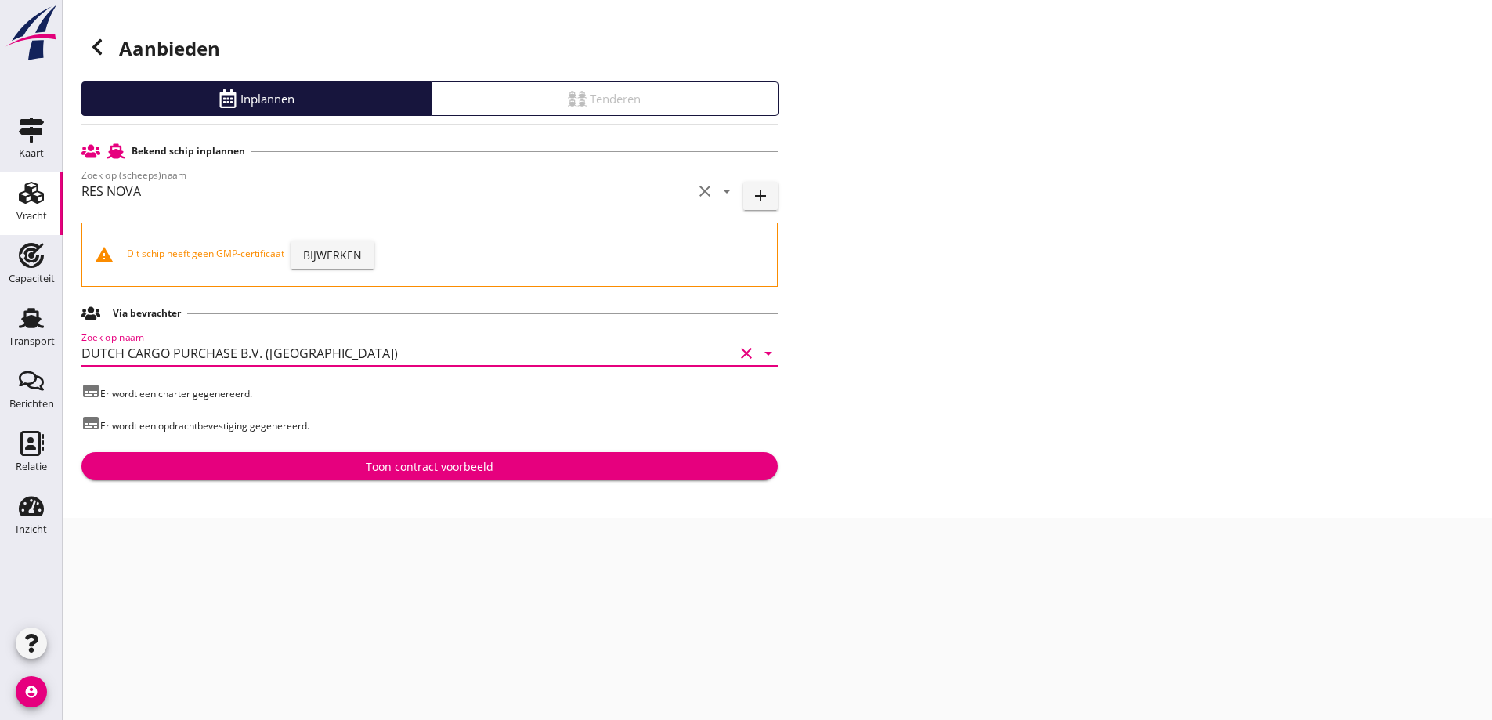
type input "DUTCH CARGO PURCHASE B.V. ([GEOGRAPHIC_DATA])"
click at [453, 461] on div "Toon contract voorbeeld" at bounding box center [430, 466] width 128 height 16
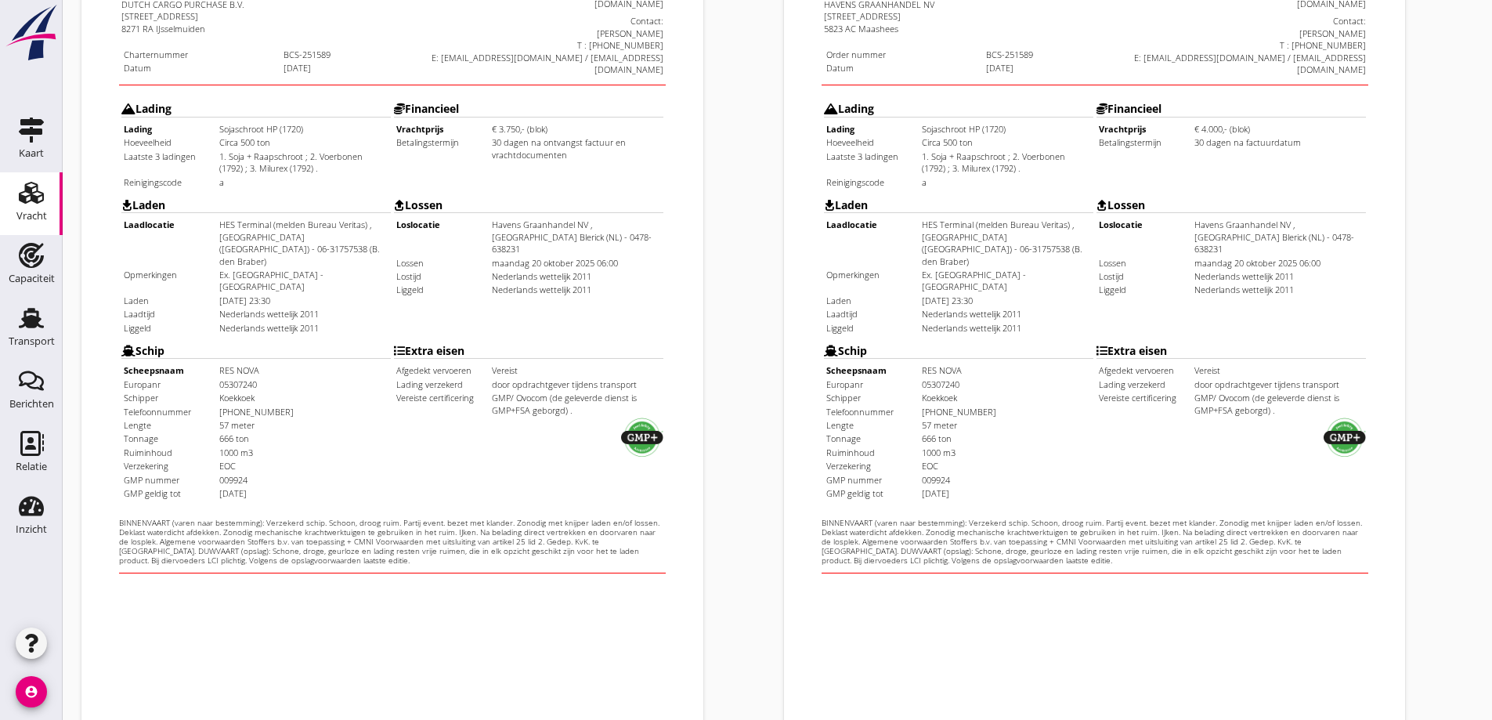
scroll to position [440, 0]
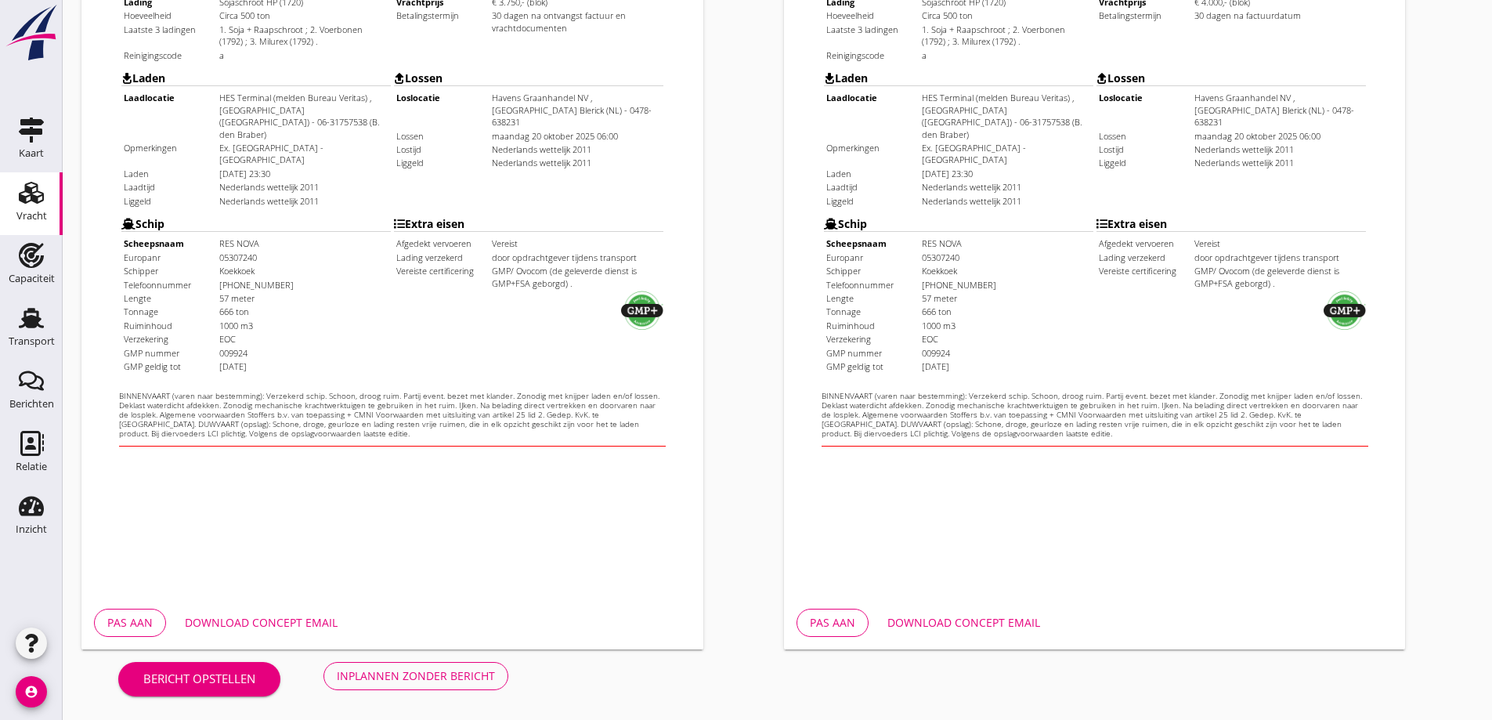
click at [276, 627] on div "Download concept email" at bounding box center [261, 622] width 153 height 16
click at [918, 612] on button "Download concept email" at bounding box center [964, 623] width 178 height 28
click at [471, 674] on div "Inplannen zonder bericht" at bounding box center [416, 675] width 158 height 16
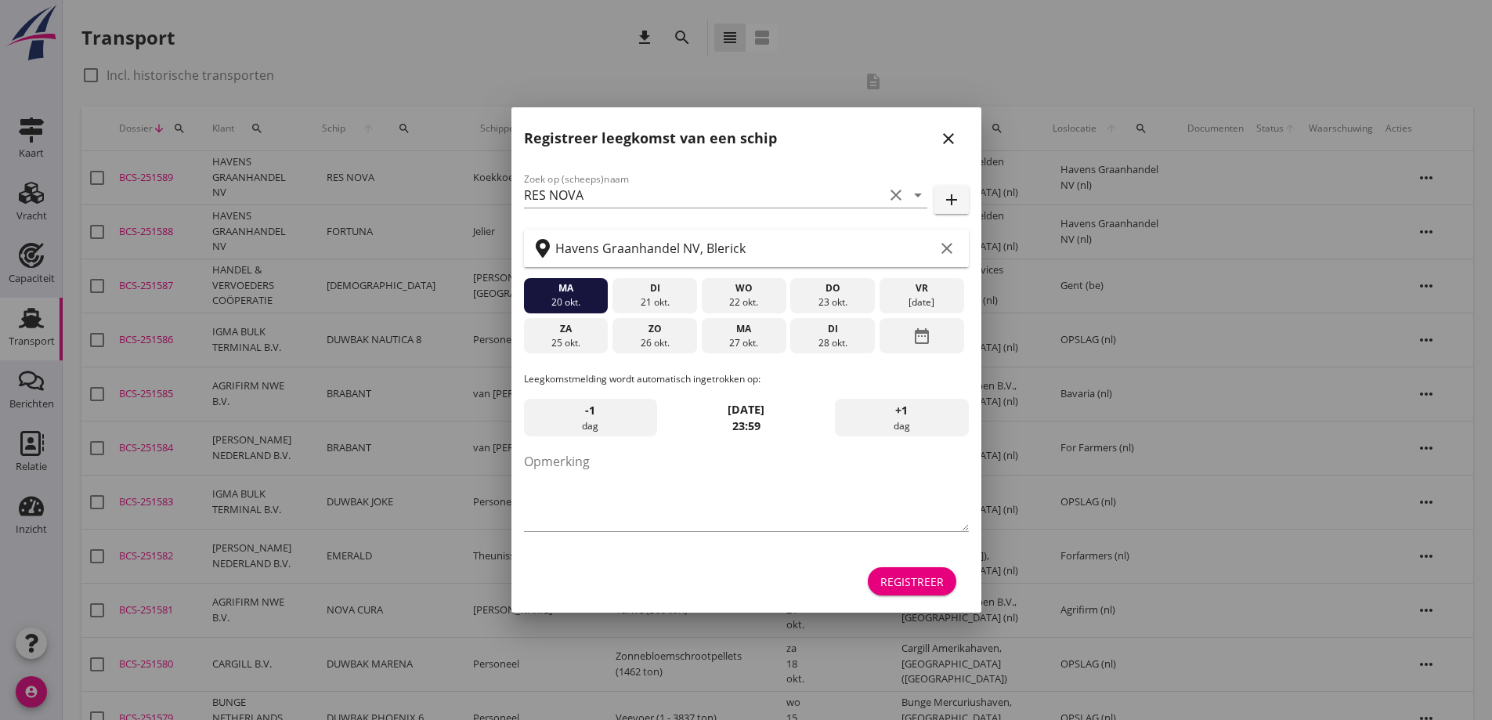
click at [580, 299] on div "20 okt." at bounding box center [565, 302] width 77 height 14
click at [943, 134] on icon "close" at bounding box center [948, 138] width 19 height 19
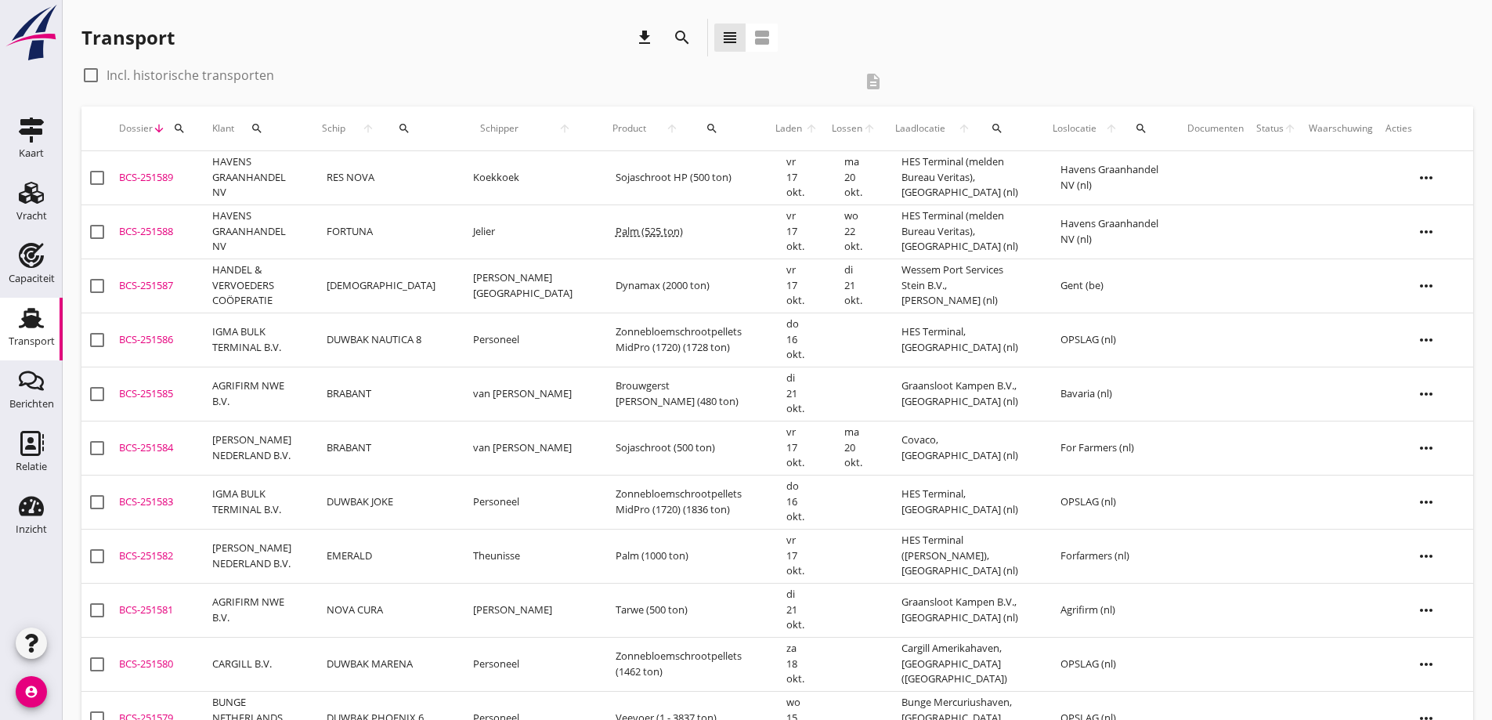
click at [182, 179] on div "BCS-251589" at bounding box center [159, 178] width 81 height 16
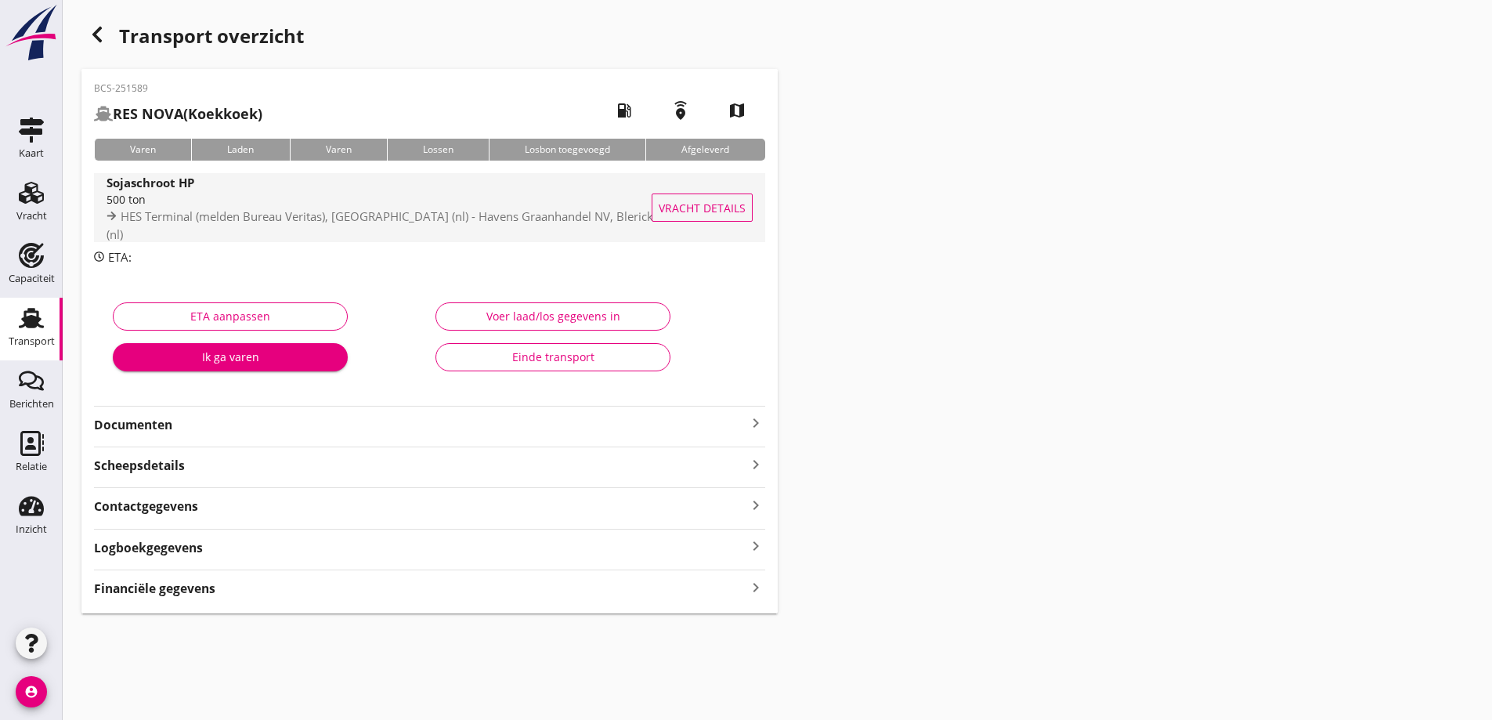
click at [716, 210] on span "Vracht details" at bounding box center [702, 208] width 87 height 16
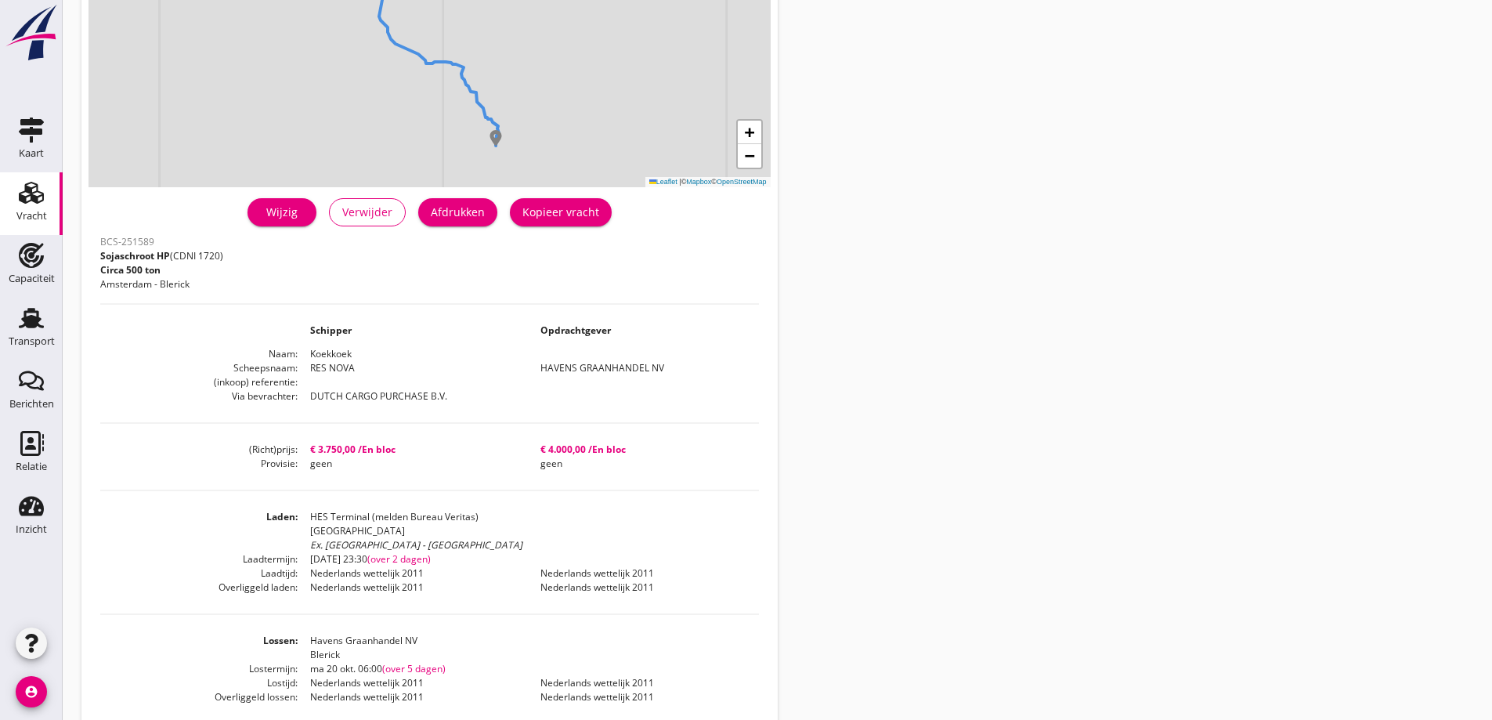
scroll to position [94, 0]
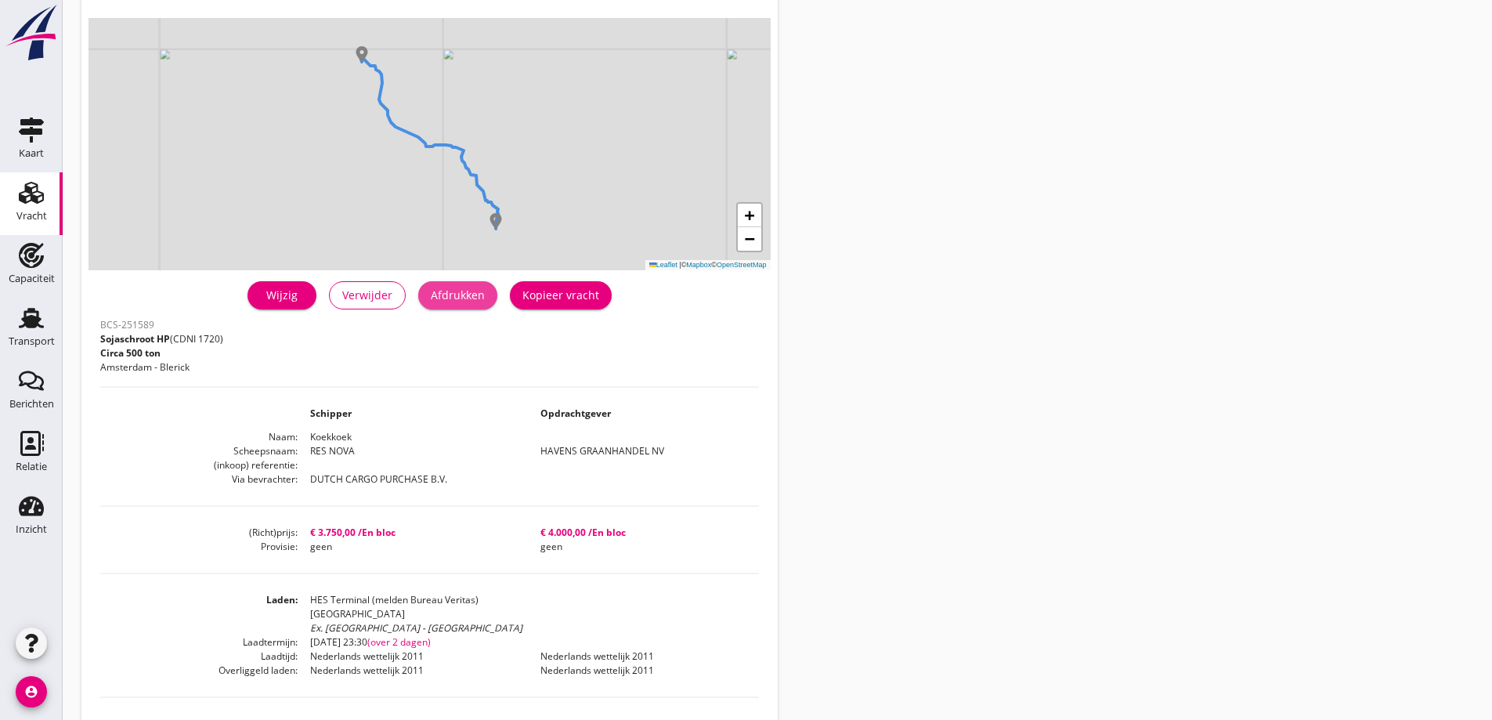
click at [453, 294] on div "Afdrukken" at bounding box center [458, 295] width 54 height 16
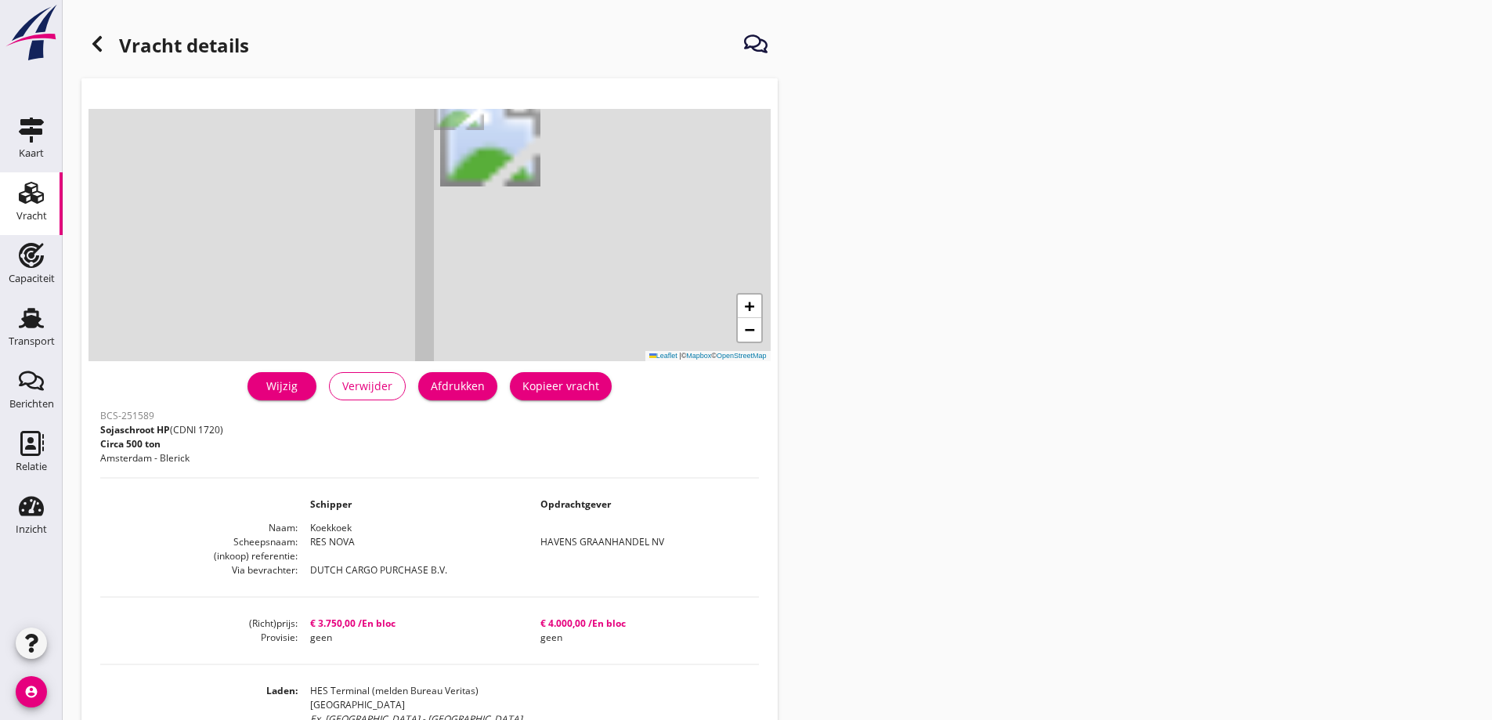
scroll to position [0, 0]
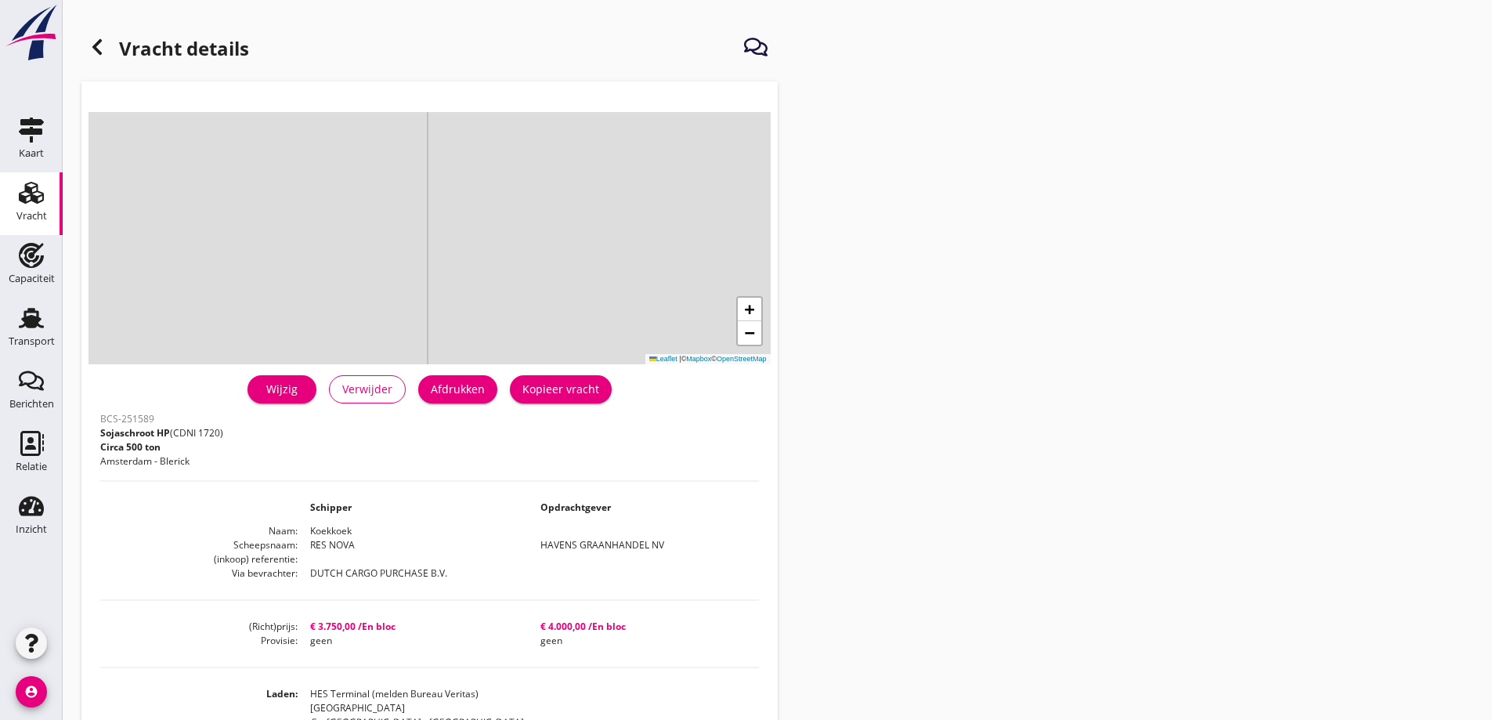
click at [96, 47] on icon at bounding box center [97, 47] width 19 height 19
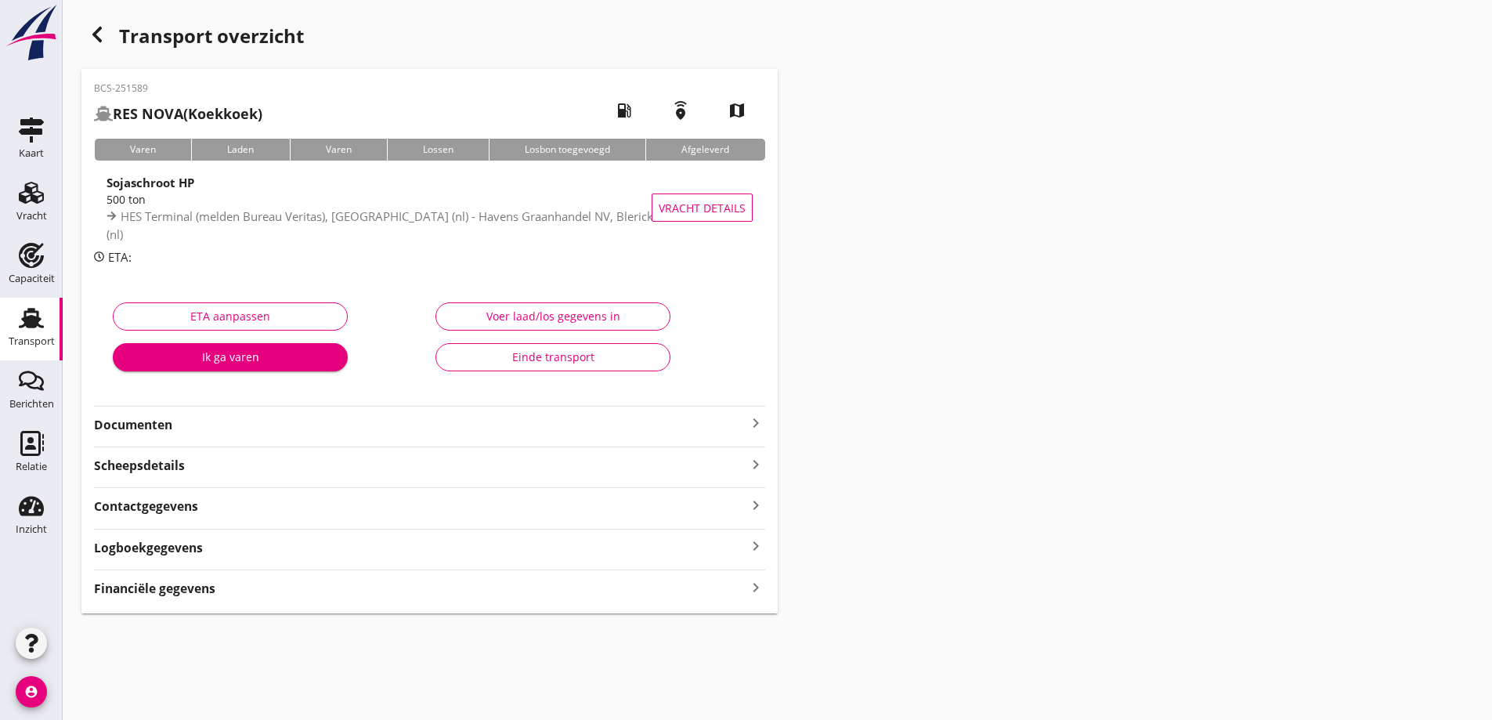
click at [329, 422] on strong "Documenten" at bounding box center [420, 425] width 652 height 18
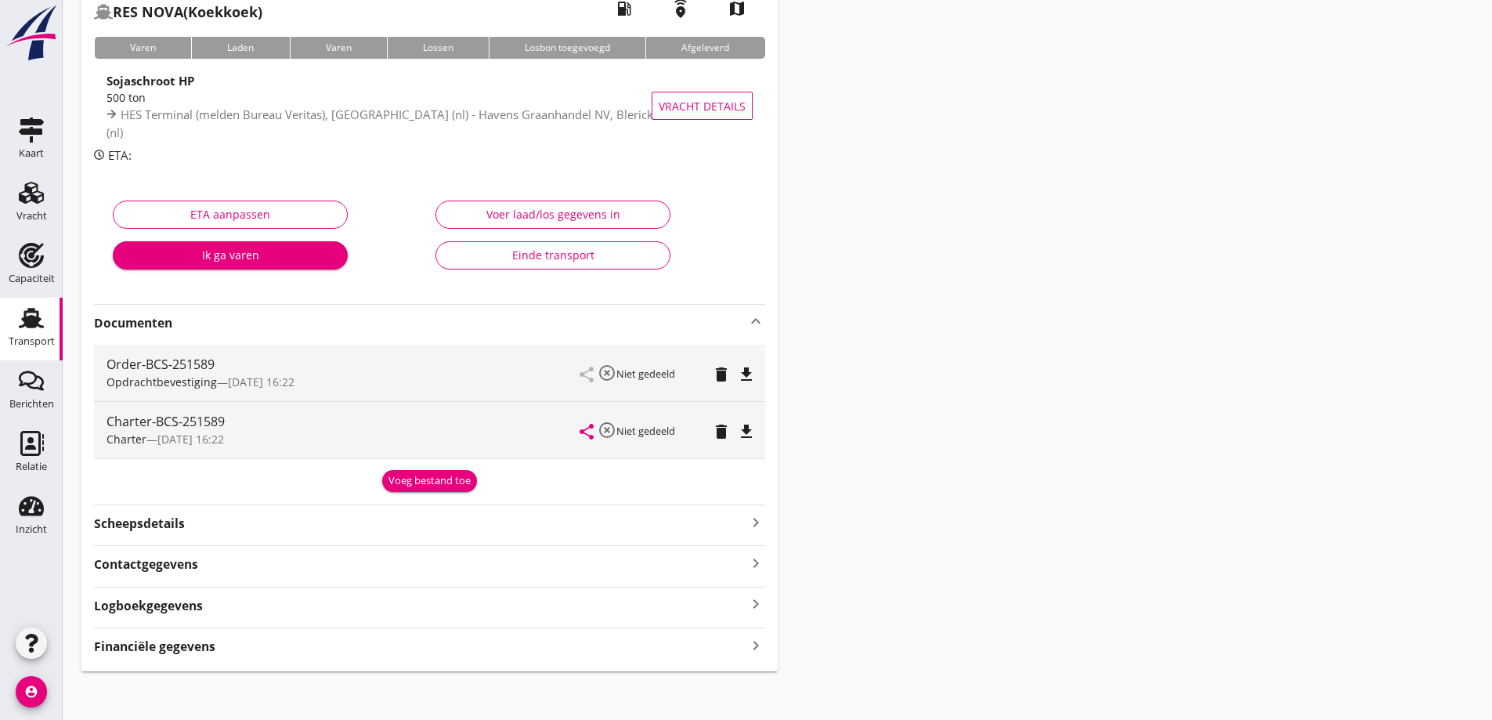
scroll to position [110, 0]
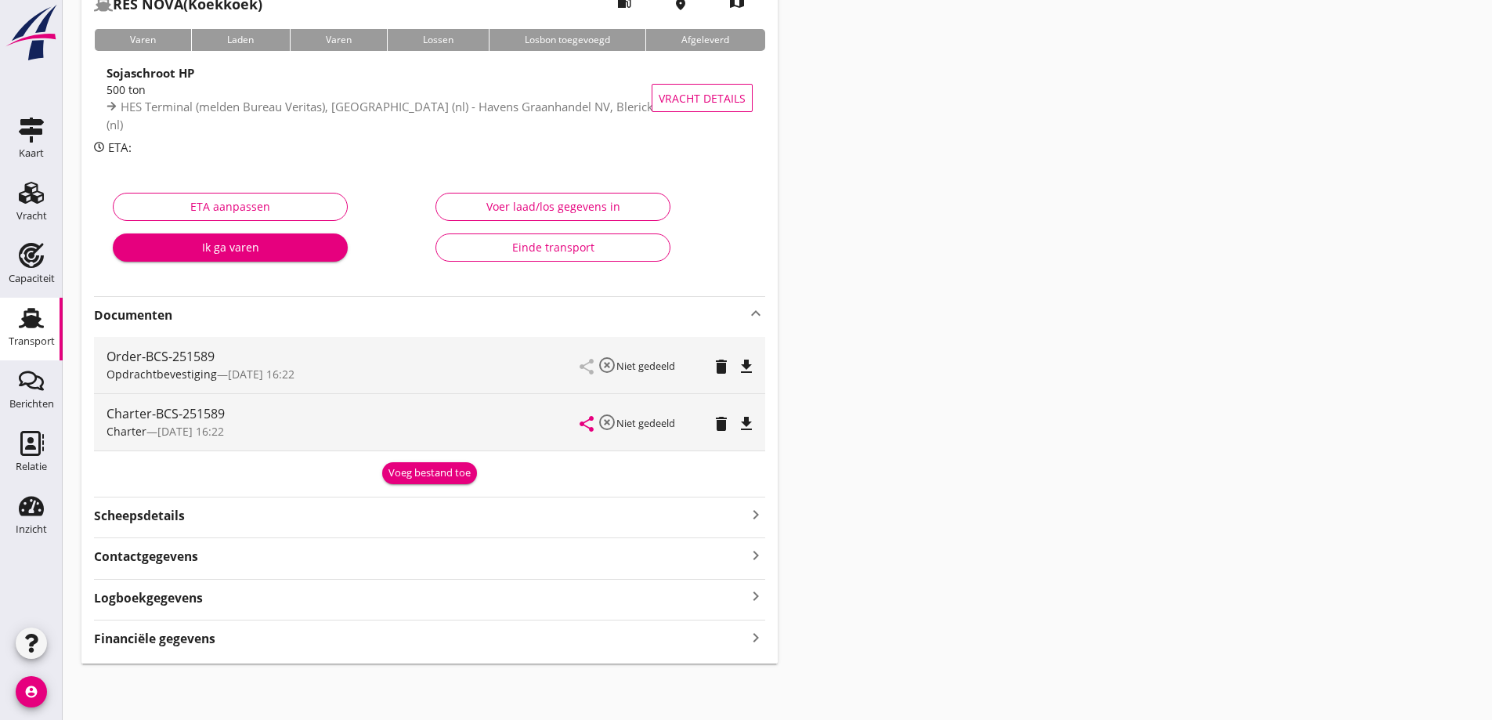
click at [451, 484] on div "BCS-251589 RES NOVA (Koekkoek) local_gas_station emergency_share map Varen Lade…" at bounding box center [429, 311] width 696 height 704
click at [448, 477] on div "Voeg bestand toe" at bounding box center [429, 473] width 82 height 16
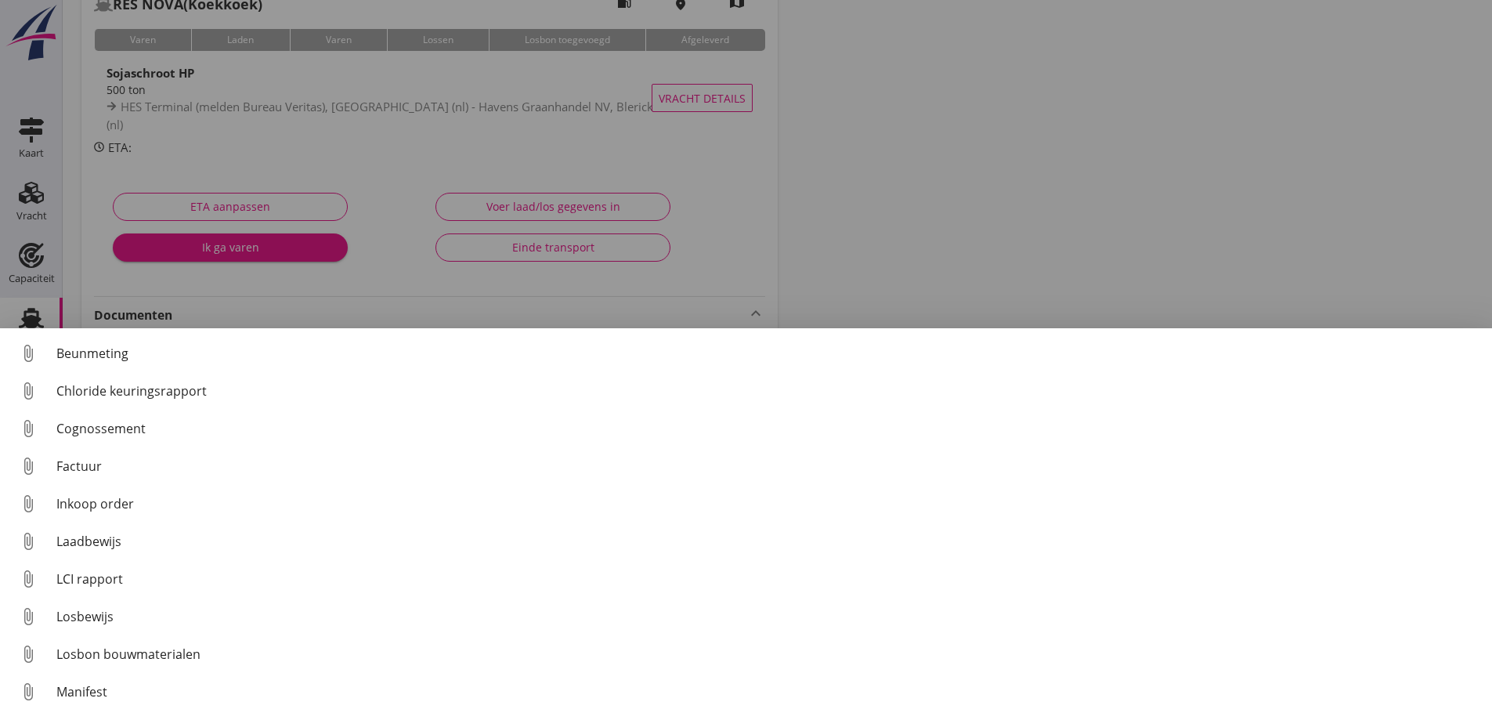
click at [137, 428] on div "Cognossement" at bounding box center [767, 428] width 1423 height 19
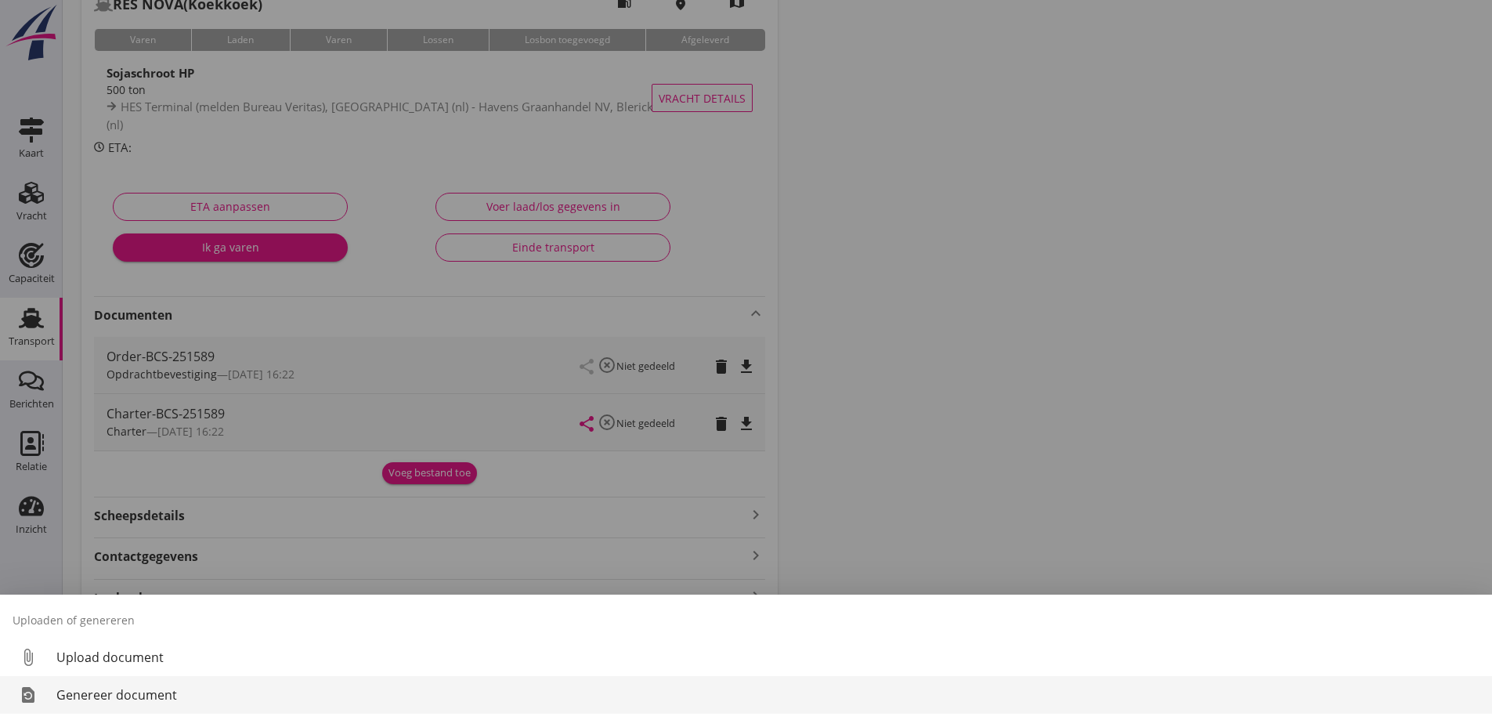
click at [107, 686] on div "Genereer document" at bounding box center [767, 694] width 1423 height 19
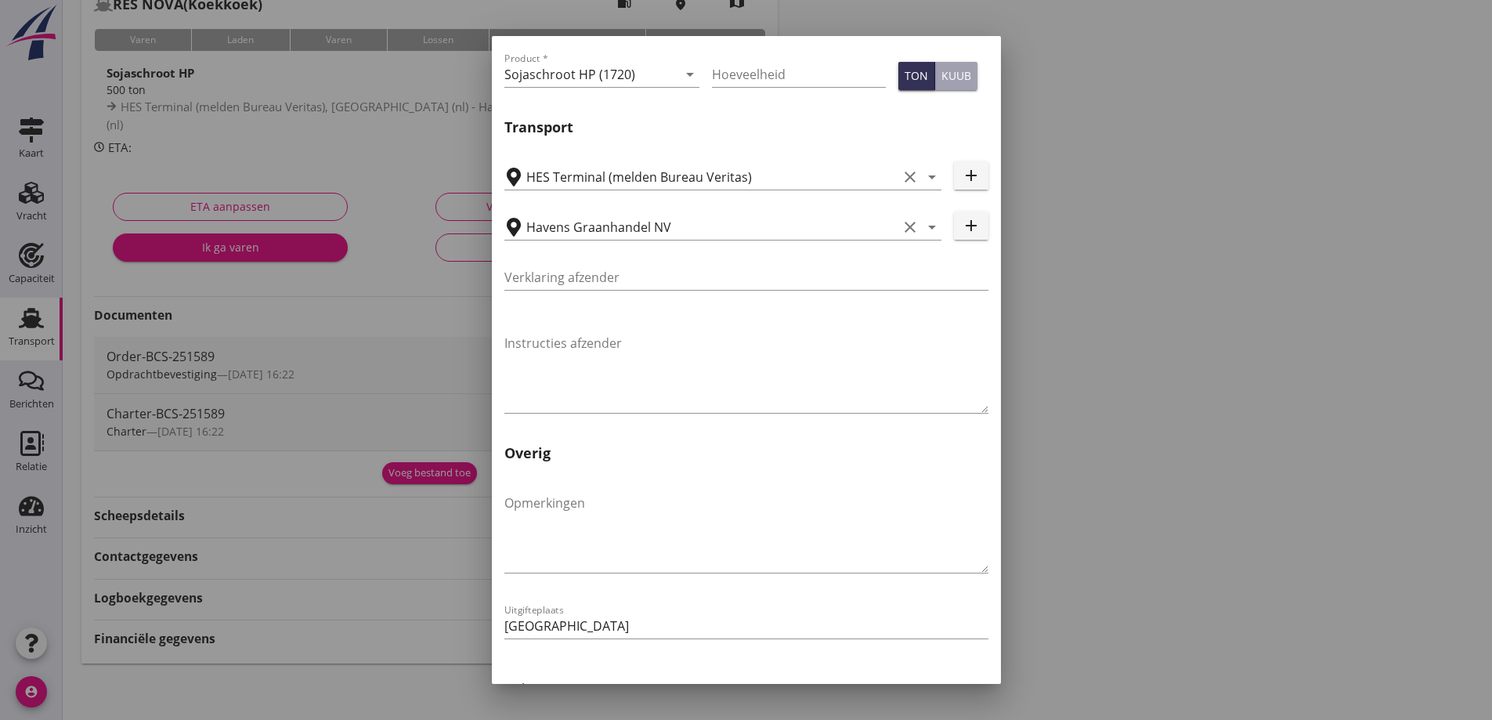
scroll to position [468, 0]
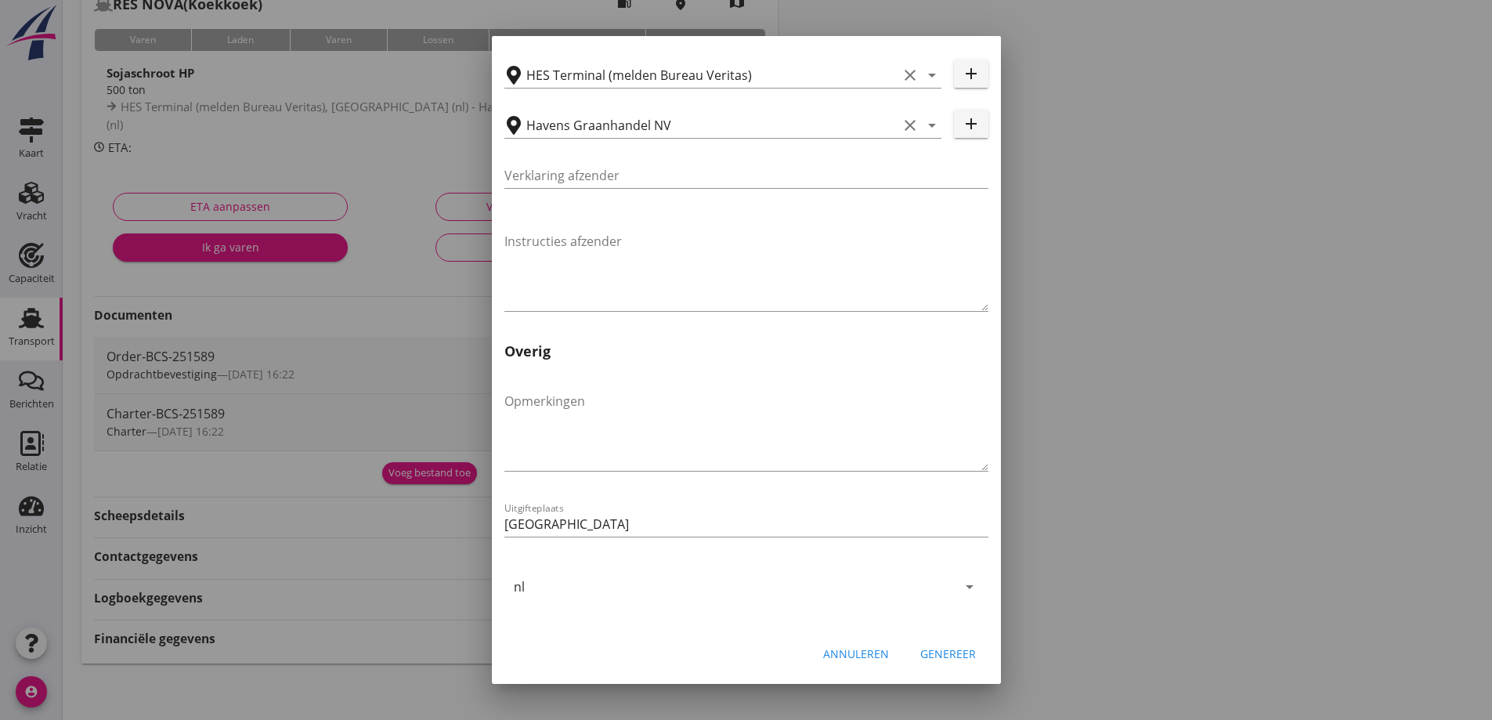
click at [959, 663] on button "Genereer" at bounding box center [948, 654] width 81 height 28
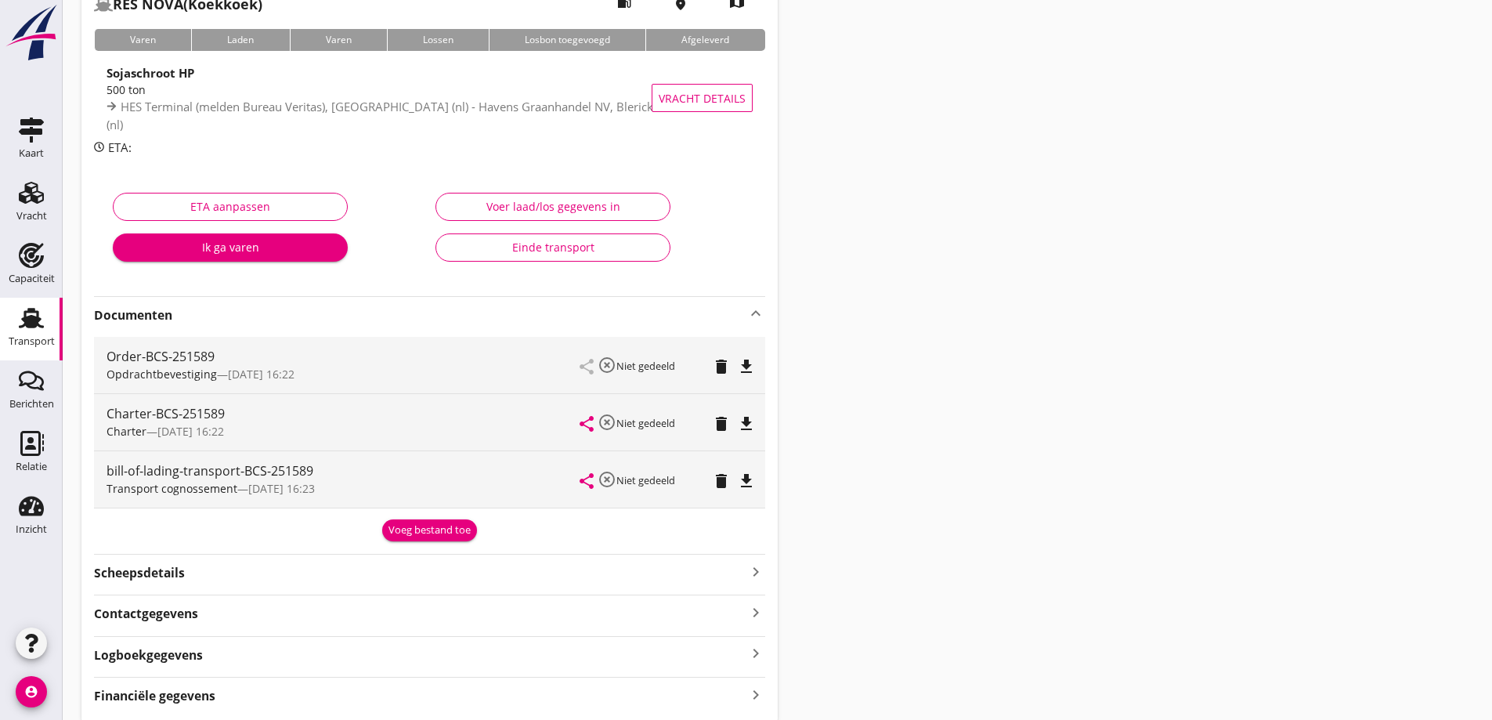
drag, startPoint x: 574, startPoint y: 639, endPoint x: 419, endPoint y: 471, distance: 228.3
click at [419, 471] on div "bill-of-lading-transport-BCS-251589" at bounding box center [344, 470] width 474 height 19
click at [748, 479] on icon "file_download" at bounding box center [746, 480] width 19 height 19
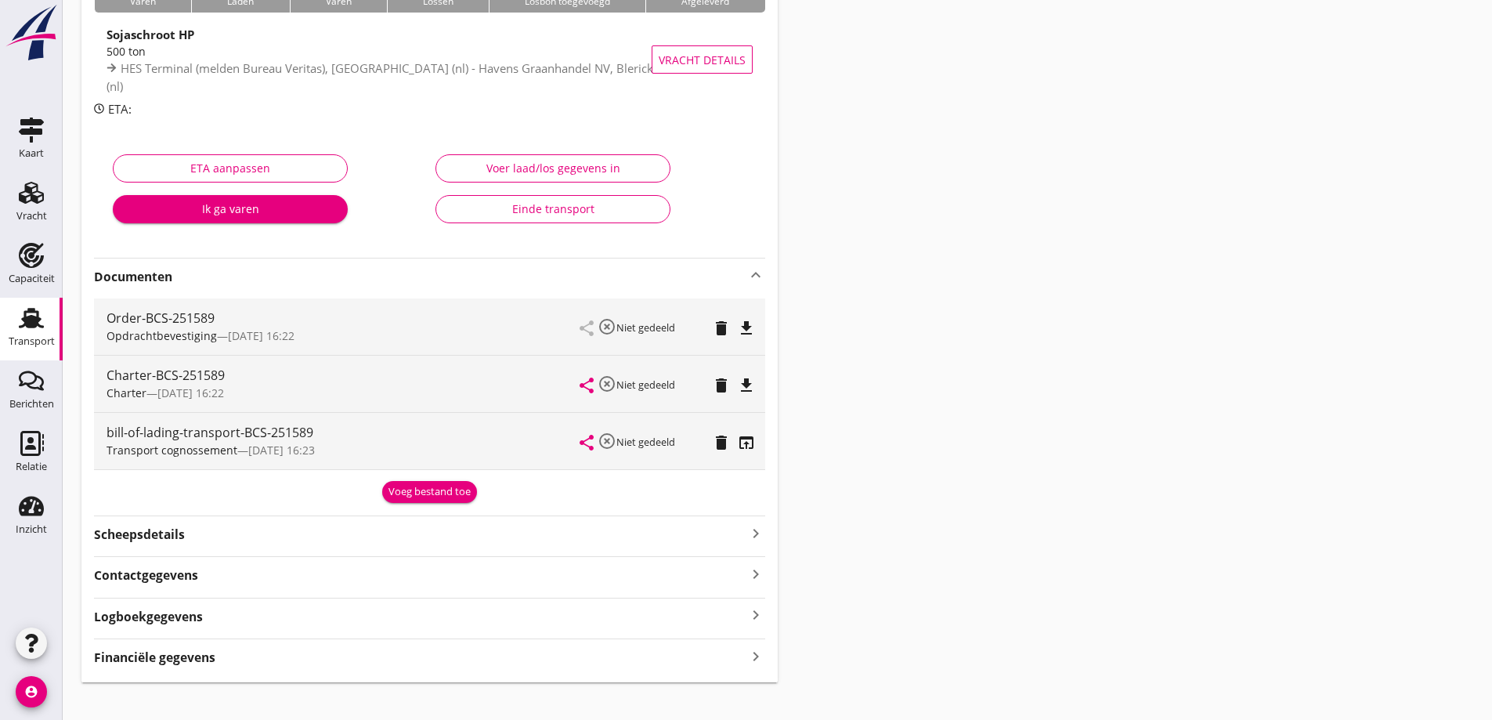
scroll to position [167, 0]
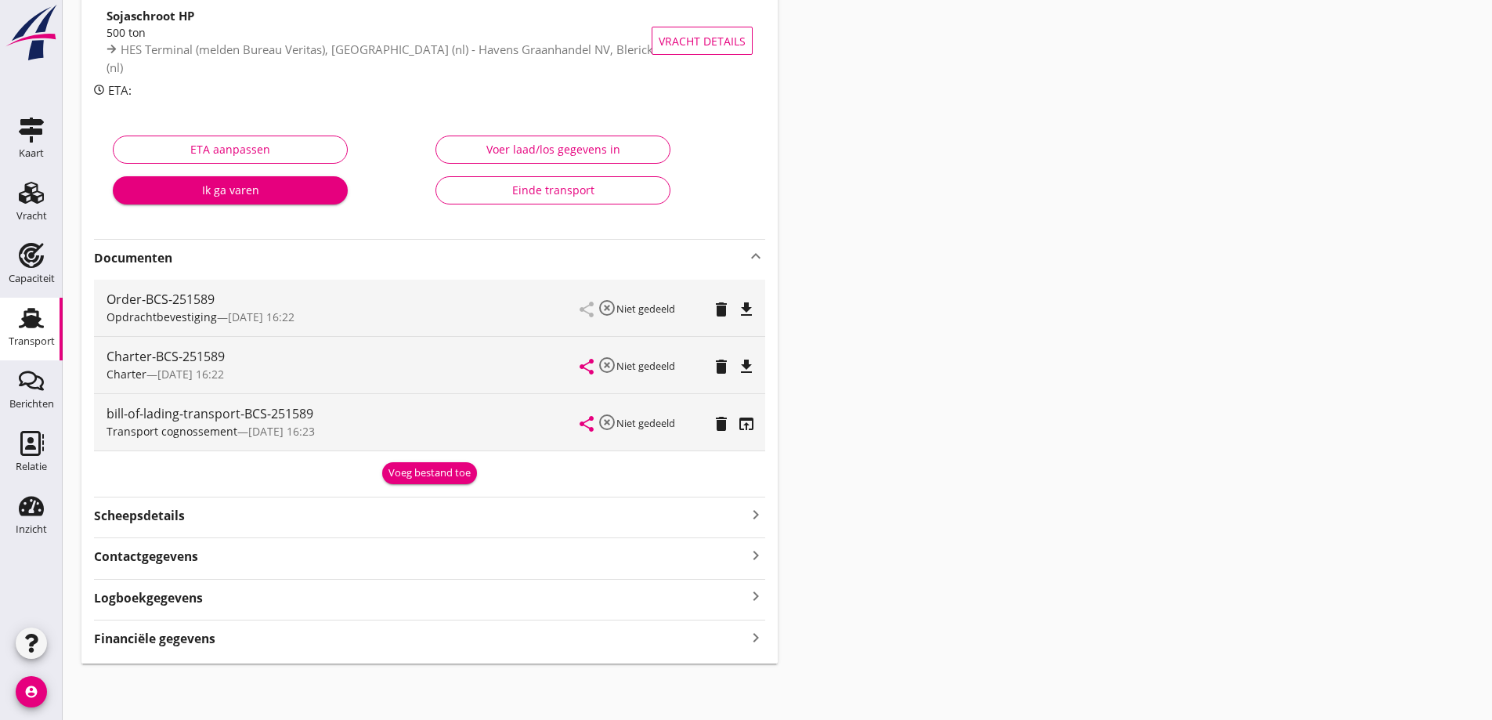
click at [219, 640] on div "Financiële gegevens keyboard_arrow_right" at bounding box center [429, 637] width 671 height 21
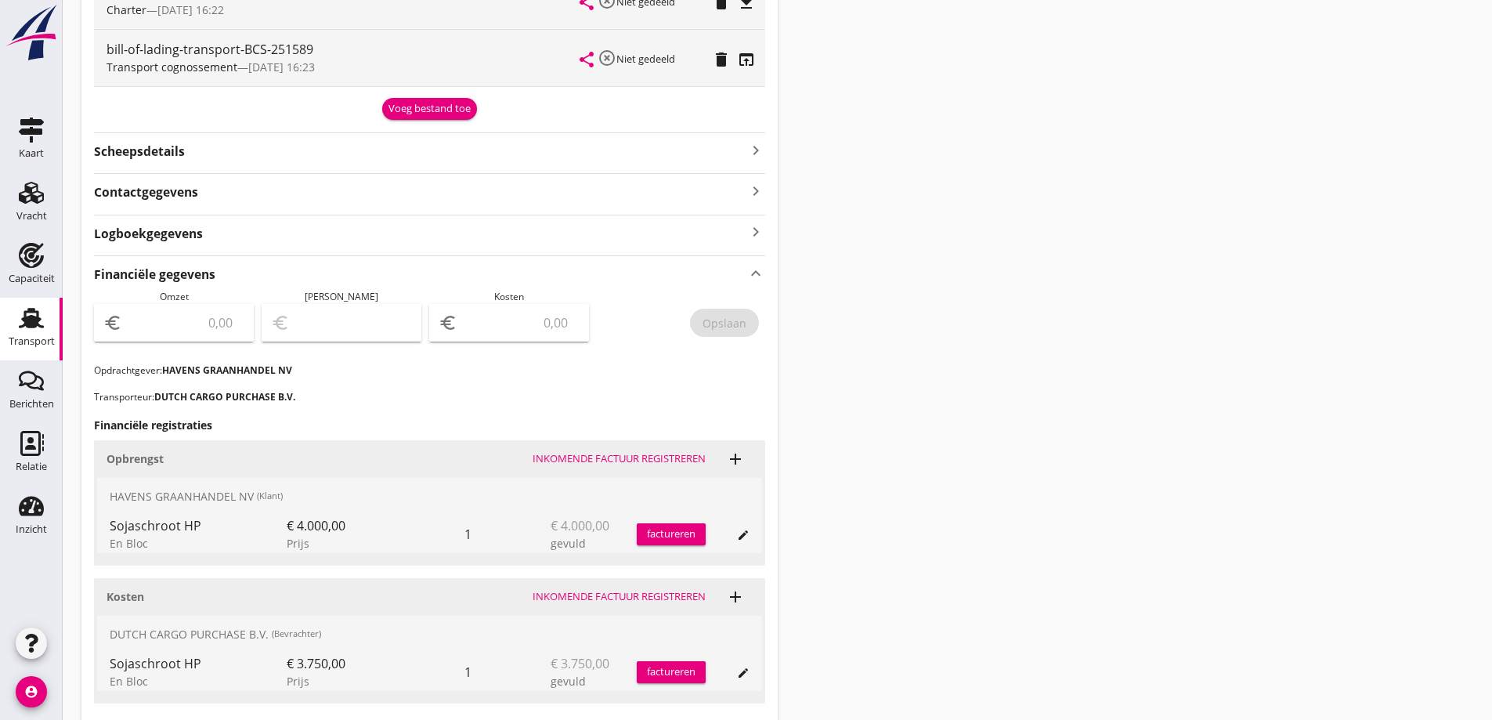
scroll to position [558, 0]
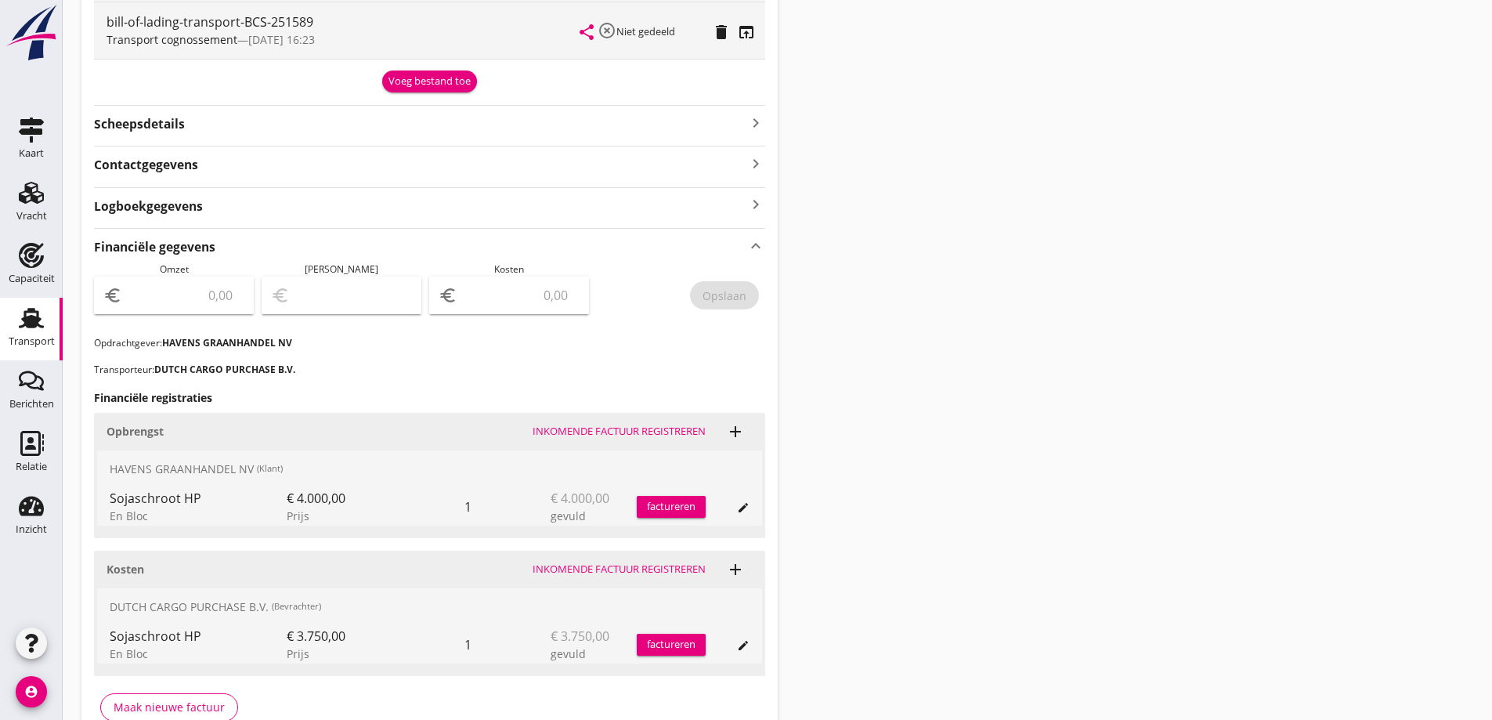
click at [216, 282] on div "euro" at bounding box center [174, 295] width 160 height 38
type input "4000"
click at [542, 284] on input "number" at bounding box center [520, 295] width 119 height 25
click at [549, 291] on input "number" at bounding box center [520, 295] width 119 height 25
type input "3997.00"
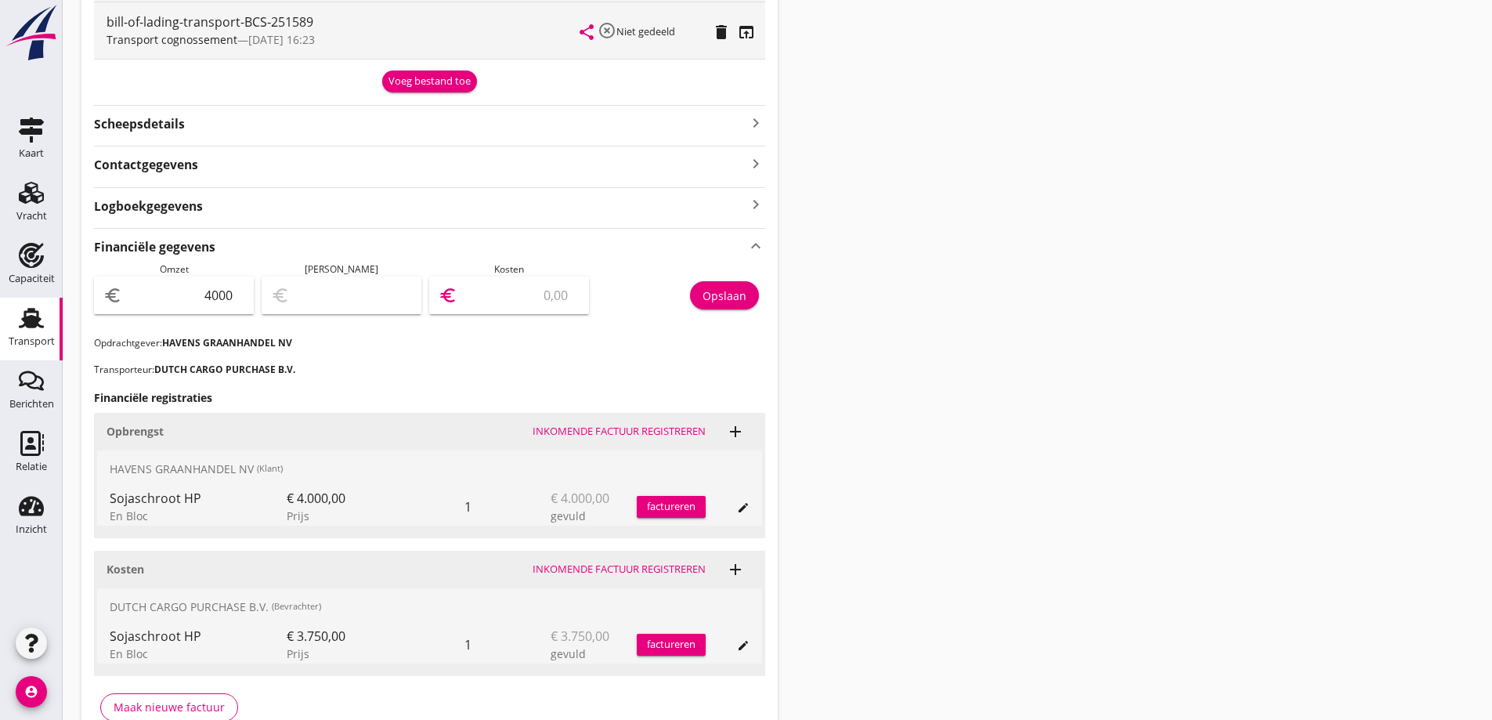
type input "3"
type input "3963.00"
type input "37"
type input "3625.00"
type input "375"
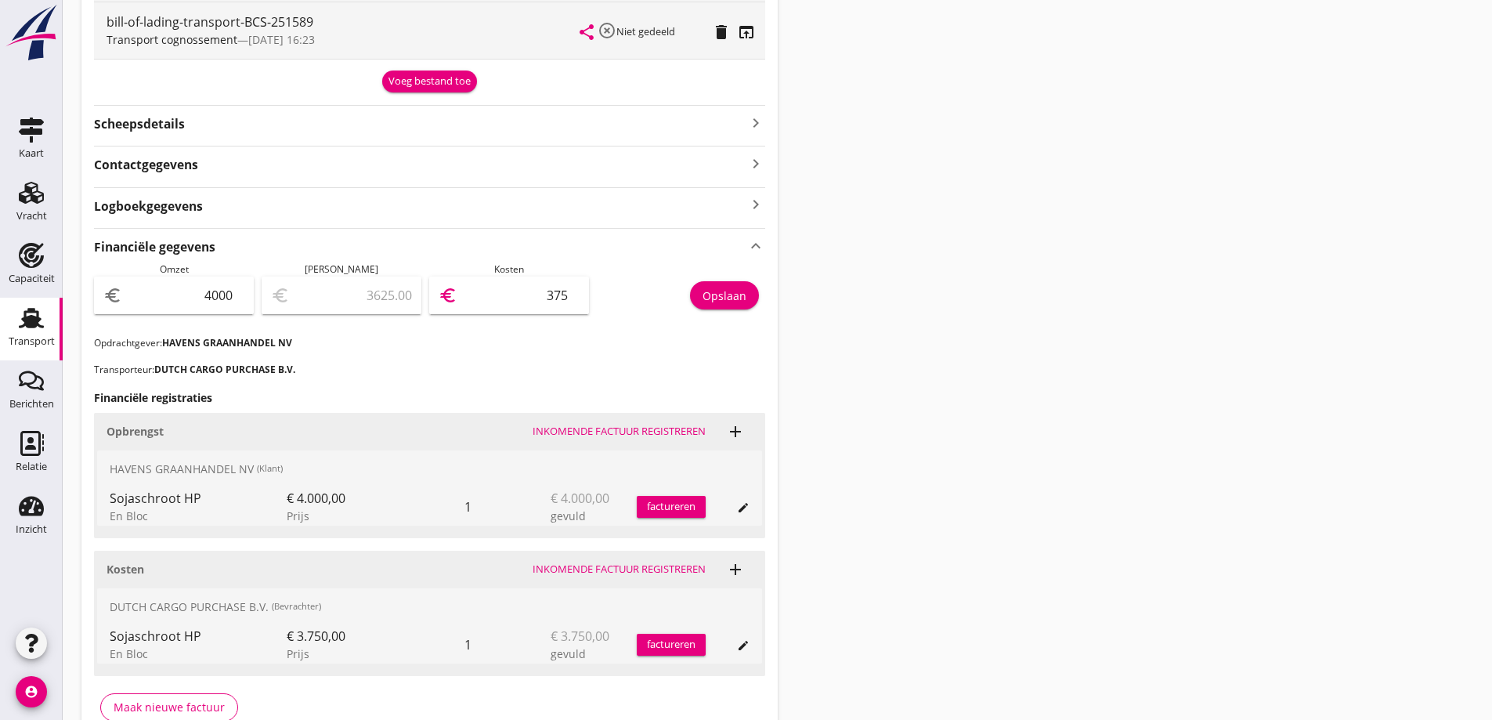
type input "250.00"
type input "3750"
click at [596, 453] on div "HAVENS GRAANHANDEL NV (Klant)" at bounding box center [429, 469] width 665 height 38
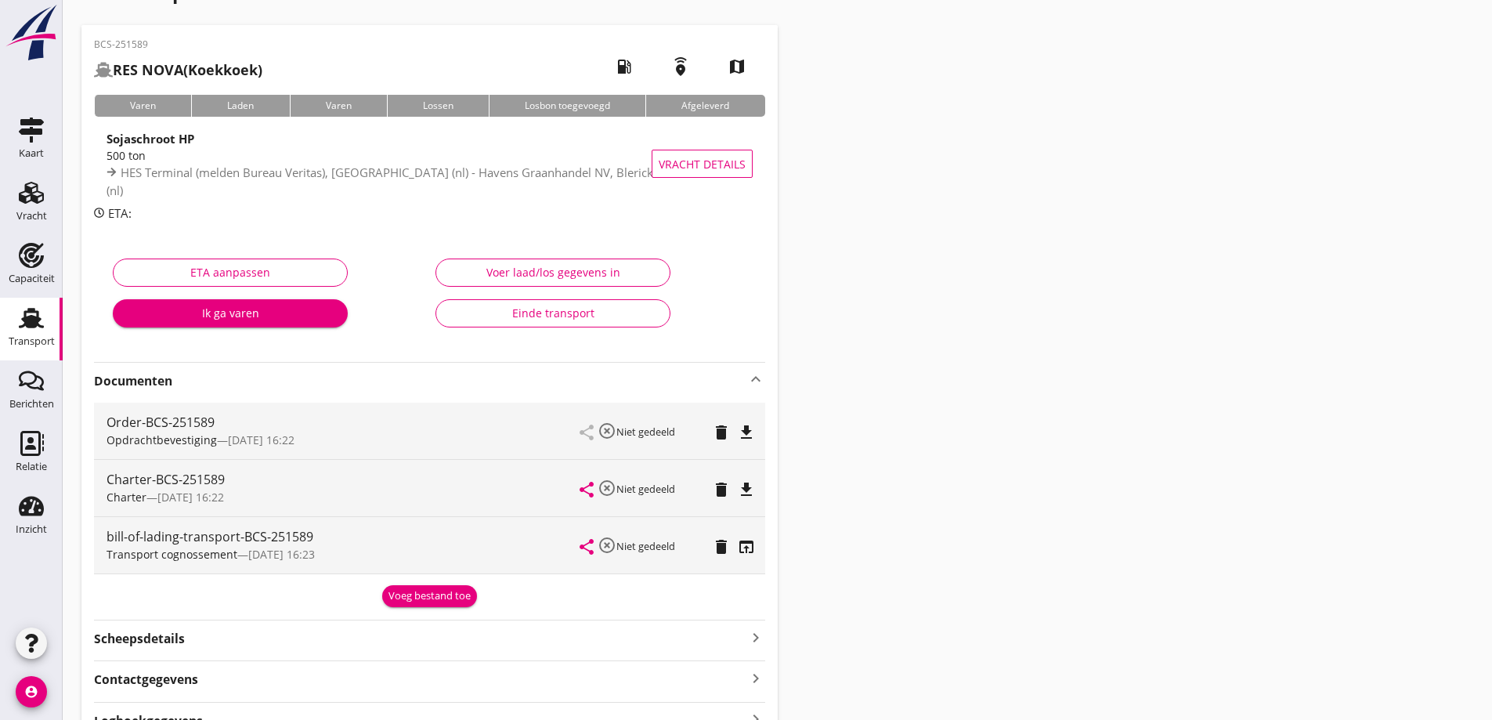
scroll to position [0, 0]
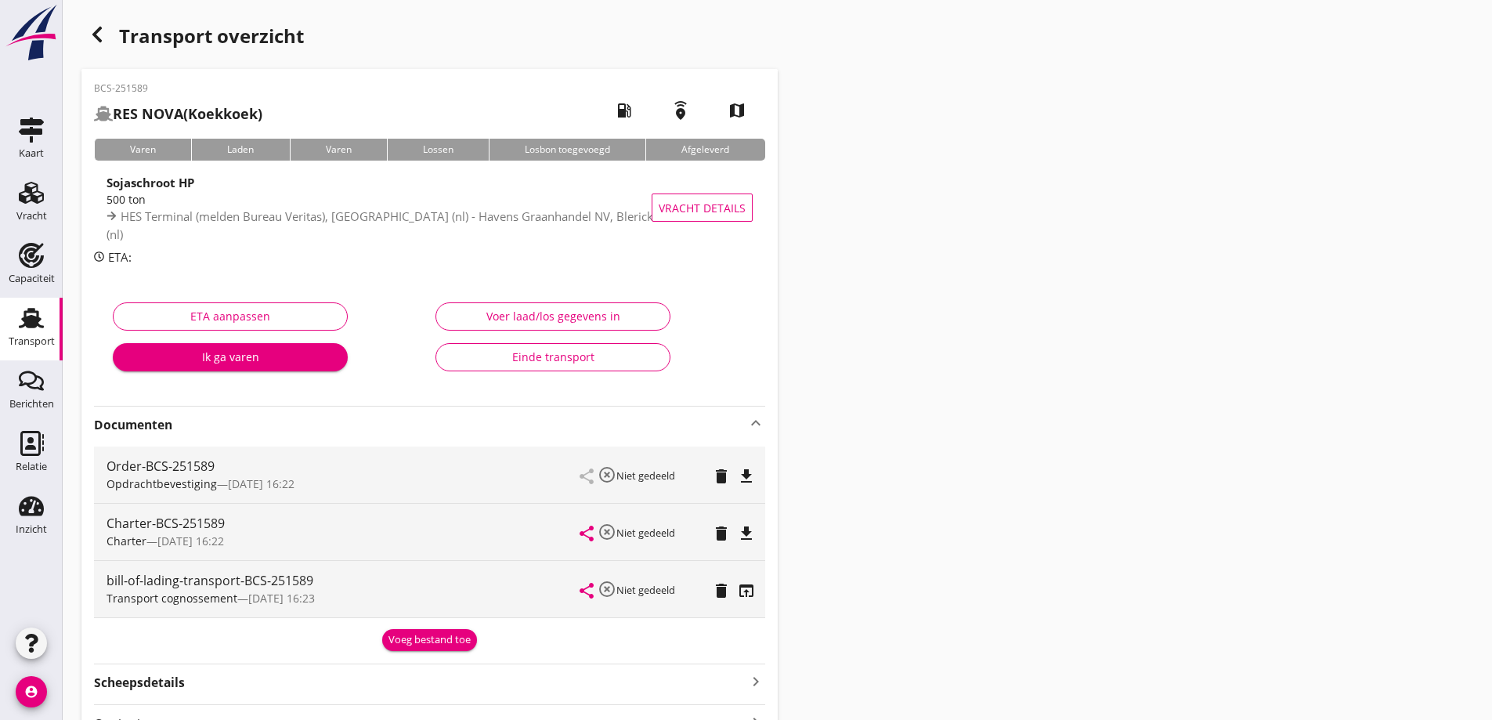
click at [27, 338] on div "Transport" at bounding box center [32, 341] width 46 height 10
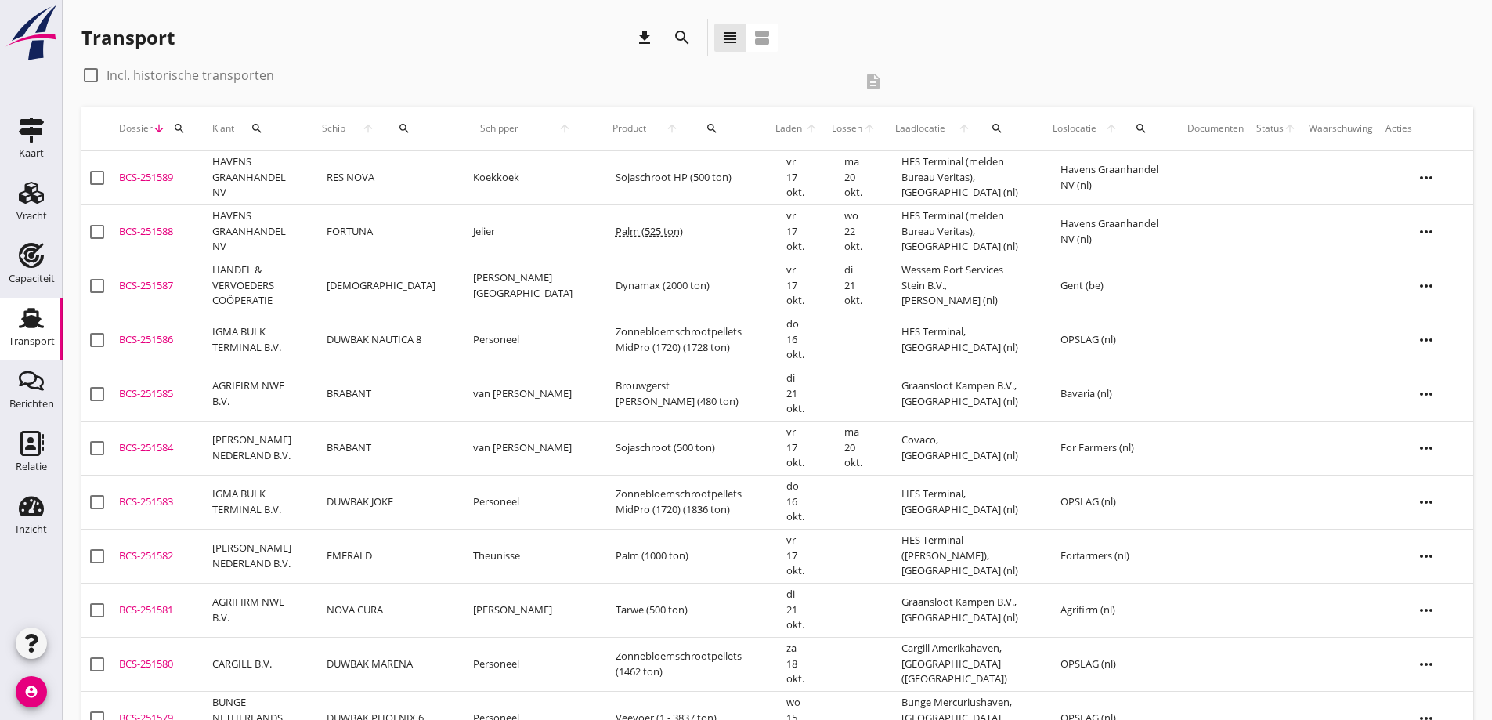
click at [360, 77] on div "check_box_outline_blank Incl. historische transporten" at bounding box center [466, 75] width 771 height 25
click at [403, 44] on div "Transport download search view_headline view_agenda" at bounding box center [429, 38] width 696 height 38
